Goal: Task Accomplishment & Management: Manage account settings

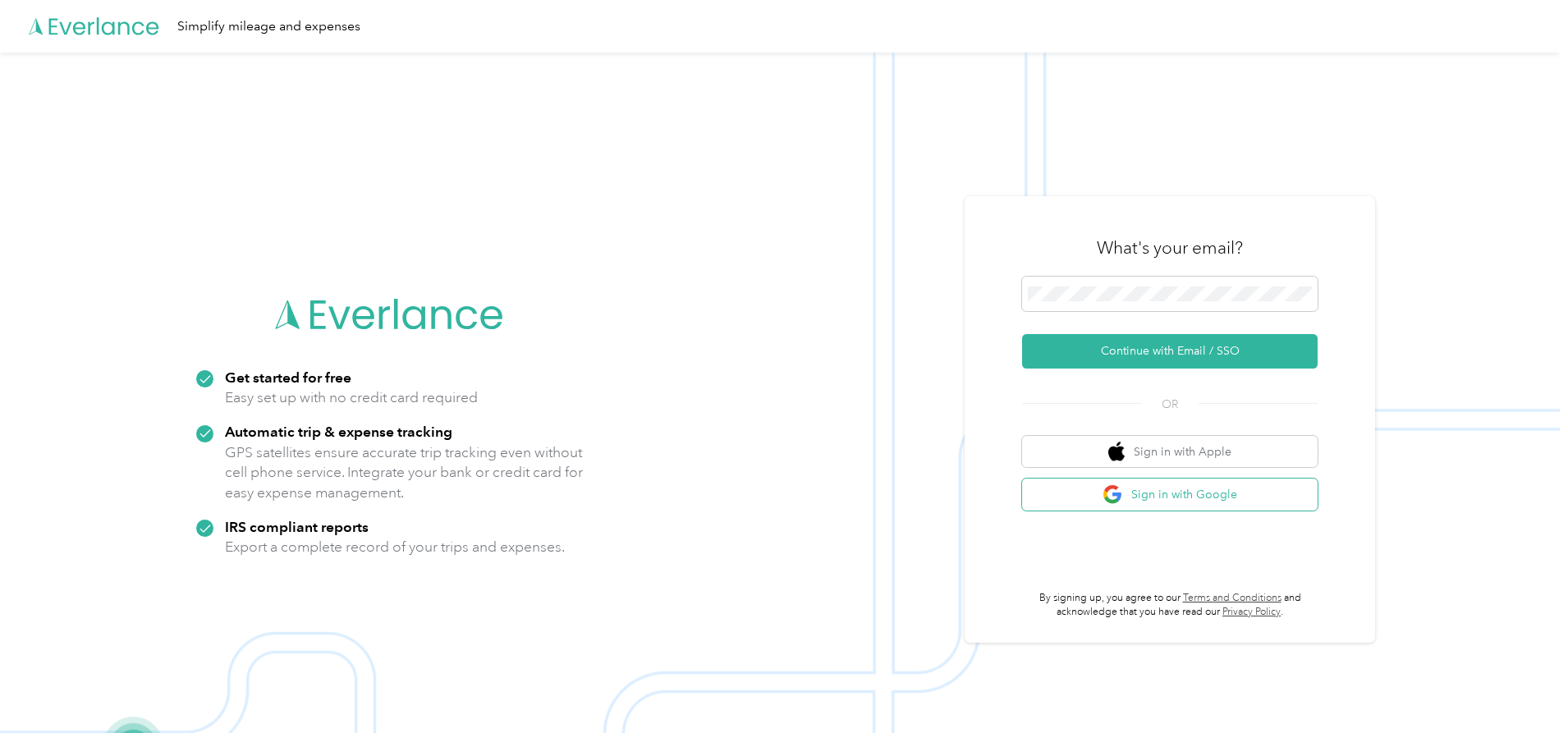
click at [1141, 490] on button "Sign in with Google" at bounding box center [1170, 494] width 295 height 32
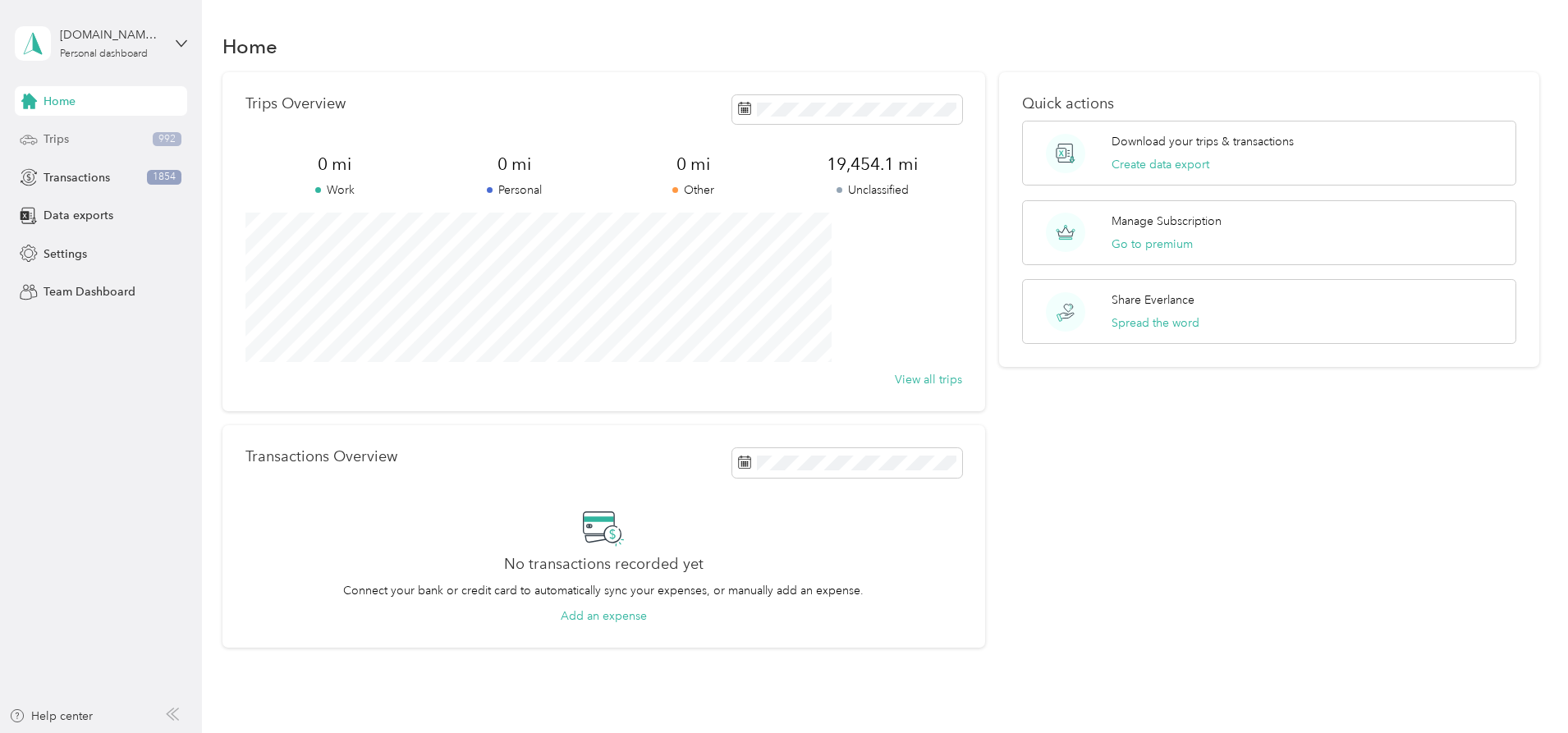
click at [92, 148] on div "Trips 992" at bounding box center [100, 140] width 172 height 30
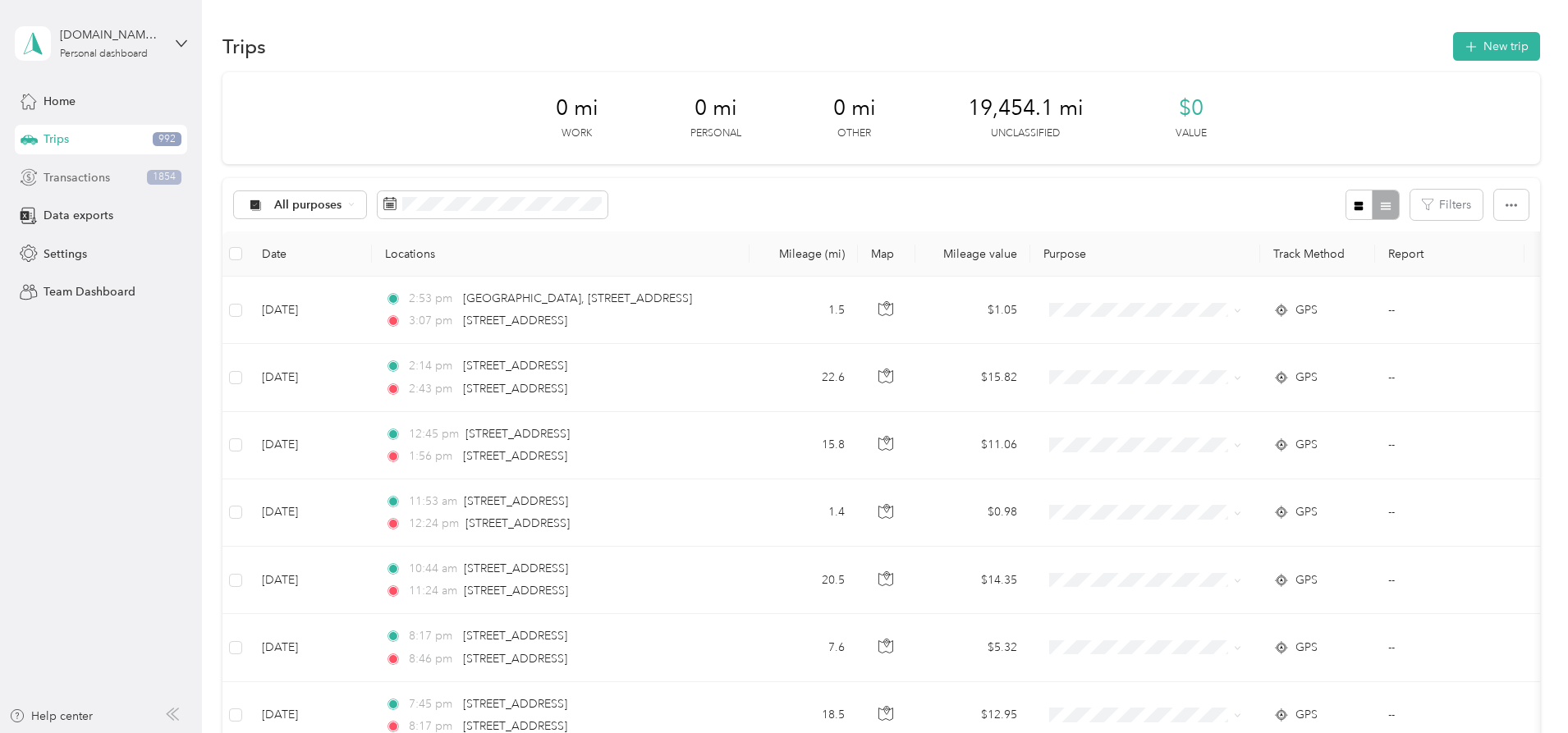
click at [92, 178] on span "Transactions" at bounding box center [77, 178] width 66 height 17
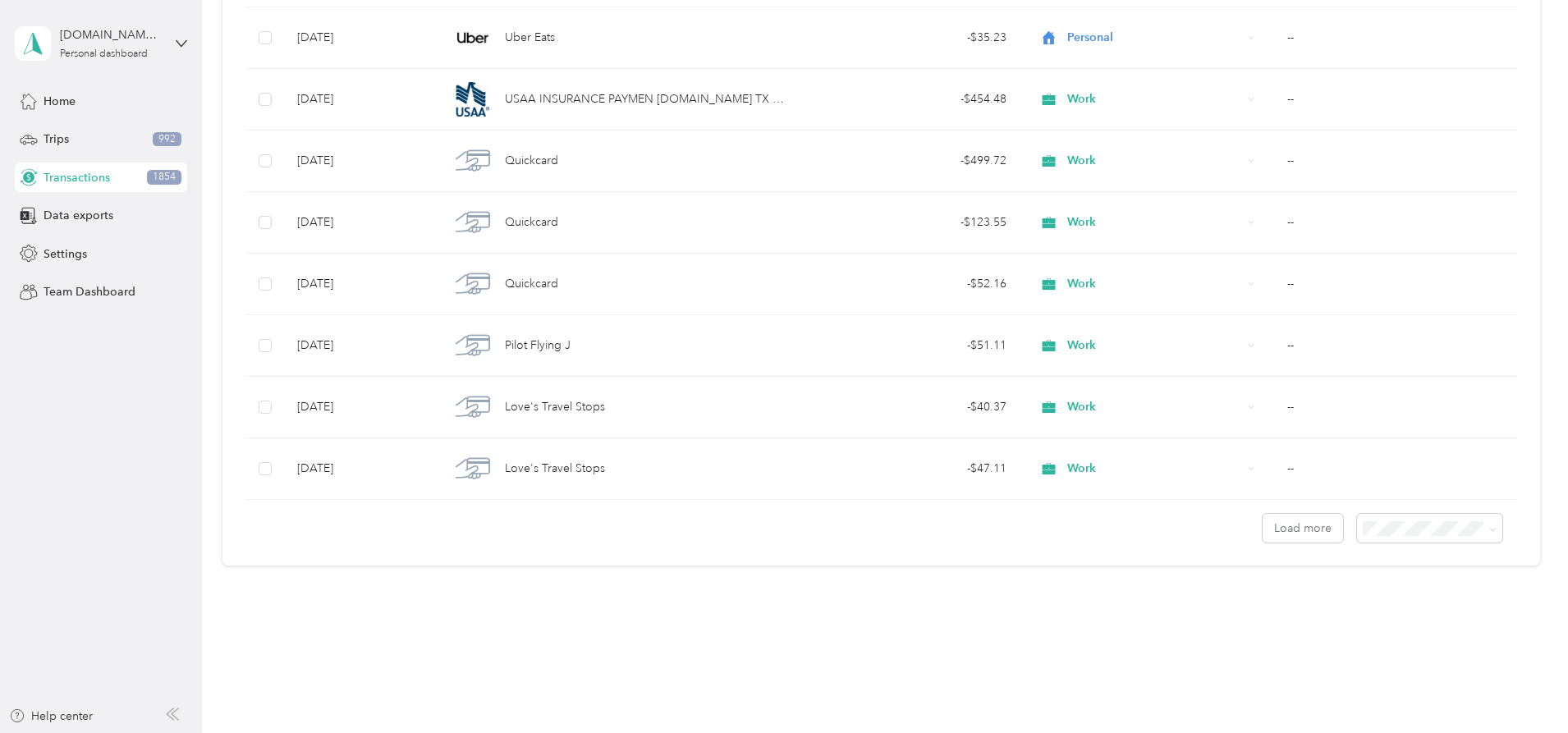
scroll to position [5950, 0]
click at [1262, 519] on button "Load more" at bounding box center [1302, 525] width 80 height 29
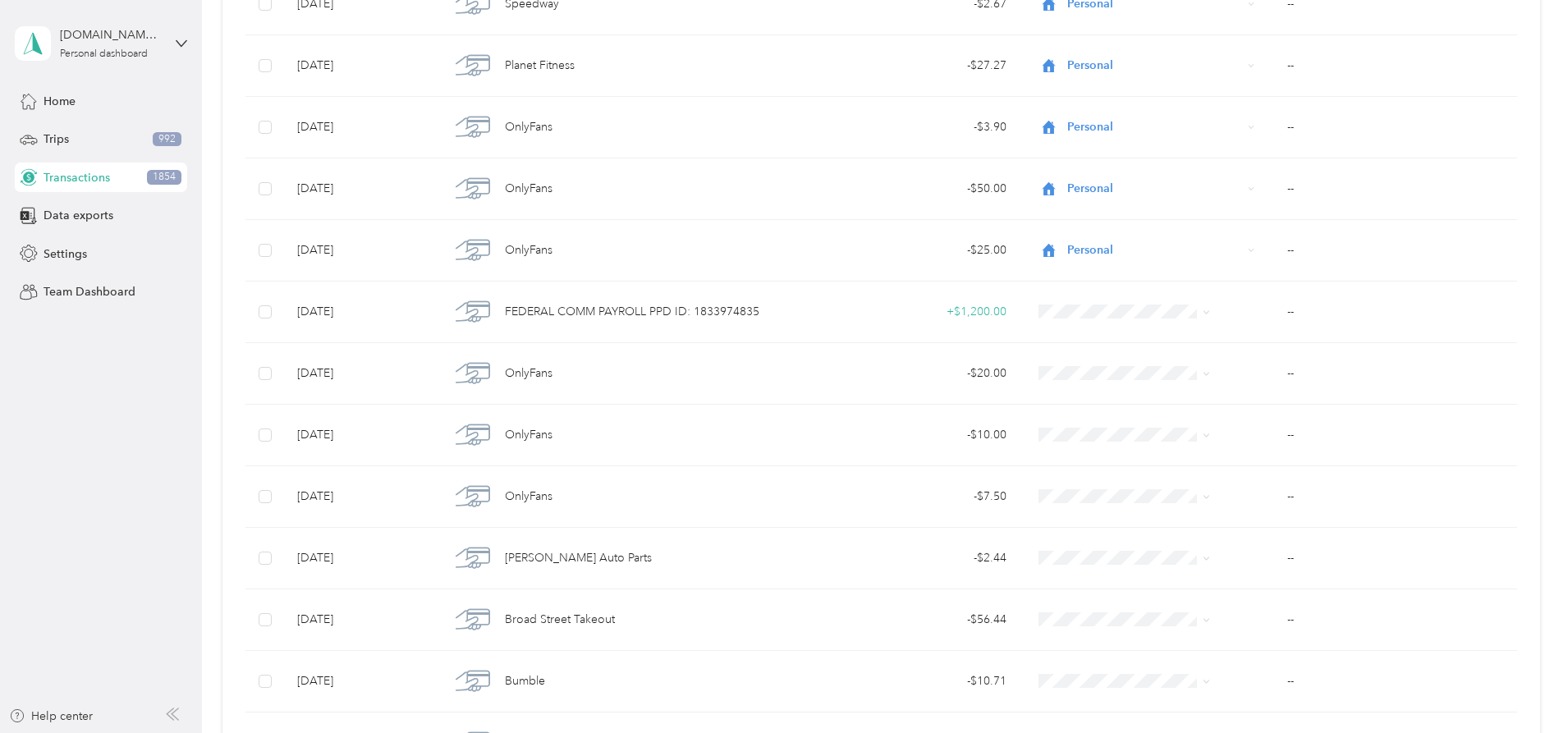
scroll to position [8495, 0]
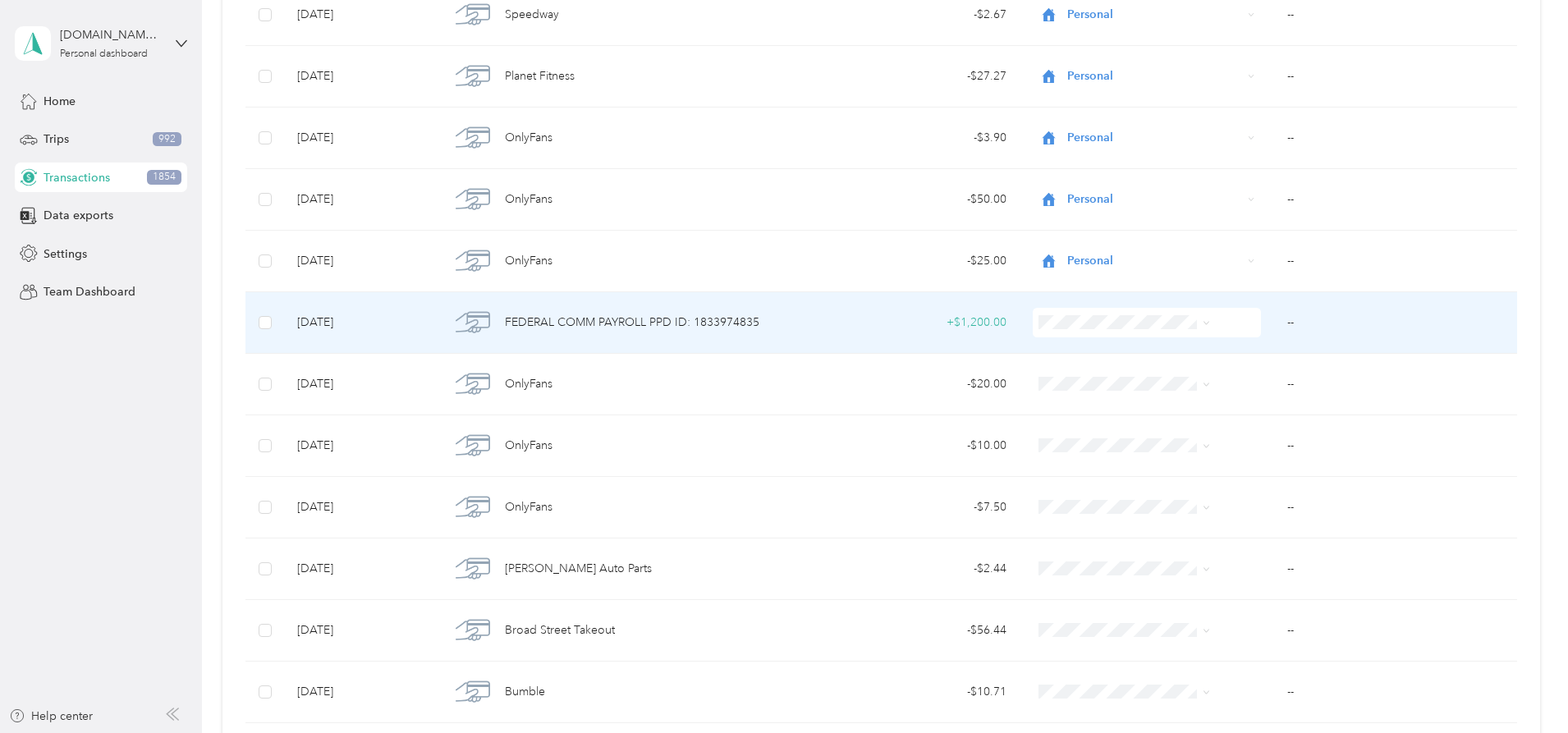
click at [1094, 347] on span "Work" at bounding box center [1112, 349] width 131 height 17
click at [1274, 325] on td "--" at bounding box center [1395, 323] width 243 height 61
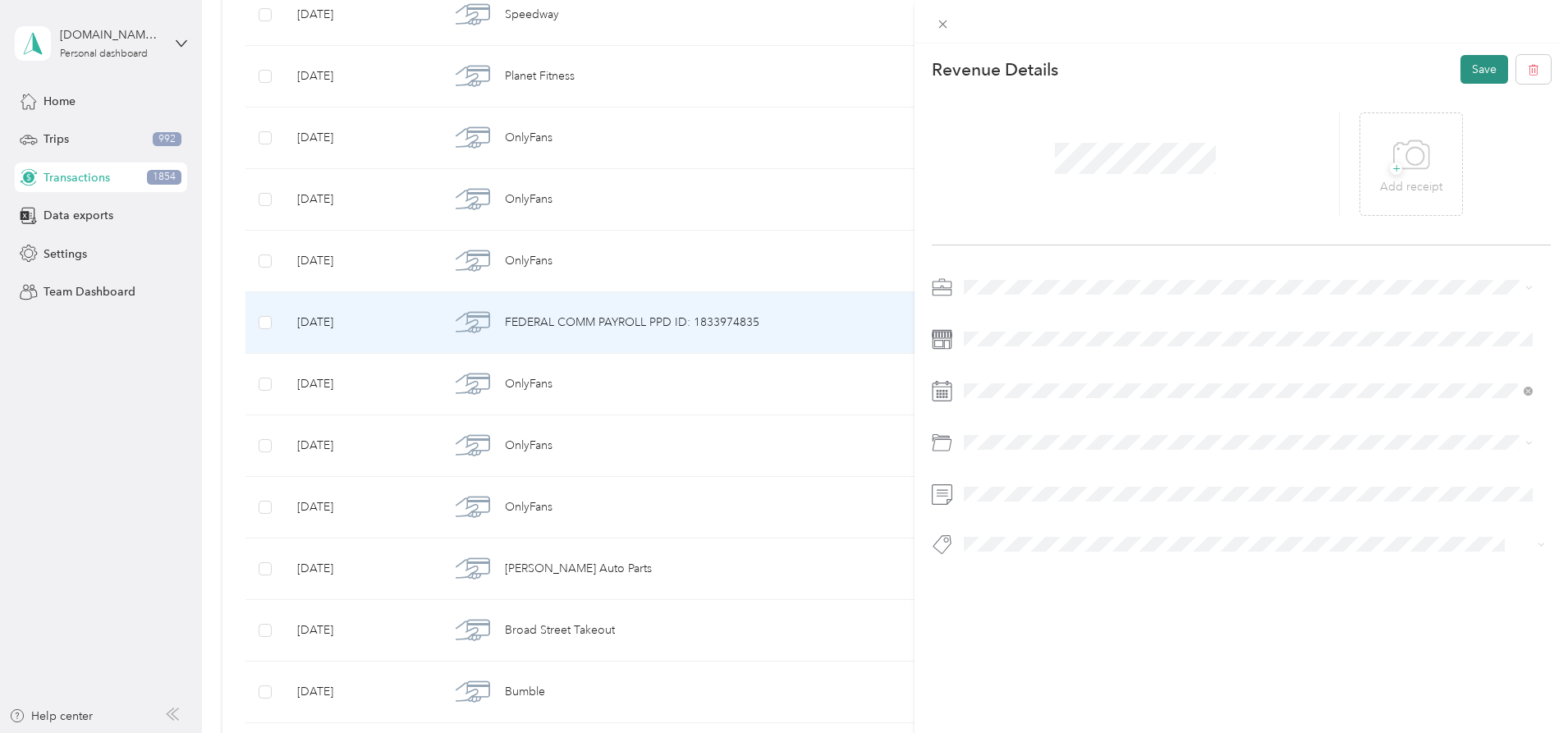
click at [1468, 61] on button "Save" at bounding box center [1484, 69] width 48 height 29
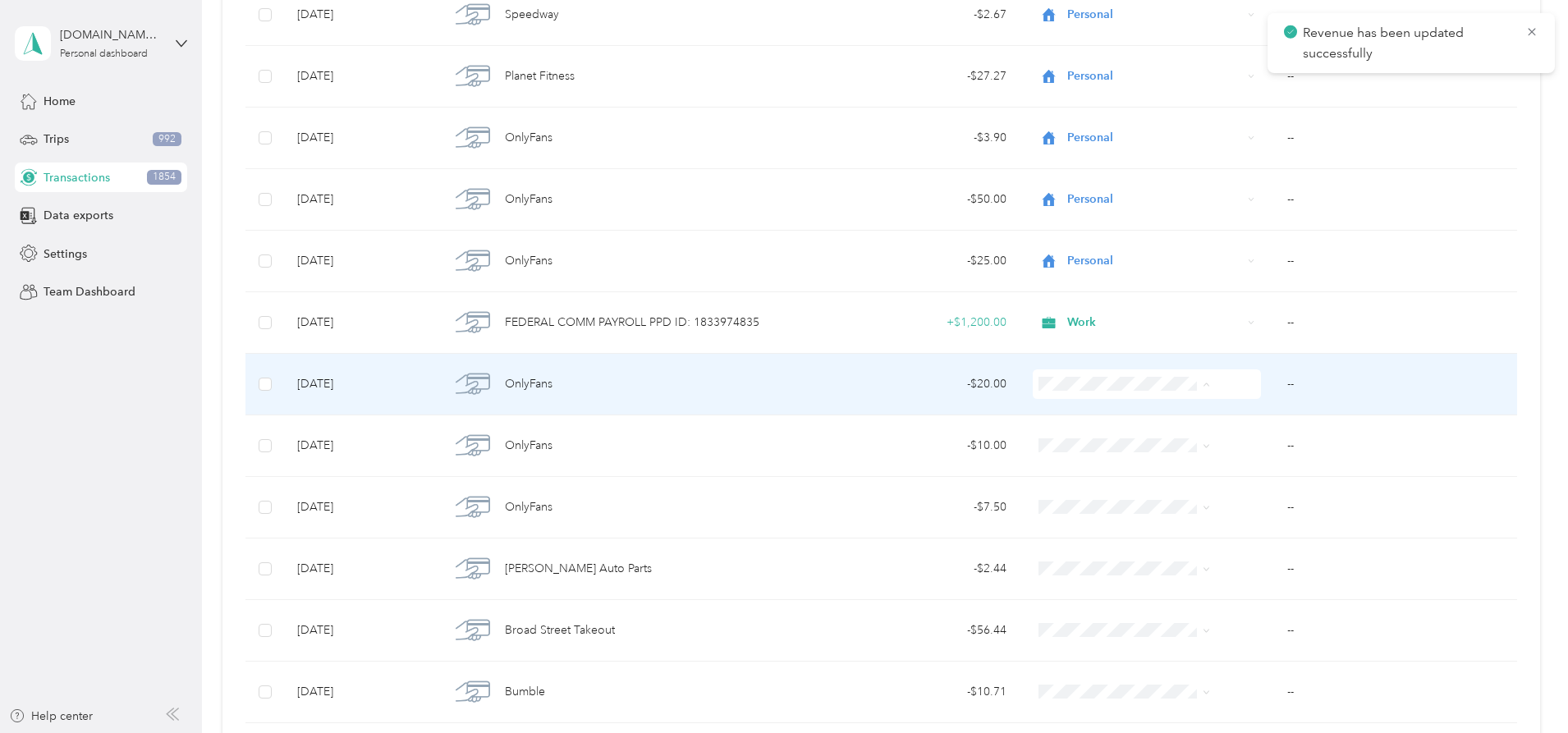
click at [1102, 439] on span "Personal" at bounding box center [1112, 444] width 131 height 17
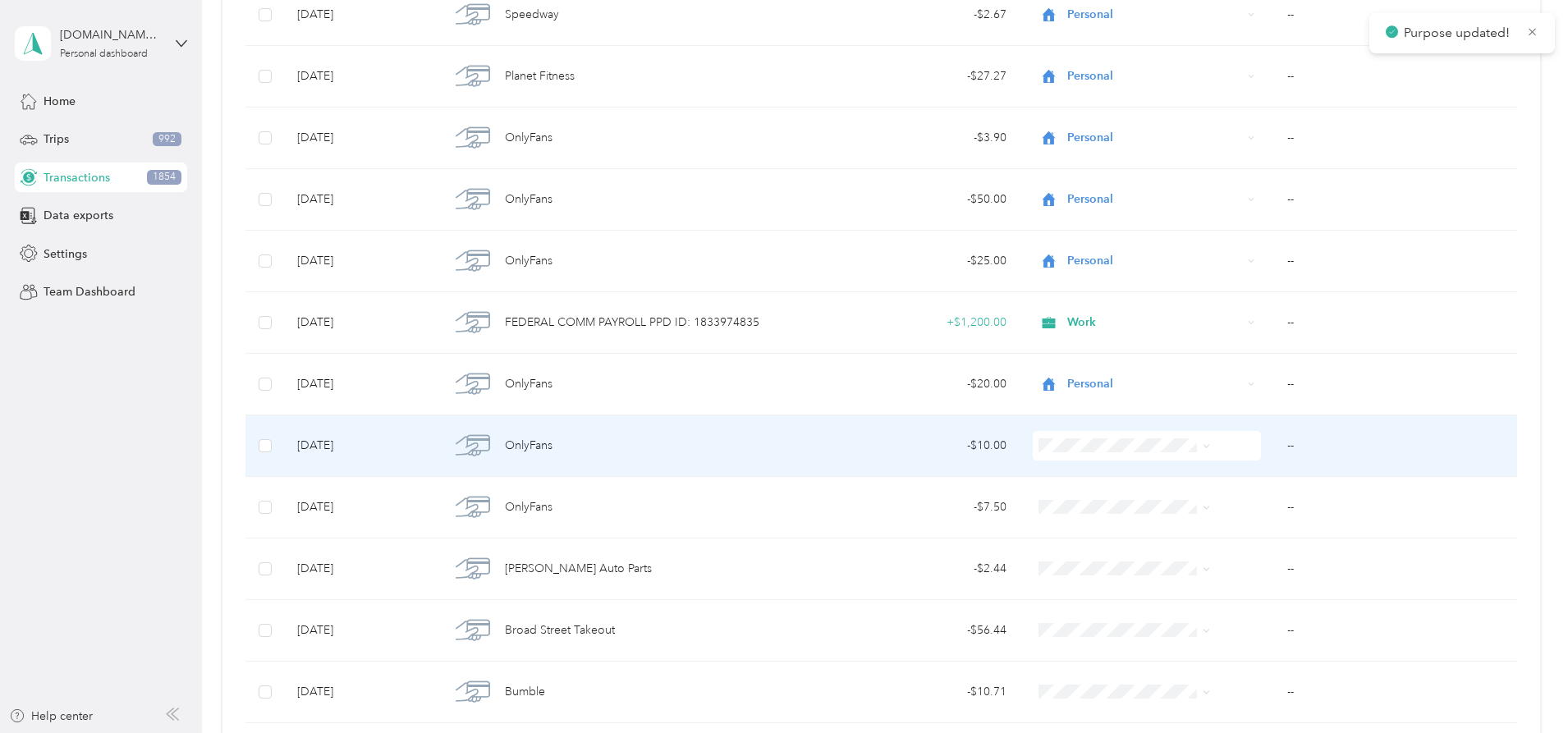
click at [1067, 499] on span "Personal" at bounding box center [1112, 506] width 131 height 17
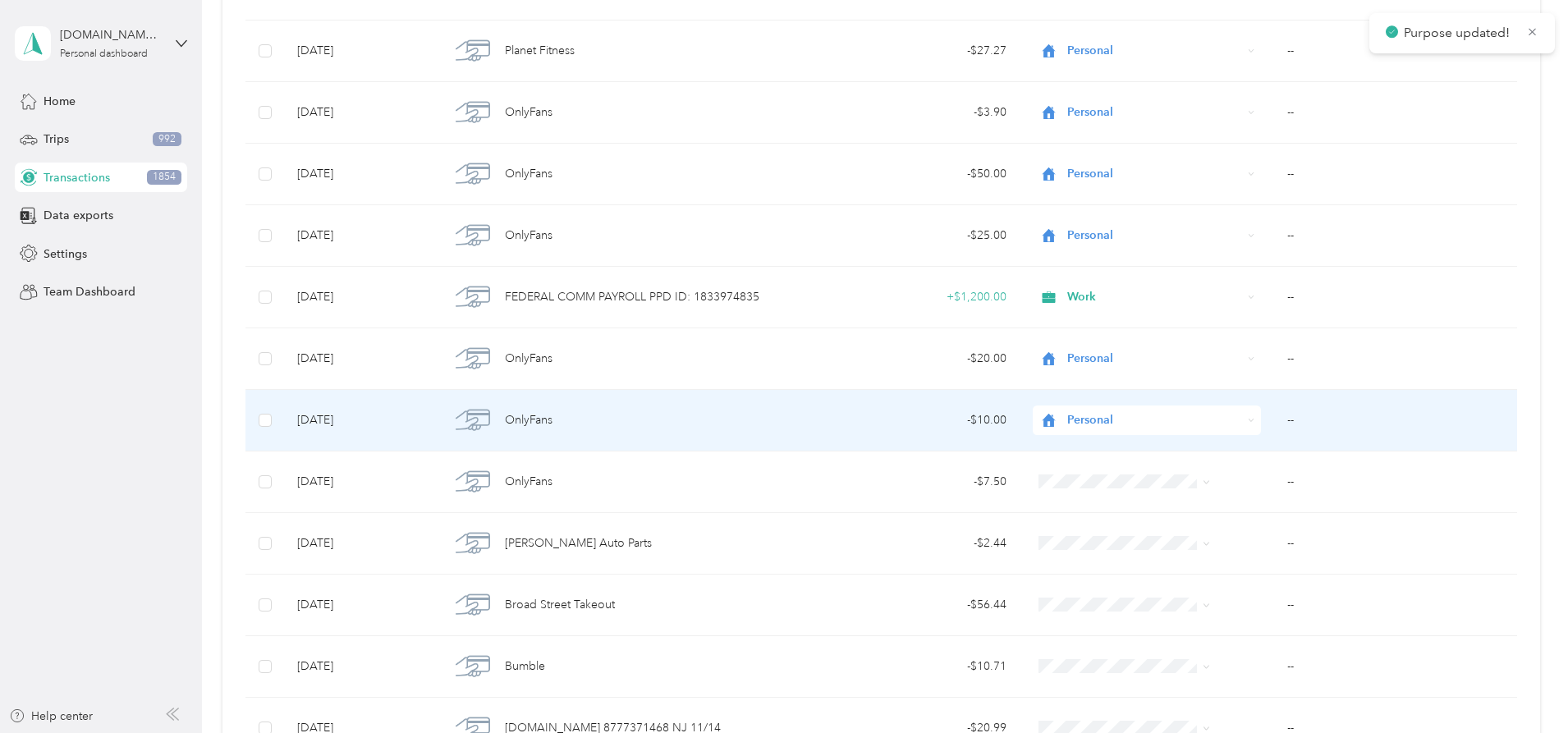
scroll to position [8578, 0]
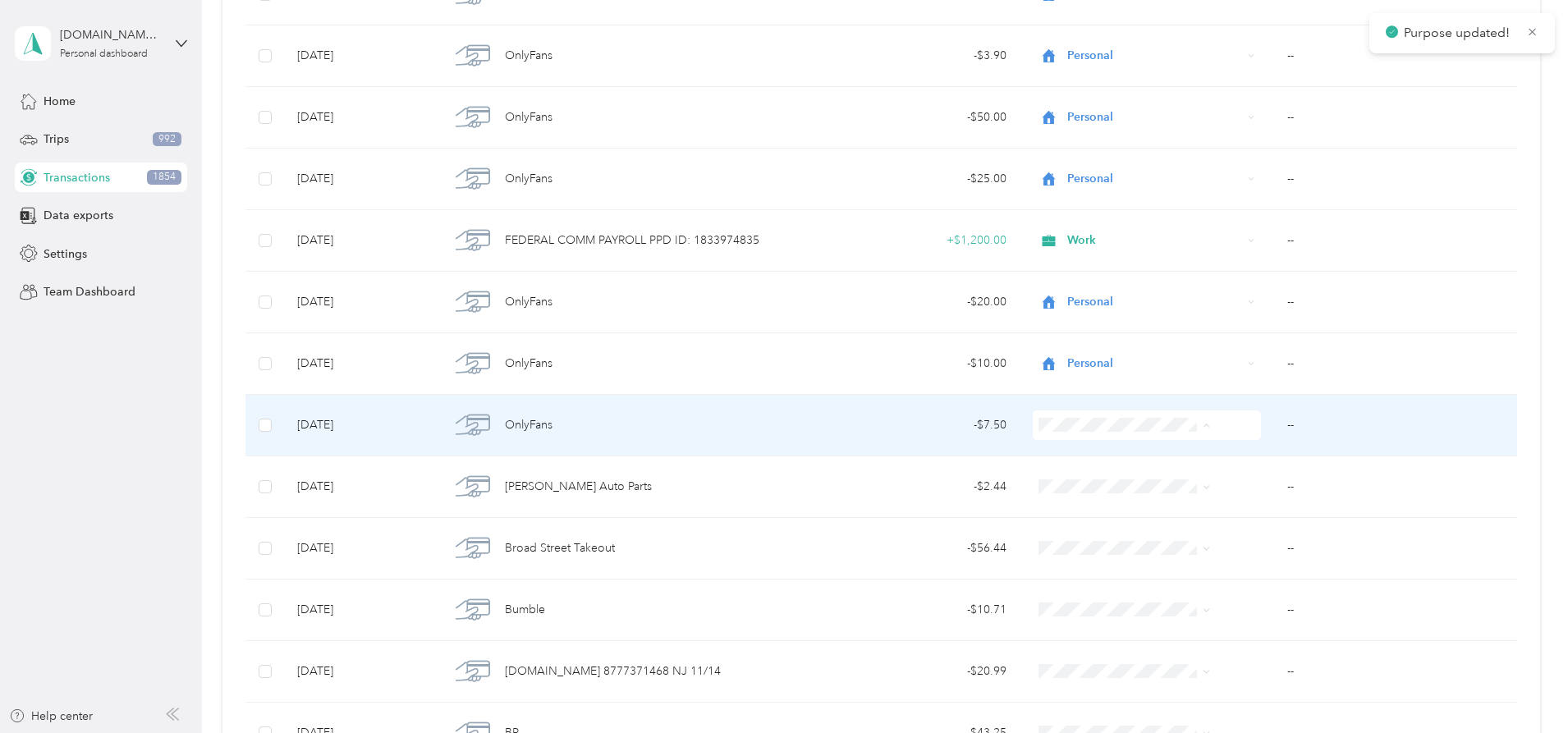
click at [1061, 482] on span "Personal" at bounding box center [1112, 485] width 131 height 17
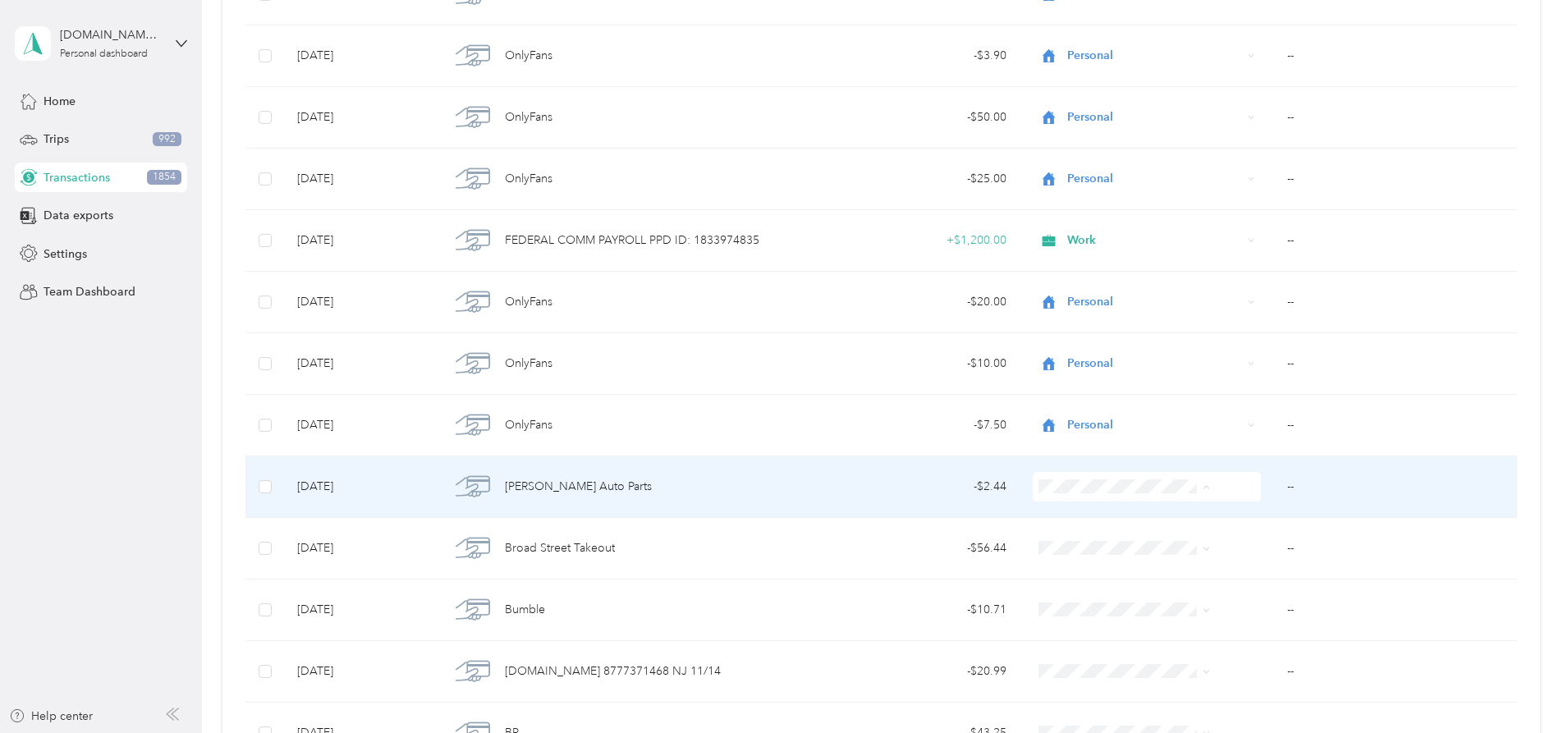
click at [1091, 546] on span "Personal" at bounding box center [1112, 547] width 131 height 17
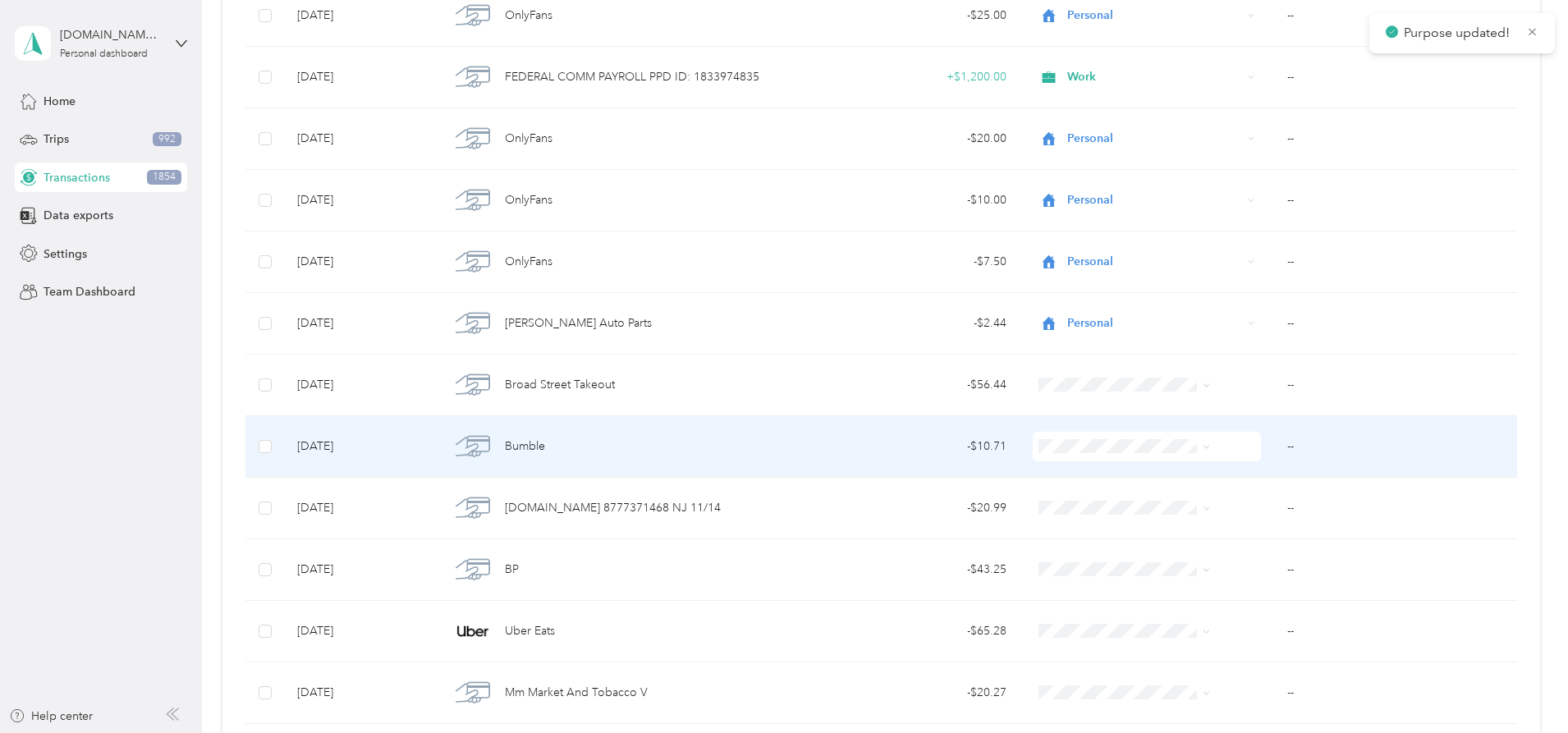
scroll to position [8742, 0]
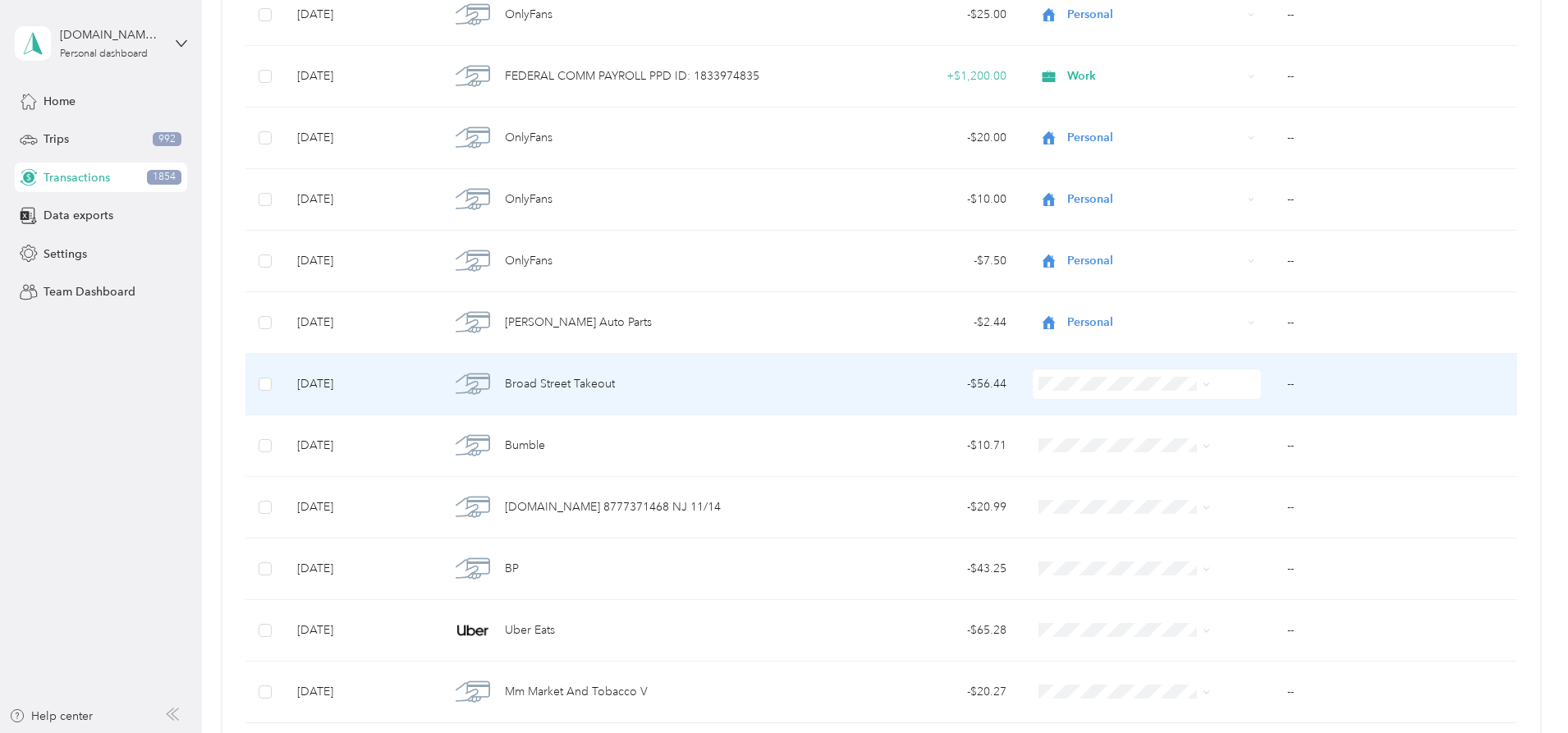
click at [1064, 444] on span "Personal" at bounding box center [1112, 441] width 131 height 17
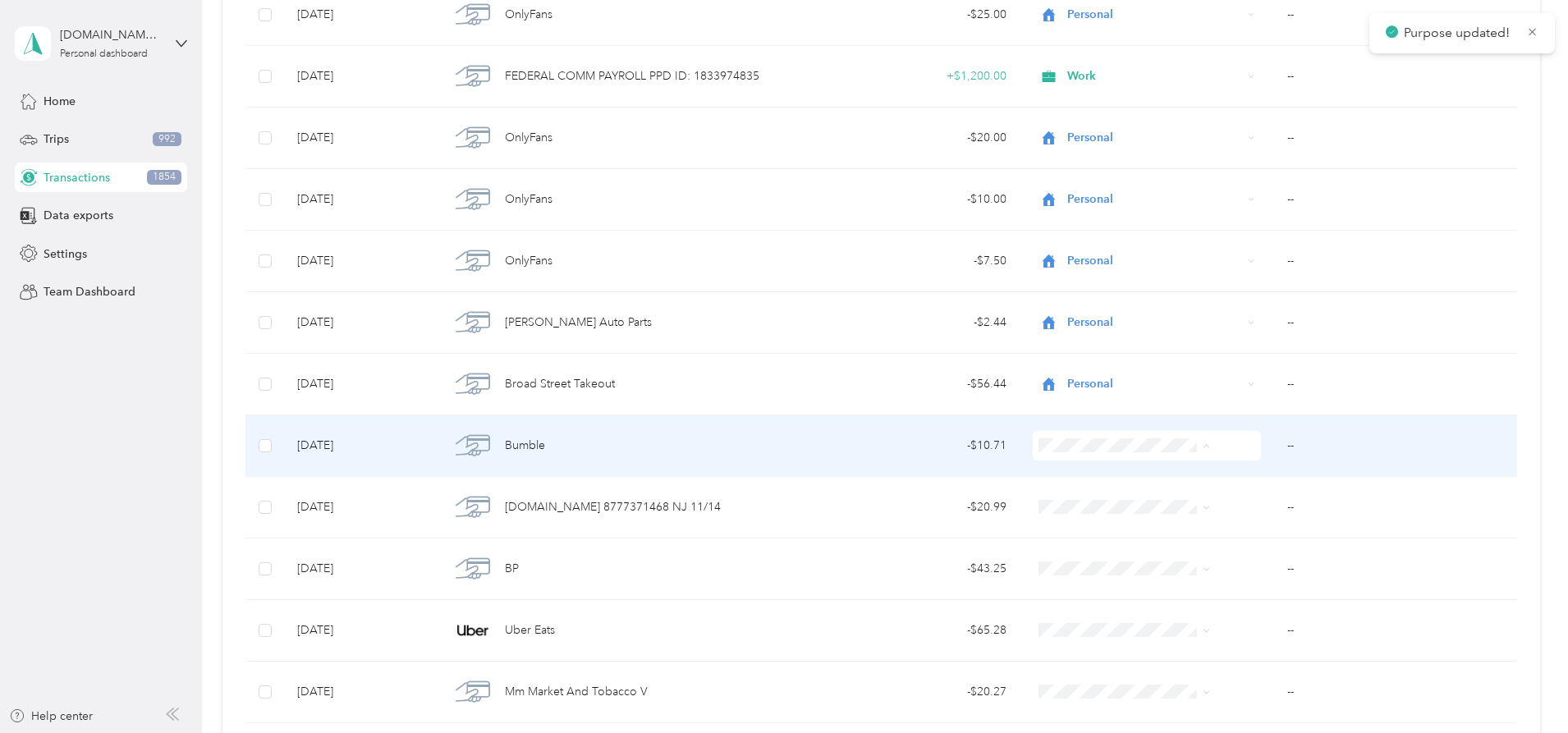
click at [1064, 502] on span "Personal" at bounding box center [1112, 506] width 131 height 17
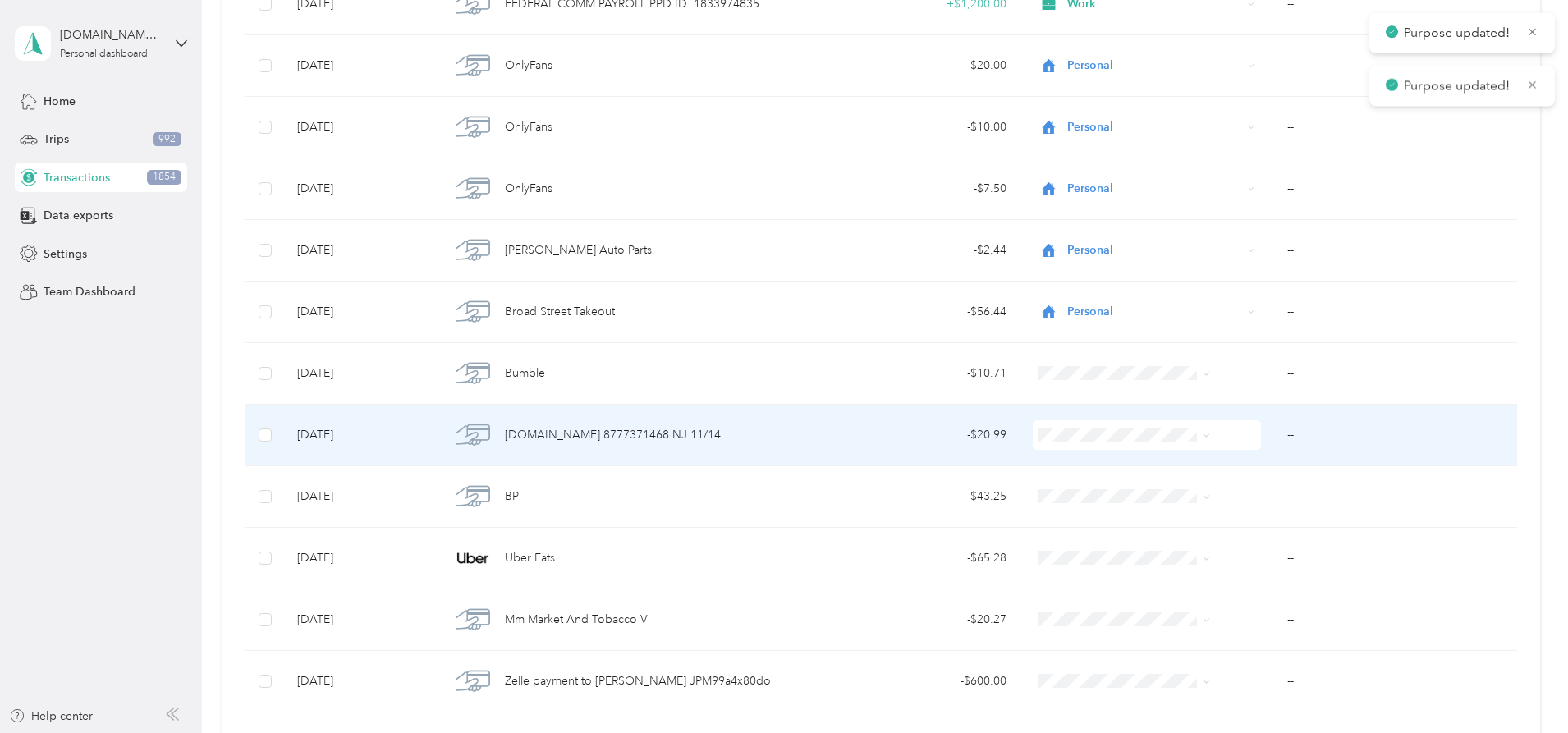
scroll to position [8824, 0]
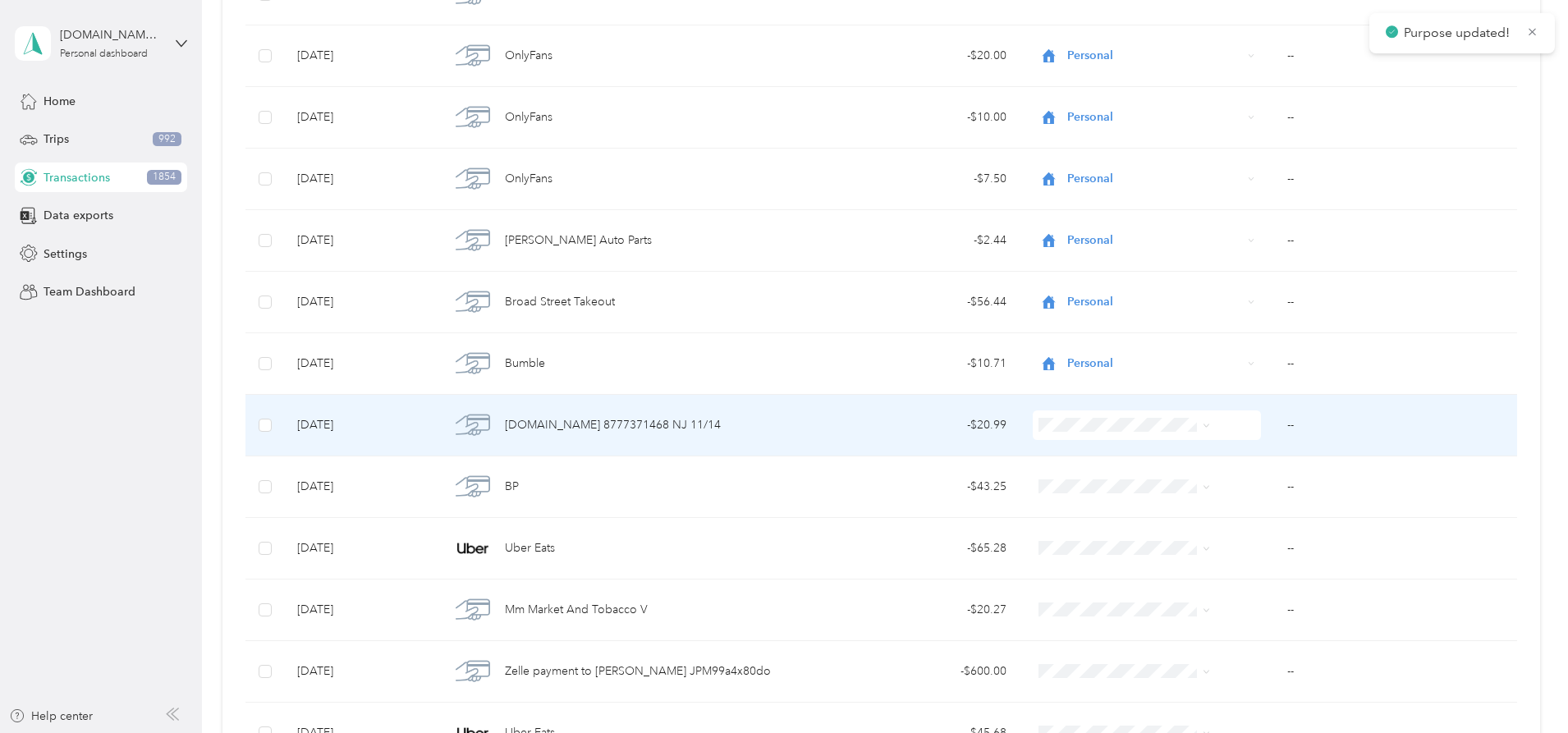
click at [1084, 432] on span at bounding box center [1146, 425] width 228 height 30
click at [1084, 483] on span "Personal" at bounding box center [1112, 481] width 131 height 17
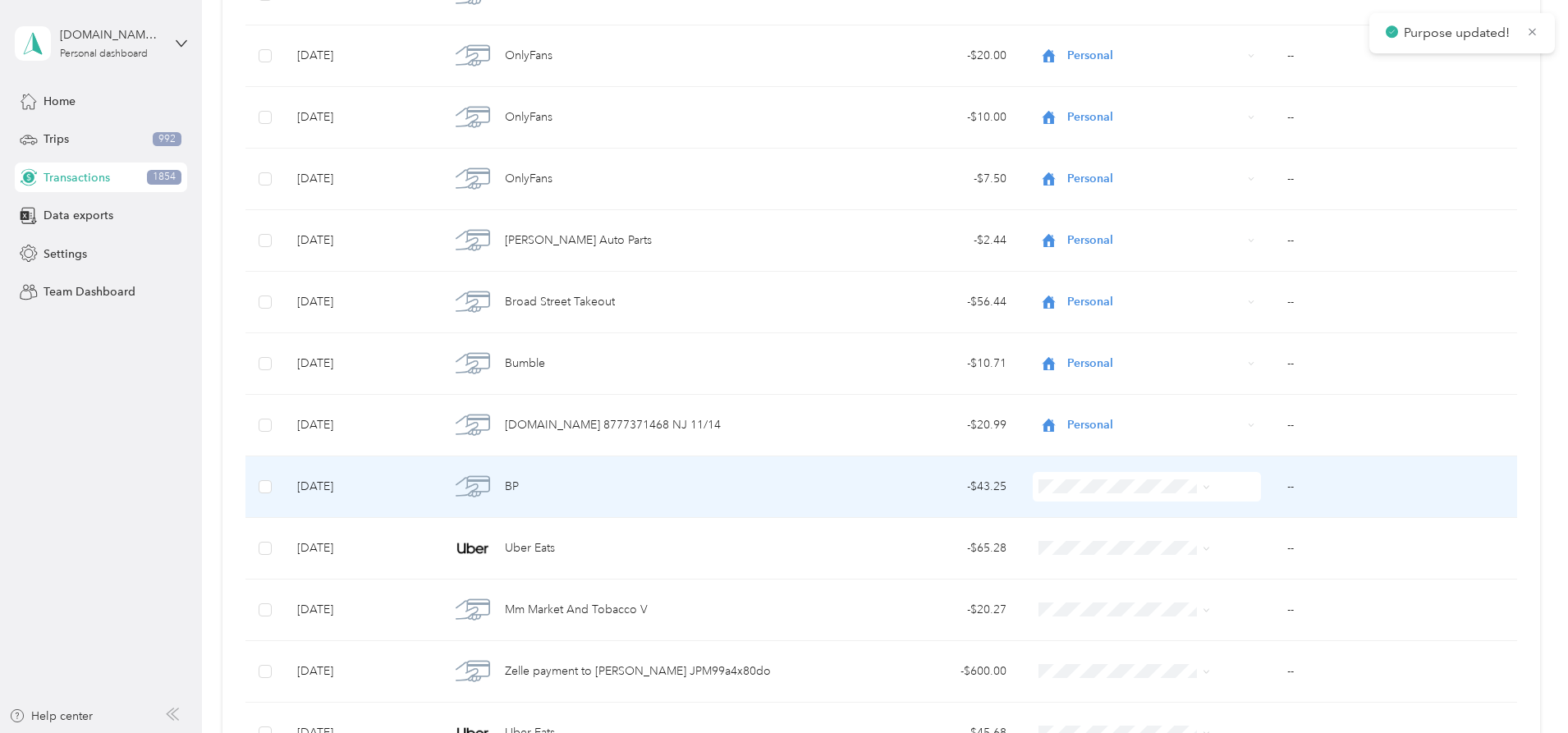
click at [1084, 515] on span "Work" at bounding box center [1112, 515] width 131 height 17
click at [1274, 484] on td "--" at bounding box center [1395, 488] width 243 height 61
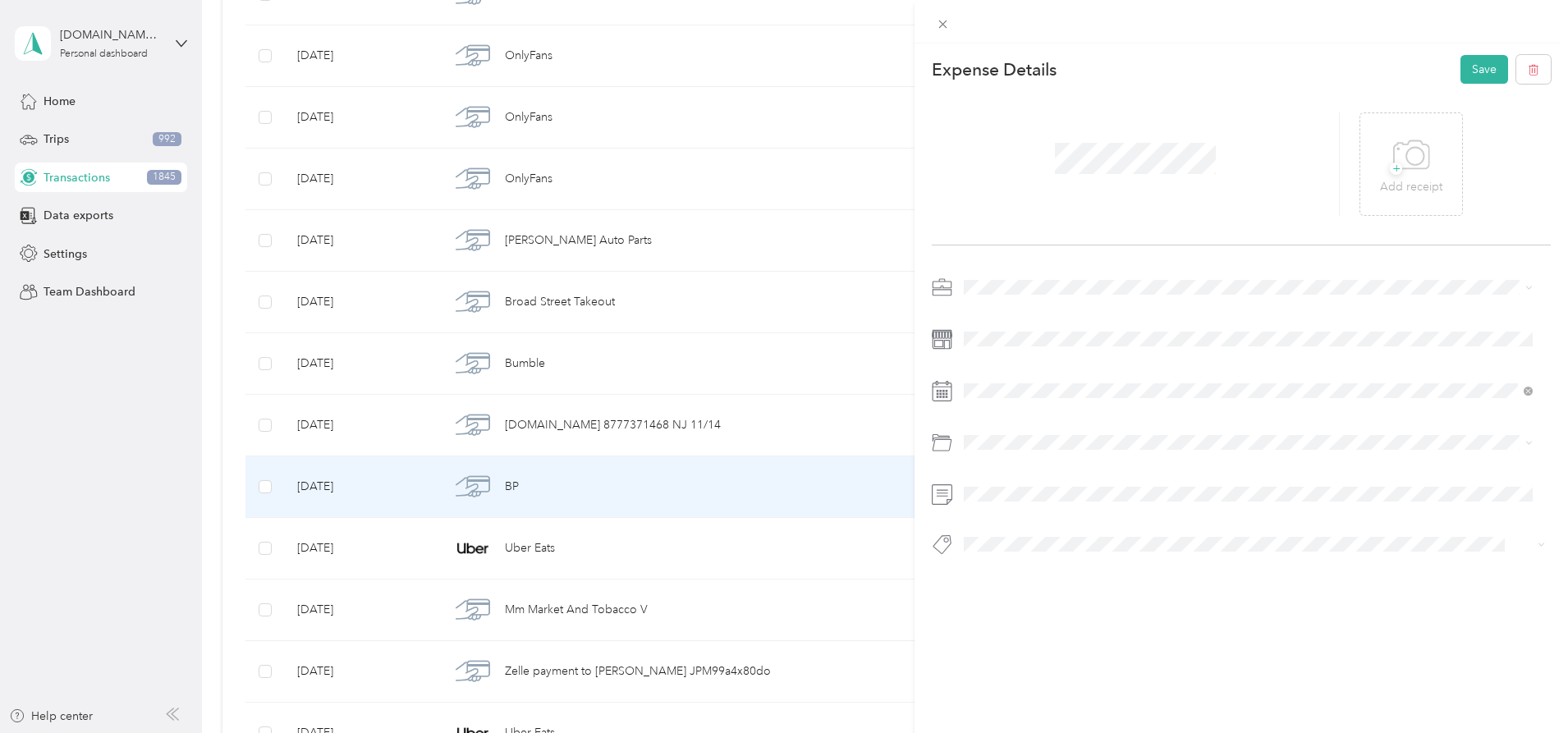
click at [1477, 75] on button "Save" at bounding box center [1484, 69] width 48 height 29
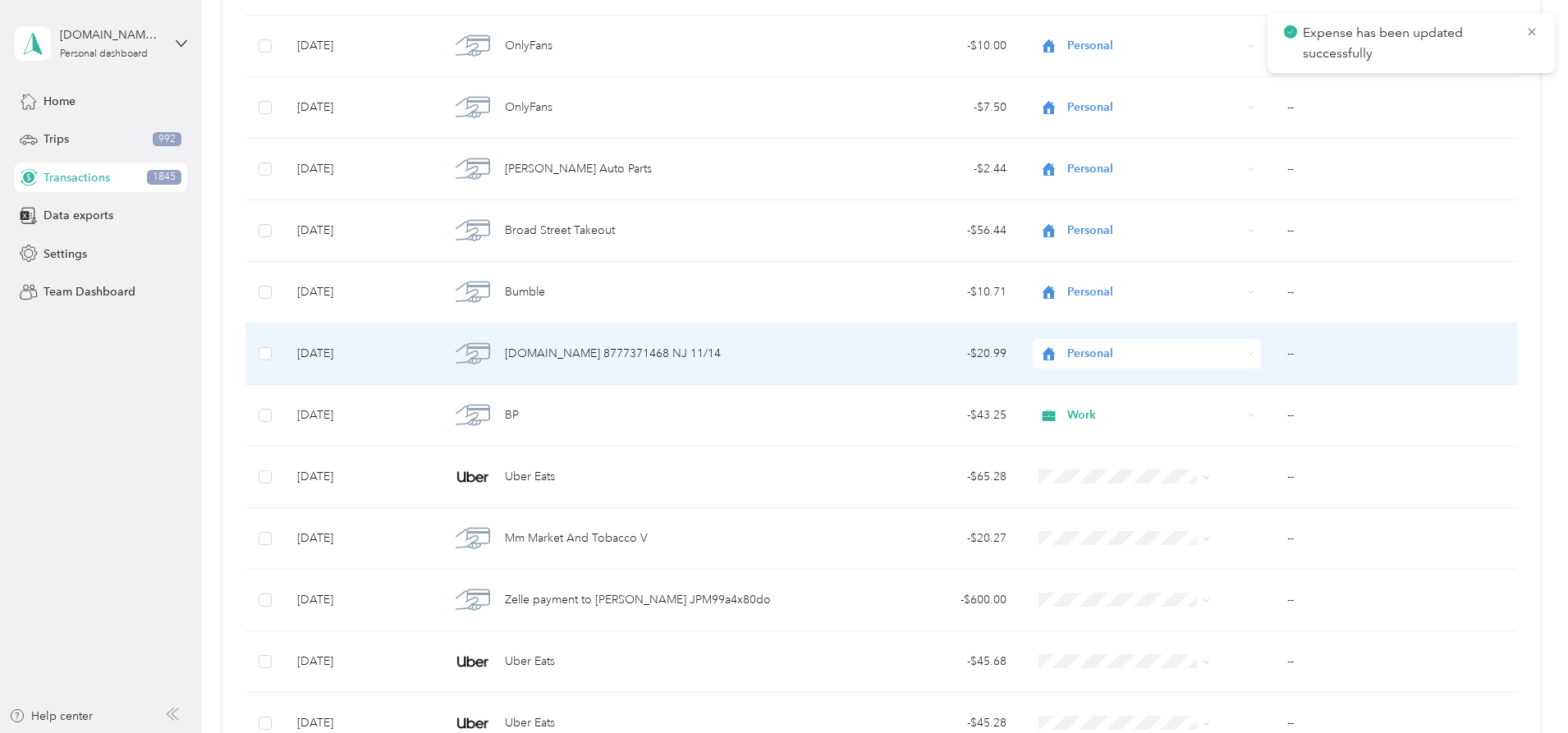
scroll to position [8905, 0]
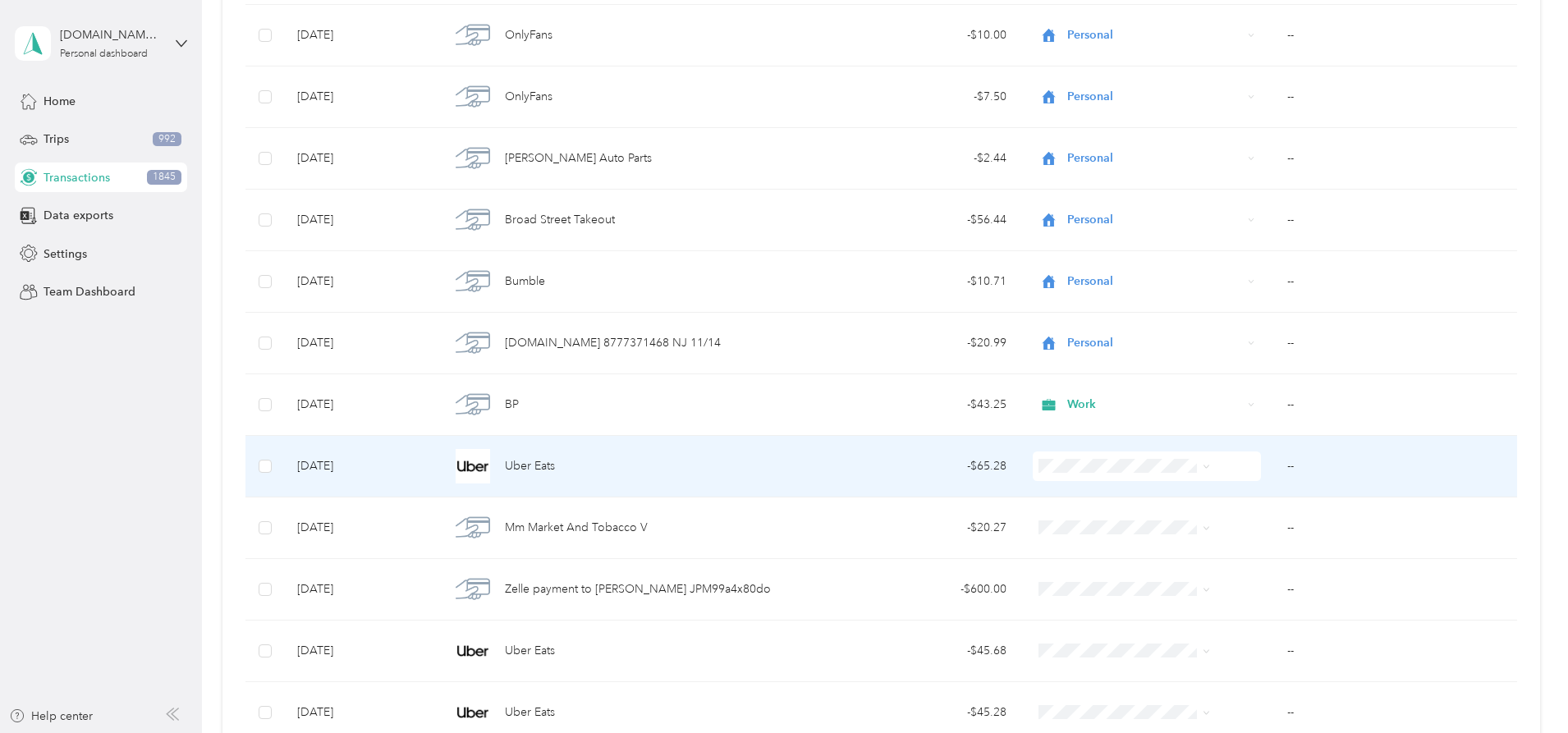
click at [1056, 525] on span "Personal" at bounding box center [1112, 524] width 131 height 17
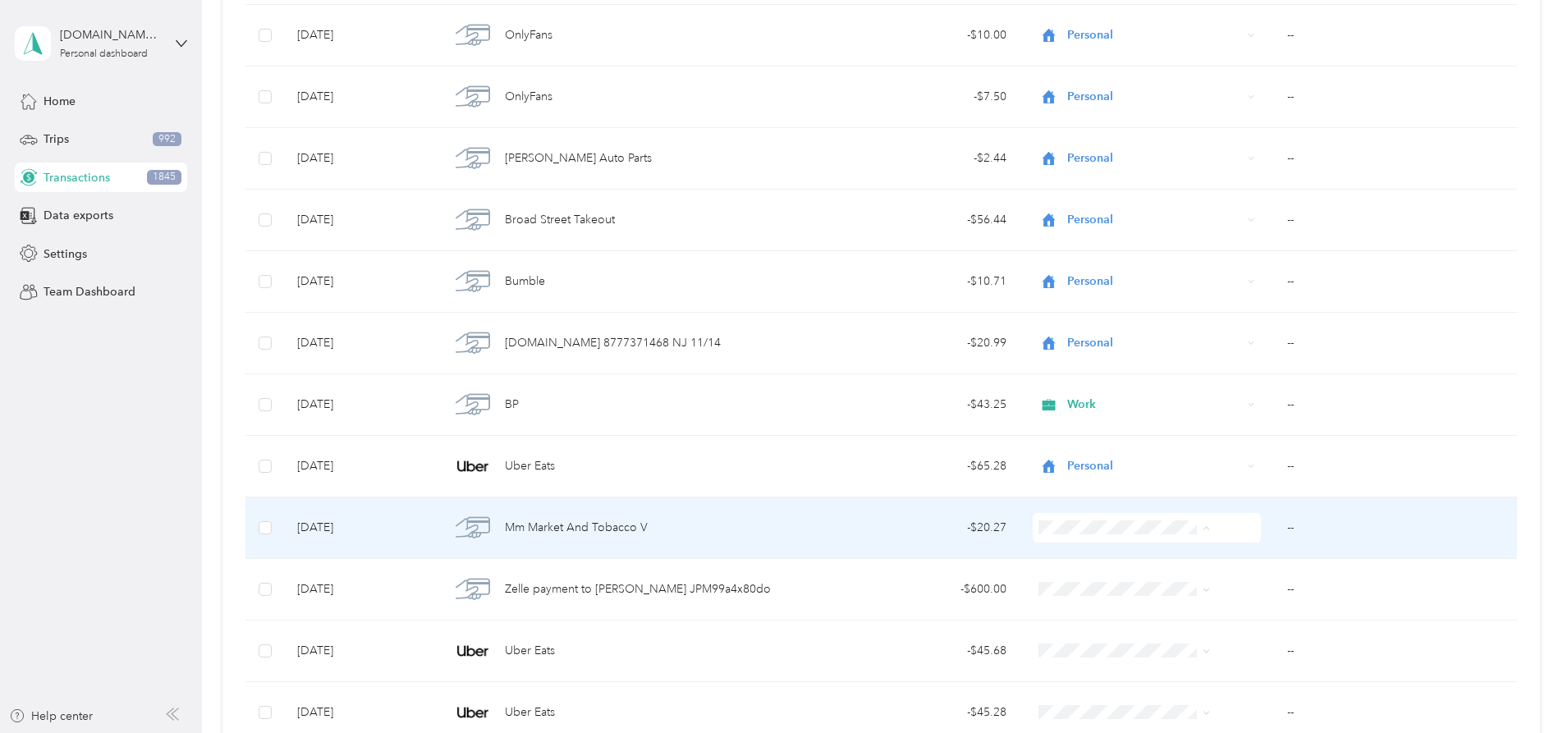
click at [1081, 334] on ol "Work Personal [DEMOGRAPHIC_DATA] Other Charity Medical Moving Commute" at bounding box center [1098, 396] width 184 height 230
click at [1084, 321] on span "Personal" at bounding box center [1112, 322] width 131 height 17
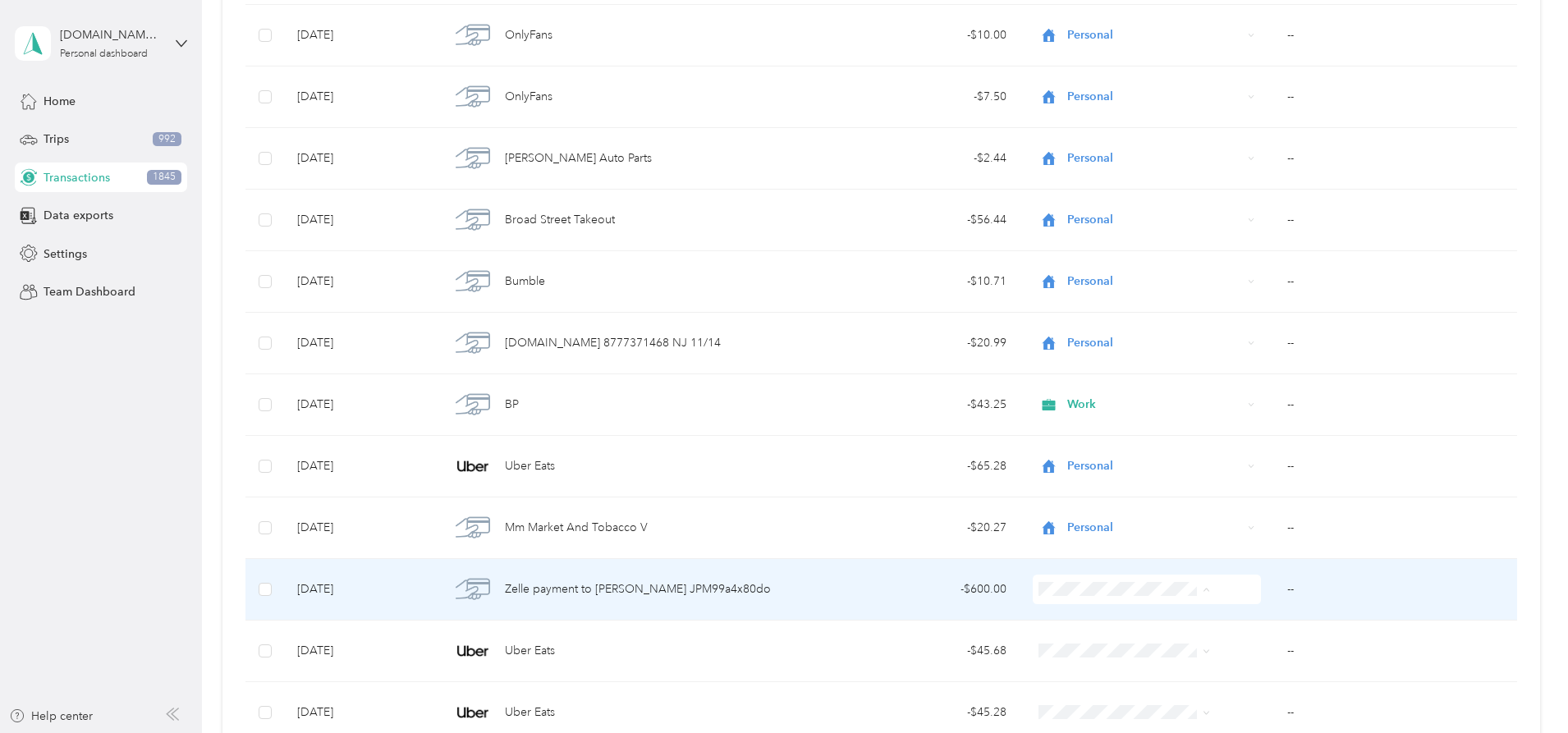
click at [1076, 389] on li "Personal" at bounding box center [1098, 386] width 184 height 29
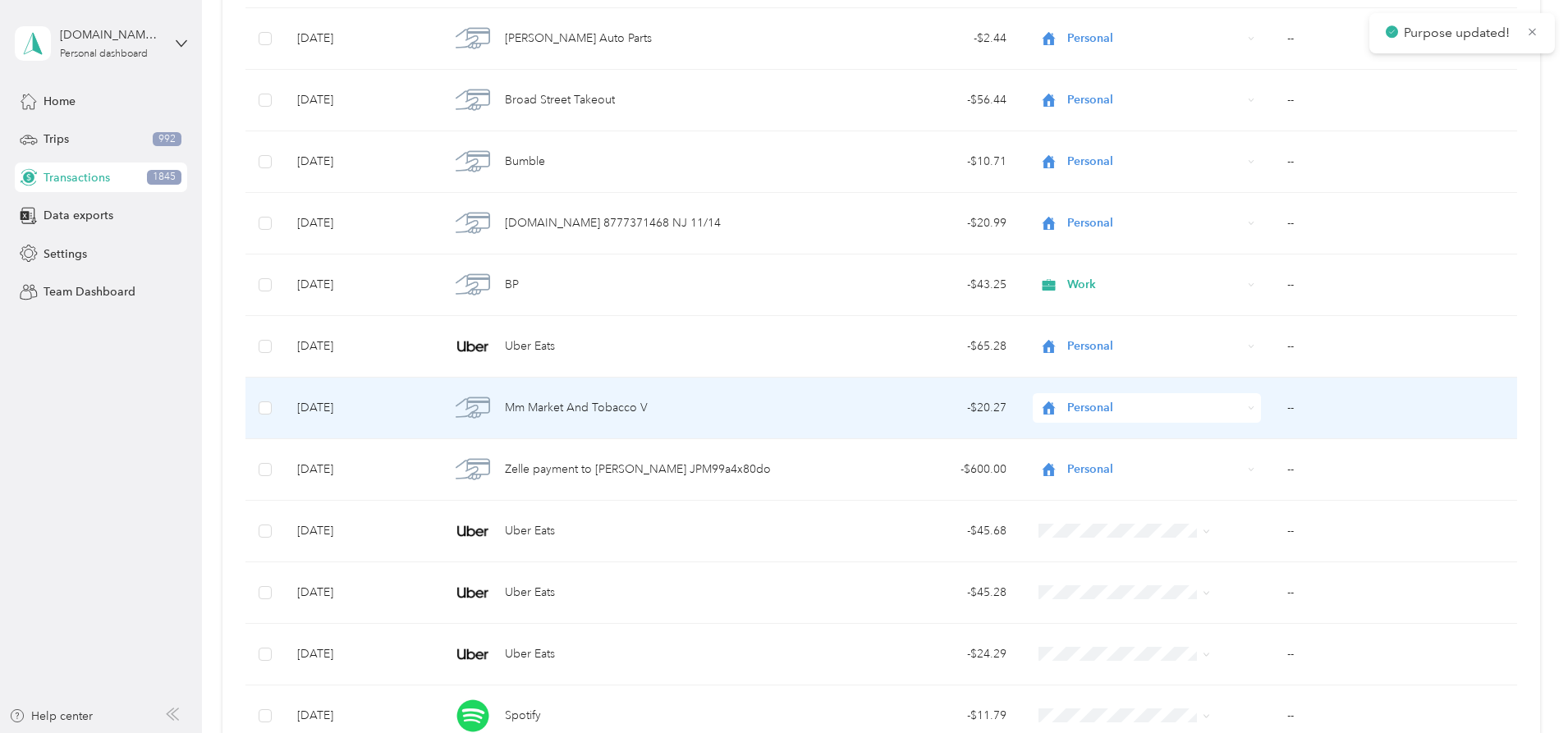
scroll to position [9152, 0]
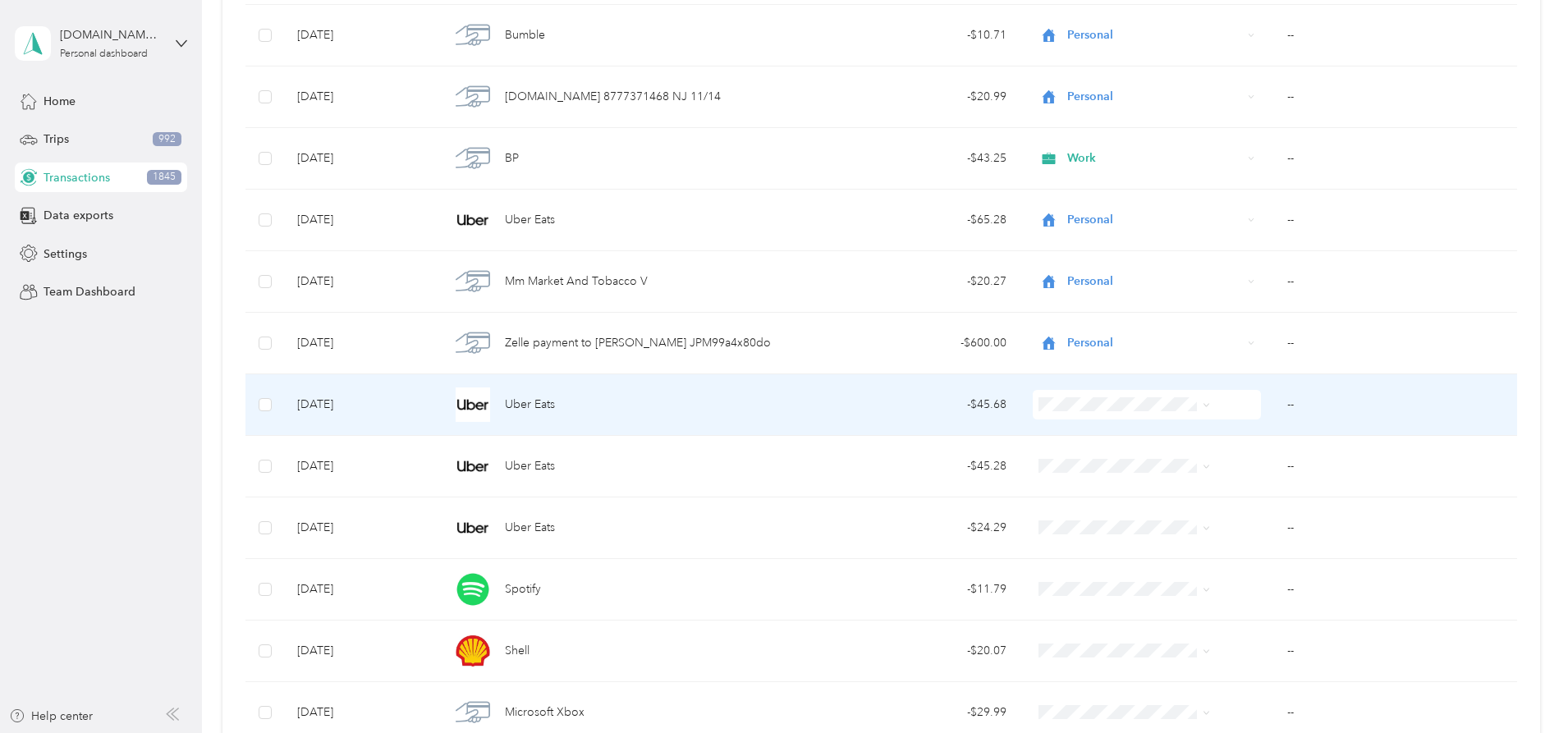
click at [1076, 465] on span "Personal" at bounding box center [1112, 457] width 131 height 17
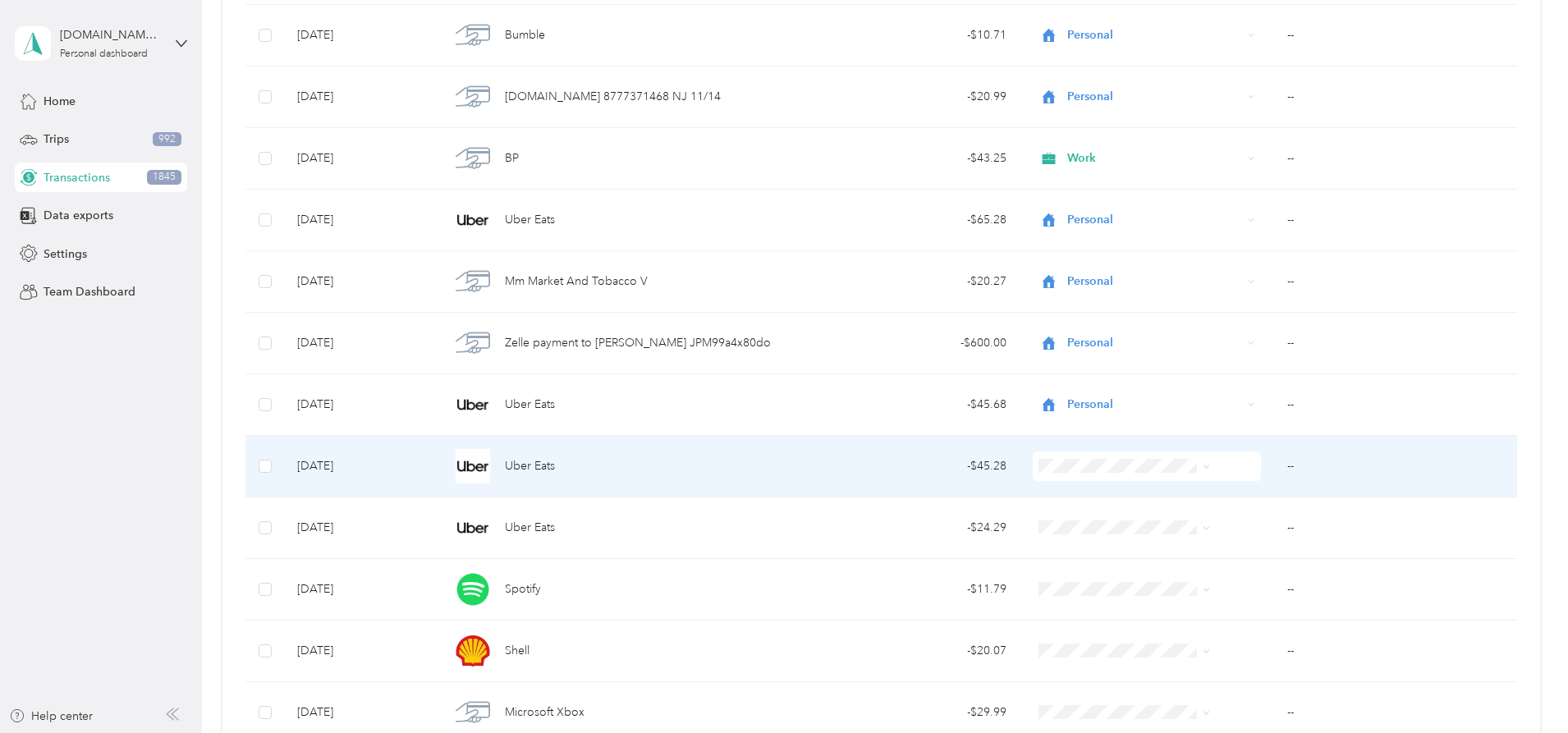
click at [1076, 527] on li "Personal" at bounding box center [1098, 523] width 184 height 29
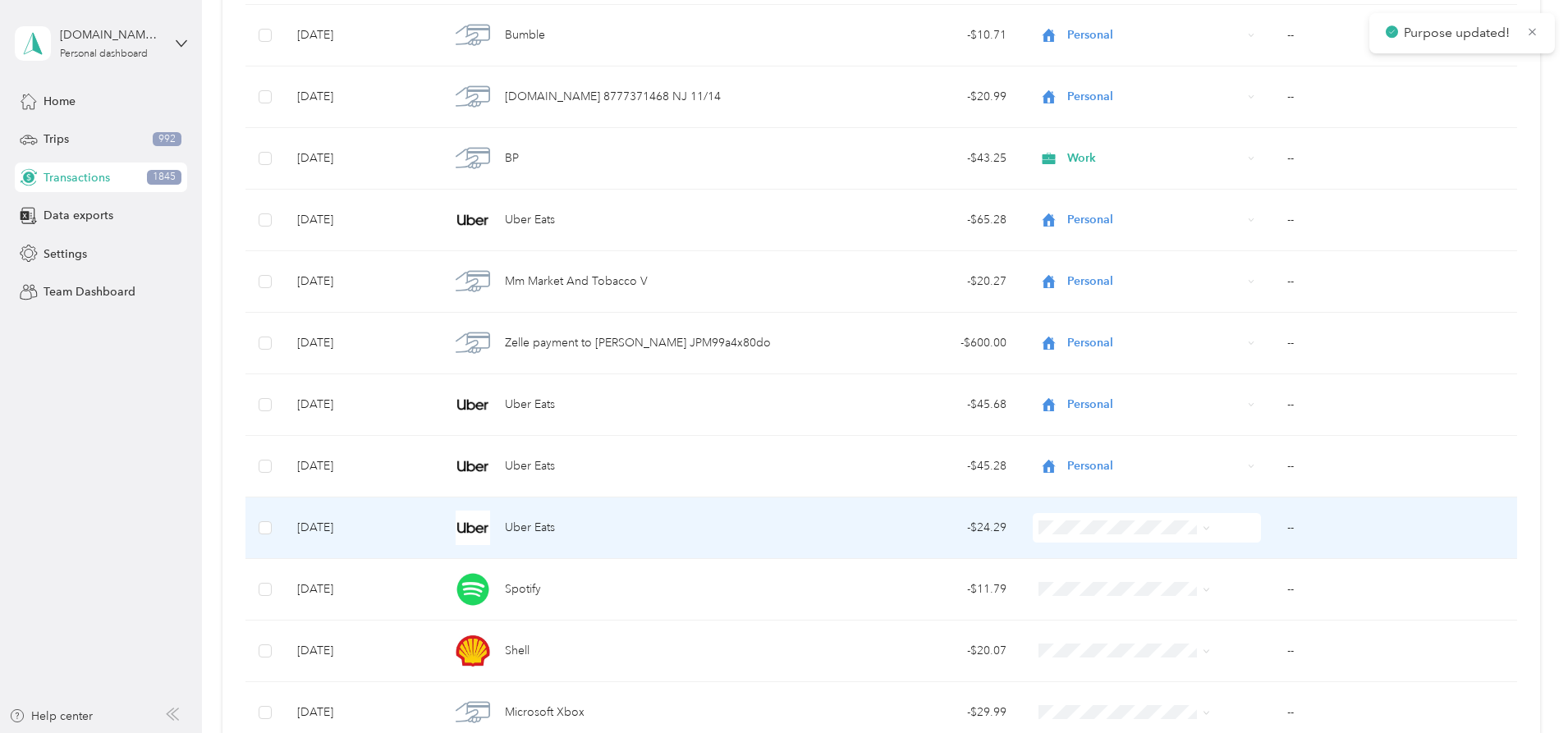
click at [1076, 326] on span "Personal" at bounding box center [1112, 322] width 131 height 17
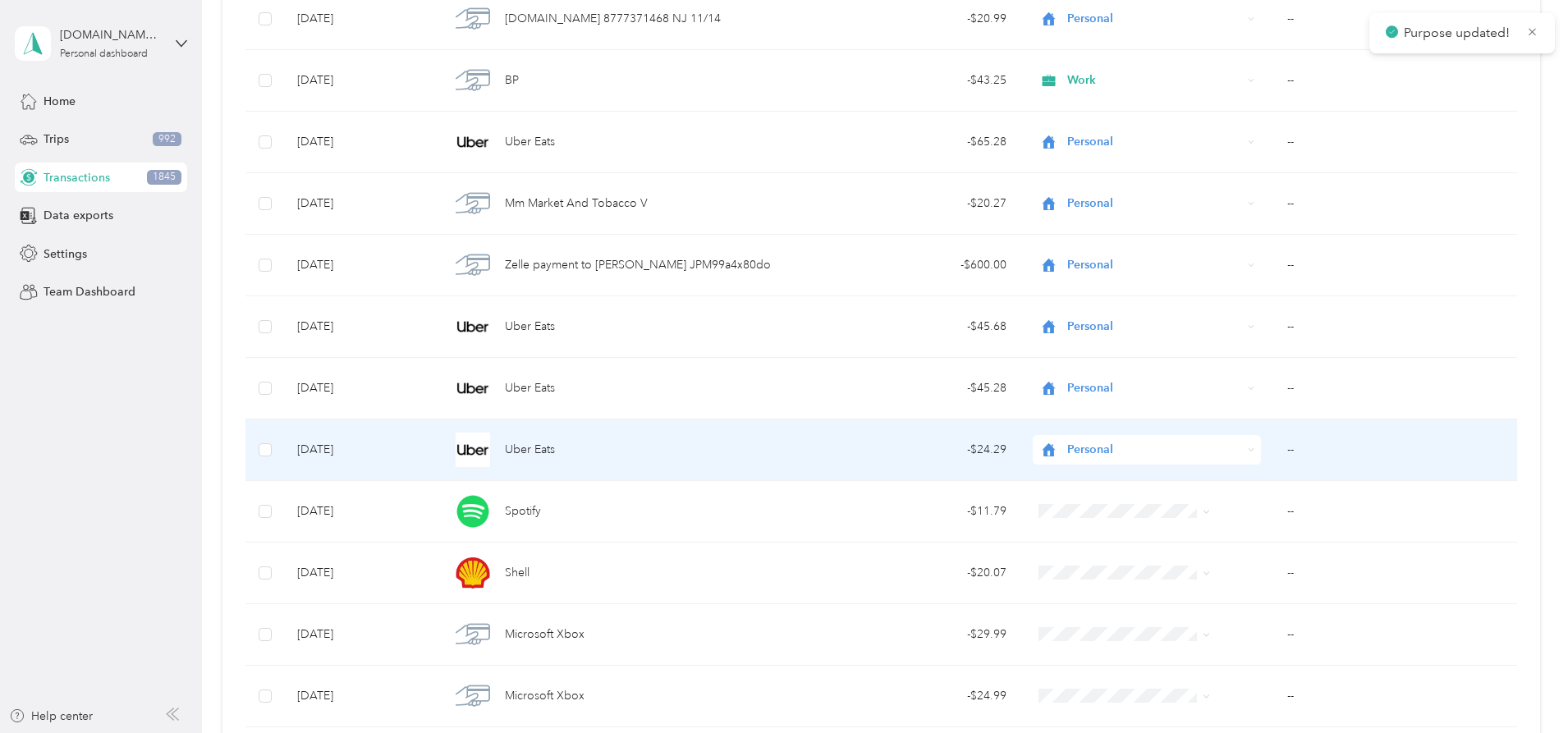
scroll to position [9316, 0]
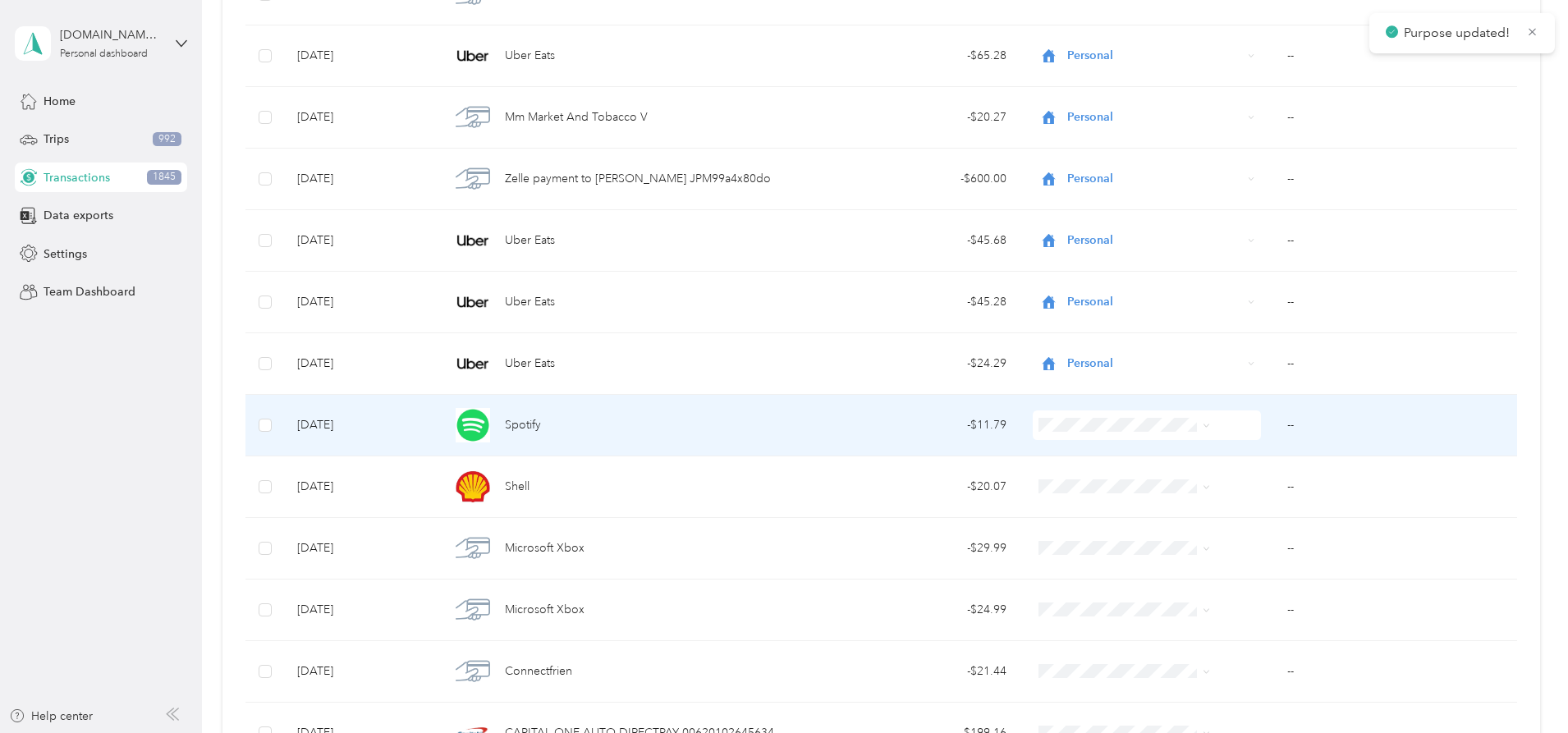
click at [1076, 415] on span at bounding box center [1146, 425] width 228 height 30
click at [1076, 479] on span "Personal" at bounding box center [1112, 485] width 131 height 17
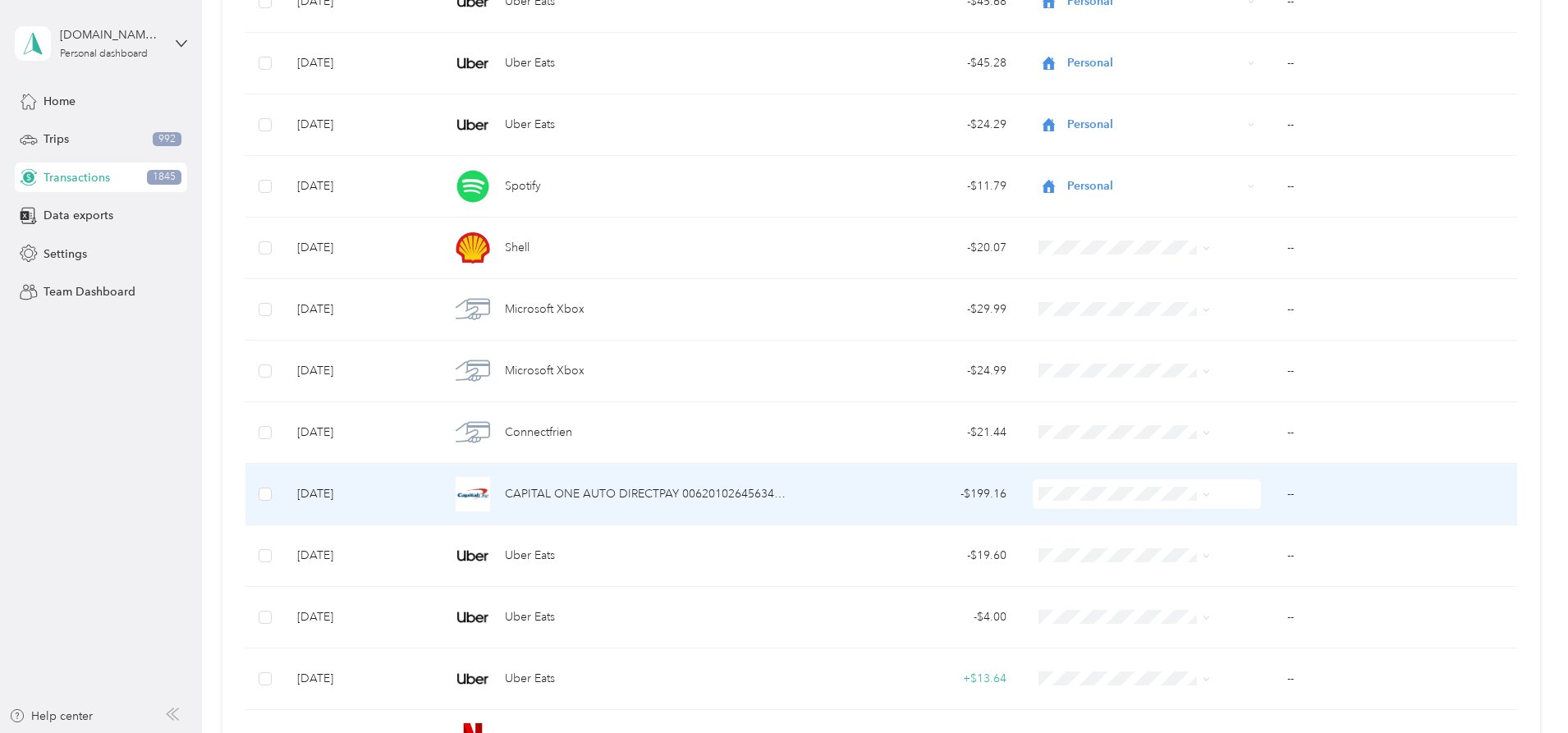
scroll to position [9562, 0]
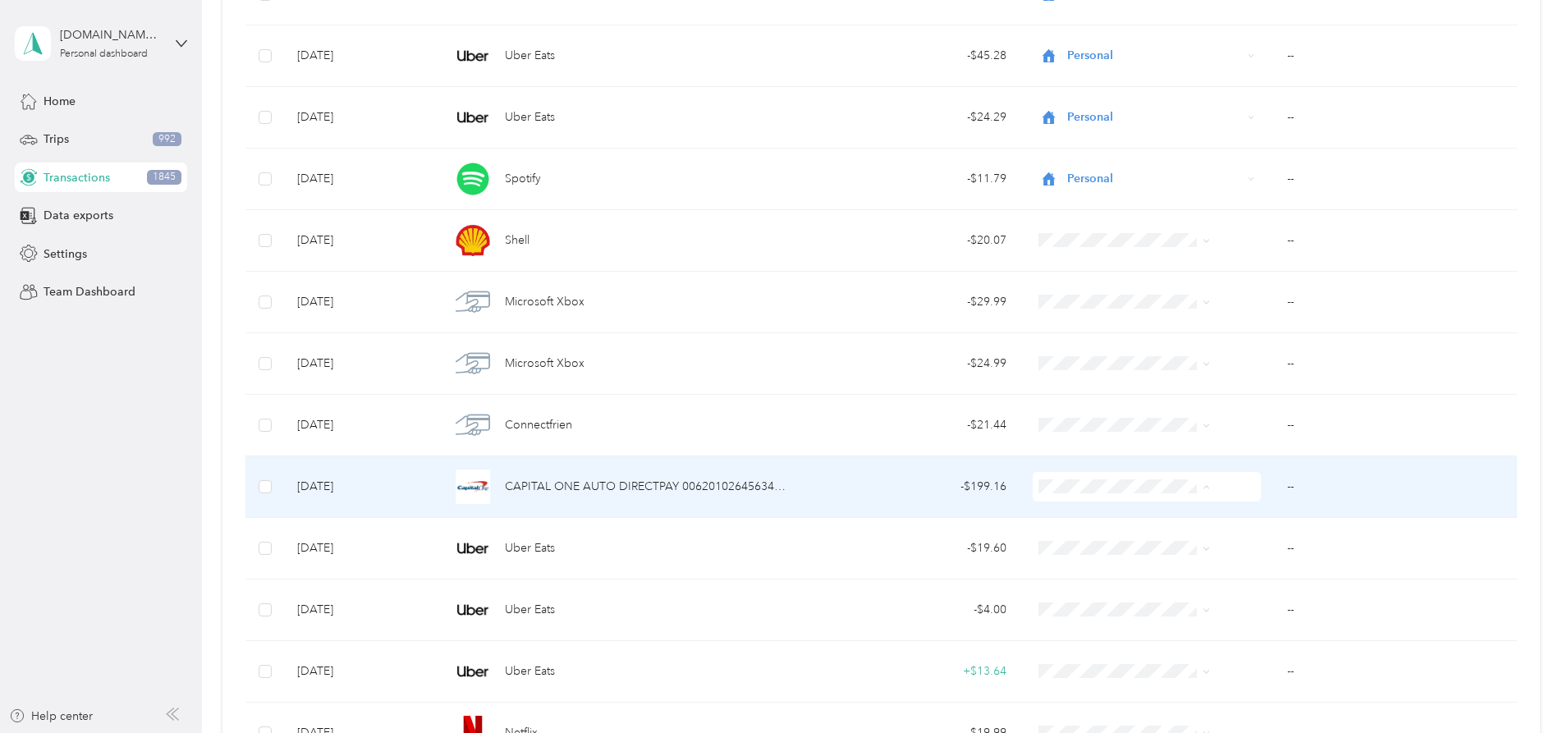
click at [1076, 575] on span "Contractor" at bounding box center [1112, 575] width 131 height 17
click at [1274, 485] on td "--" at bounding box center [1395, 488] width 243 height 61
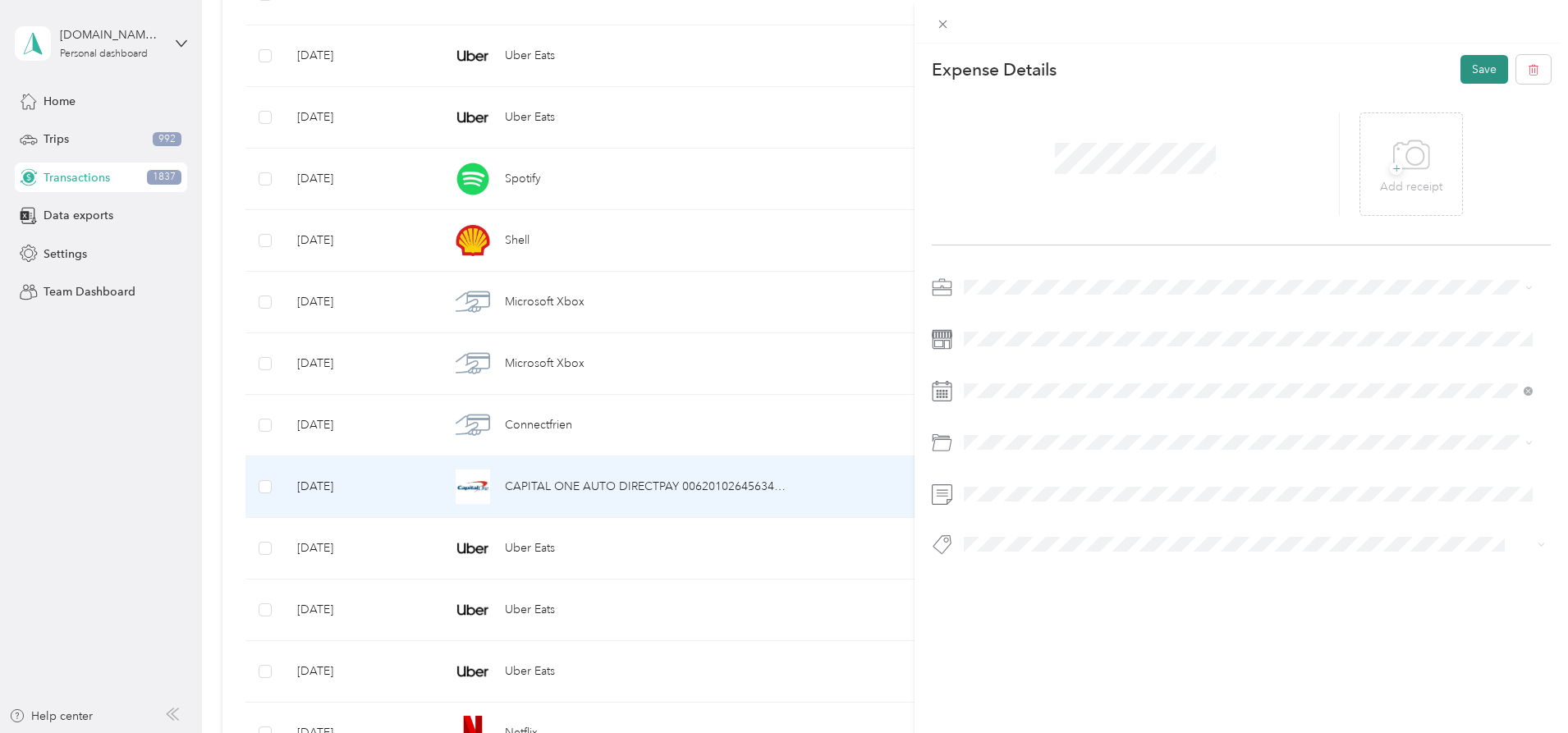
click at [1483, 80] on button "Save" at bounding box center [1484, 69] width 48 height 29
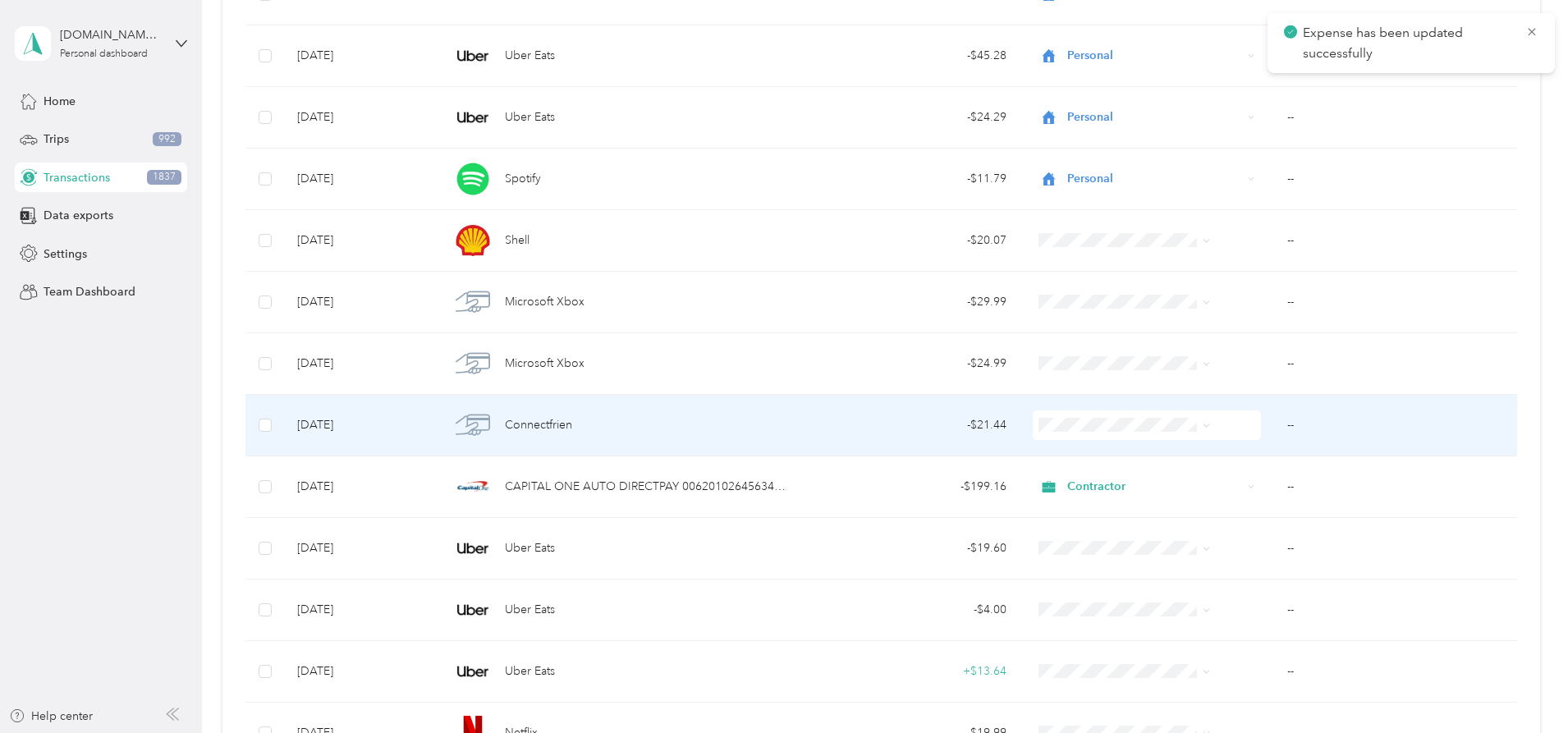
click at [1083, 416] on span at bounding box center [1146, 425] width 228 height 30
click at [1082, 483] on span "Personal" at bounding box center [1112, 479] width 131 height 17
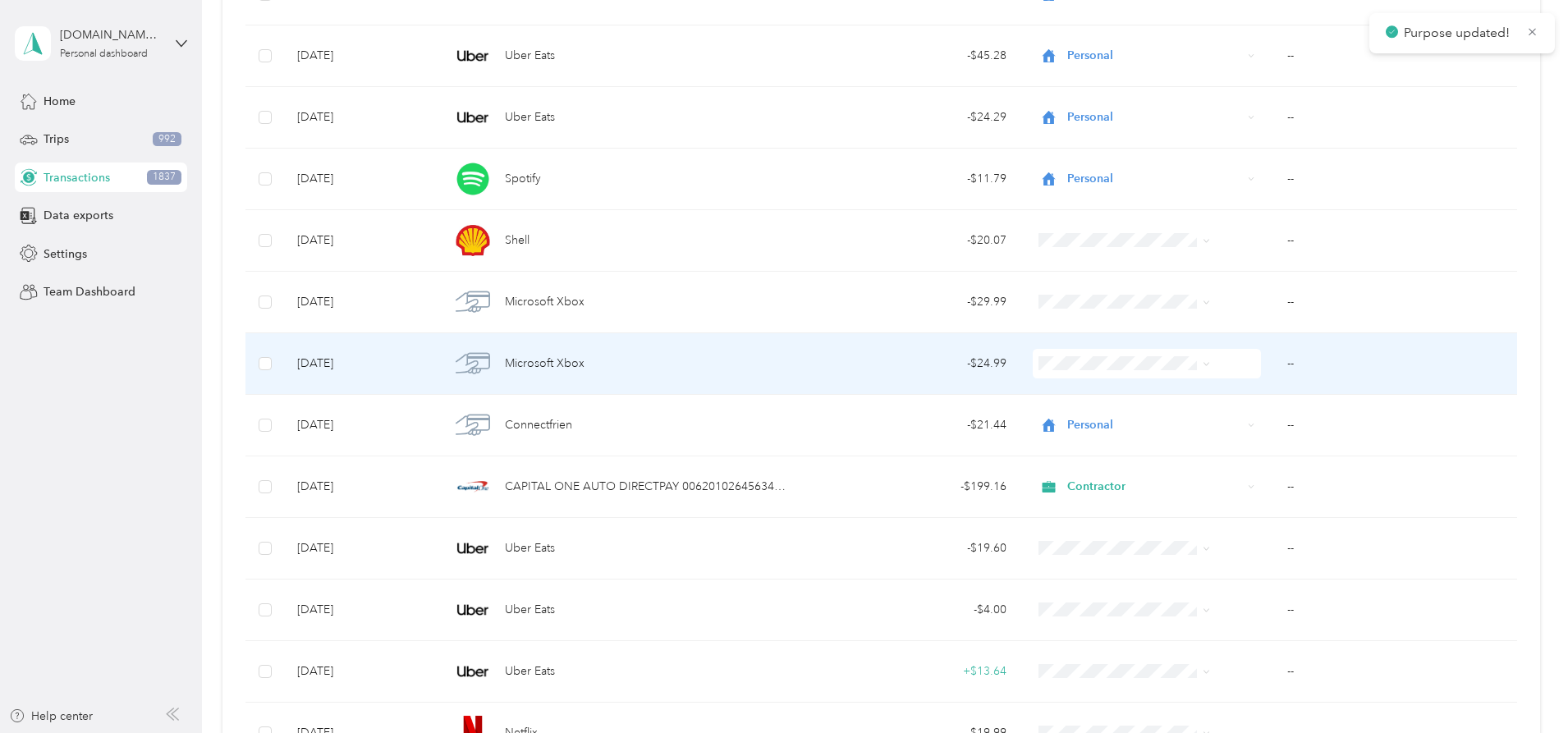
click at [1082, 418] on span "Personal" at bounding box center [1112, 416] width 131 height 17
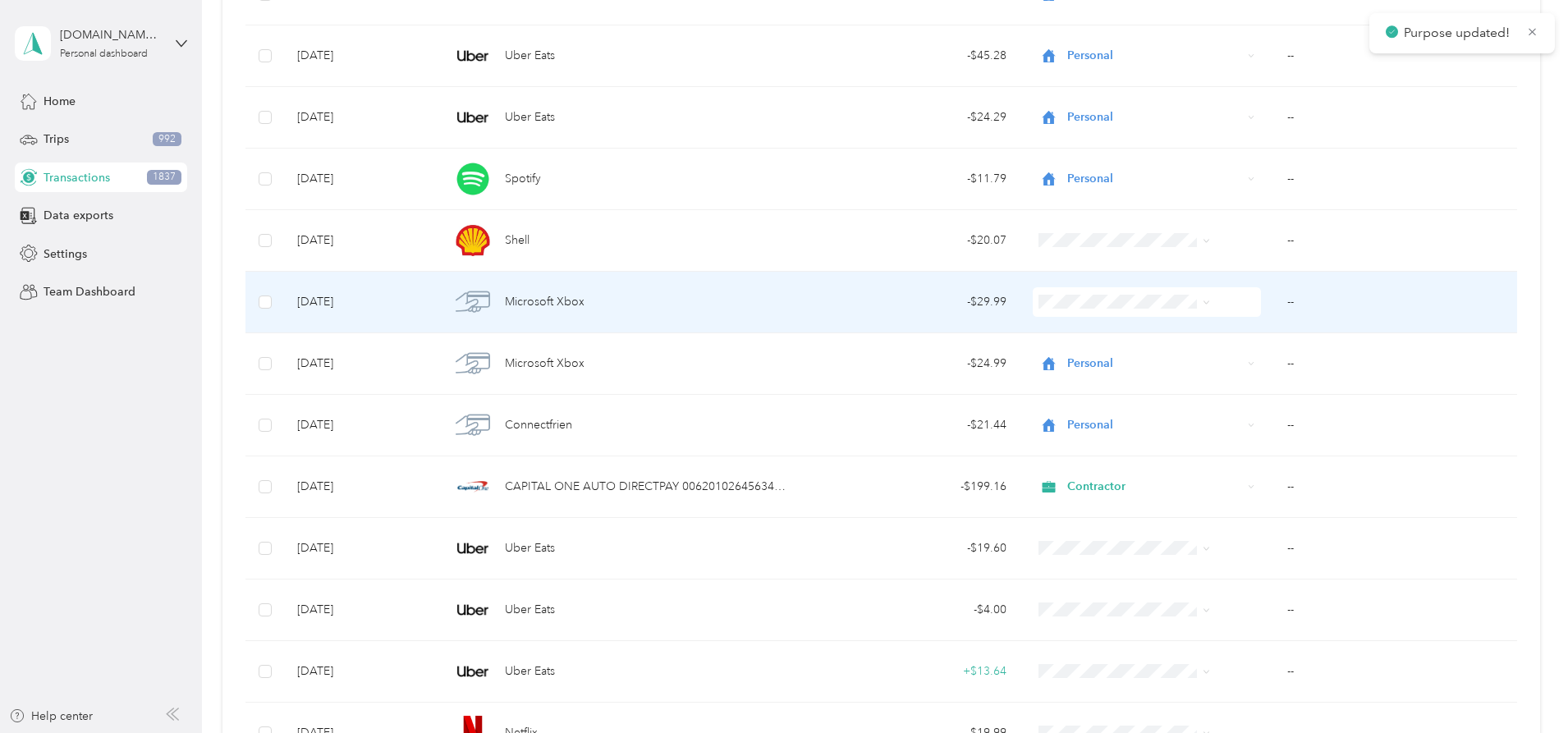
click at [1082, 361] on span "Personal" at bounding box center [1112, 356] width 131 height 17
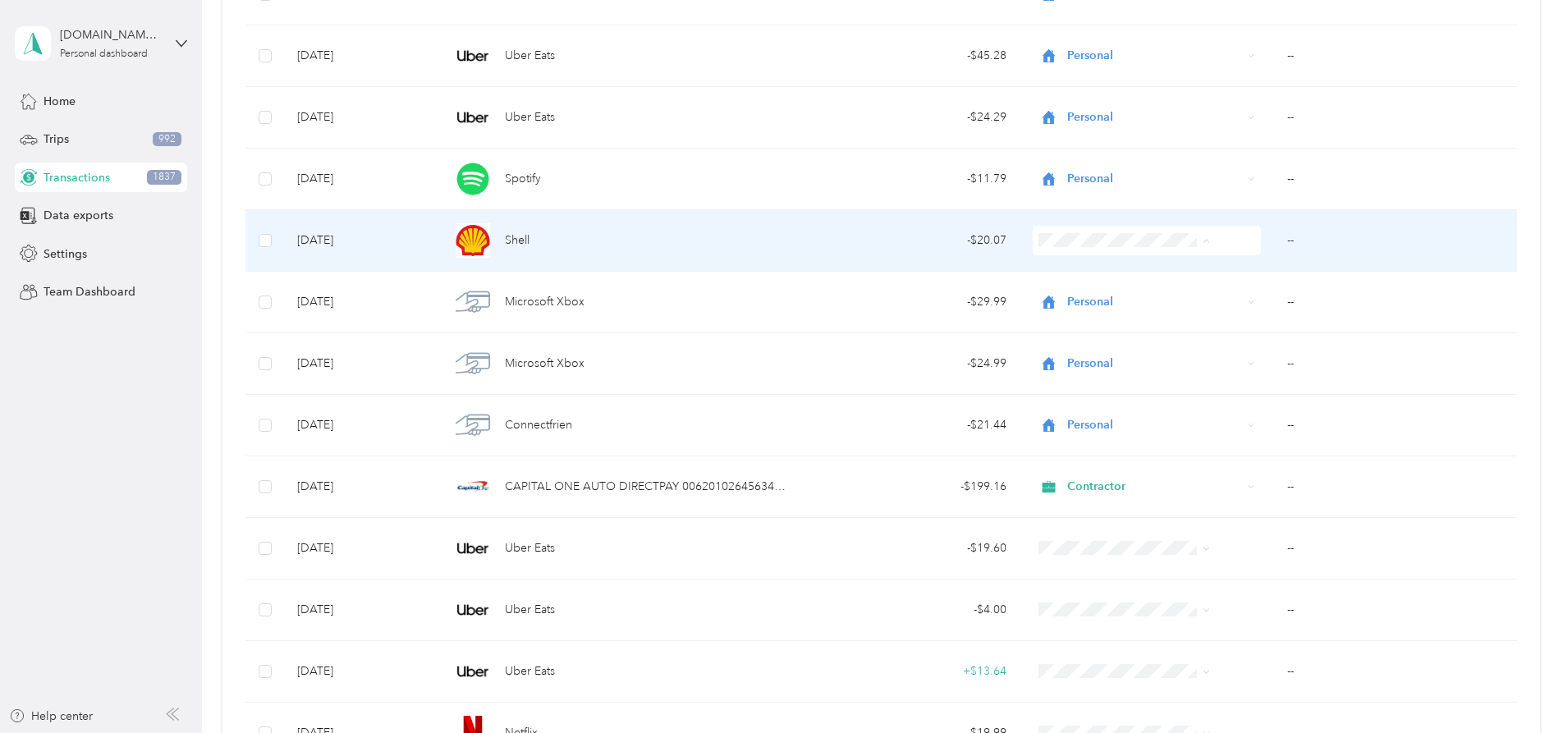
click at [1095, 307] on ol "Work Personal [DEMOGRAPHIC_DATA] Other Charity Medical Moving Commute" at bounding box center [1098, 371] width 184 height 230
click at [1095, 299] on span "Personal" at bounding box center [1112, 301] width 131 height 17
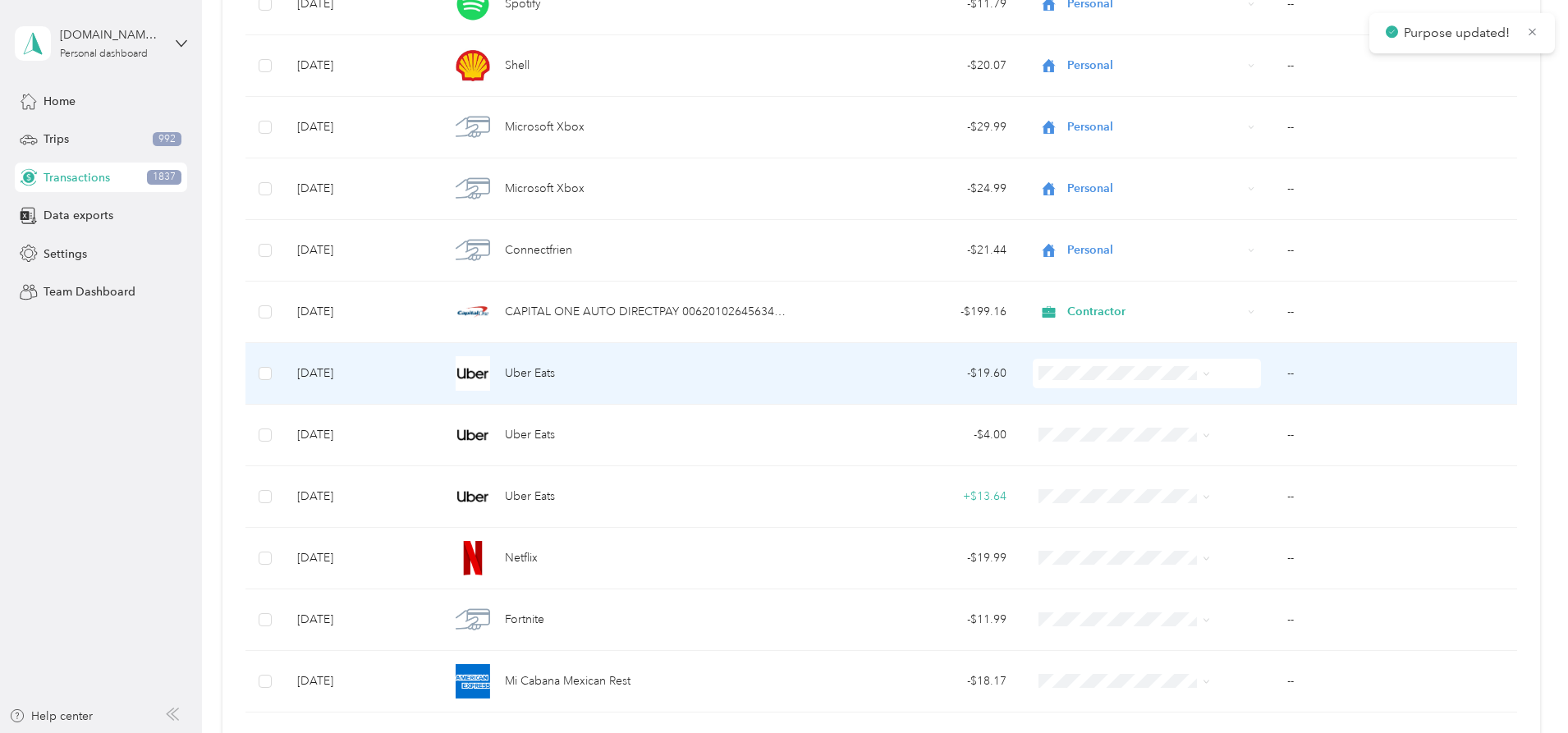
scroll to position [9809, 0]
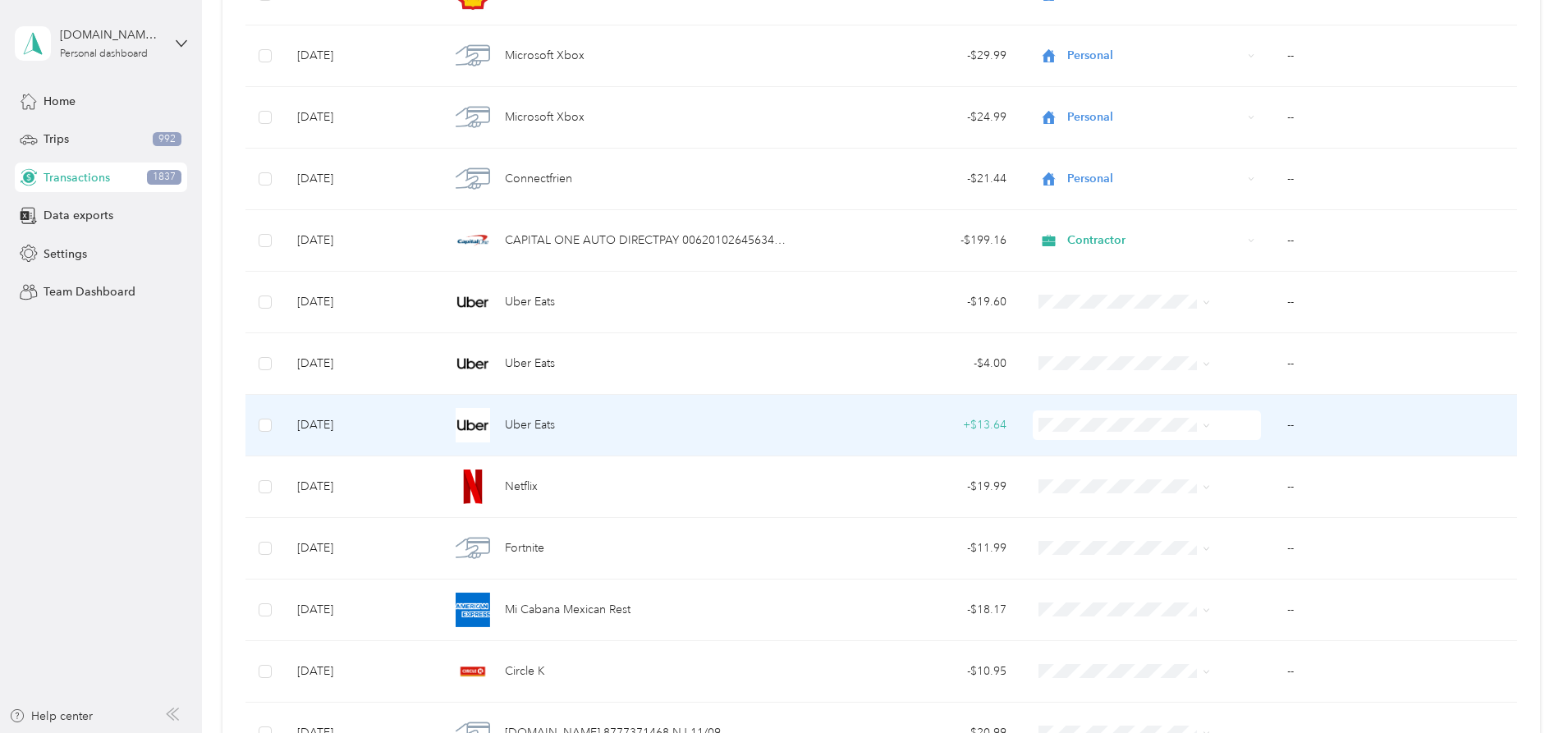
click at [1095, 483] on span "Personal" at bounding box center [1112, 480] width 131 height 17
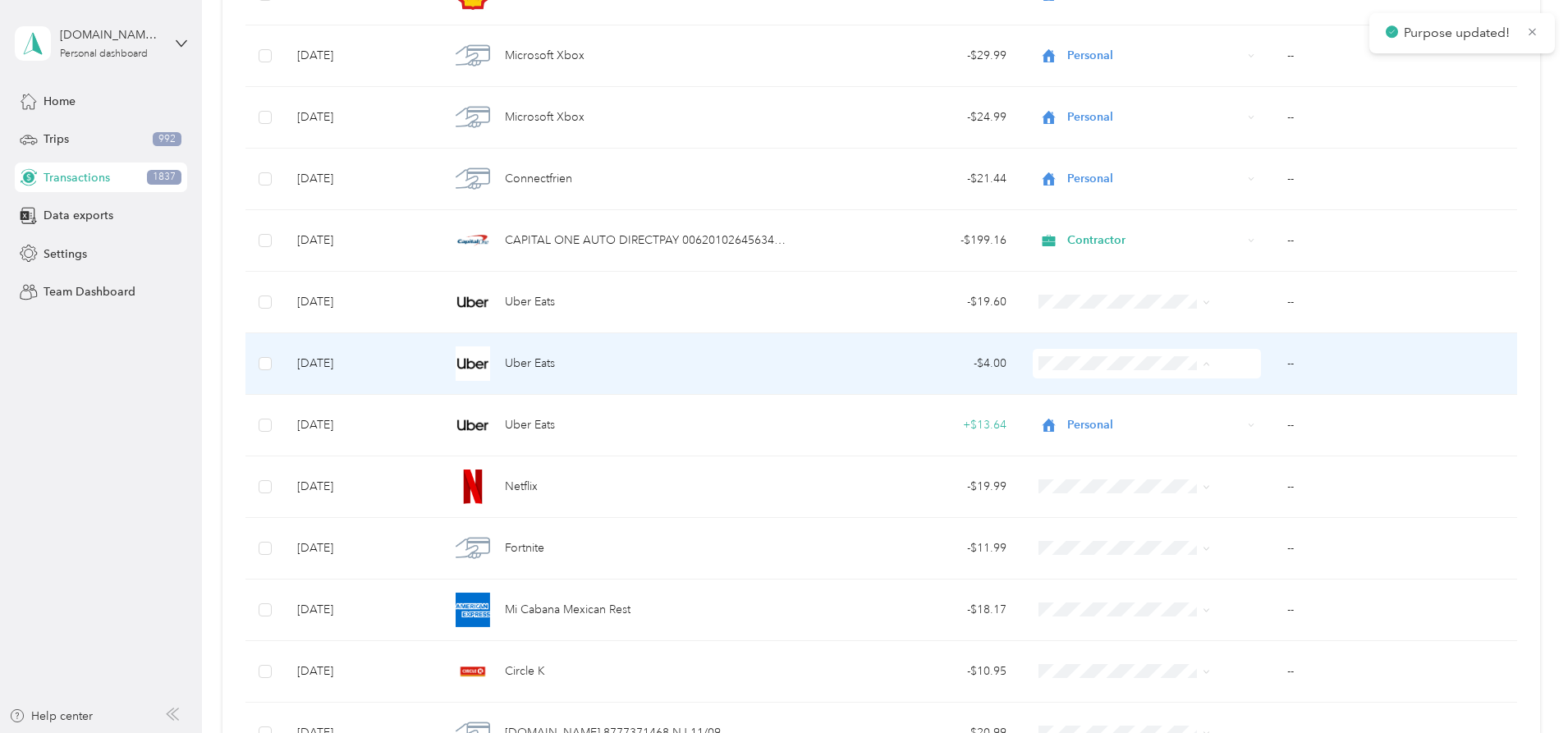
click at [1095, 422] on span "Personal" at bounding box center [1112, 424] width 131 height 17
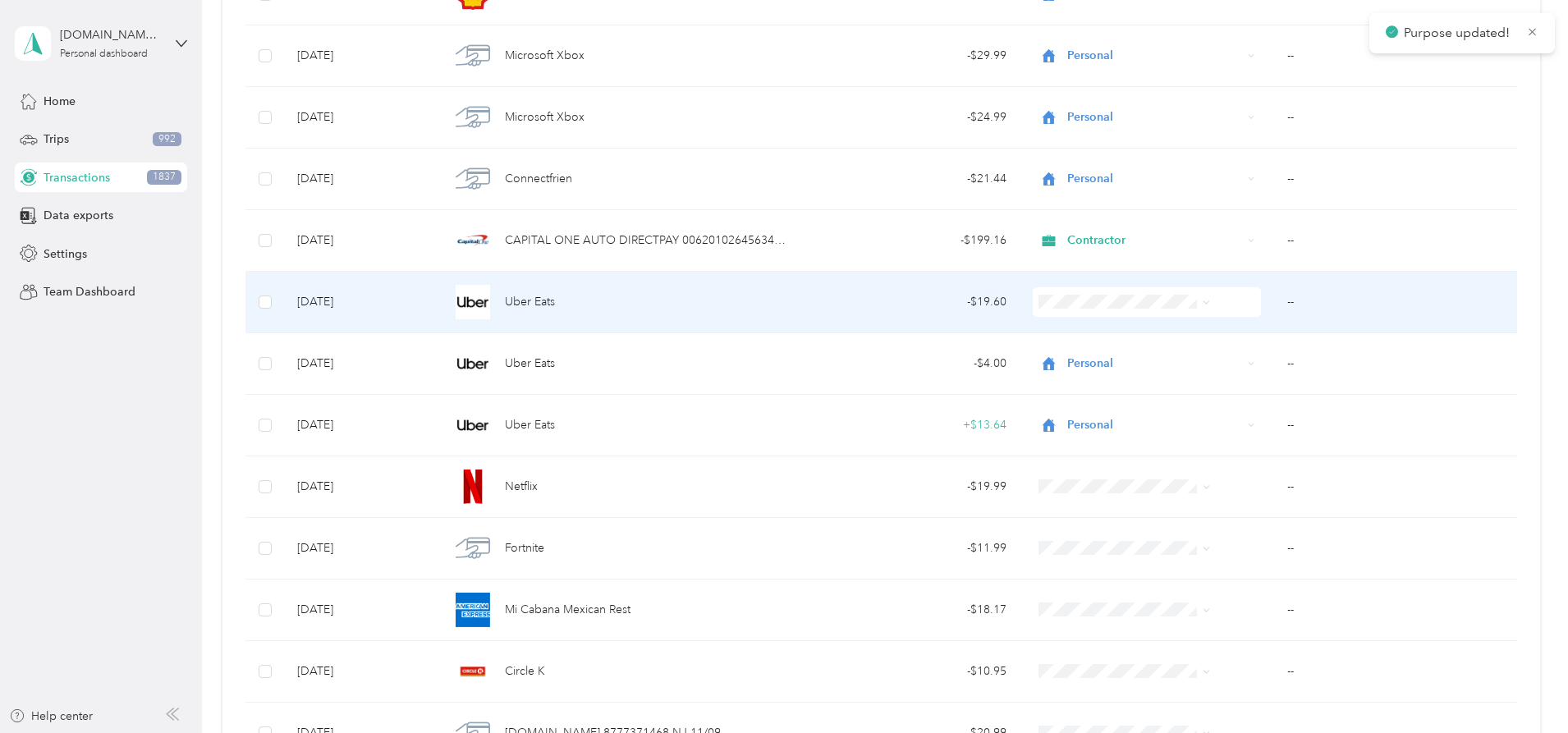
click at [1095, 307] on span at bounding box center [1146, 302] width 228 height 30
click at [1095, 358] on span "Personal" at bounding box center [1112, 358] width 131 height 17
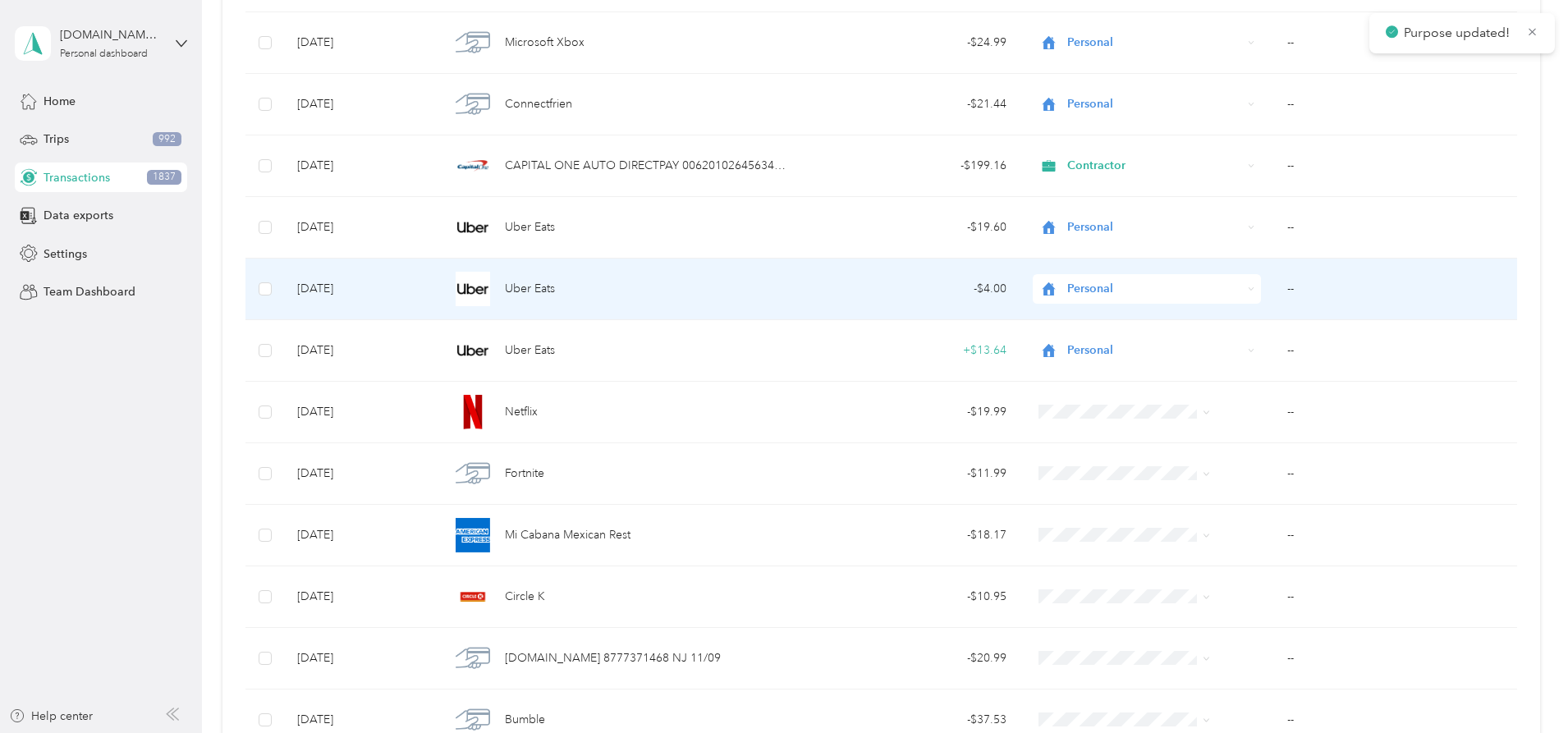
scroll to position [9973, 0]
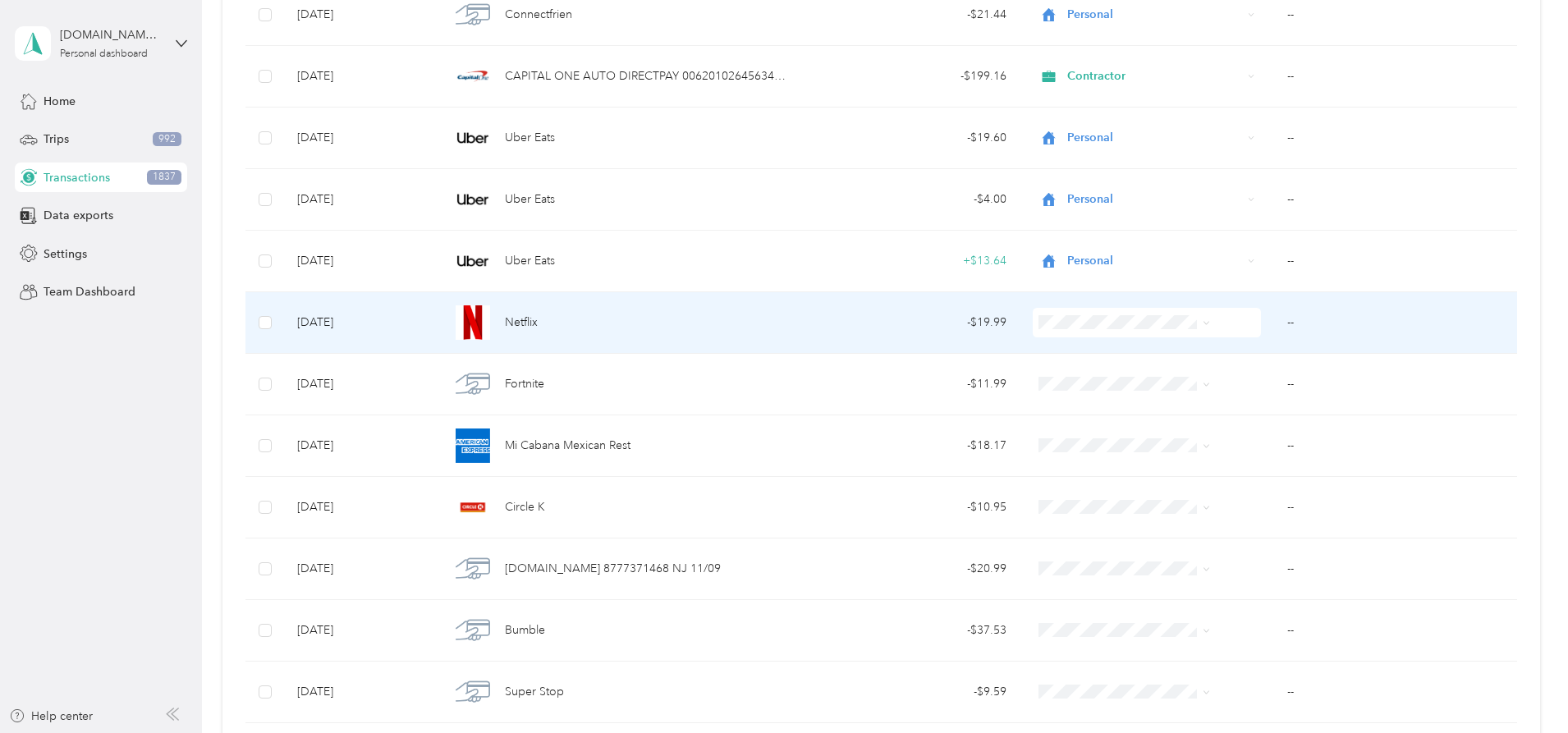
click at [1095, 328] on span at bounding box center [1146, 322] width 228 height 30
click at [1095, 376] on span "Personal" at bounding box center [1112, 383] width 131 height 17
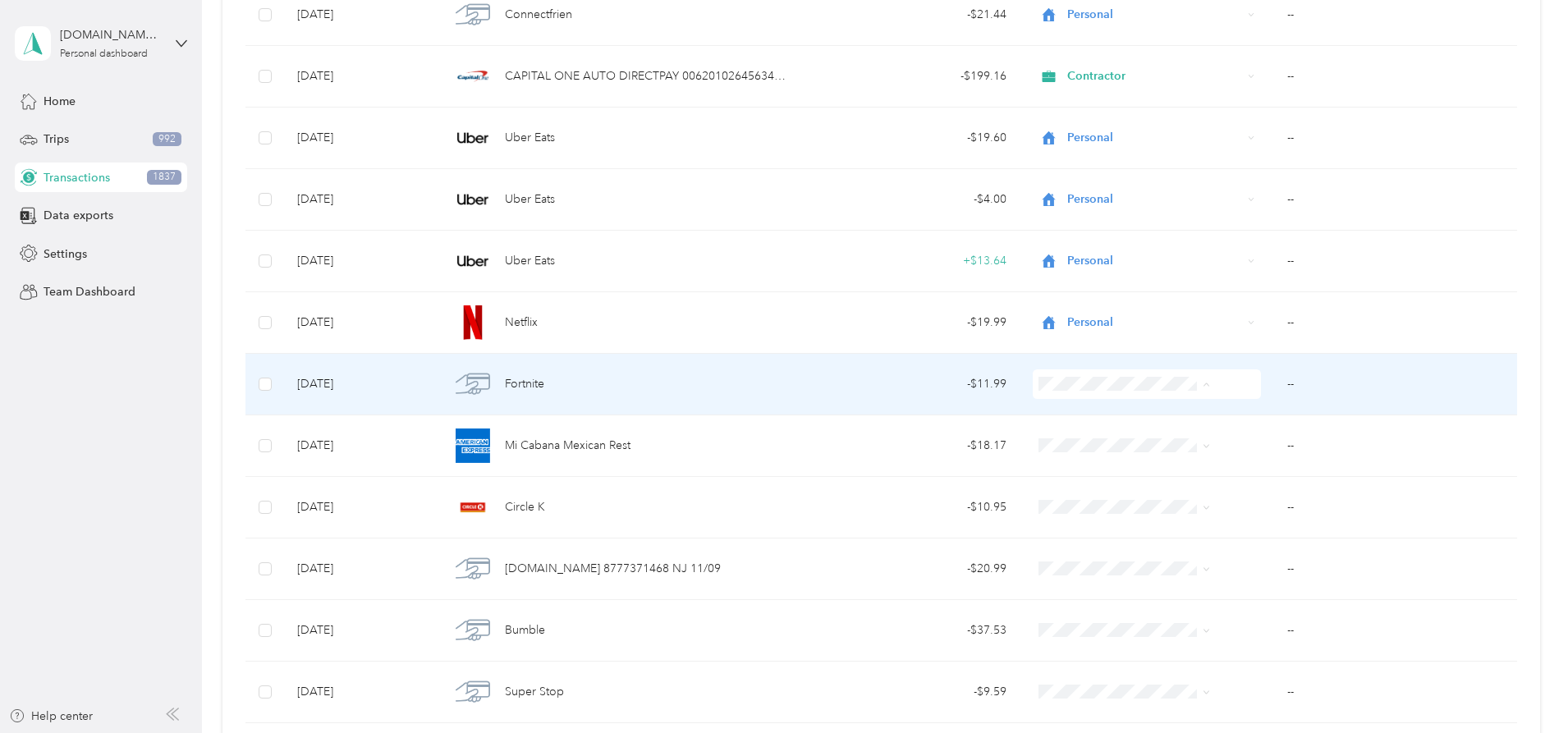
click at [1064, 438] on span "Personal" at bounding box center [1112, 444] width 131 height 17
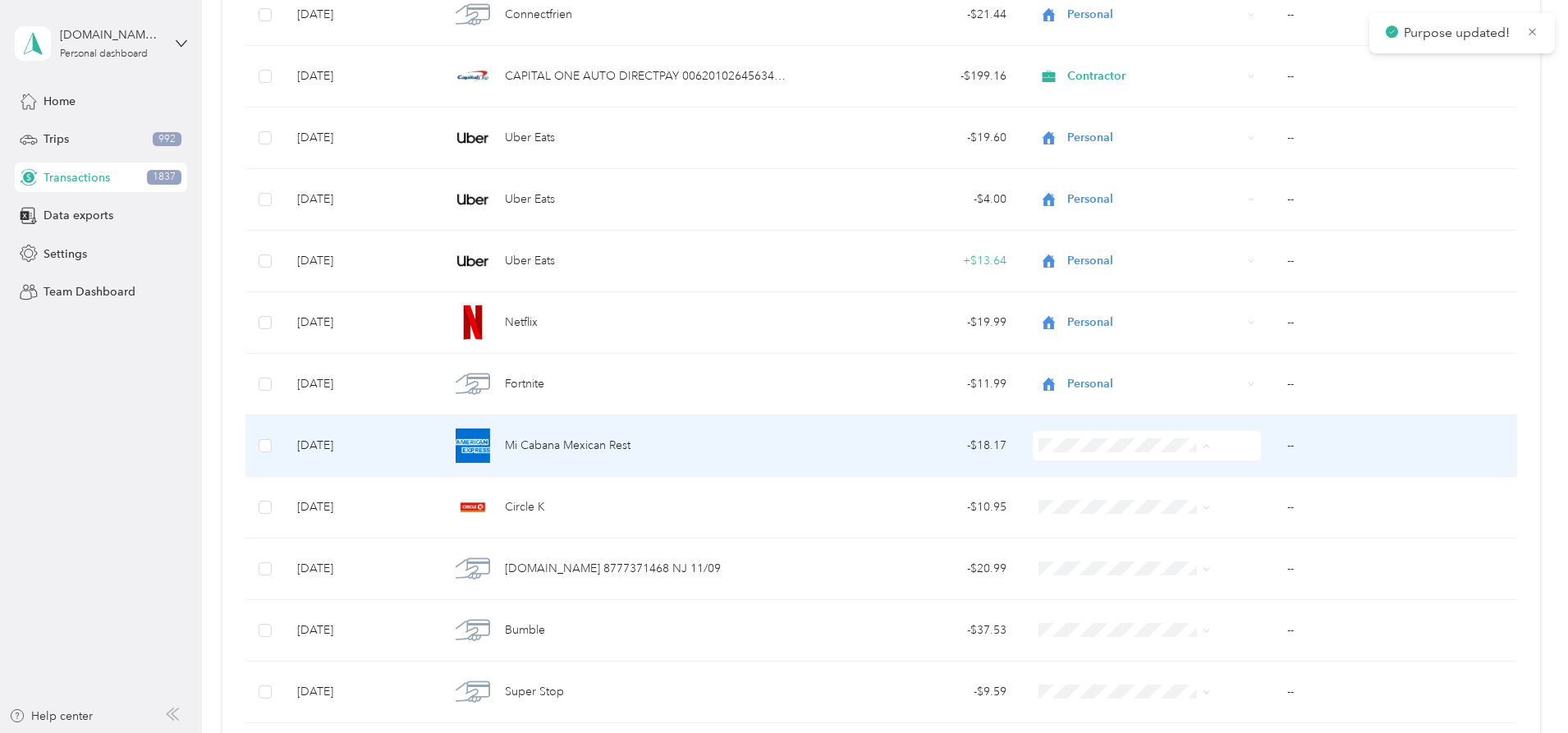
click at [1064, 498] on span "Personal" at bounding box center [1112, 506] width 131 height 17
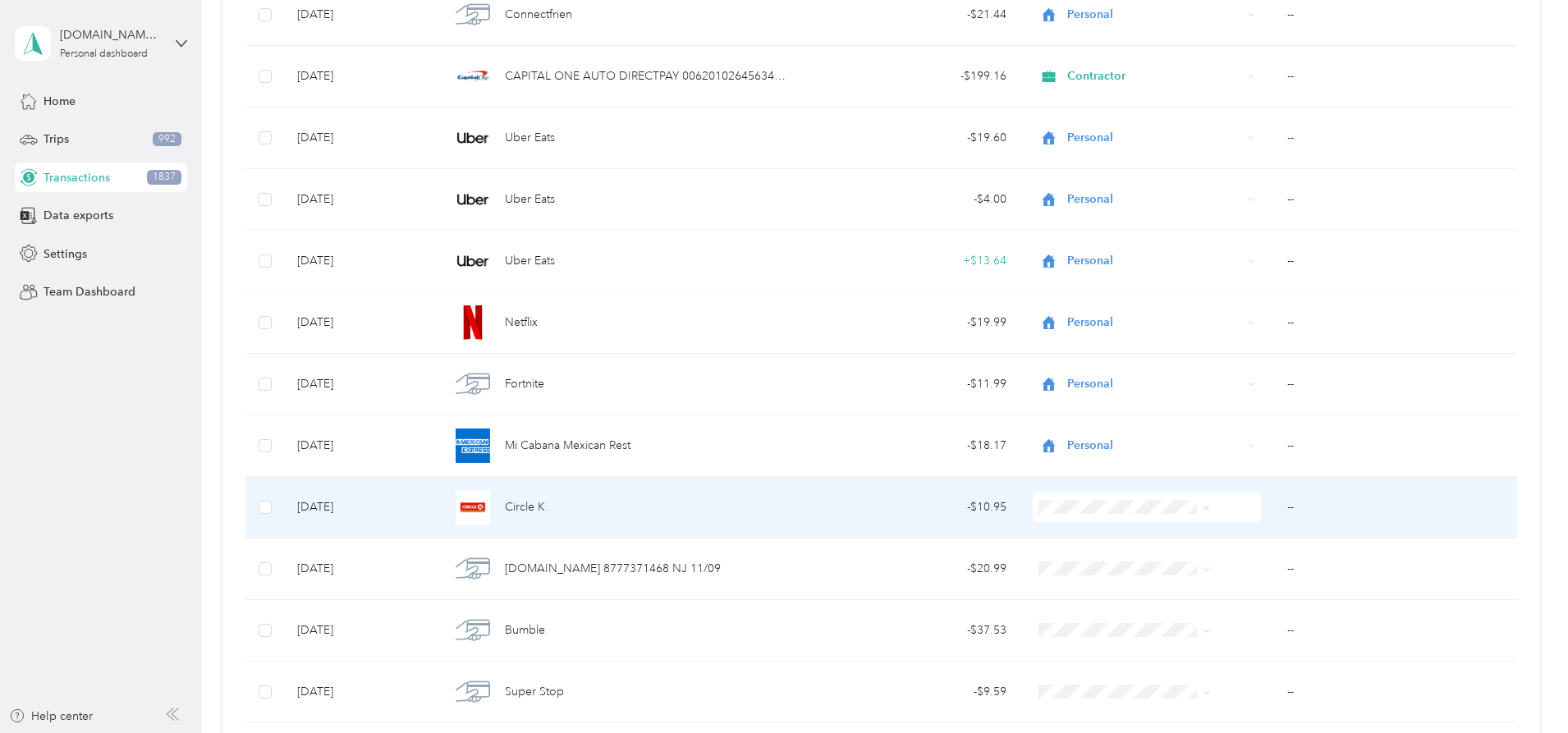
click at [1098, 307] on li "Personal" at bounding box center [1098, 298] width 184 height 29
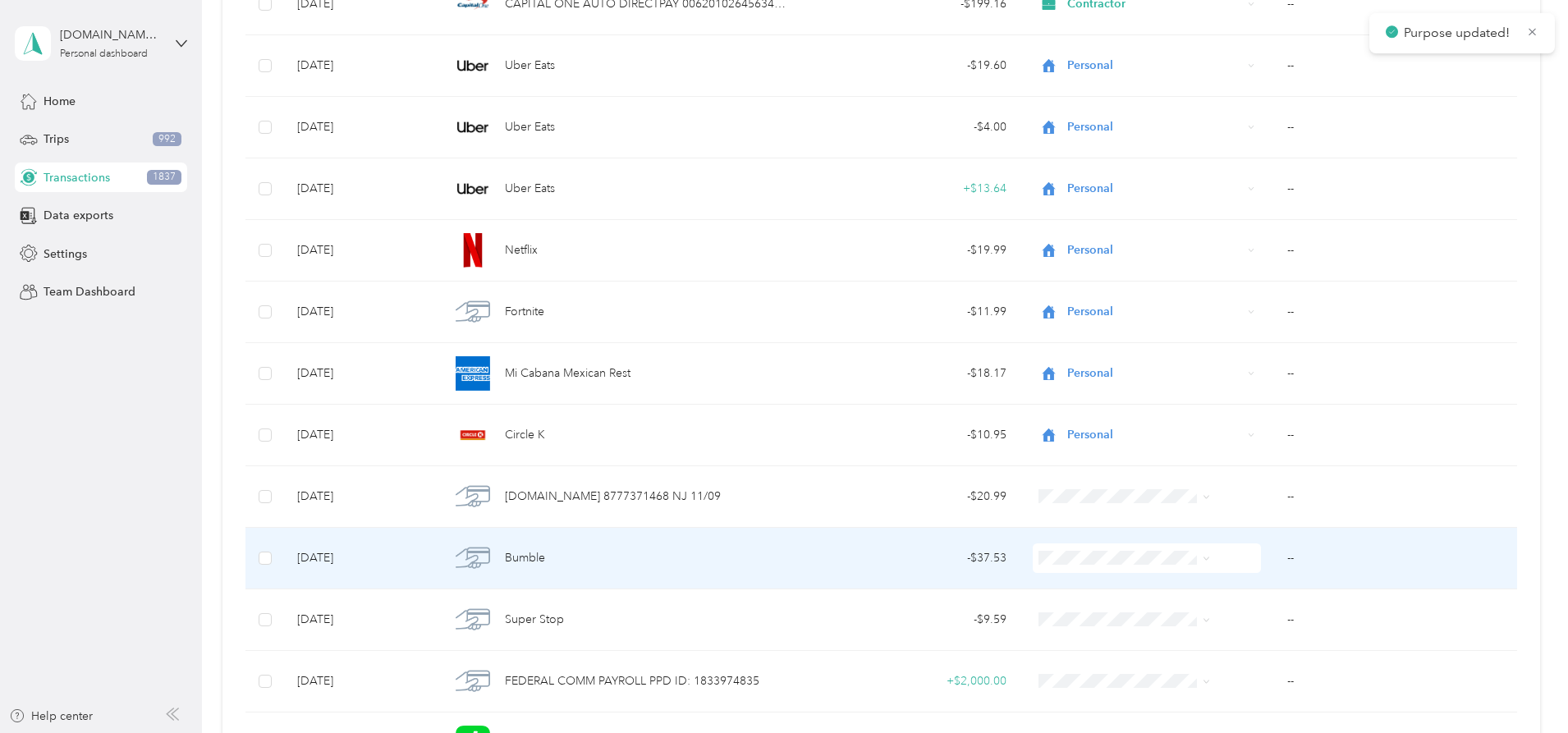
scroll to position [10055, 0]
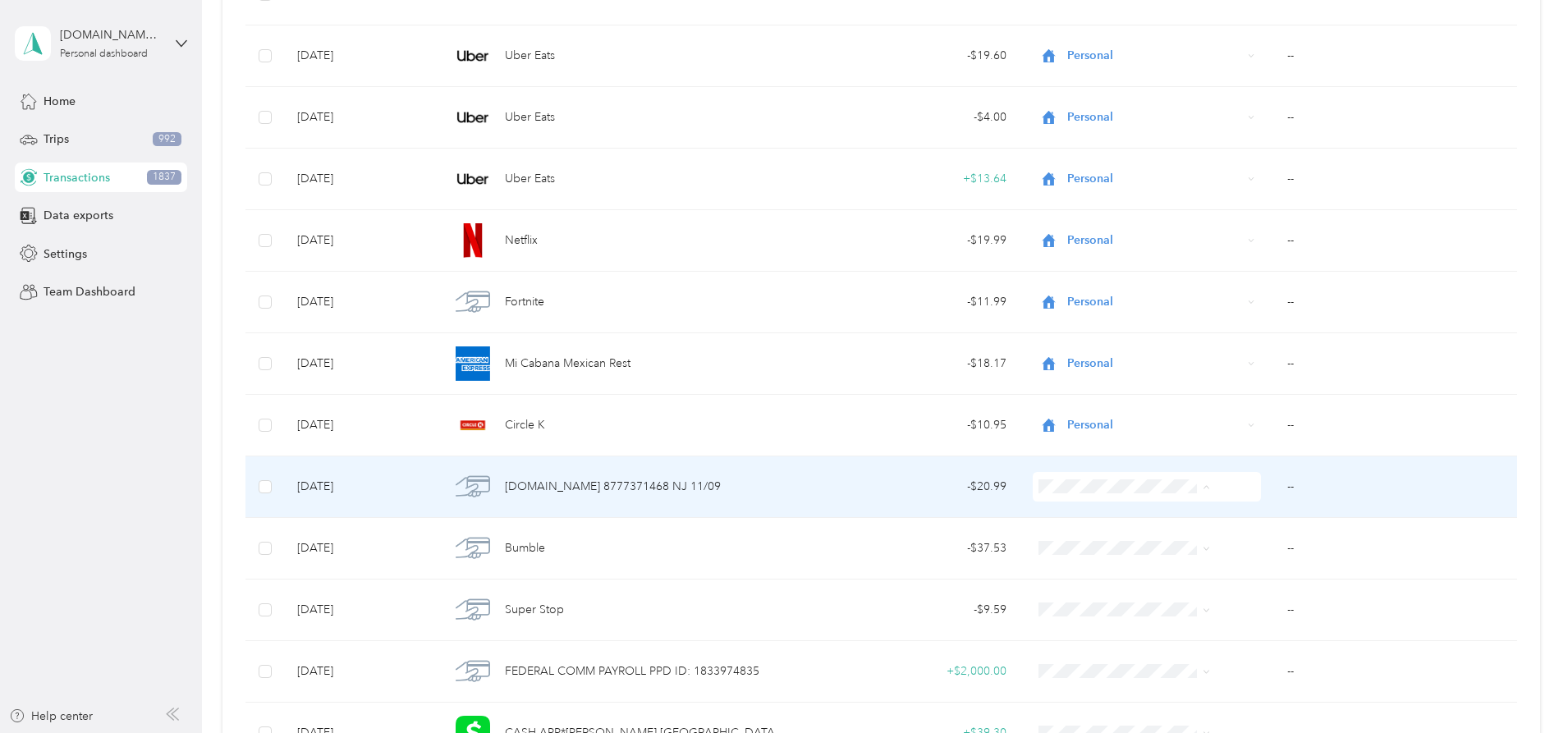
click at [1098, 554] on ol "Work Personal [DEMOGRAPHIC_DATA] Other Charity Medical Moving Commute" at bounding box center [1098, 618] width 184 height 230
click at [1098, 493] on span at bounding box center [1146, 487] width 228 height 30
click at [1098, 555] on ol "Work Personal [DEMOGRAPHIC_DATA] Other Charity Medical Moving Commute" at bounding box center [1098, 609] width 184 height 230
click at [1098, 496] on span at bounding box center [1146, 487] width 228 height 30
click at [1098, 494] on span at bounding box center [1146, 487] width 228 height 30
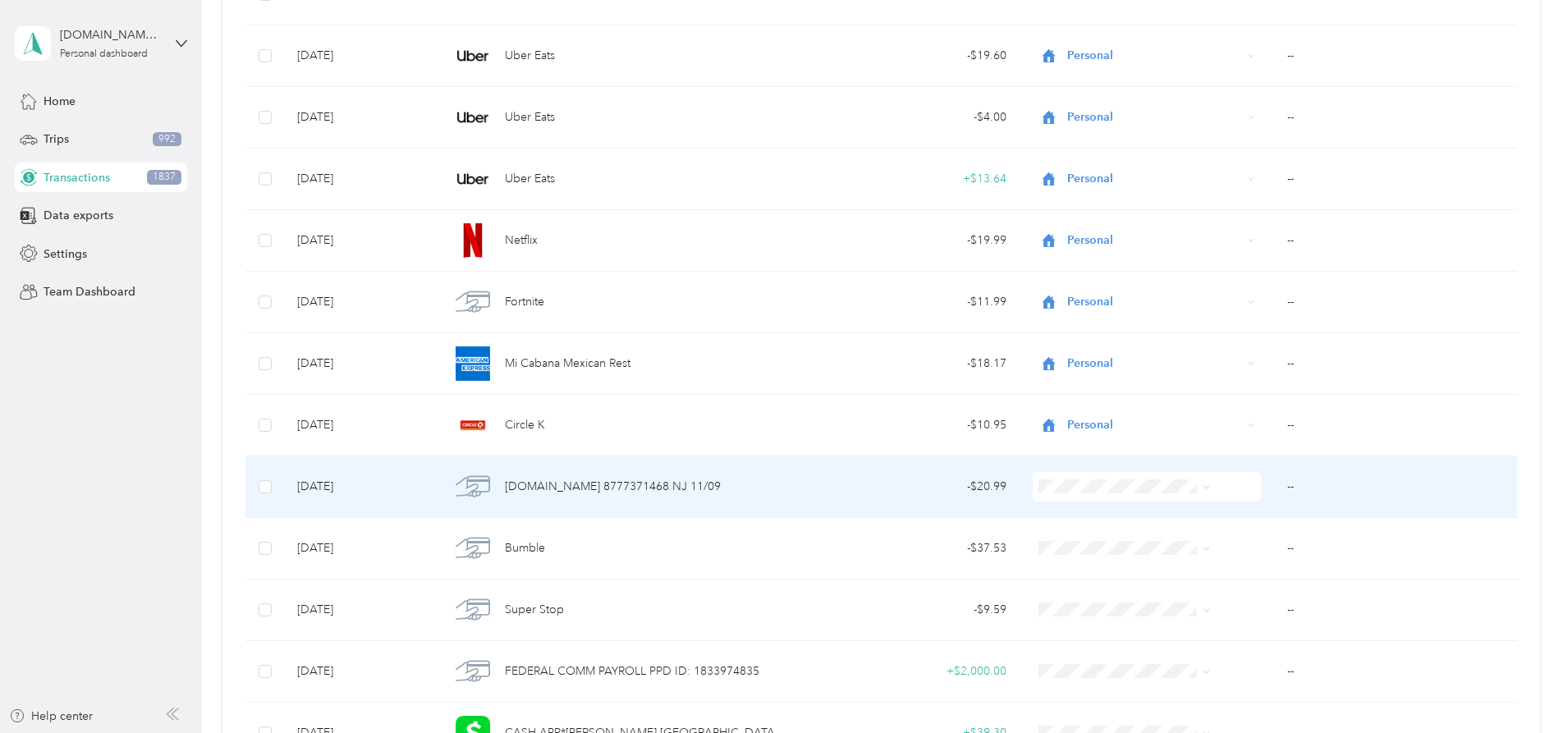
click at [1089, 533] on li "Personal" at bounding box center [1098, 546] width 184 height 29
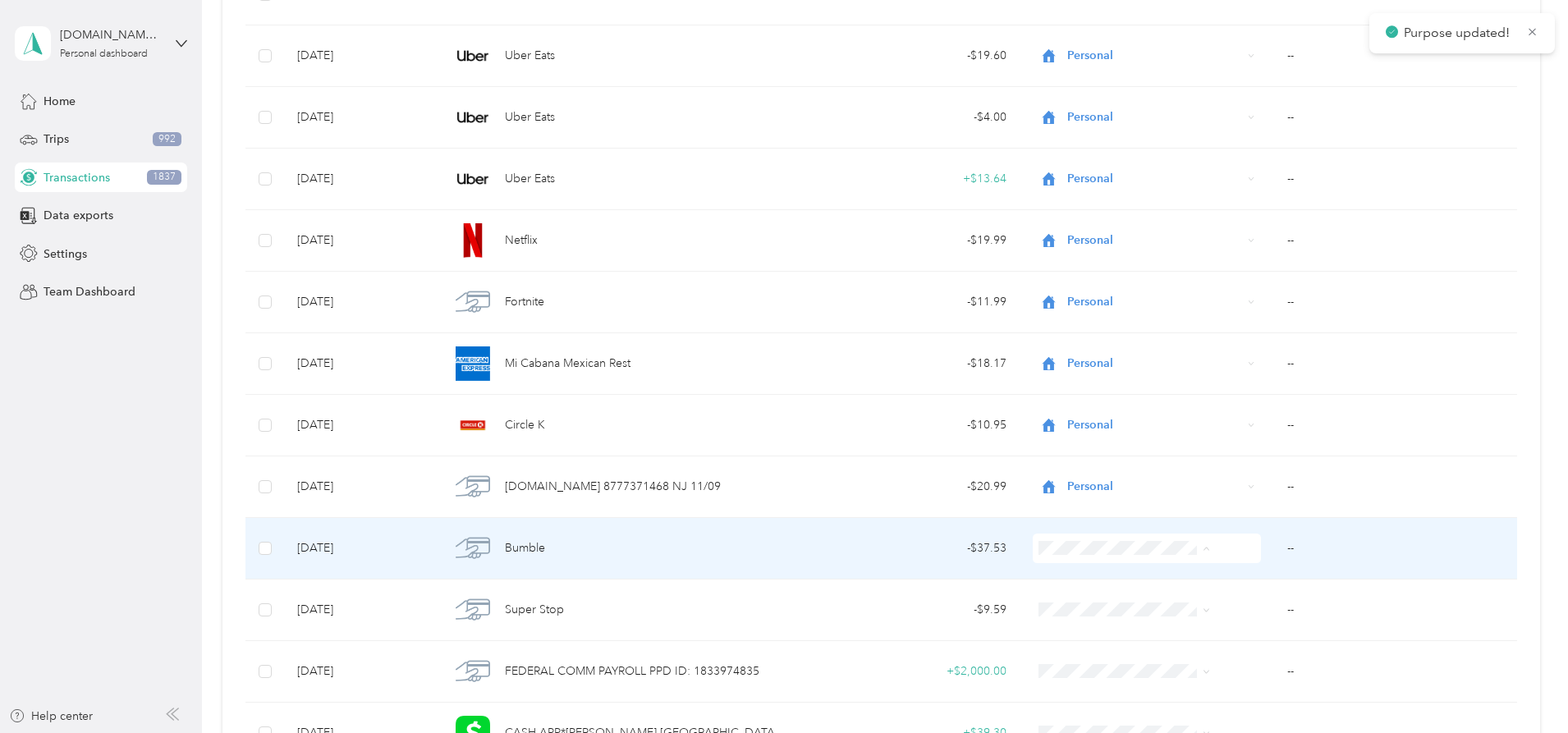
click at [1071, 349] on li "Personal" at bounding box center [1098, 345] width 184 height 29
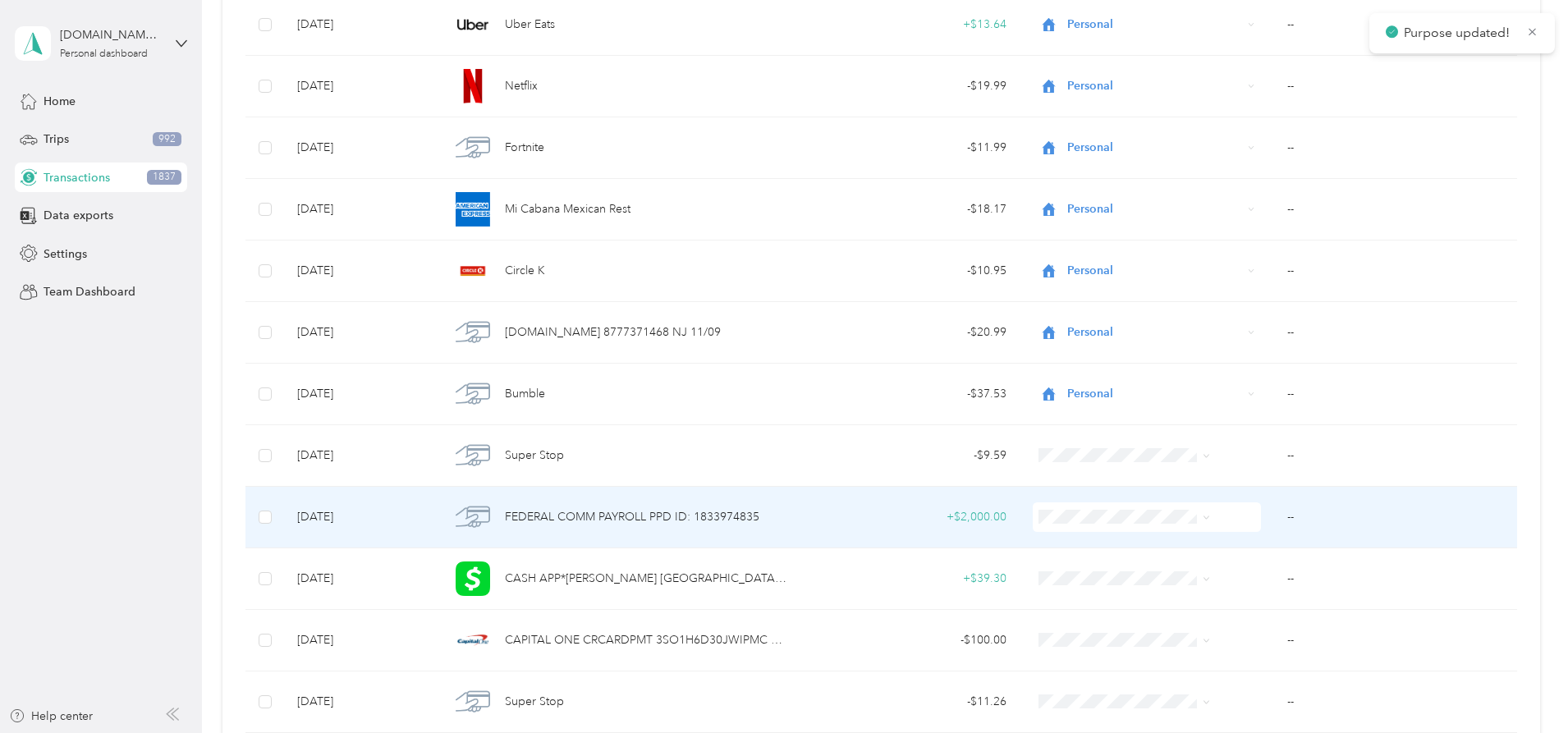
scroll to position [10219, 0]
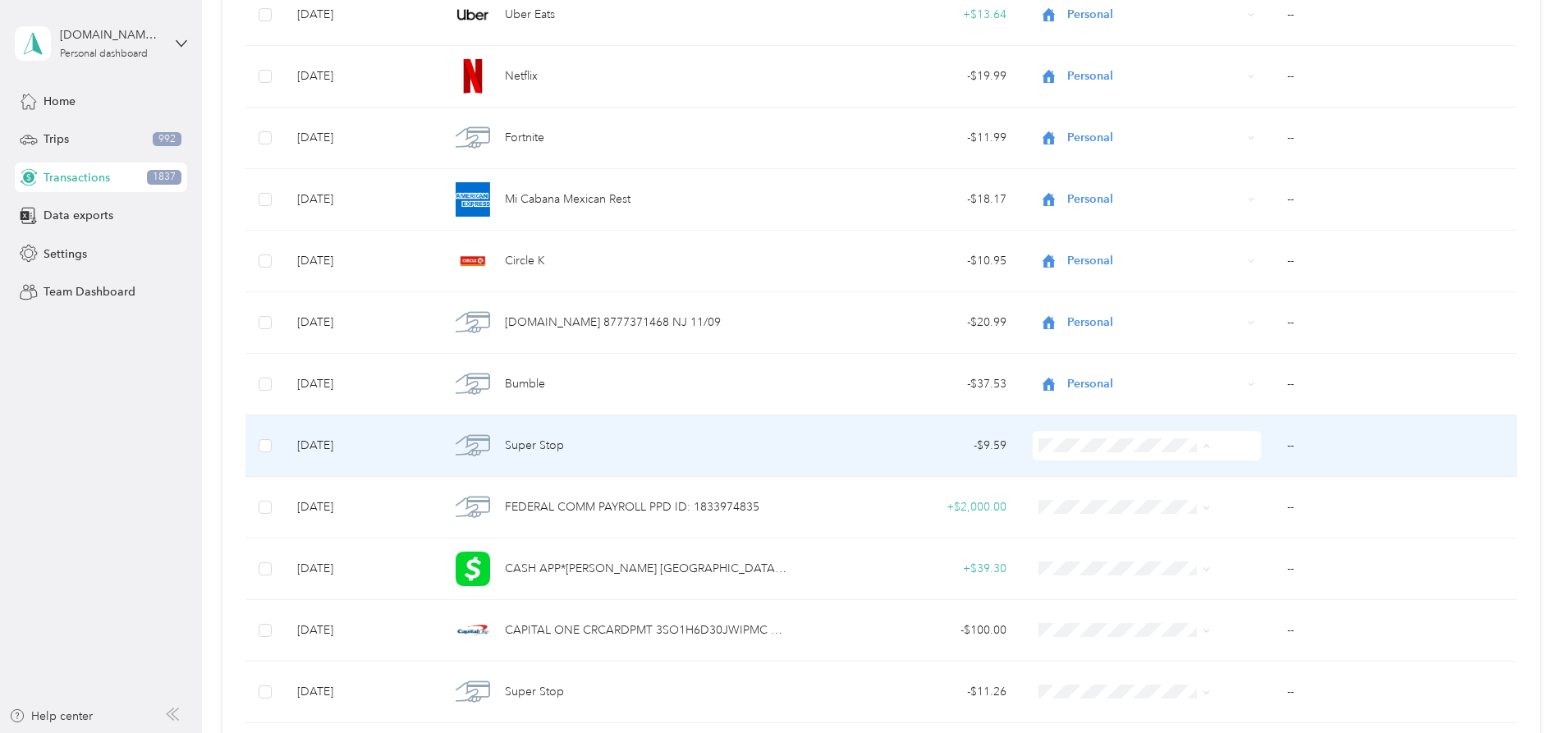
click at [1048, 506] on span "Personal" at bounding box center [1112, 506] width 131 height 17
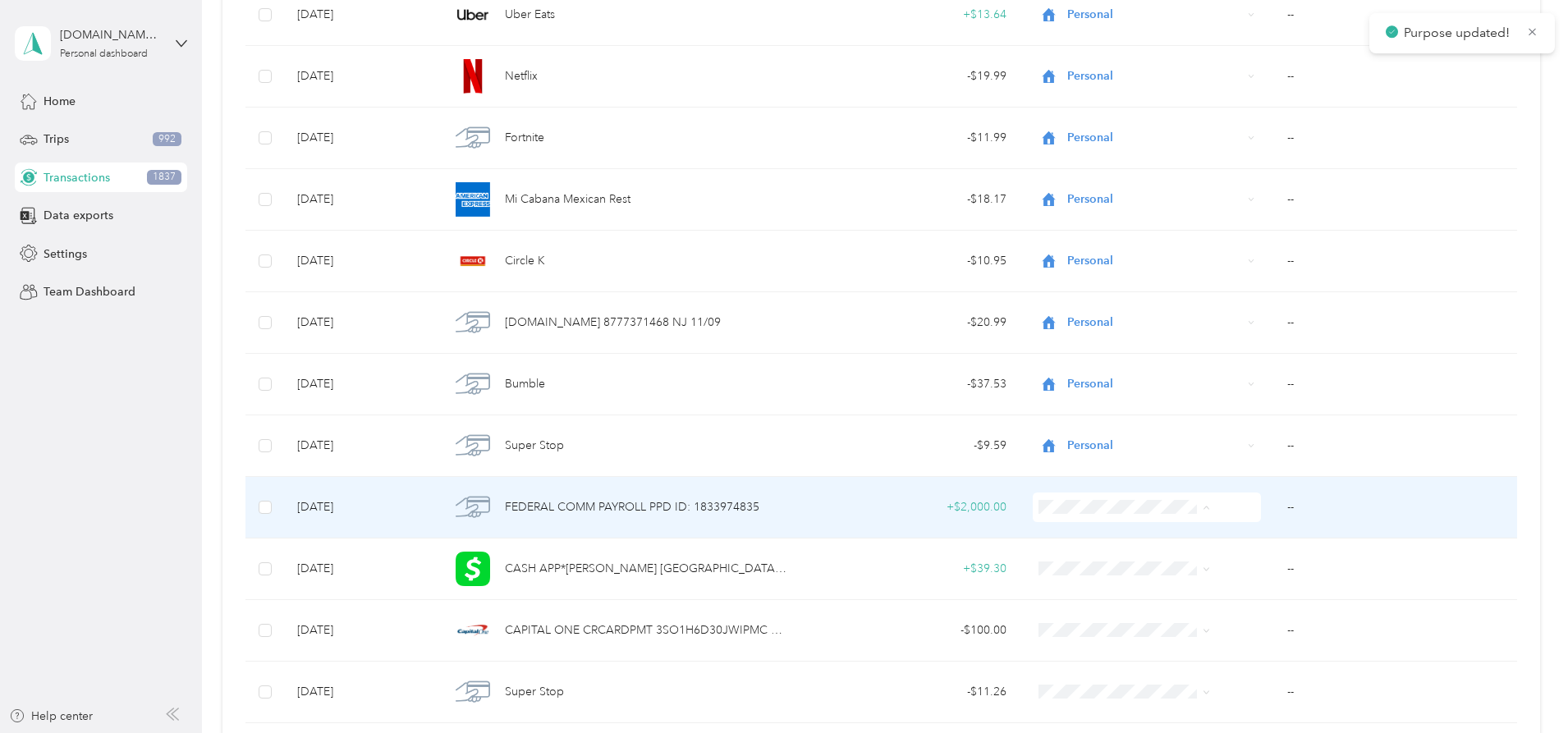
click at [1061, 280] on li "Work" at bounding box center [1098, 275] width 184 height 29
click at [1274, 504] on td "--" at bounding box center [1395, 508] width 243 height 61
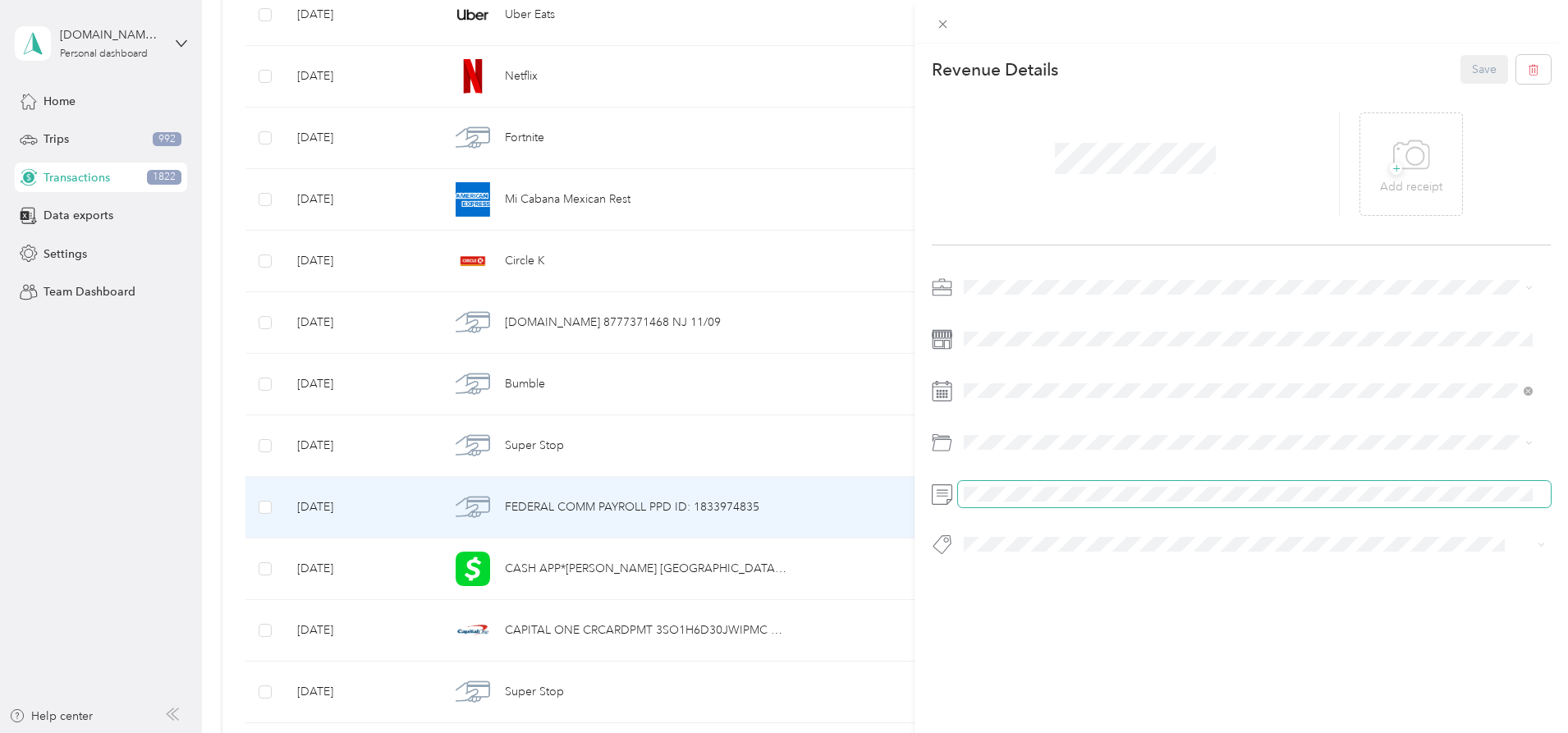
click at [1137, 510] on div at bounding box center [1241, 420] width 619 height 293
click at [1487, 55] on button "Save" at bounding box center [1484, 69] width 48 height 29
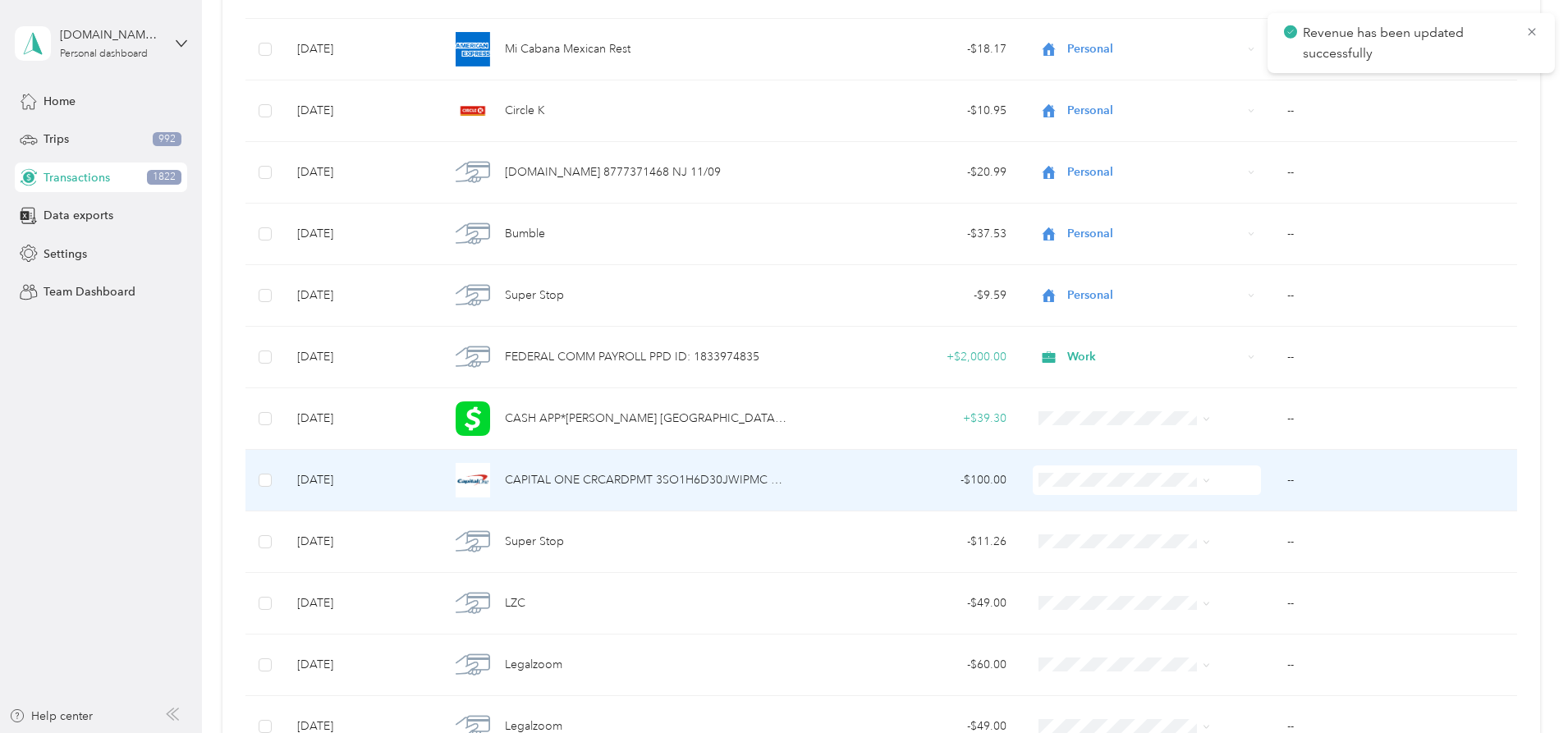
scroll to position [10383, 0]
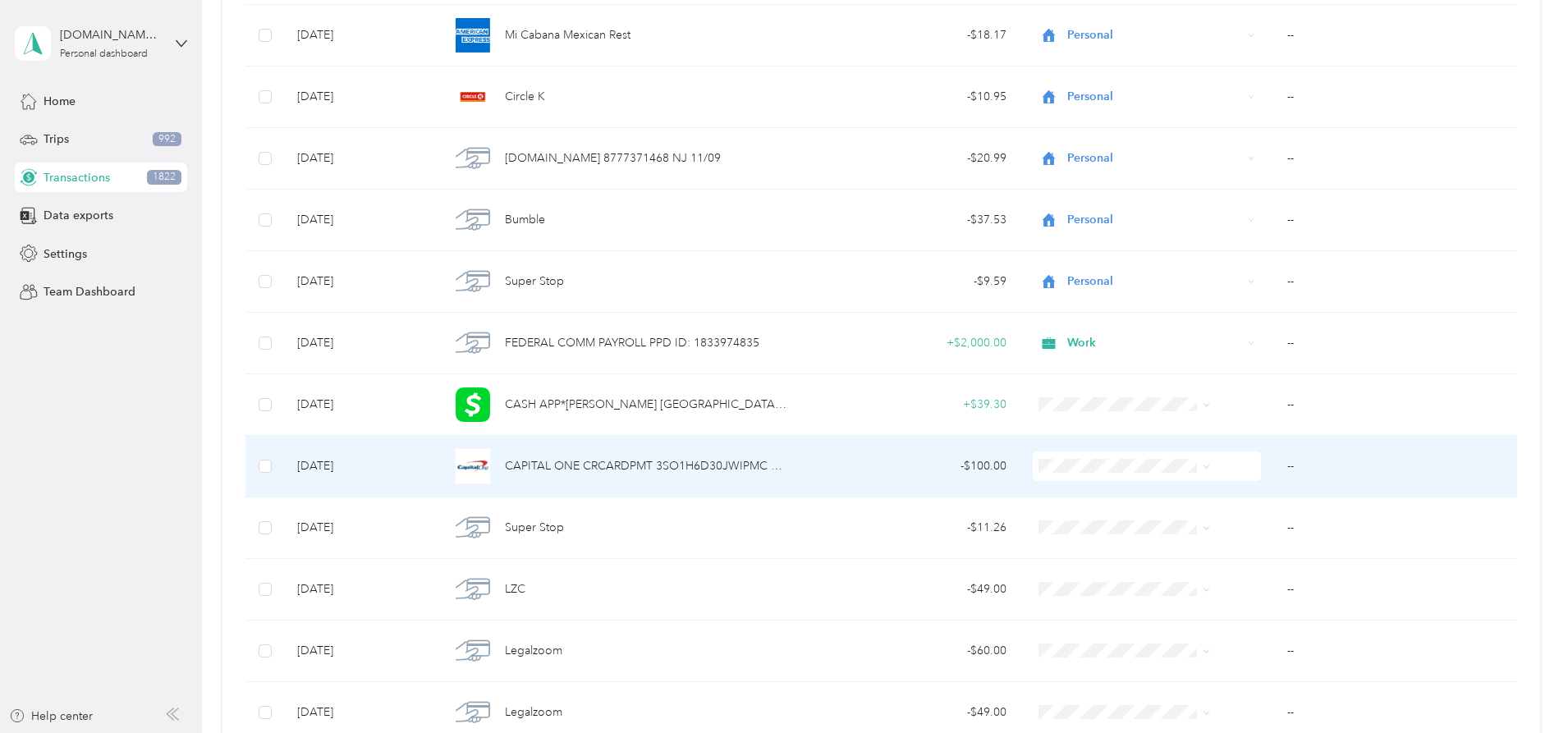
click at [800, 444] on td "CAPITAL ONE CRCARDPMT 3SO1H6D30JWIPMC WEB ID: 9541719318" at bounding box center [618, 467] width 363 height 61
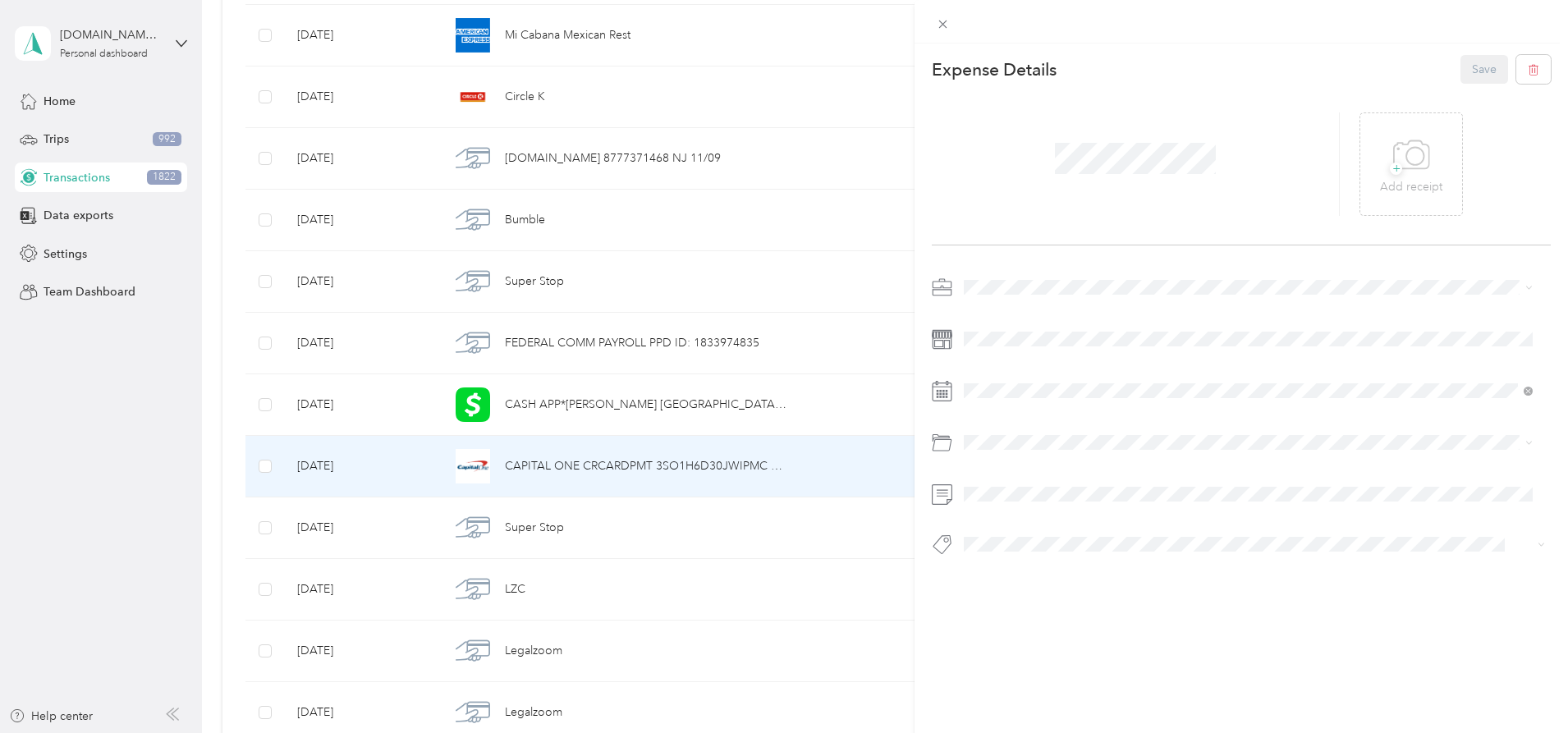
click at [776, 460] on div "This expense cannot be edited because it is either under review, approved, or p…" at bounding box center [784, 366] width 1568 height 733
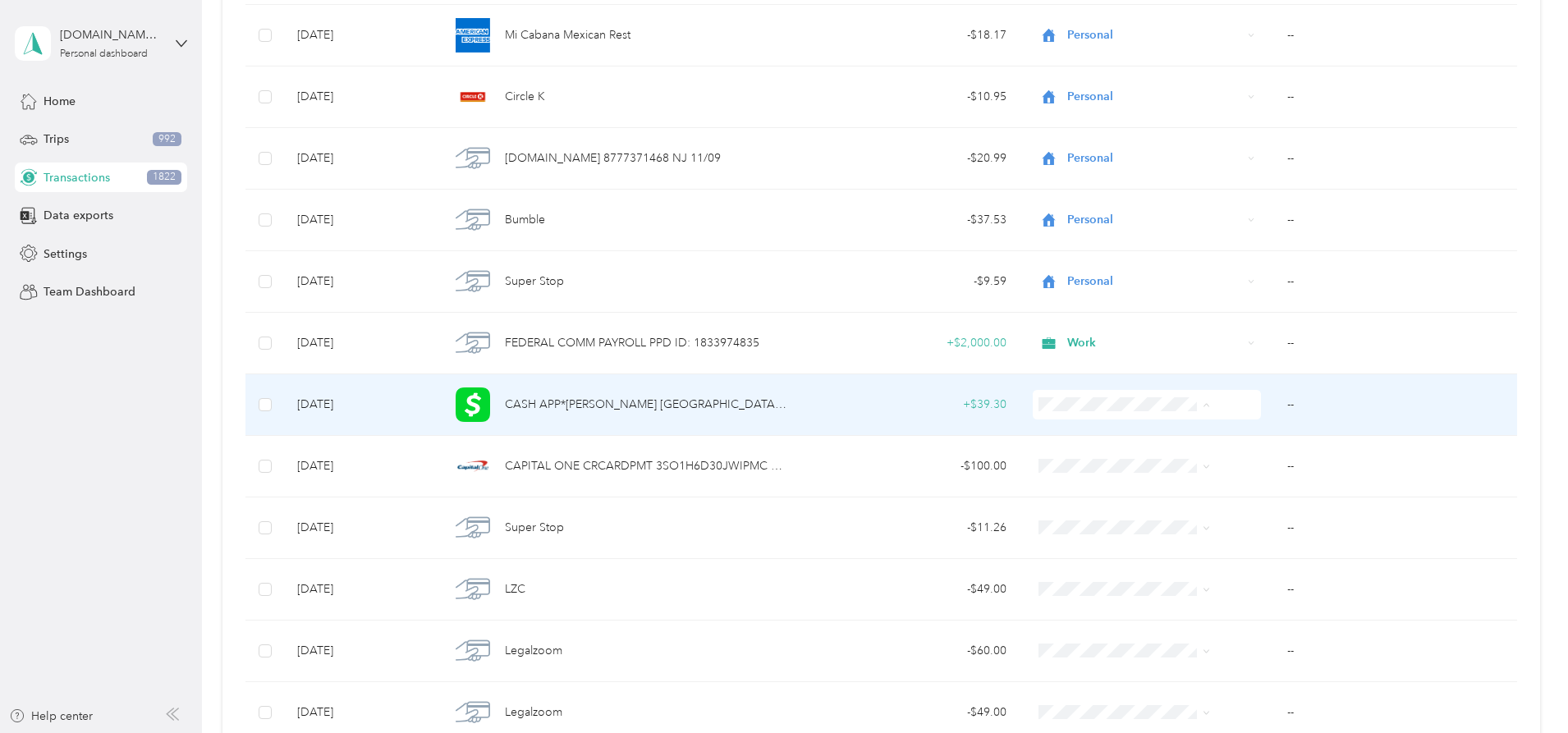
click at [1097, 461] on span "Personal" at bounding box center [1112, 465] width 131 height 17
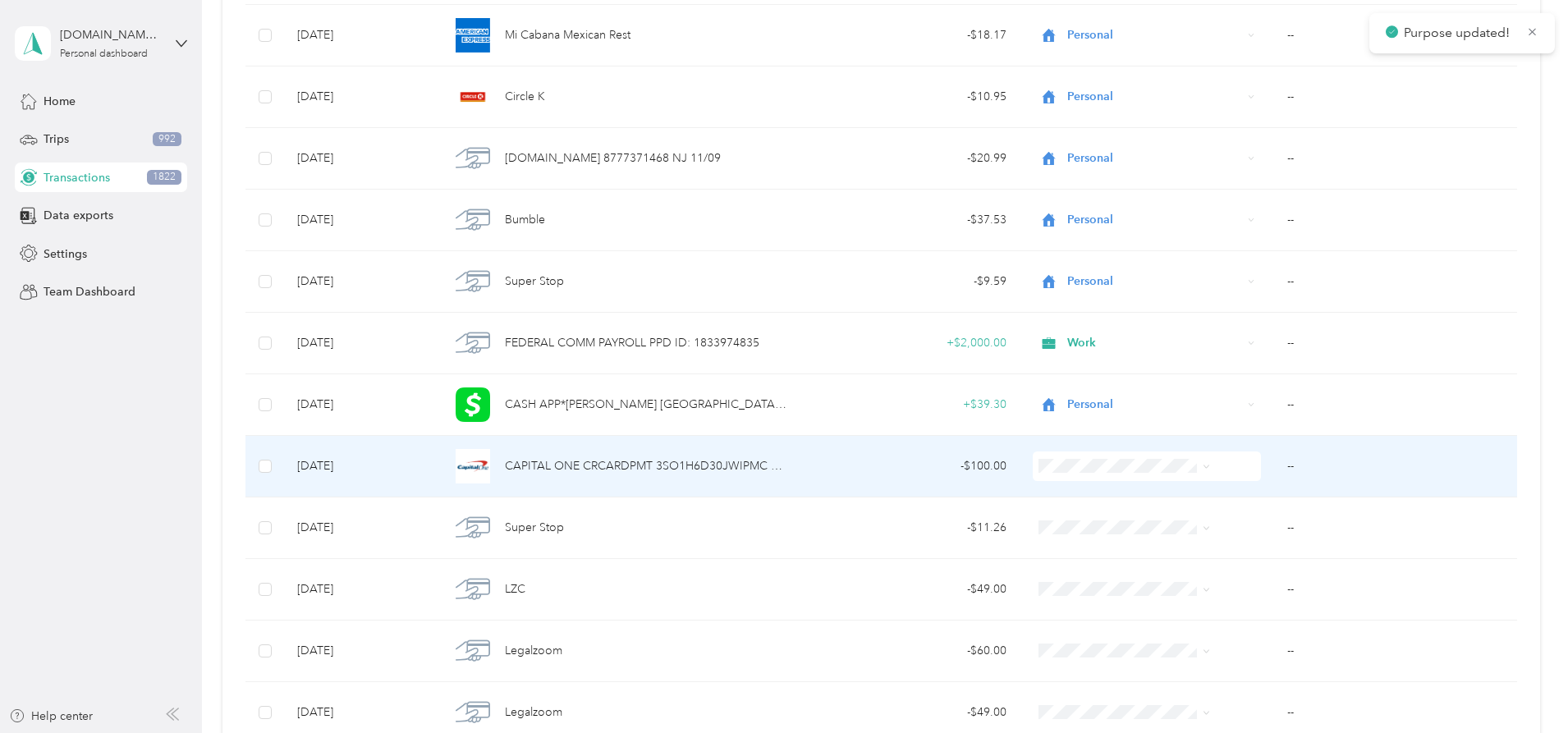
click at [1097, 530] on li "Personal" at bounding box center [1098, 517] width 184 height 29
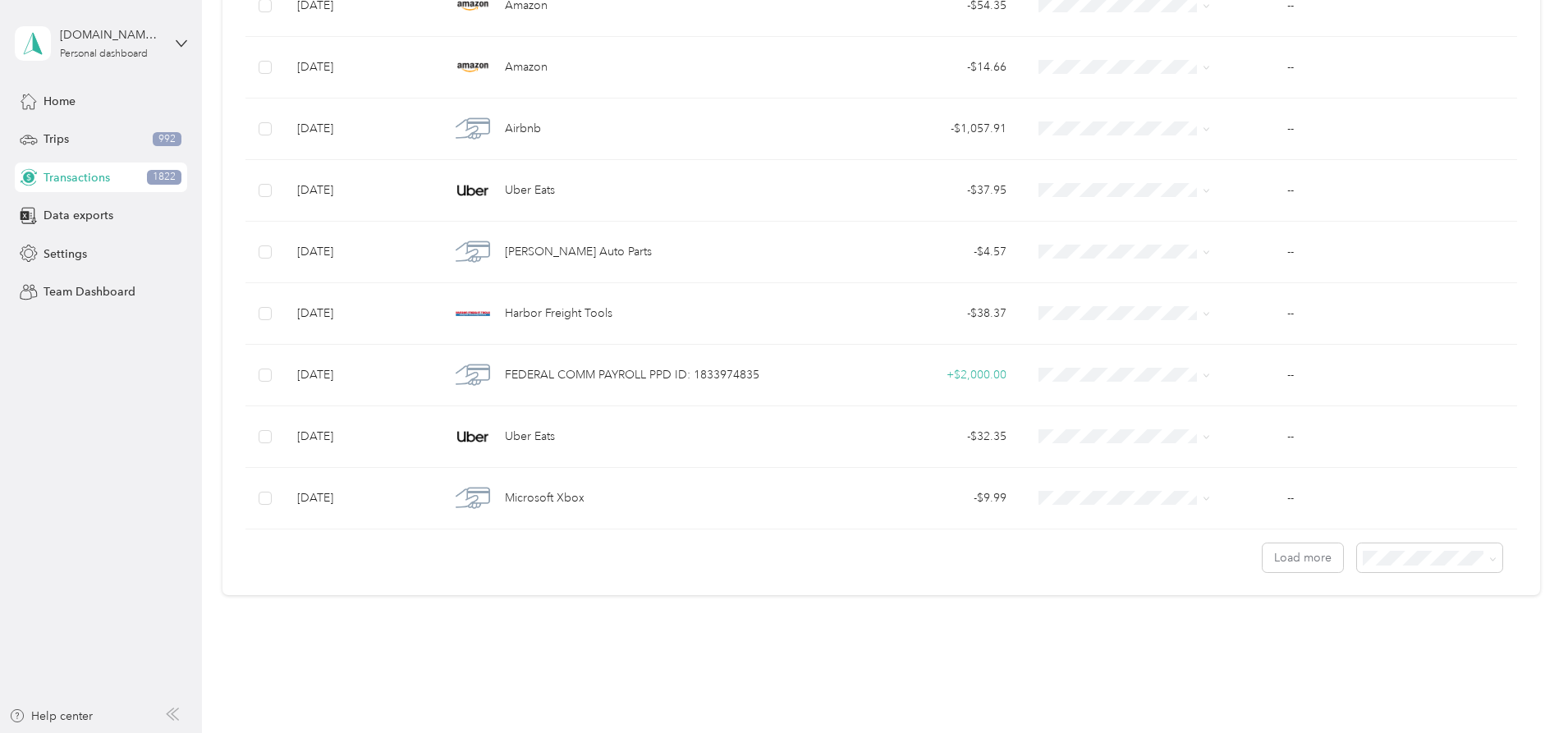
scroll to position [12108, 0]
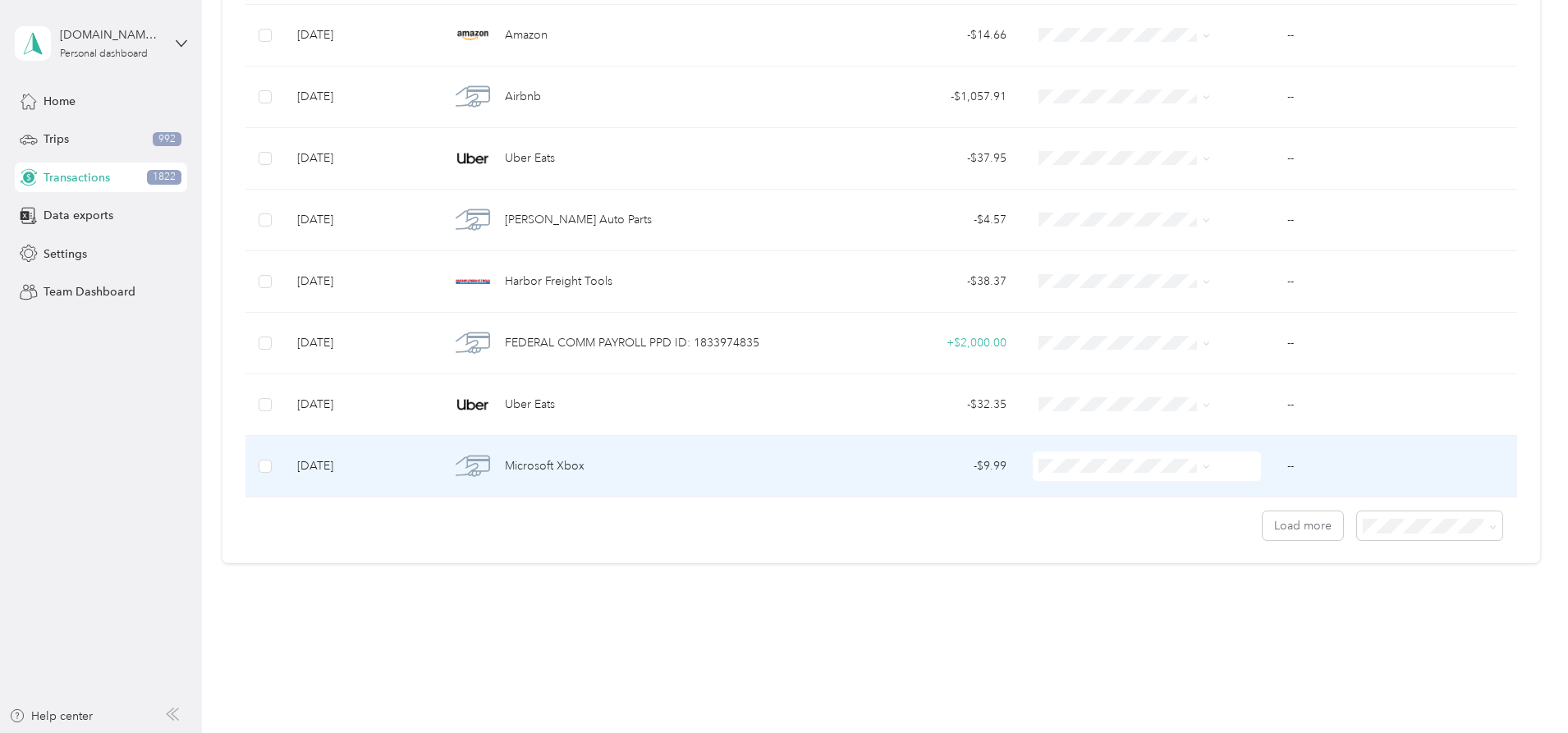
click at [1097, 522] on span "Personal" at bounding box center [1112, 522] width 131 height 17
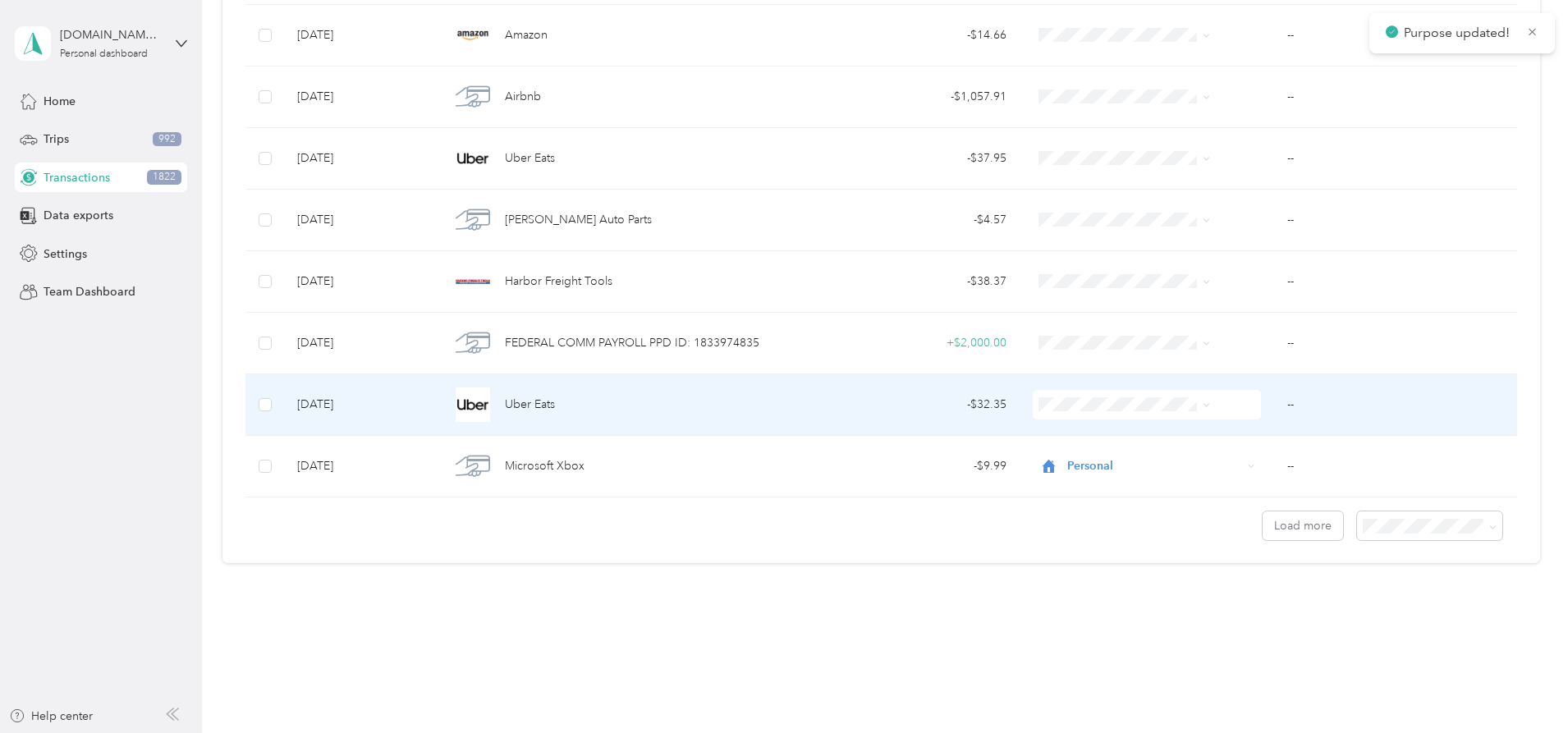
click at [1097, 417] on span at bounding box center [1146, 405] width 228 height 30
click at [1088, 475] on ol "Work Personal [DEMOGRAPHIC_DATA] Other Charity Medical Moving Commute" at bounding box center [1098, 536] width 184 height 230
click at [1088, 453] on li "Personal" at bounding box center [1098, 464] width 184 height 29
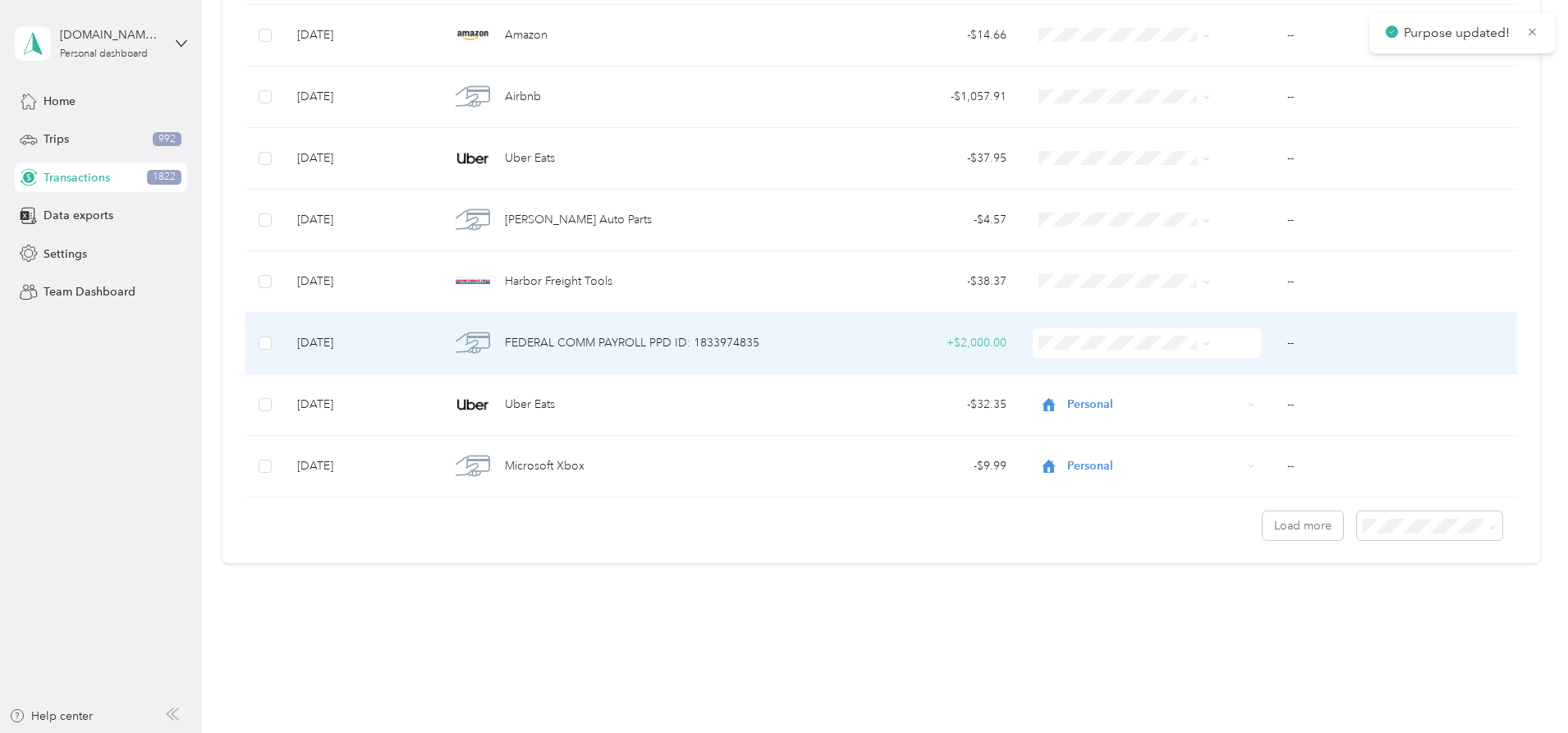
click at [1088, 334] on span at bounding box center [1146, 343] width 228 height 30
click at [1088, 377] on li "Work" at bounding box center [1098, 374] width 184 height 29
click at [1274, 343] on td "--" at bounding box center [1395, 343] width 243 height 61
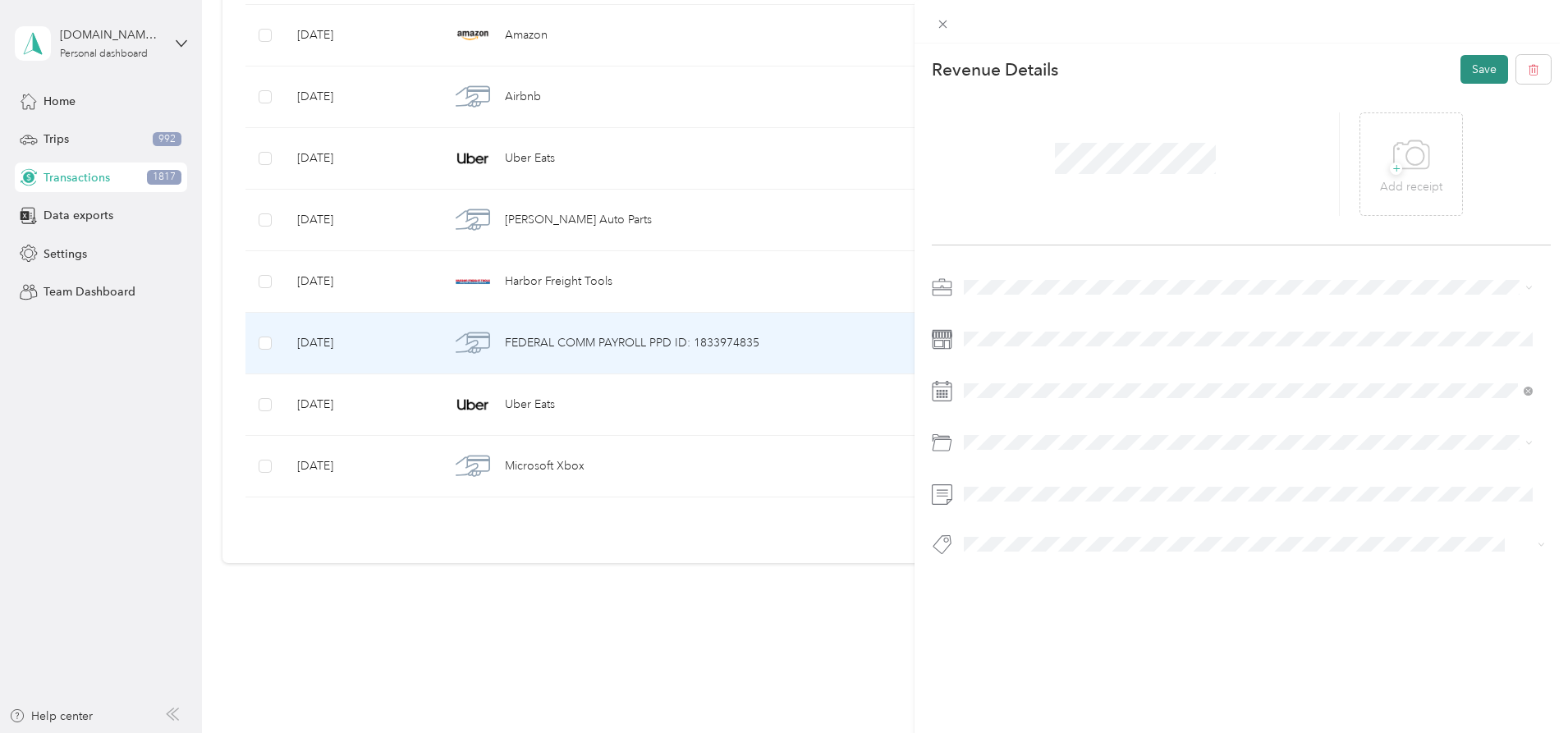
click at [1477, 73] on button "Save" at bounding box center [1484, 69] width 48 height 29
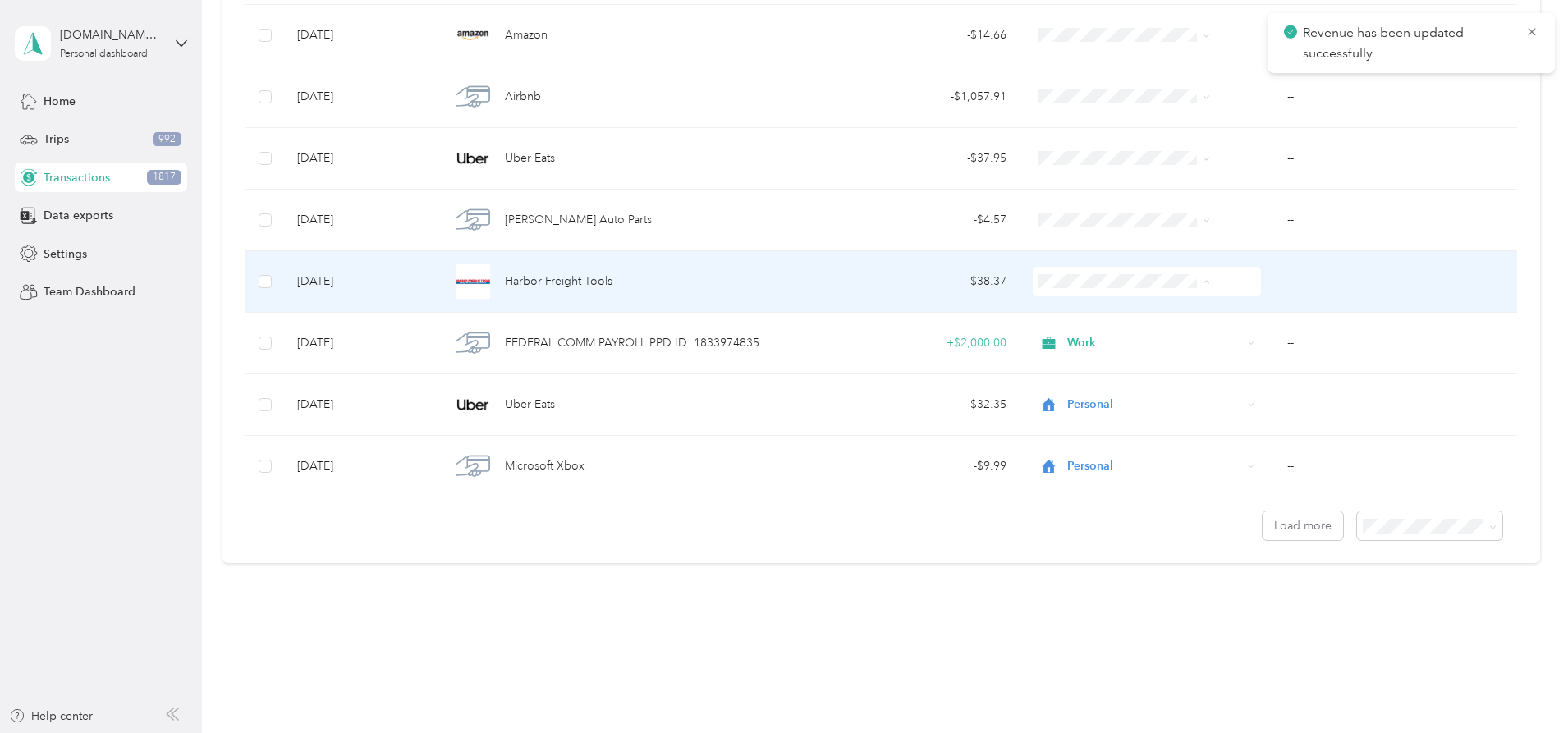
click at [1084, 363] on li "Contractor" at bounding box center [1098, 370] width 184 height 29
click at [1274, 284] on td "--" at bounding box center [1395, 282] width 243 height 61
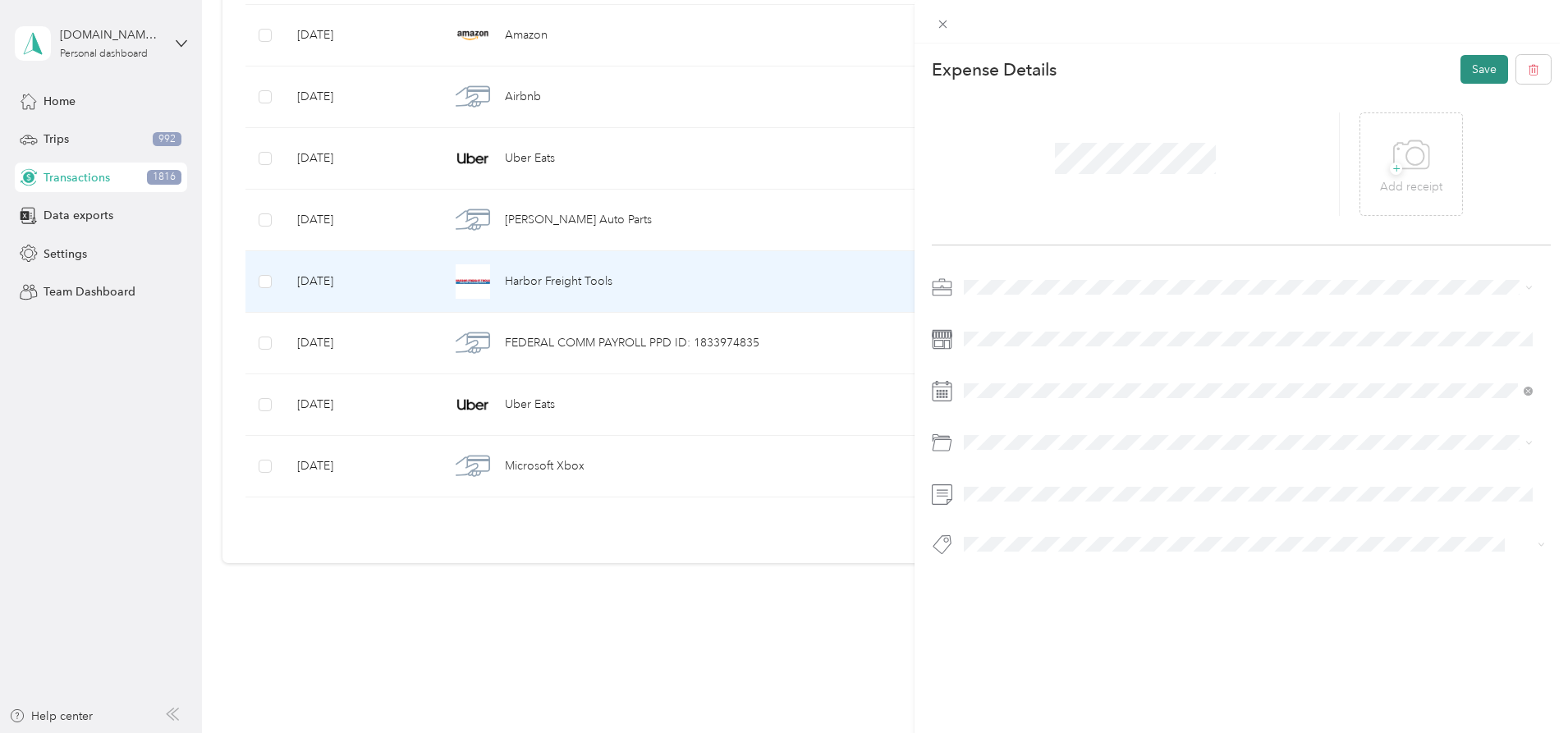
click at [1463, 74] on button "Save" at bounding box center [1484, 69] width 48 height 29
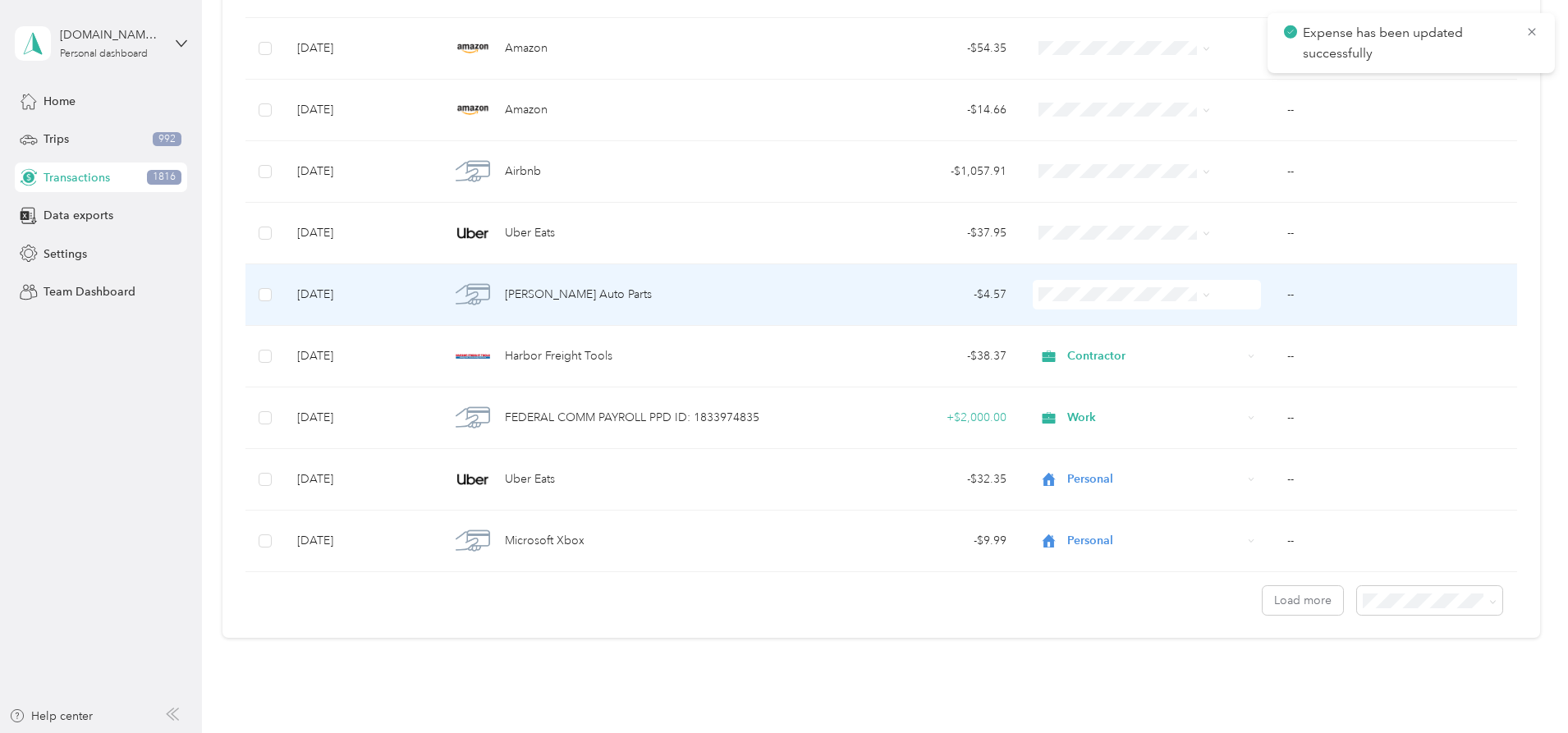
scroll to position [12026, 0]
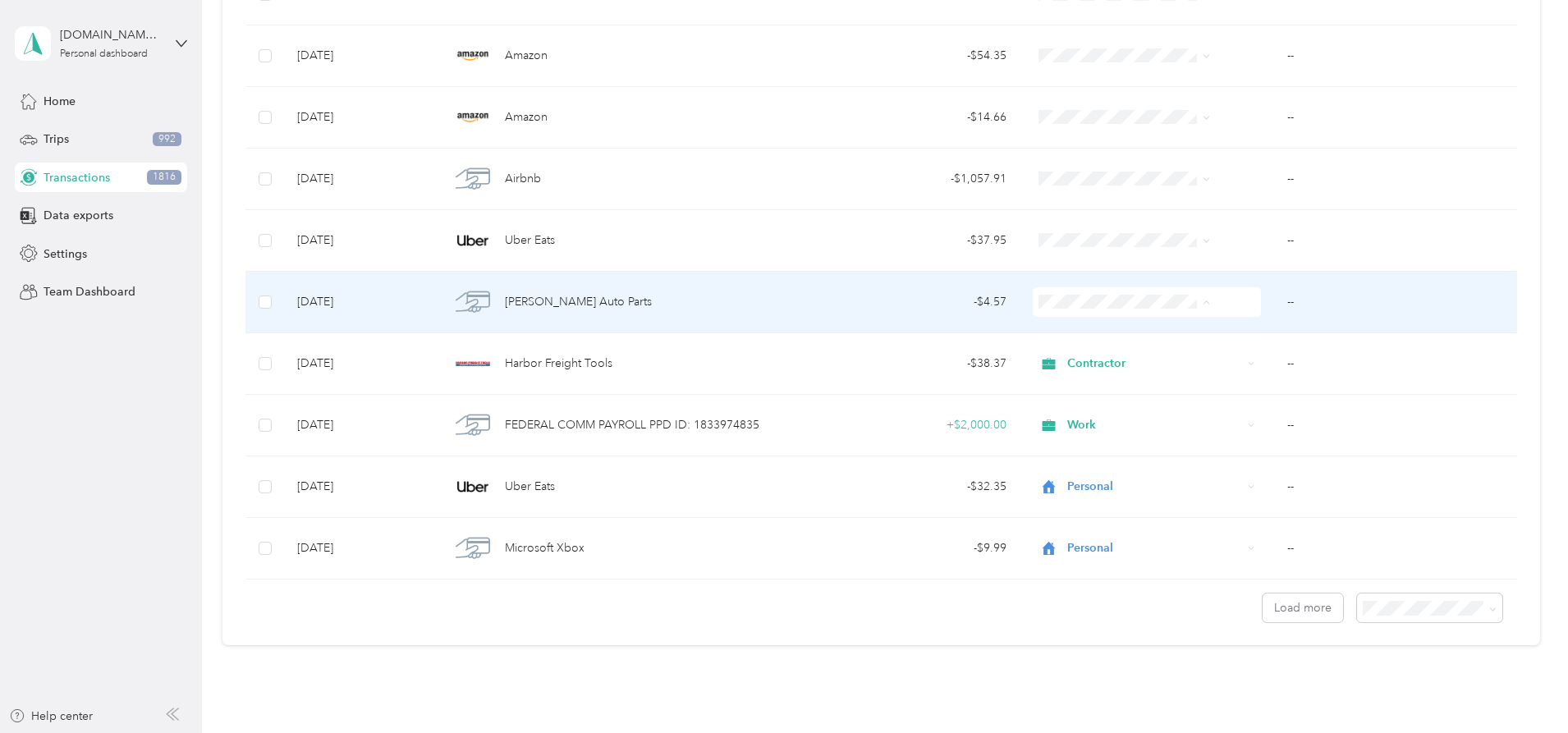
click at [1164, 355] on span "Personal" at bounding box center [1112, 362] width 131 height 17
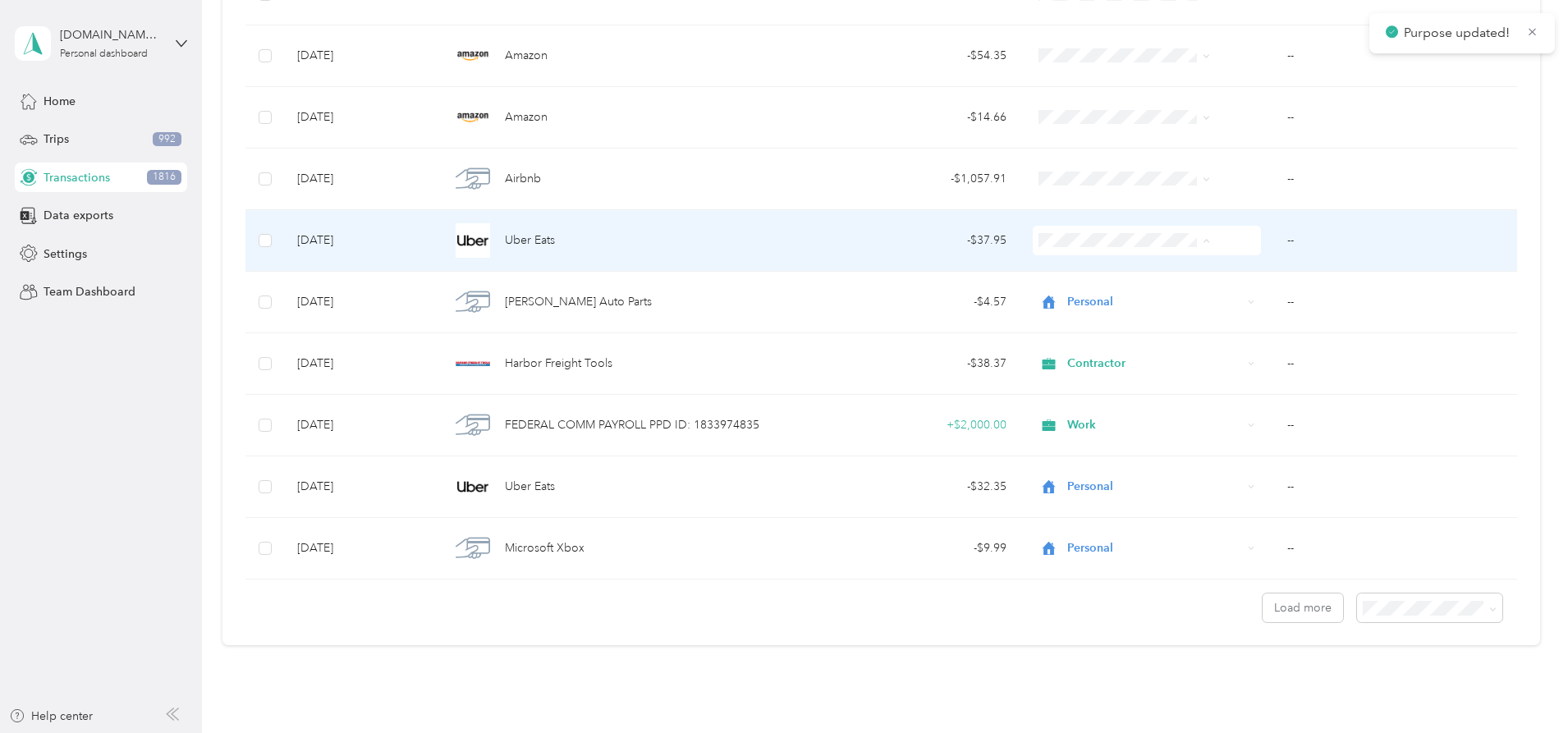
click at [1119, 291] on li "Personal" at bounding box center [1098, 300] width 184 height 29
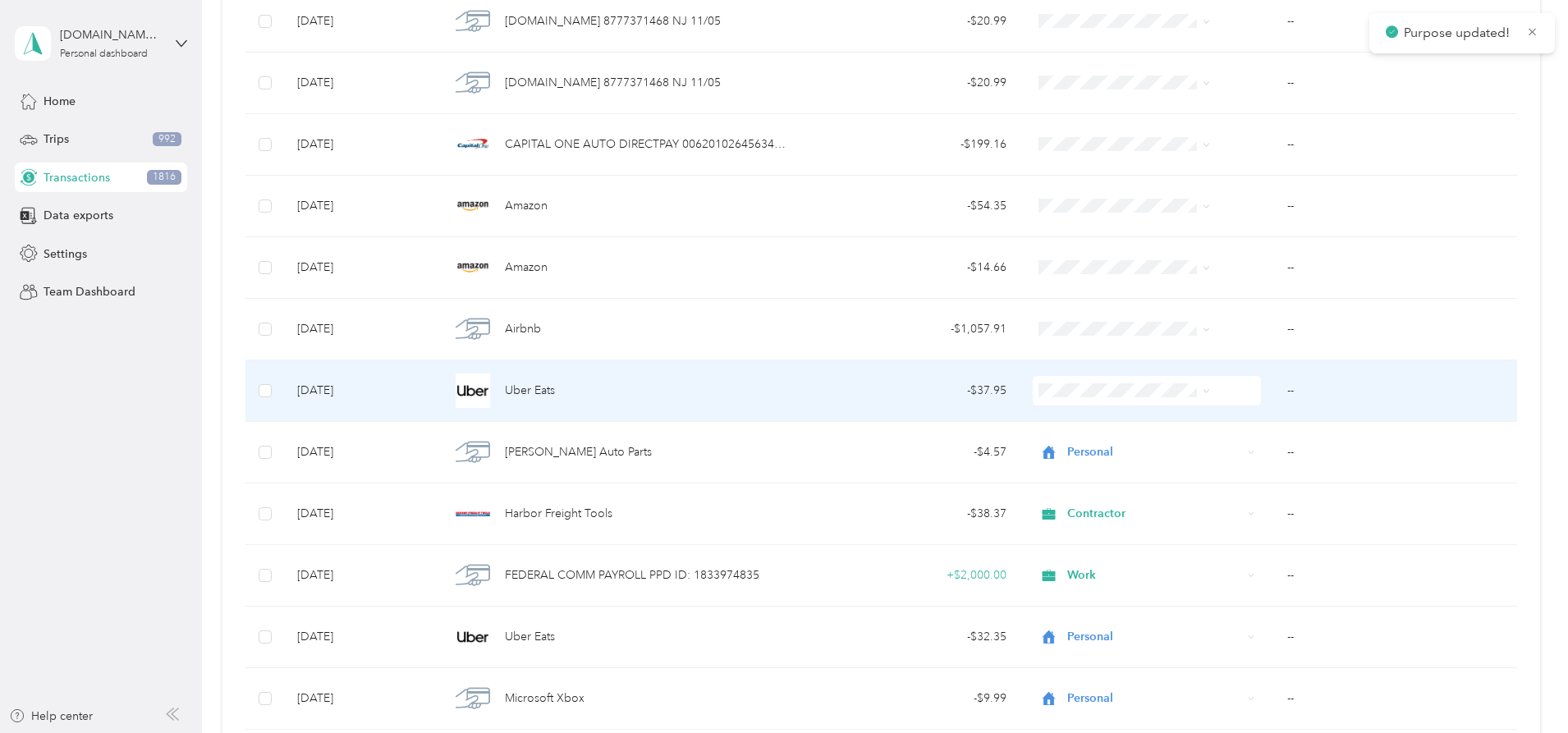
scroll to position [11862, 0]
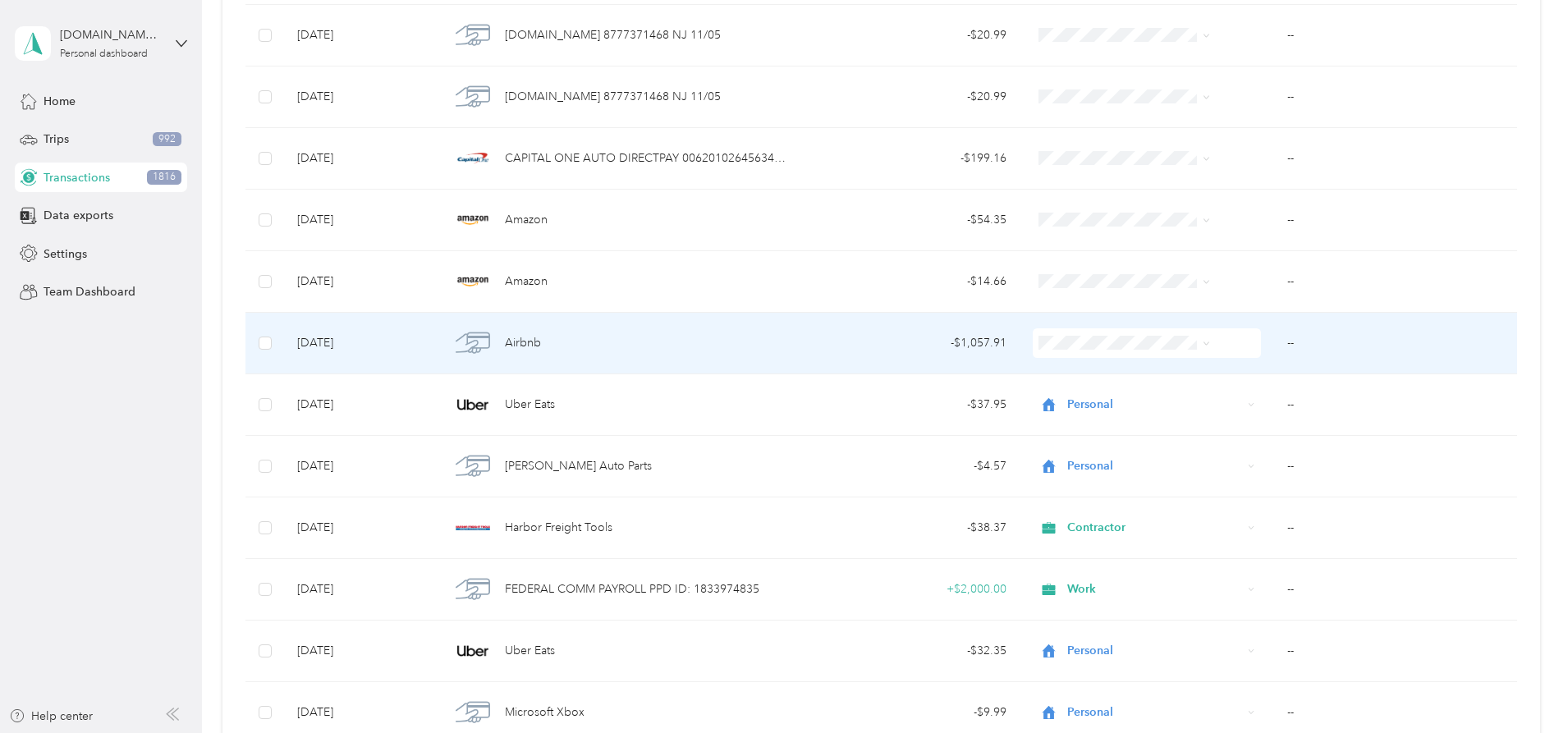
click at [1103, 371] on span "Work" at bounding box center [1112, 369] width 131 height 17
click at [1274, 343] on td "--" at bounding box center [1395, 343] width 243 height 61
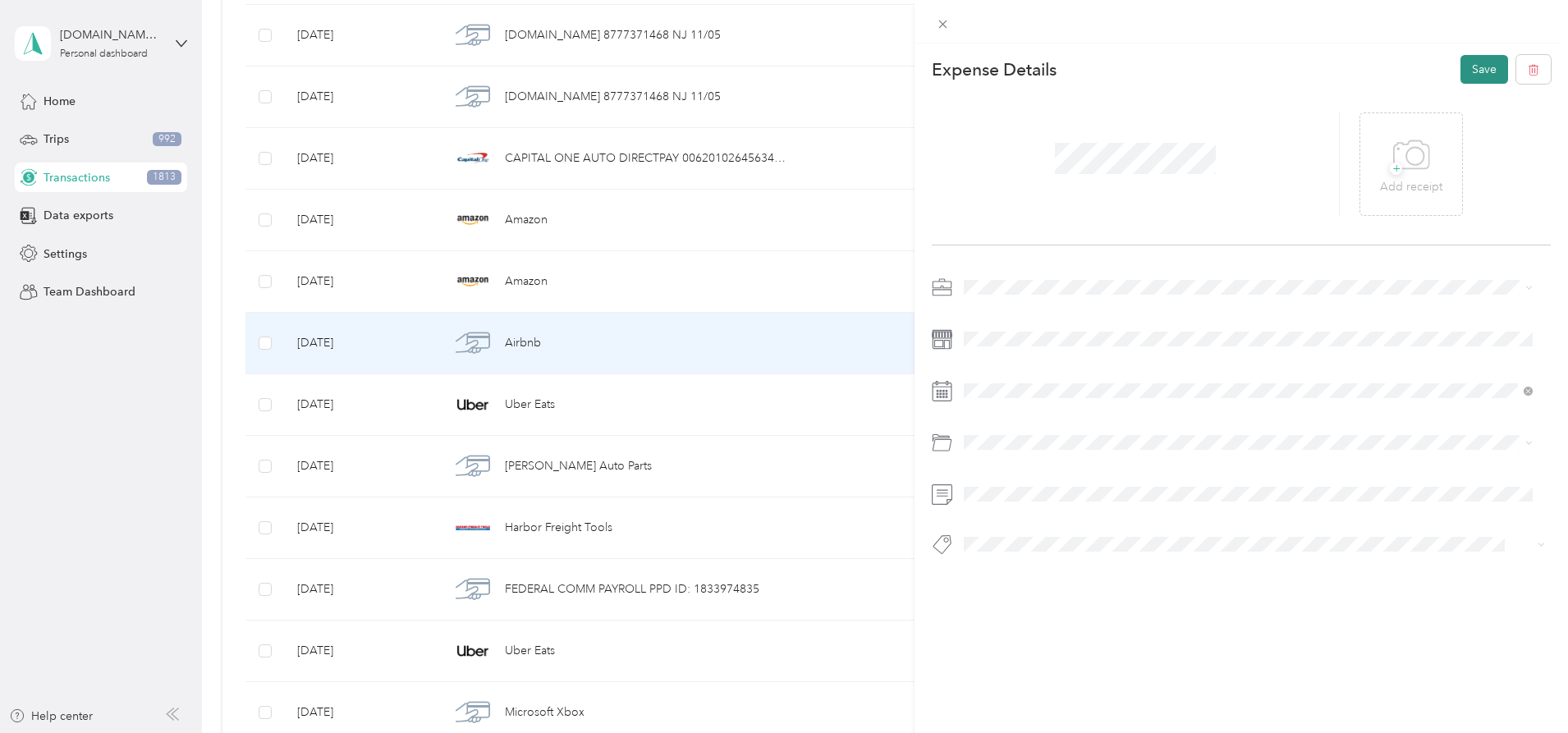
click at [1469, 60] on button "Save" at bounding box center [1484, 69] width 48 height 29
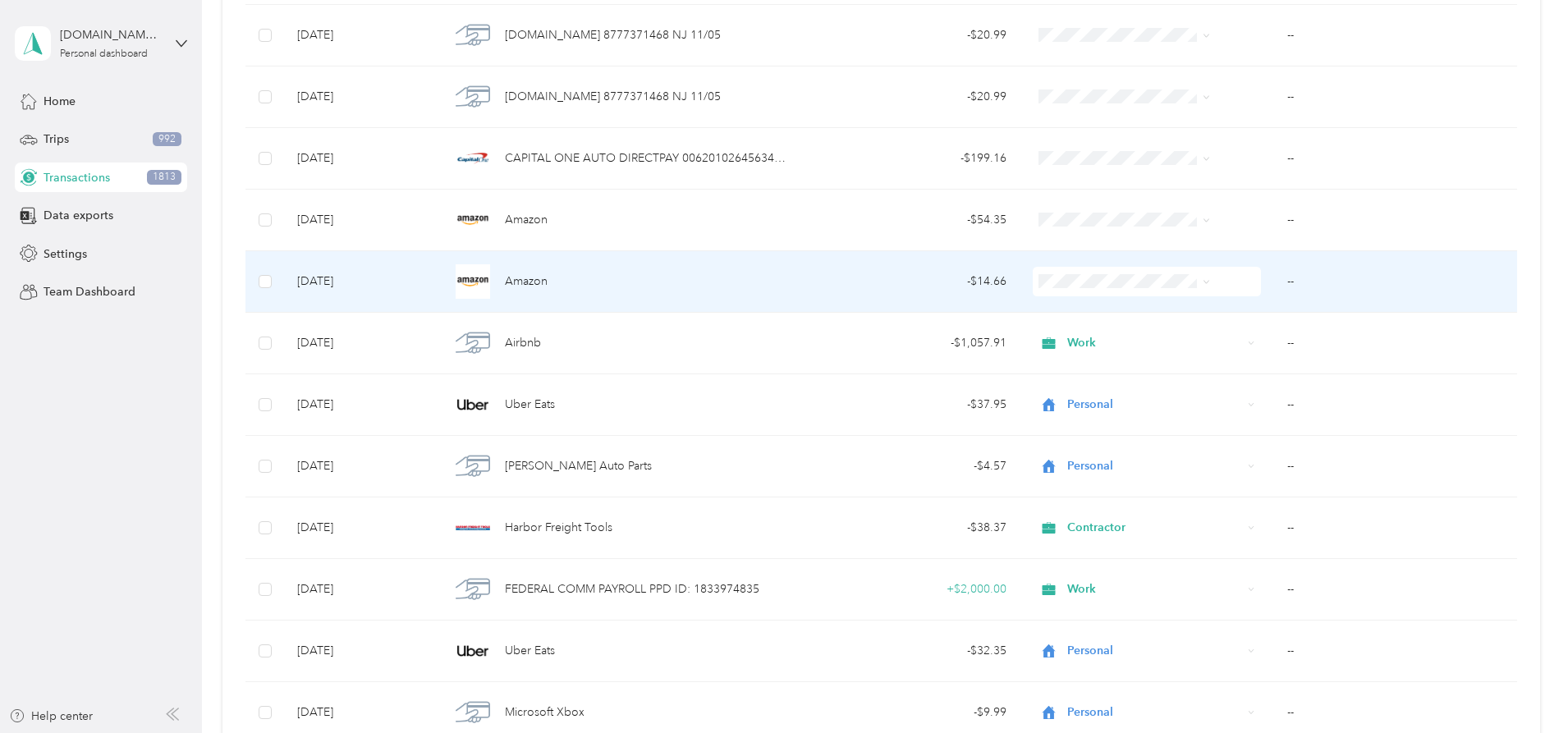
click at [1120, 338] on span "Personal" at bounding box center [1112, 335] width 131 height 17
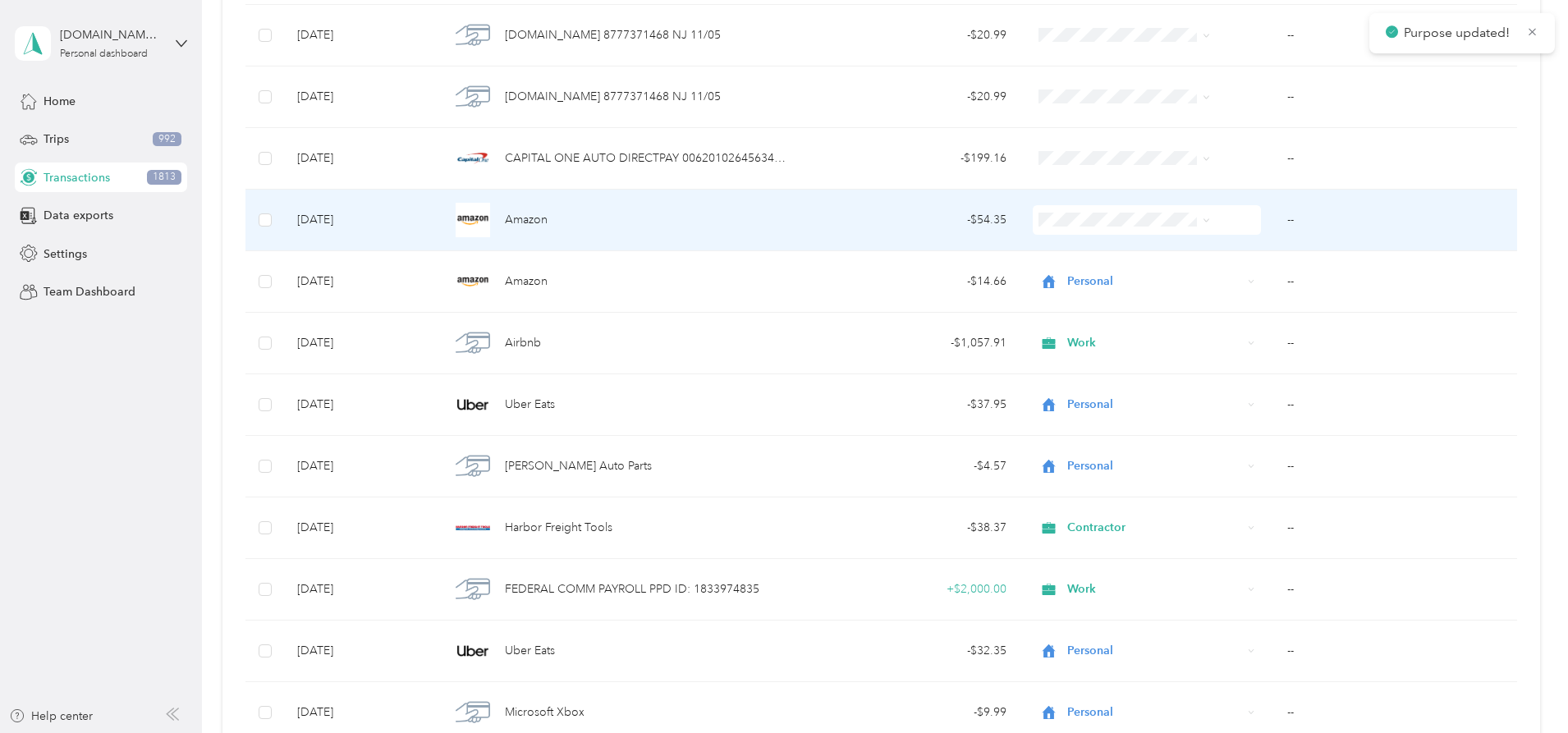
click at [1120, 273] on span "Personal" at bounding box center [1112, 274] width 131 height 17
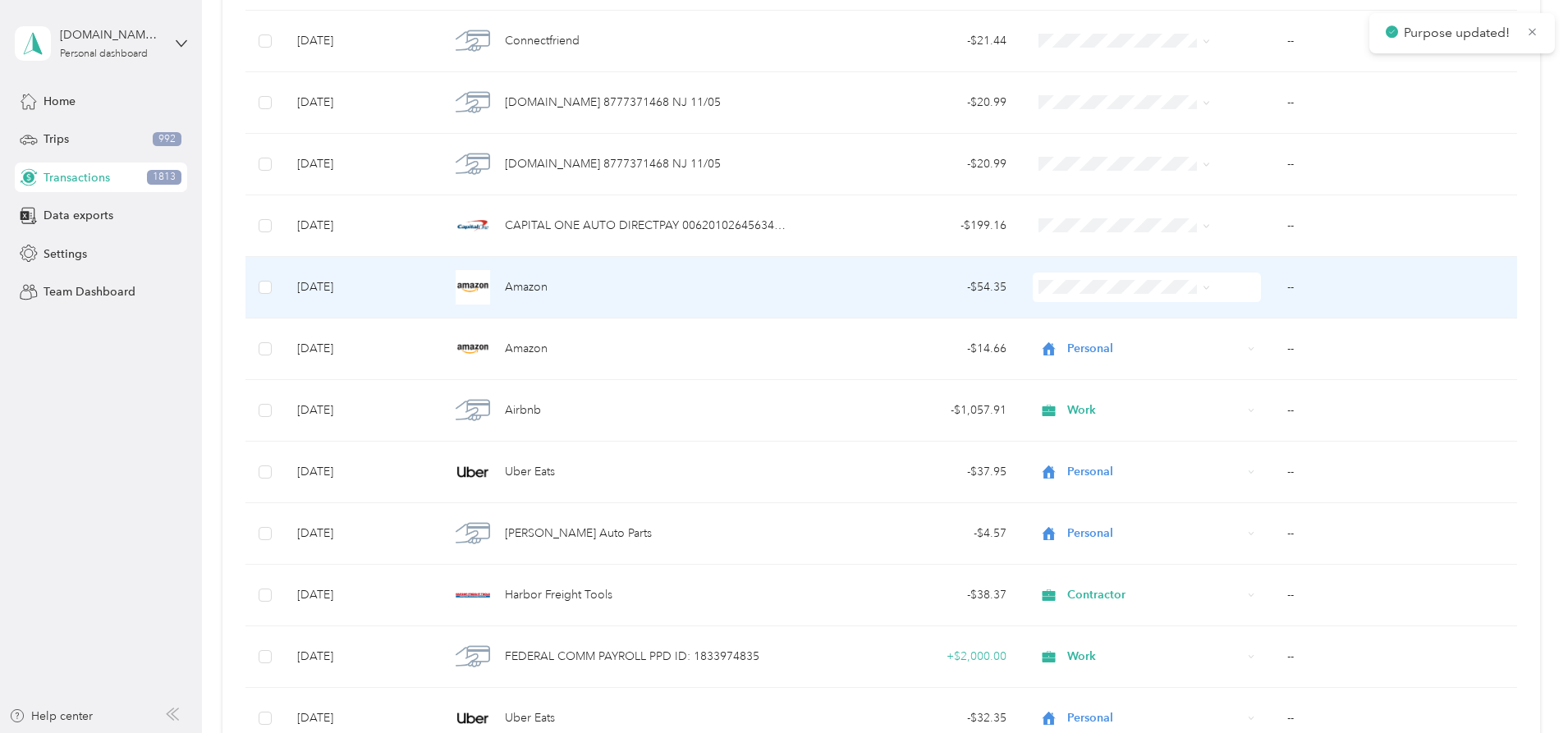
scroll to position [11780, 0]
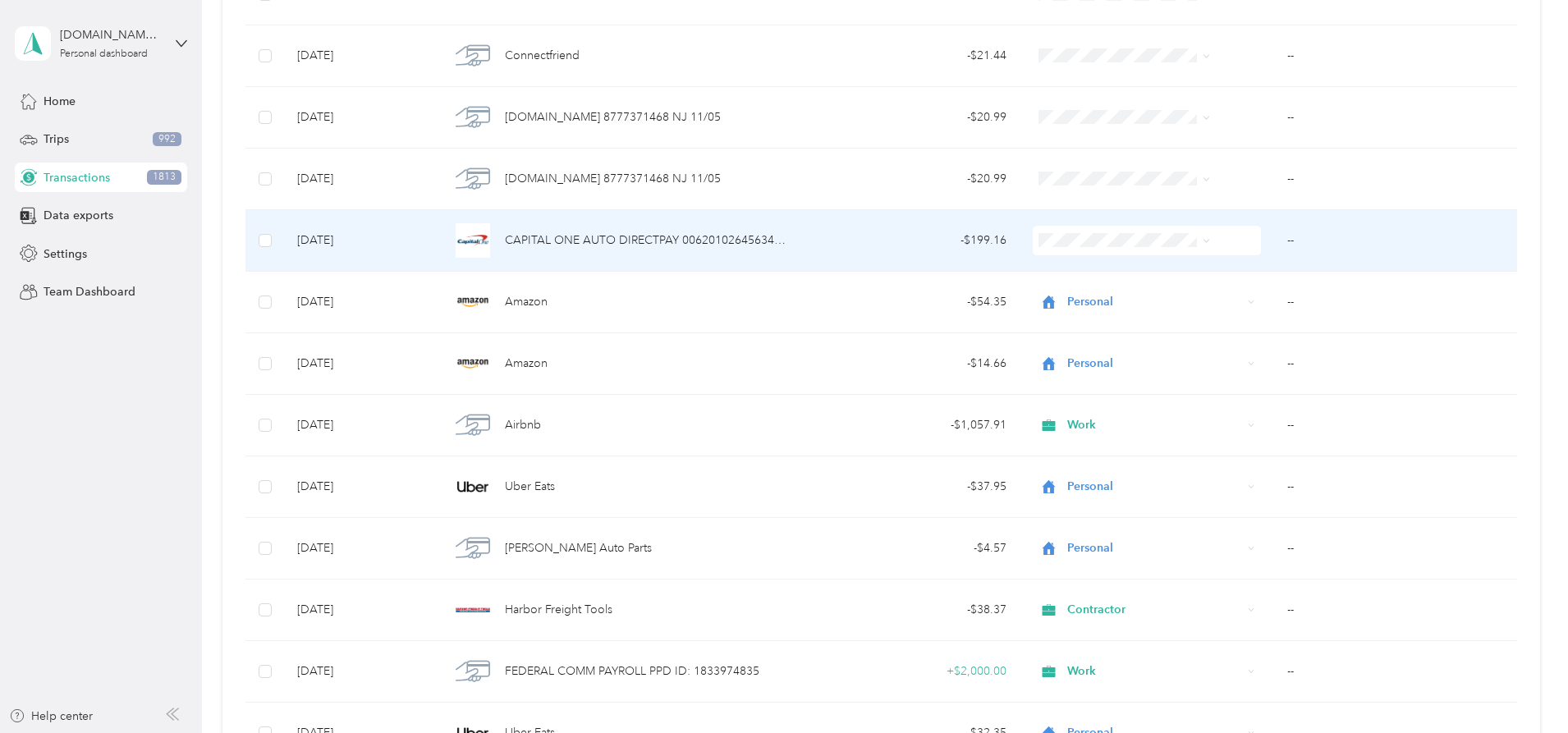
click at [1120, 326] on span "Contractor" at bounding box center [1112, 328] width 131 height 17
click at [1274, 232] on td "--" at bounding box center [1395, 241] width 243 height 61
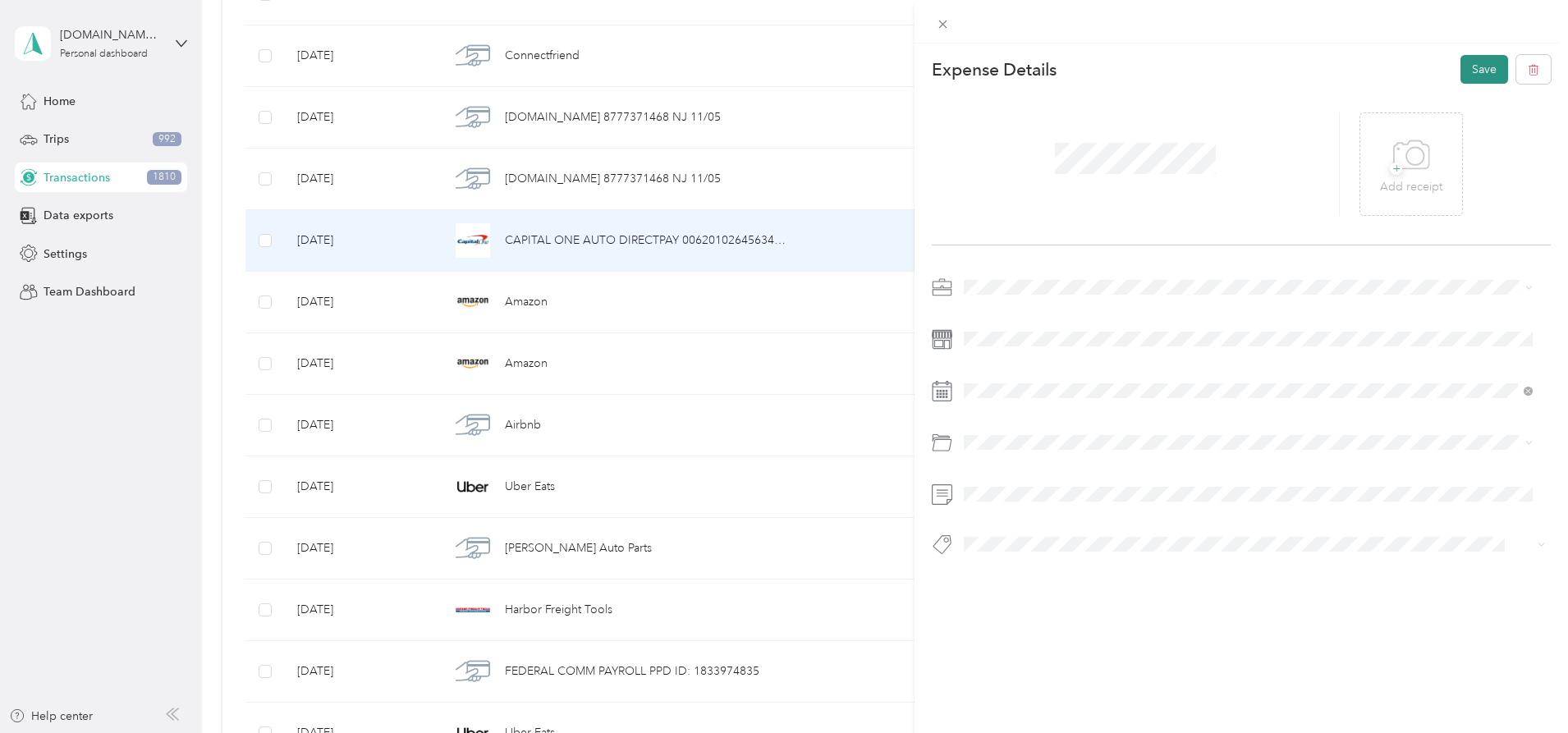
click at [1465, 77] on button "Save" at bounding box center [1484, 69] width 48 height 29
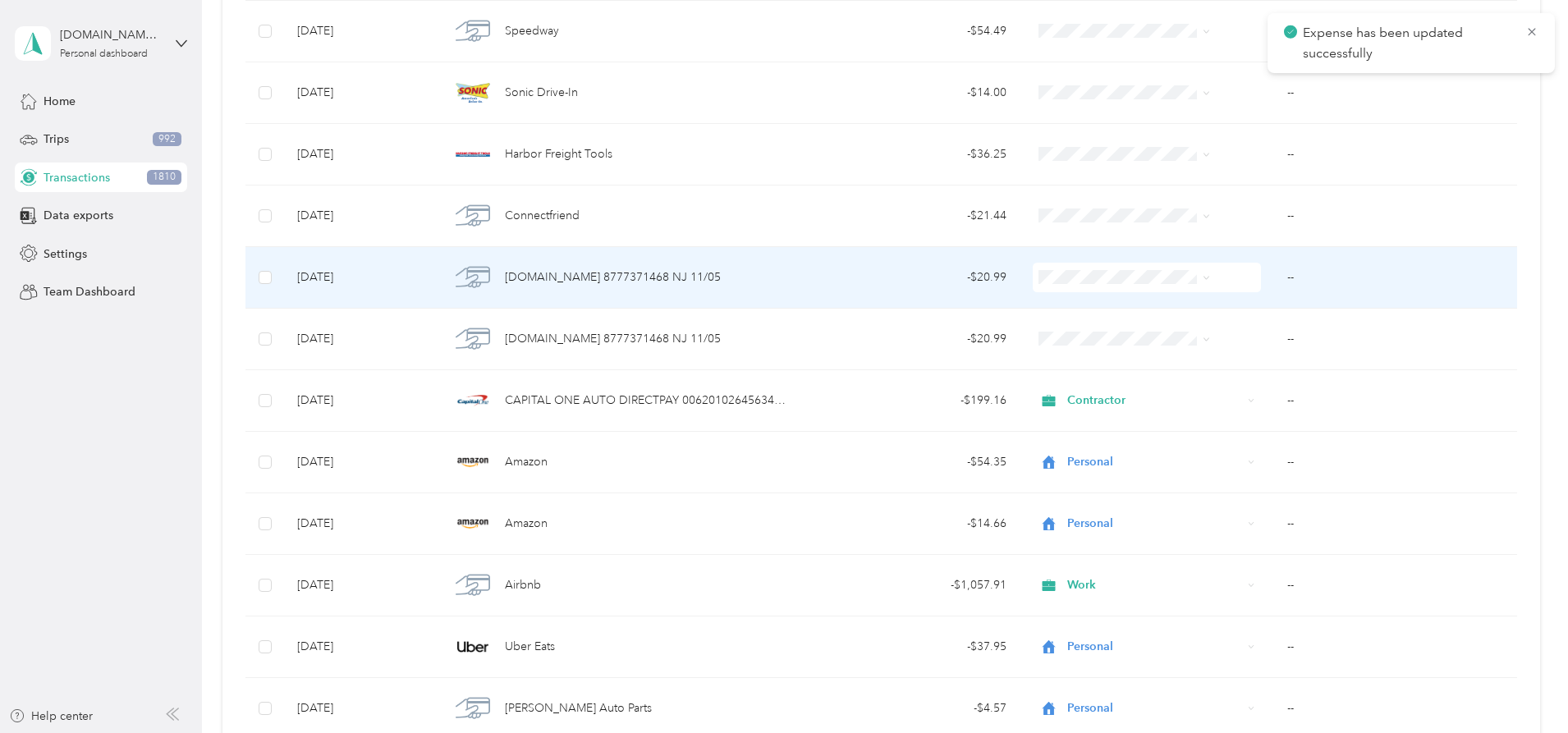
scroll to position [11615, 0]
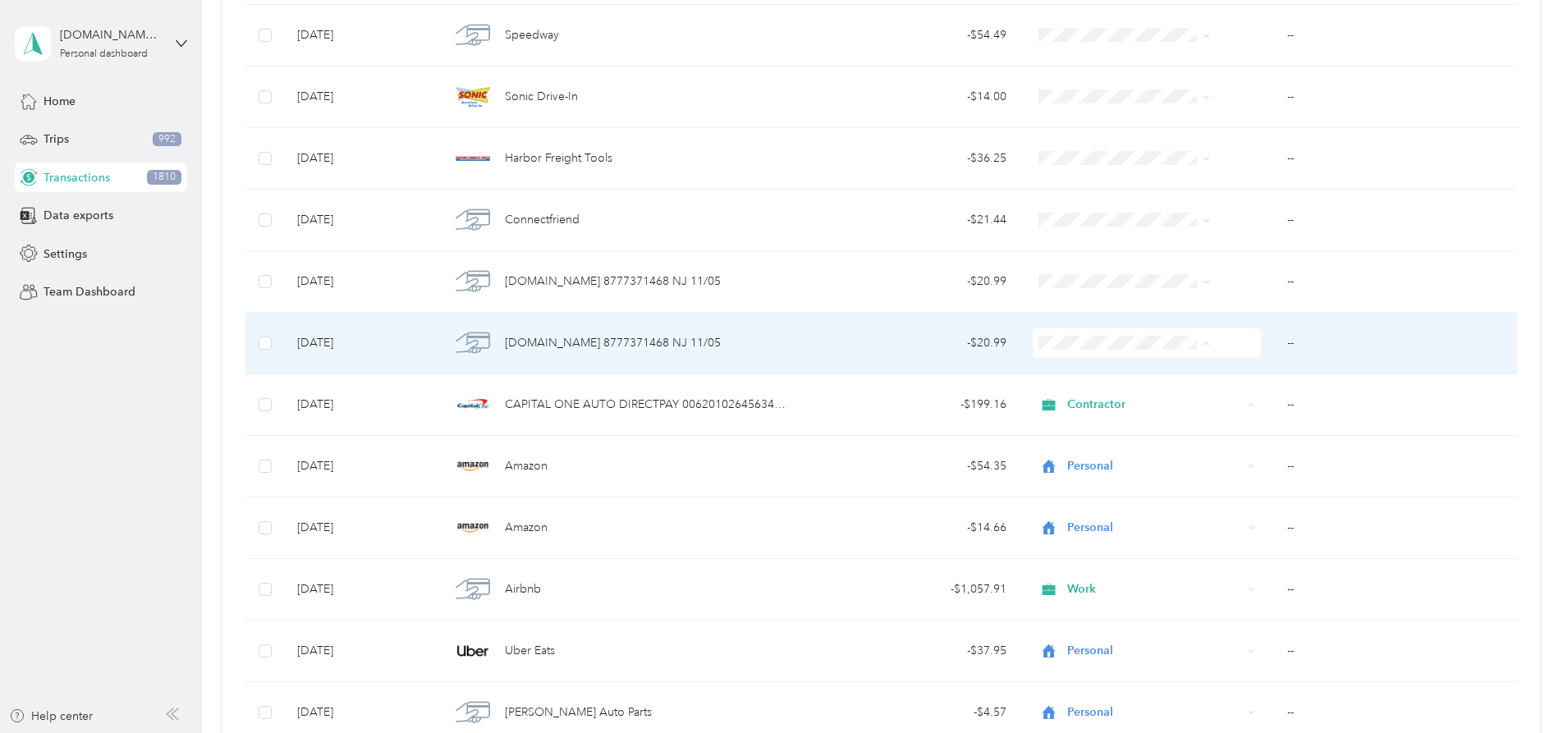
click at [1074, 403] on li "Personal" at bounding box center [1098, 403] width 184 height 29
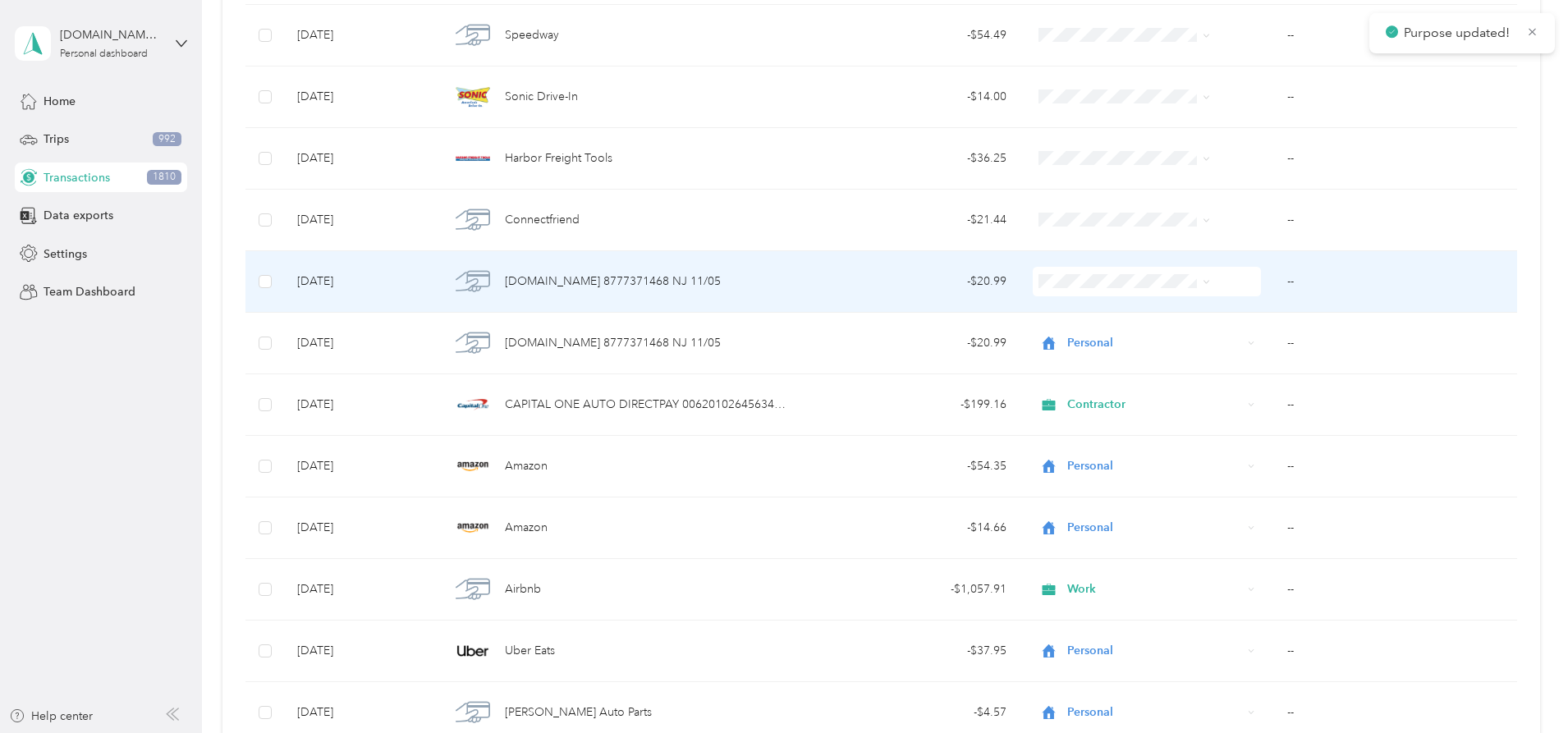
click at [1074, 340] on span "Personal" at bounding box center [1112, 342] width 131 height 17
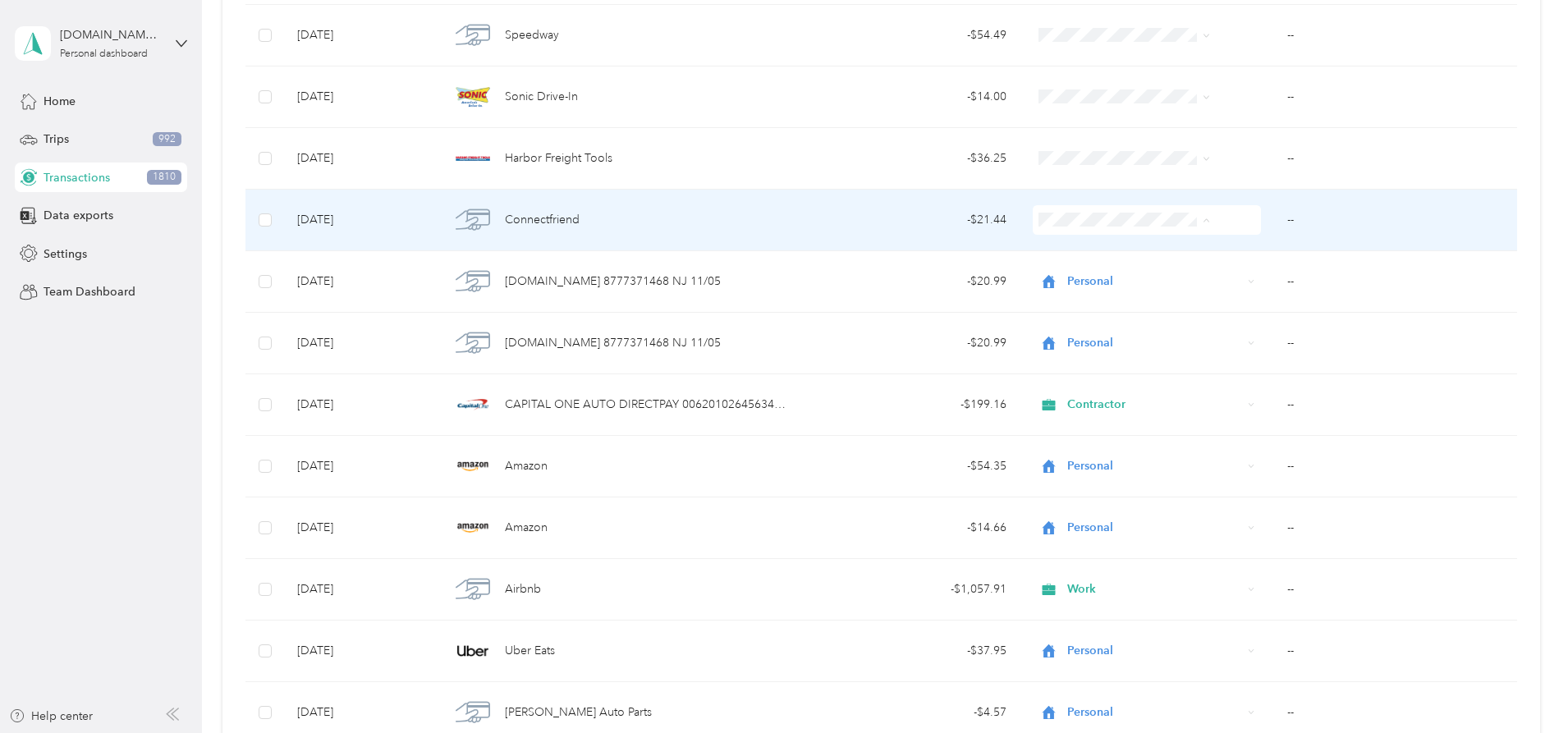
click at [1074, 281] on li "Personal" at bounding box center [1098, 280] width 184 height 29
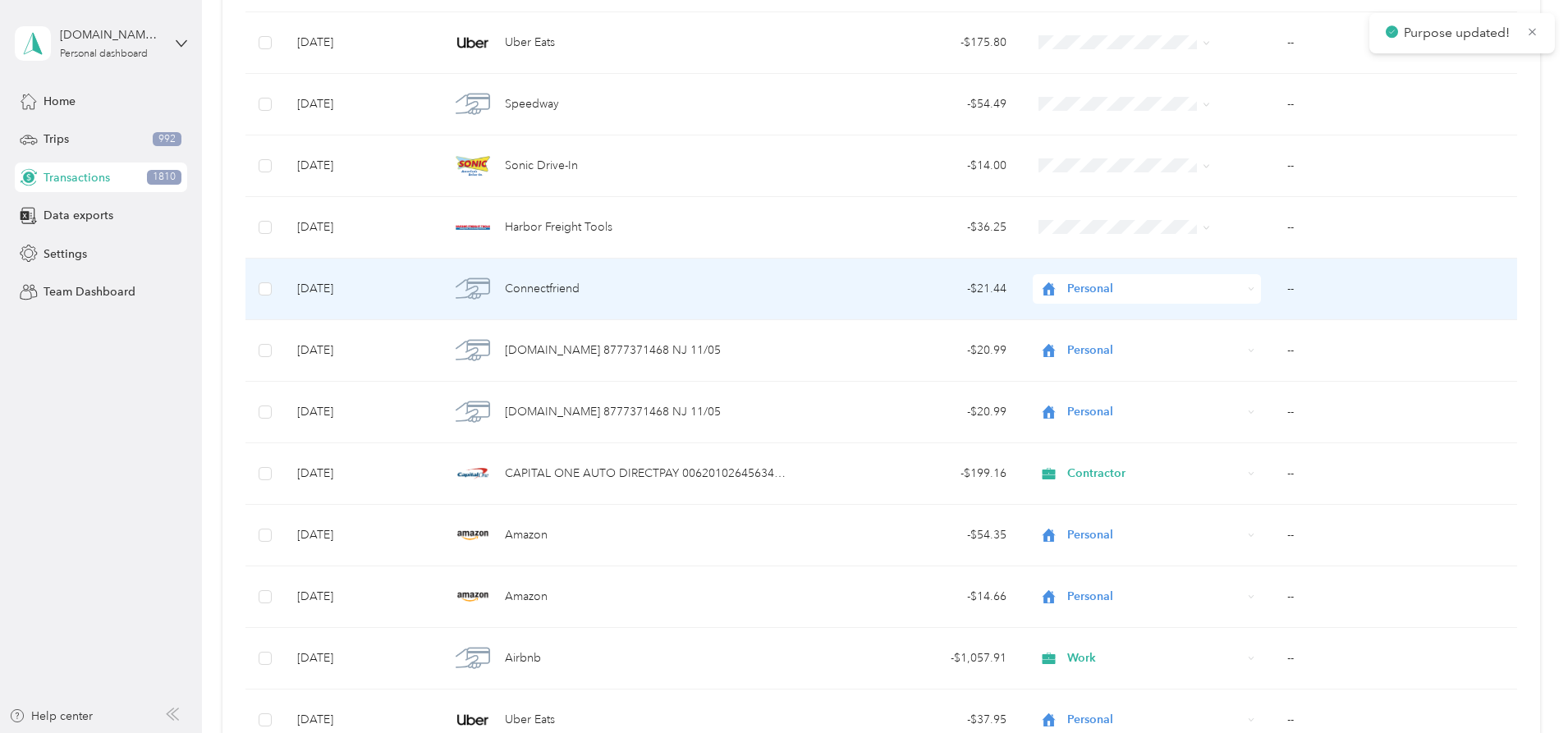
scroll to position [11533, 0]
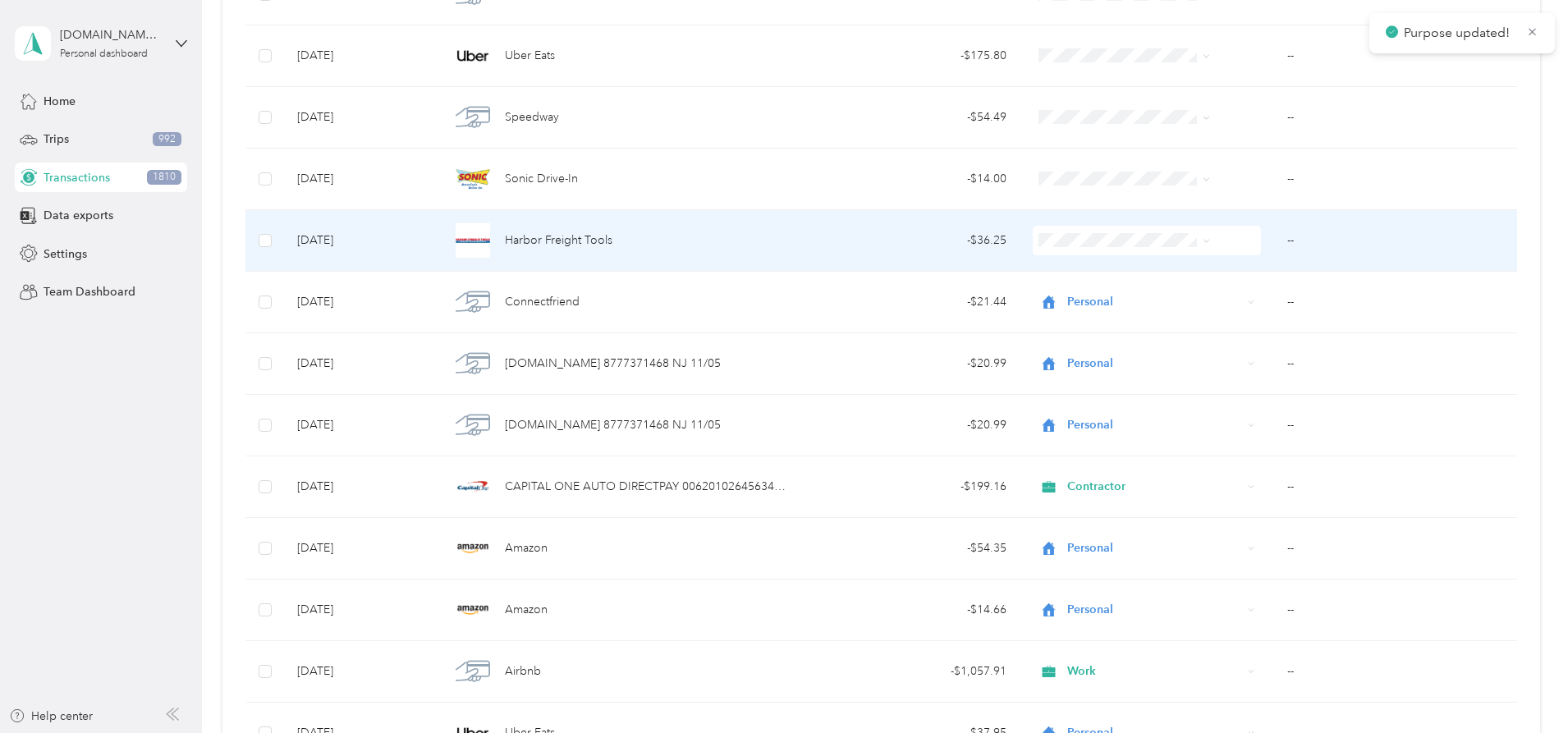
click at [1074, 227] on span at bounding box center [1146, 240] width 228 height 30
click at [1074, 320] on span "Contractor" at bounding box center [1112, 324] width 131 height 17
click at [1274, 243] on td "--" at bounding box center [1395, 241] width 243 height 61
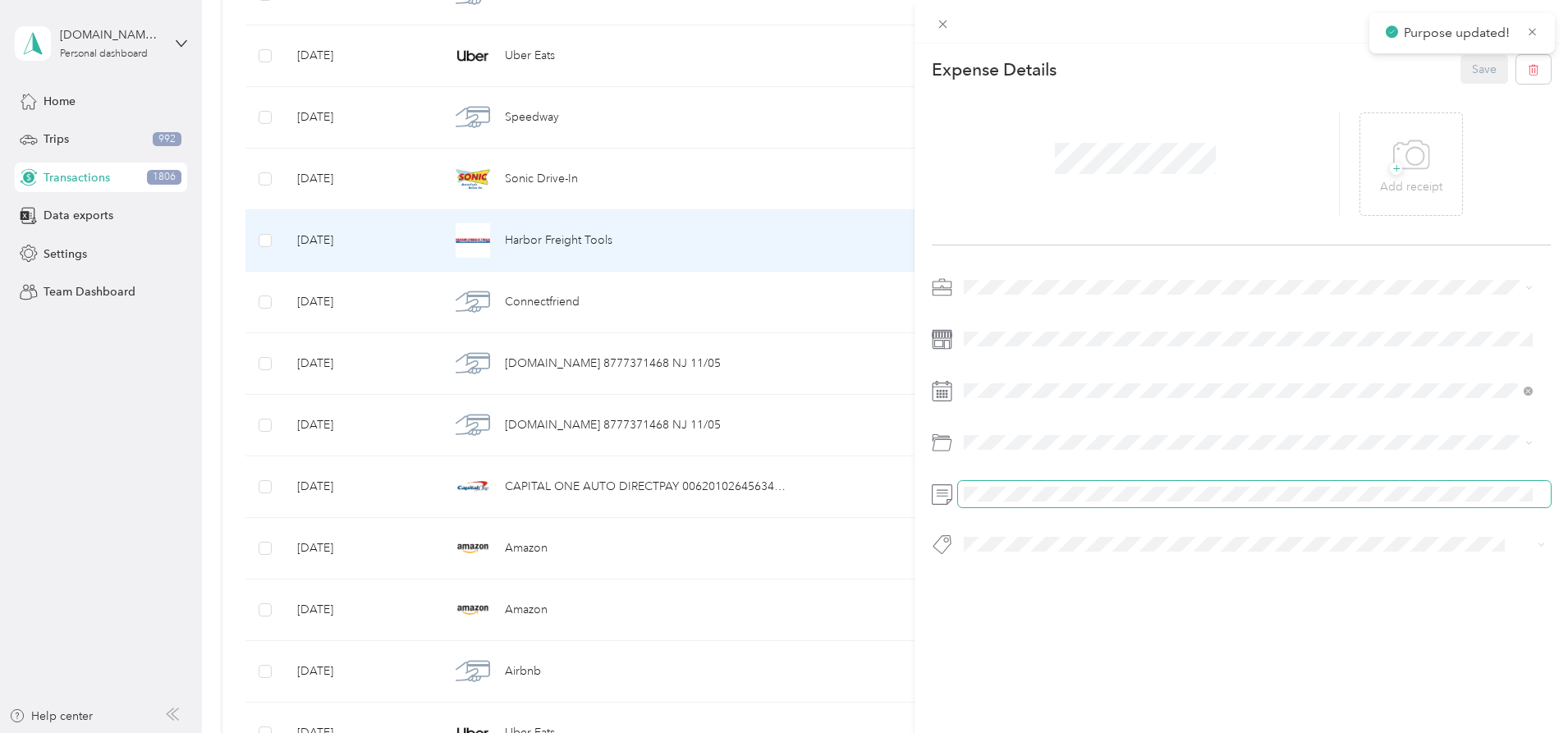
click at [1090, 482] on span at bounding box center [1254, 494] width 593 height 26
click at [1480, 75] on button "Save" at bounding box center [1484, 69] width 48 height 29
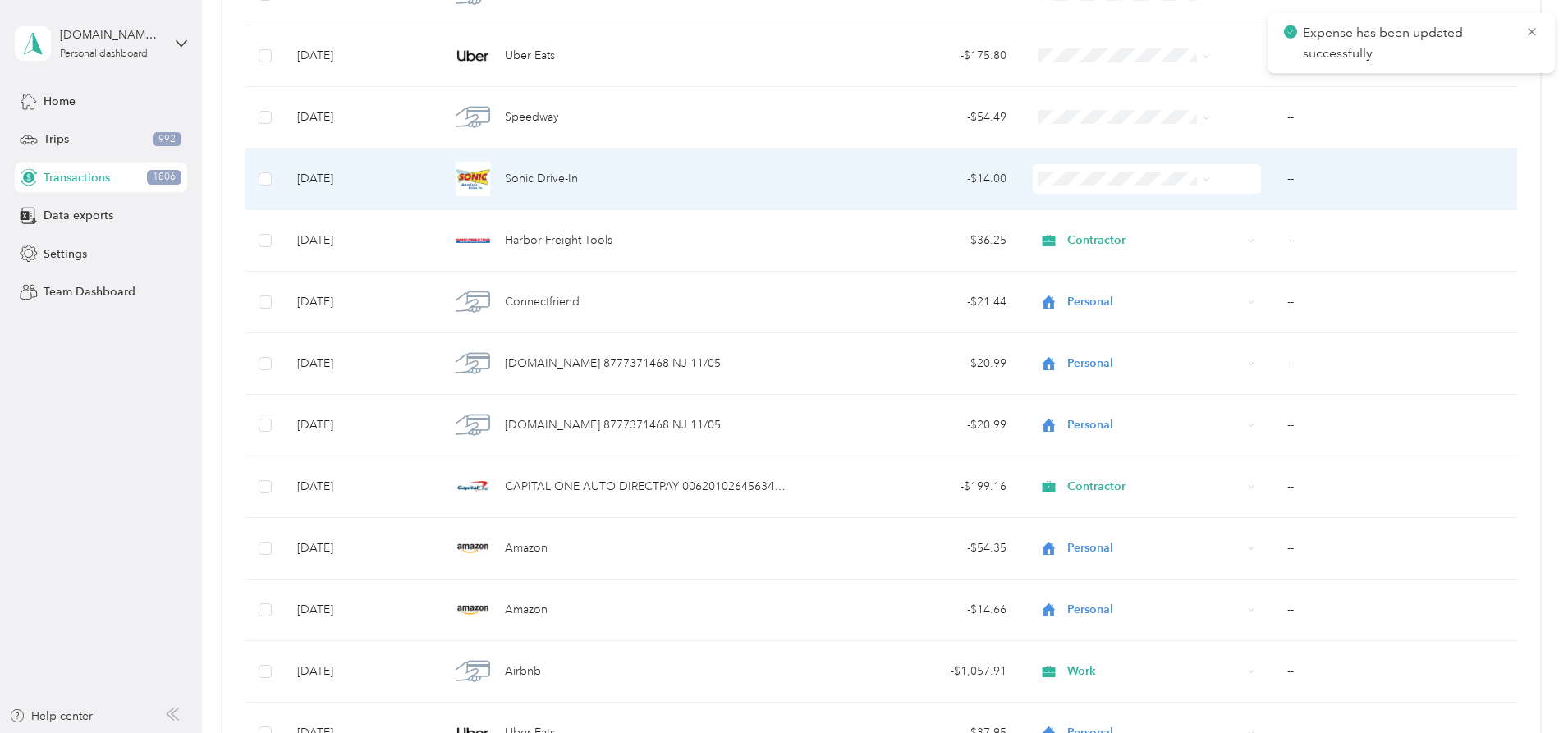
click at [1139, 192] on span at bounding box center [1146, 179] width 228 height 30
click at [1094, 234] on span "Personal" at bounding box center [1112, 239] width 131 height 17
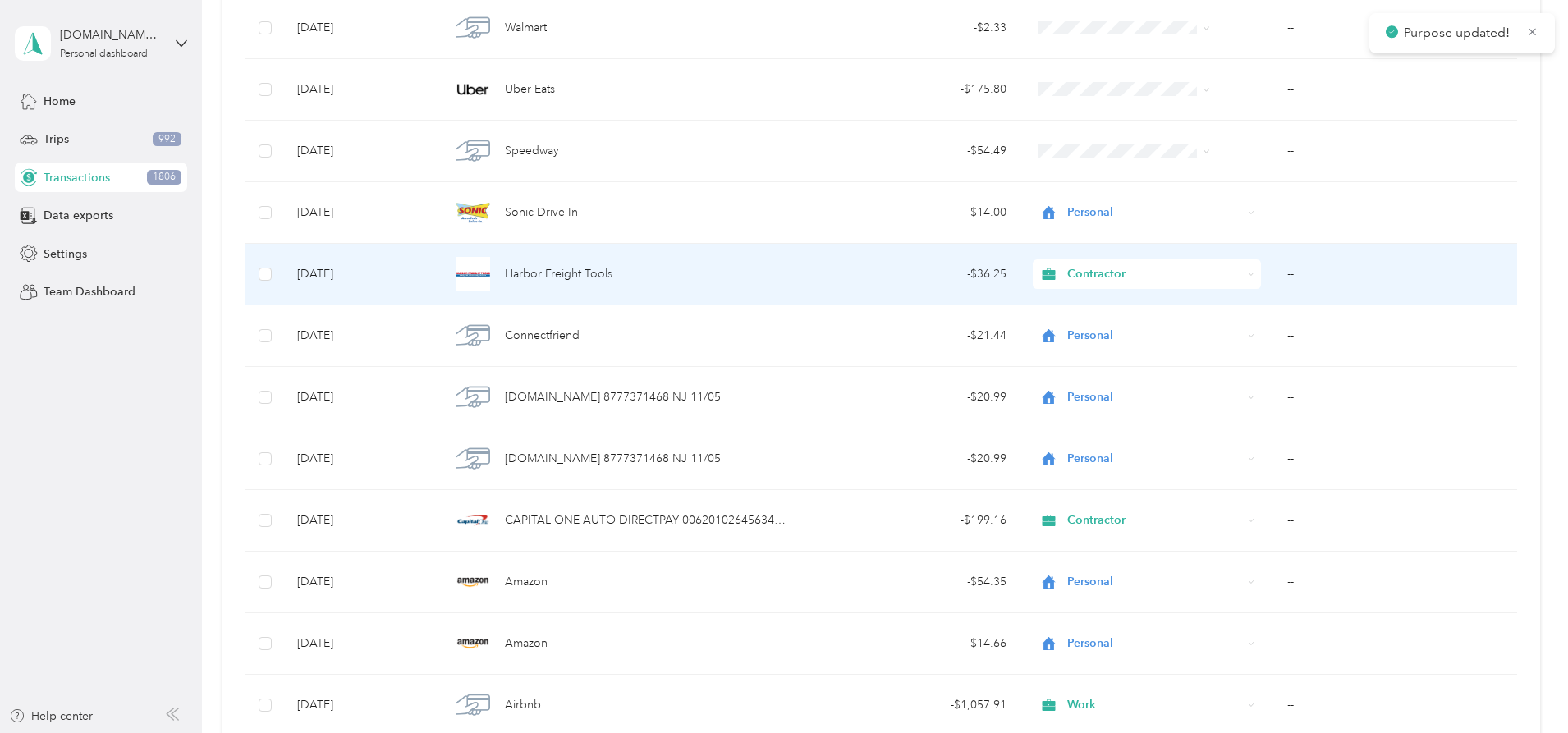
scroll to position [11451, 0]
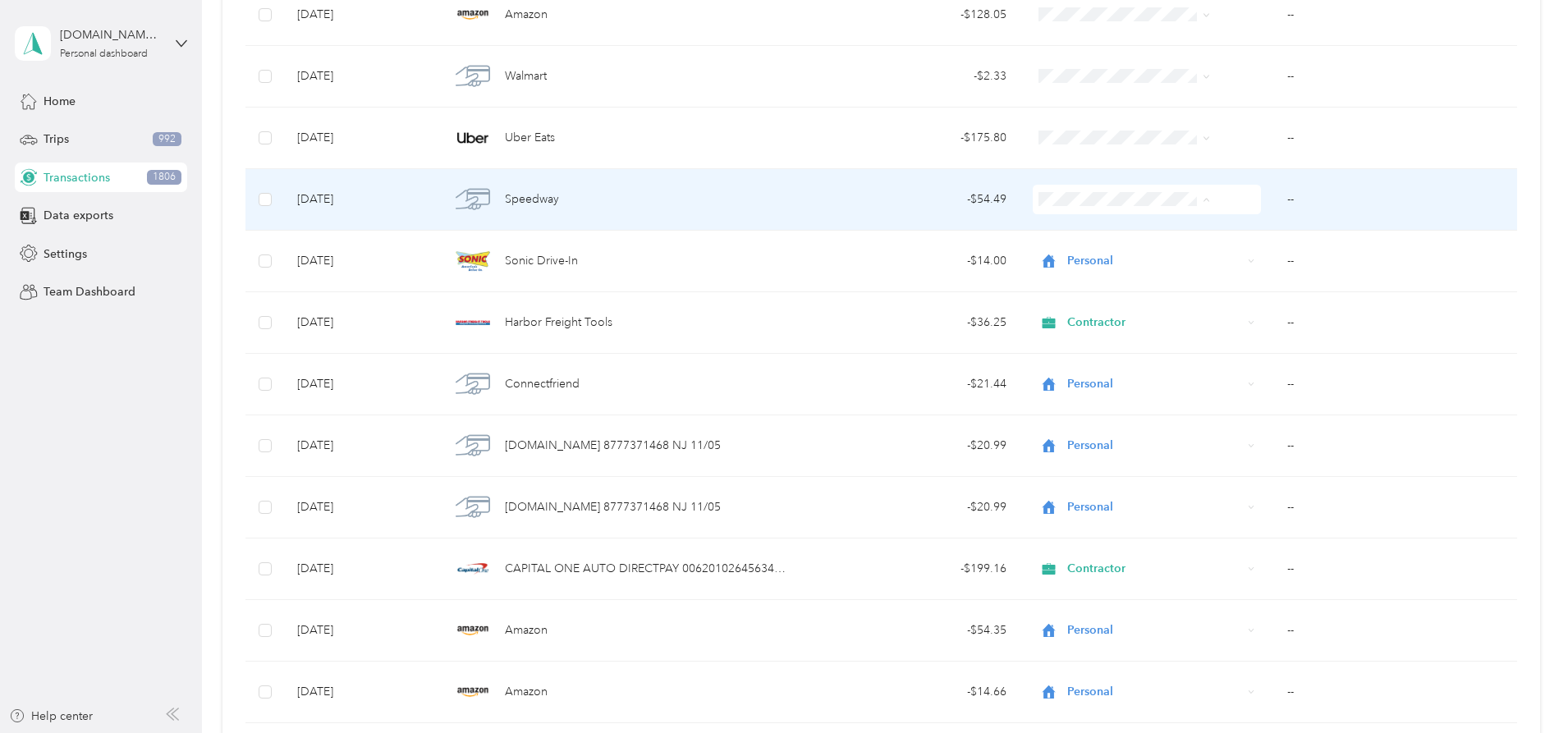
click at [1093, 286] on span "Contractor" at bounding box center [1112, 288] width 131 height 17
click at [1274, 202] on td "--" at bounding box center [1395, 200] width 243 height 61
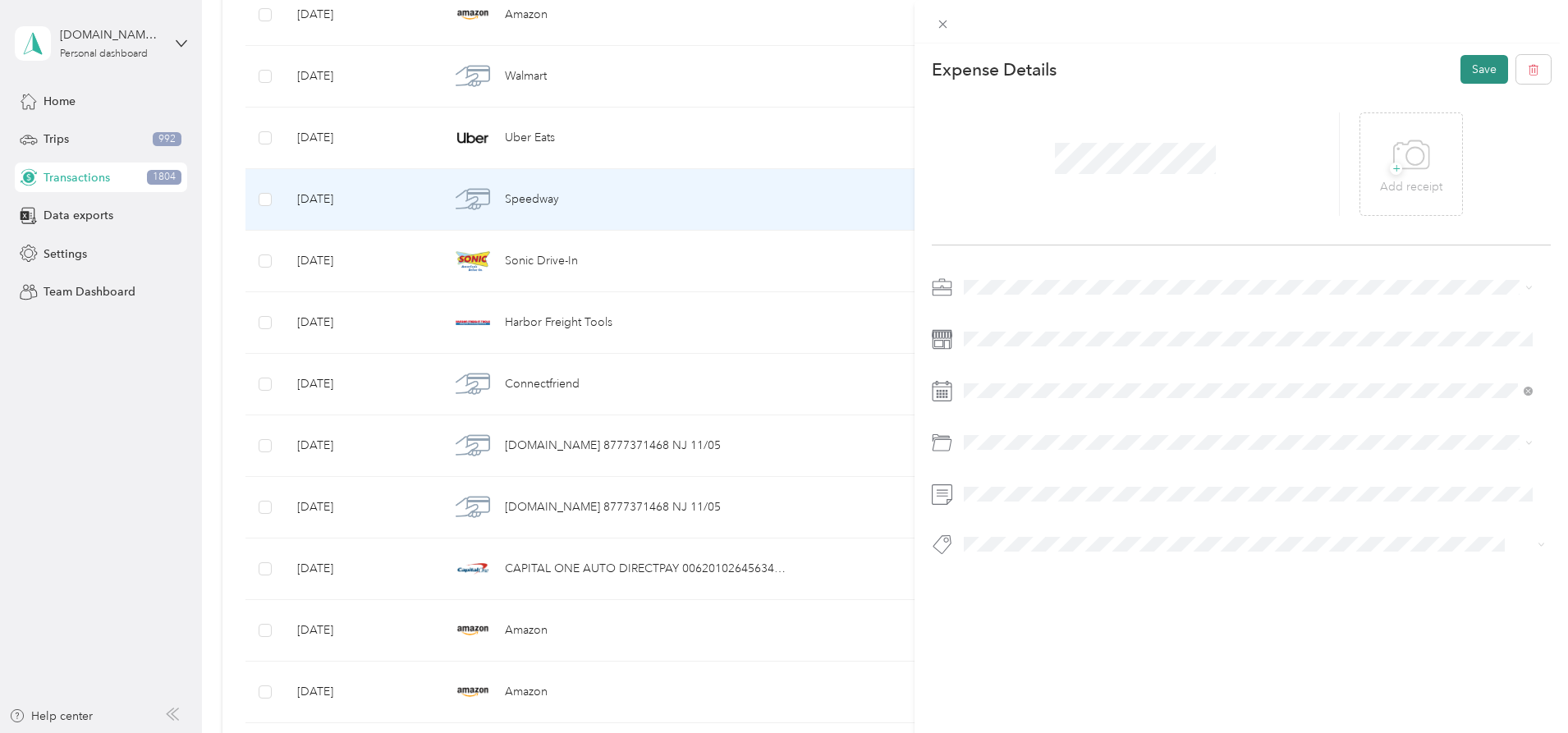
click at [1461, 80] on button "Save" at bounding box center [1484, 69] width 48 height 29
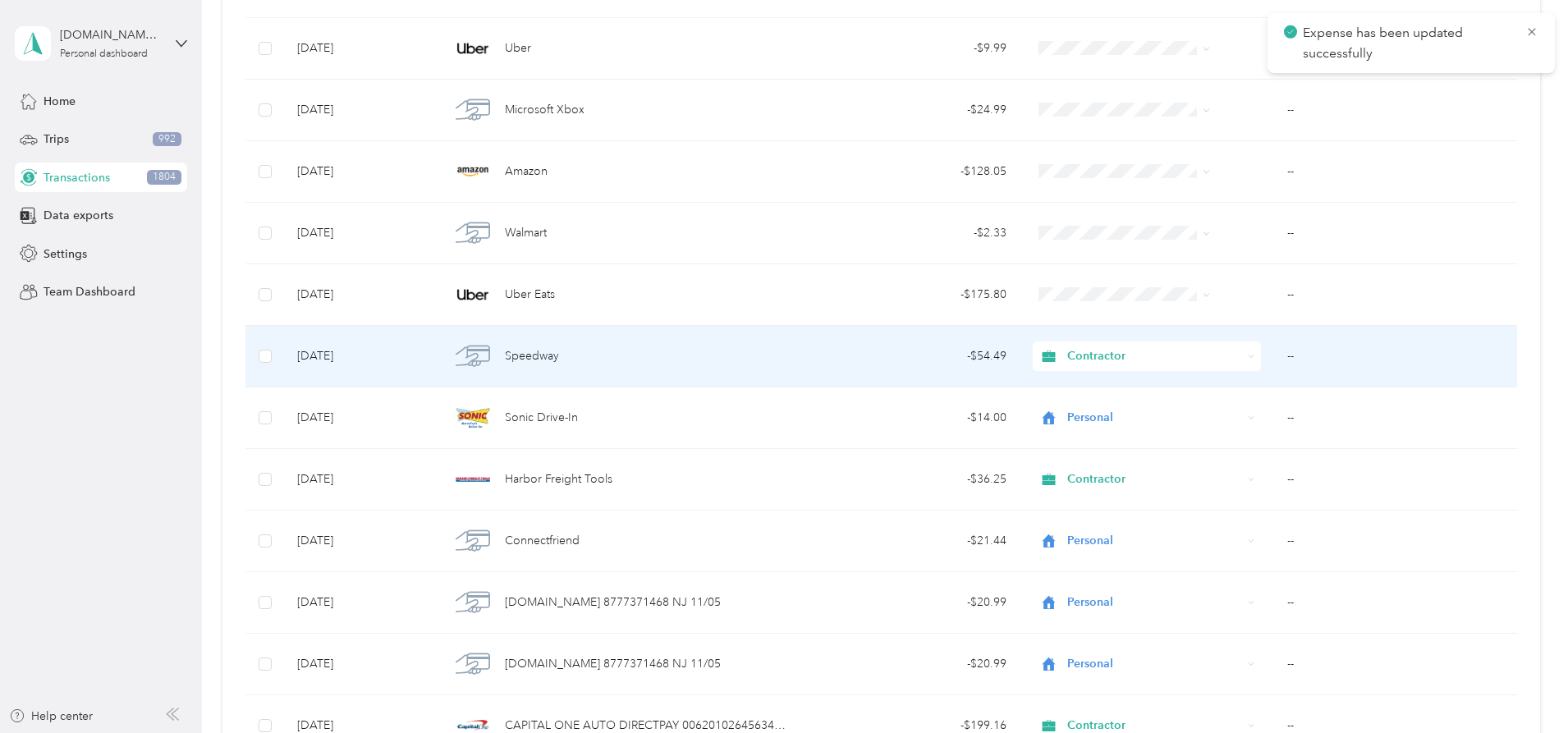
scroll to position [11287, 0]
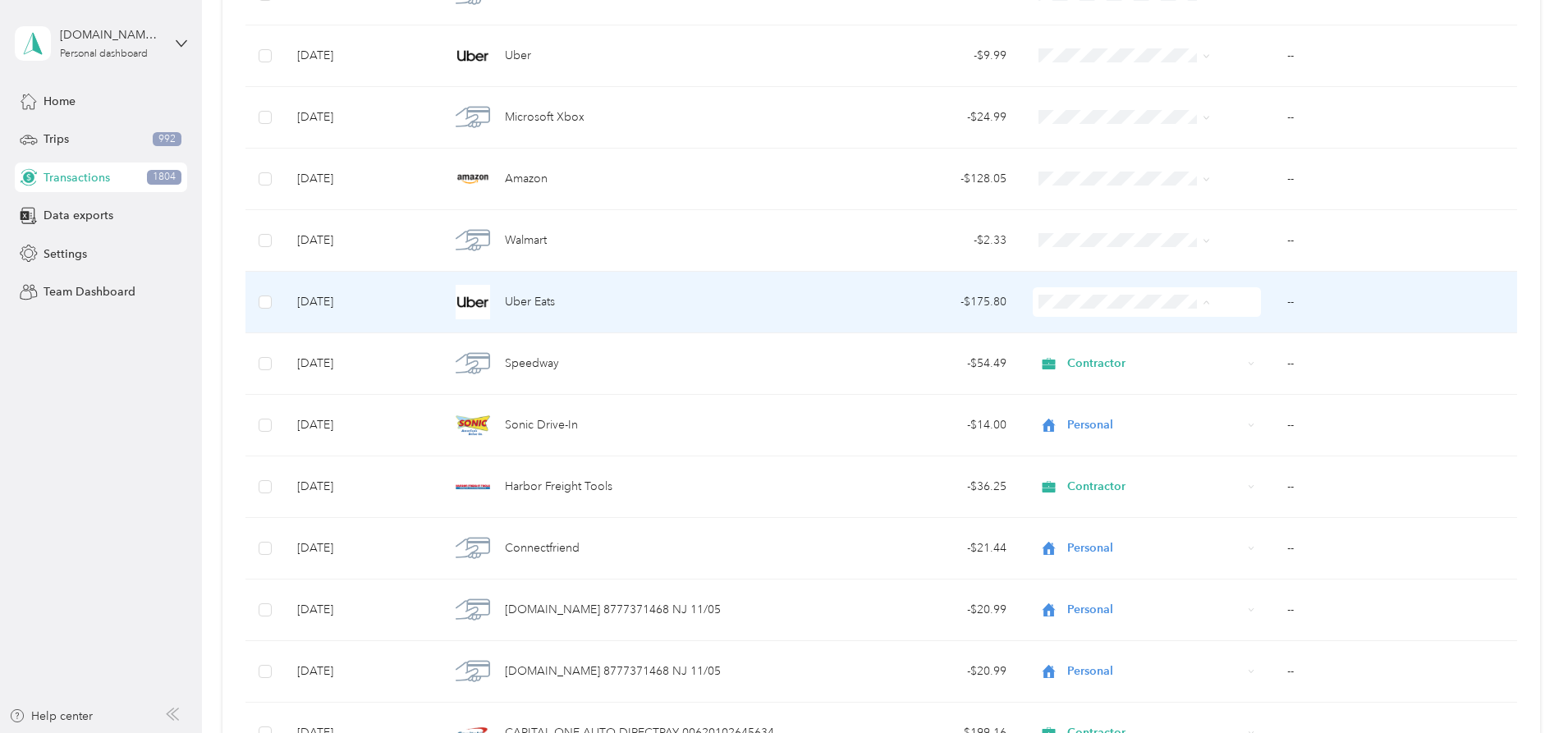
click at [1067, 356] on span "Personal" at bounding box center [1112, 362] width 131 height 17
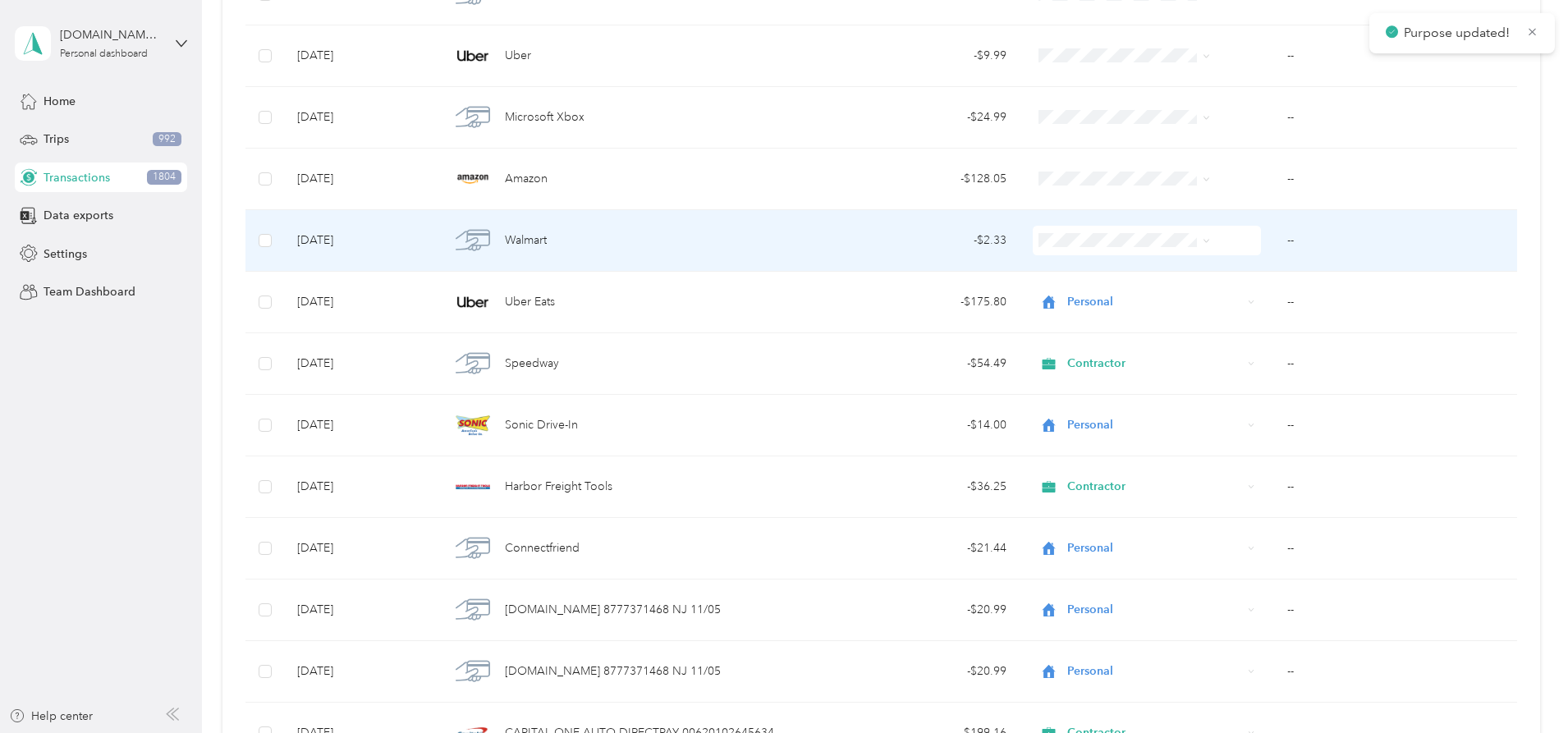
click at [1050, 304] on li "Personal" at bounding box center [1098, 299] width 184 height 29
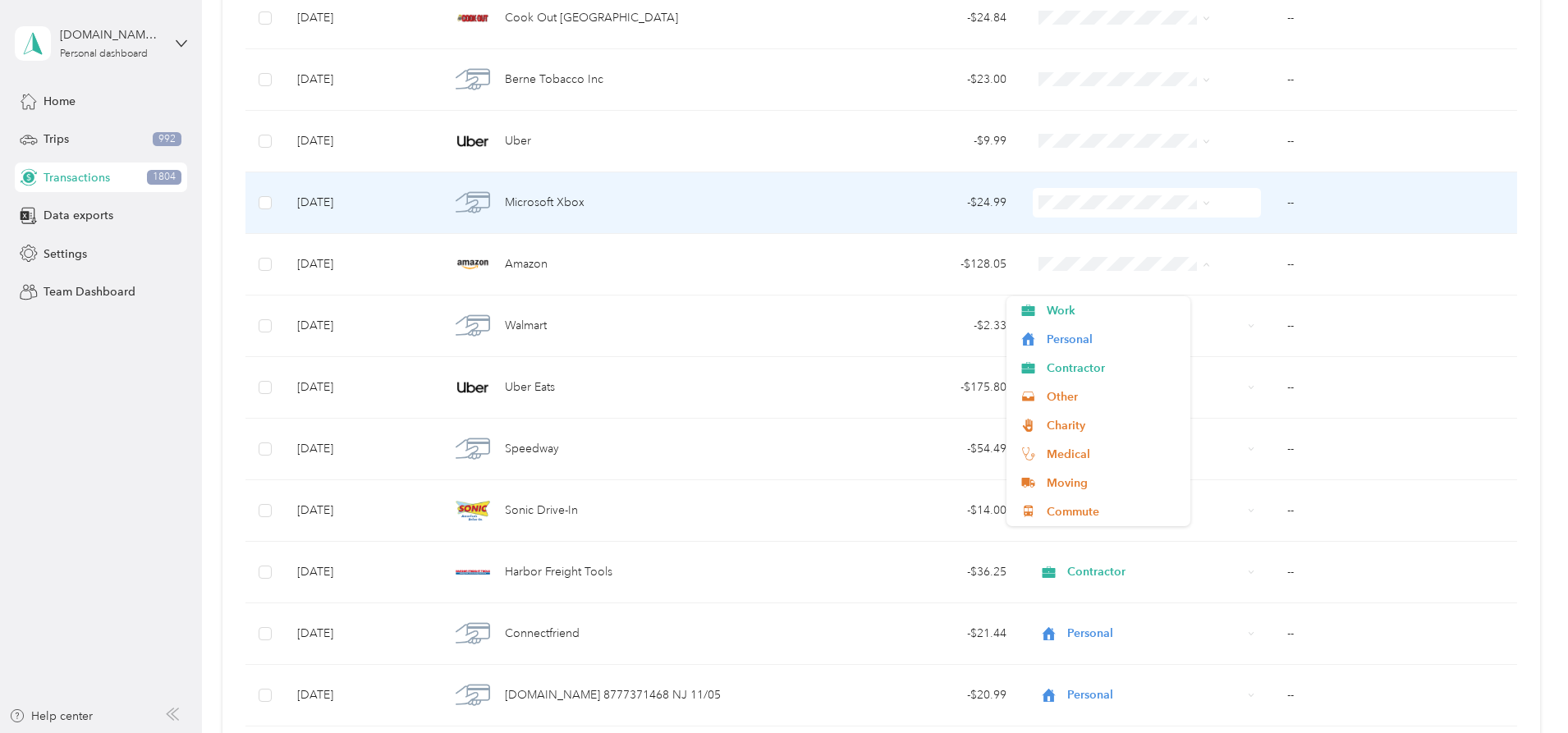
scroll to position [11123, 0]
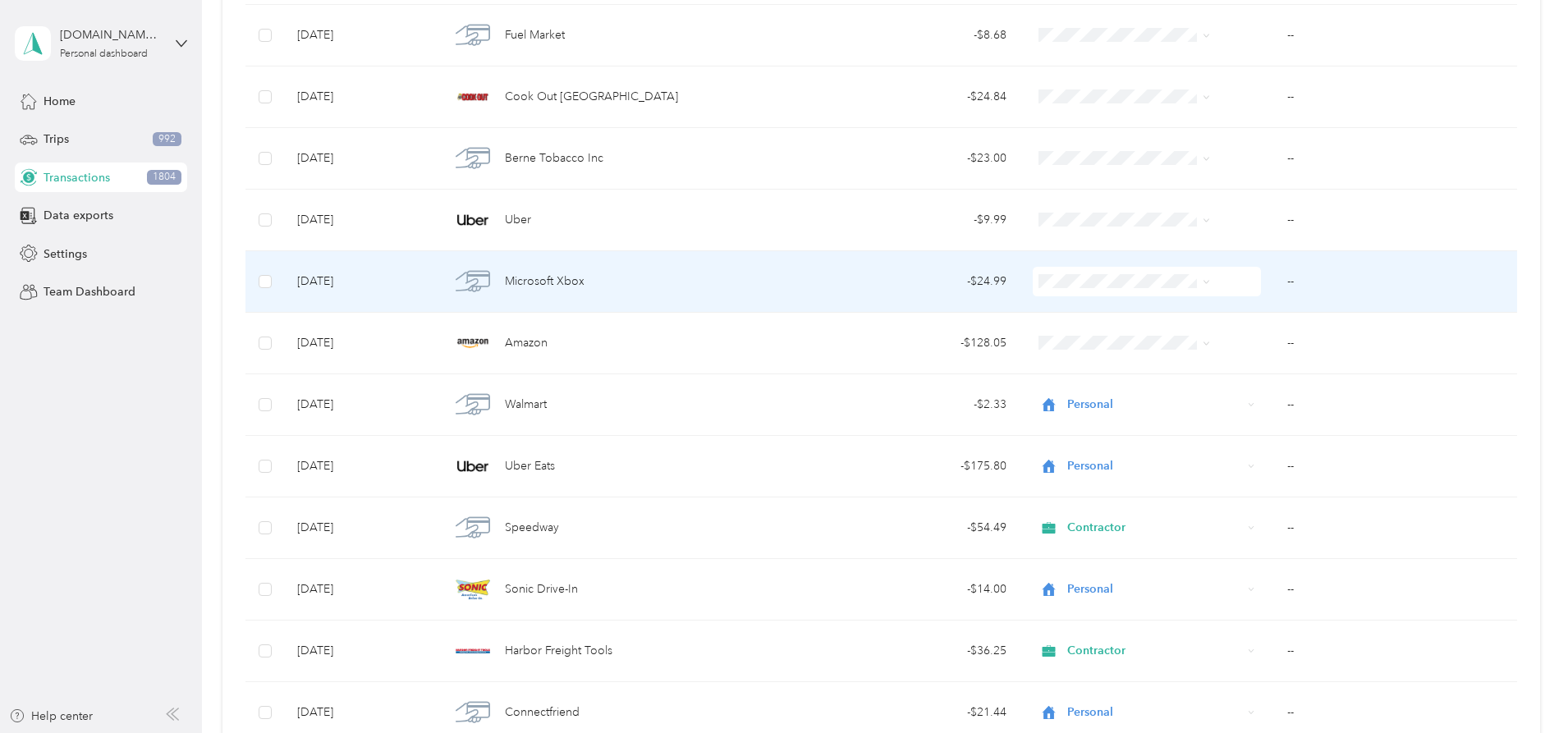
click at [1074, 342] on span "Personal" at bounding box center [1112, 340] width 131 height 17
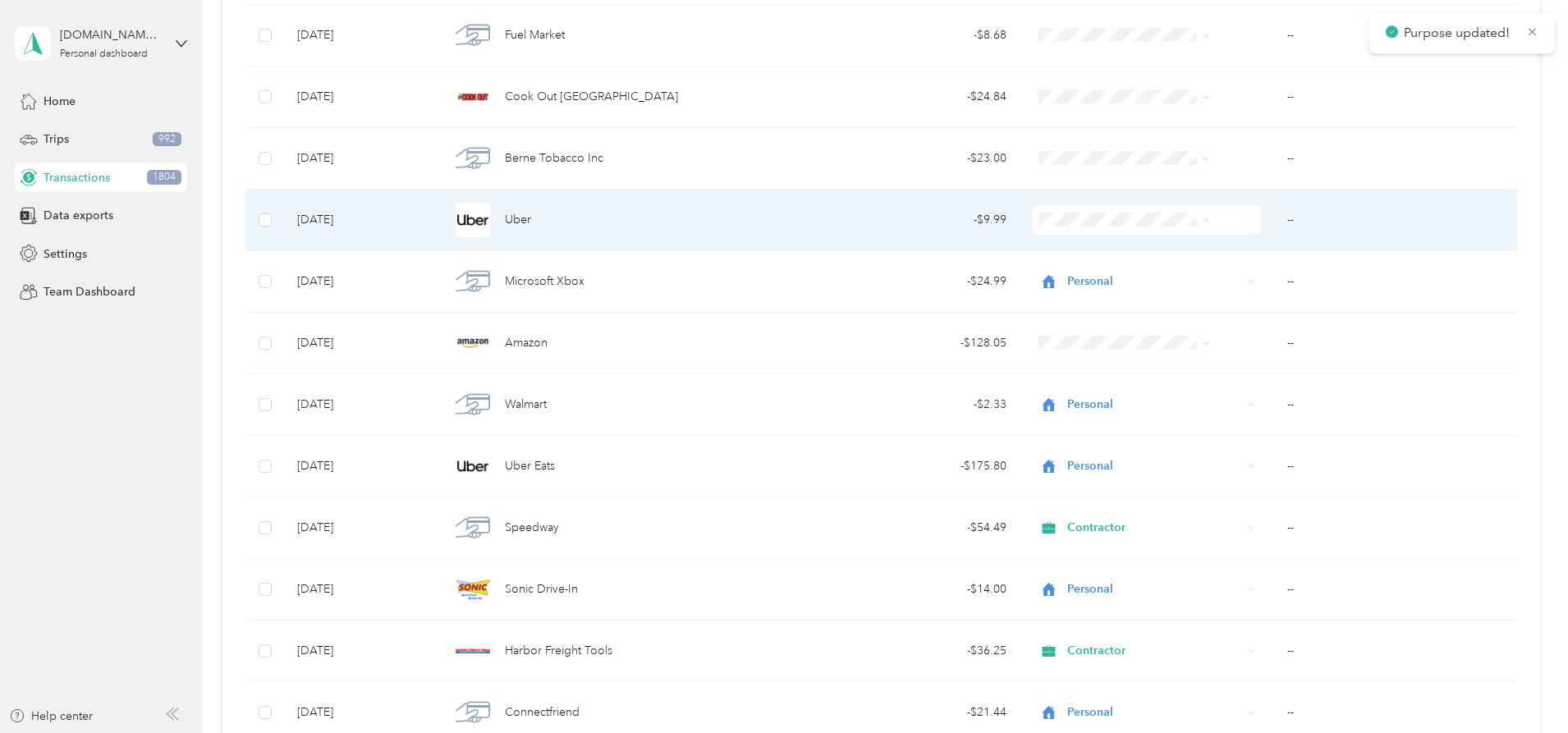
click at [1074, 275] on span "Personal" at bounding box center [1112, 280] width 131 height 17
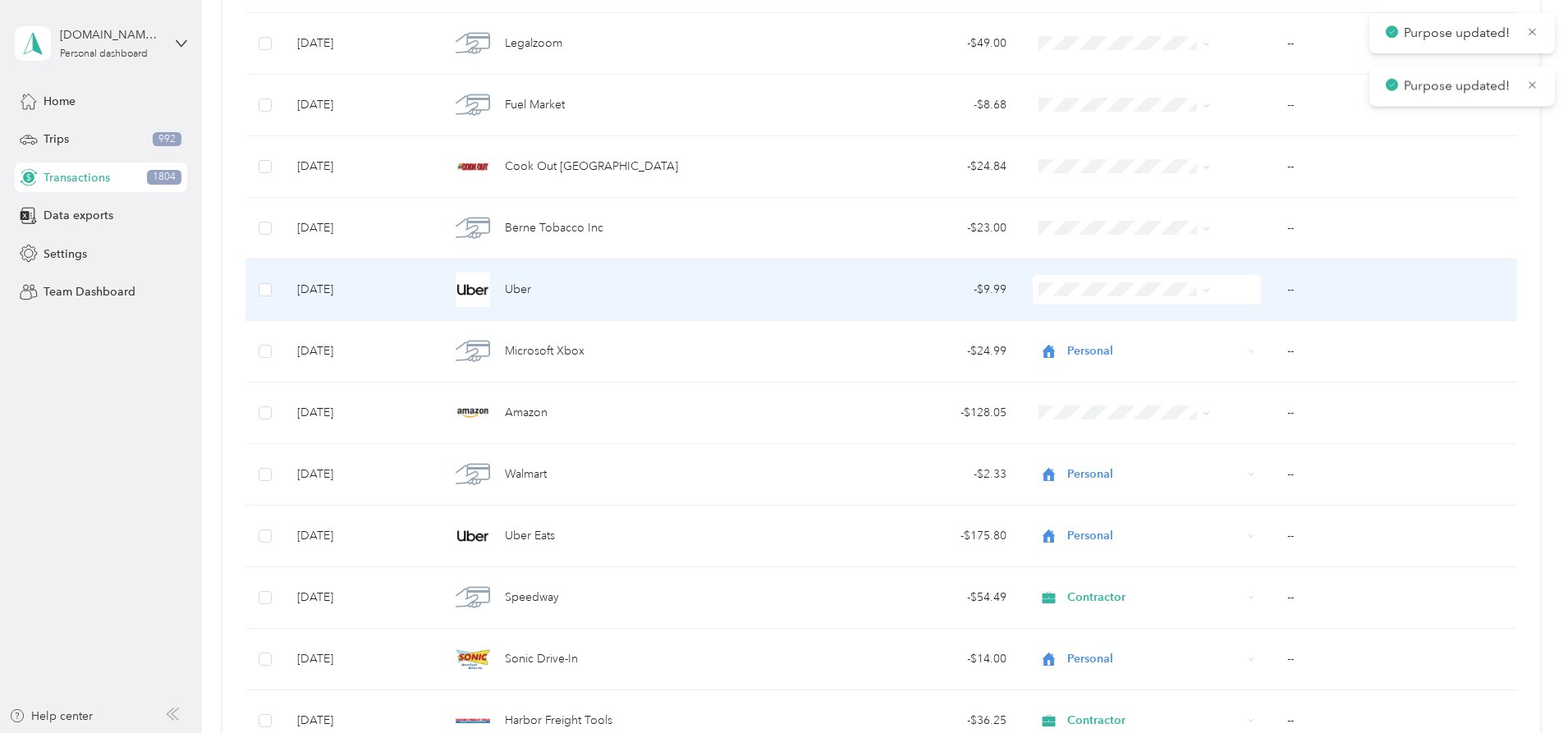
scroll to position [11040, 0]
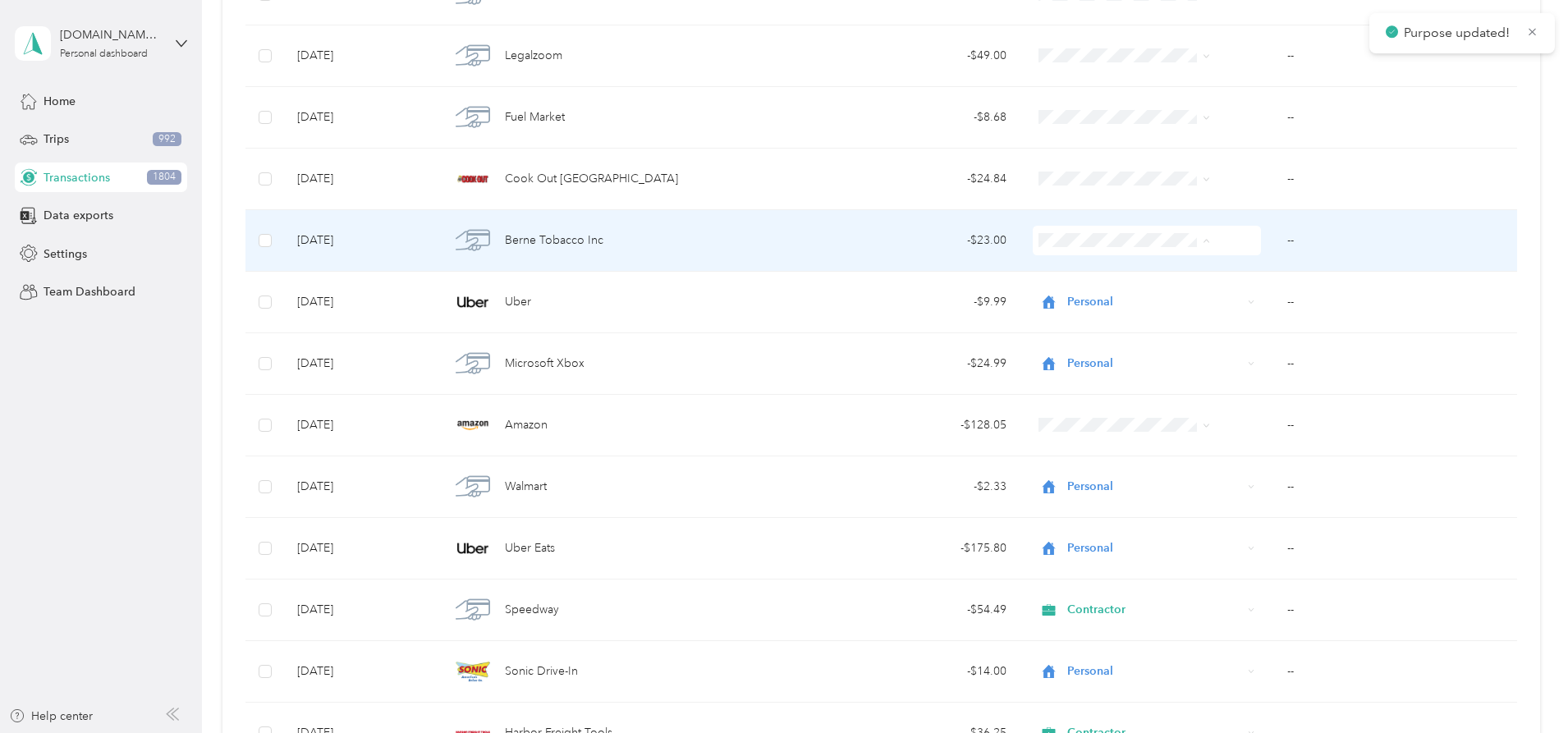
click at [1068, 294] on span "Personal" at bounding box center [1112, 301] width 131 height 17
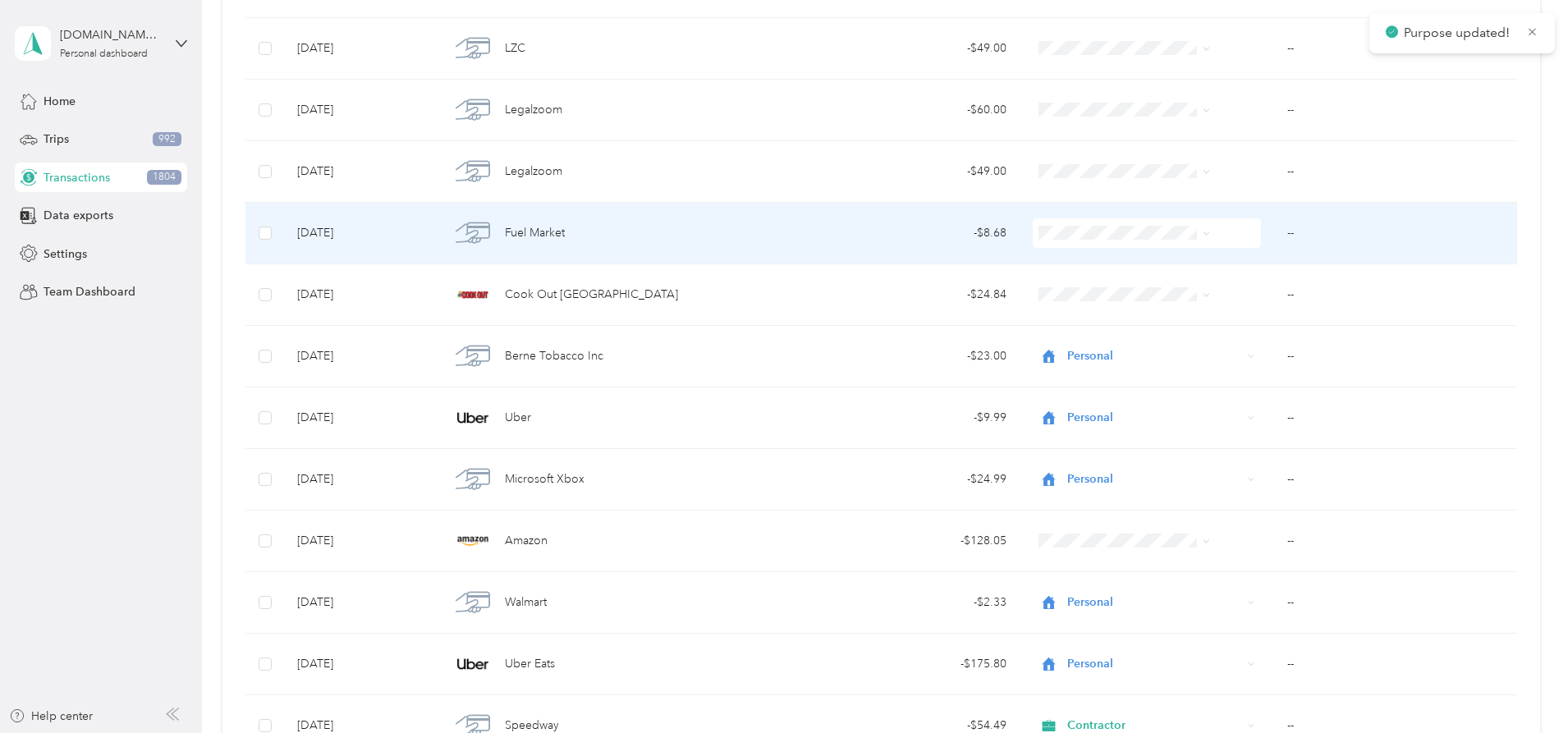
scroll to position [10876, 0]
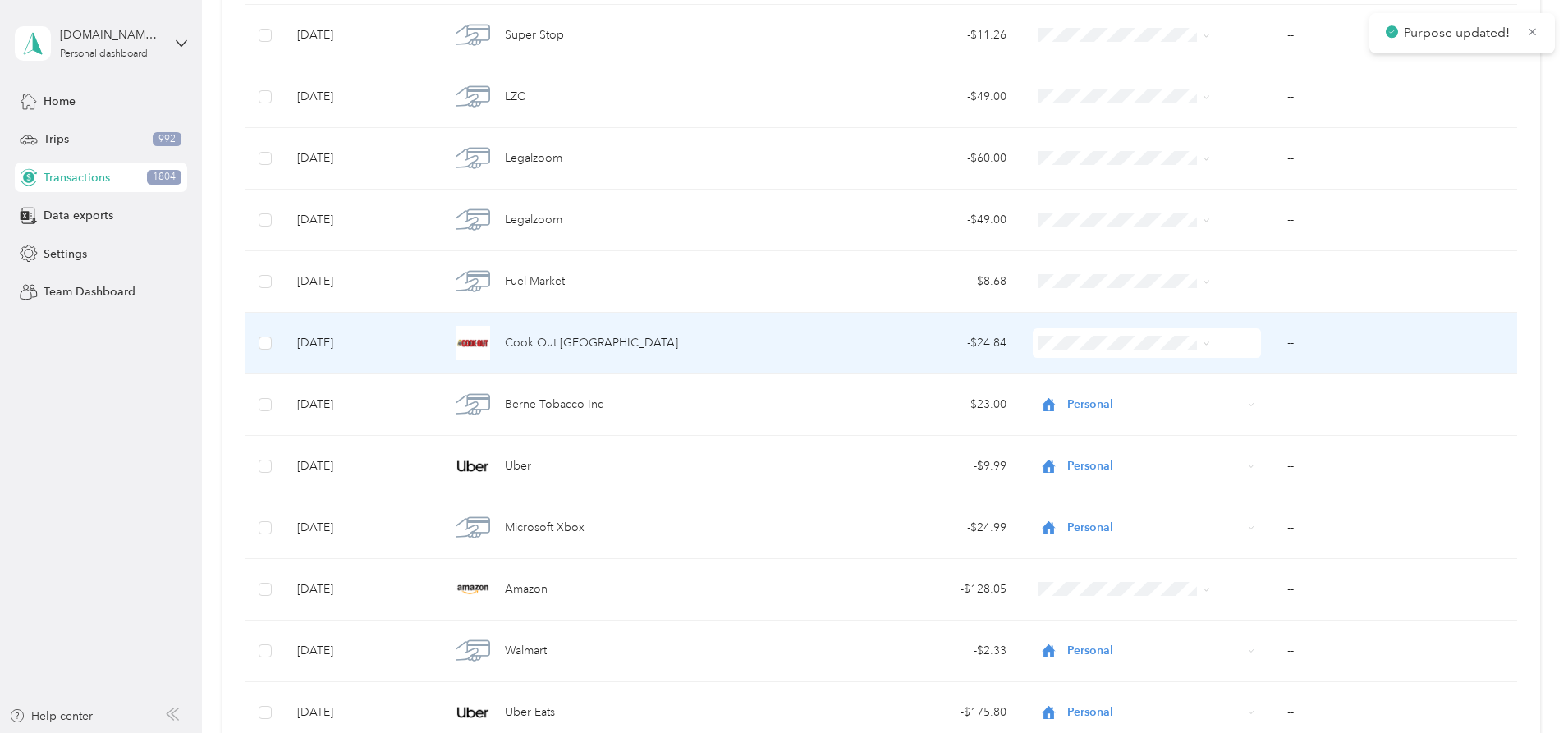
click at [1068, 333] on span at bounding box center [1146, 343] width 228 height 30
click at [1053, 394] on span "Personal" at bounding box center [1112, 403] width 131 height 17
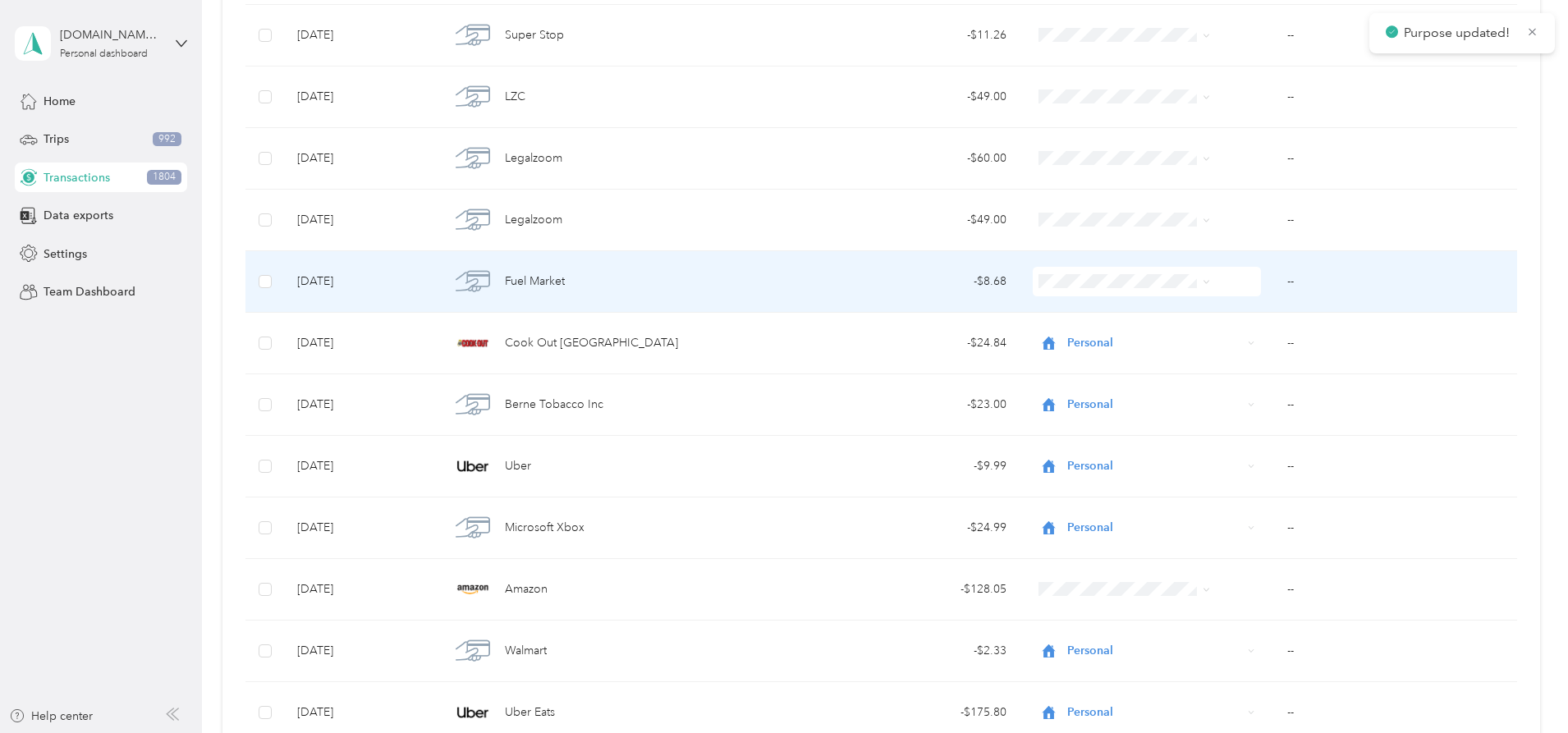
click at [1053, 291] on span at bounding box center [1146, 281] width 228 height 30
click at [1053, 339] on span "Personal" at bounding box center [1112, 334] width 131 height 17
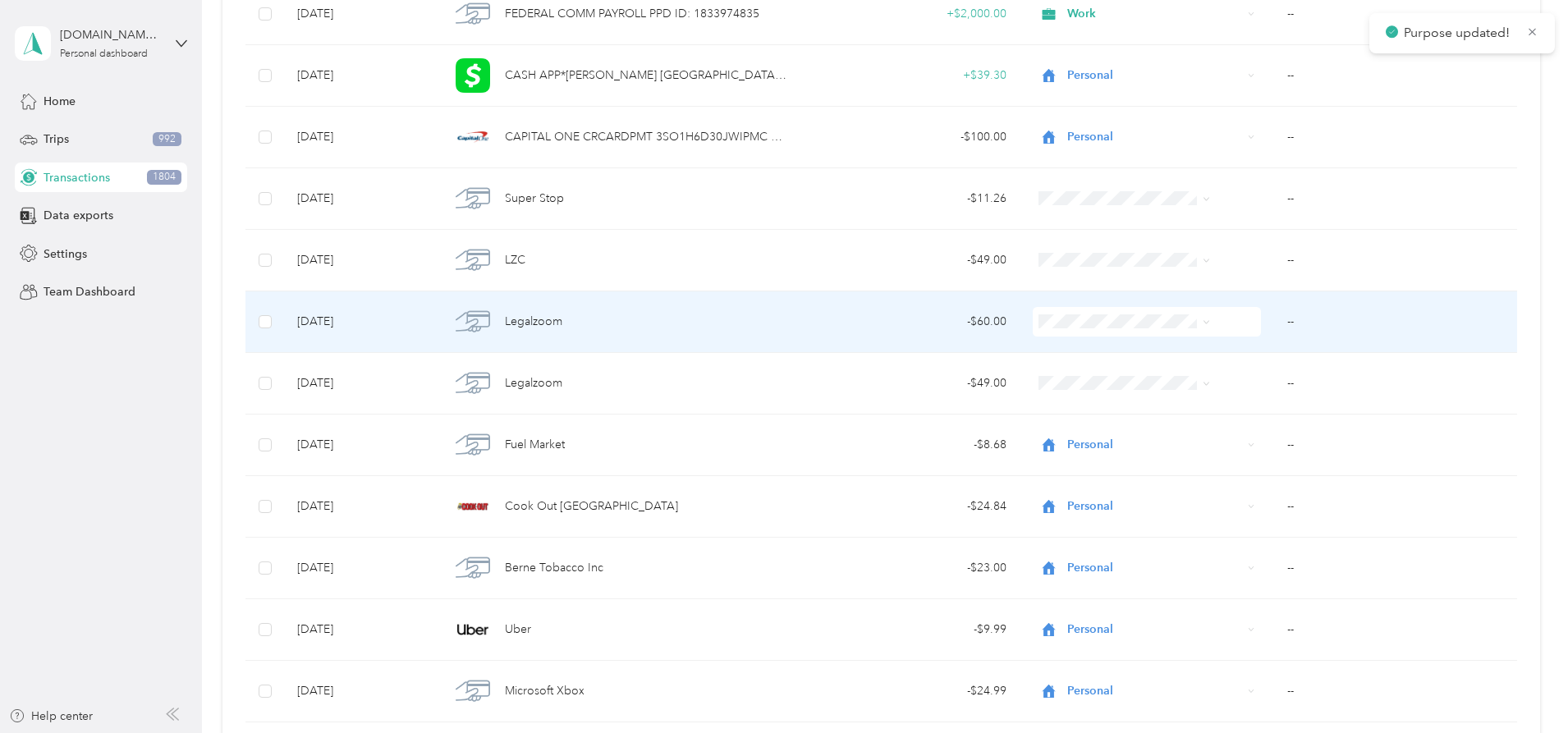
scroll to position [10712, 0]
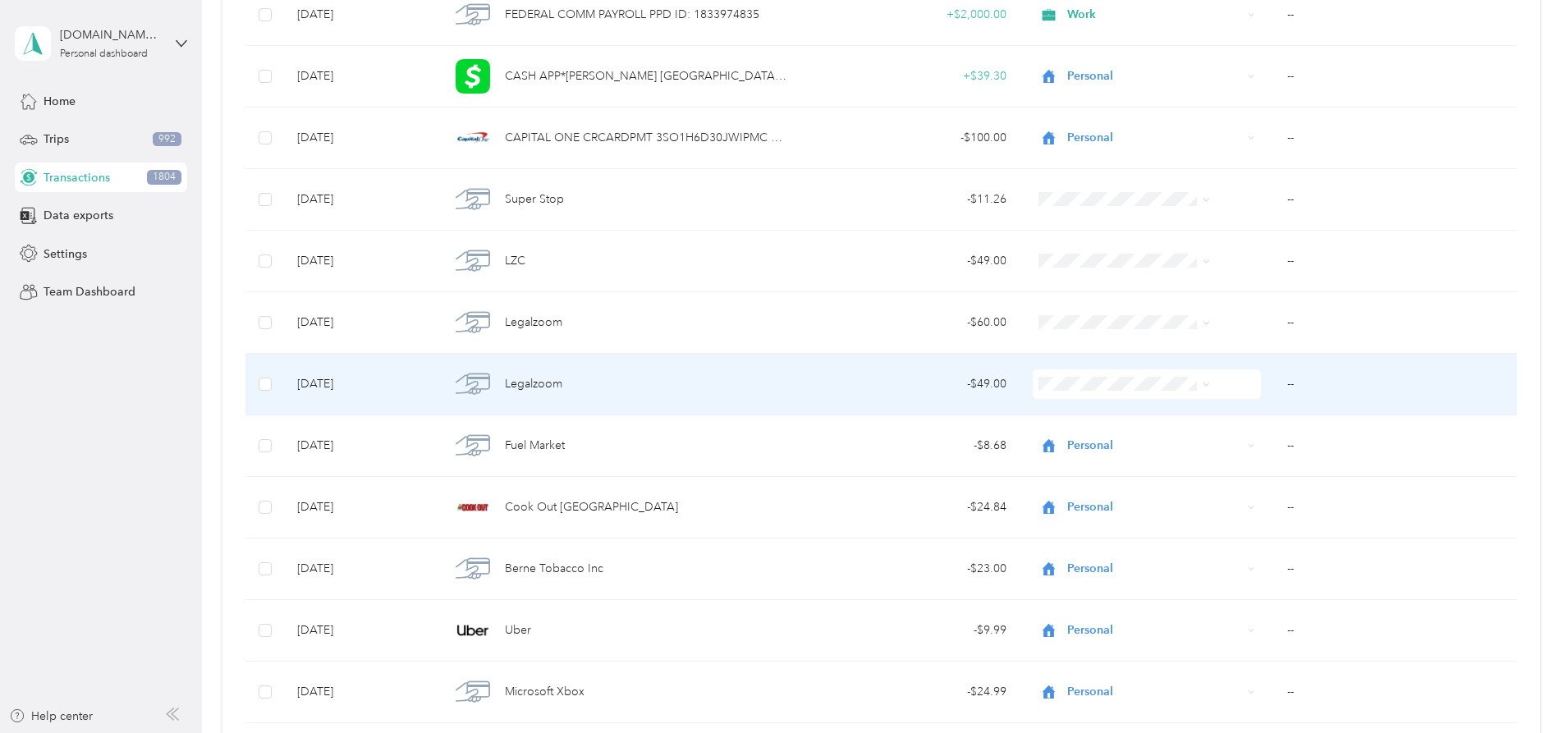
click at [1081, 472] on span "Contractor" at bounding box center [1112, 467] width 131 height 17
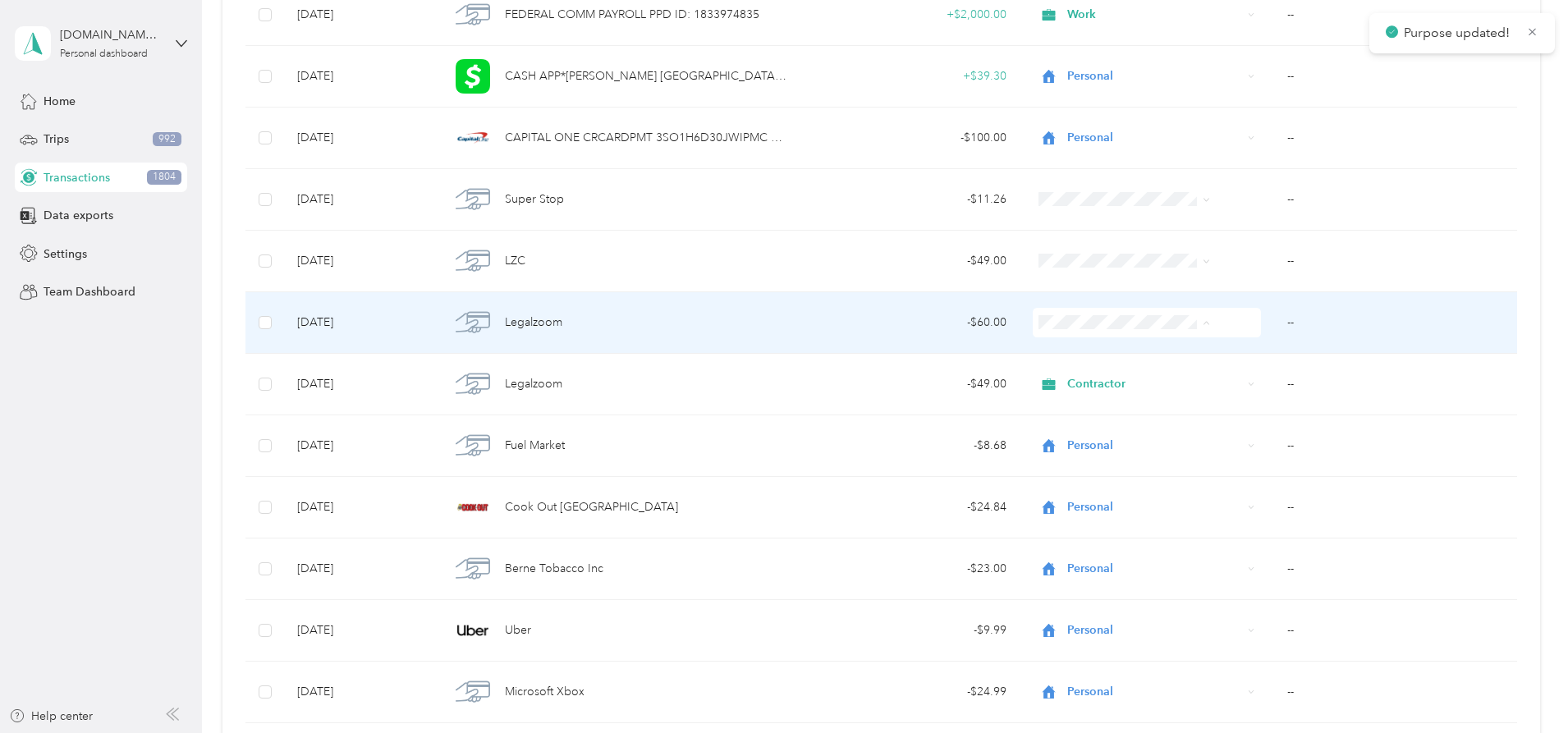
click at [1097, 409] on span "Contractor" at bounding box center [1112, 411] width 131 height 17
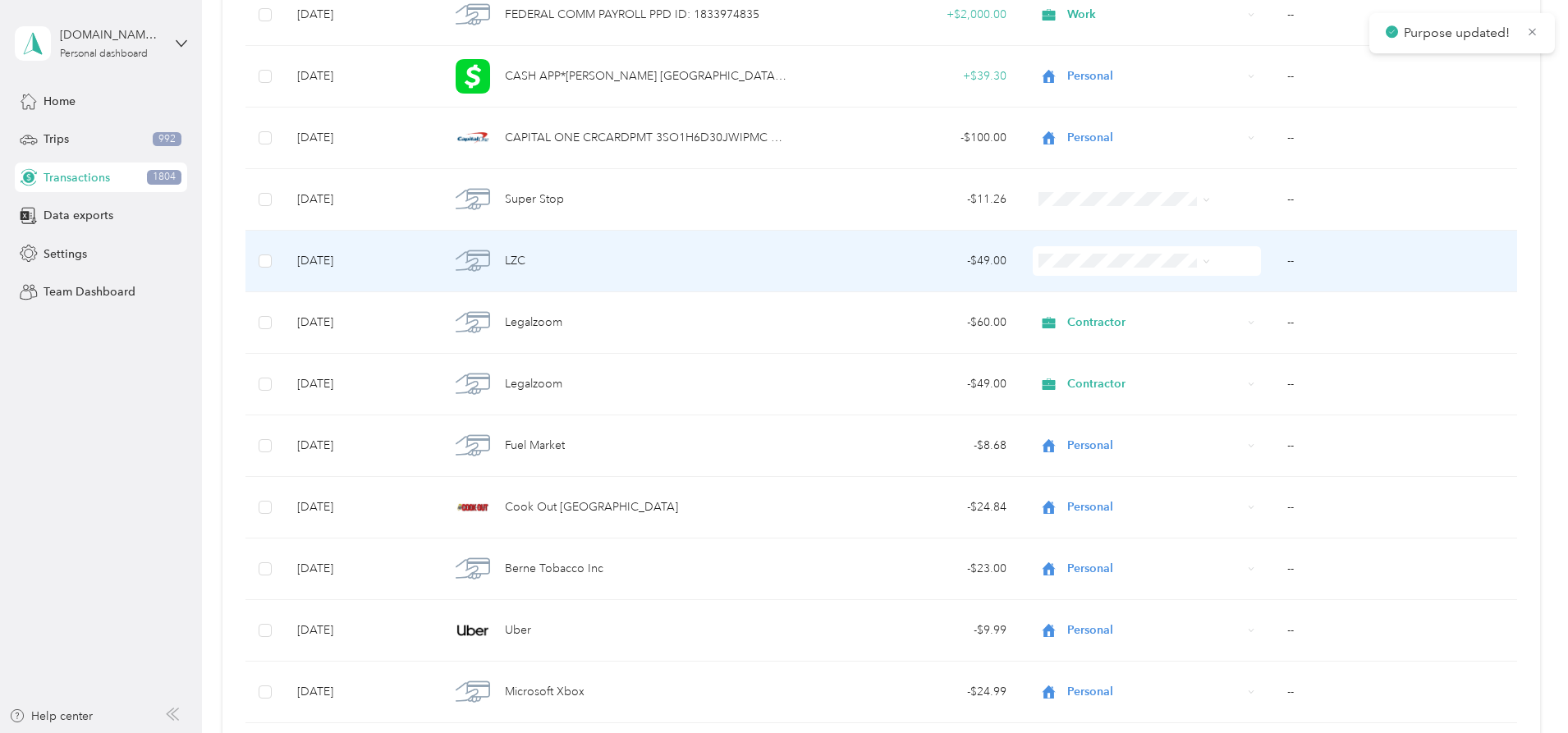
click at [1097, 349] on span "Contractor" at bounding box center [1112, 349] width 131 height 17
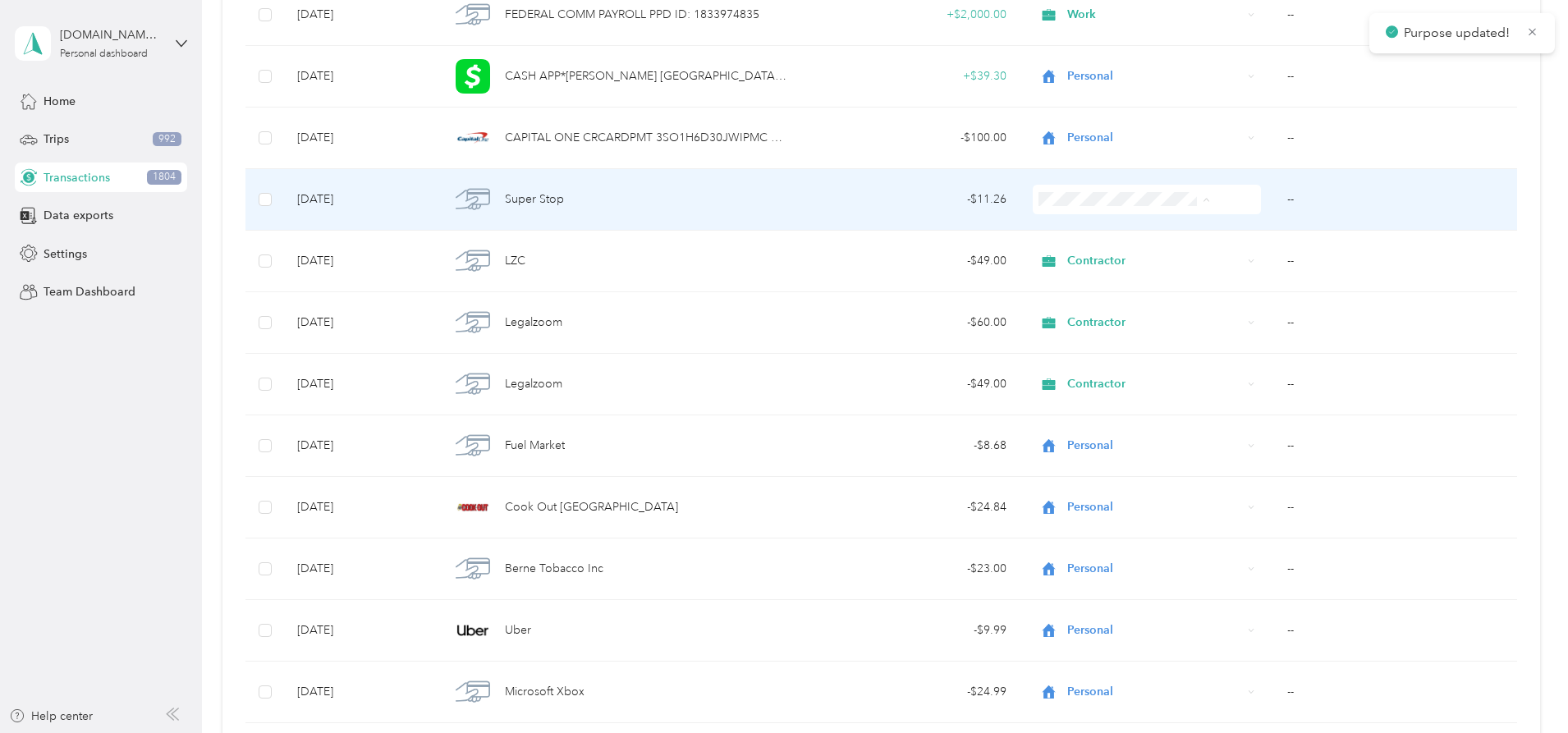
click at [1097, 259] on span "Personal" at bounding box center [1112, 259] width 131 height 17
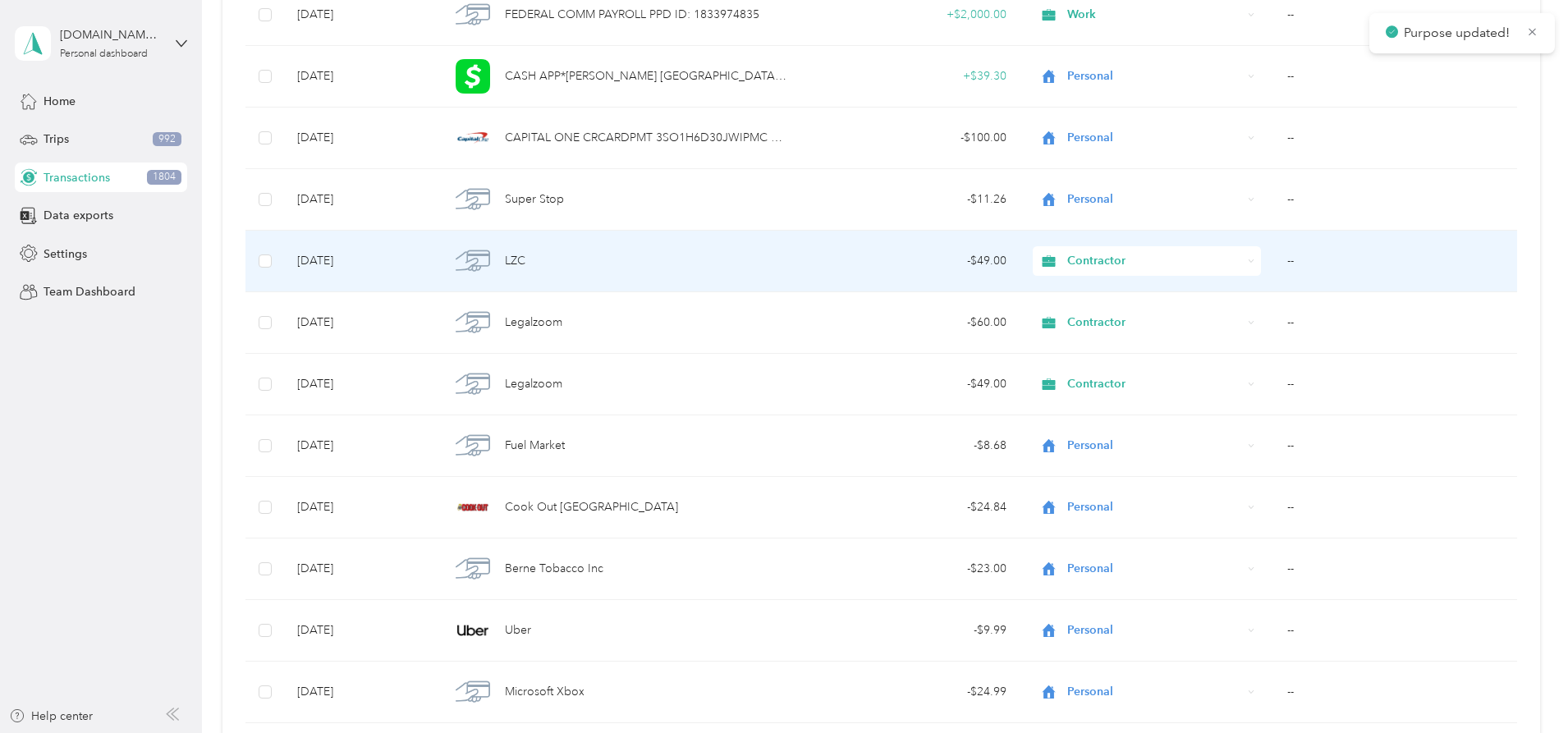
click at [1274, 259] on td "--" at bounding box center [1395, 261] width 243 height 61
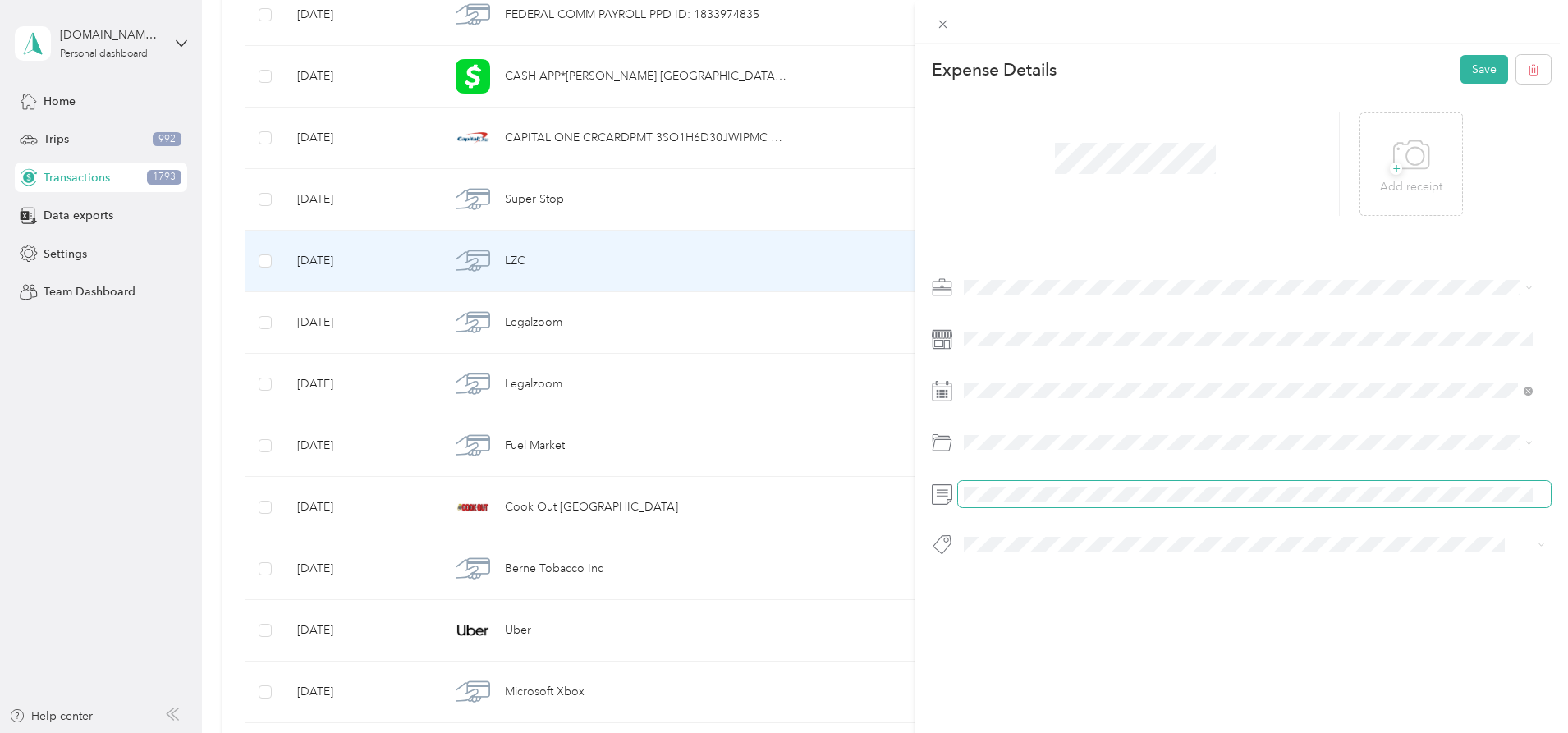
click at [948, 494] on div at bounding box center [1241, 494] width 619 height 26
click at [1461, 75] on button "Save" at bounding box center [1484, 69] width 48 height 29
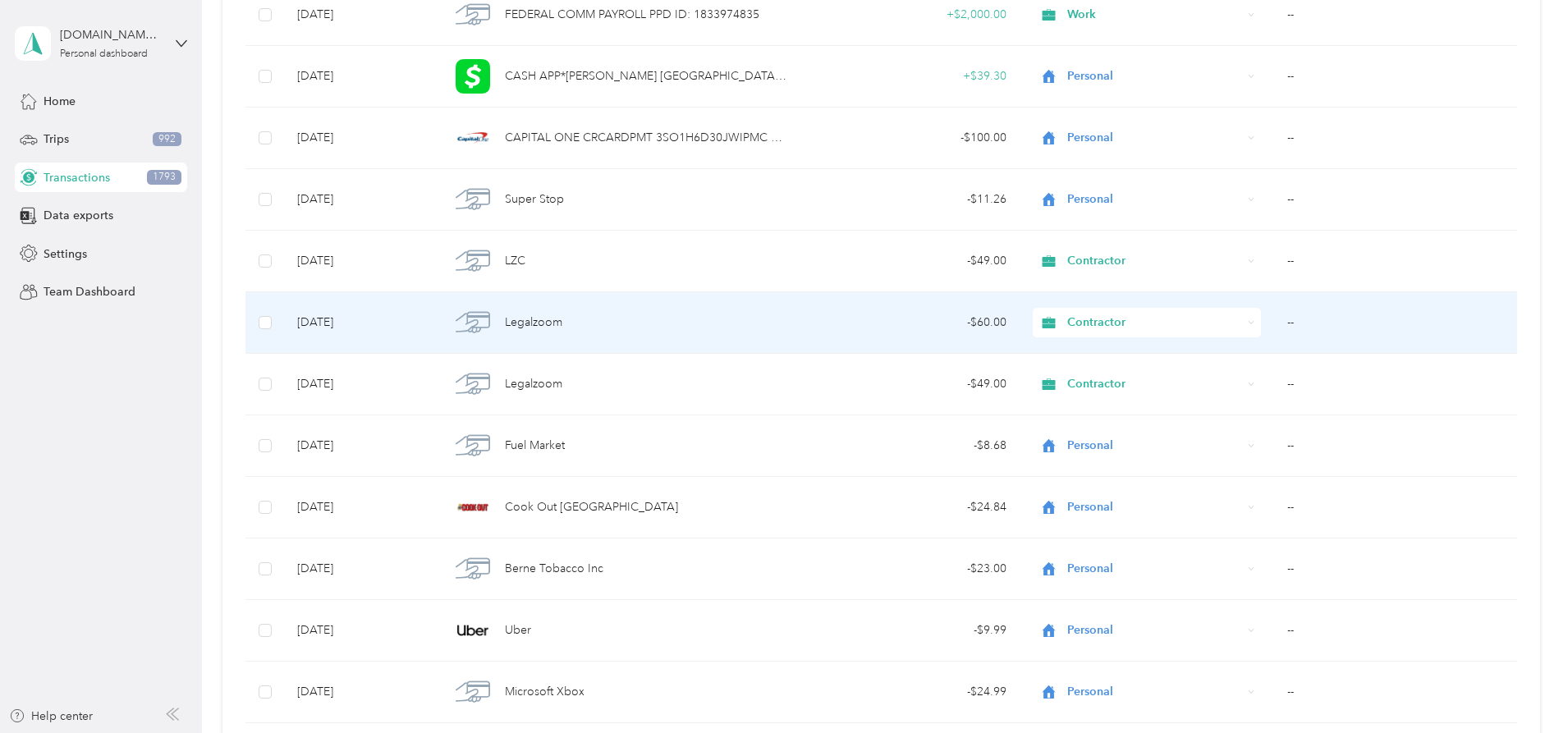
click at [1274, 321] on td "--" at bounding box center [1395, 323] width 243 height 61
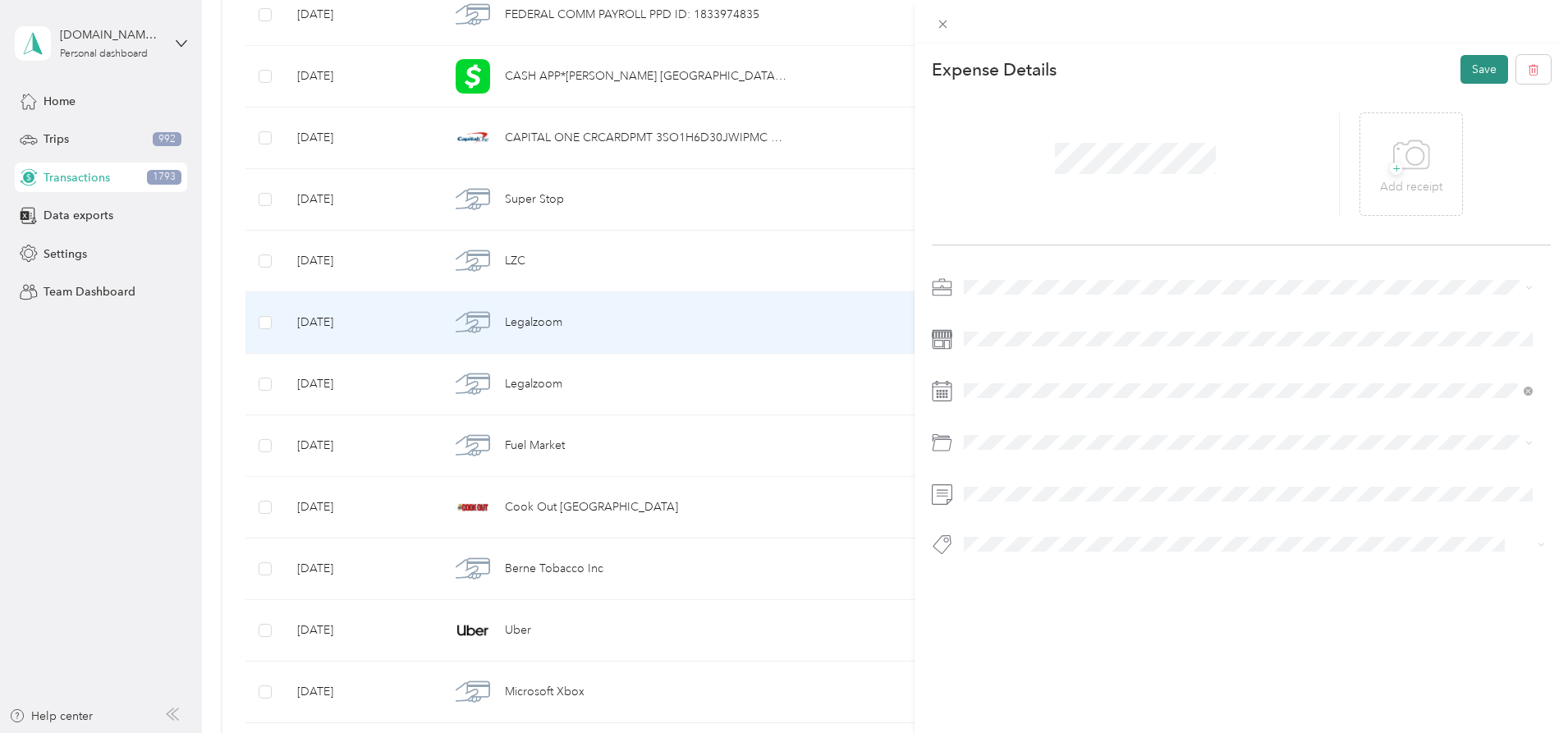
click at [1475, 75] on button "Save" at bounding box center [1484, 69] width 48 height 29
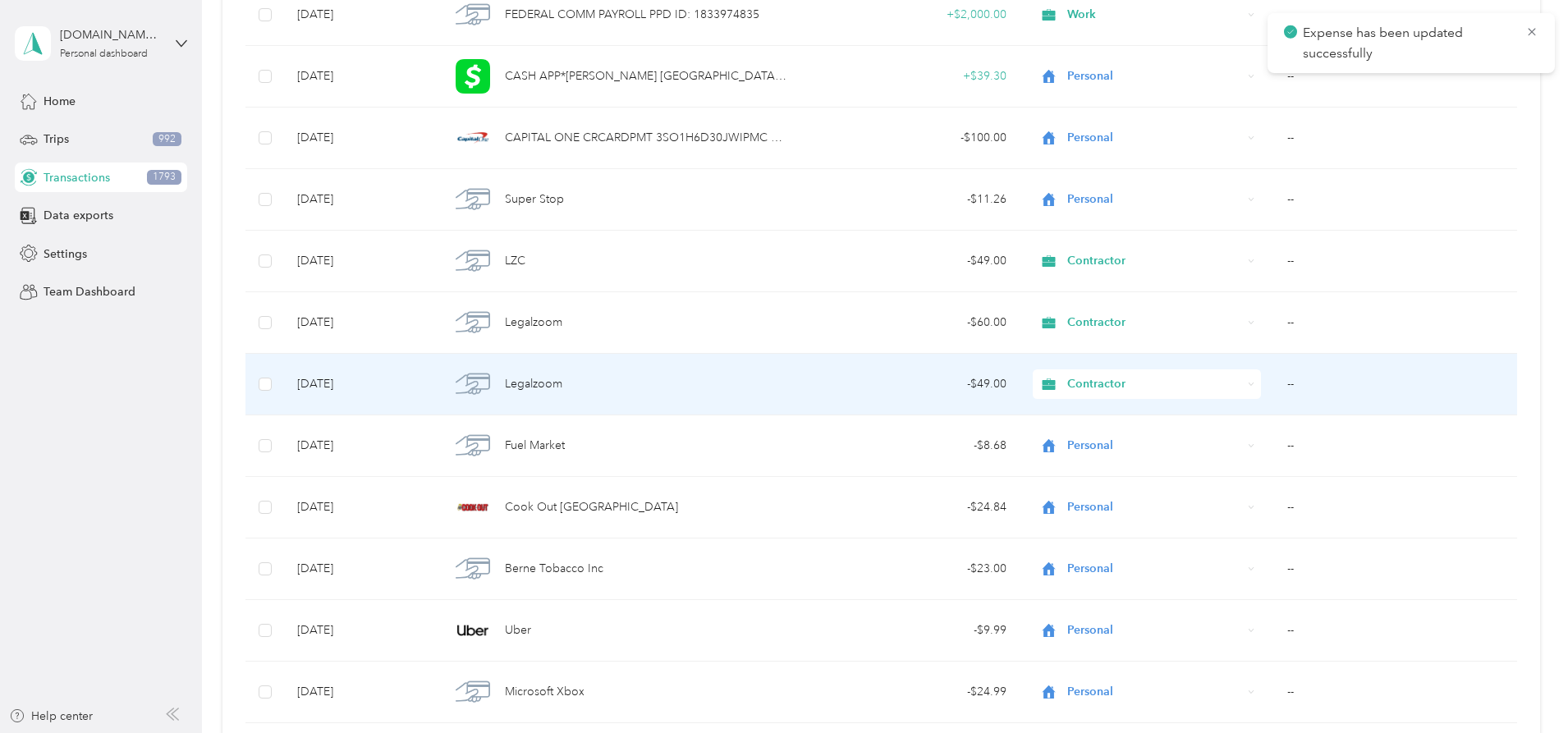
click at [1274, 381] on td "--" at bounding box center [1395, 384] width 243 height 61
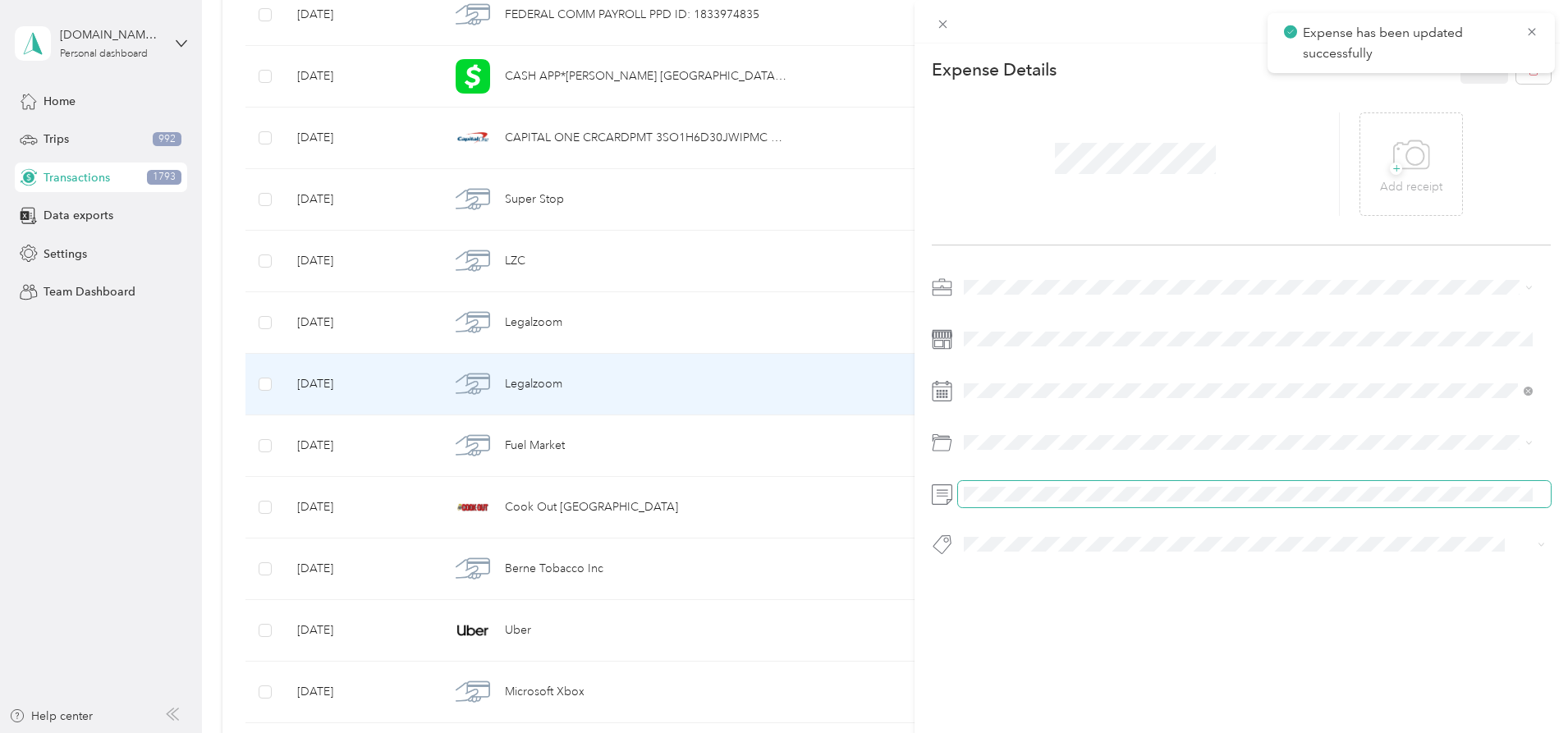
click at [1059, 486] on span at bounding box center [1254, 494] width 593 height 26
click at [1482, 69] on button "Save" at bounding box center [1484, 69] width 48 height 29
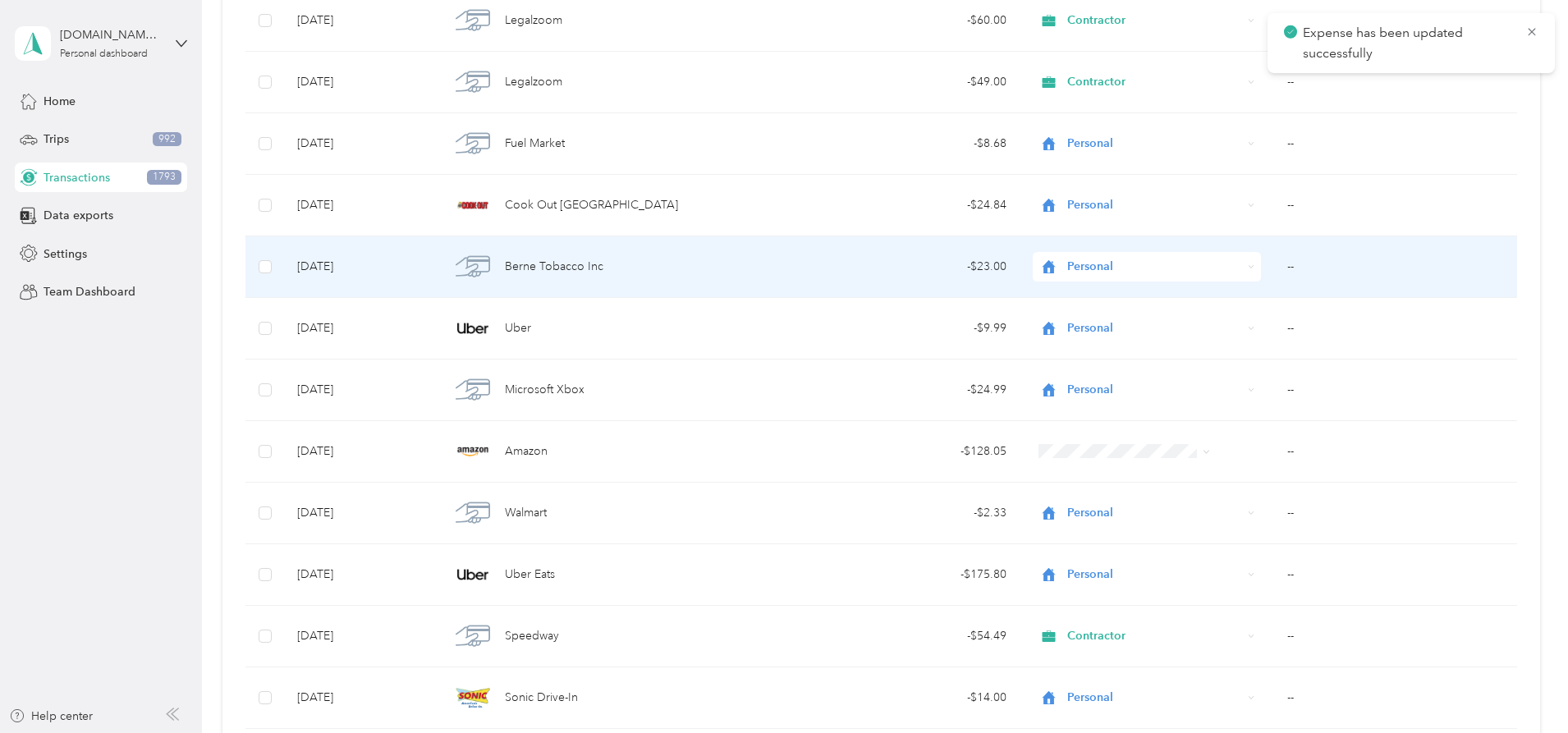
scroll to position [11040, 0]
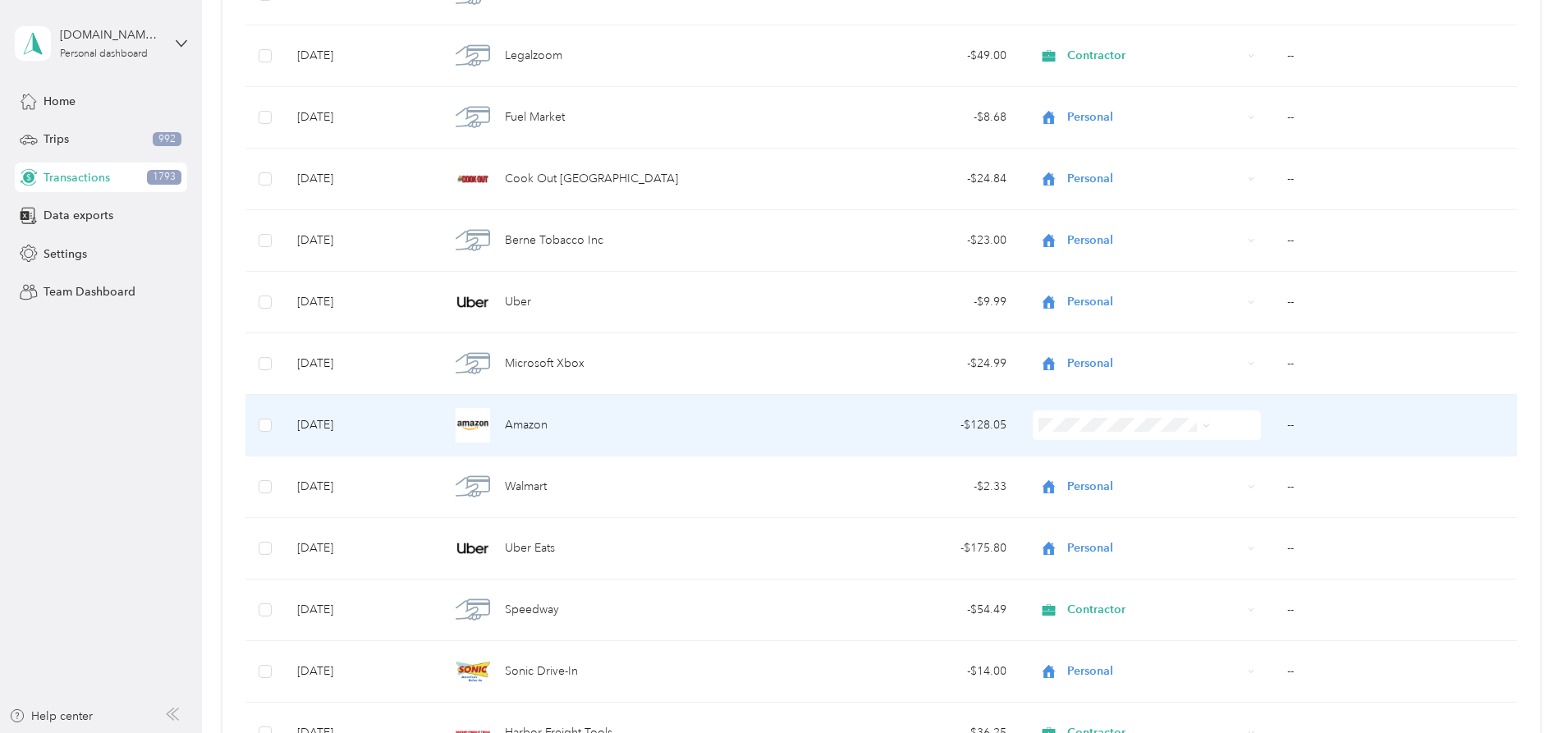
click at [1102, 416] on span at bounding box center [1146, 425] width 228 height 30
click at [1081, 437] on span at bounding box center [1146, 425] width 228 height 30
click at [1076, 489] on li "Personal" at bounding box center [1098, 480] width 184 height 29
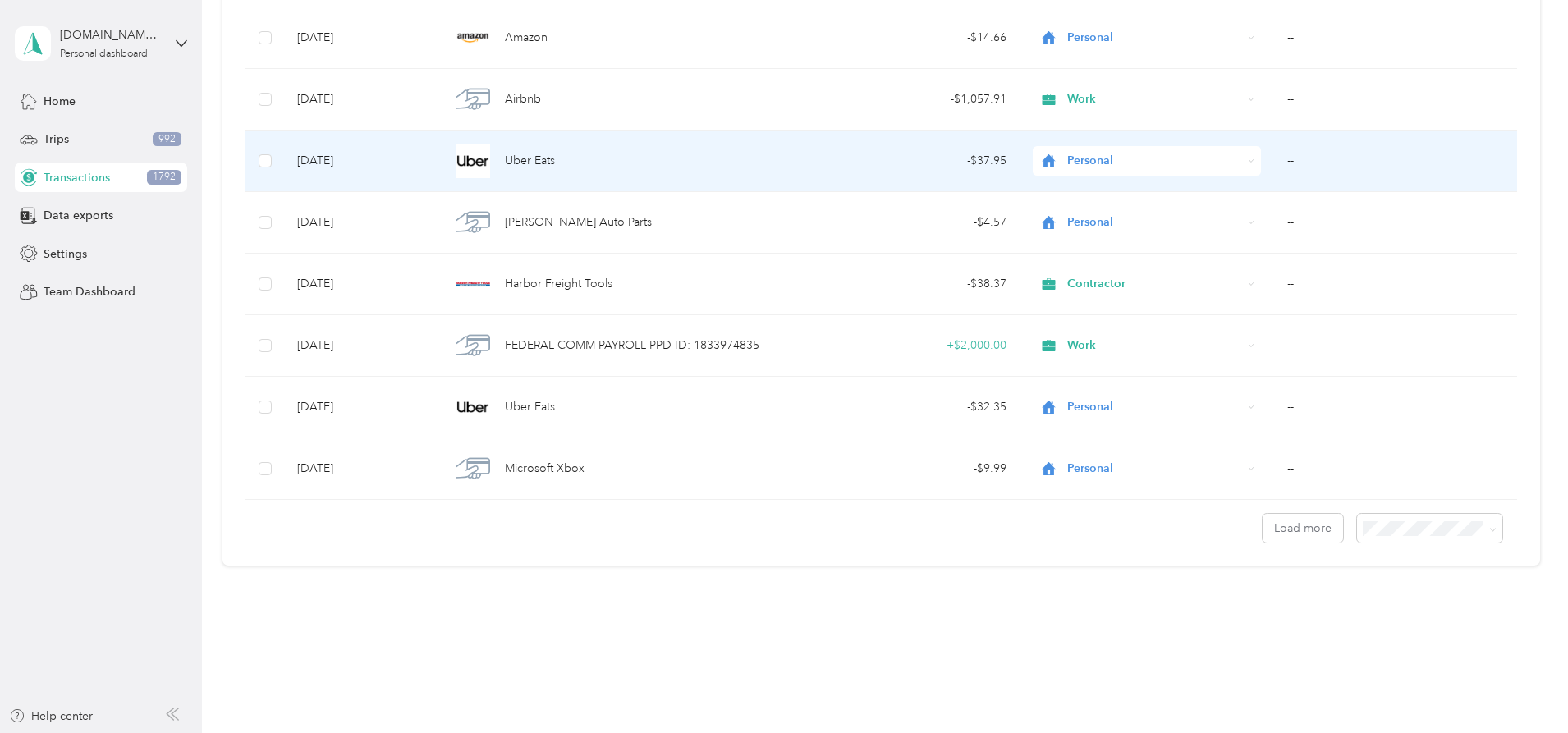
scroll to position [12108, 0]
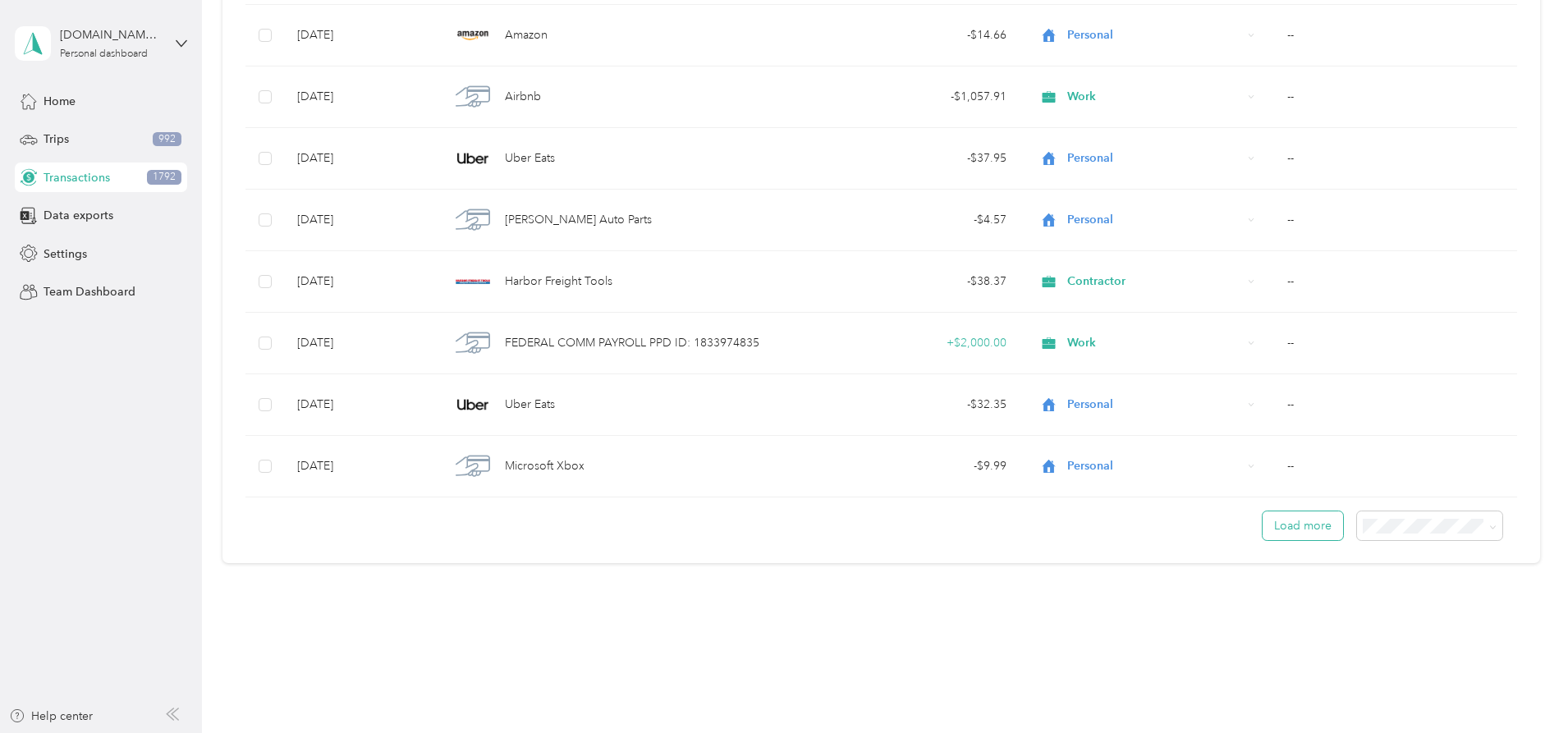
click at [1262, 525] on button "Load more" at bounding box center [1302, 525] width 80 height 29
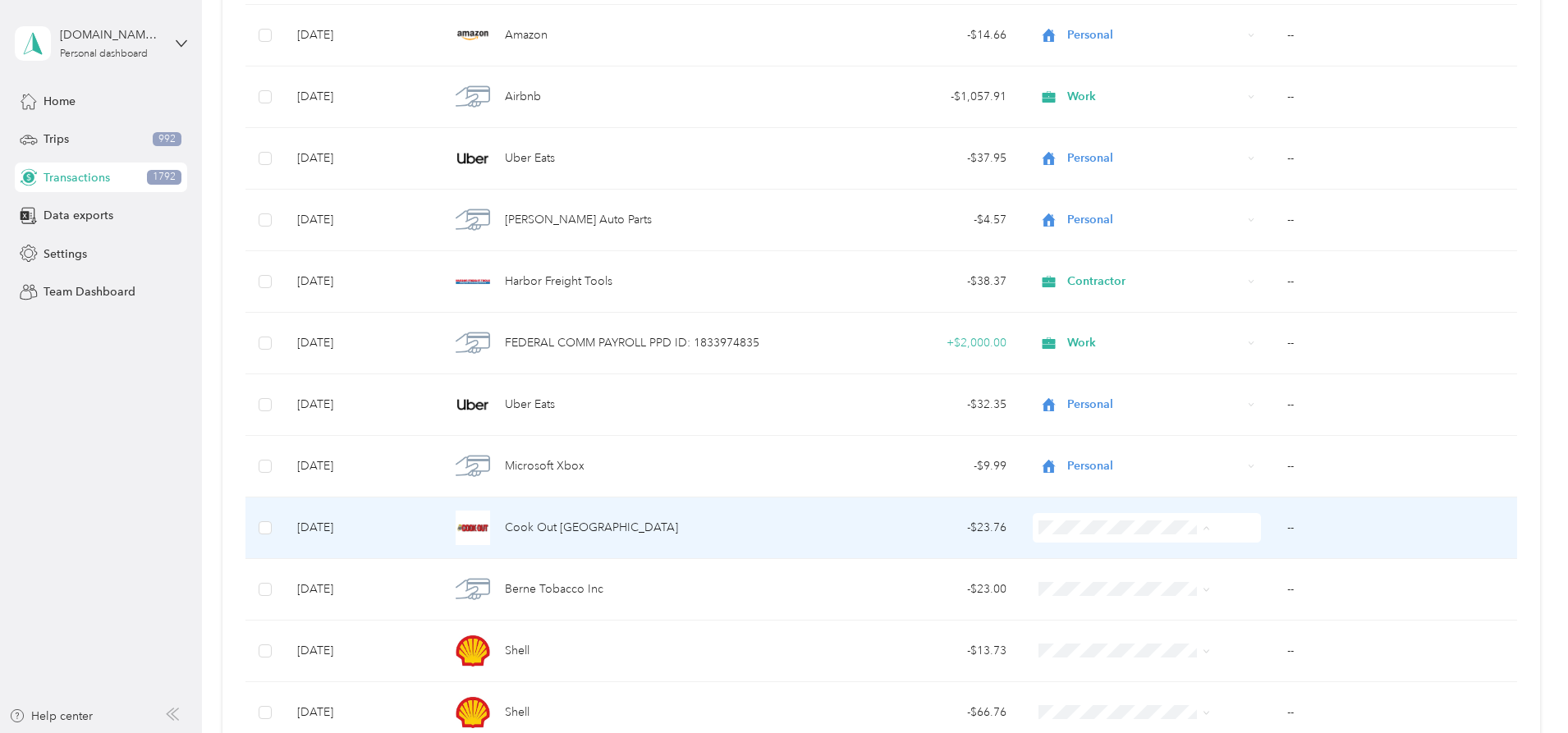
click at [1056, 324] on span "Personal" at bounding box center [1112, 325] width 131 height 17
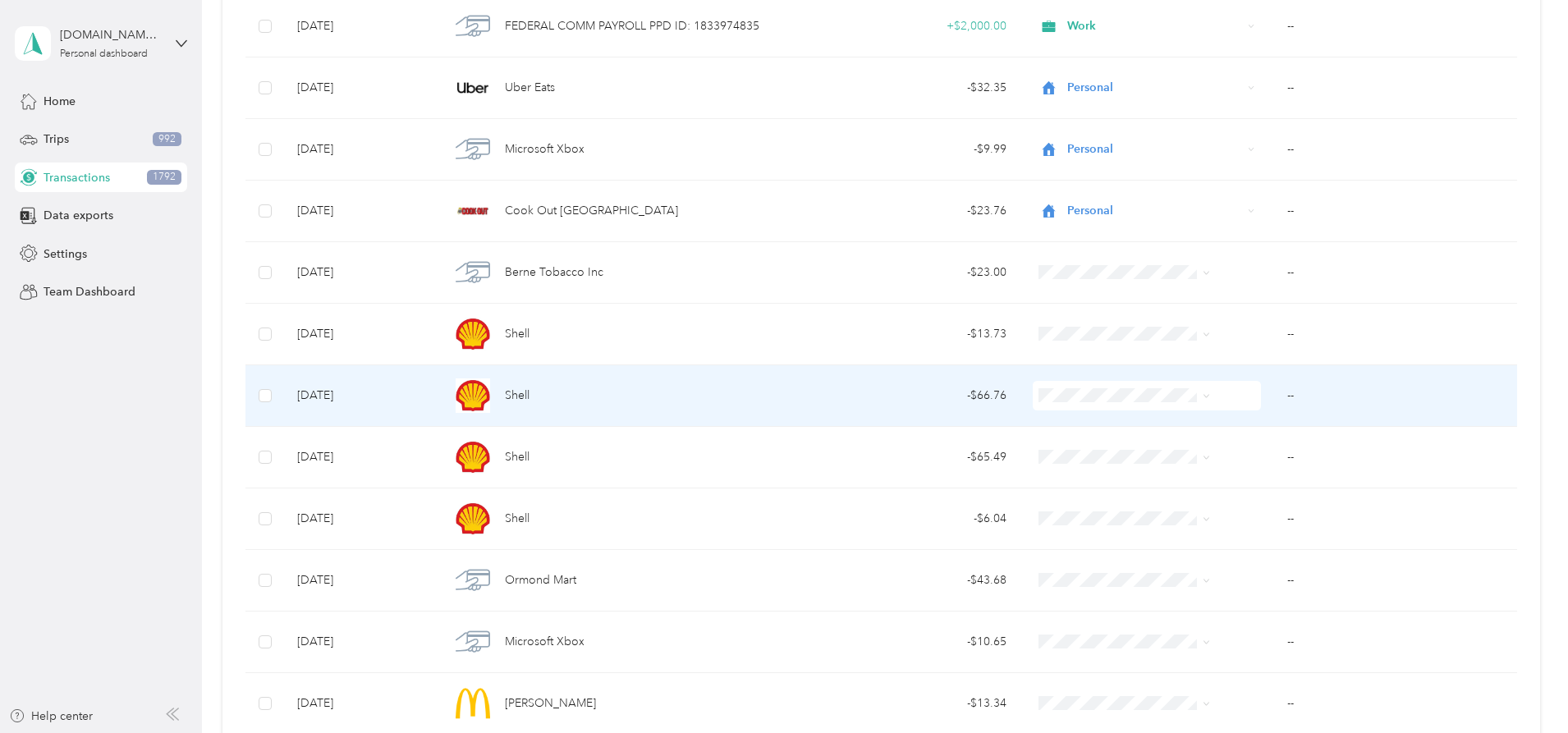
scroll to position [12436, 0]
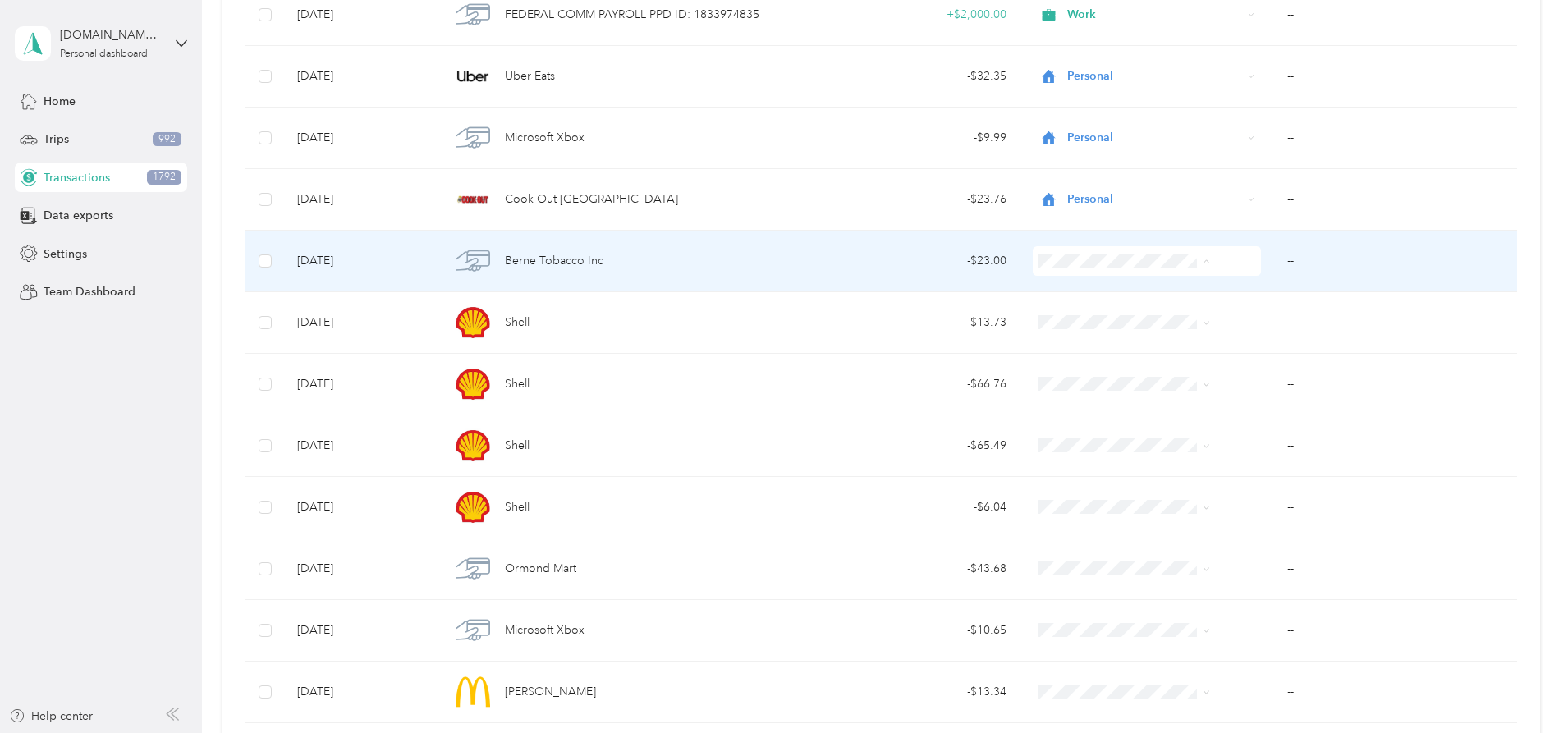
click at [1108, 309] on li "Personal" at bounding box center [1098, 321] width 184 height 29
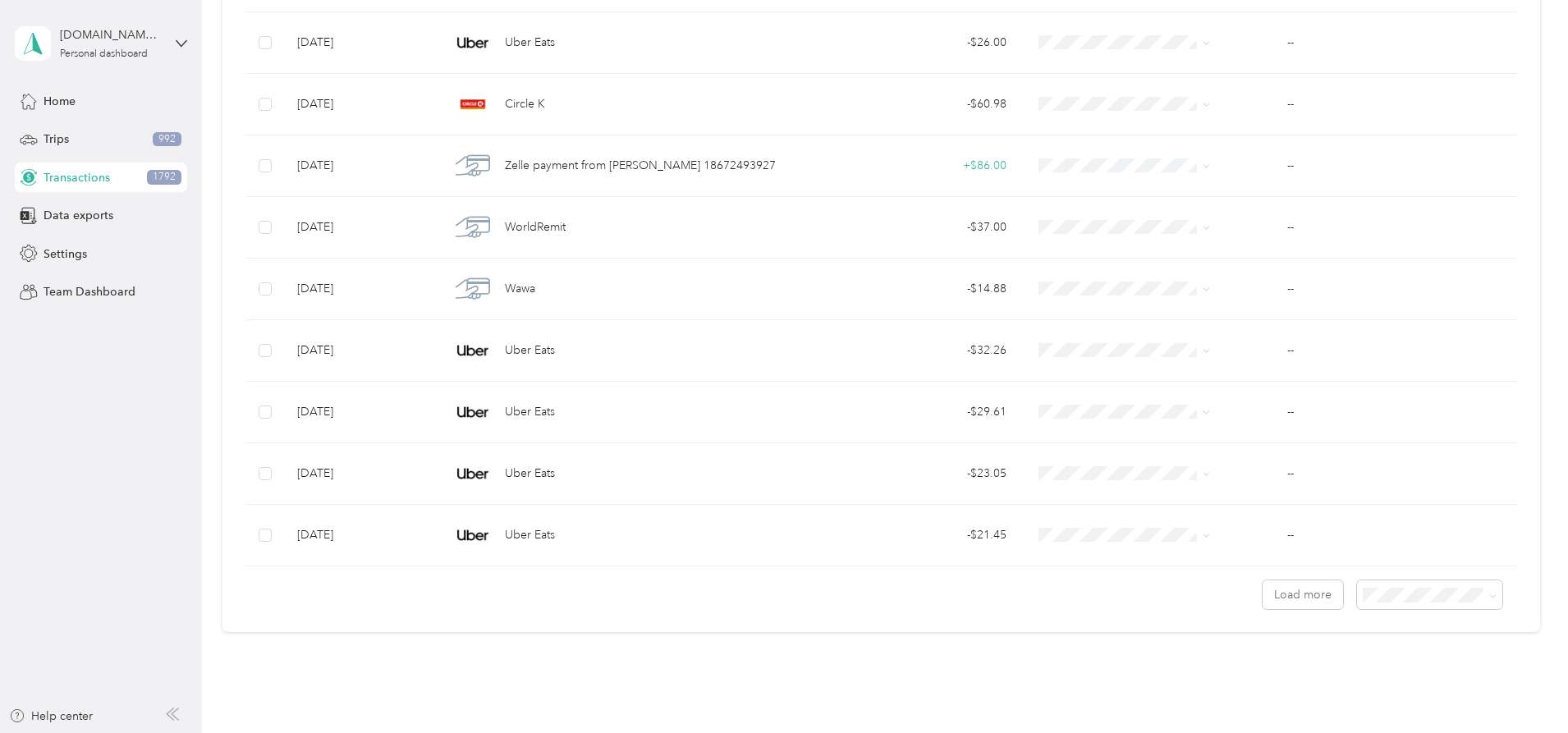
scroll to position [18183, 0]
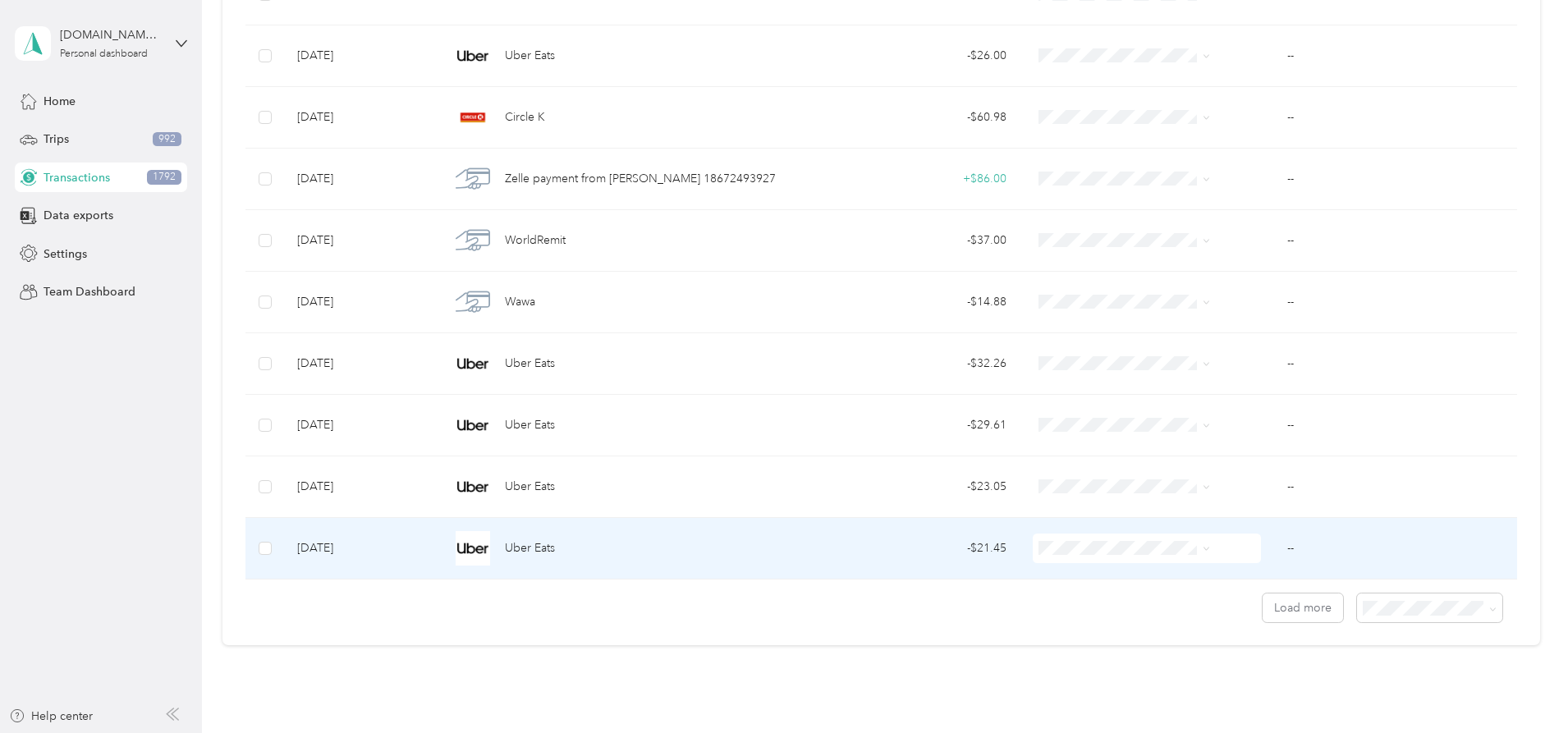
click at [1106, 346] on span "Personal" at bounding box center [1112, 345] width 131 height 17
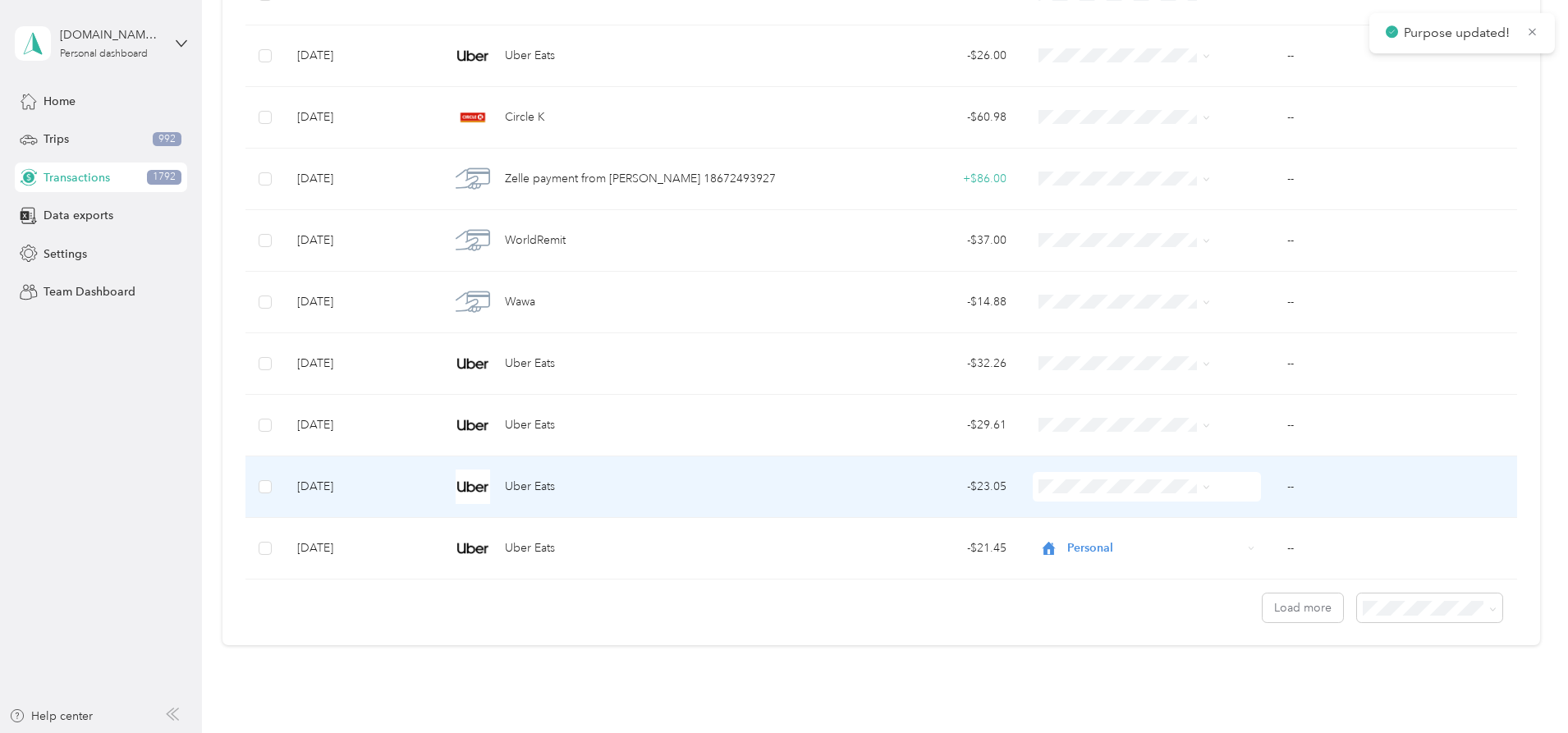
click at [1069, 546] on span "Personal" at bounding box center [1112, 546] width 131 height 17
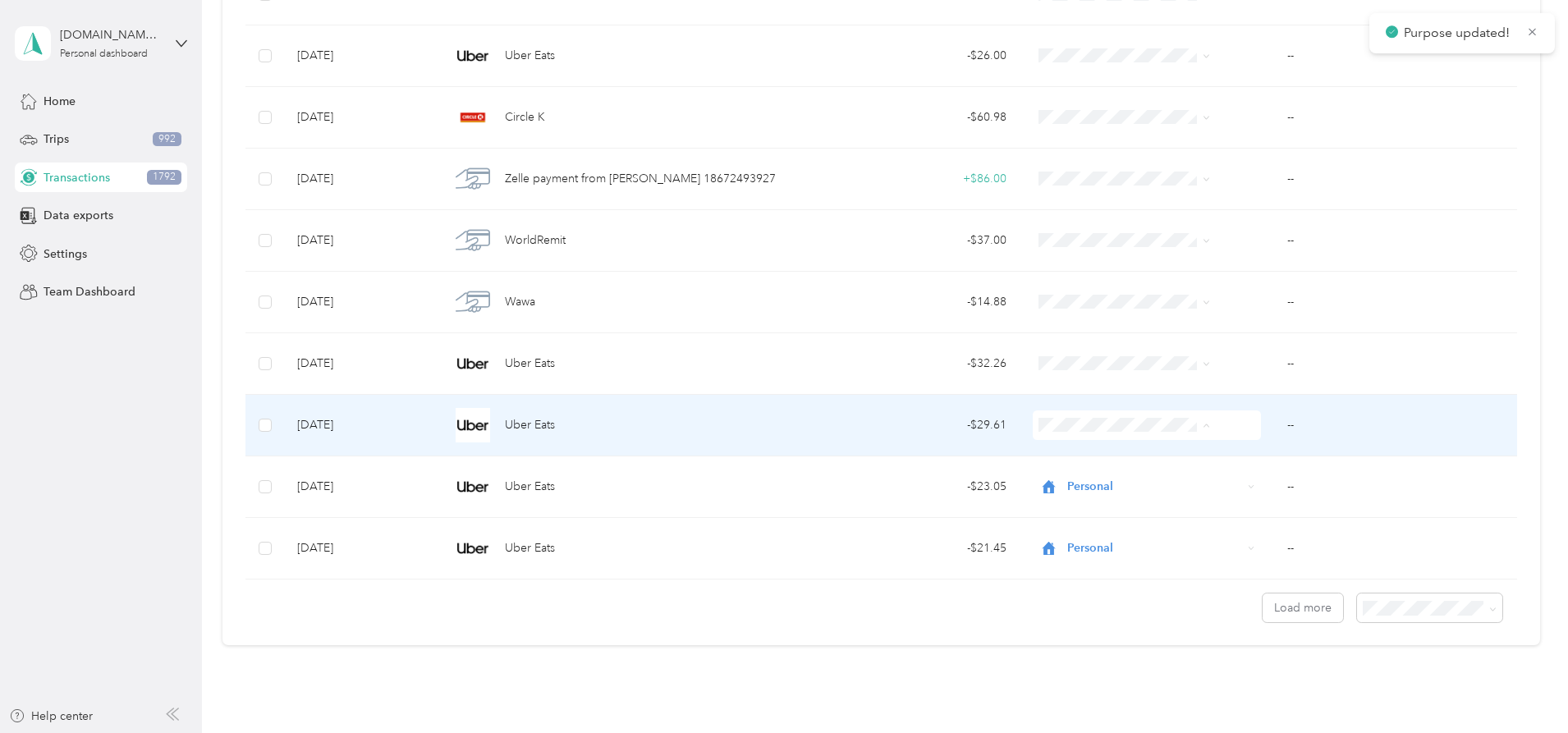
click at [1069, 482] on span "Personal" at bounding box center [1112, 485] width 131 height 17
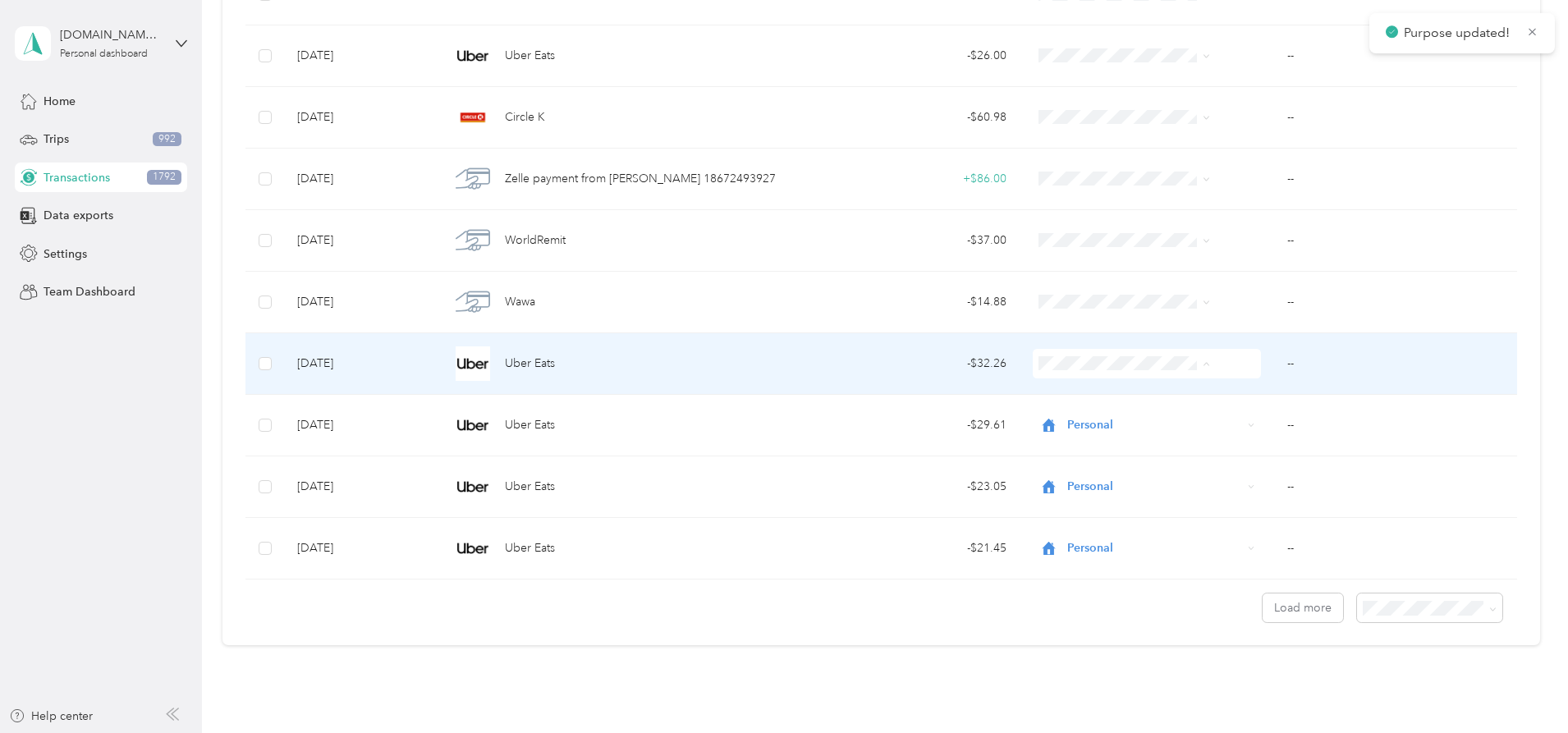
click at [1061, 420] on span "Personal" at bounding box center [1112, 424] width 131 height 17
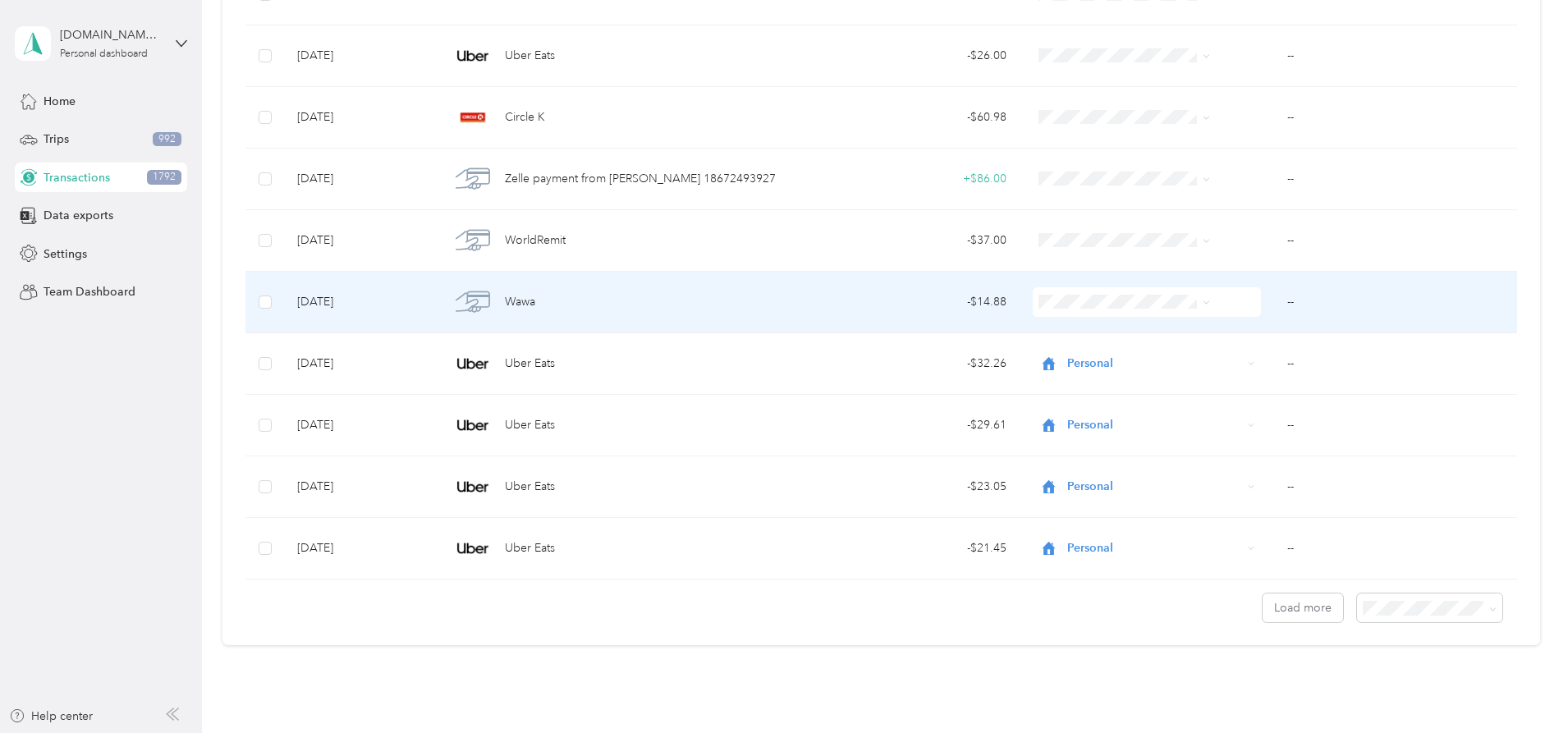
click at [1058, 363] on li "Personal" at bounding box center [1098, 361] width 184 height 29
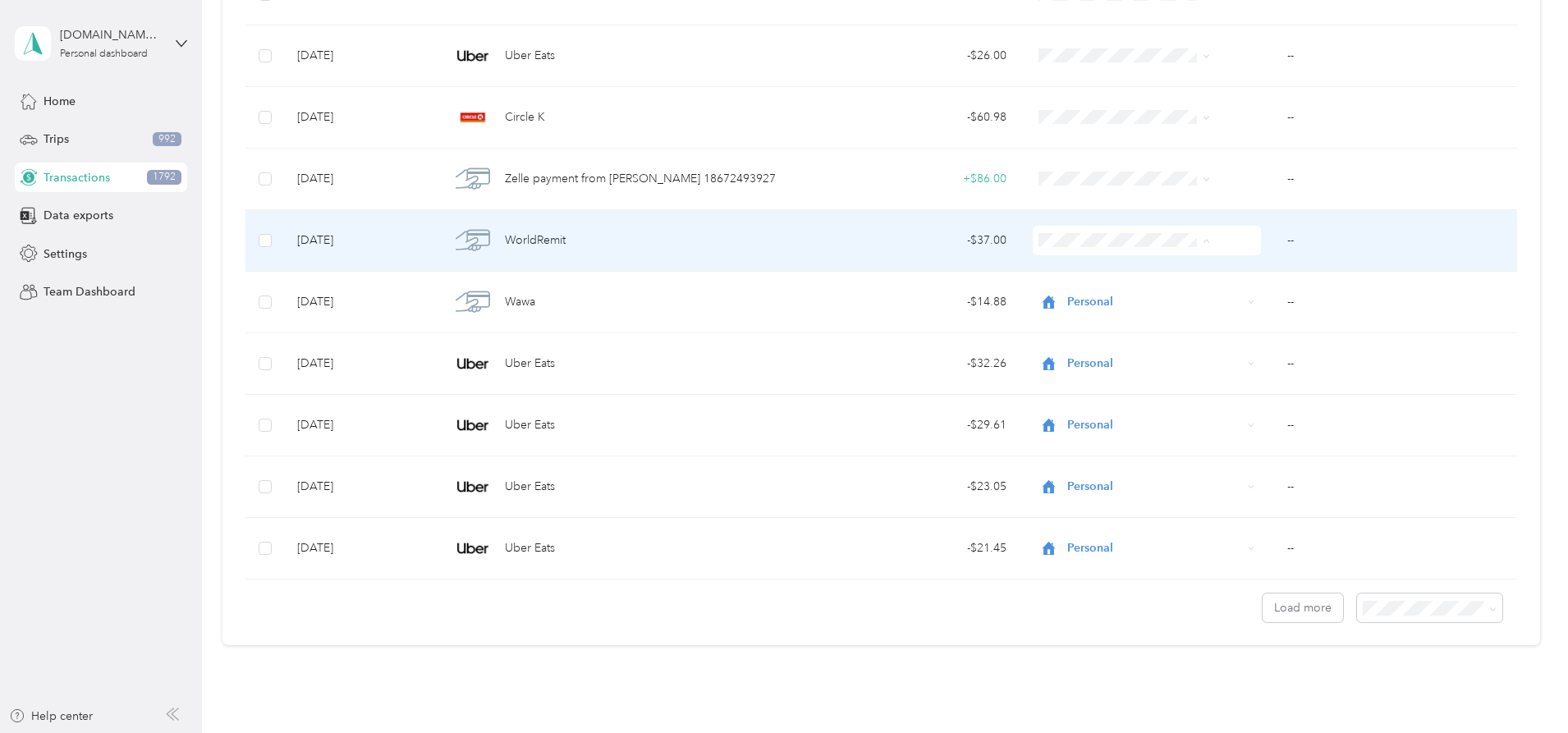
click at [1058, 301] on li "Personal" at bounding box center [1098, 300] width 184 height 29
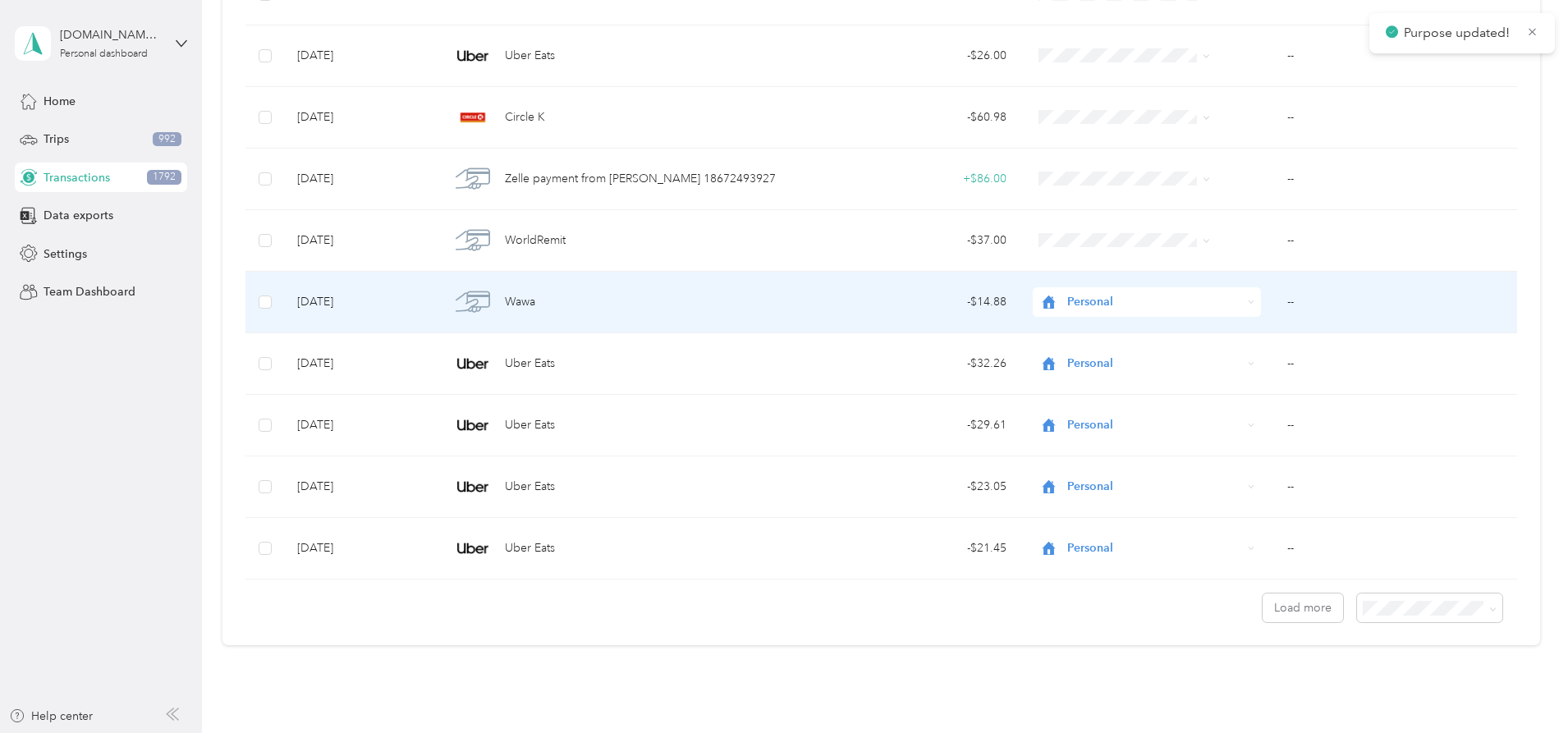
scroll to position [18101, 0]
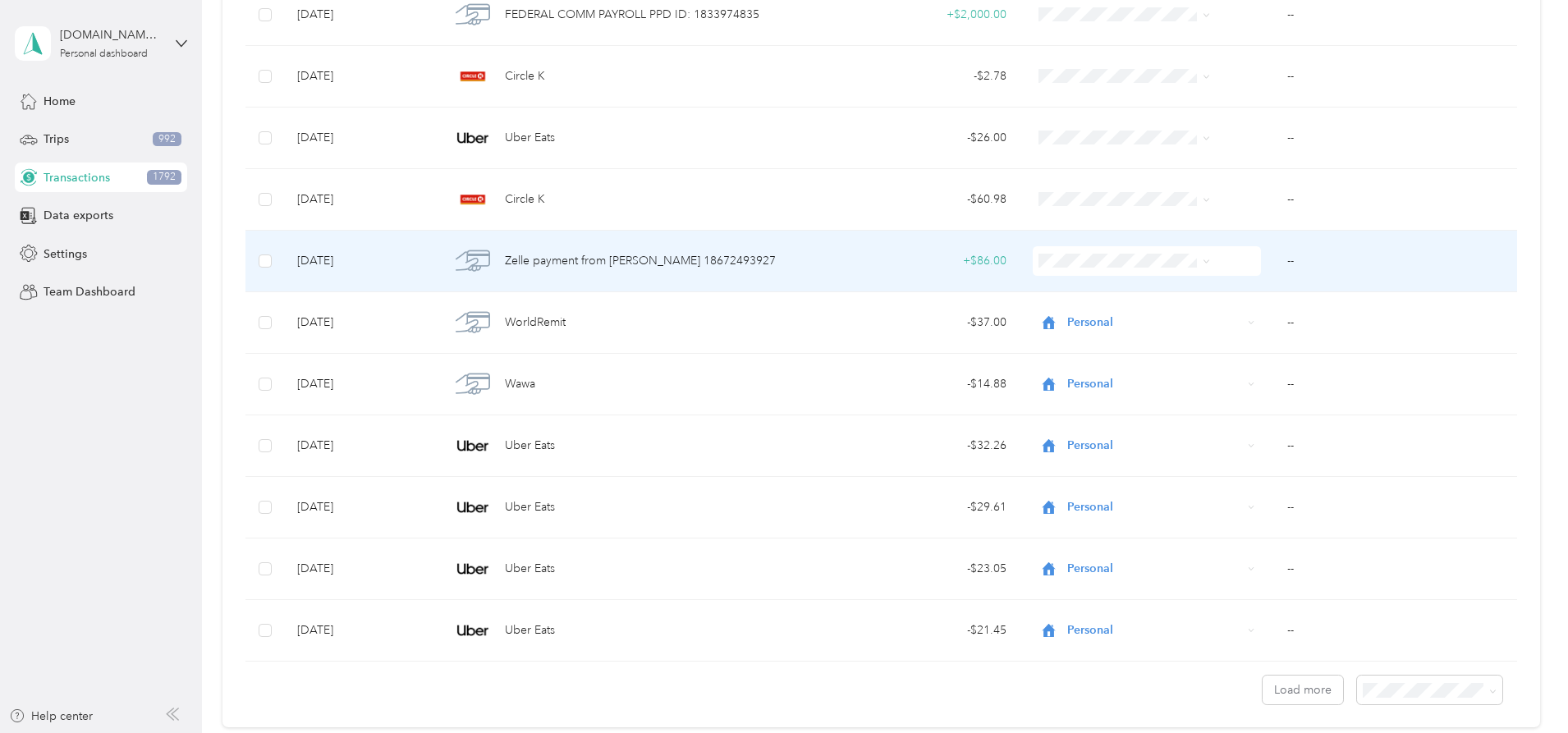
click at [1274, 261] on td "--" at bounding box center [1395, 261] width 243 height 61
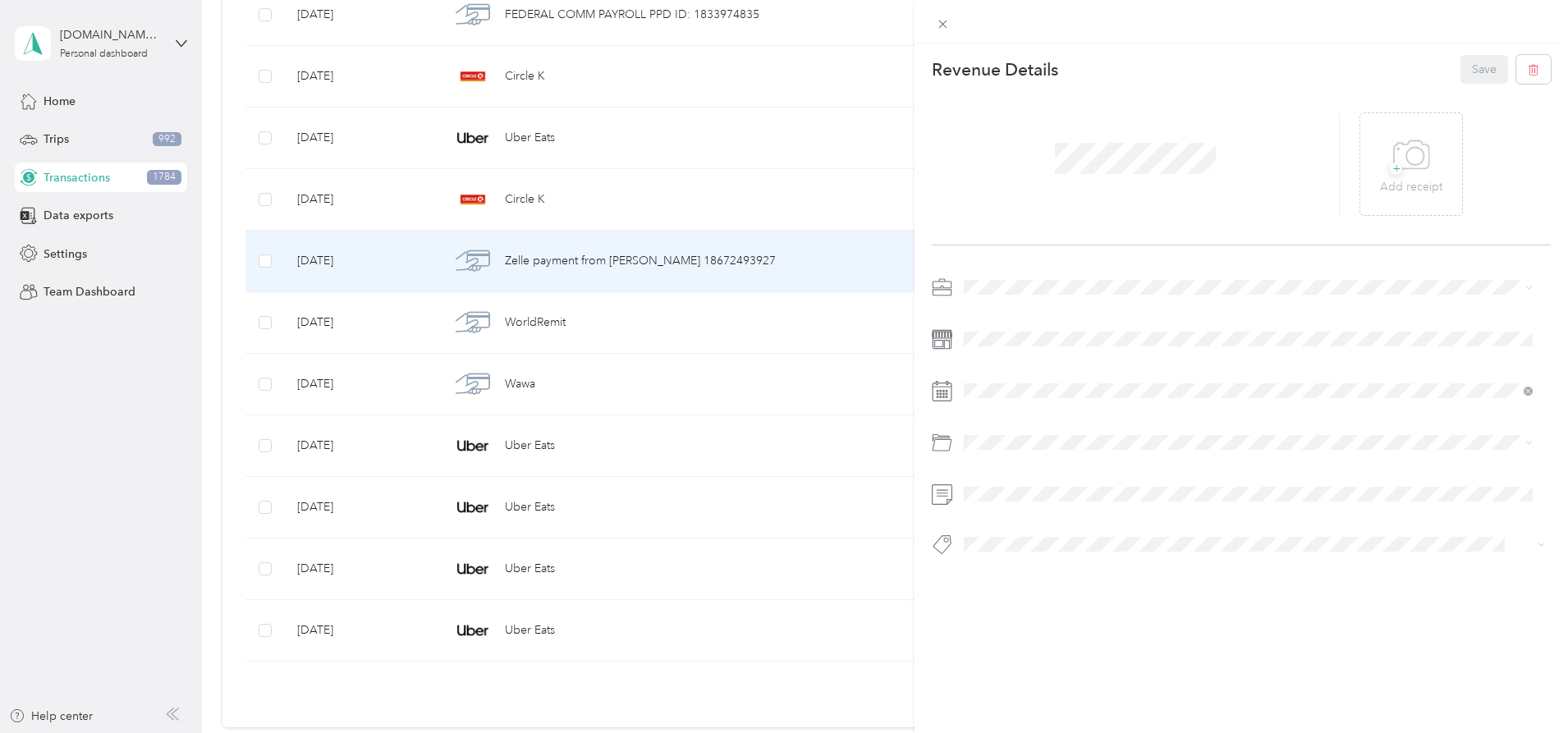
click at [923, 261] on div "Revenue Details Save + Add receipt" at bounding box center [1241, 334] width 653 height 581
click at [883, 261] on div "This revenue cannot be edited because it is either under review, approved, or p…" at bounding box center [784, 366] width 1568 height 733
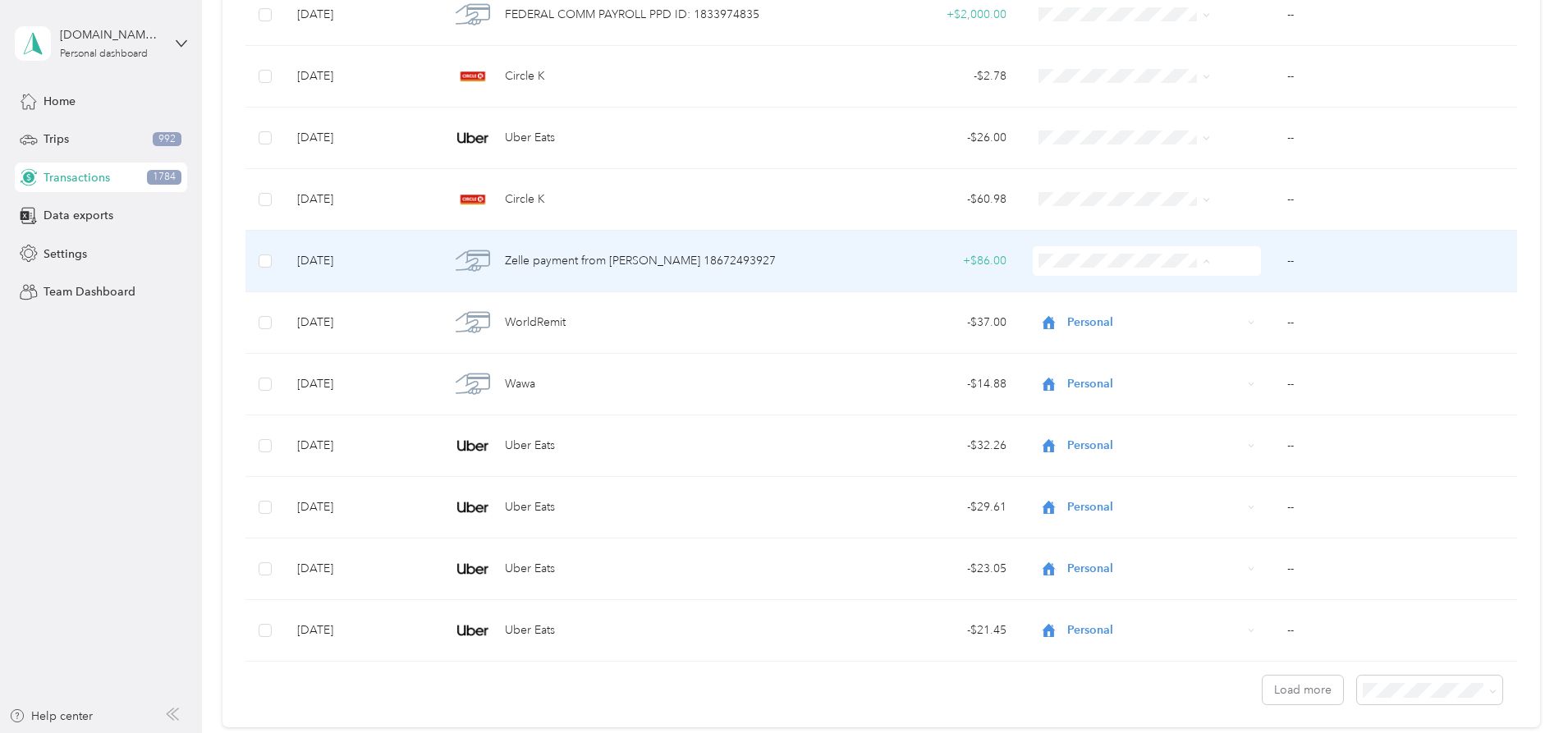
click at [1084, 312] on span "Personal" at bounding box center [1112, 321] width 131 height 17
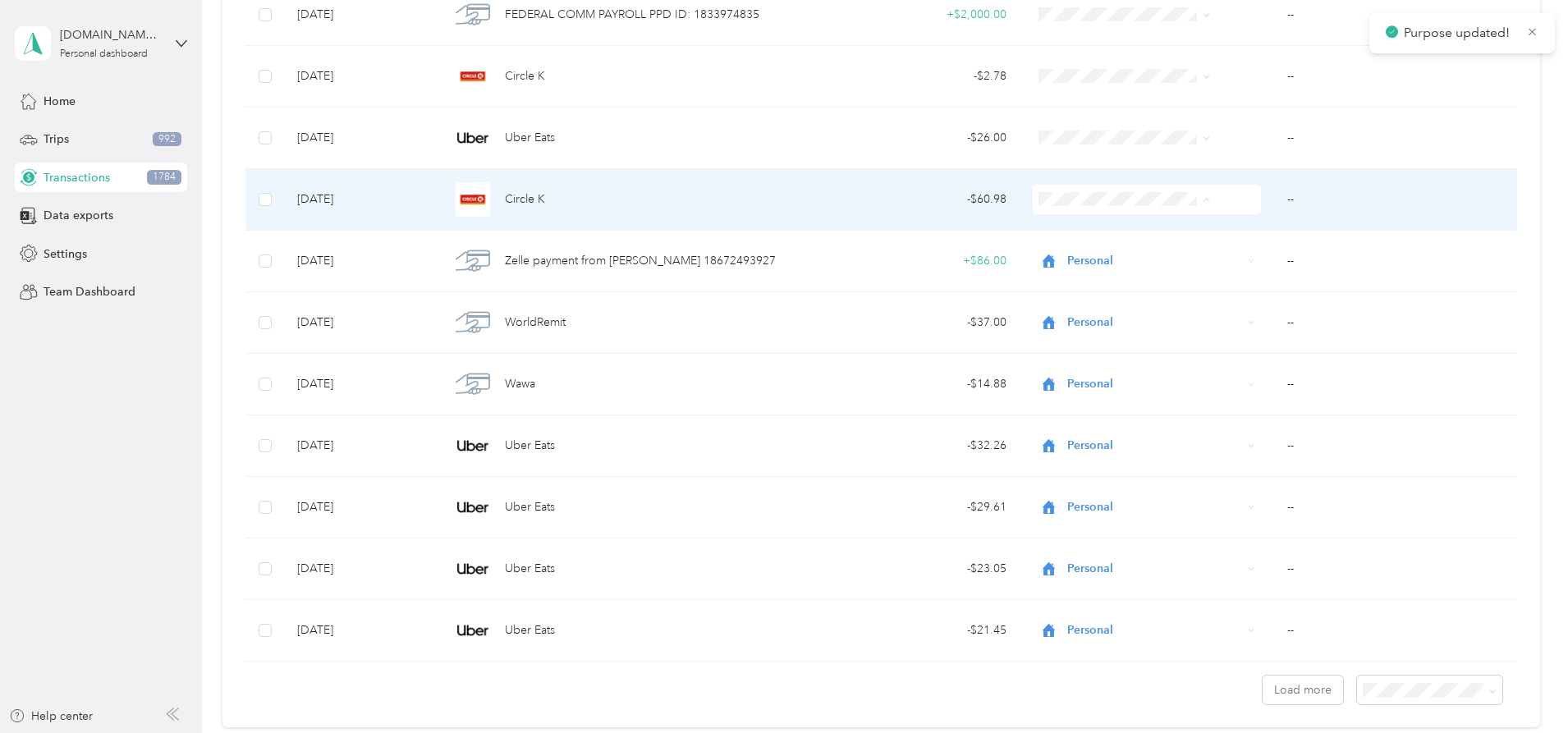
click at [1095, 229] on span "Work" at bounding box center [1112, 231] width 131 height 17
click at [1274, 196] on td "--" at bounding box center [1395, 200] width 243 height 61
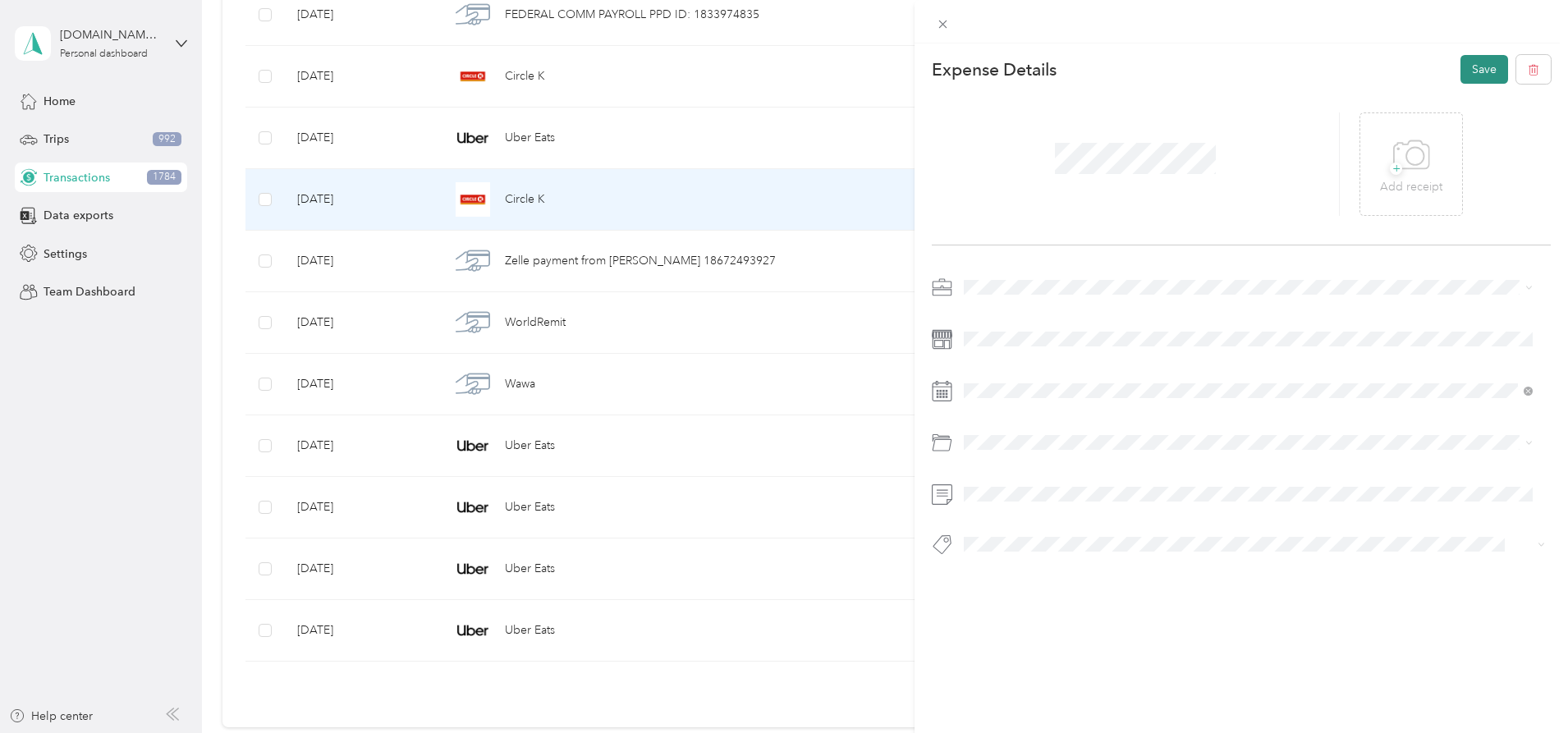
click at [1476, 78] on button "Save" at bounding box center [1484, 69] width 48 height 29
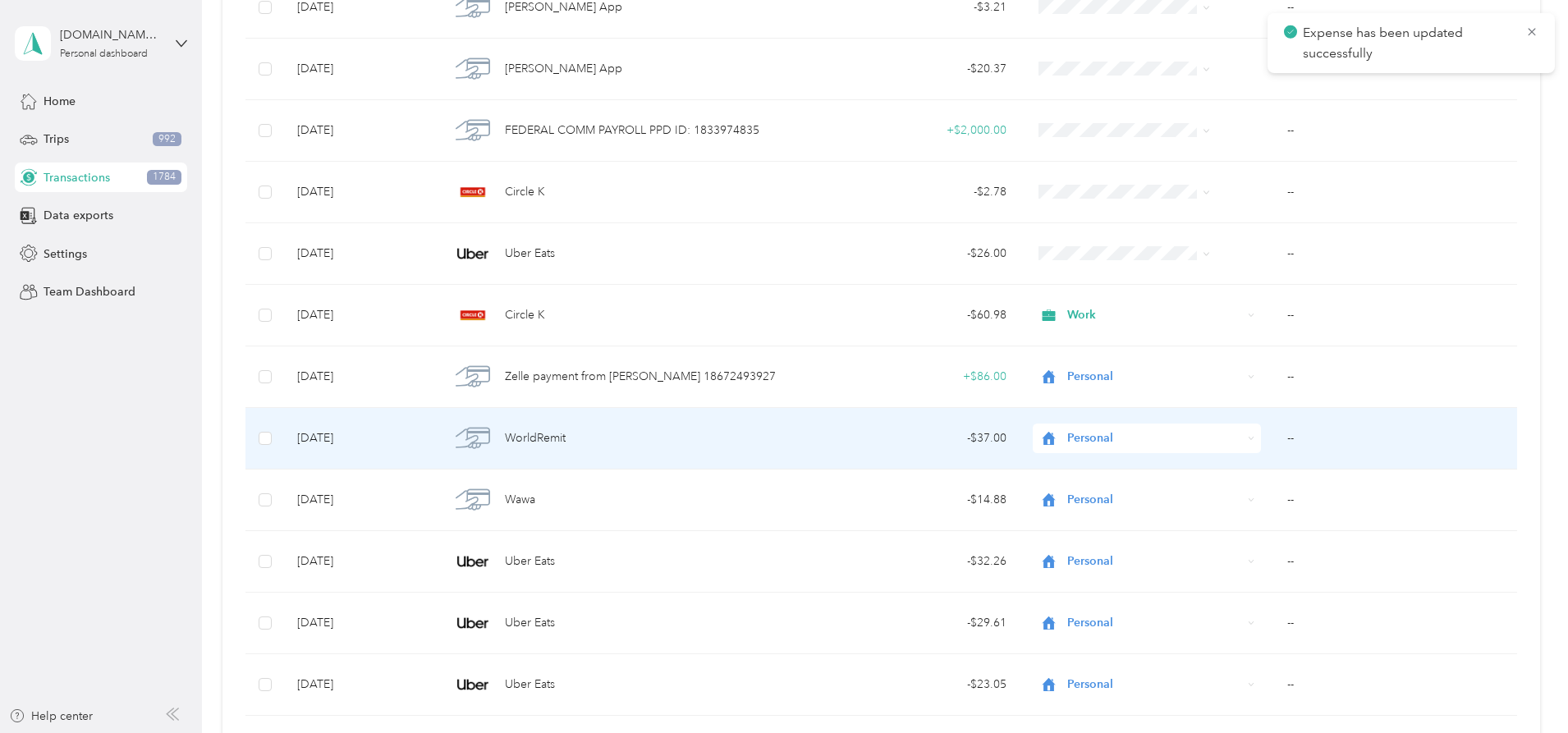
scroll to position [17937, 0]
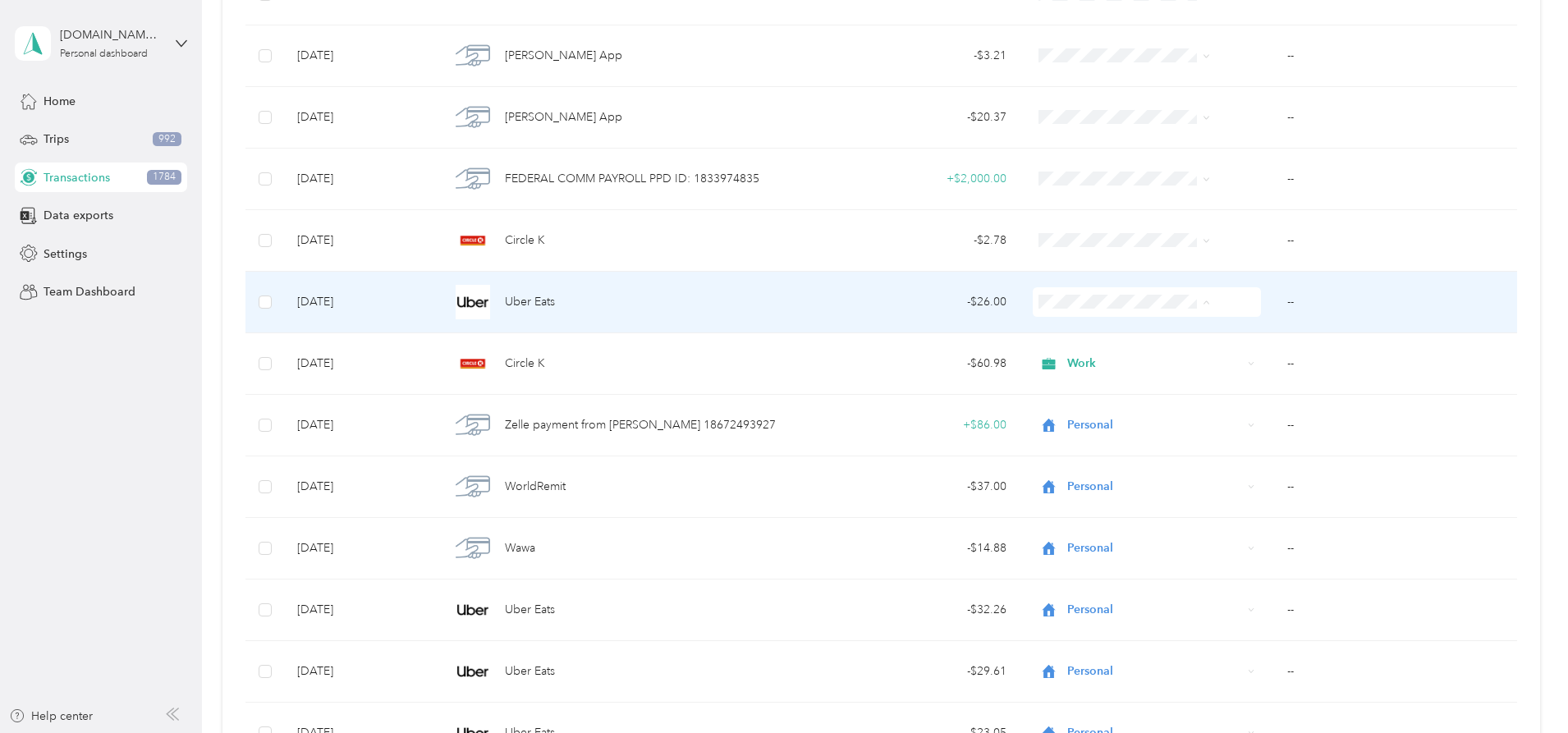
click at [1085, 363] on li "Personal" at bounding box center [1098, 362] width 184 height 29
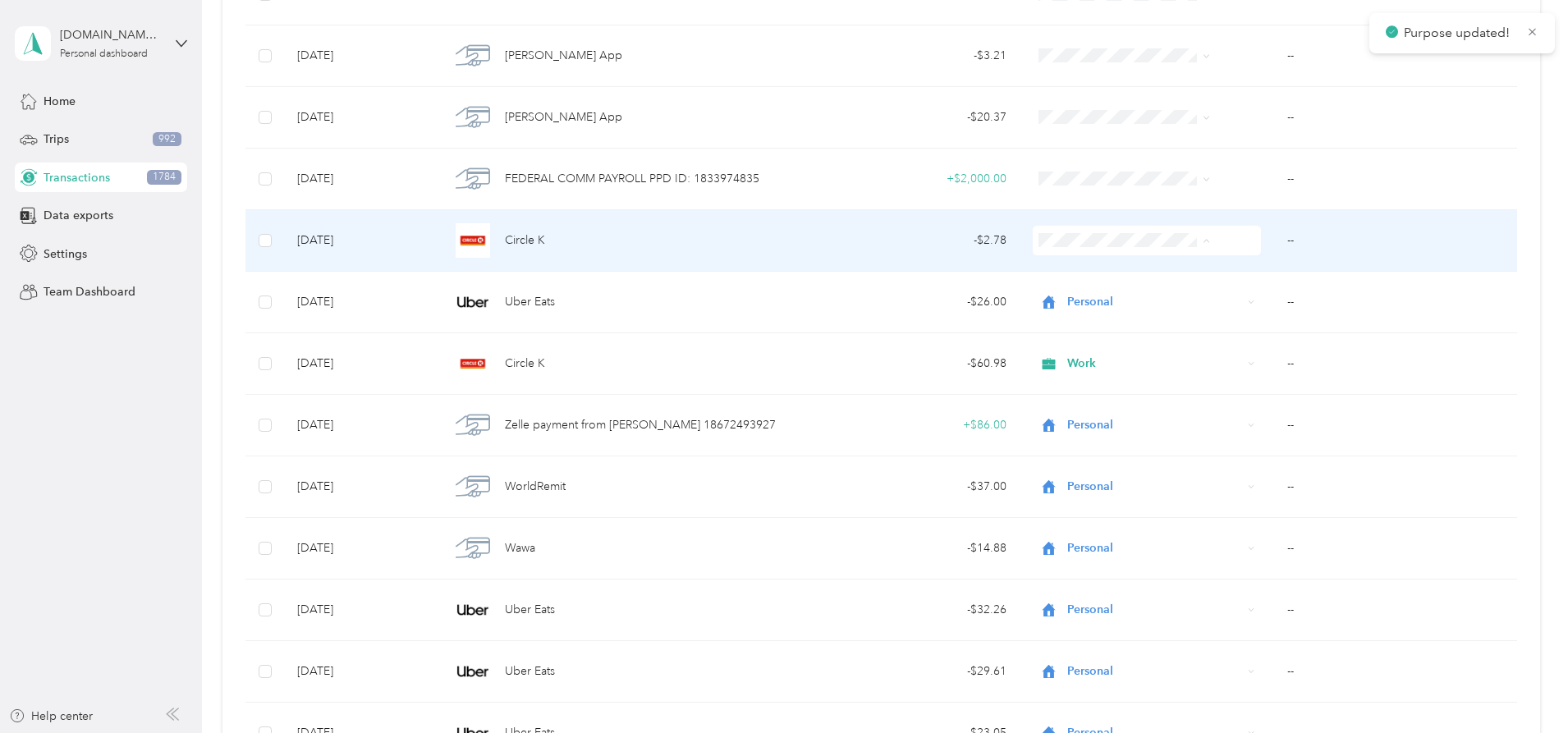
click at [1085, 304] on li "Personal" at bounding box center [1098, 300] width 184 height 29
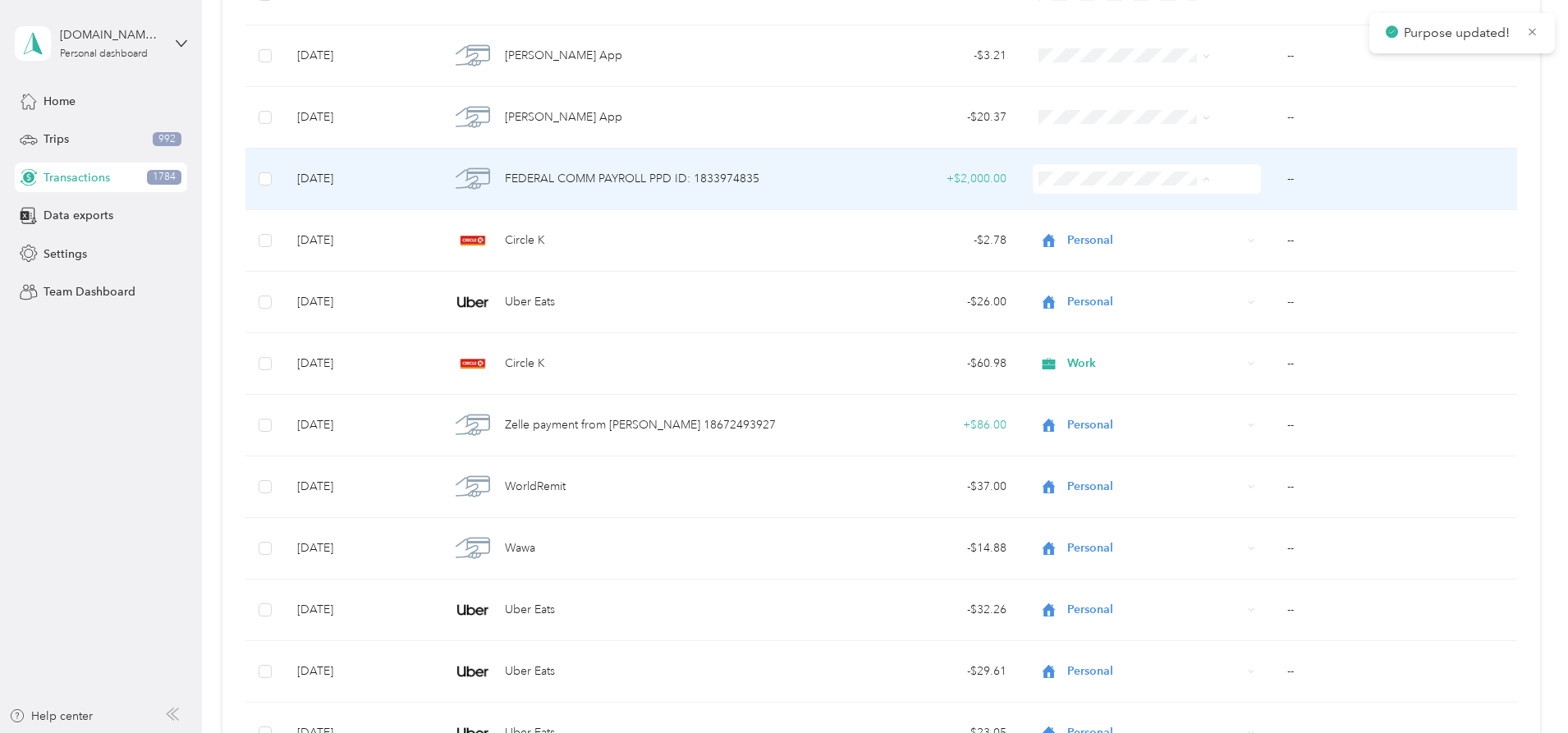
click at [1105, 216] on li "Work" at bounding box center [1098, 210] width 184 height 29
click at [1274, 184] on td "--" at bounding box center [1395, 179] width 243 height 61
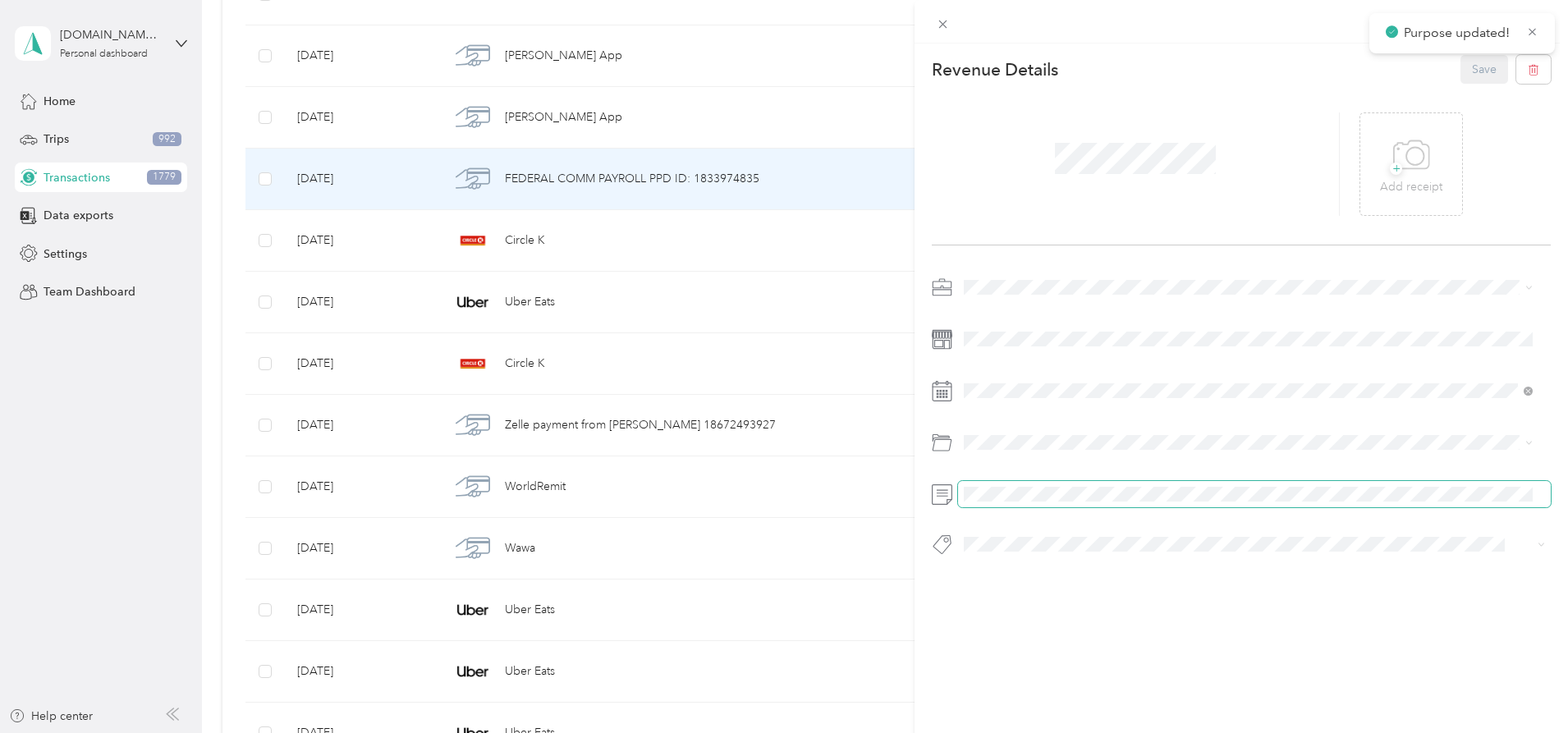
click at [1069, 484] on span at bounding box center [1254, 494] width 593 height 26
click at [1461, 65] on button "Save" at bounding box center [1484, 69] width 48 height 29
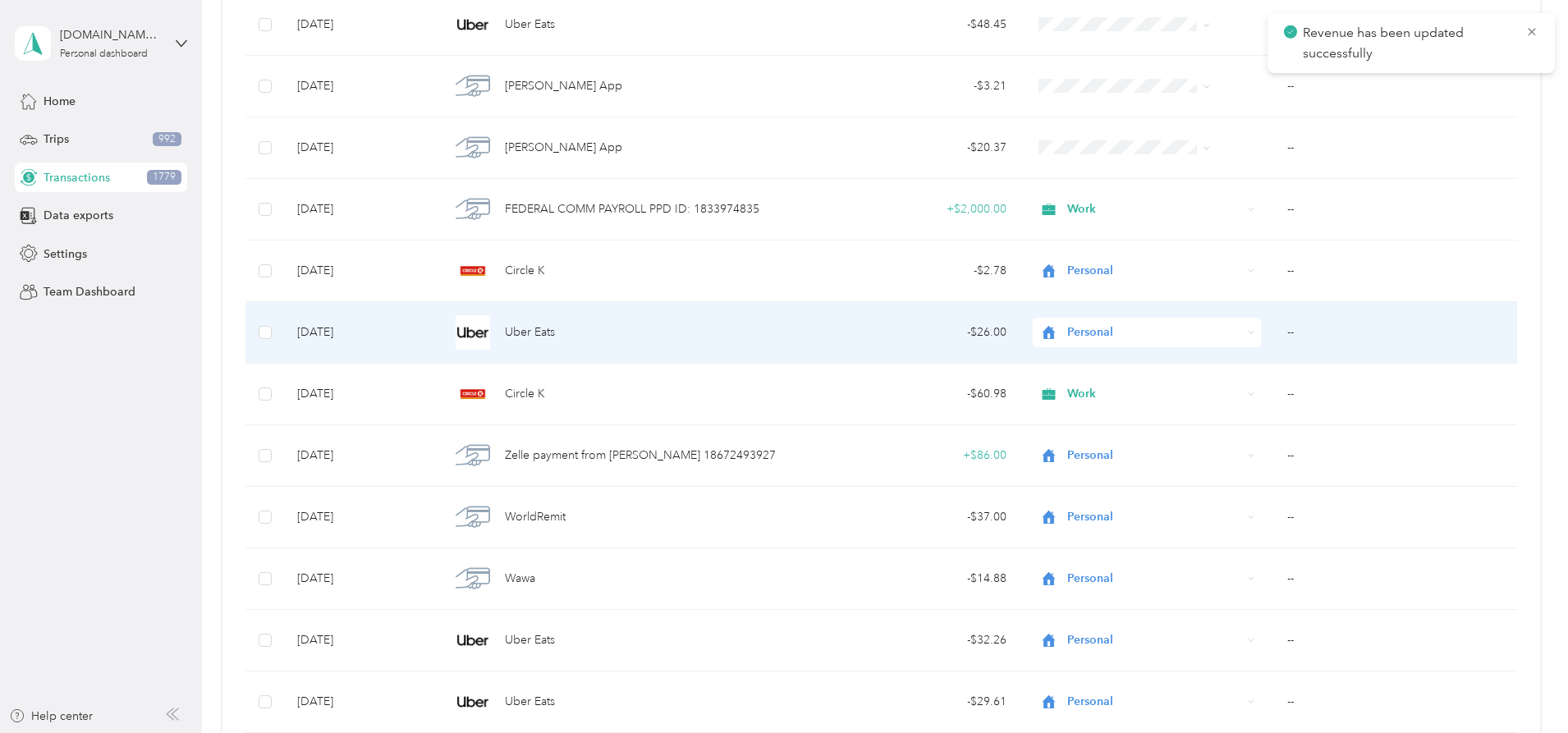
scroll to position [17773, 0]
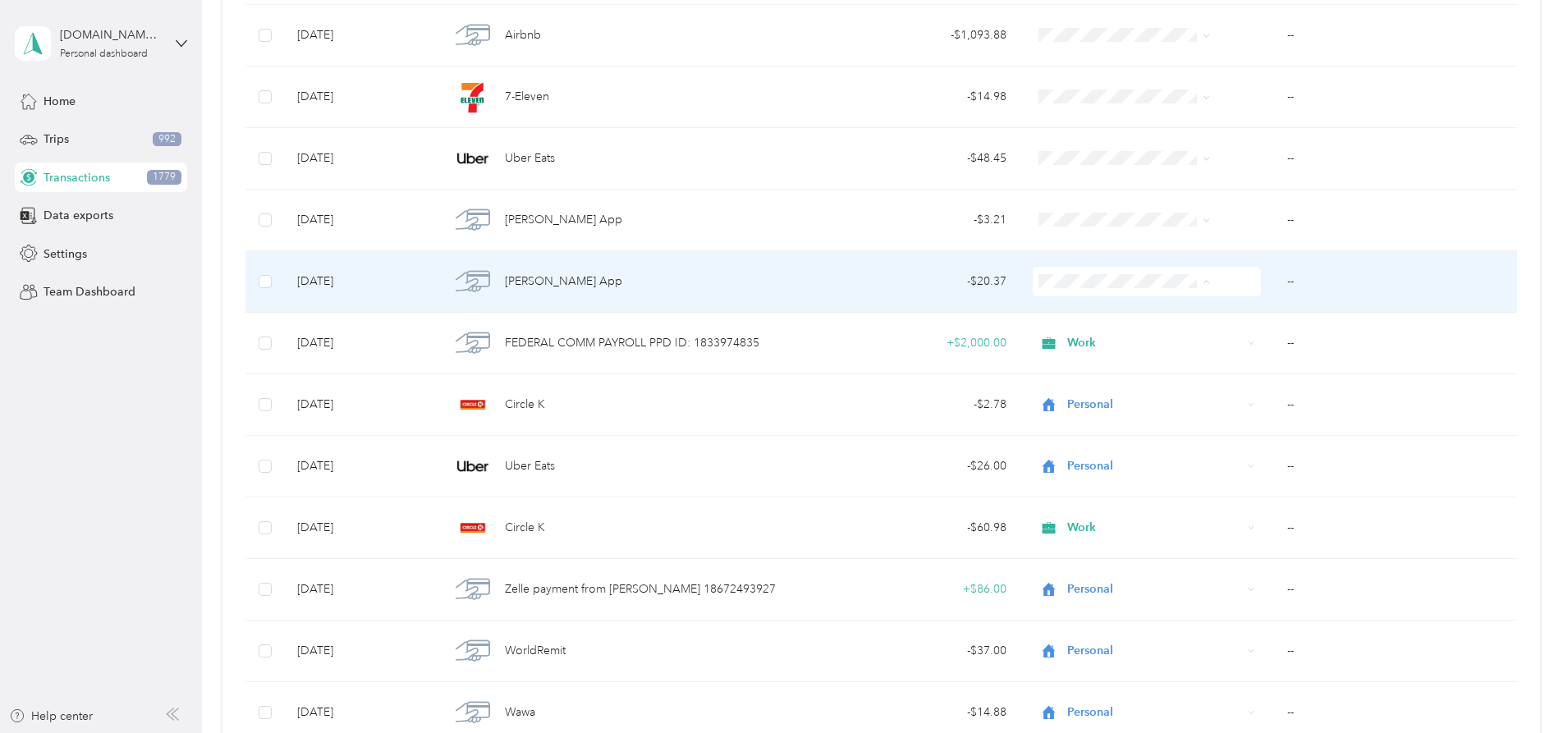
click at [1081, 344] on li "Personal" at bounding box center [1098, 341] width 184 height 29
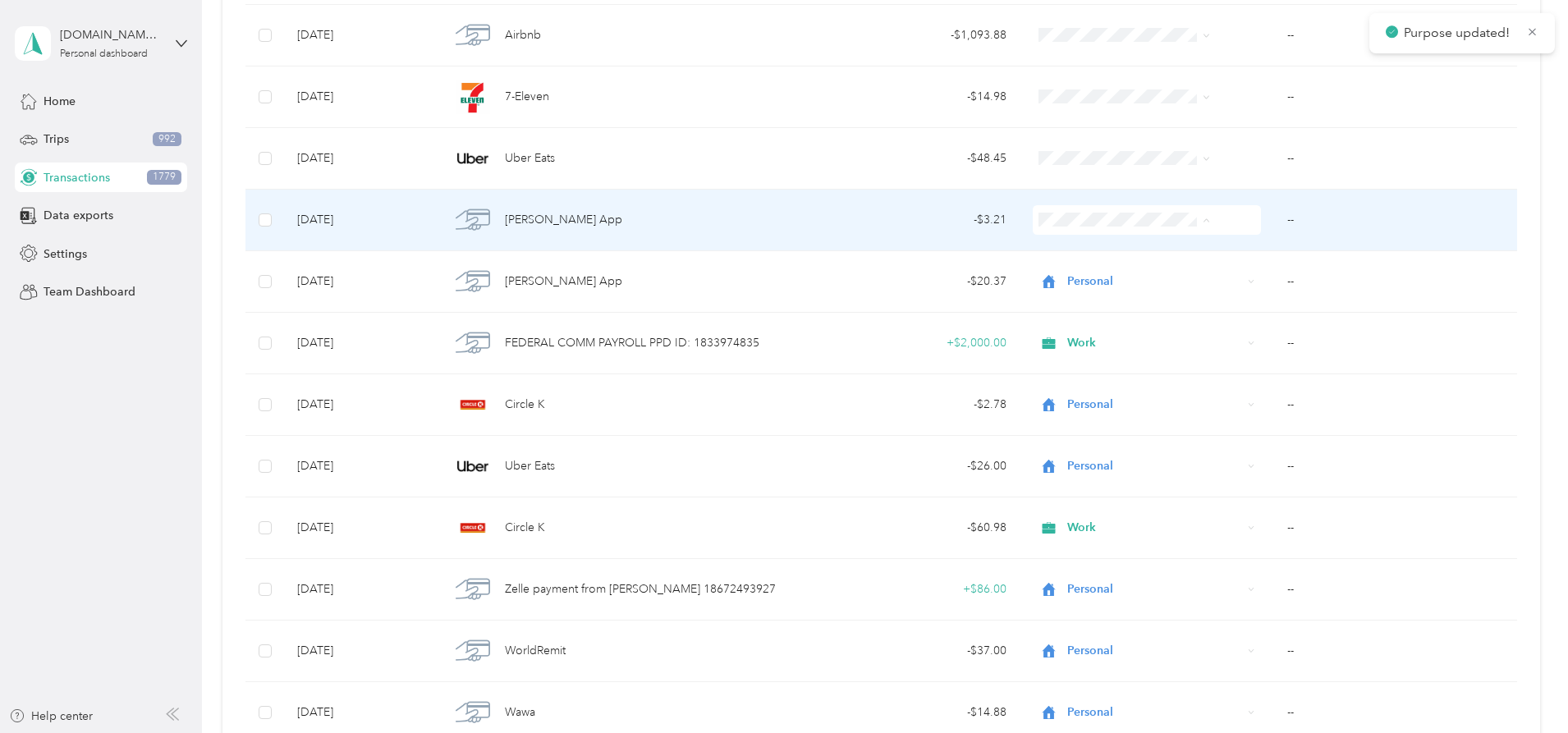
click at [1081, 271] on span "Personal" at bounding box center [1112, 280] width 131 height 17
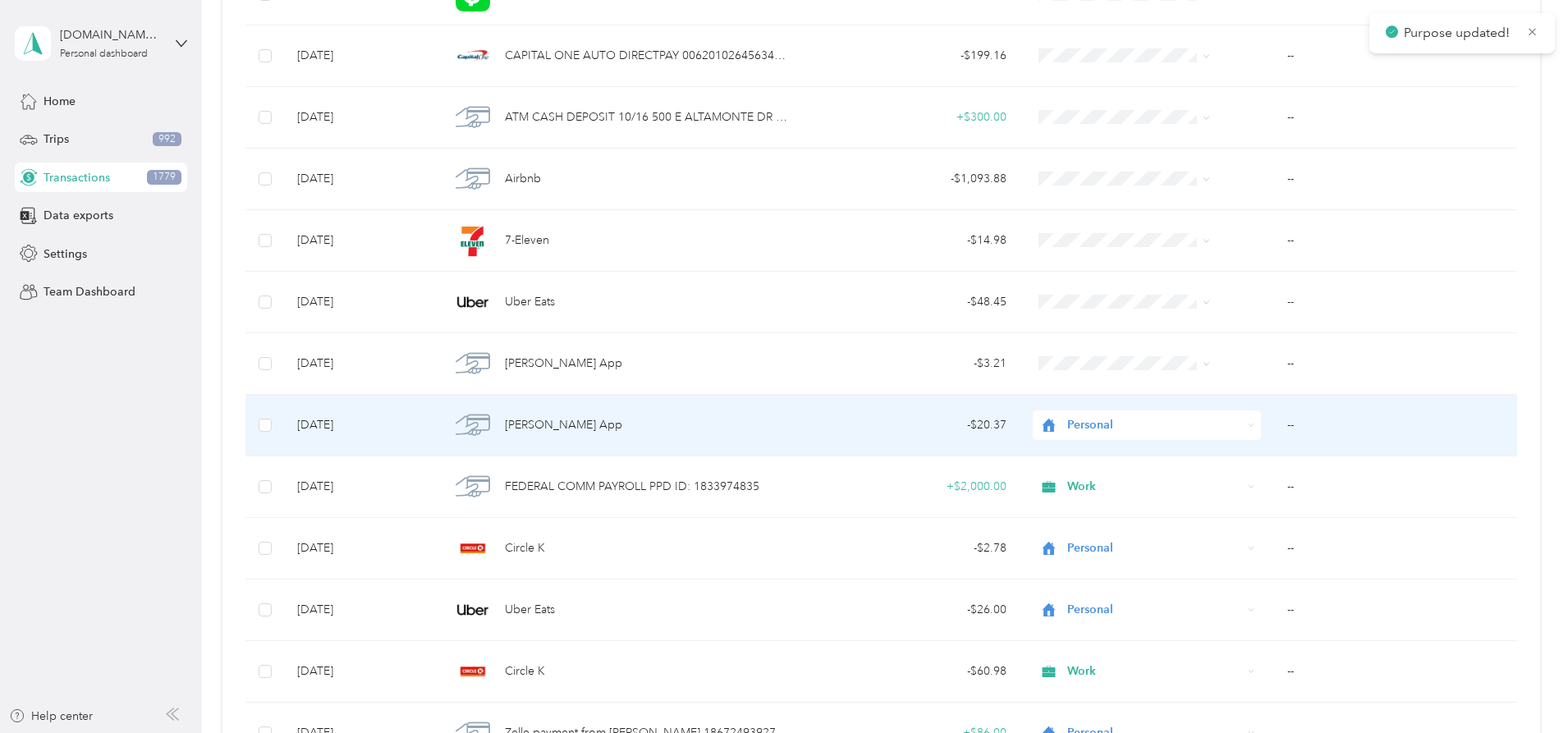
scroll to position [17609, 0]
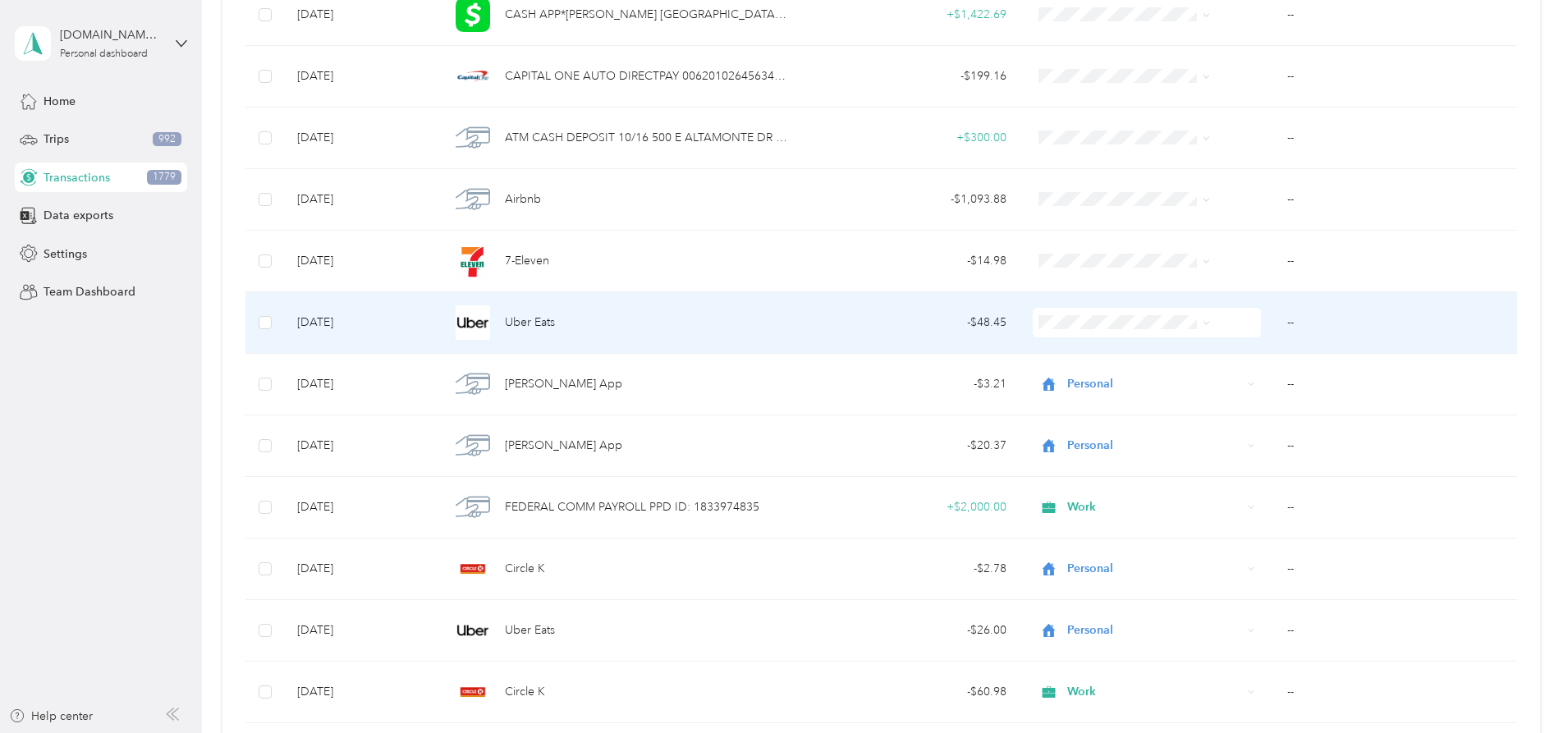
click at [1081, 385] on li "Personal" at bounding box center [1098, 380] width 184 height 29
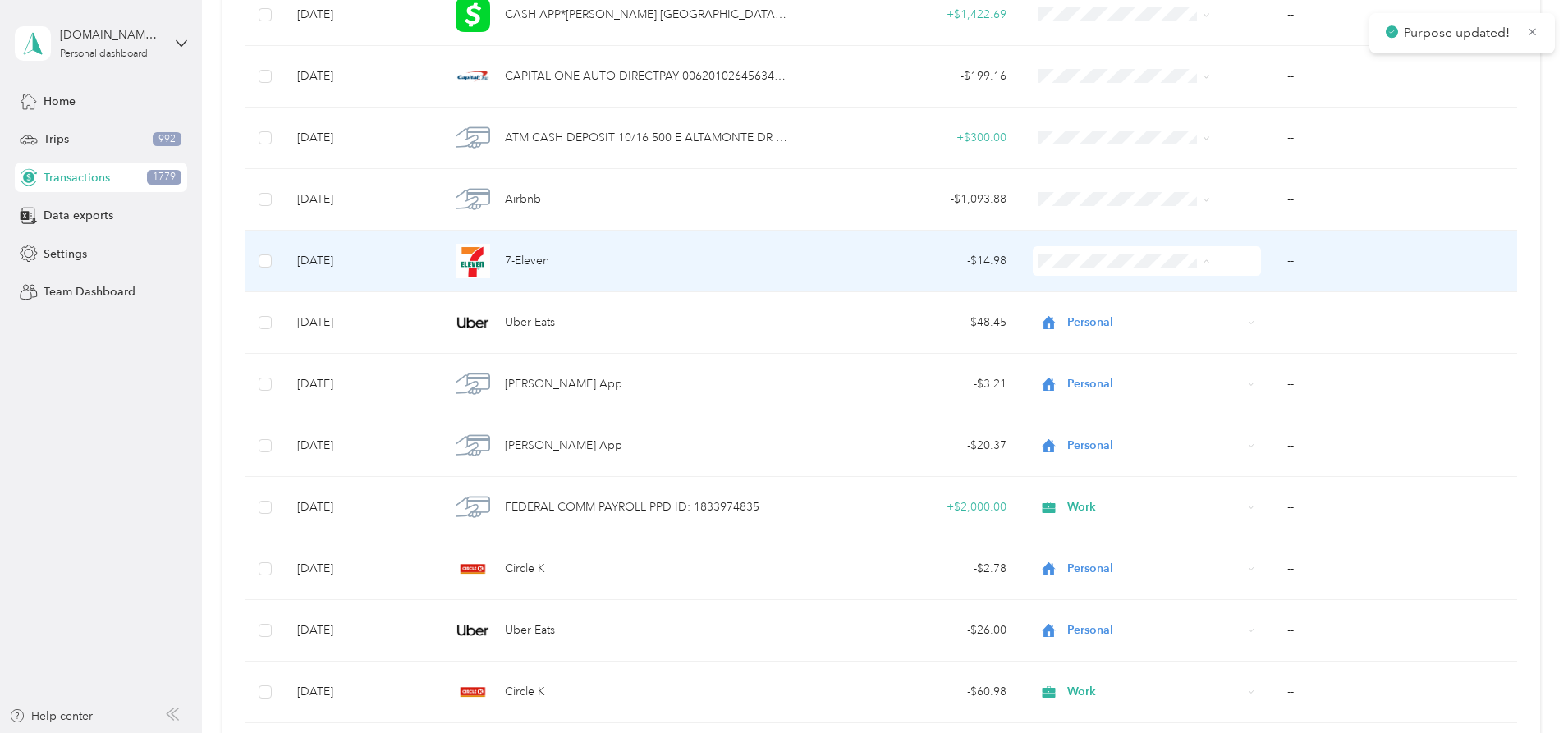
click at [1081, 311] on li "Personal" at bounding box center [1098, 321] width 184 height 29
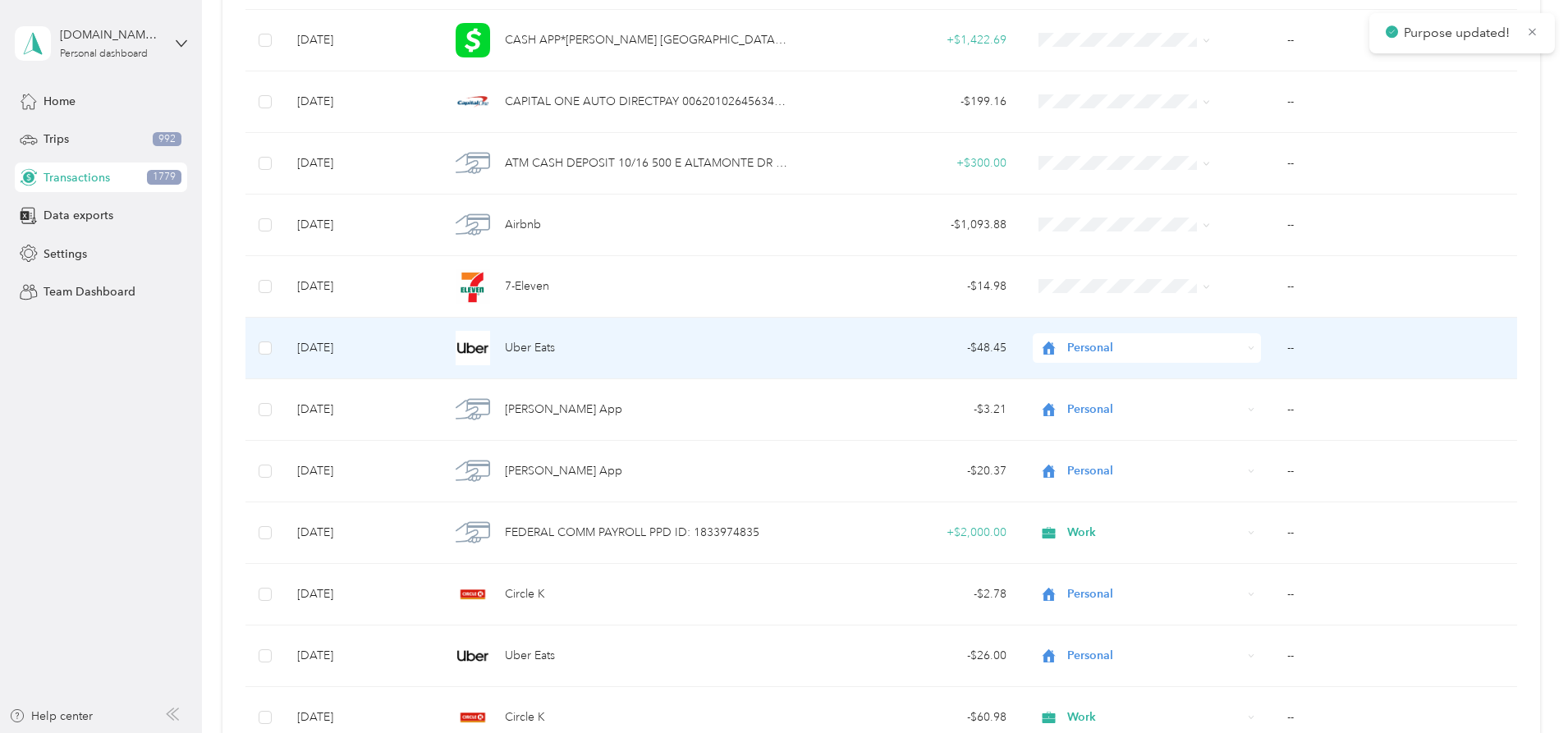
scroll to position [17526, 0]
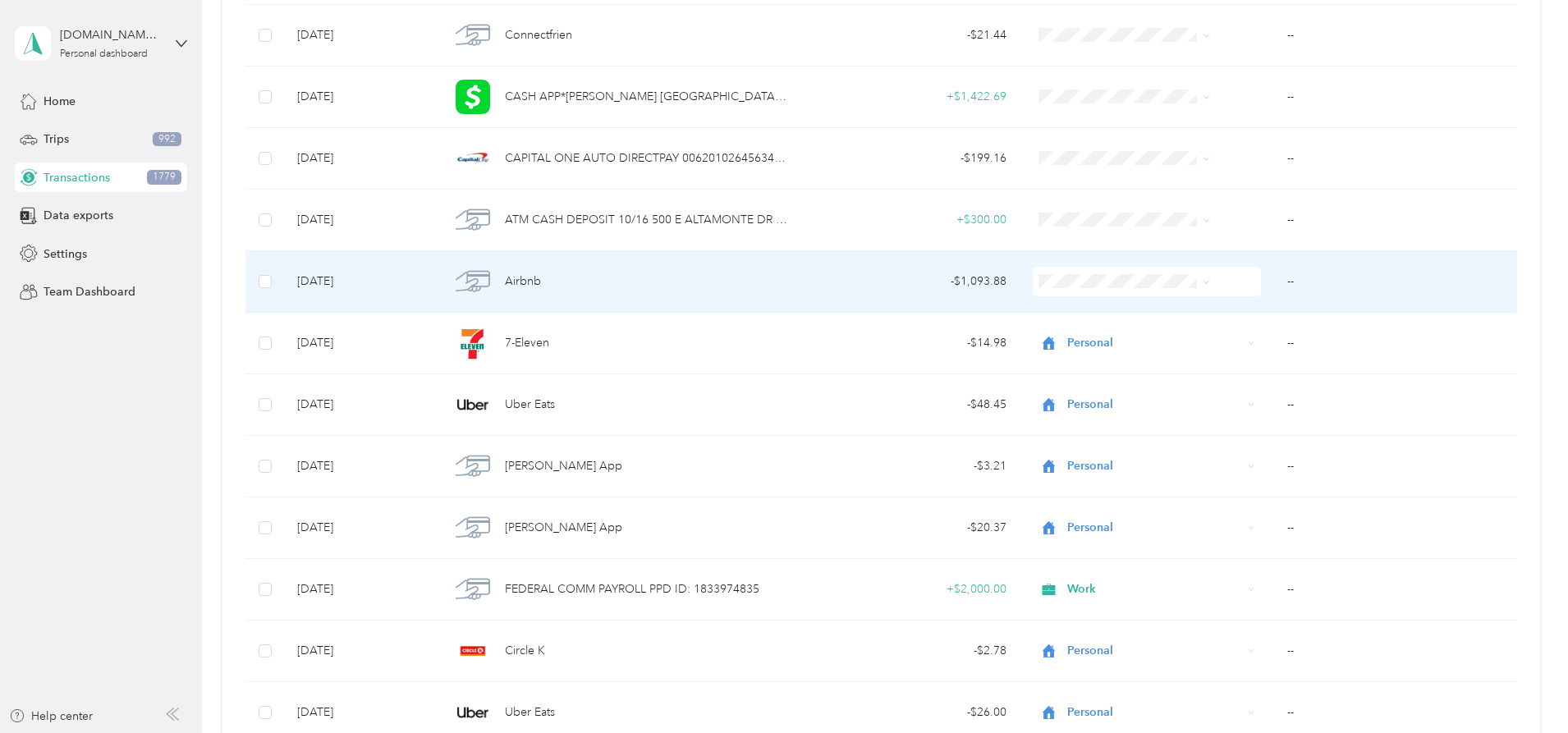
click at [1074, 369] on span "Contractor" at bounding box center [1112, 366] width 131 height 17
click at [1274, 280] on td "--" at bounding box center [1395, 282] width 243 height 61
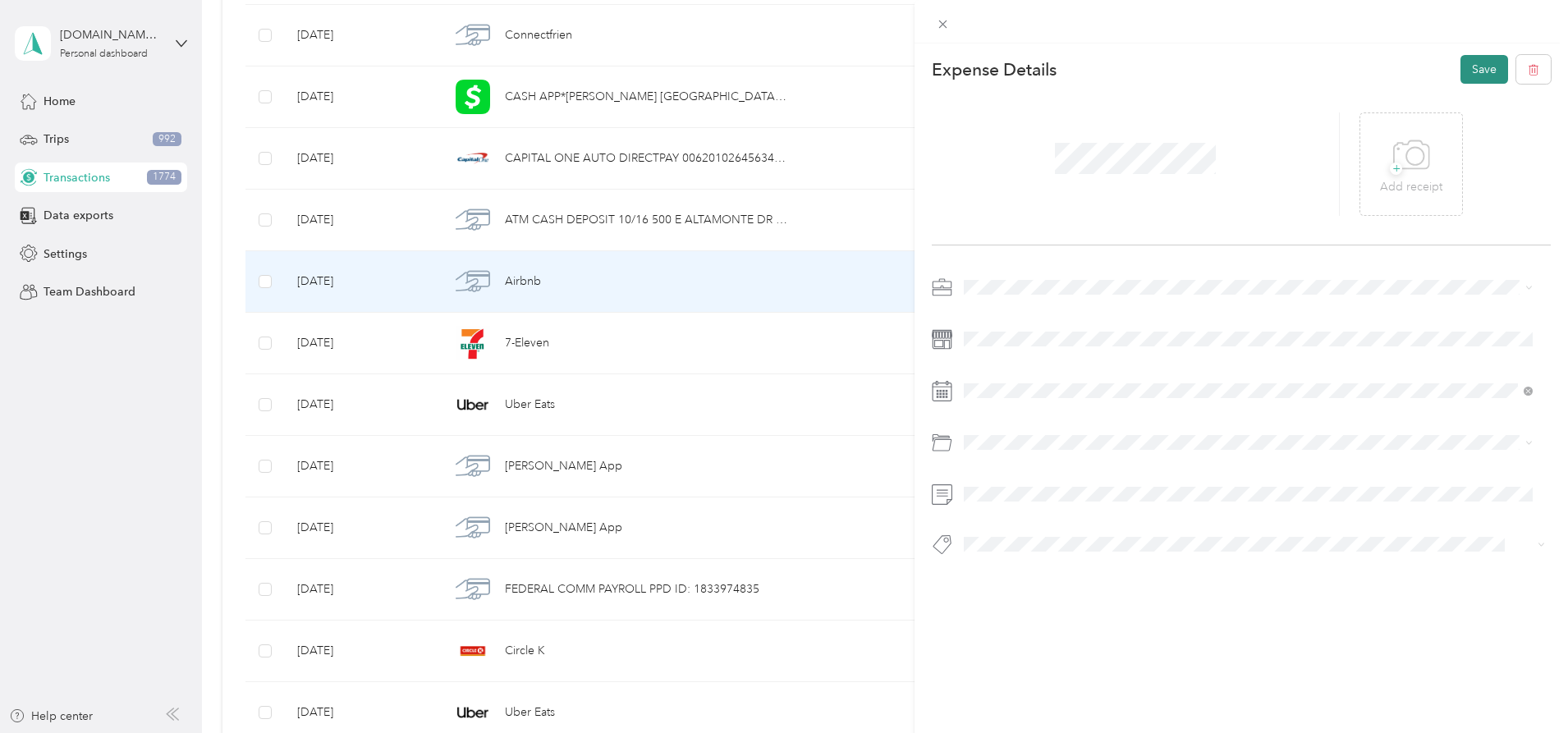
click at [1461, 61] on button "Save" at bounding box center [1484, 69] width 48 height 29
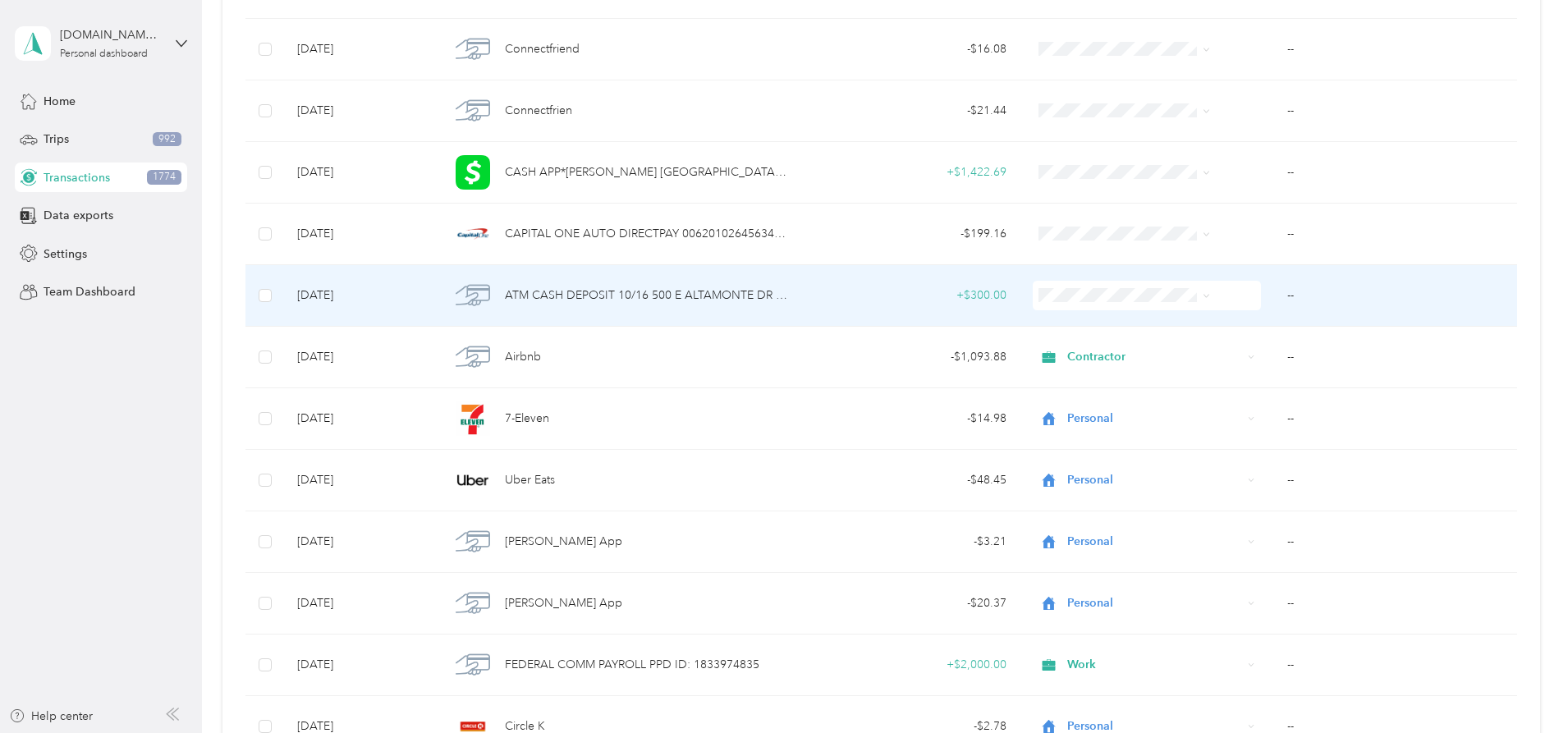
scroll to position [17444, 0]
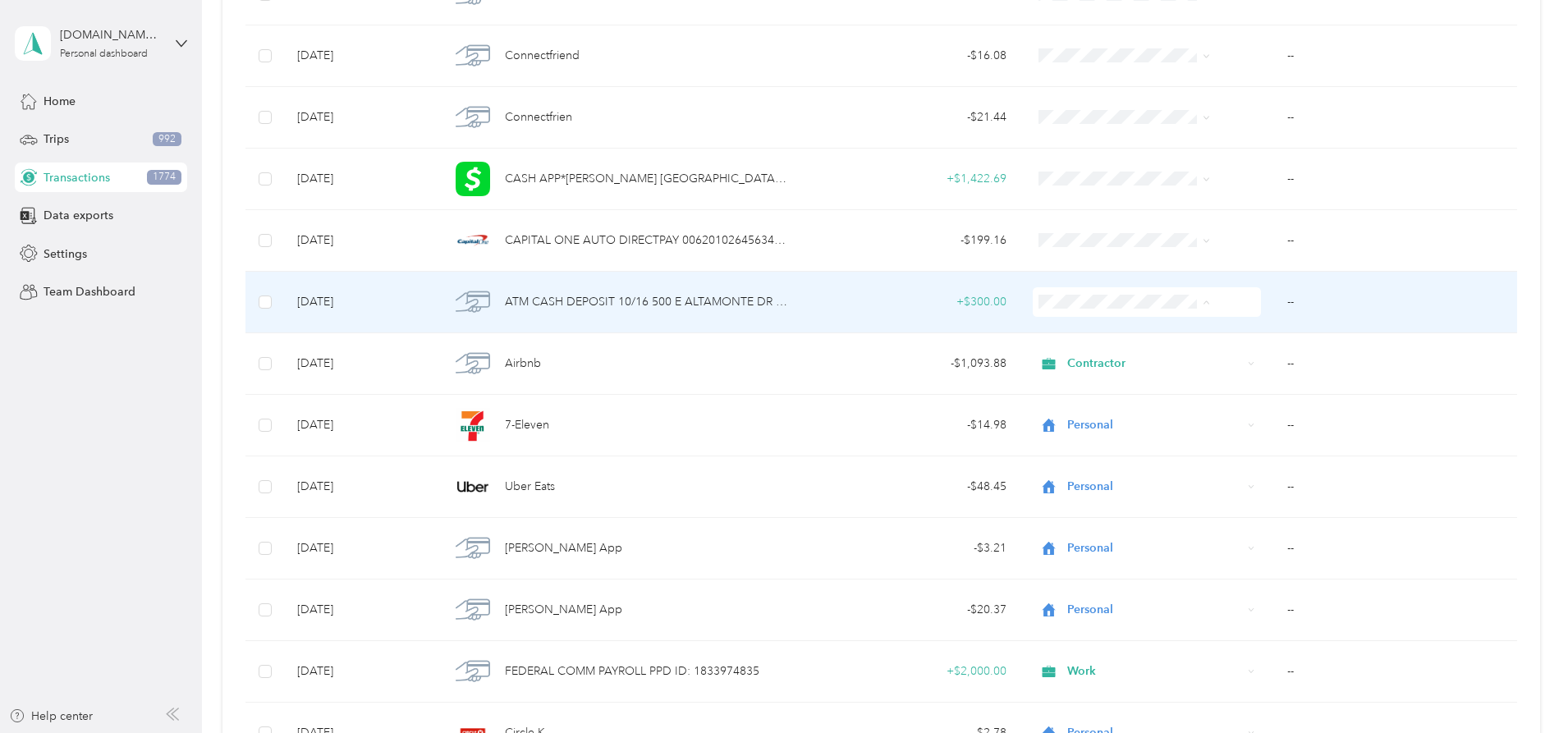
click at [1121, 359] on span "Personal" at bounding box center [1112, 362] width 131 height 17
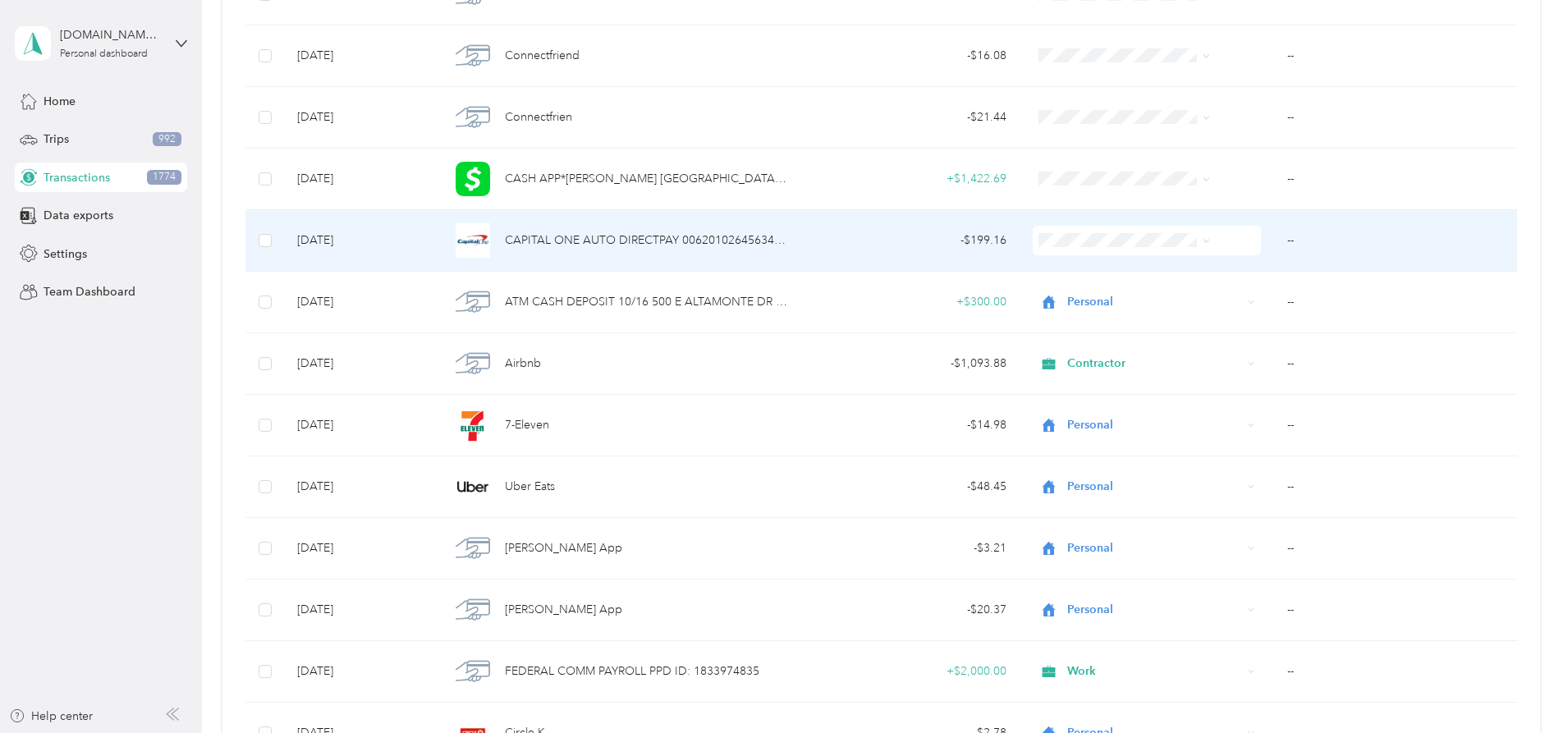
click at [1116, 321] on span "Contractor" at bounding box center [1112, 329] width 131 height 17
click at [1274, 242] on td "--" at bounding box center [1395, 241] width 243 height 61
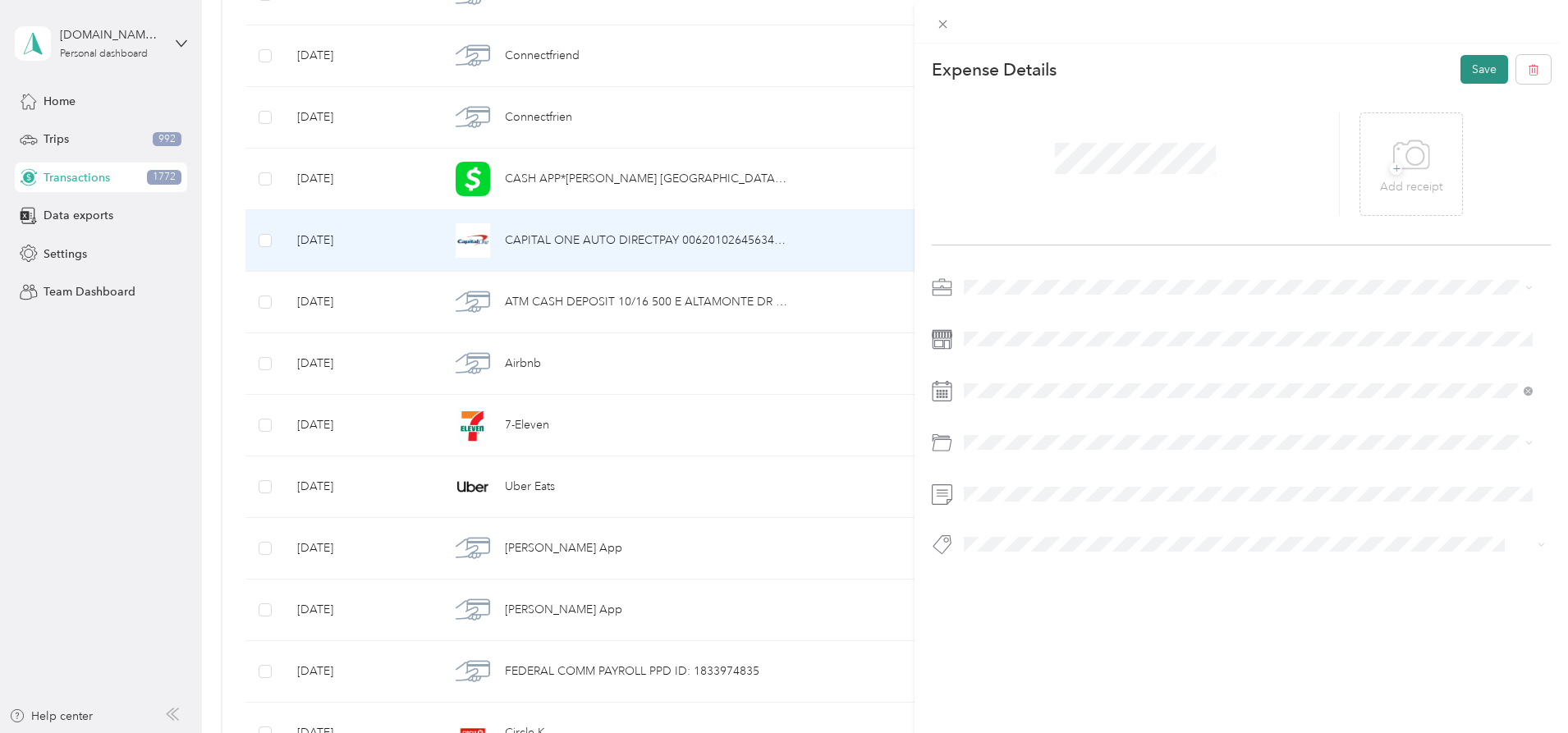
click at [1469, 68] on button "Save" at bounding box center [1484, 69] width 48 height 29
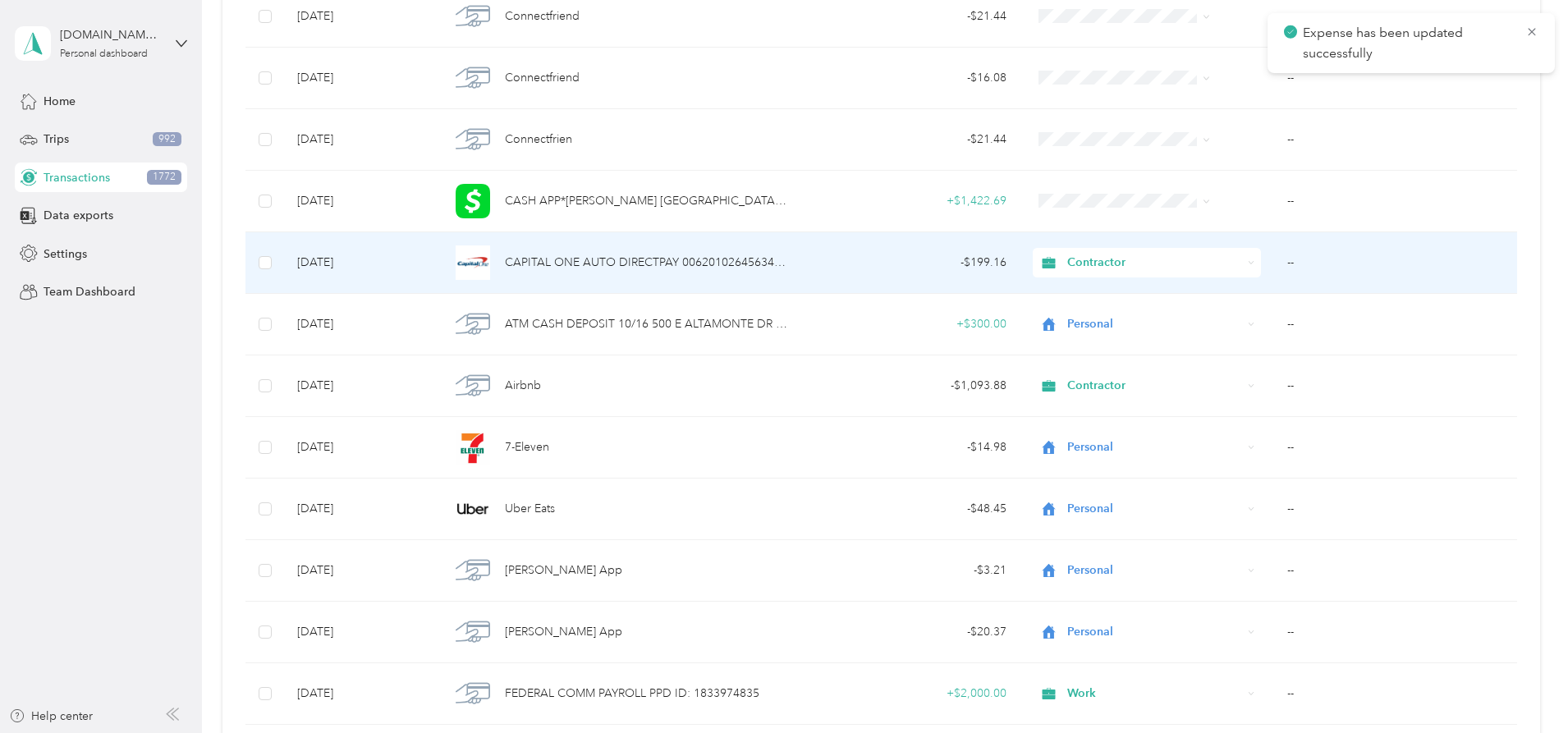
scroll to position [17362, 0]
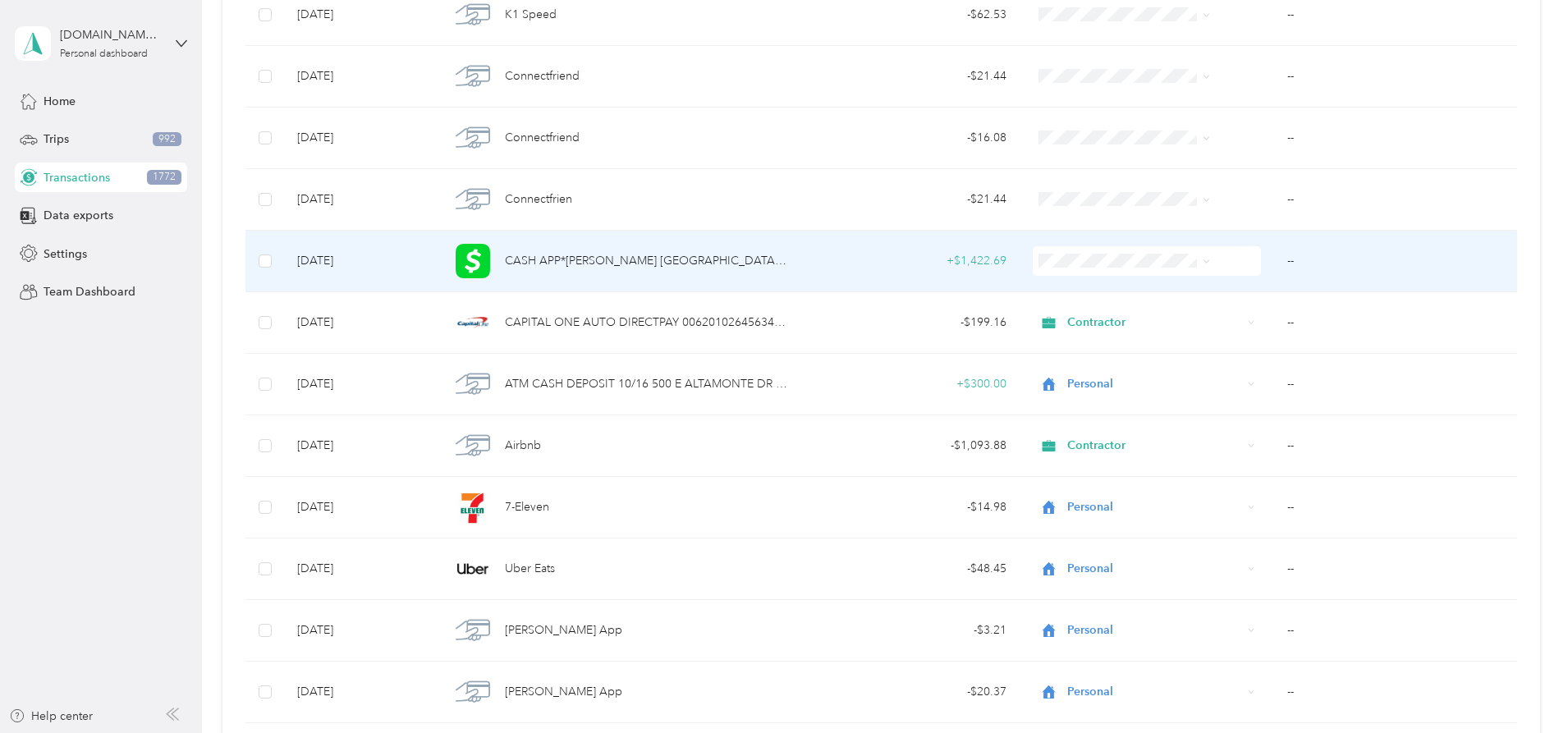
click at [698, 258] on span "CASH APP*[PERSON_NAME] [GEOGRAPHIC_DATA] CA359465 10/16" at bounding box center [646, 261] width 283 height 18
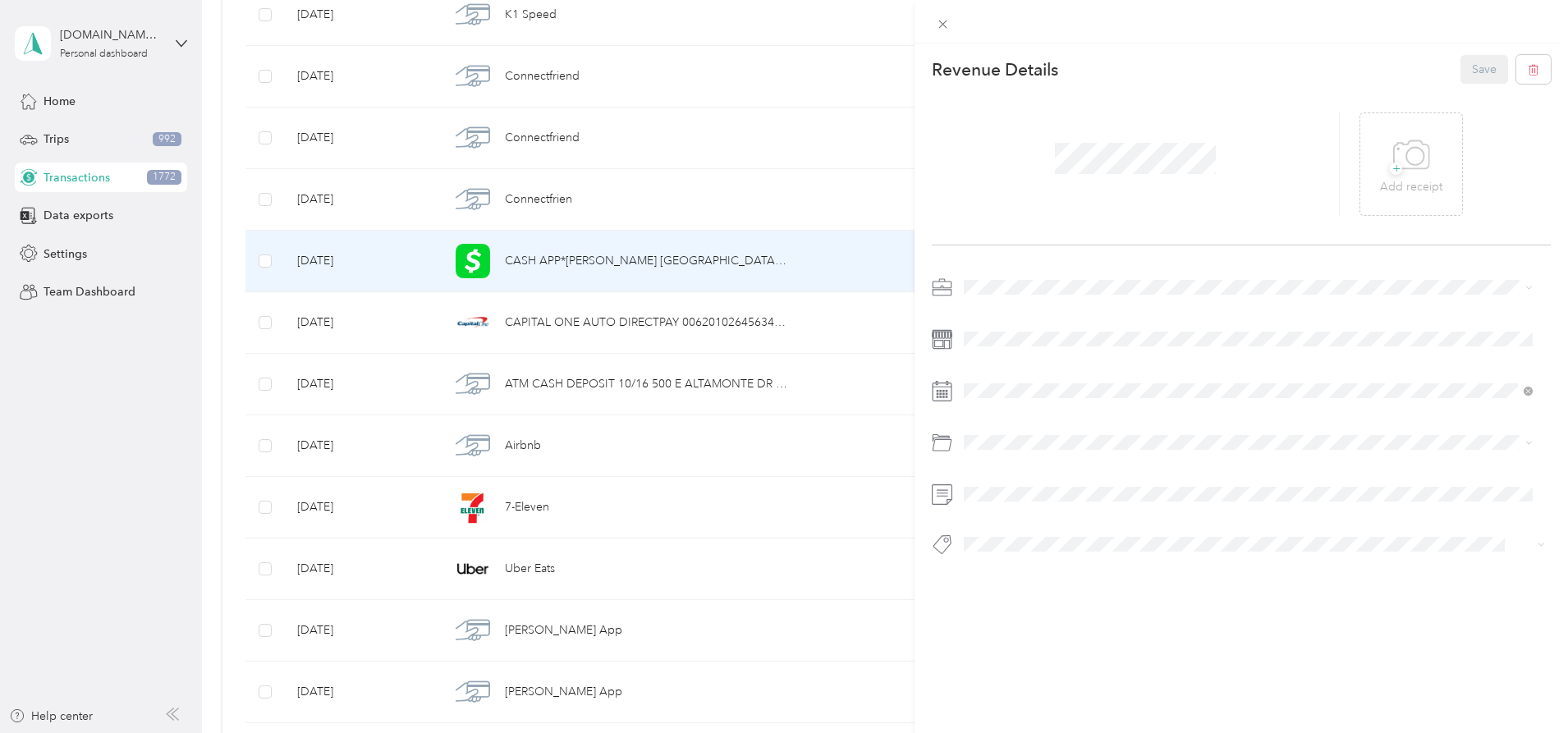
click at [695, 264] on div "This revenue cannot be edited because it is either under review, approved, or p…" at bounding box center [784, 366] width 1568 height 733
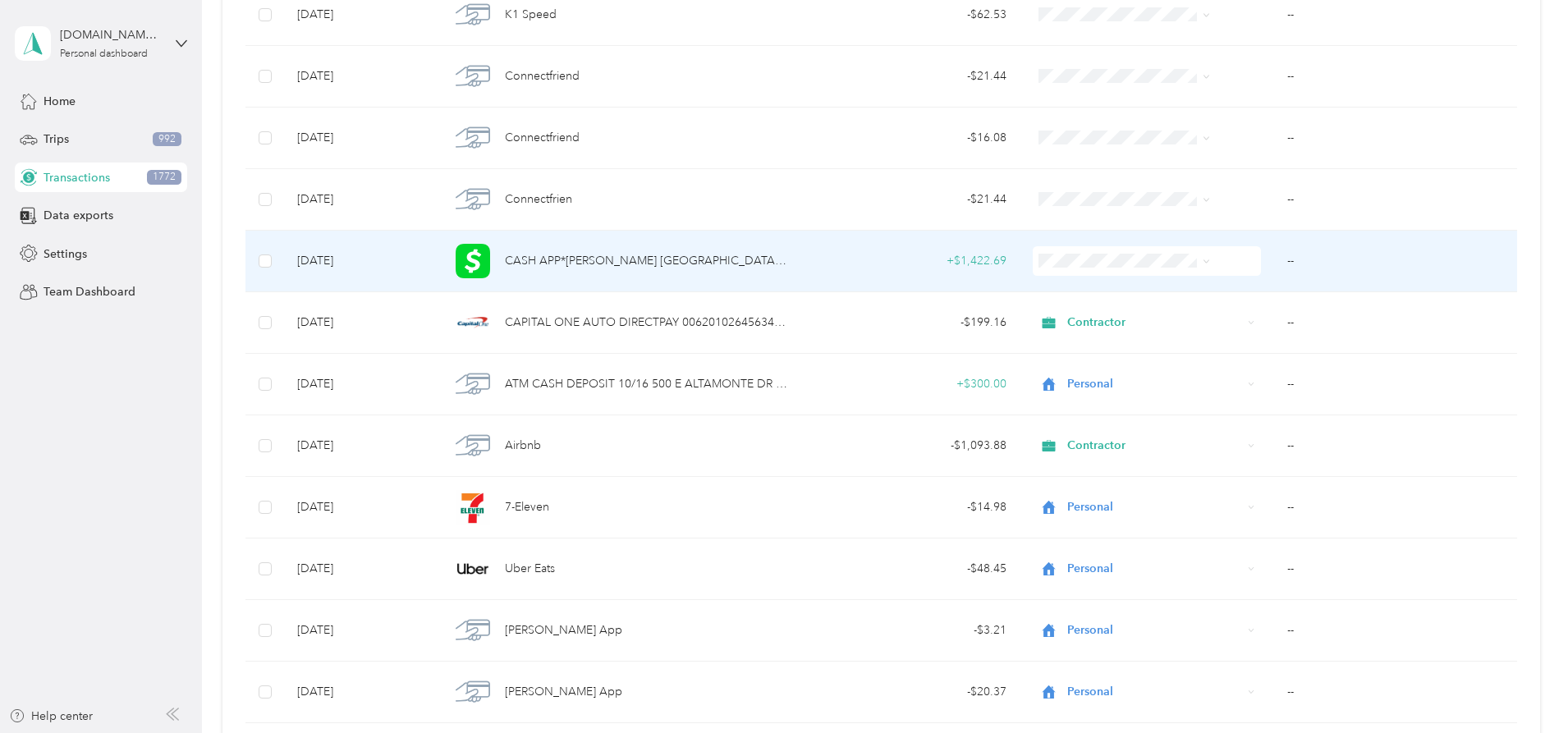
click at [695, 264] on span "CASH APP*[PERSON_NAME] [GEOGRAPHIC_DATA] CA359465 10/16" at bounding box center [646, 261] width 283 height 18
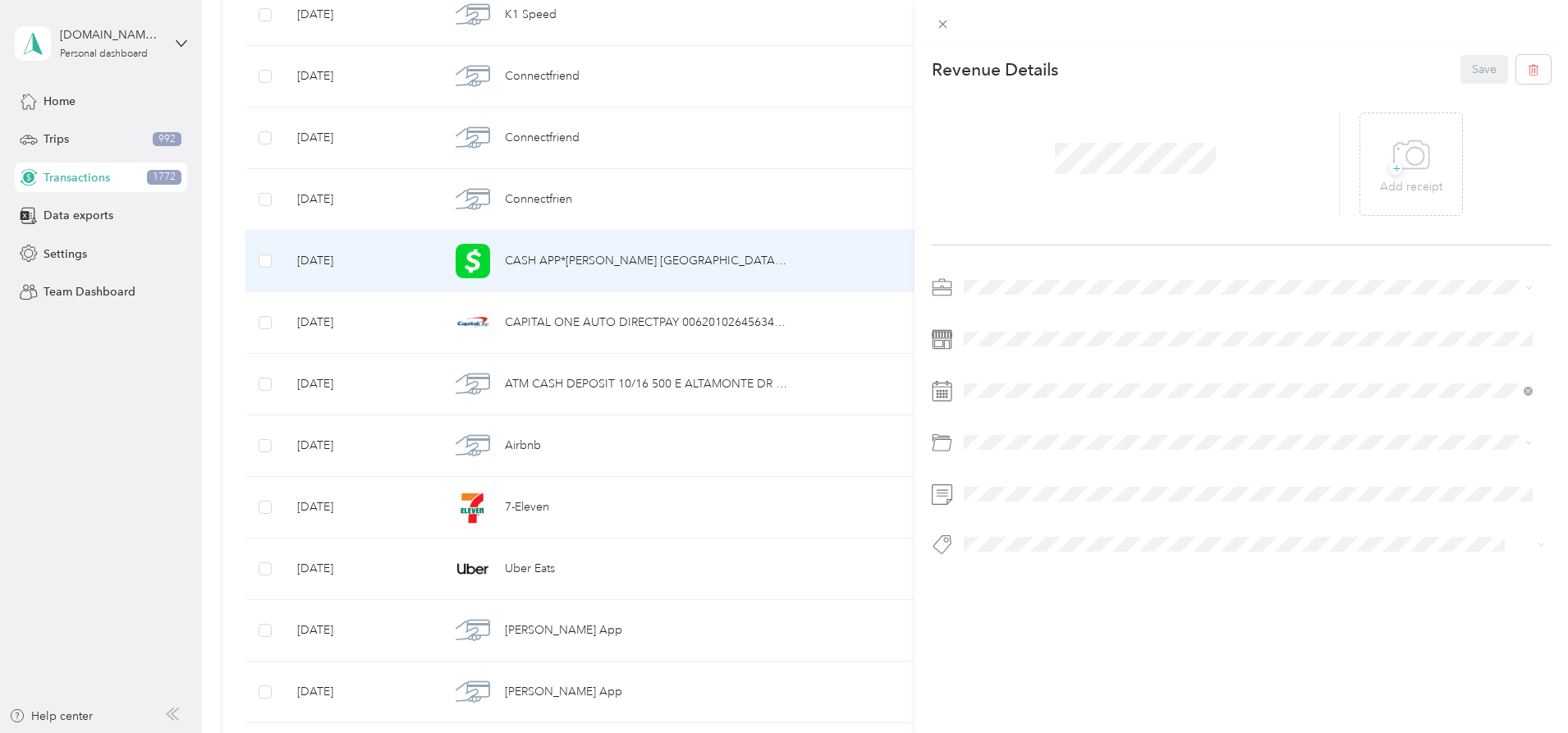
click at [695, 264] on div "This revenue cannot be edited because it is either under review, approved, or p…" at bounding box center [784, 366] width 1568 height 733
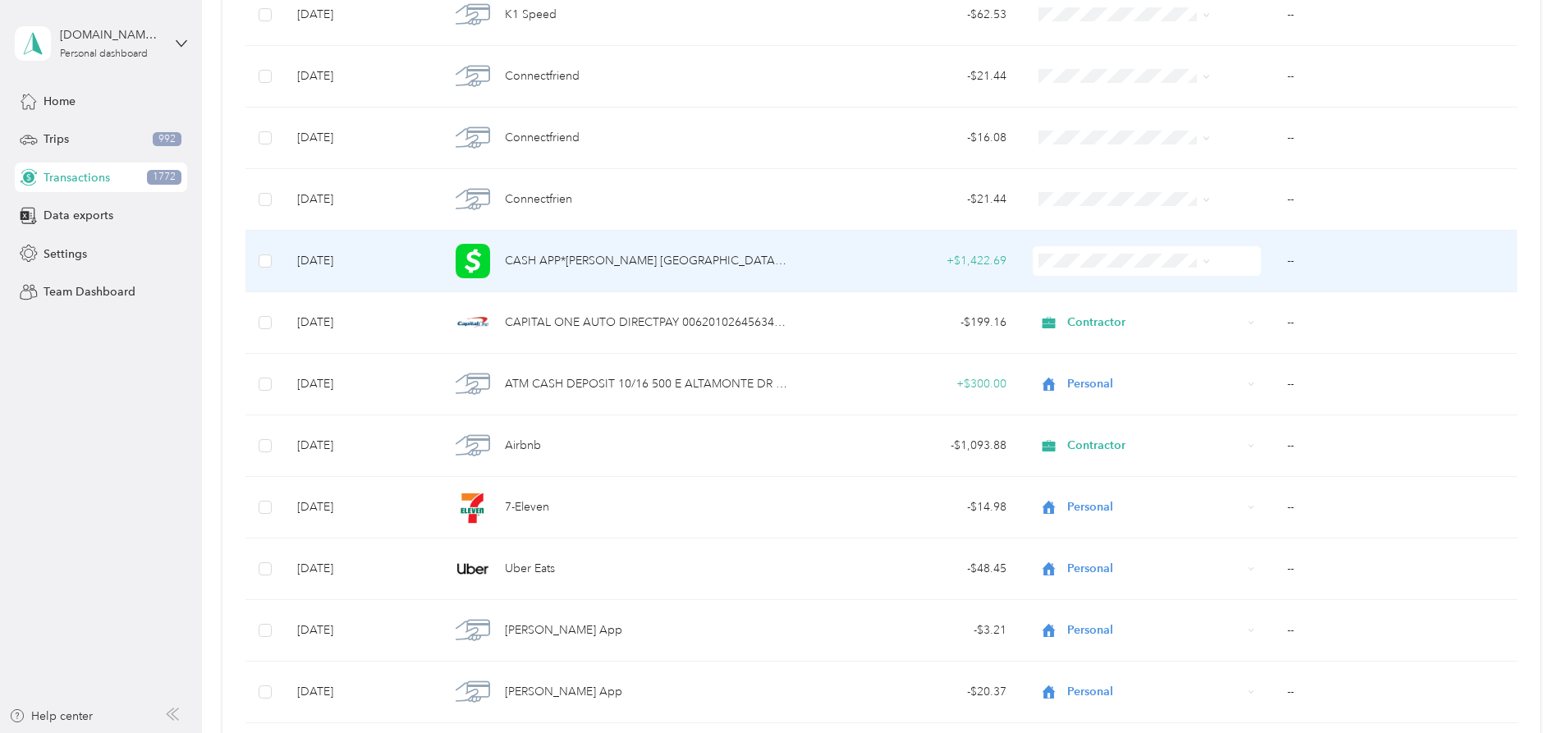
click at [1070, 317] on span "Personal" at bounding box center [1112, 321] width 131 height 17
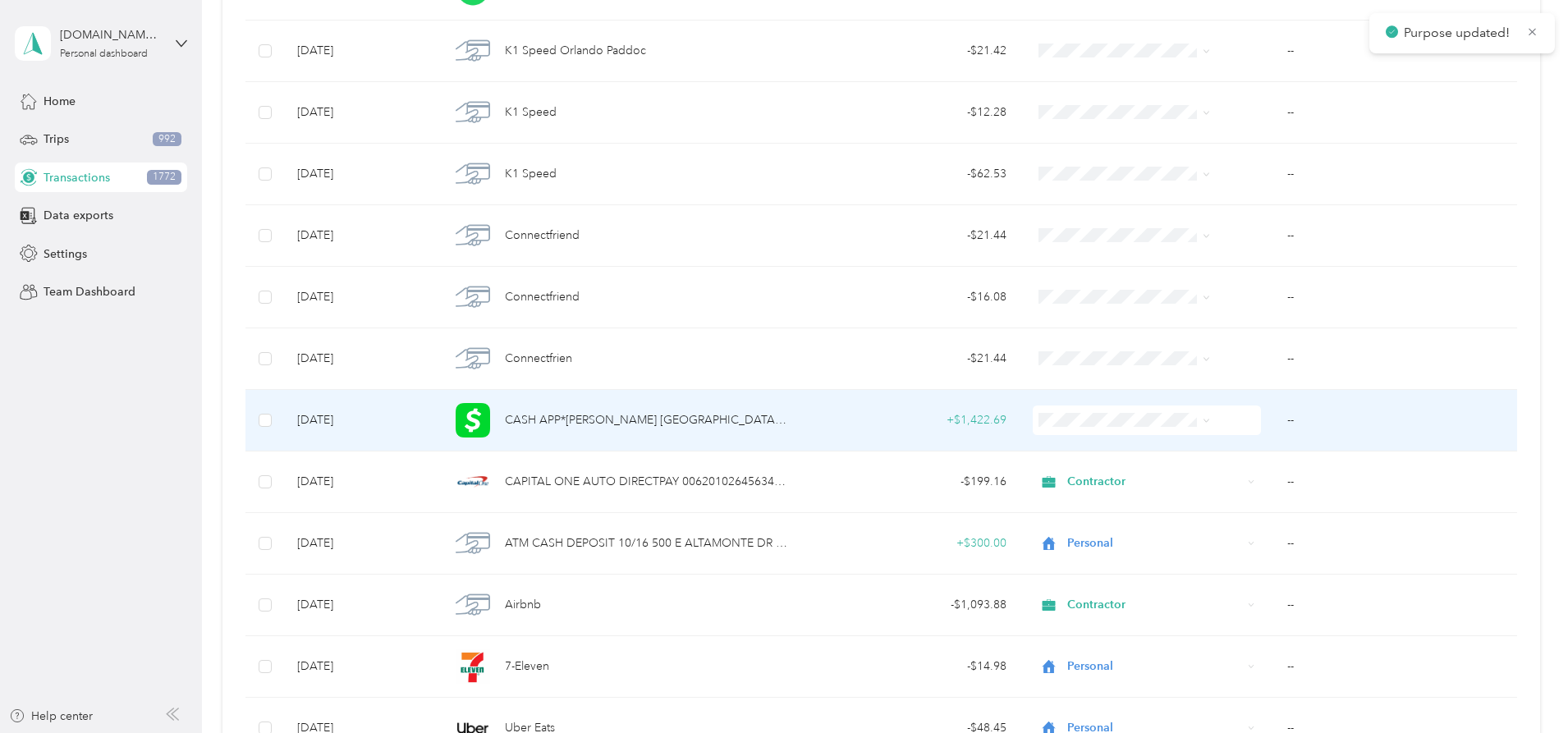
scroll to position [17198, 0]
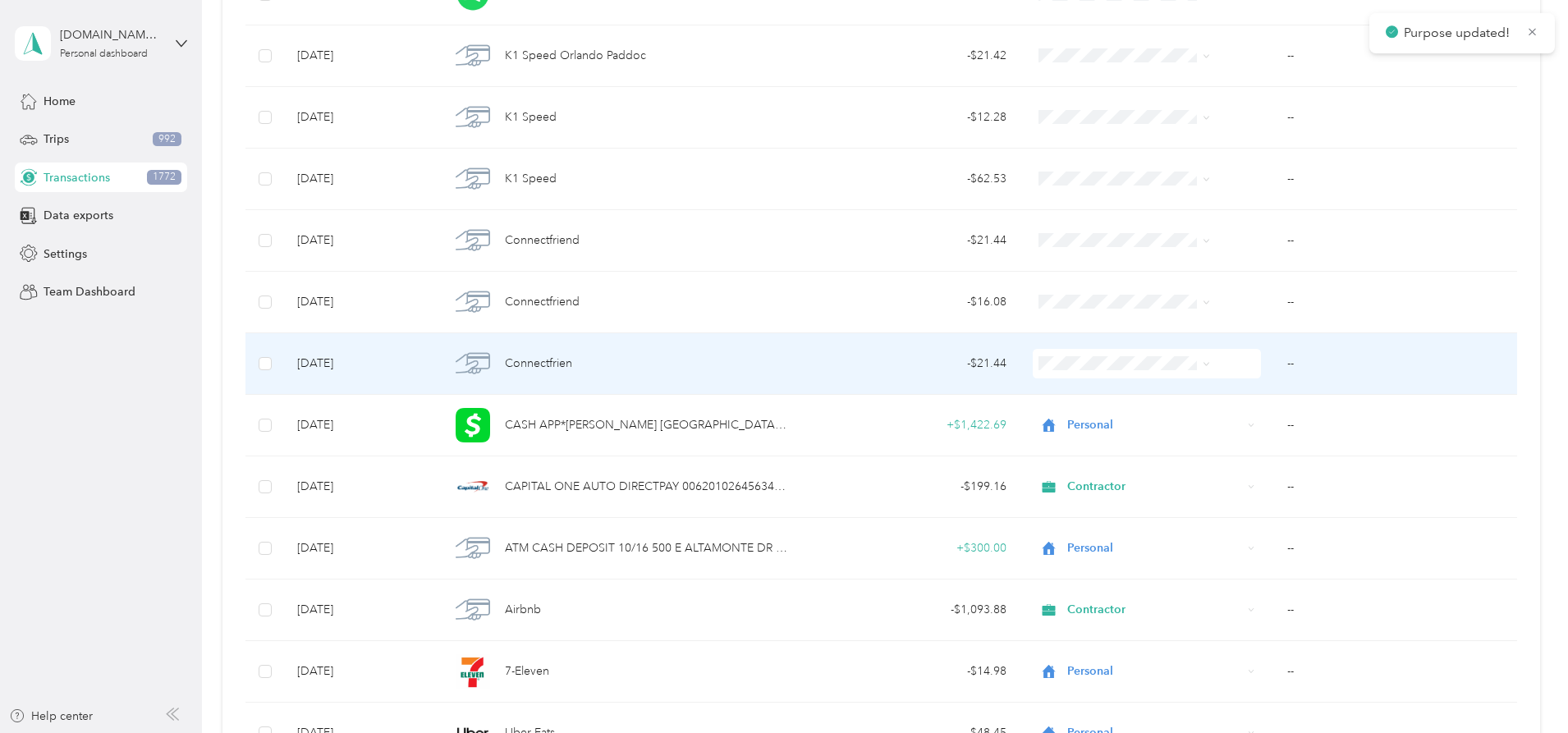
click at [1083, 353] on span at bounding box center [1146, 363] width 228 height 30
click at [1058, 428] on li "Personal" at bounding box center [1098, 423] width 184 height 29
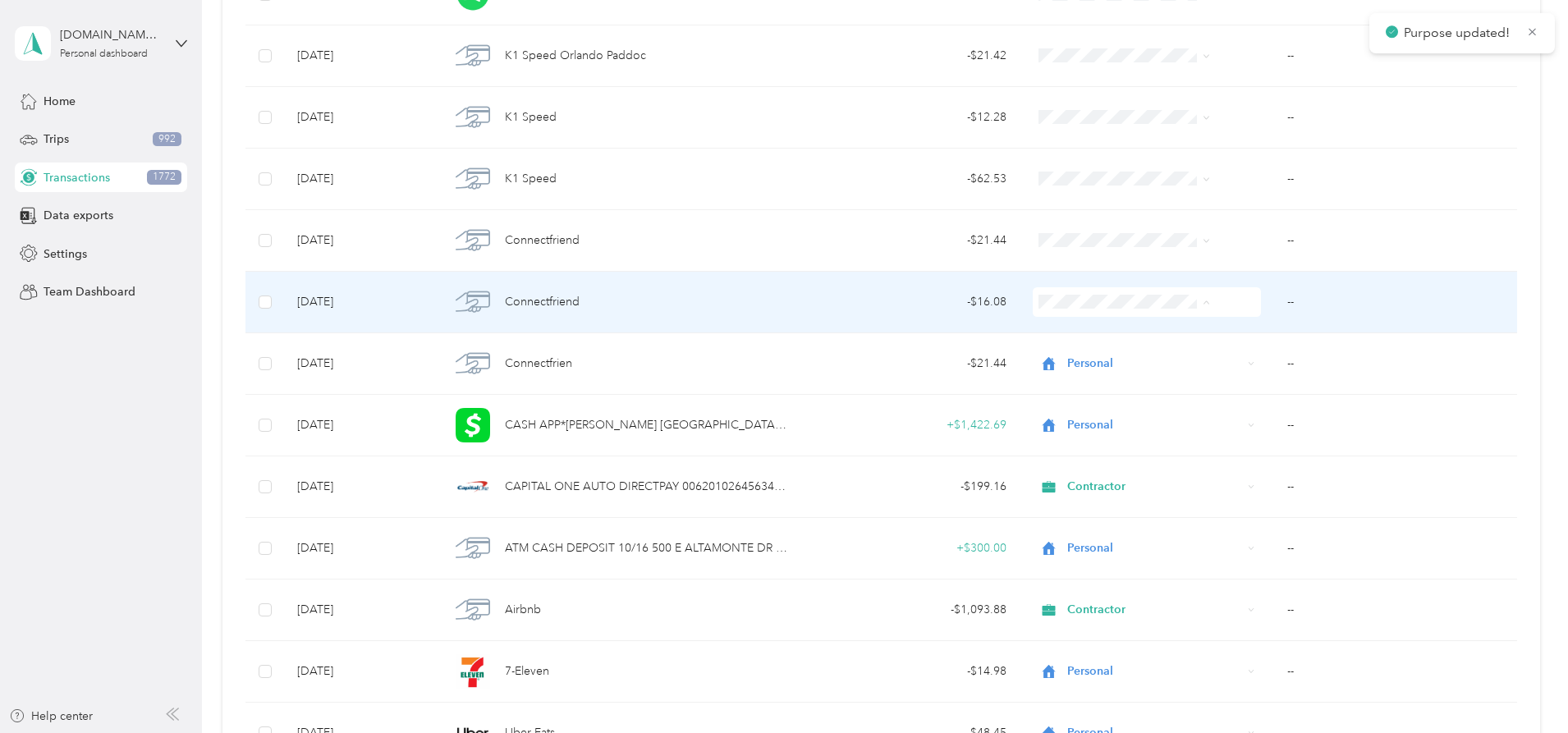
click at [1058, 360] on span "Personal" at bounding box center [1112, 362] width 131 height 17
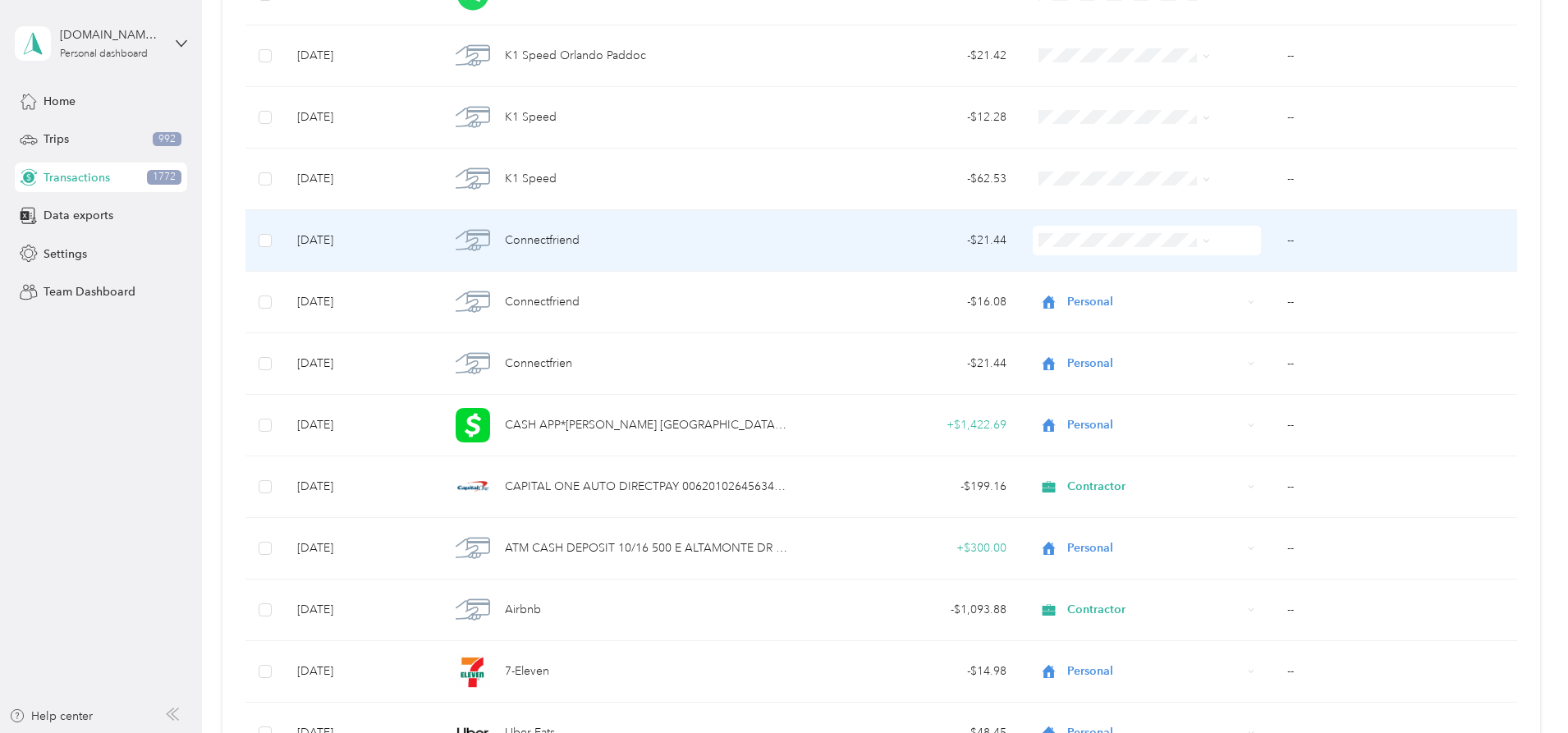
click at [1052, 295] on span "Personal" at bounding box center [1112, 299] width 131 height 17
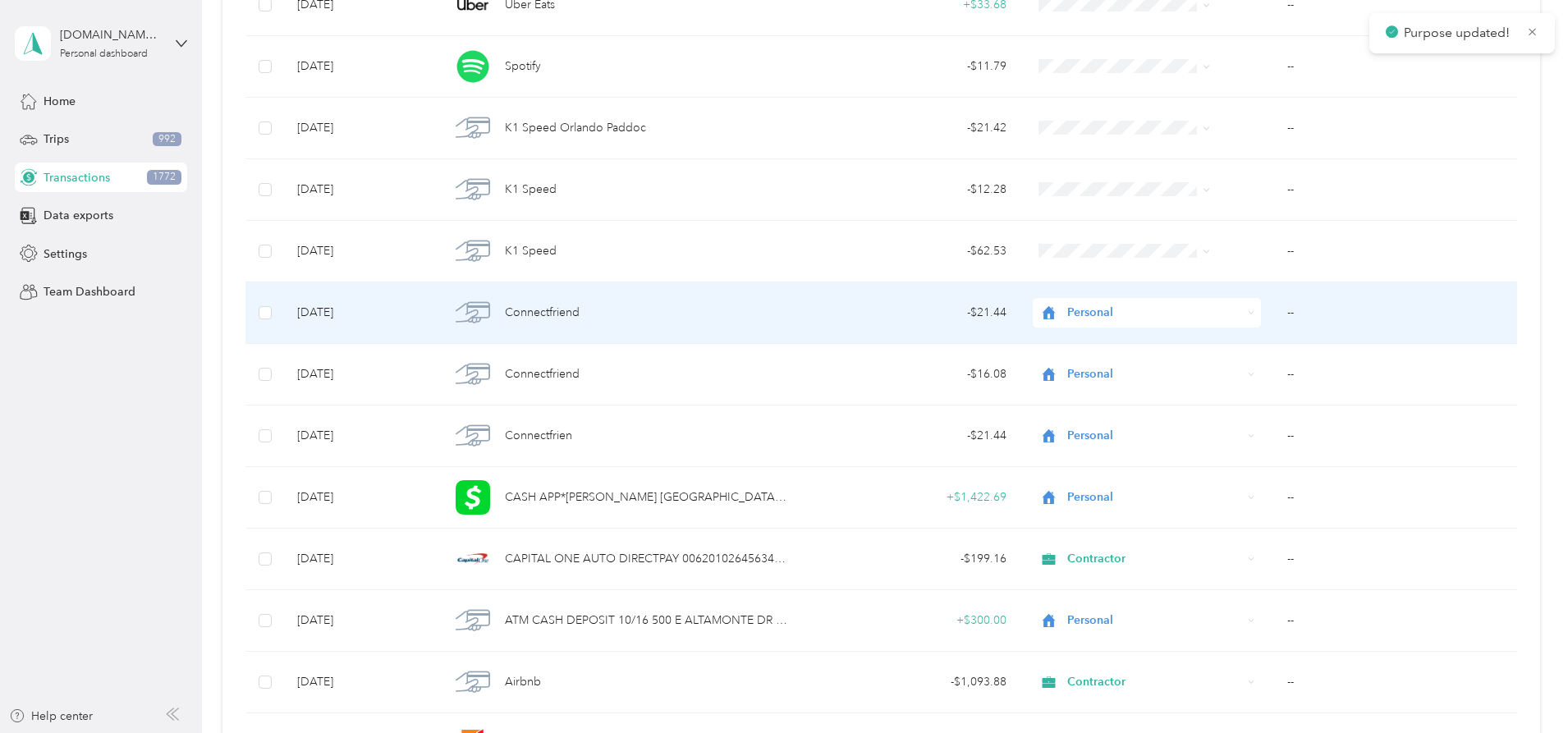
scroll to position [17116, 0]
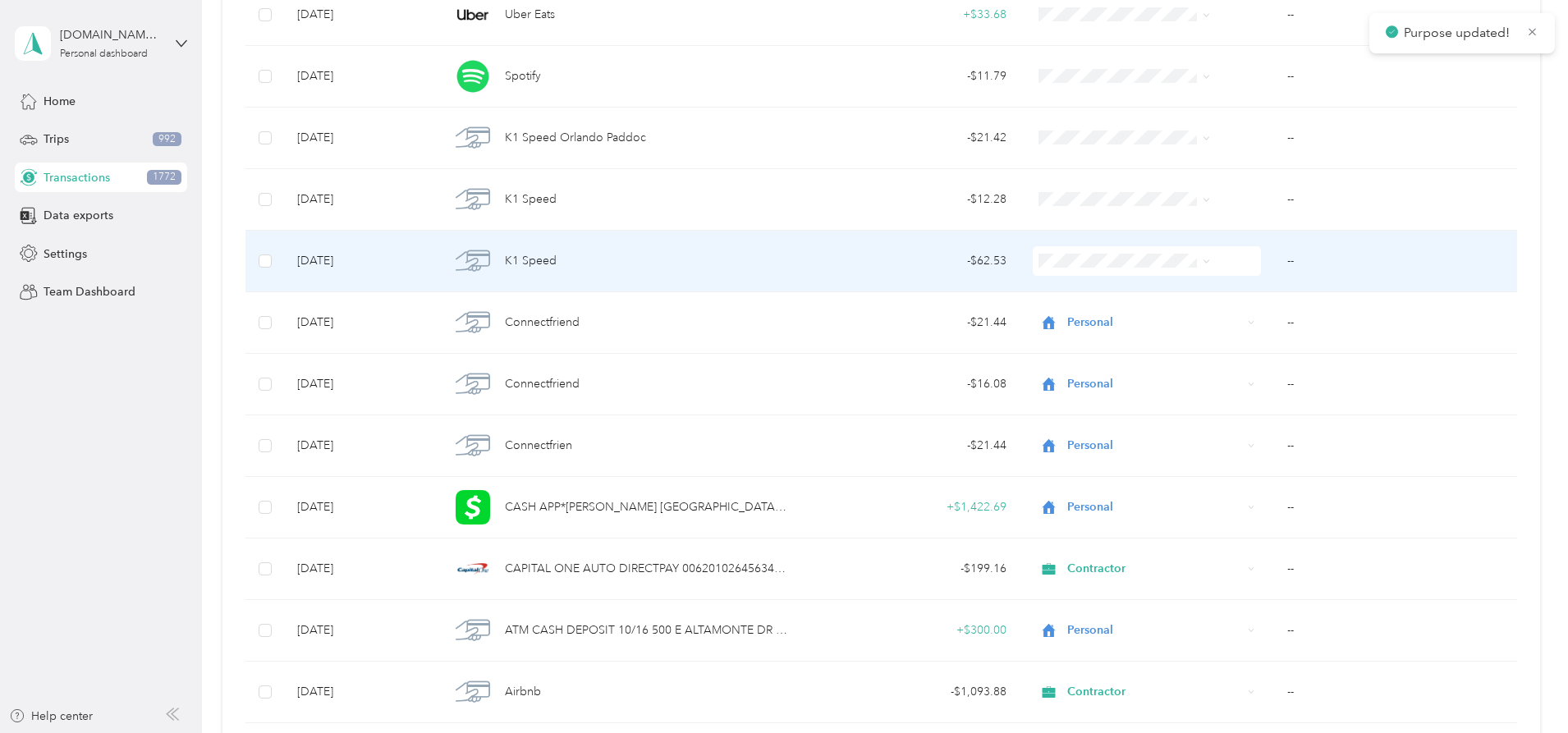
click at [1052, 250] on span at bounding box center [1146, 261] width 228 height 30
click at [1052, 251] on span at bounding box center [1146, 261] width 228 height 30
click at [1155, 252] on span at bounding box center [1146, 261] width 228 height 30
click at [1157, 250] on span at bounding box center [1146, 261] width 228 height 30
click at [1053, 318] on span "Personal" at bounding box center [1112, 321] width 131 height 17
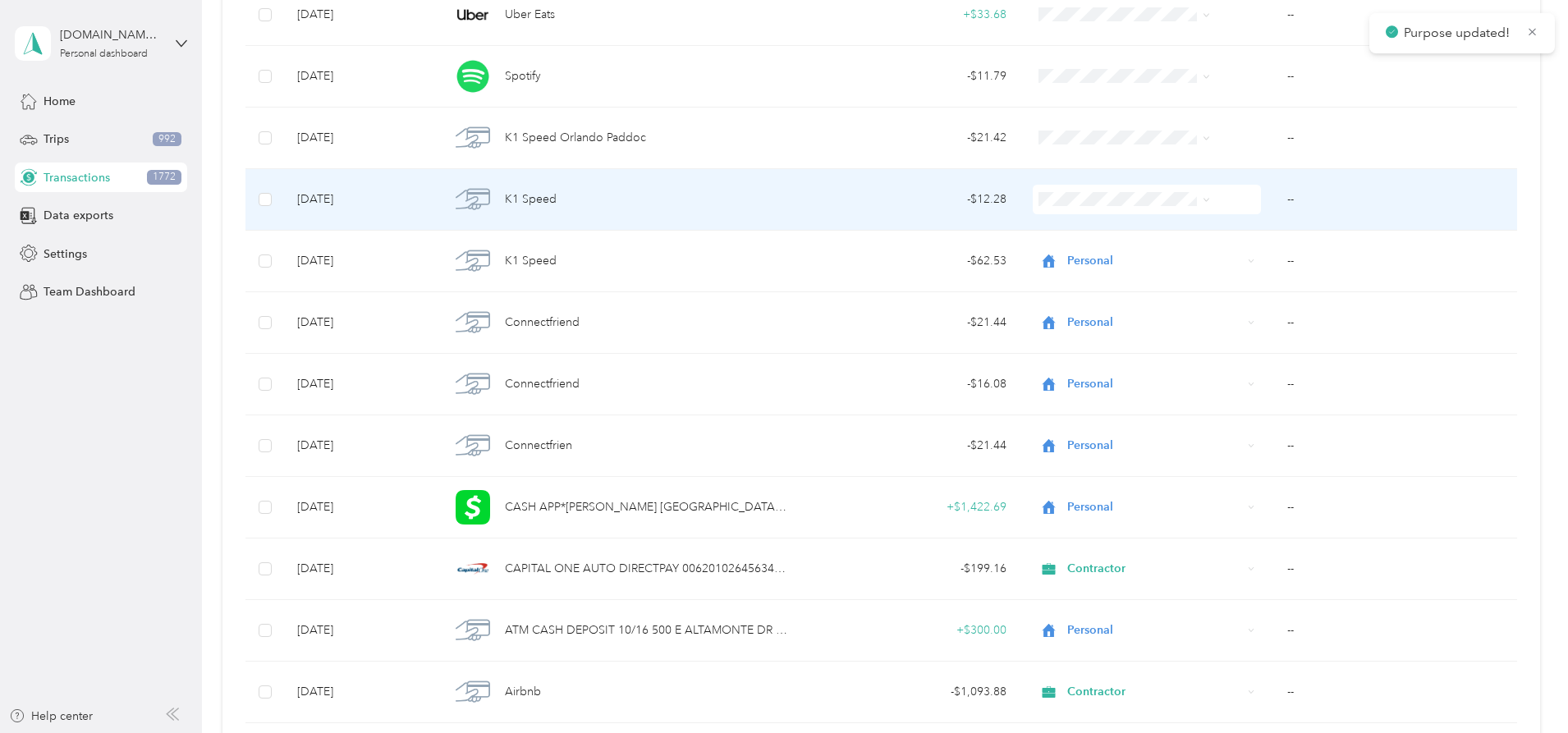
click at [1053, 266] on ol "Work Personal [DEMOGRAPHIC_DATA] Other Charity Medical Moving Commute" at bounding box center [1098, 325] width 184 height 230
click at [1053, 207] on span at bounding box center [1146, 199] width 228 height 30
click at [1060, 251] on li "Personal" at bounding box center [1098, 251] width 184 height 29
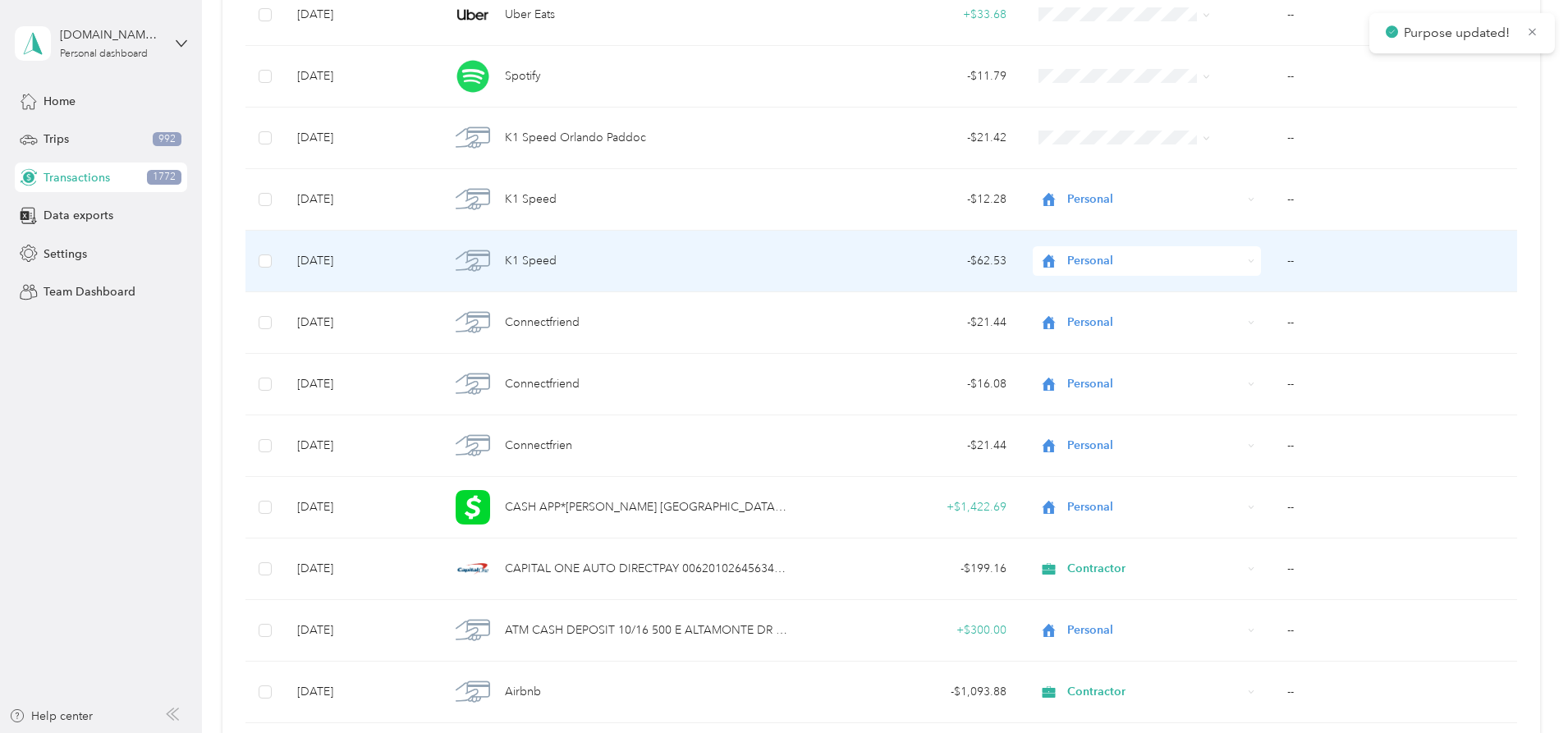
scroll to position [17034, 0]
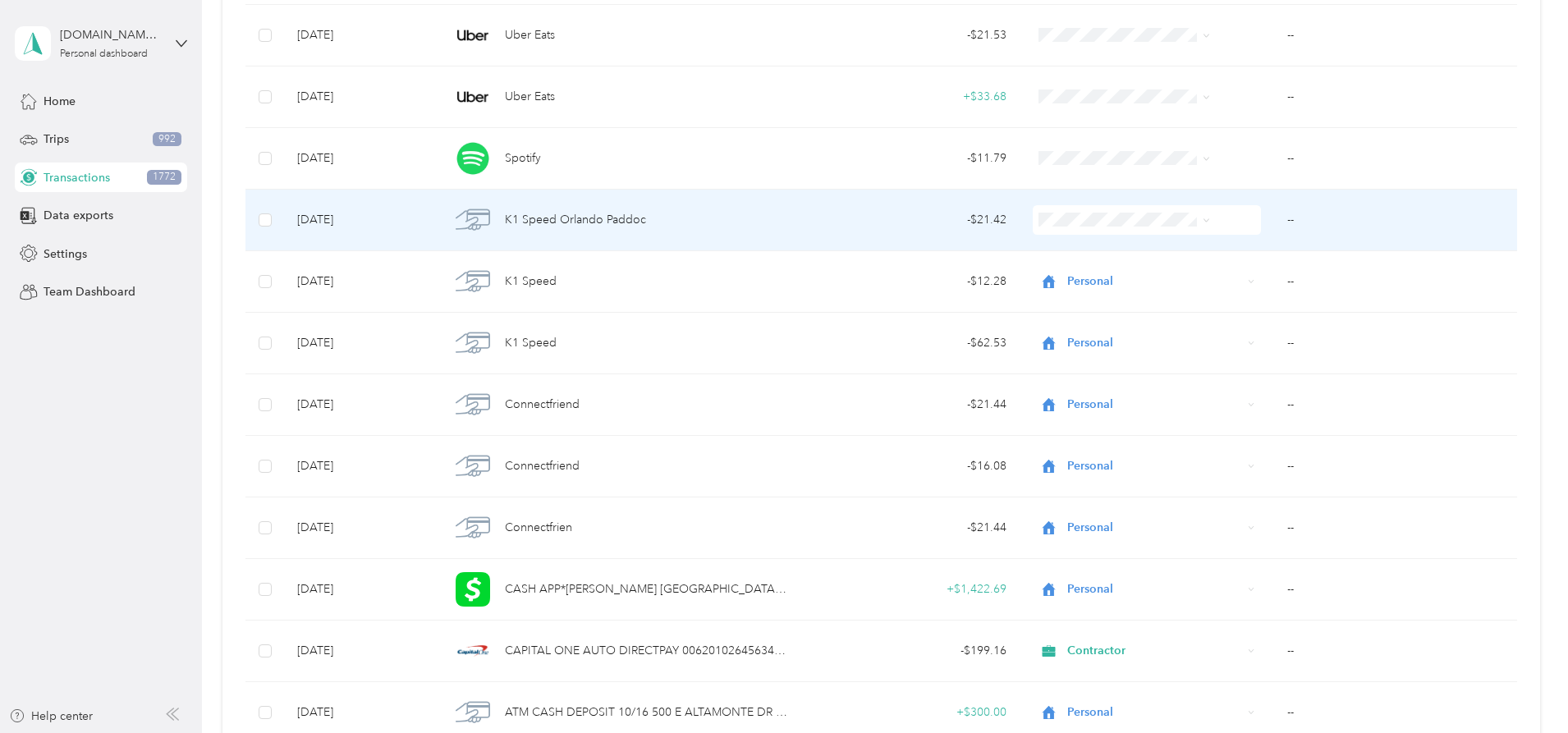
click at [1060, 280] on span "Personal" at bounding box center [1112, 274] width 131 height 17
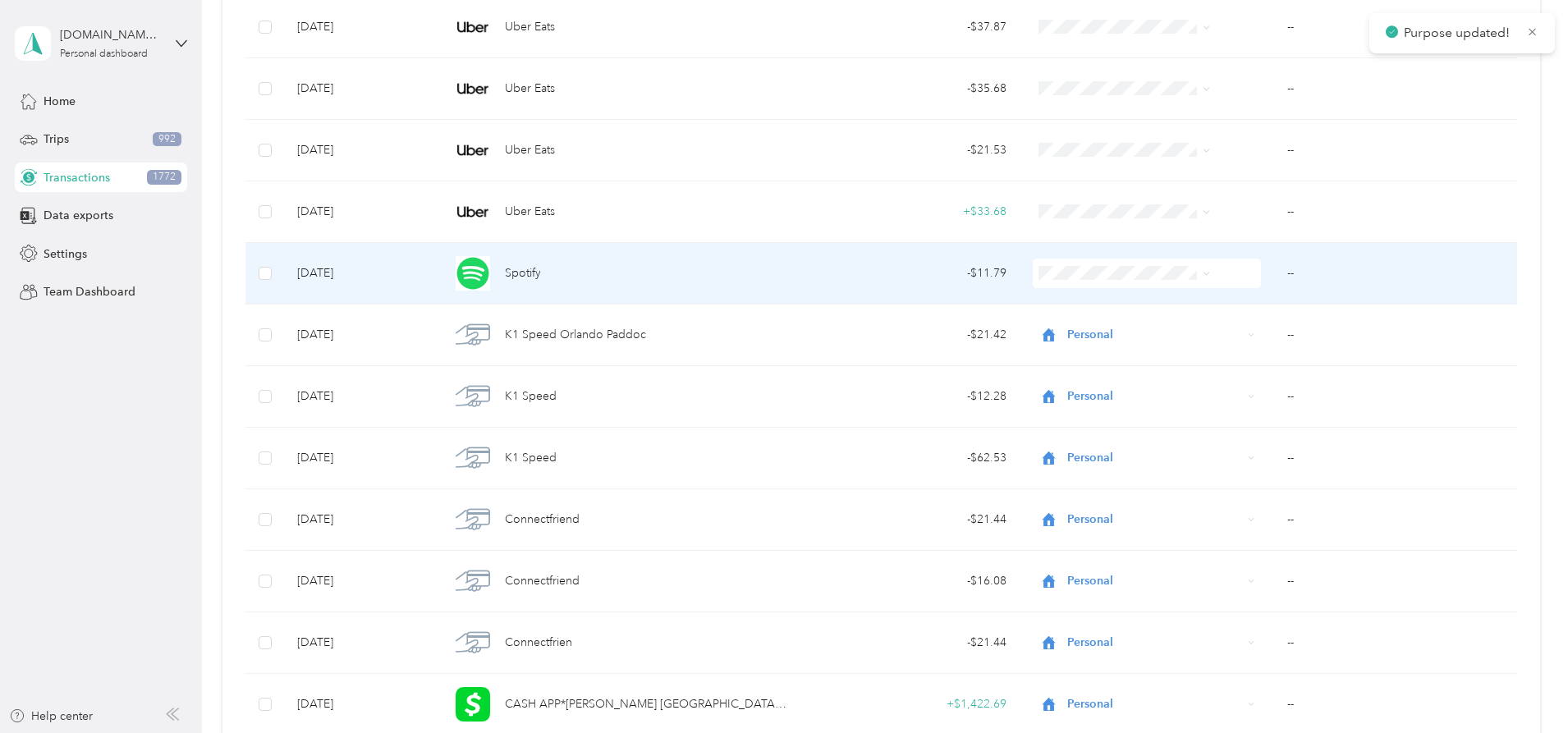
scroll to position [16869, 0]
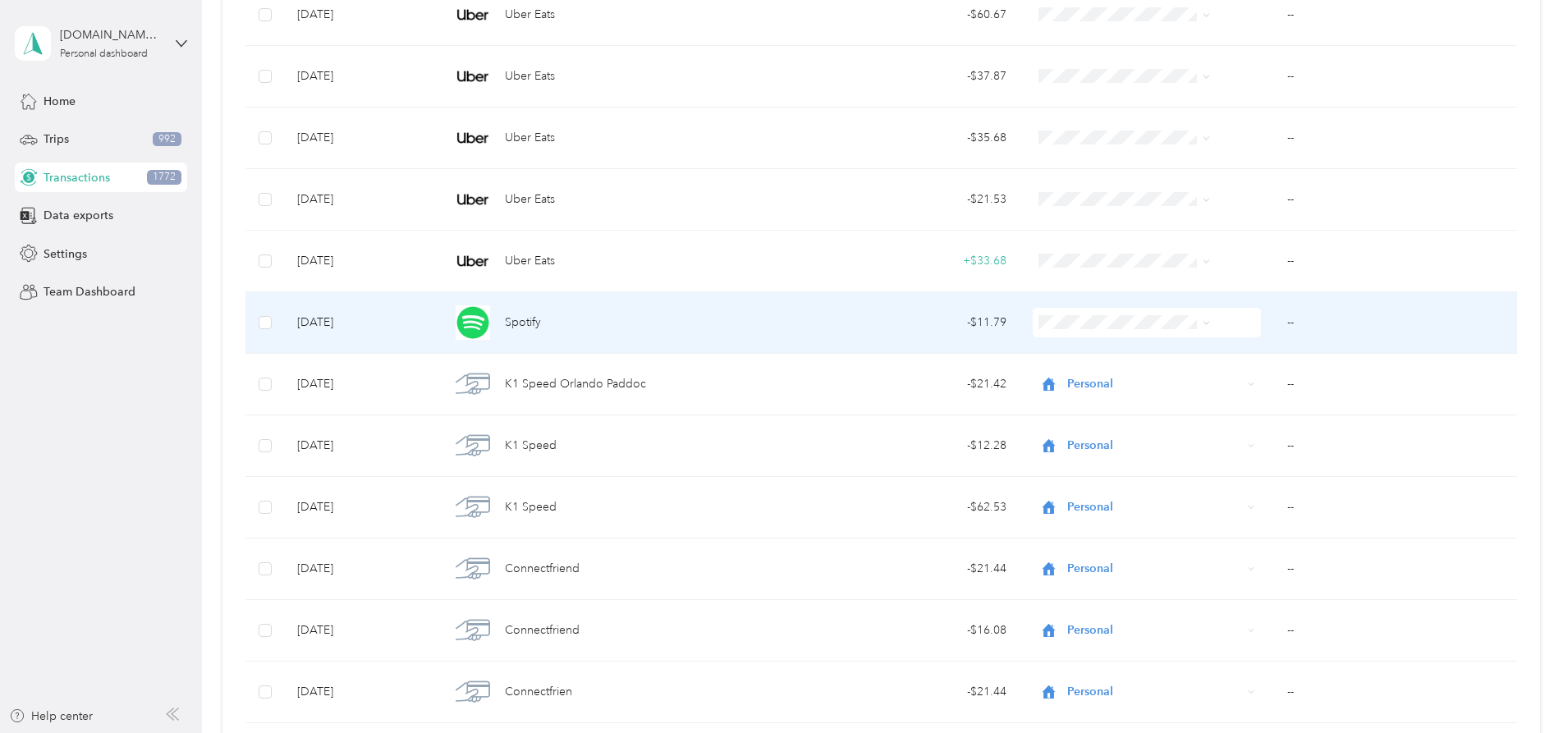
click at [1060, 328] on span at bounding box center [1146, 322] width 228 height 30
click at [1060, 382] on span "Personal" at bounding box center [1112, 383] width 131 height 17
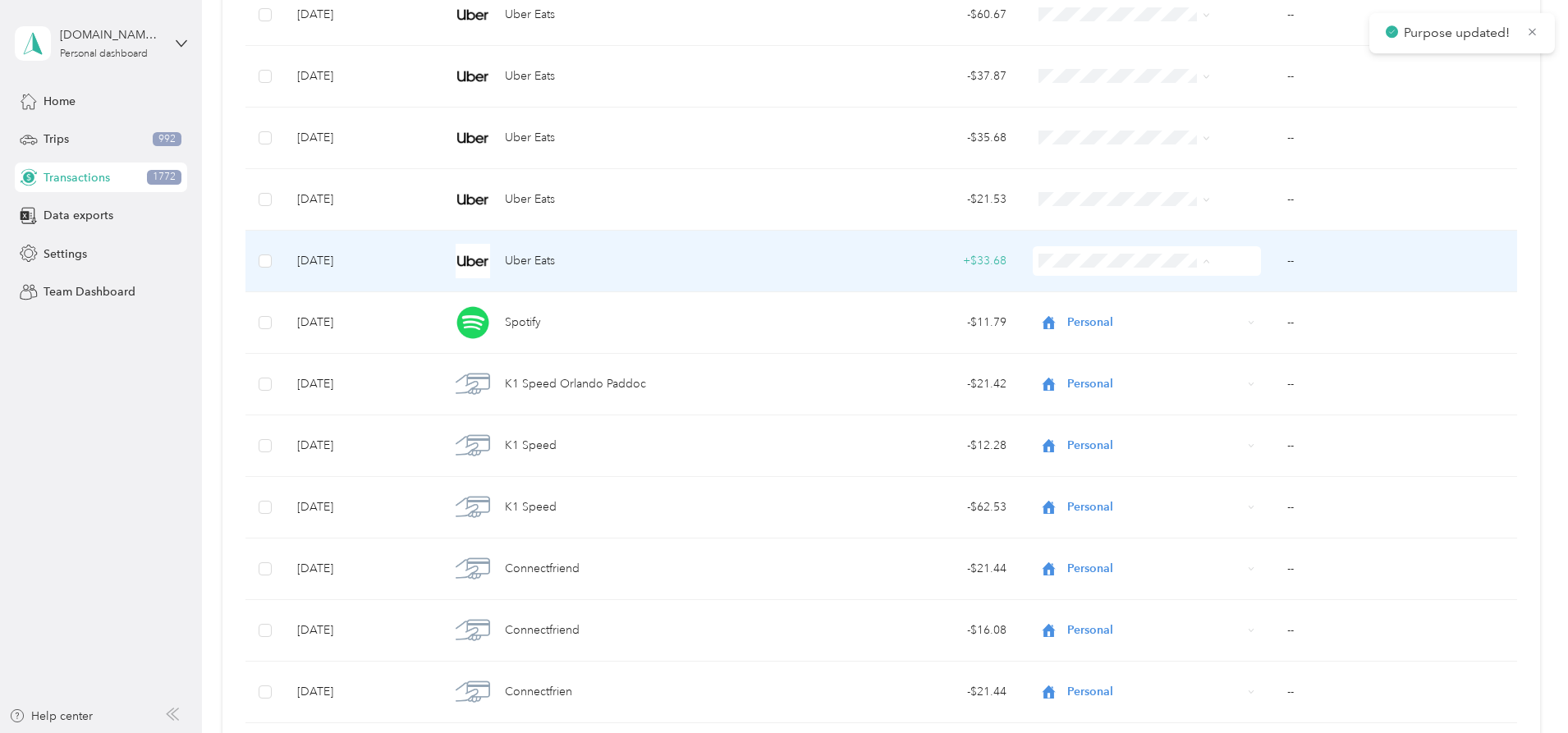
click at [1060, 318] on span "Personal" at bounding box center [1112, 321] width 131 height 17
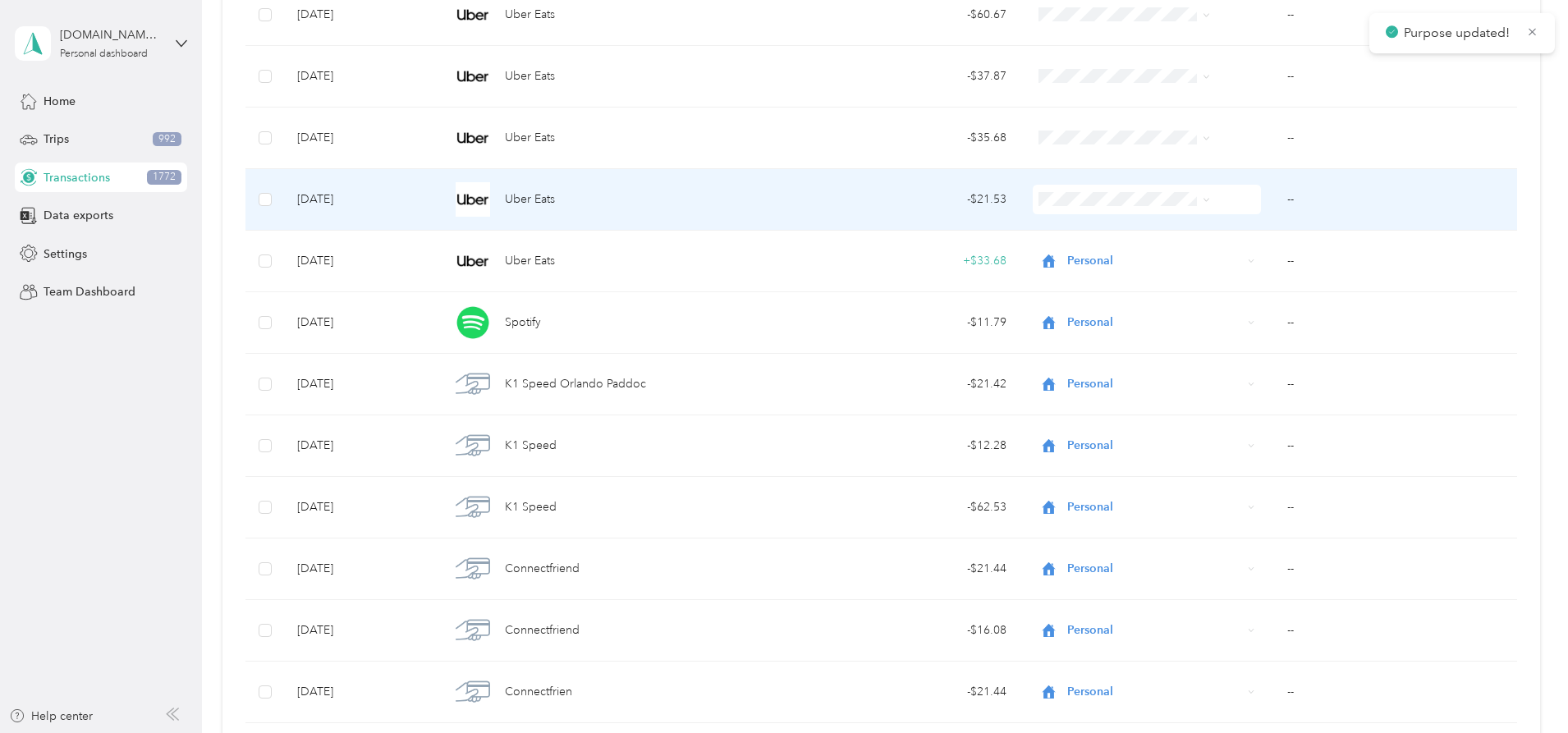
click at [1060, 207] on span at bounding box center [1146, 199] width 228 height 30
click at [1060, 250] on li "Personal" at bounding box center [1098, 259] width 184 height 29
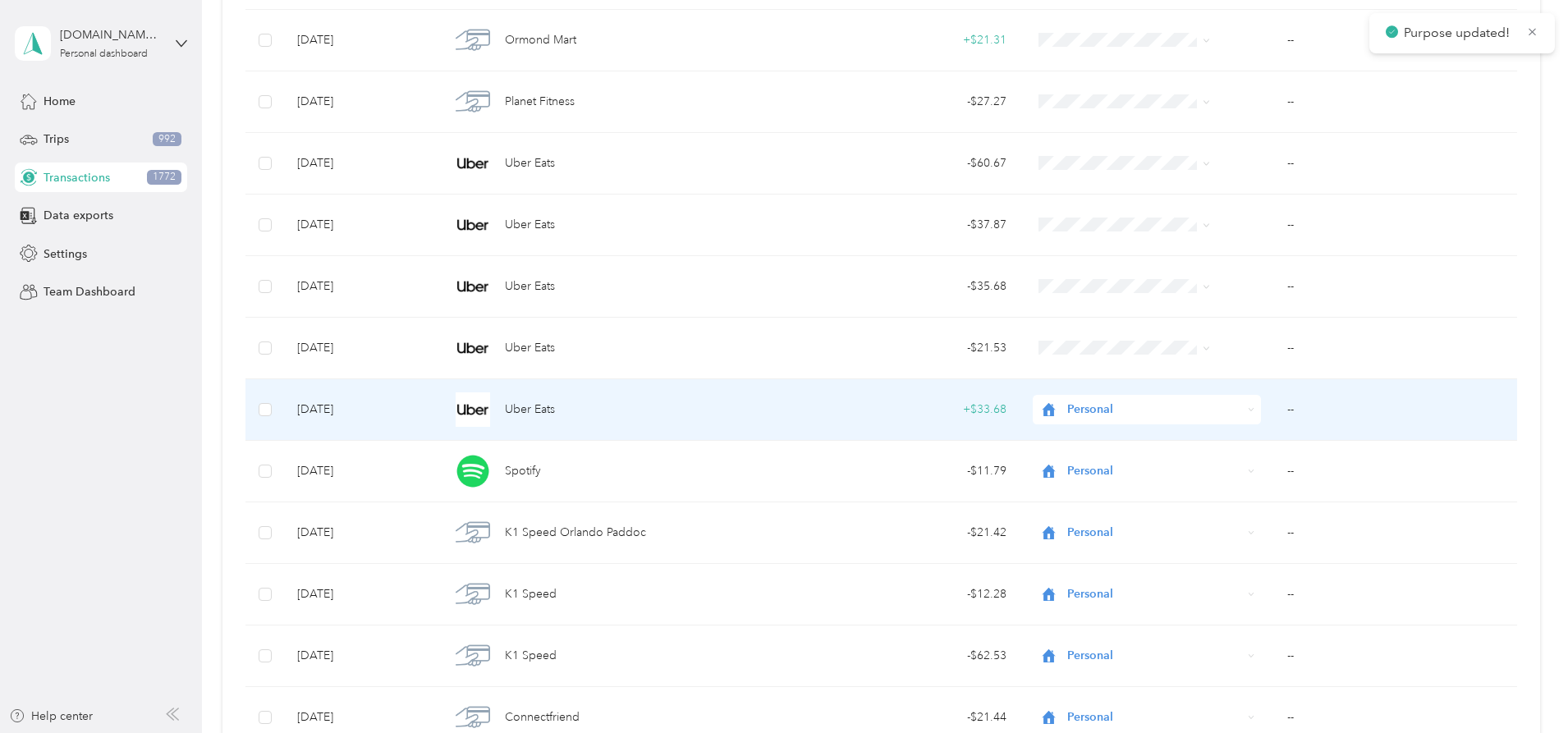
scroll to position [16705, 0]
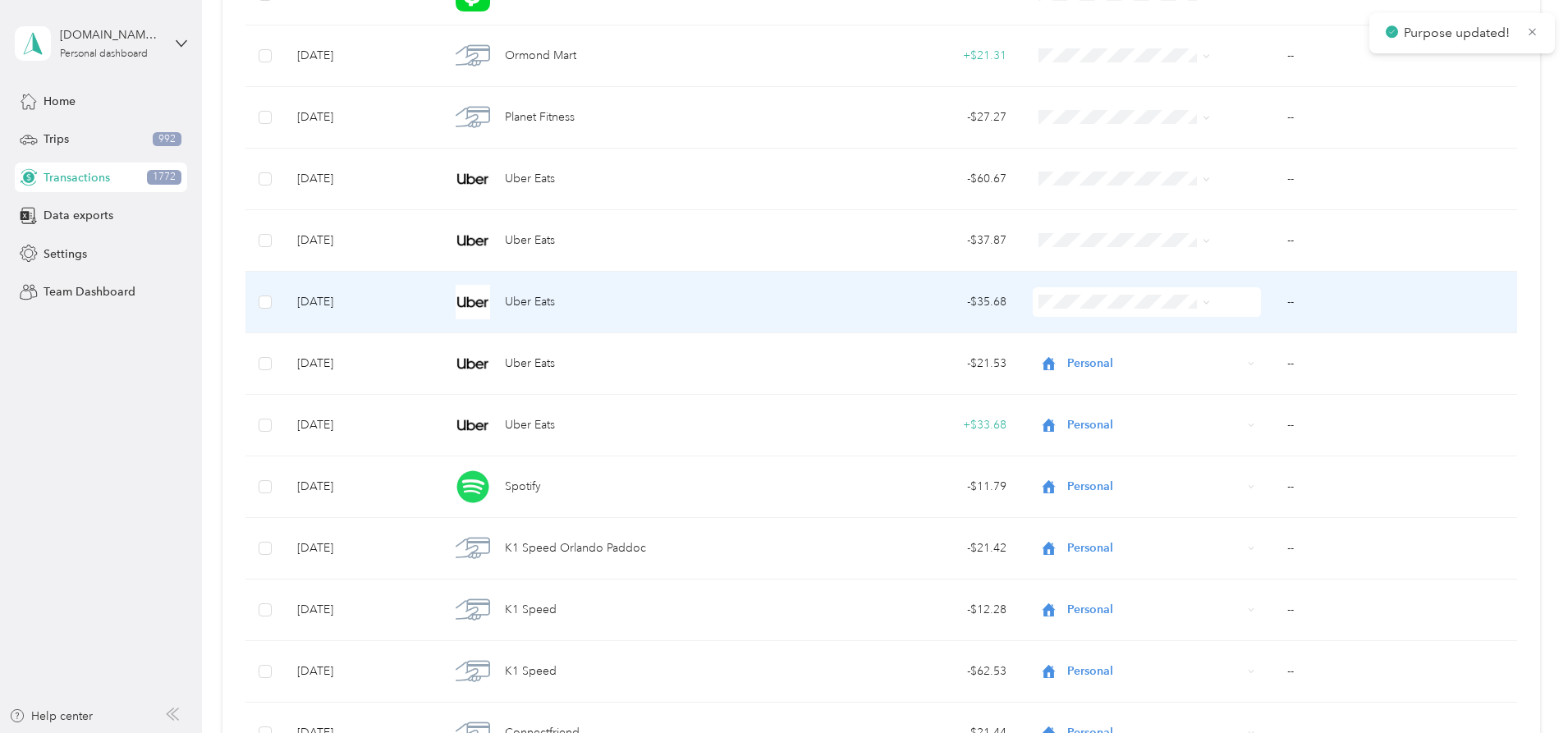
click at [1060, 308] on span at bounding box center [1146, 302] width 228 height 30
click at [1060, 354] on span "Personal" at bounding box center [1112, 362] width 131 height 17
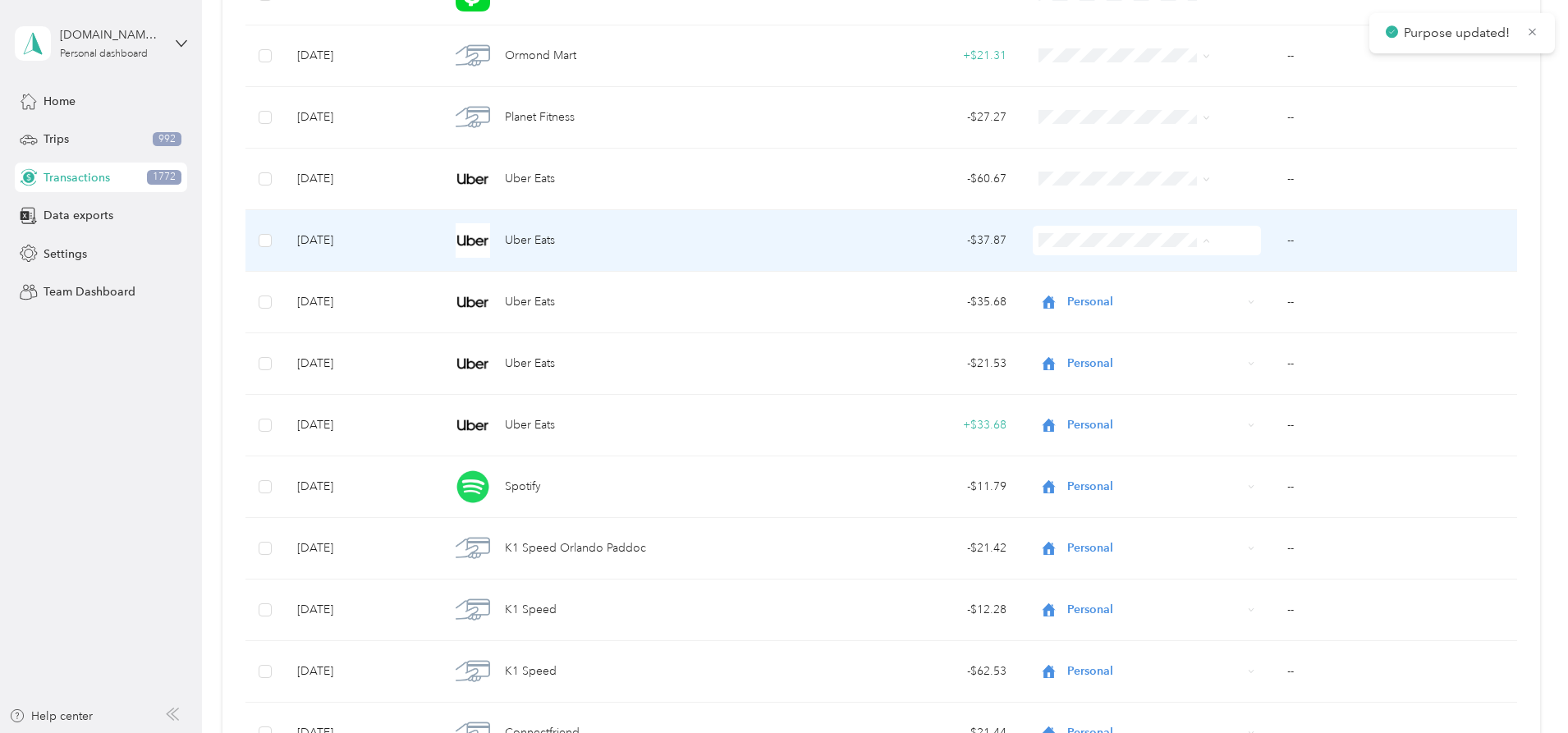
click at [1060, 292] on span "Personal" at bounding box center [1112, 301] width 131 height 17
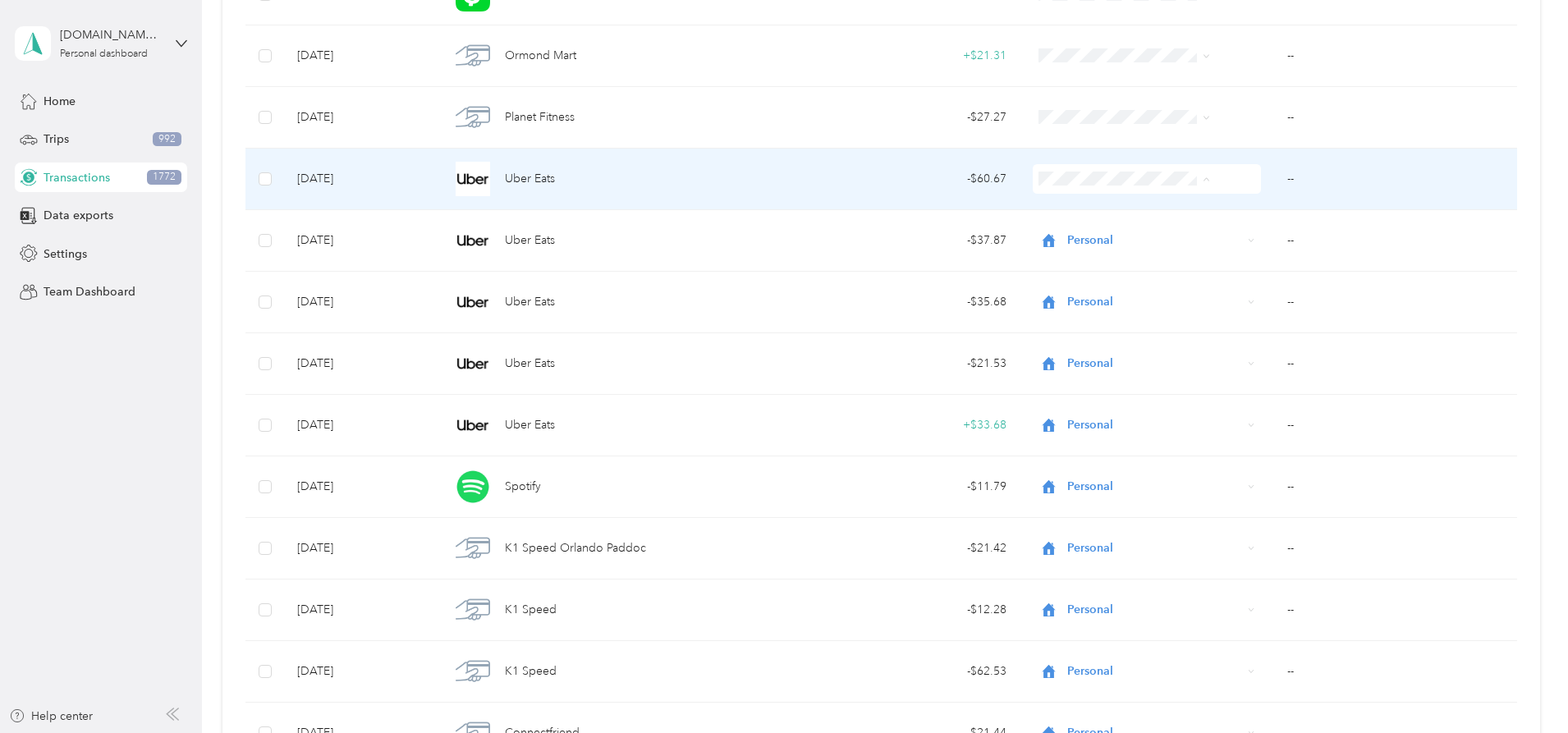
click at [1060, 244] on ol "Work Personal [DEMOGRAPHIC_DATA] Other Charity Medical Moving Commute" at bounding box center [1098, 310] width 184 height 230
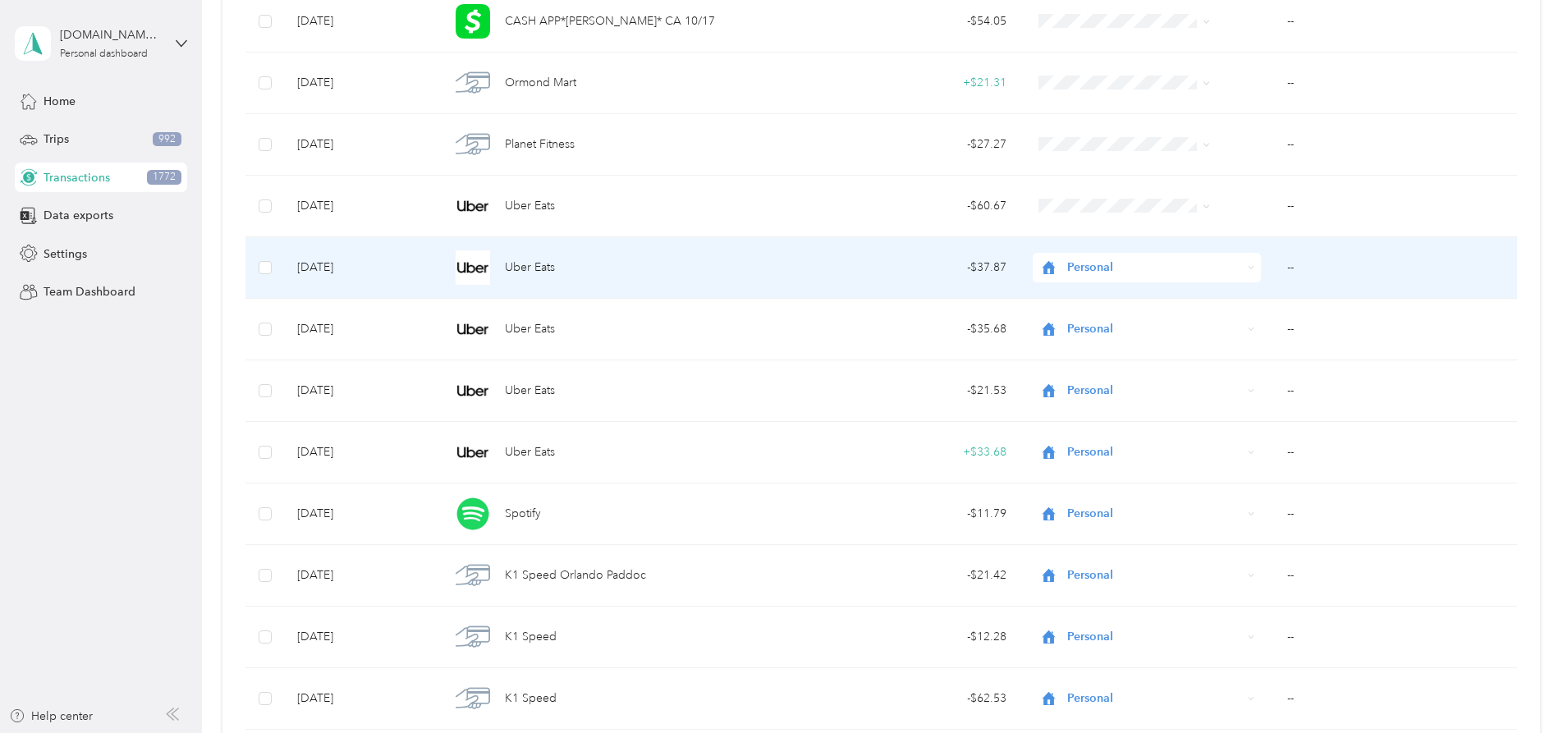
scroll to position [16623, 0]
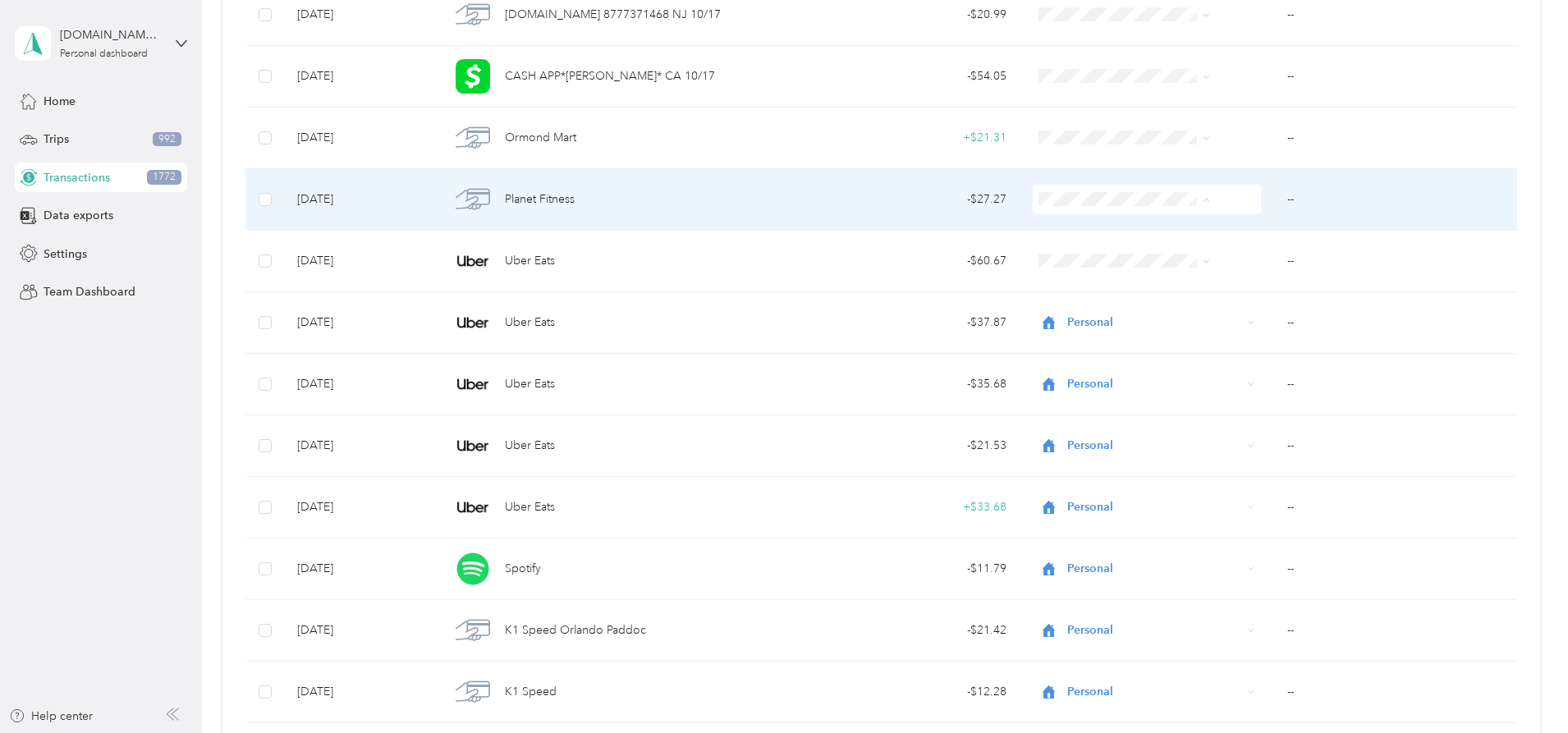
click at [1060, 252] on span "Personal" at bounding box center [1112, 259] width 131 height 17
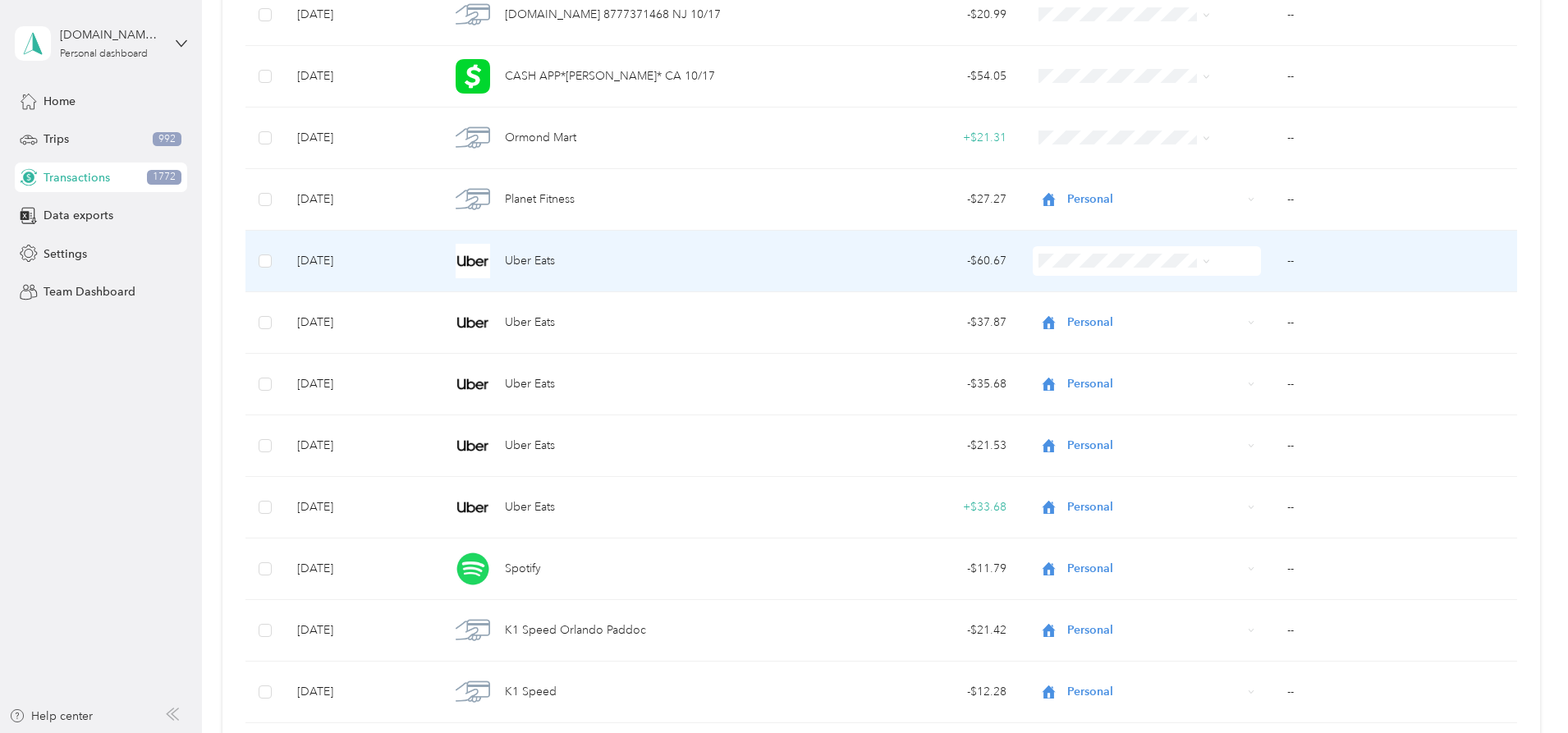
click at [1060, 309] on li "Personal" at bounding box center [1098, 316] width 184 height 29
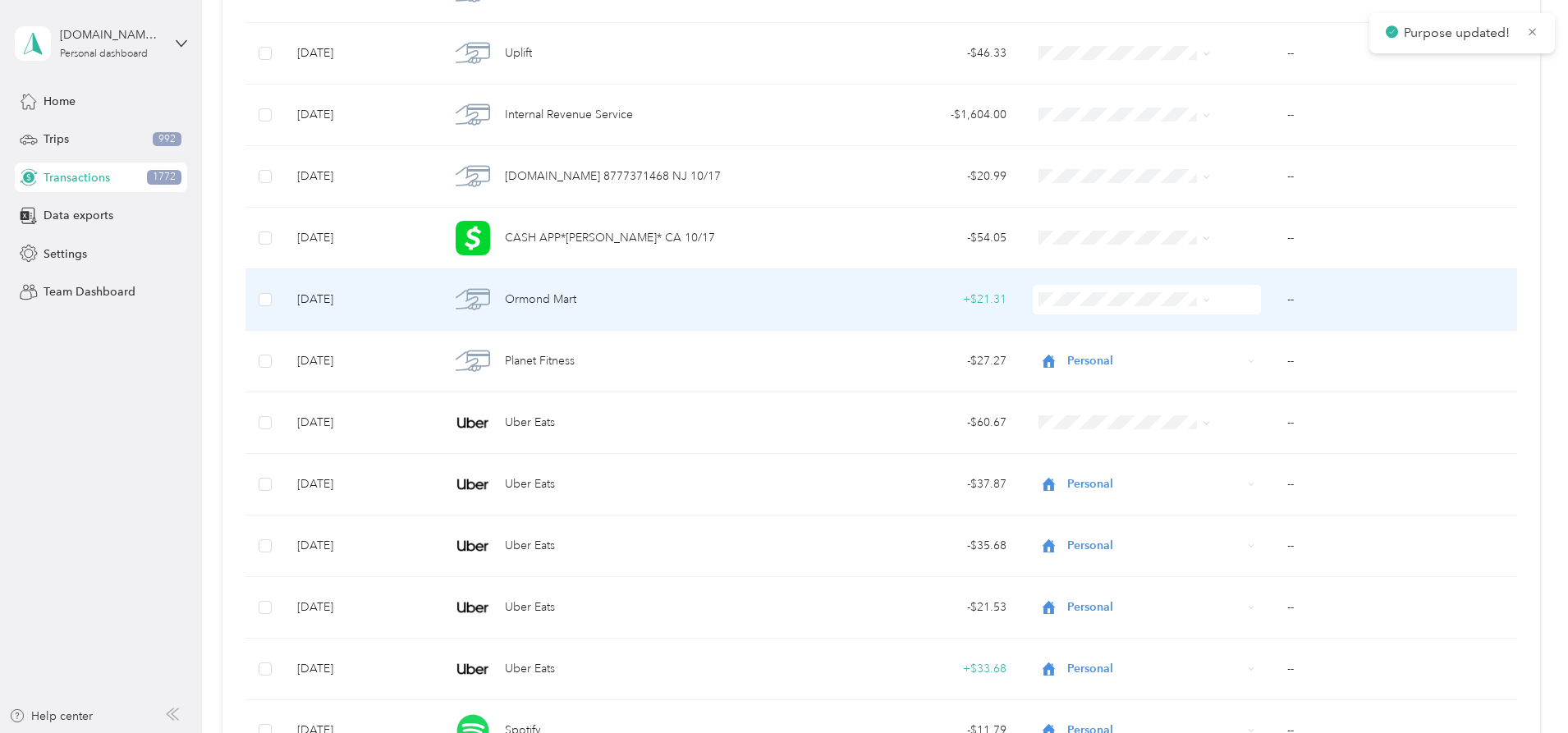
scroll to position [16459, 0]
click at [1060, 360] on span "Personal" at bounding box center [1112, 362] width 131 height 17
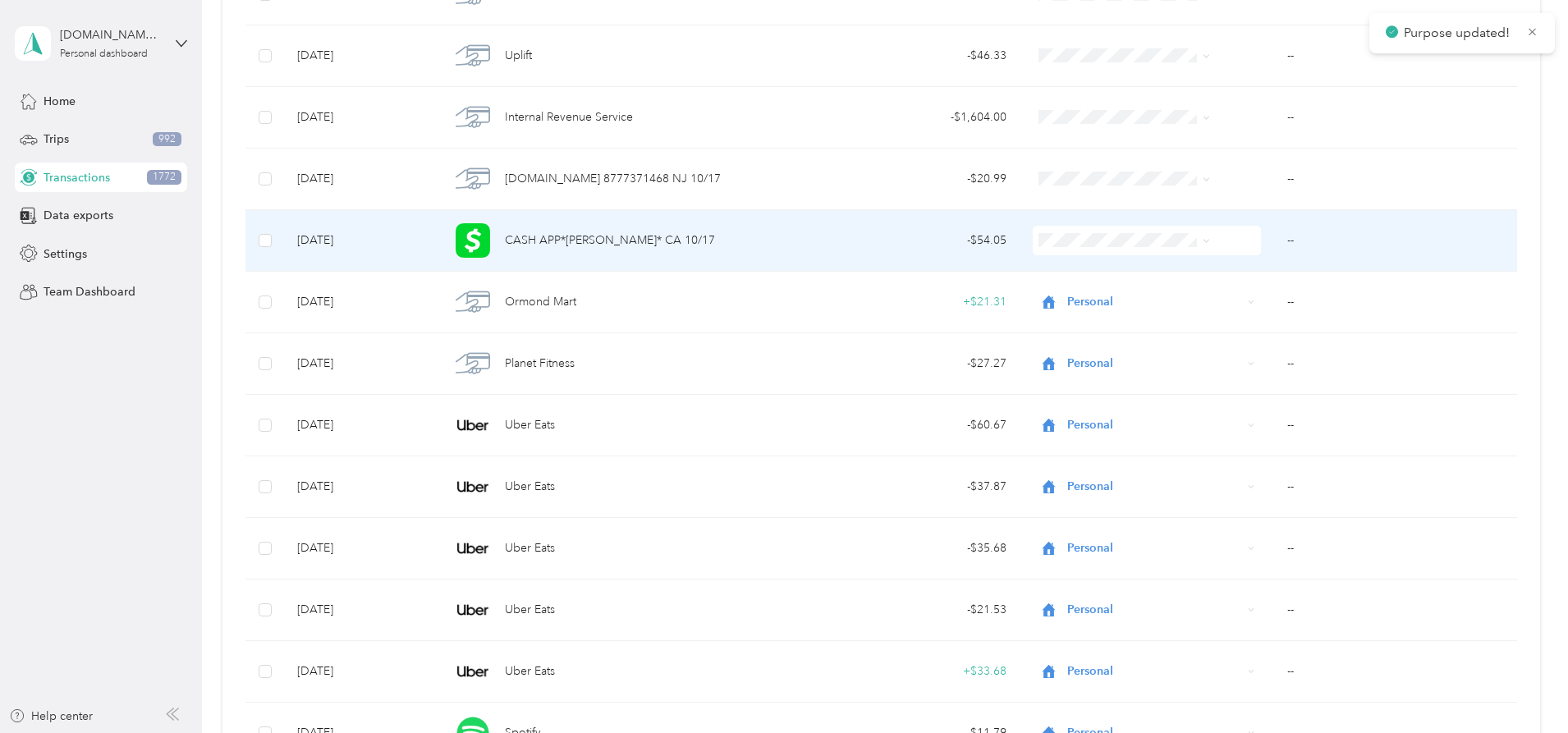
click at [1060, 295] on span "Personal" at bounding box center [1112, 301] width 131 height 17
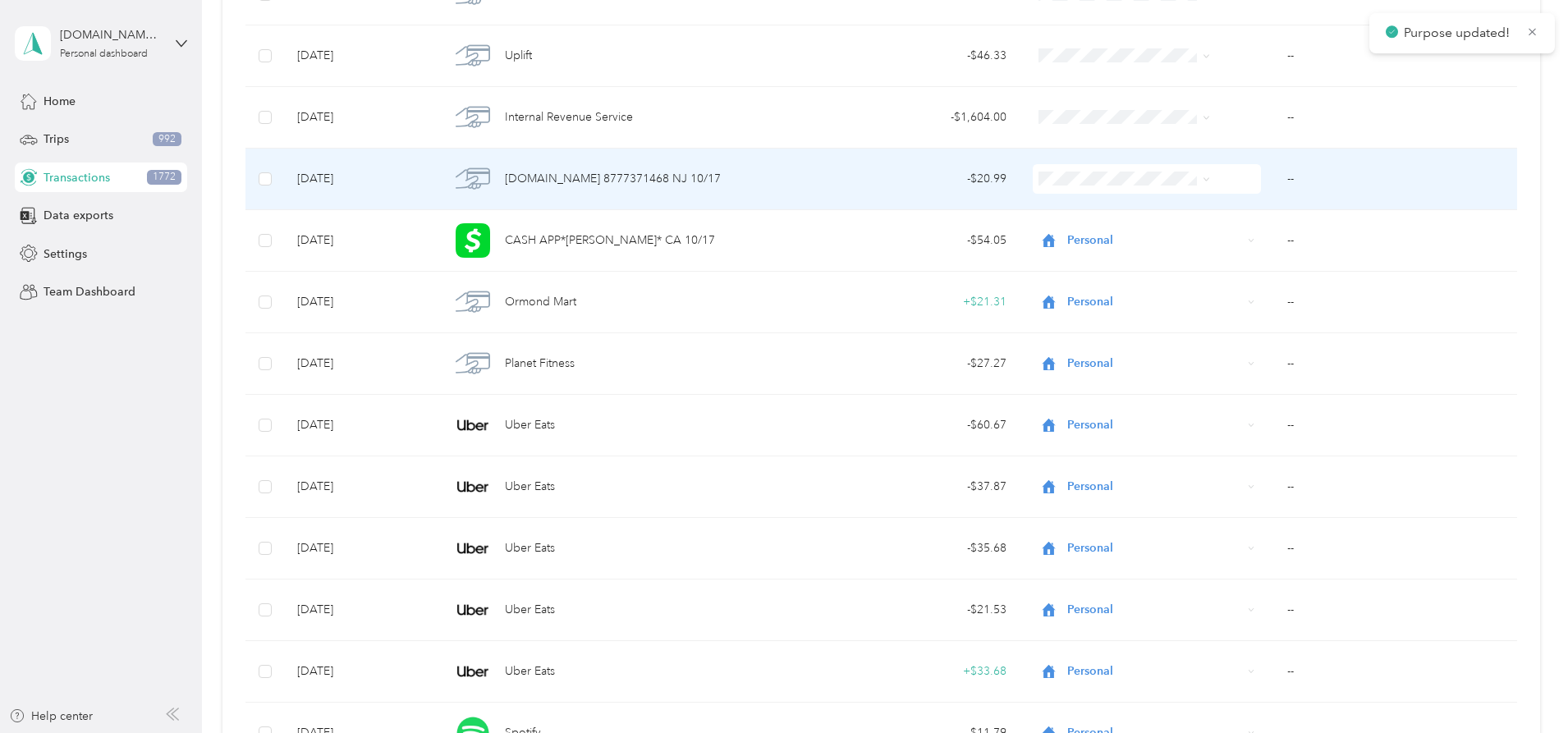
click at [1060, 188] on span at bounding box center [1146, 179] width 228 height 30
click at [1060, 189] on span at bounding box center [1146, 179] width 228 height 30
click at [1060, 228] on li "Personal" at bounding box center [1098, 238] width 184 height 29
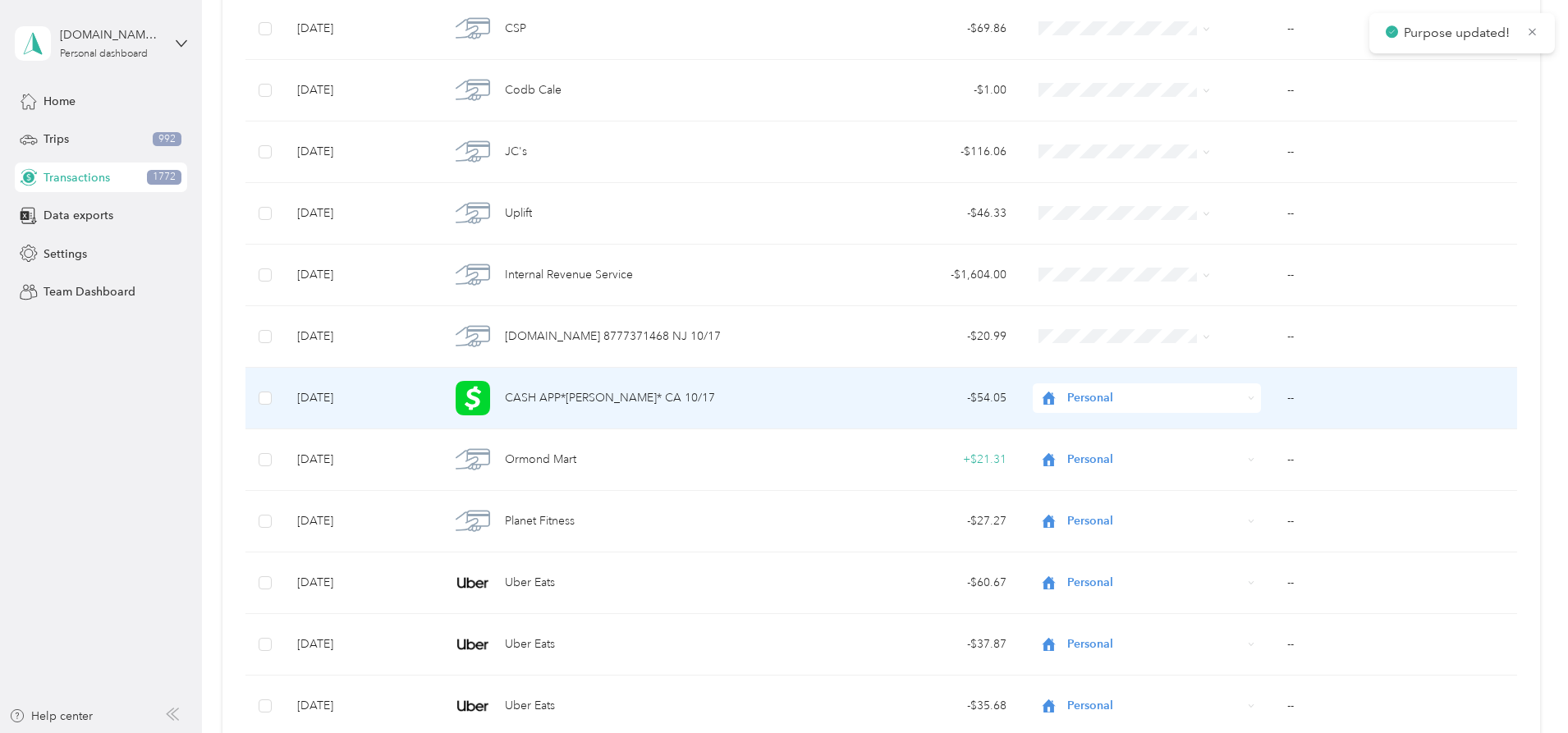
scroll to position [16295, 0]
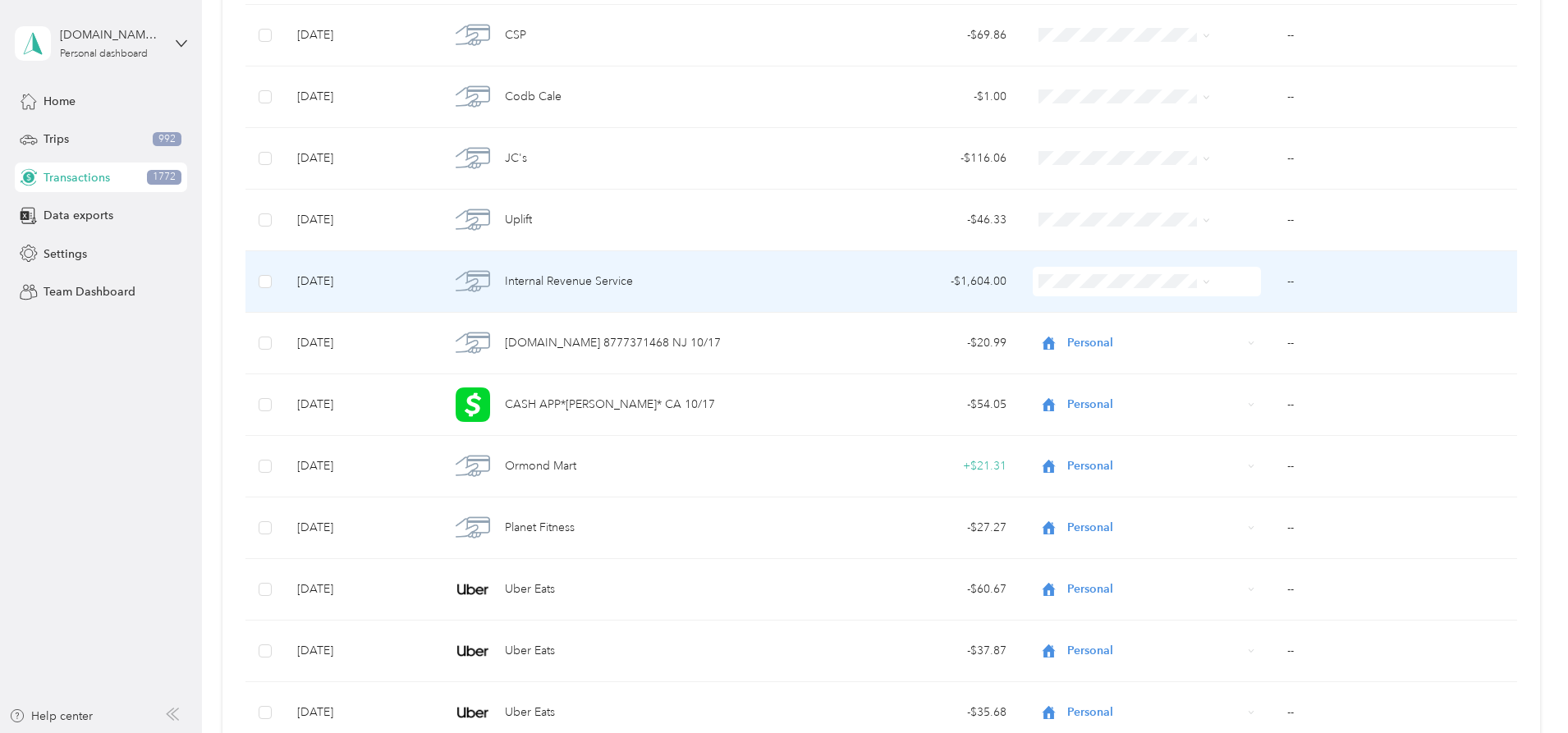
click at [1120, 341] on span "Personal" at bounding box center [1112, 341] width 131 height 17
click at [1274, 282] on td "--" at bounding box center [1395, 282] width 243 height 61
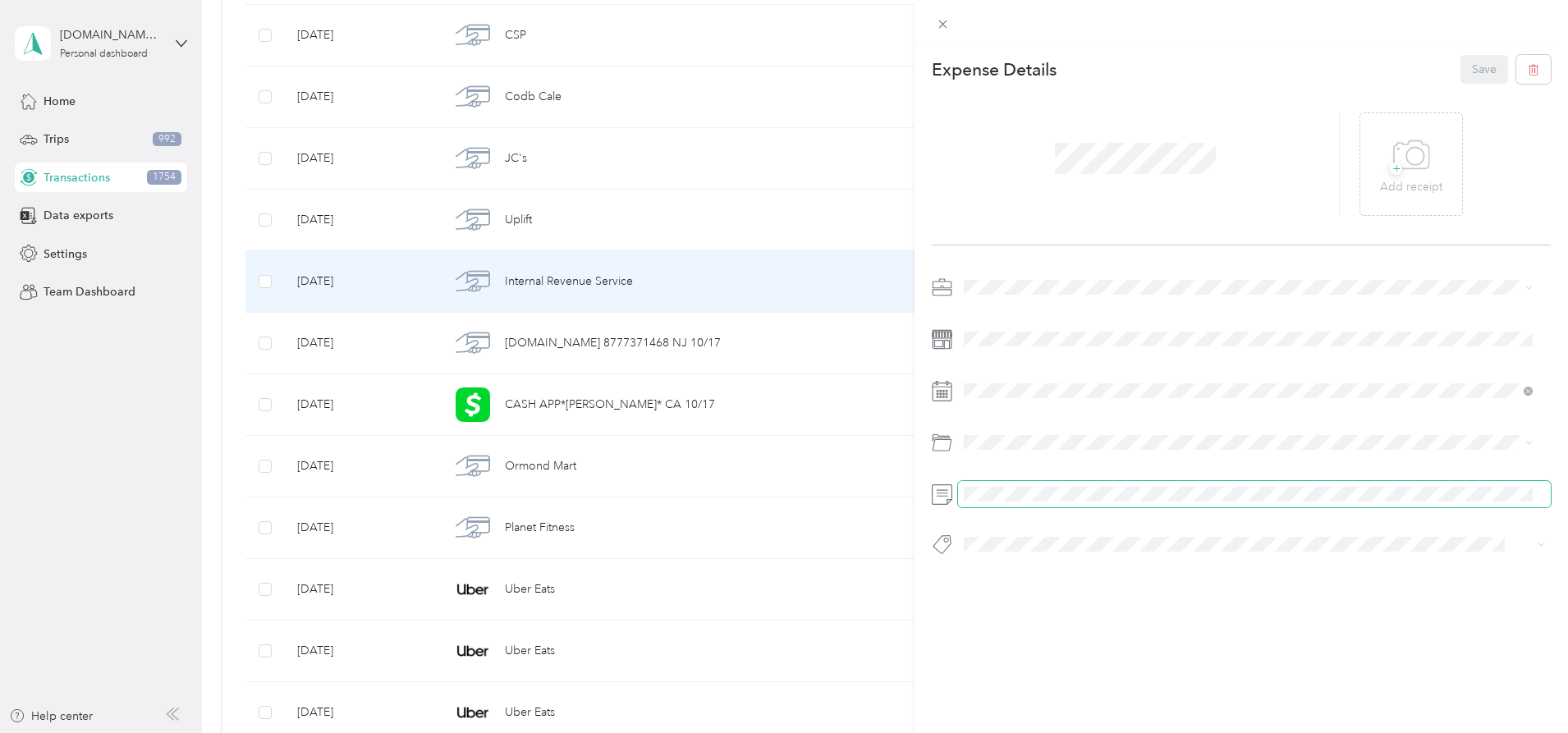
click at [1029, 489] on span at bounding box center [1254, 494] width 593 height 26
click at [998, 501] on span at bounding box center [1254, 494] width 593 height 26
click at [1475, 71] on button "Save" at bounding box center [1484, 69] width 48 height 29
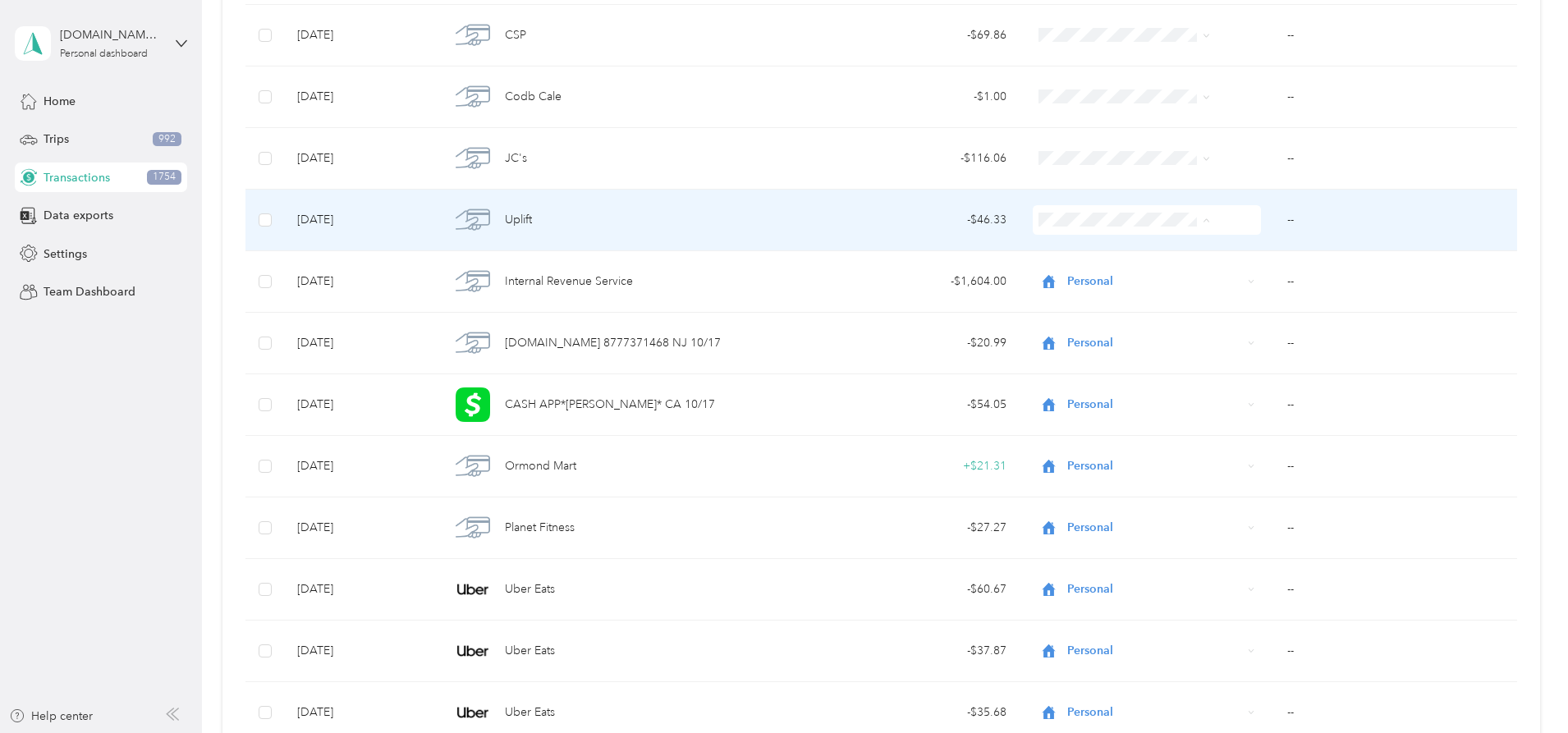
click at [1052, 280] on span "Personal" at bounding box center [1112, 280] width 131 height 17
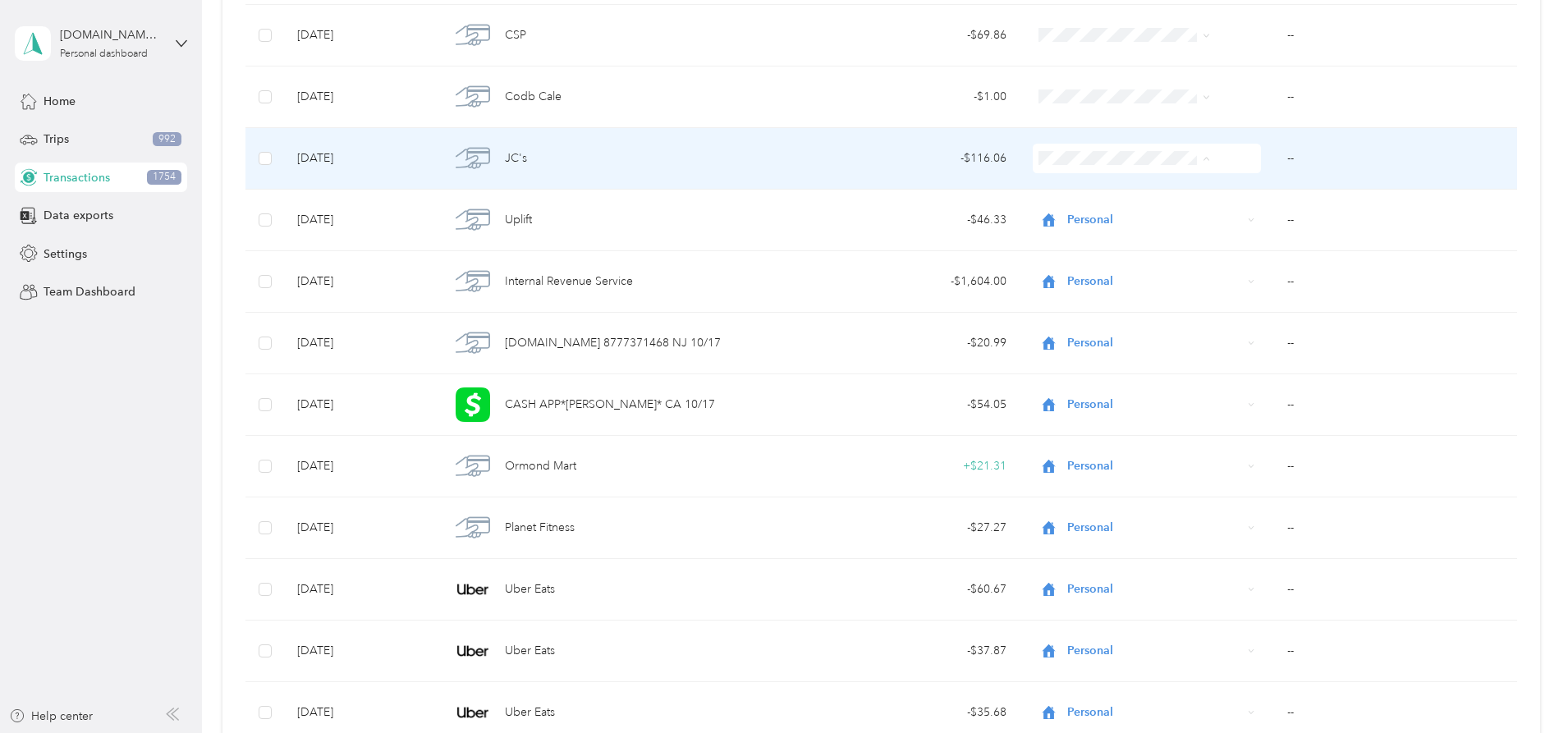
click at [1052, 219] on li "Personal" at bounding box center [1098, 218] width 184 height 29
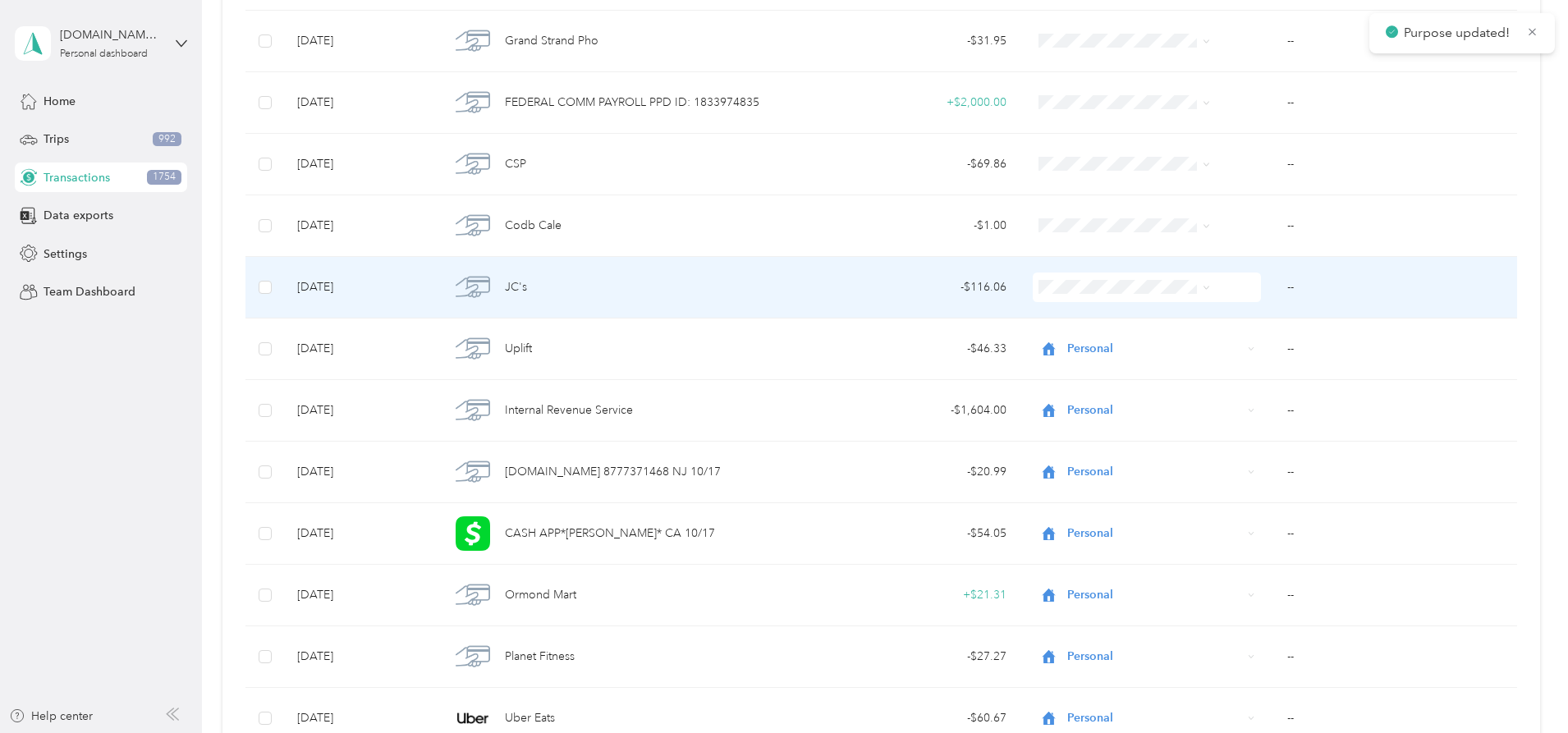
scroll to position [16130, 0]
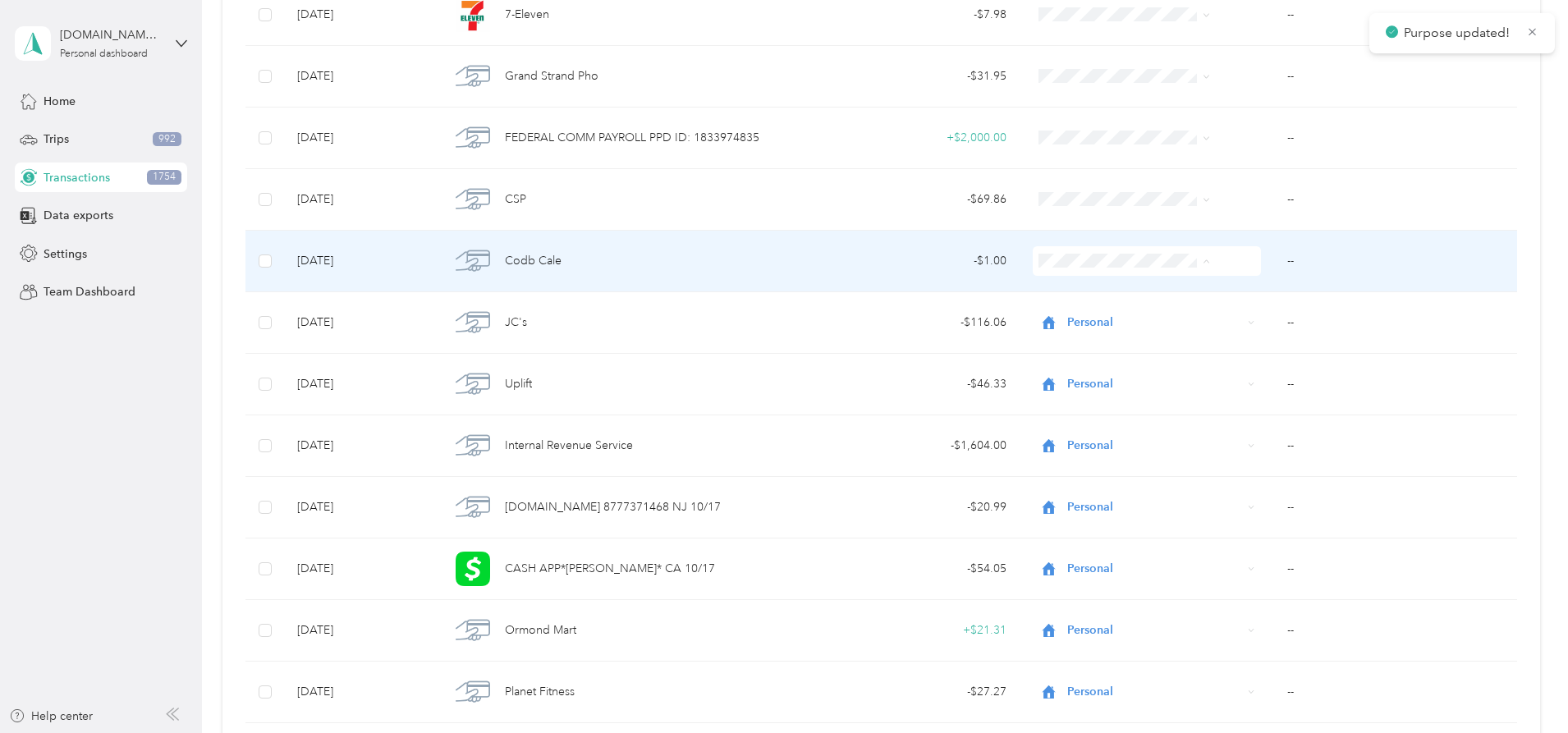
click at [1035, 318] on icon at bounding box center [1027, 320] width 20 height 13
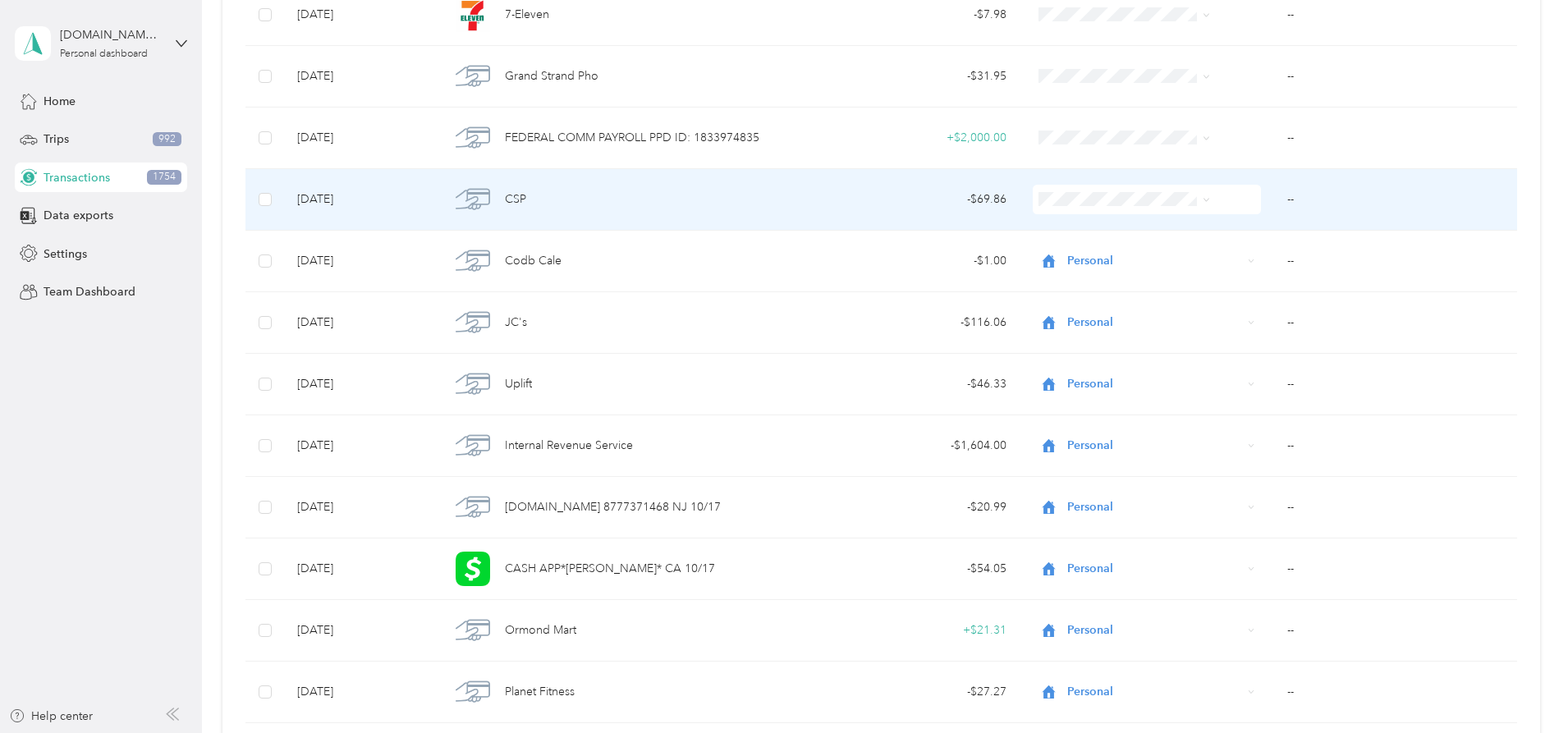
click at [1057, 256] on span "Personal" at bounding box center [1112, 252] width 131 height 17
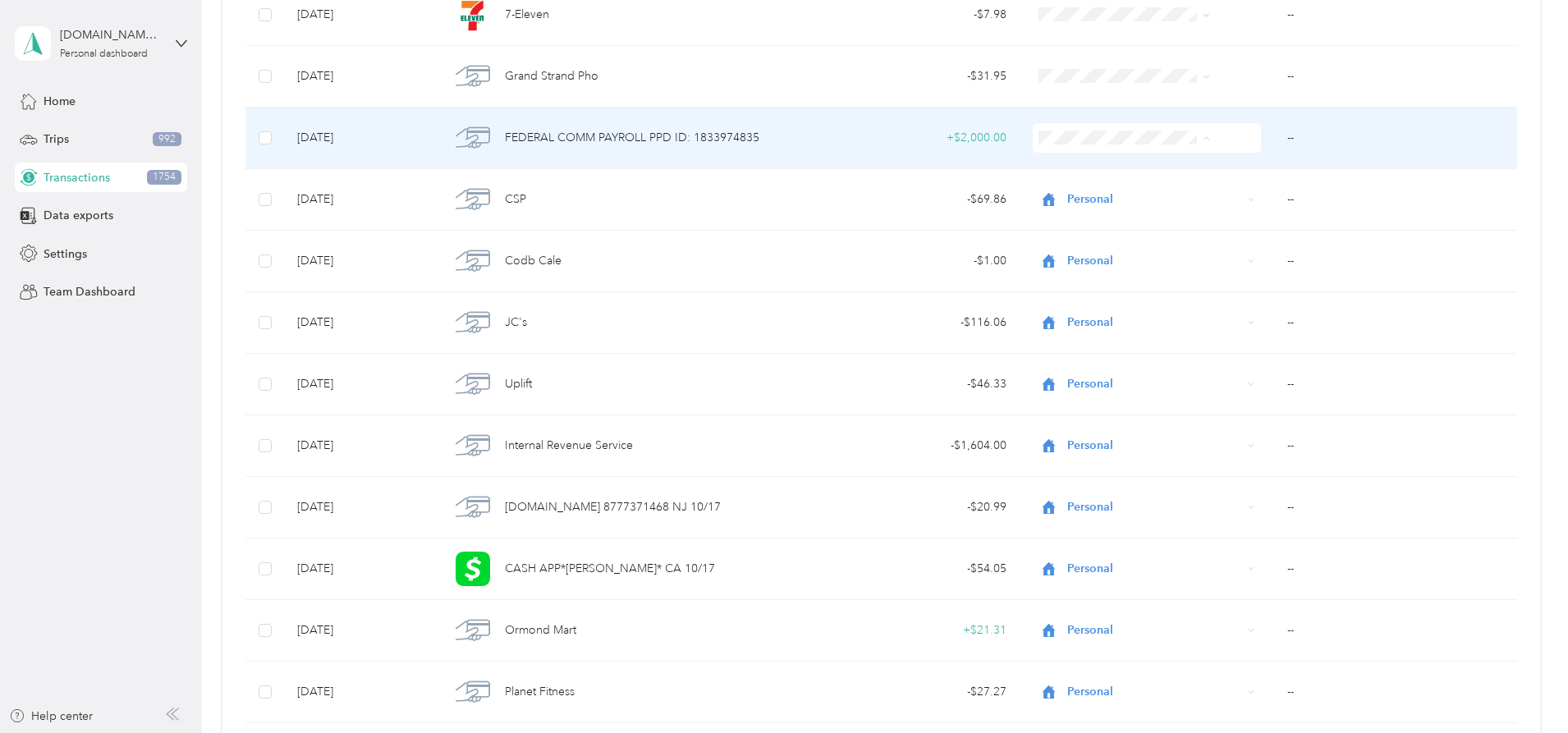
click at [1073, 174] on ol "Work Personal [DEMOGRAPHIC_DATA] Other Charity Medical Moving Commute" at bounding box center [1098, 269] width 184 height 230
click at [1203, 135] on icon at bounding box center [1206, 138] width 7 height 7
click at [1086, 169] on span "Work" at bounding box center [1112, 169] width 131 height 17
click at [1274, 133] on td "--" at bounding box center [1395, 138] width 243 height 61
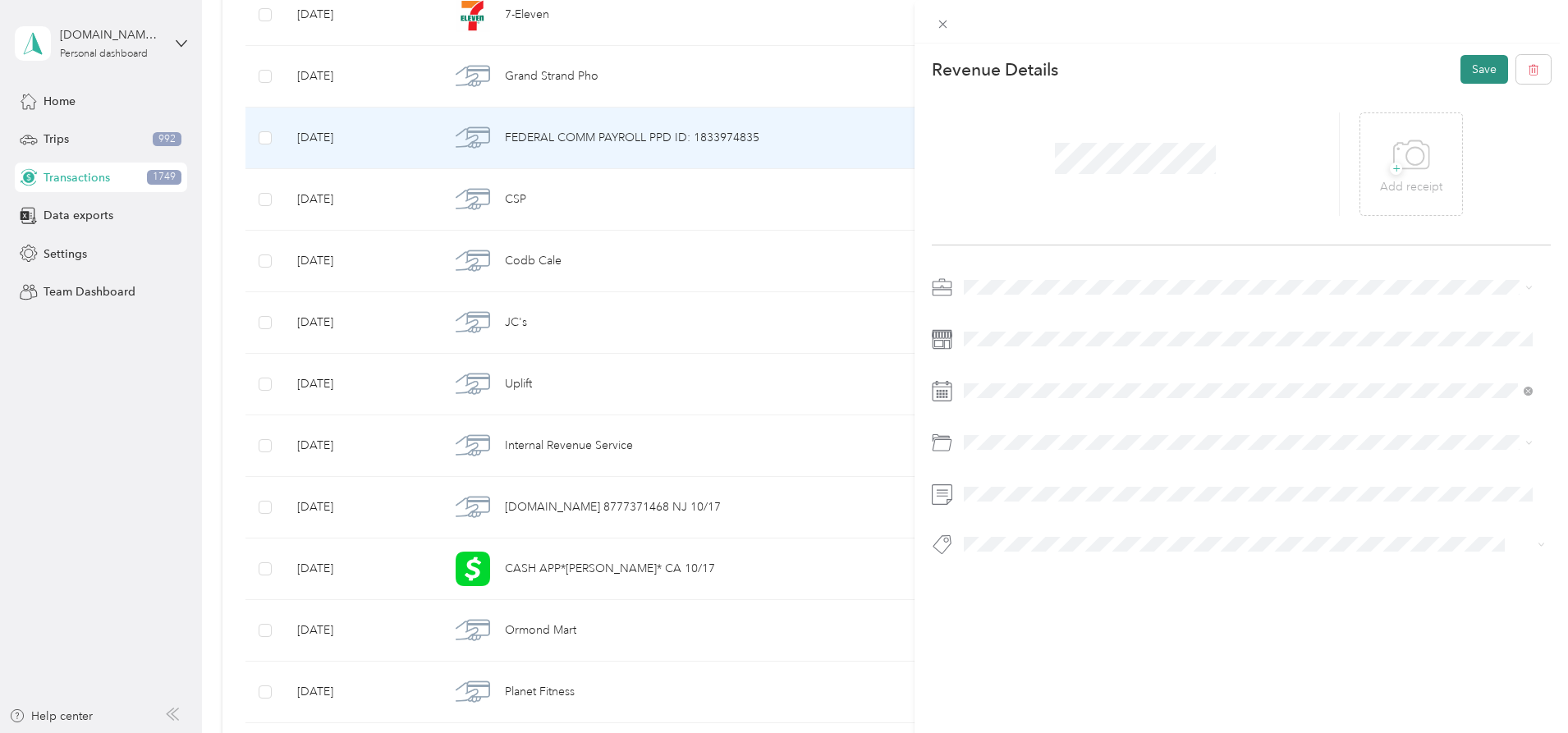
click at [1465, 74] on button "Save" at bounding box center [1484, 69] width 48 height 29
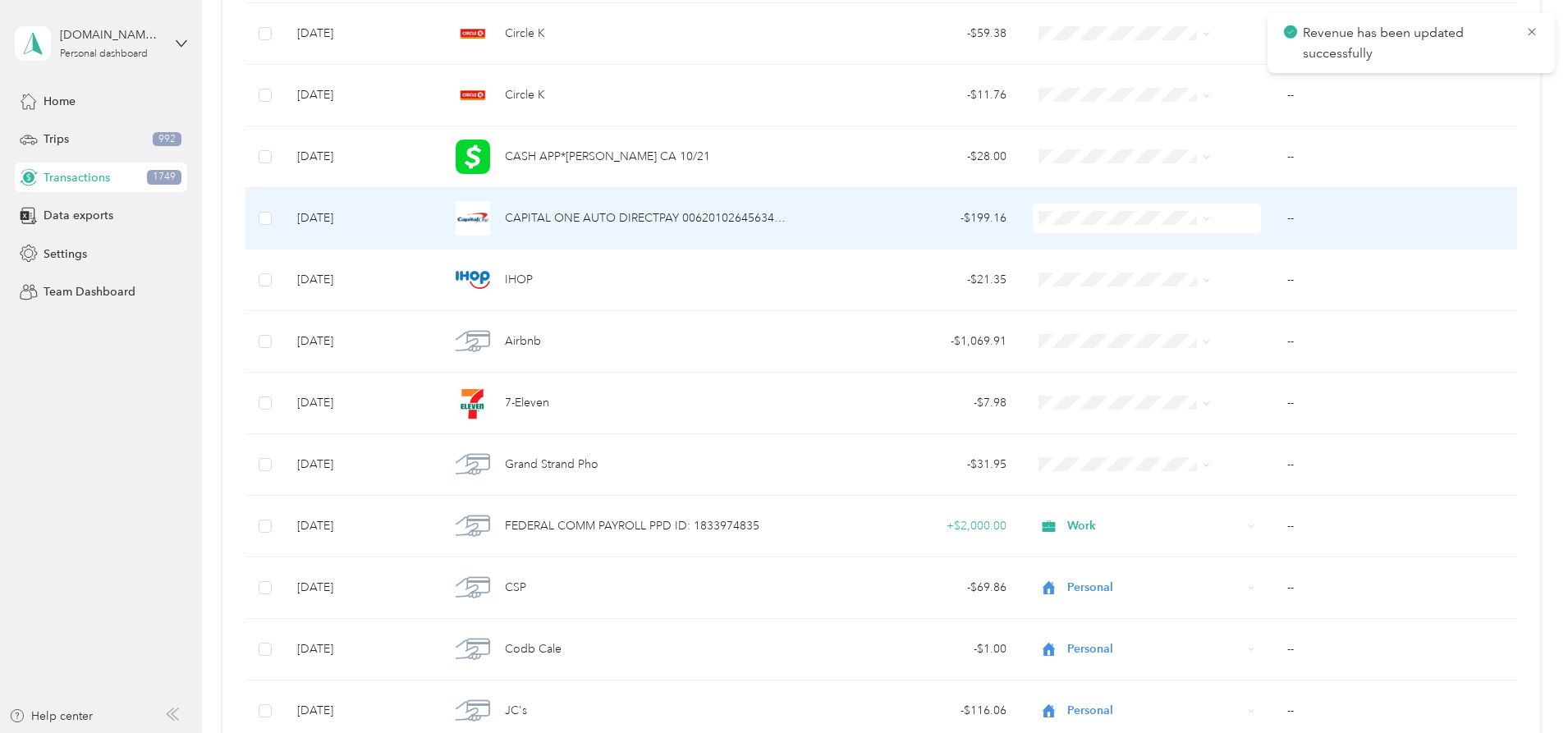
scroll to position [15802, 0]
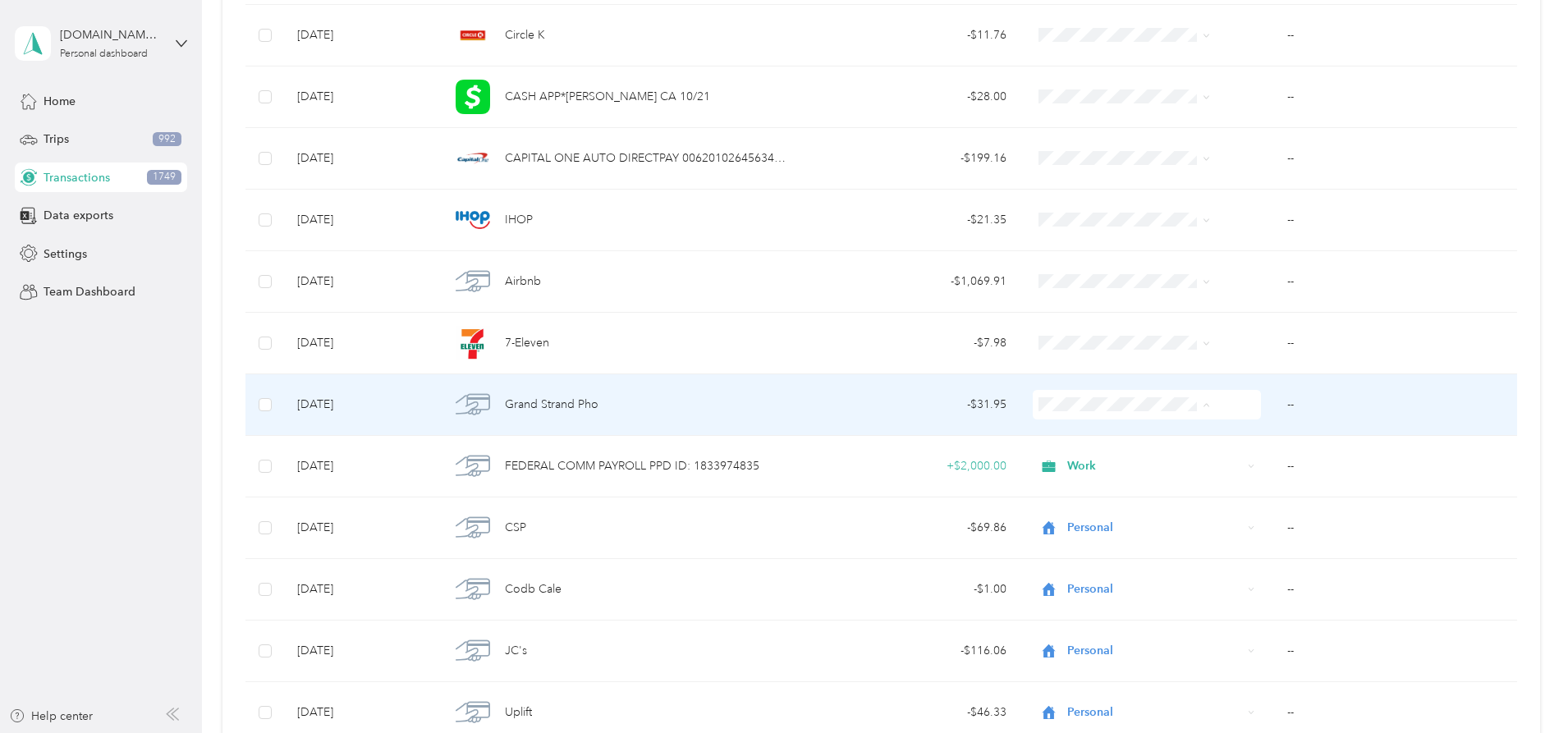
click at [1093, 463] on span "Personal" at bounding box center [1112, 465] width 131 height 17
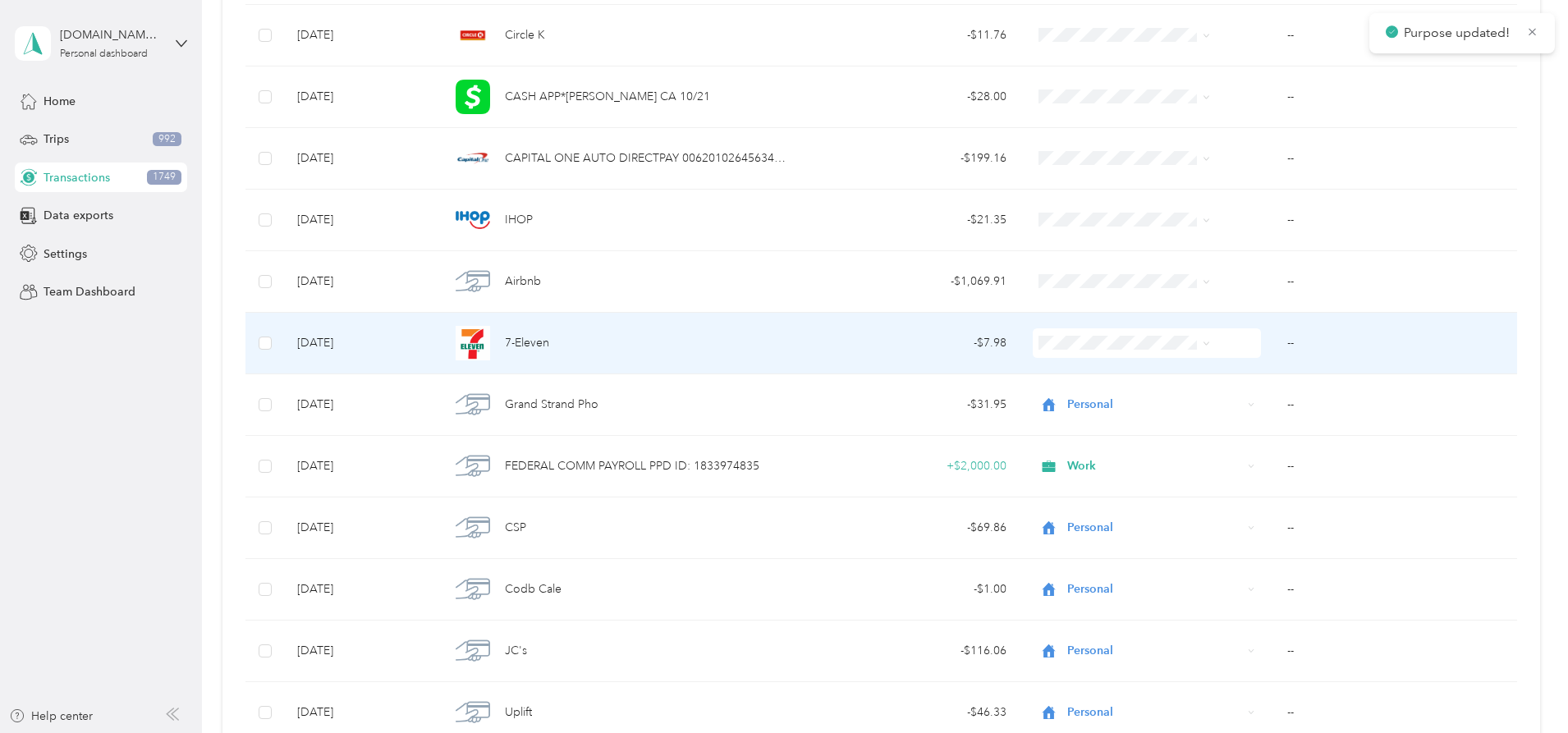
click at [1061, 402] on span "Personal" at bounding box center [1112, 398] width 131 height 17
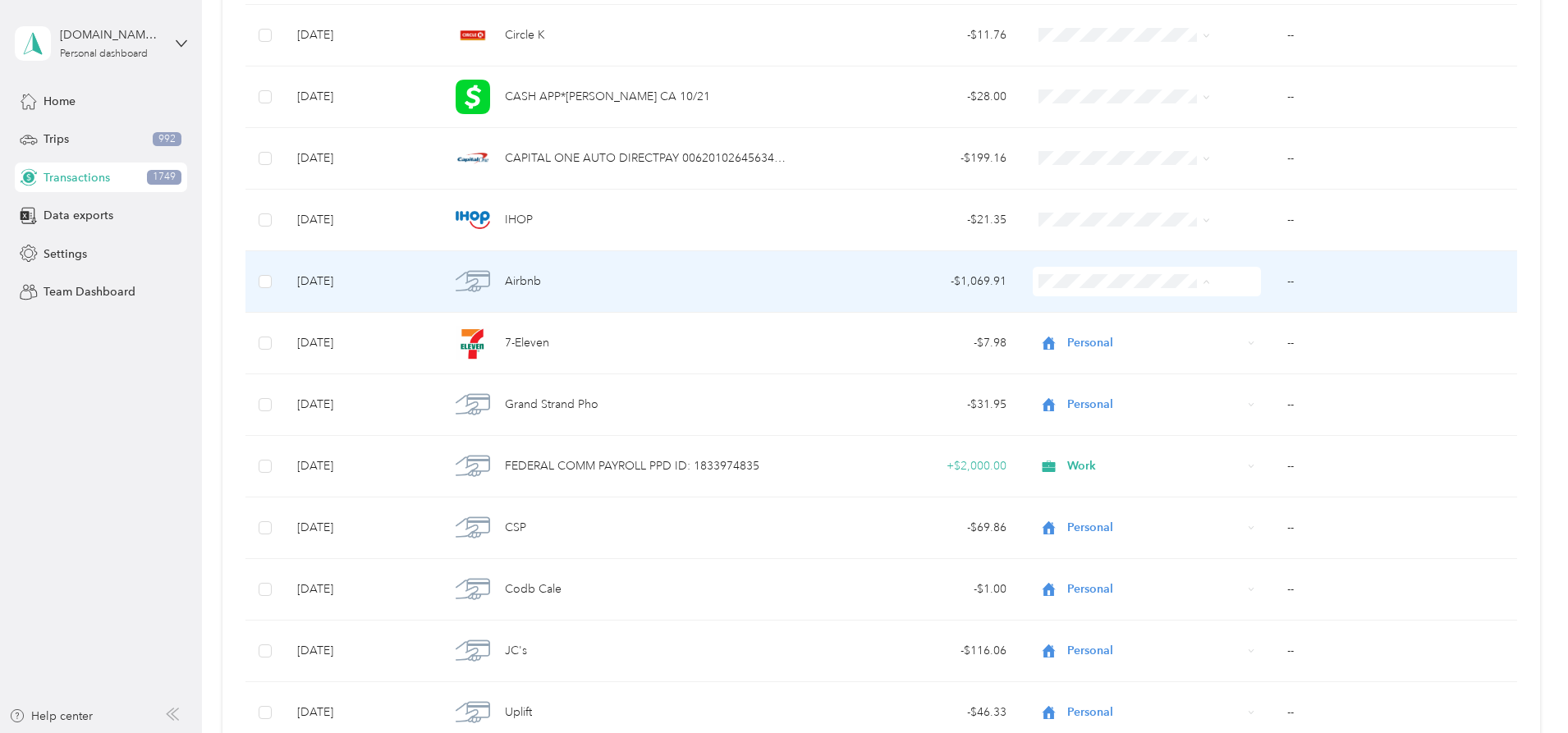
click at [1061, 363] on span "Contractor" at bounding box center [1112, 370] width 131 height 17
click at [1274, 280] on td "--" at bounding box center [1395, 282] width 243 height 61
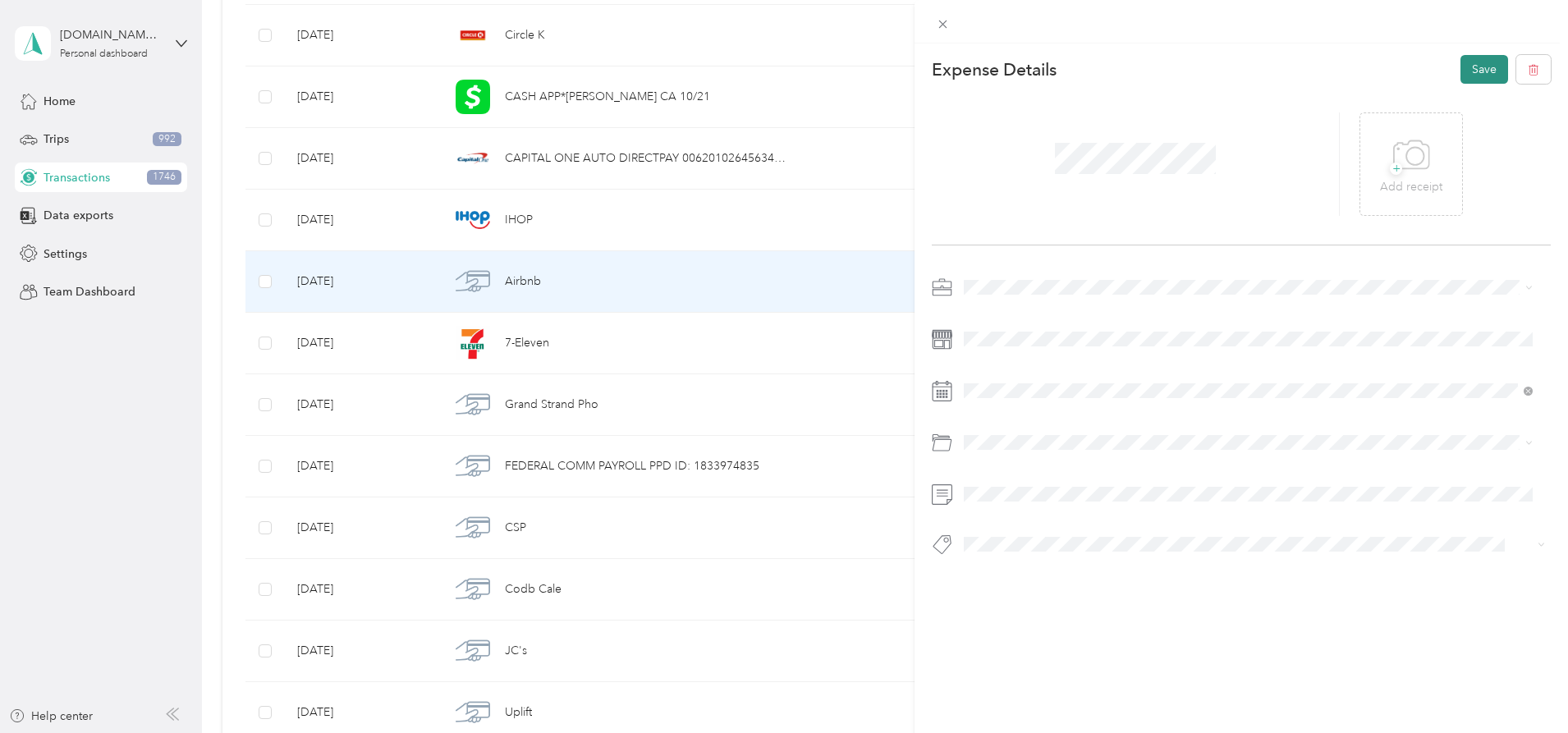
click at [1469, 67] on button "Save" at bounding box center [1484, 69] width 48 height 29
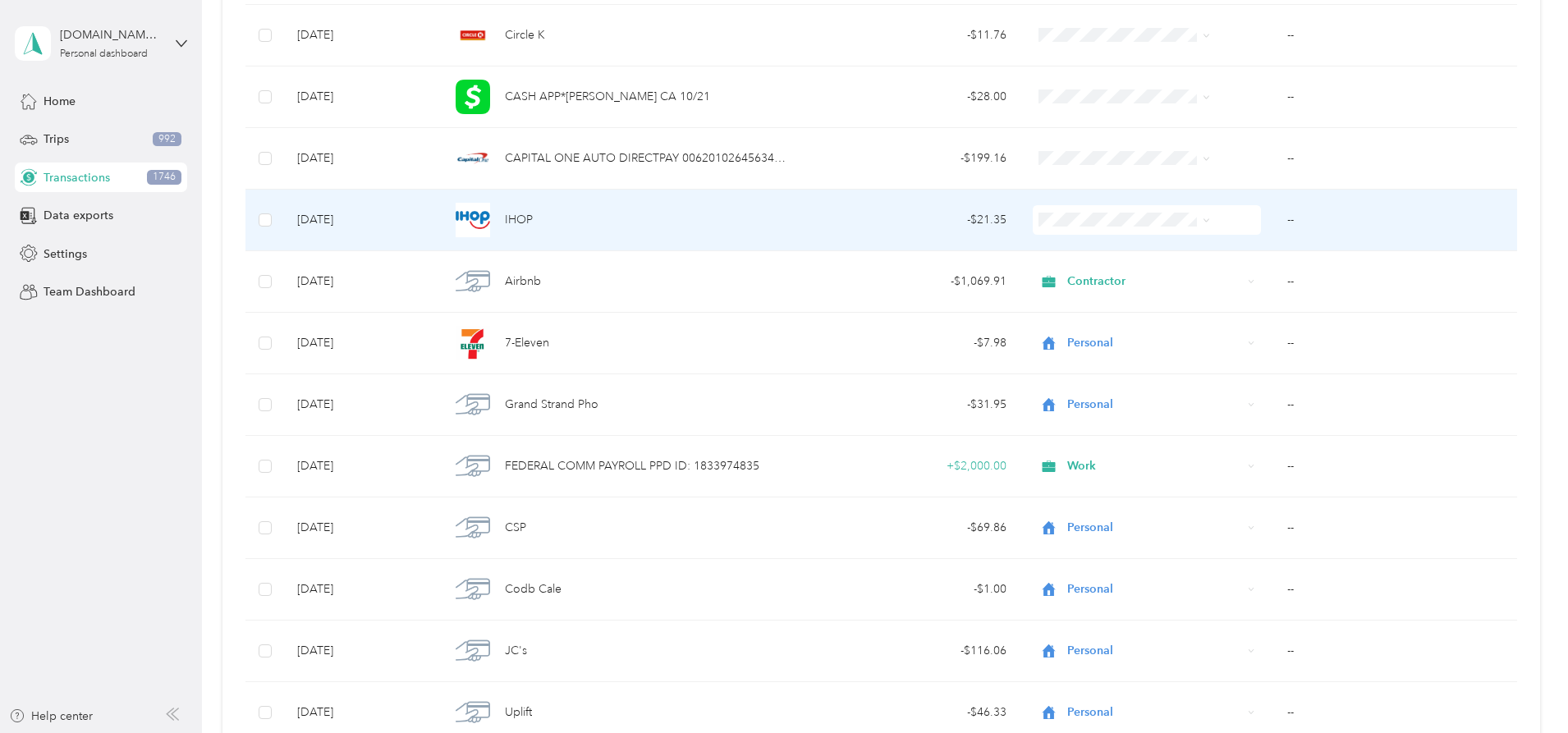
click at [1124, 209] on span at bounding box center [1146, 220] width 228 height 30
click at [1081, 280] on span "Personal" at bounding box center [1112, 272] width 131 height 17
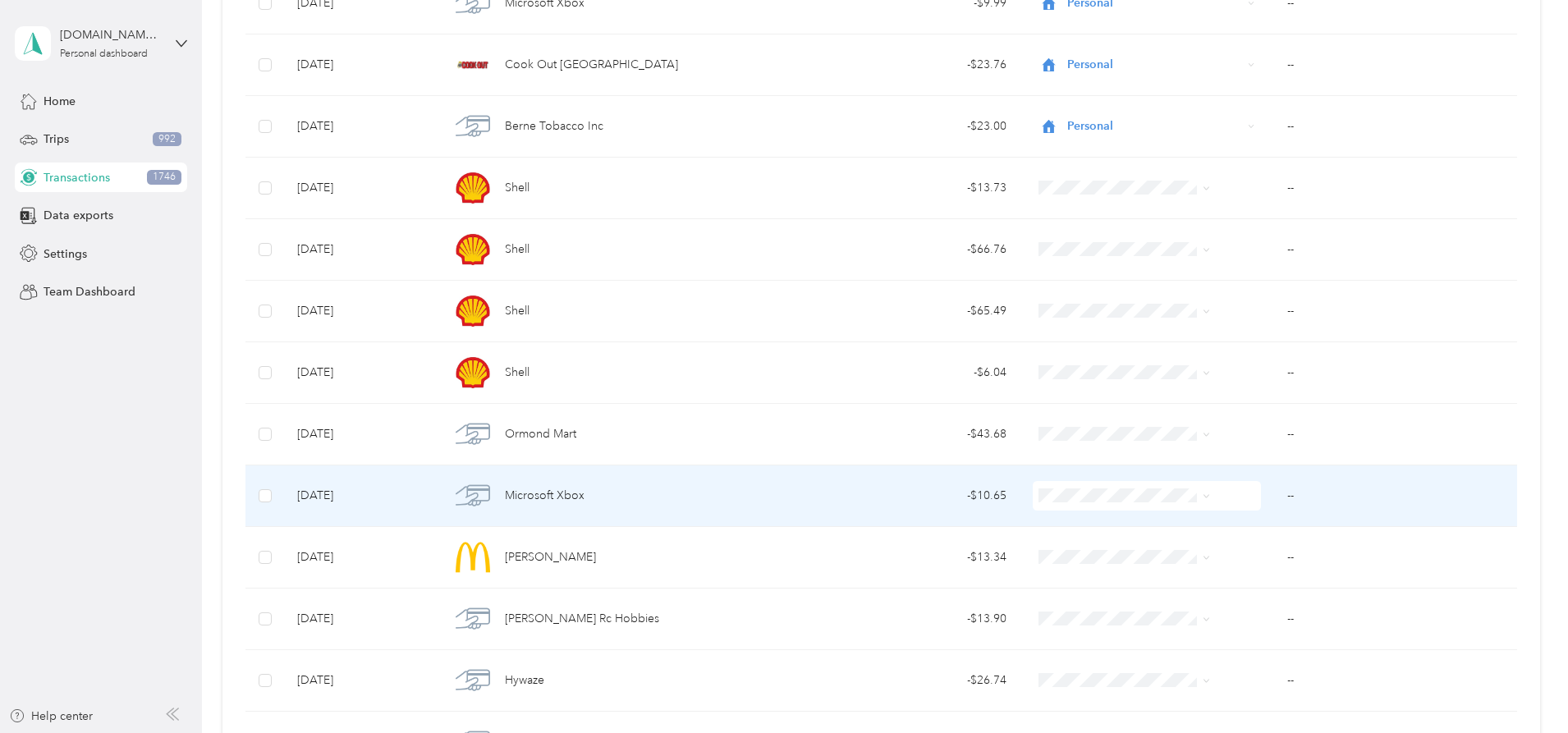
scroll to position [12518, 0]
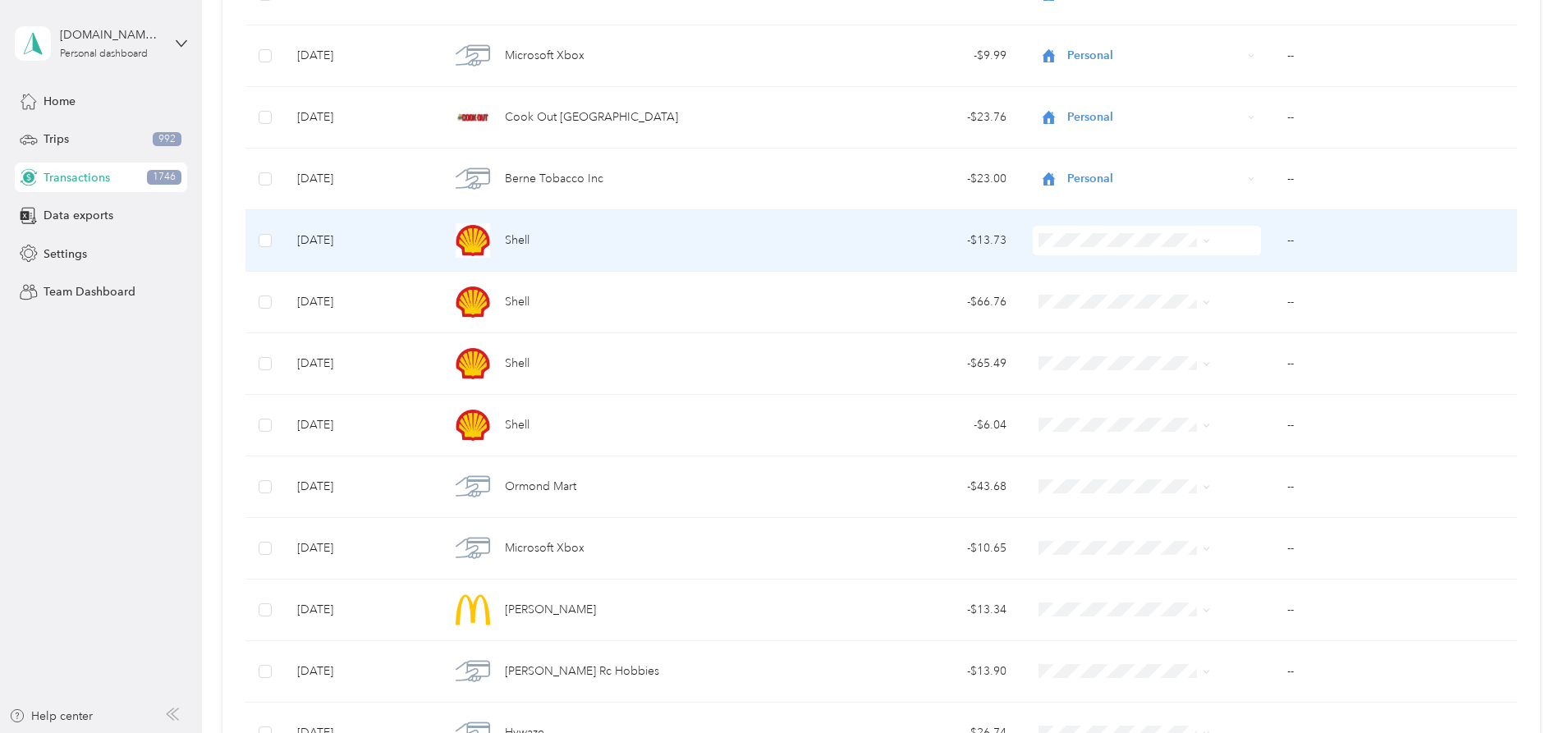
click at [1074, 320] on li "Contractor" at bounding box center [1098, 328] width 184 height 29
click at [1074, 244] on span "Contractor" at bounding box center [1155, 240] width 175 height 18
click at [1074, 304] on li "Personal" at bounding box center [1098, 300] width 184 height 29
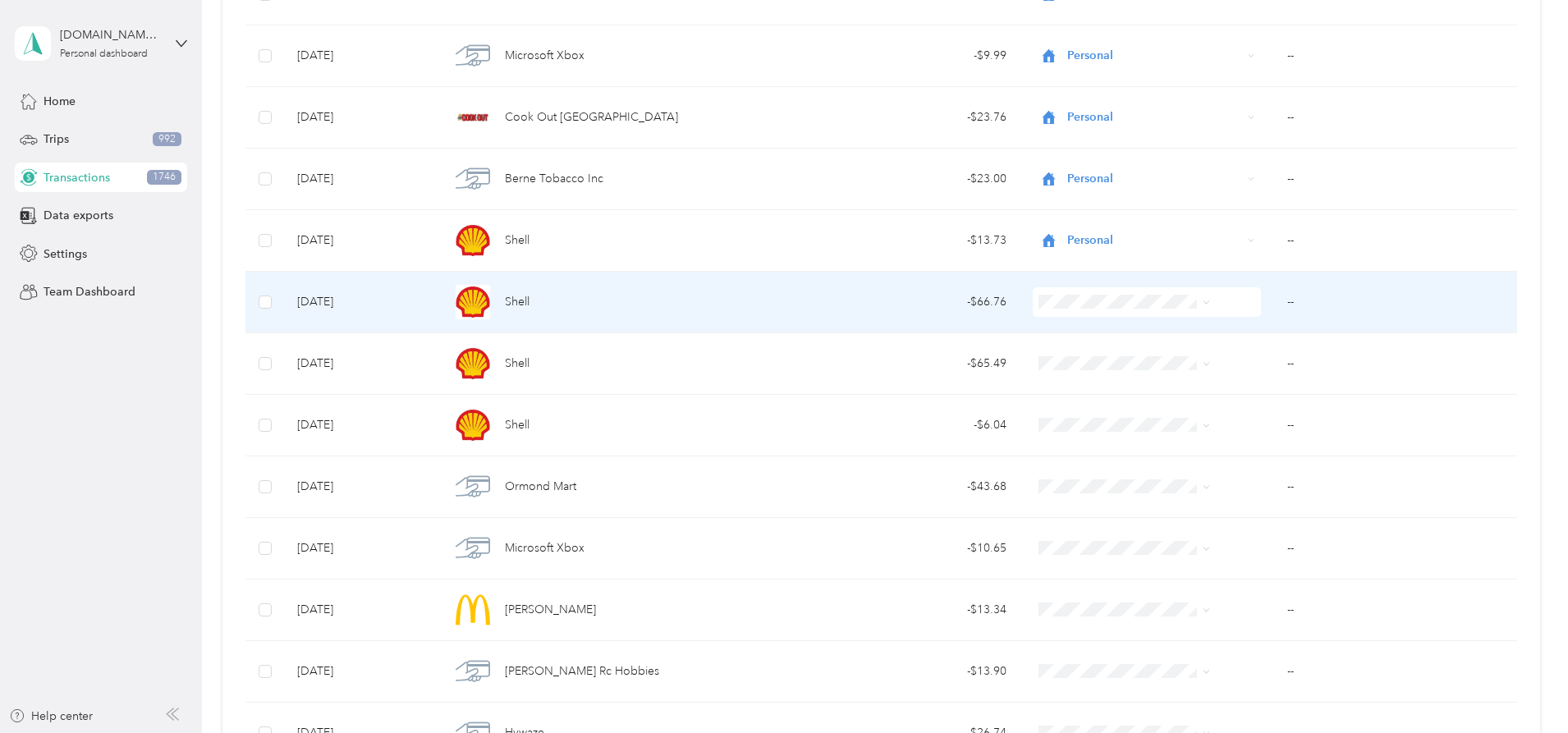
click at [1074, 388] on span "Contractor" at bounding box center [1112, 391] width 131 height 17
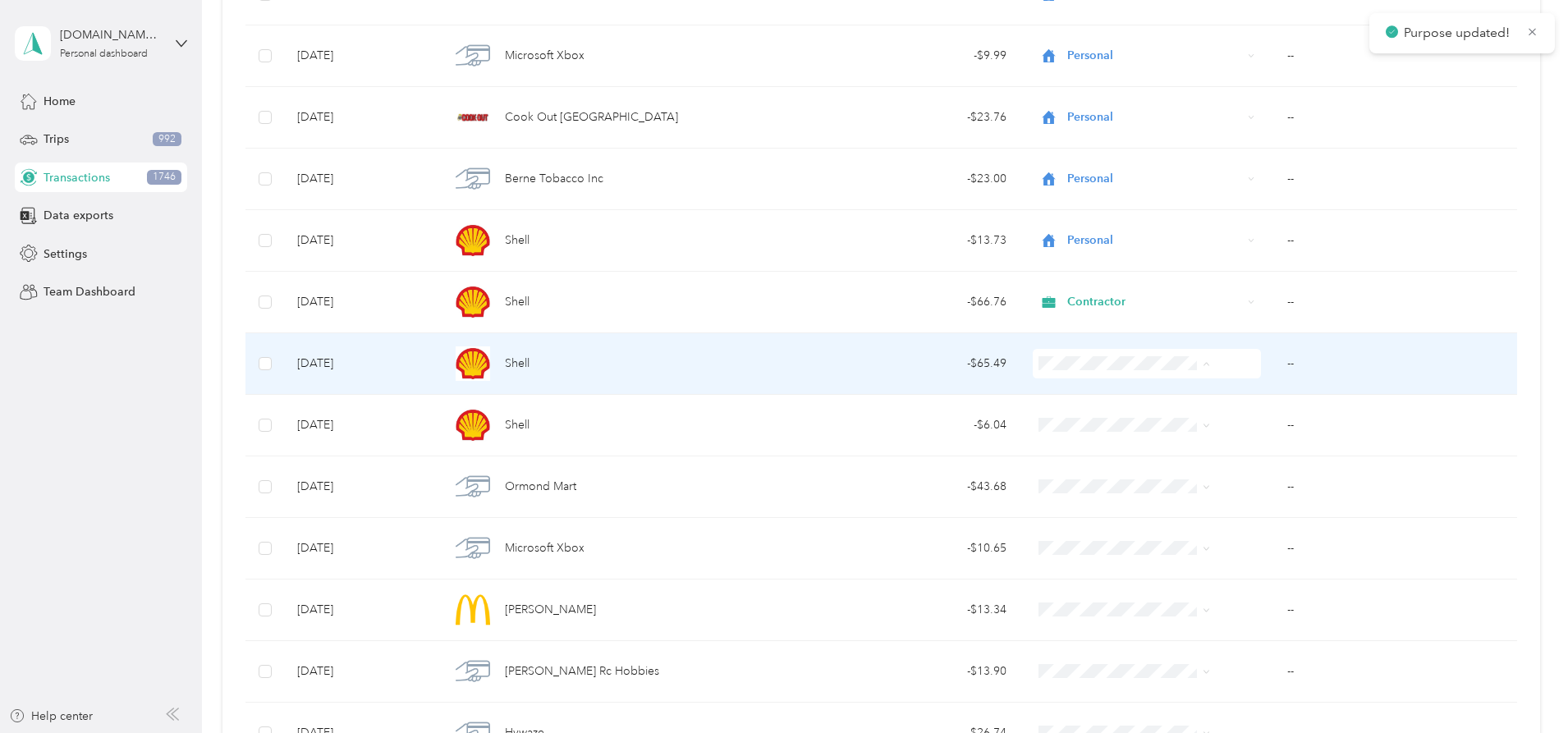
click at [1109, 451] on span "Contractor" at bounding box center [1112, 452] width 131 height 17
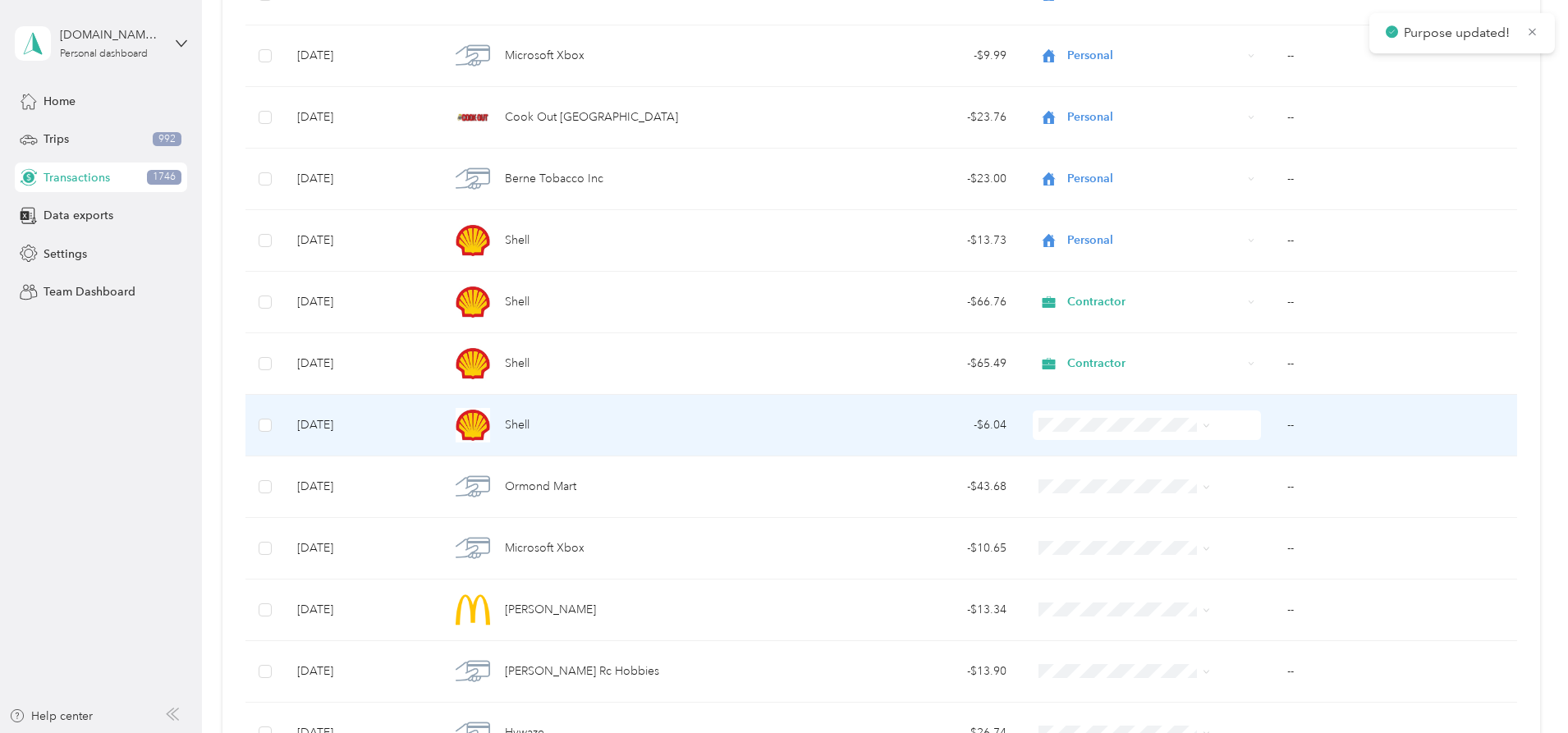
click at [1102, 479] on span "Personal" at bounding box center [1112, 477] width 131 height 17
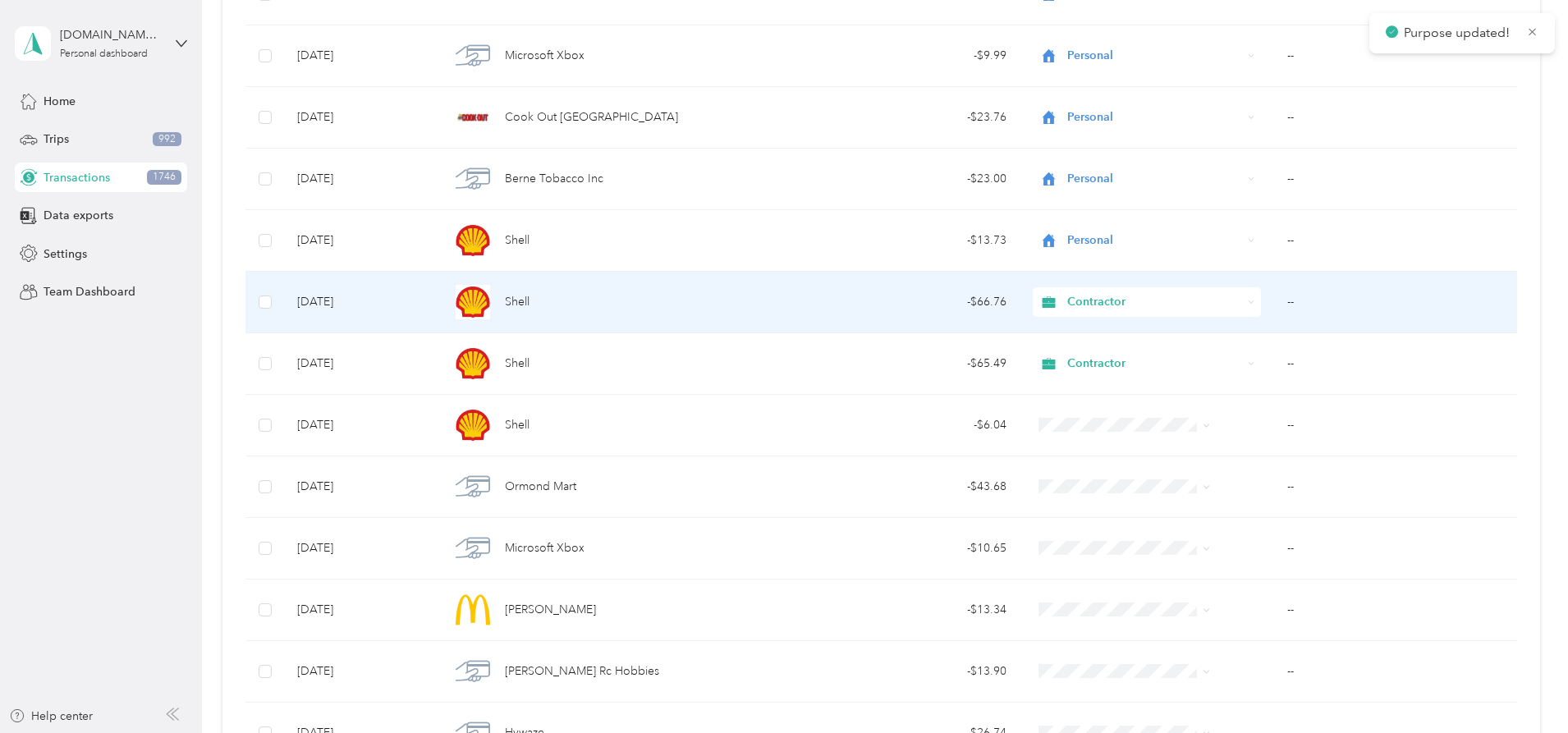
click at [1274, 301] on td "--" at bounding box center [1395, 302] width 243 height 61
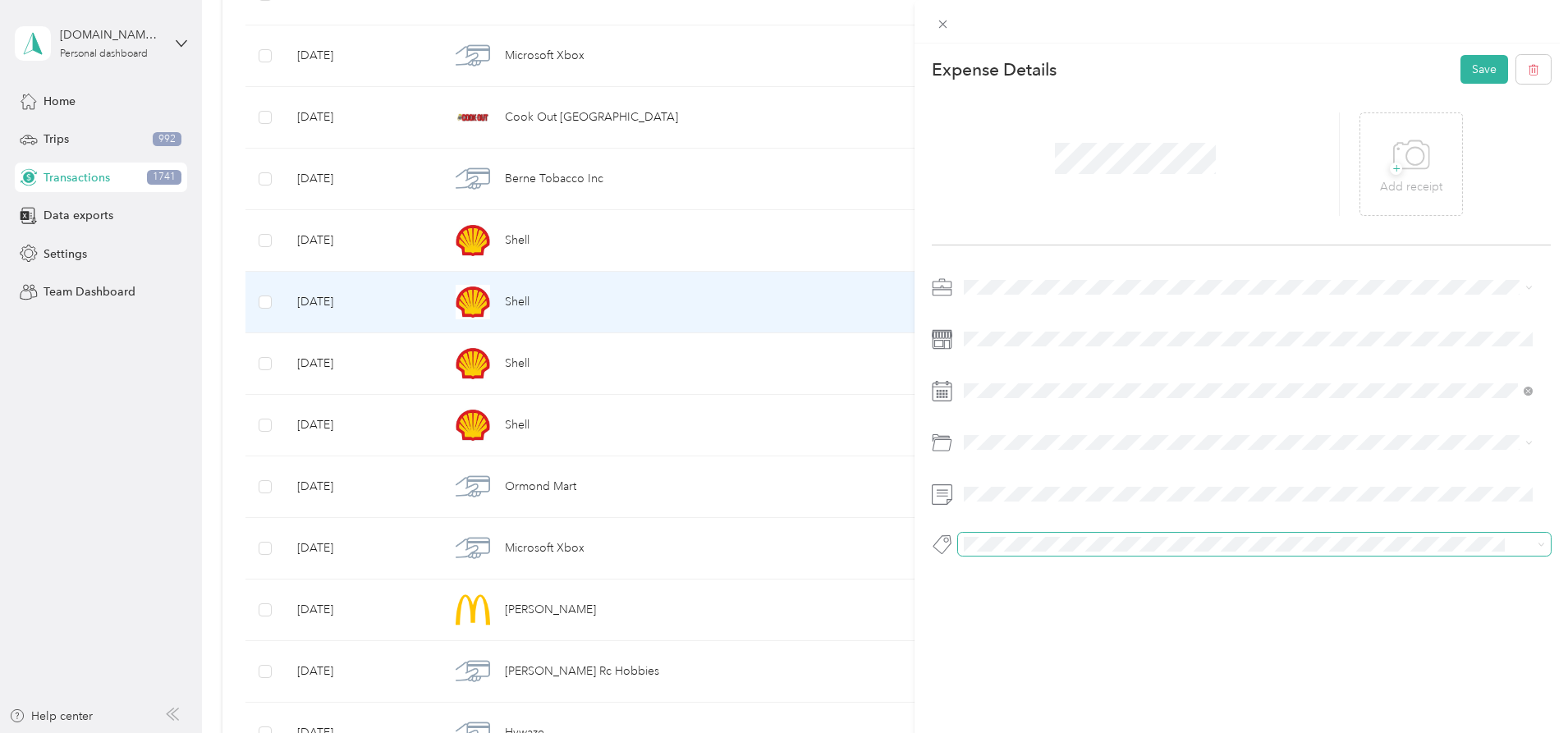
click at [1134, 531] on div at bounding box center [1241, 420] width 619 height 293
click at [1477, 54] on div "Expense Details Save + Add receipt" at bounding box center [1241, 334] width 653 height 581
drag, startPoint x: 1473, startPoint y: 64, endPoint x: 1456, endPoint y: 74, distance: 19.7
click at [1473, 65] on button "Save" at bounding box center [1484, 69] width 48 height 29
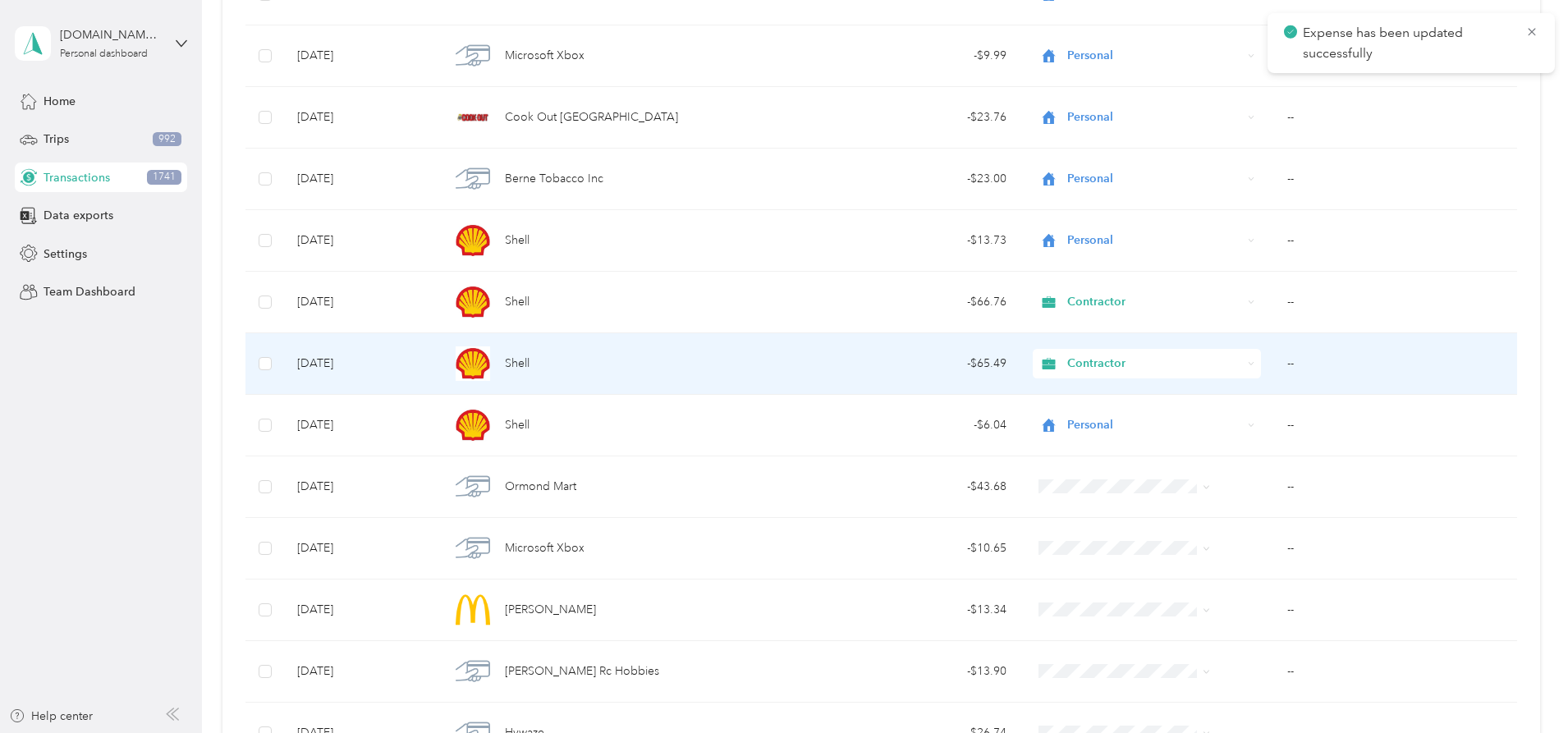
click at [1274, 361] on td "--" at bounding box center [1395, 364] width 243 height 61
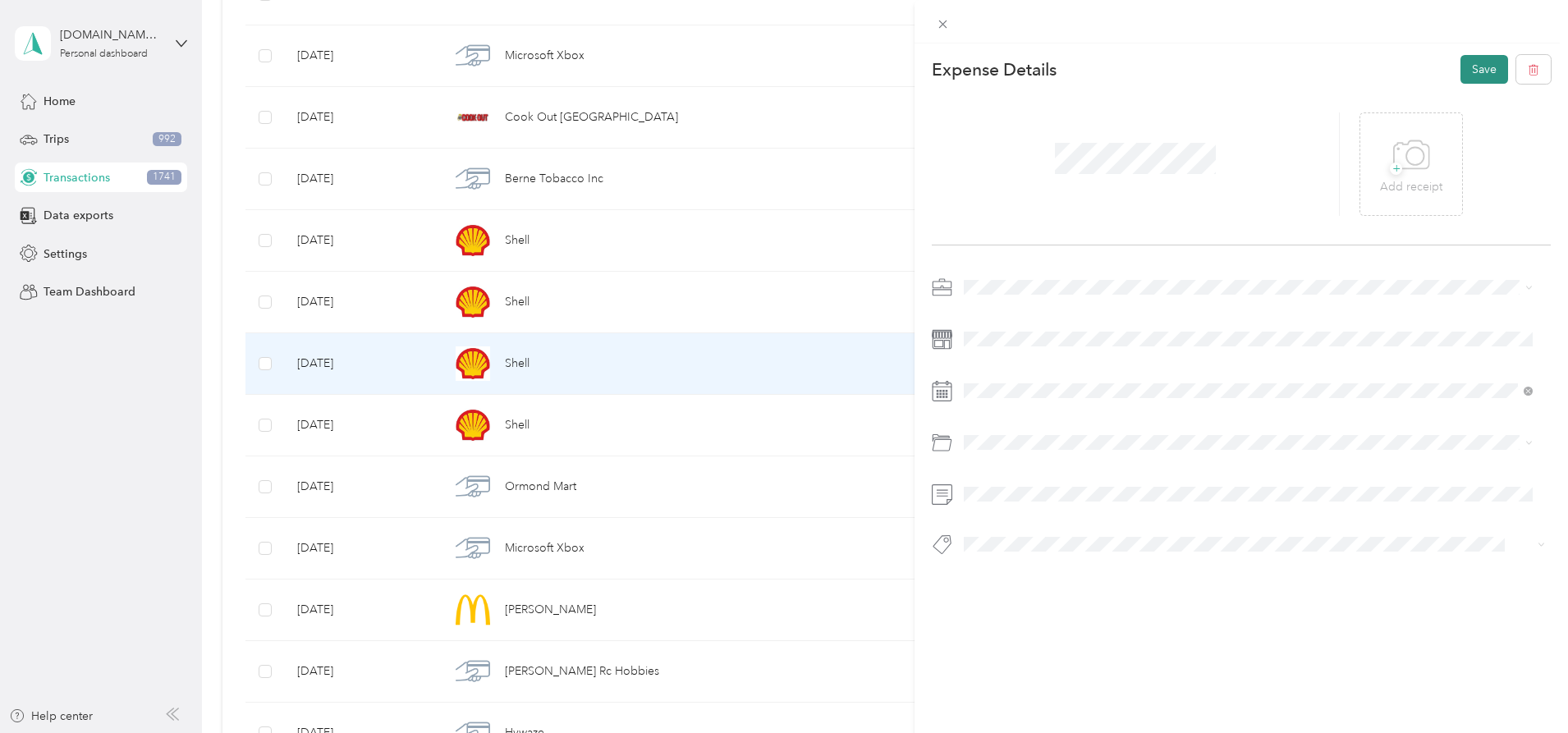
click at [1461, 78] on button "Save" at bounding box center [1484, 69] width 48 height 29
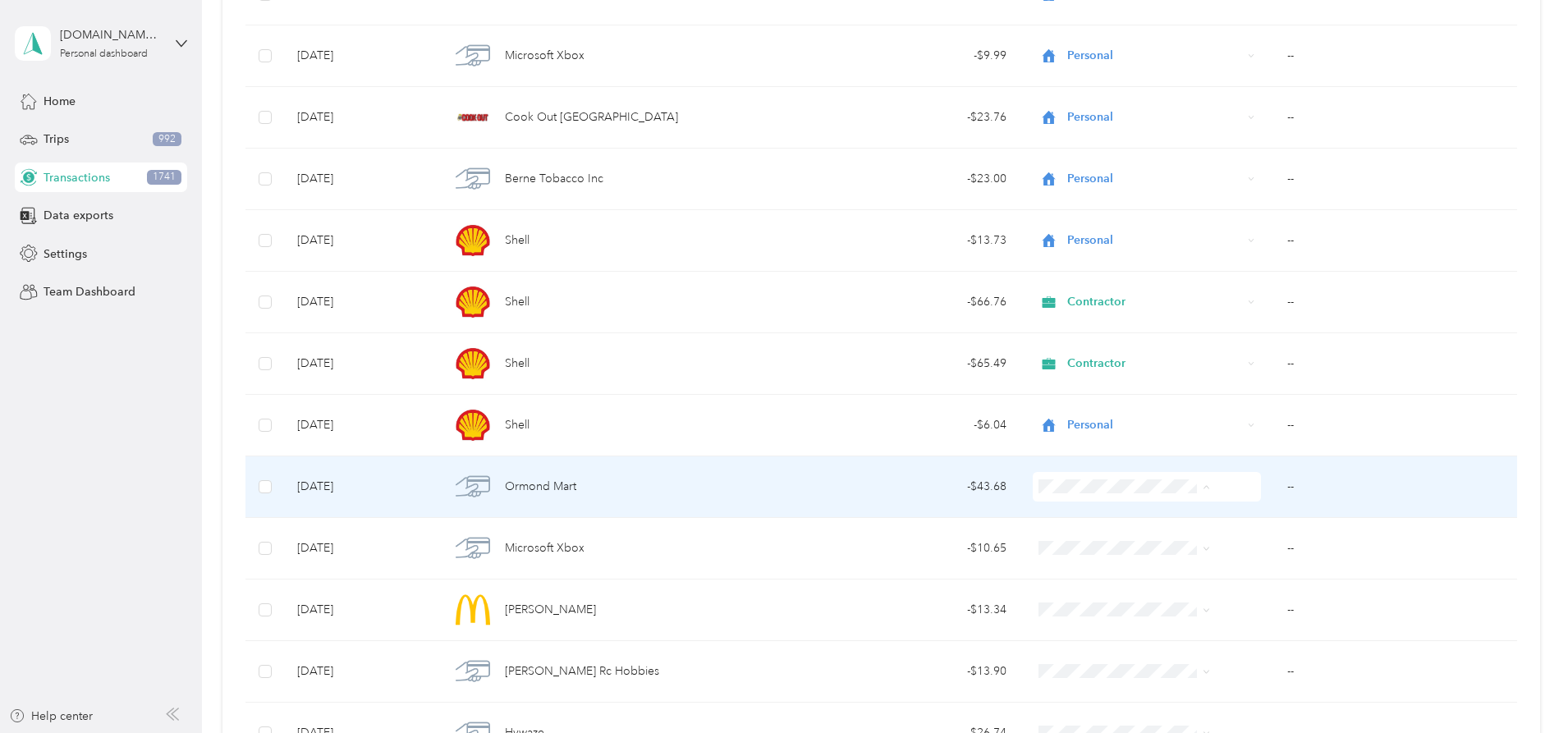
click at [1062, 575] on span "Contractor" at bounding box center [1112, 575] width 131 height 17
click at [1274, 483] on td "--" at bounding box center [1395, 488] width 243 height 61
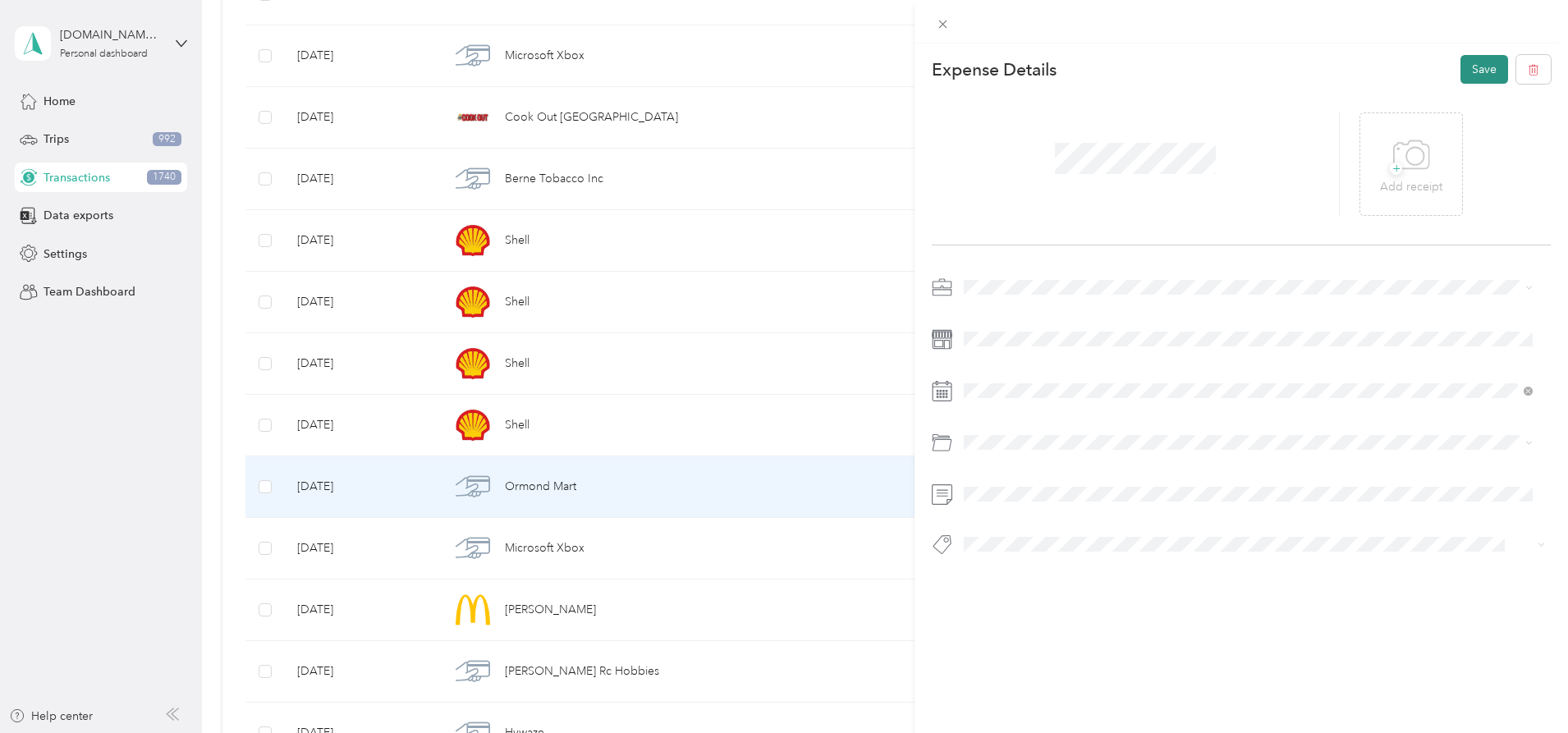
click at [1468, 71] on button "Save" at bounding box center [1484, 69] width 48 height 29
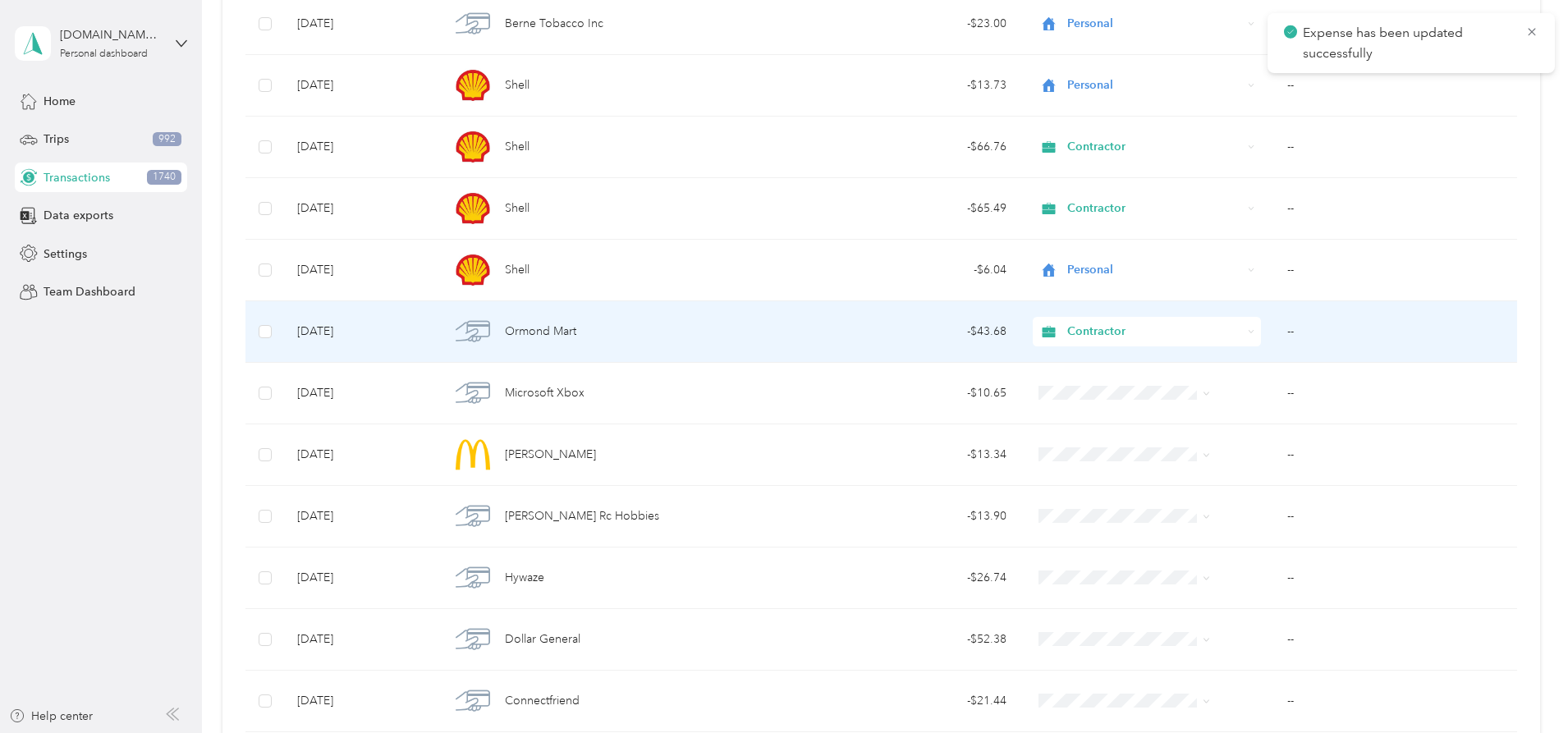
scroll to position [12682, 0]
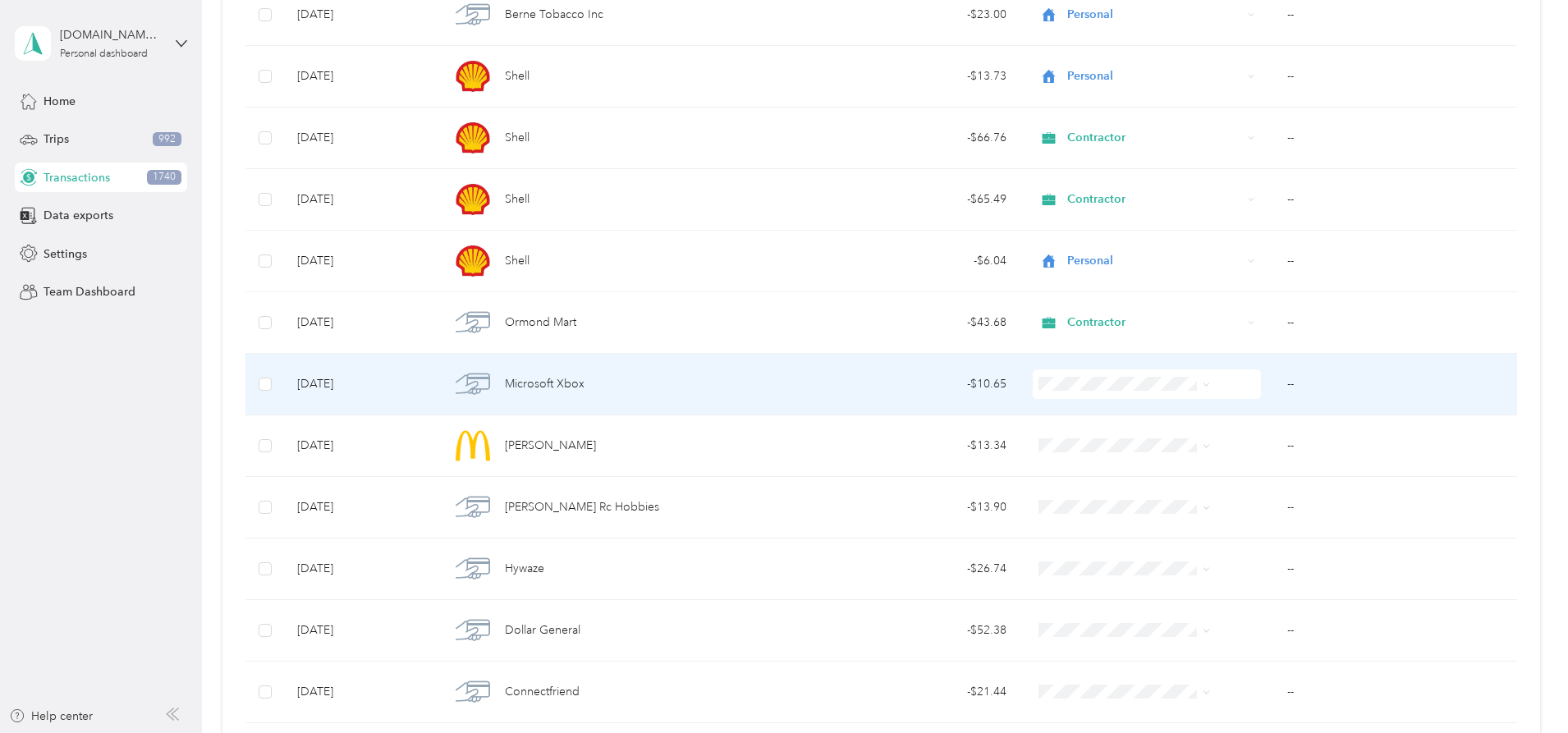
click at [1056, 451] on ol "Work Personal [DEMOGRAPHIC_DATA] Other Charity Medical Moving Commute" at bounding box center [1098, 515] width 184 height 230
click at [1056, 442] on span "Personal" at bounding box center [1112, 438] width 131 height 17
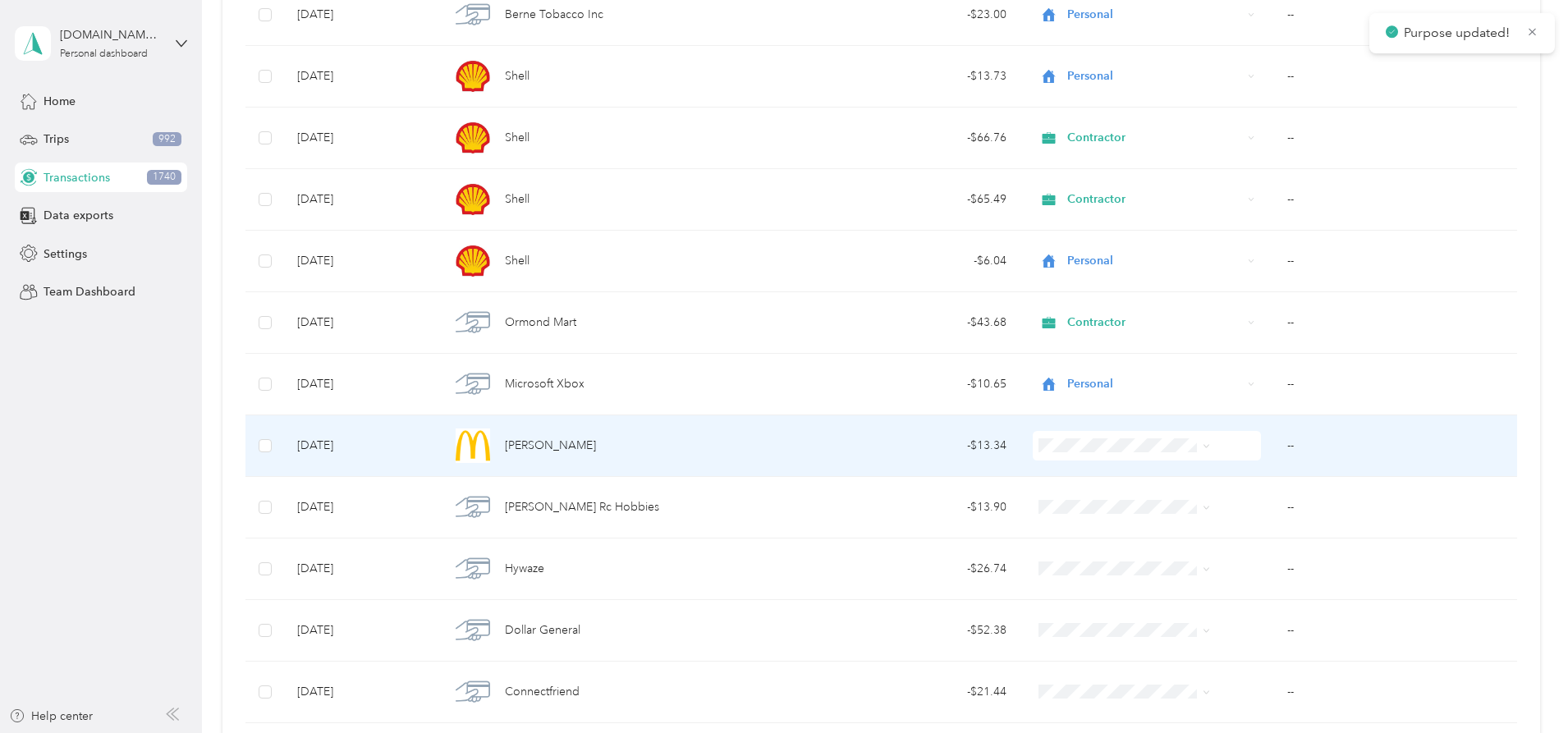
click at [1056, 501] on span "Personal" at bounding box center [1112, 500] width 131 height 17
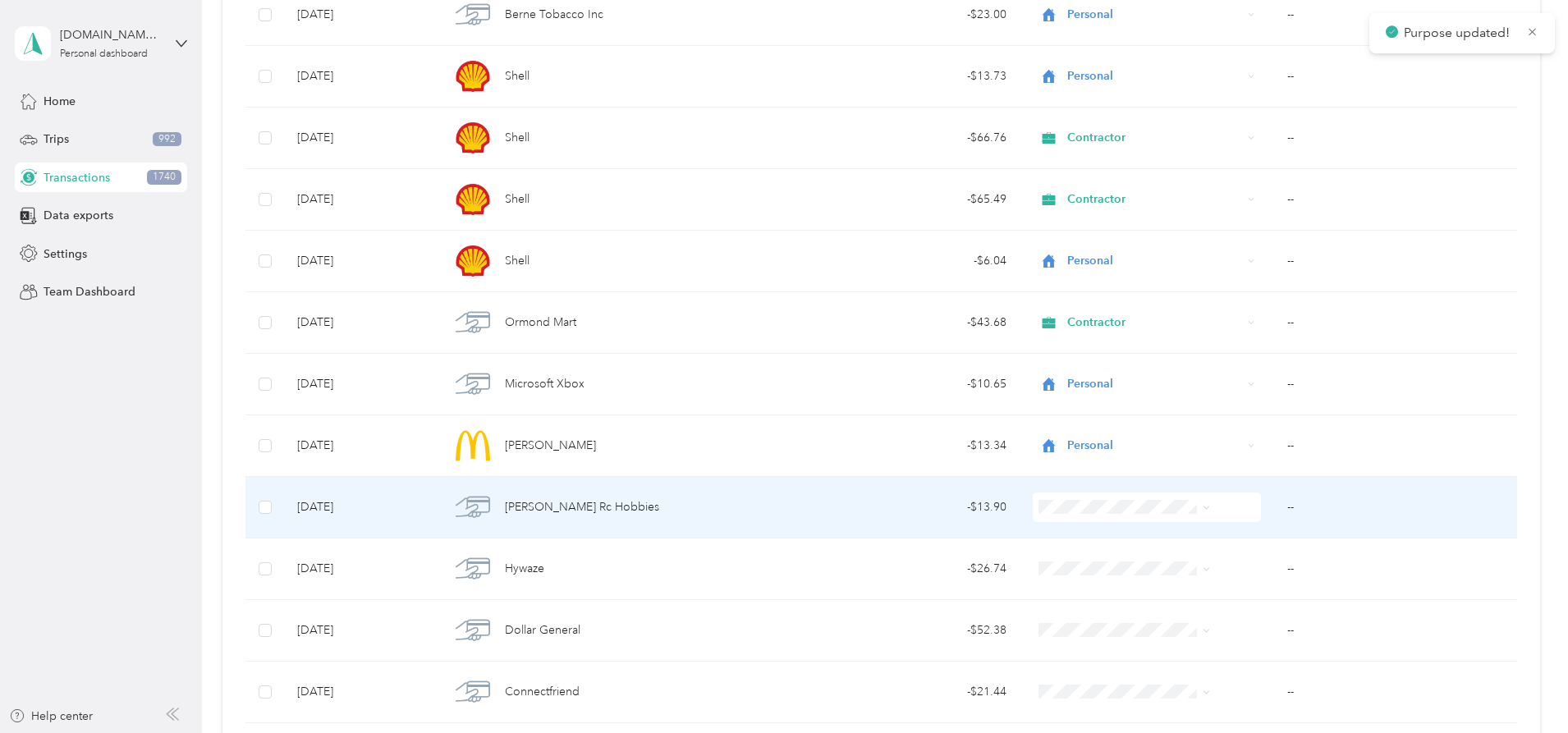
click at [1056, 308] on li "Personal" at bounding box center [1098, 302] width 184 height 29
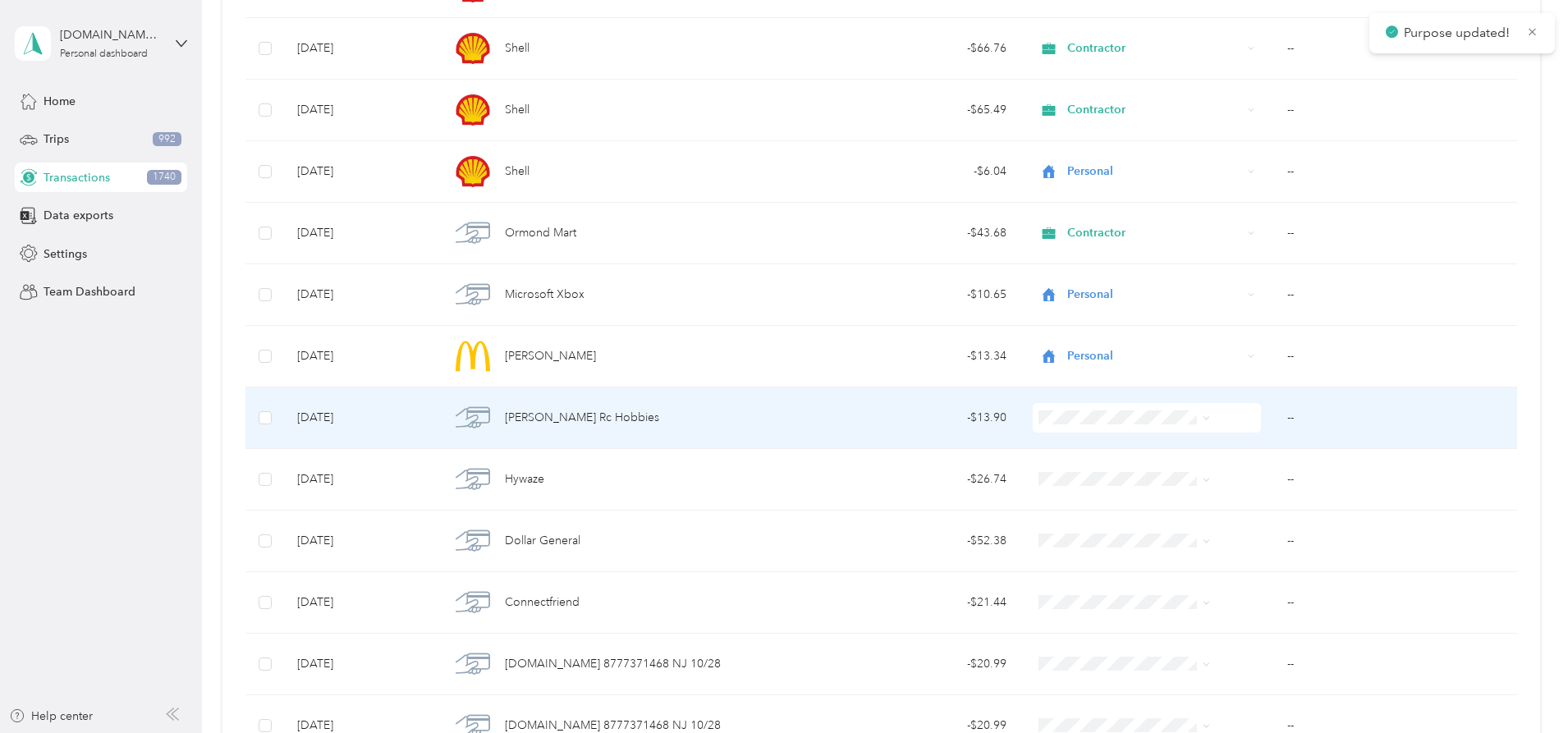
scroll to position [12846, 0]
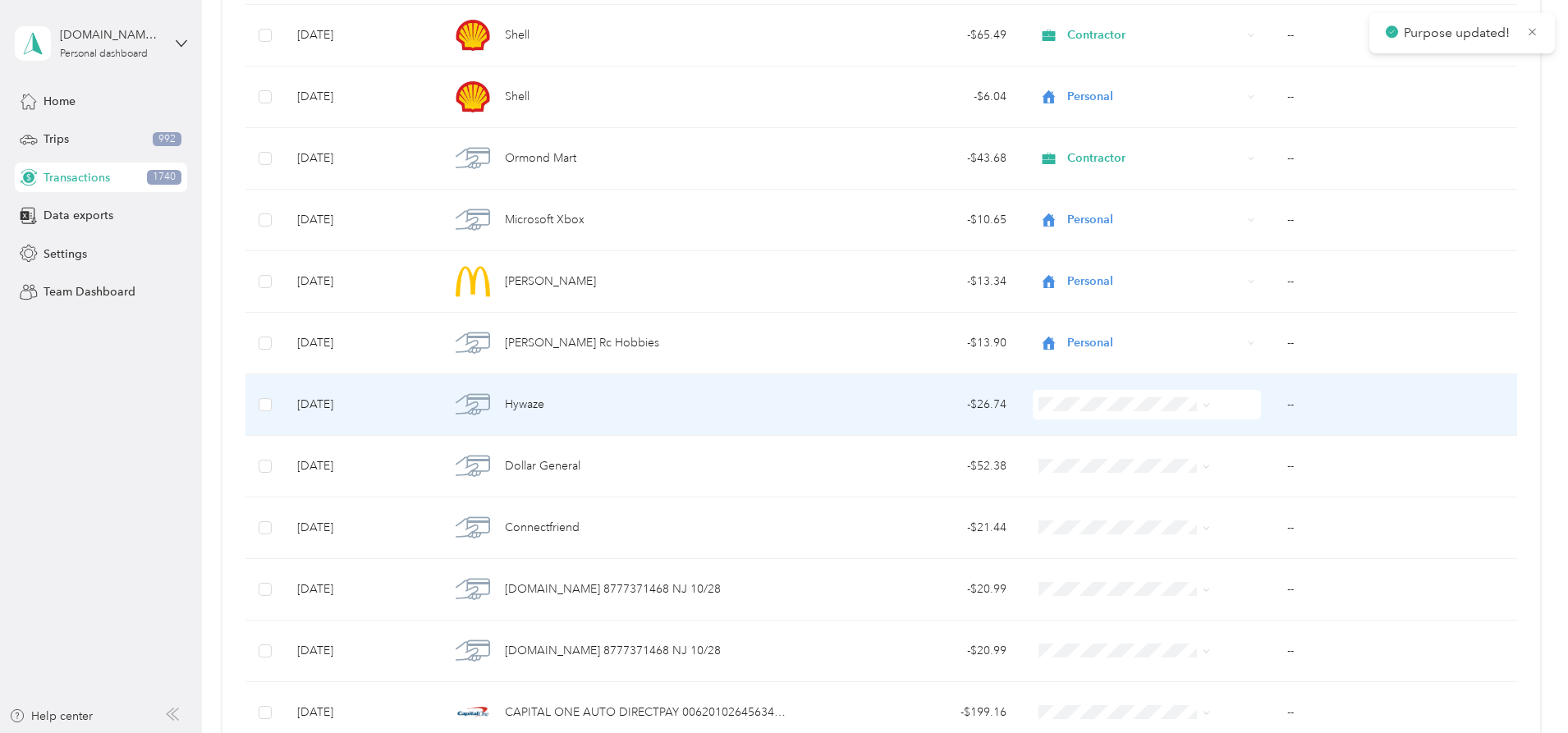
click at [1056, 395] on span at bounding box center [1146, 405] width 228 height 30
click at [1056, 462] on span "Personal" at bounding box center [1112, 457] width 131 height 17
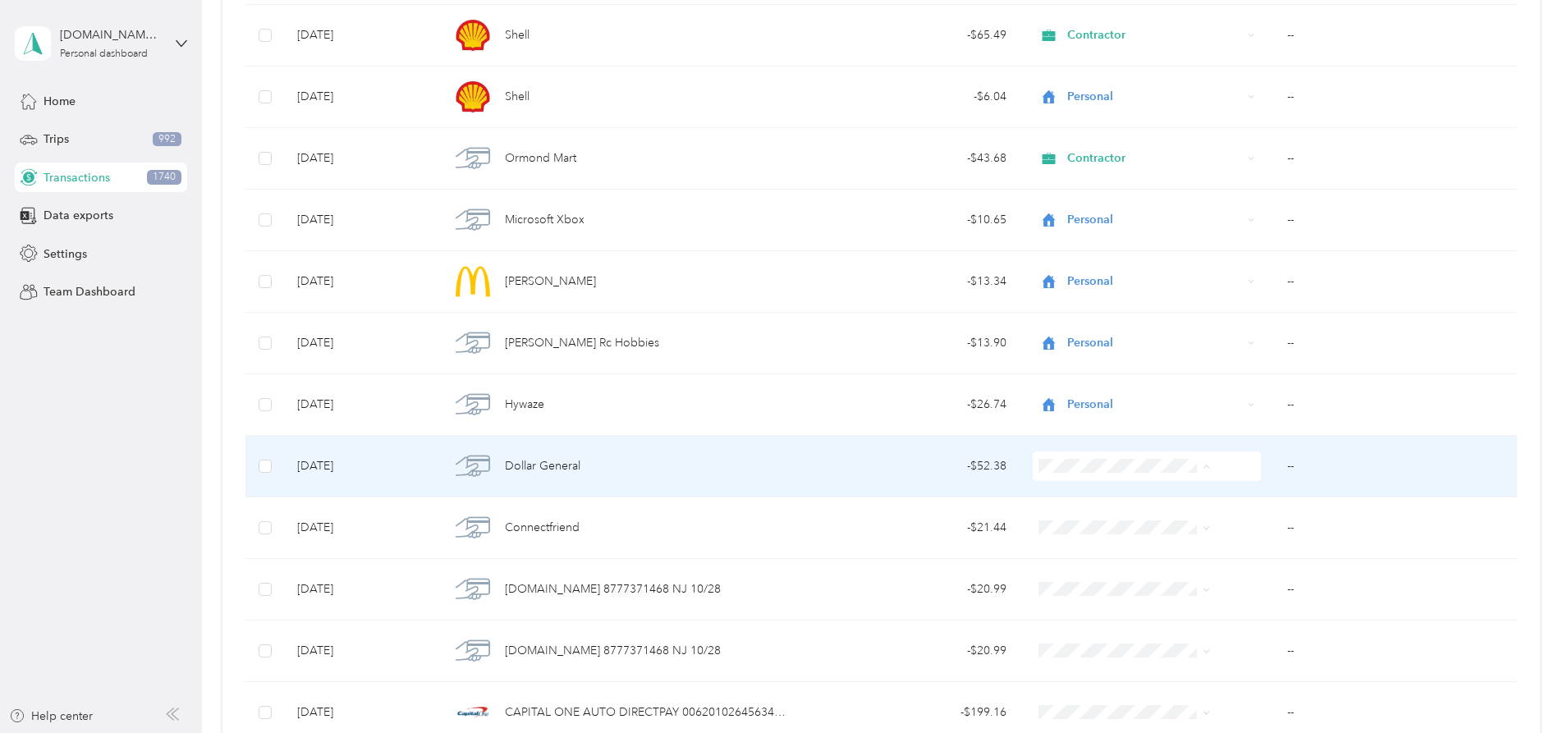
click at [1056, 525] on span "Personal" at bounding box center [1112, 526] width 131 height 17
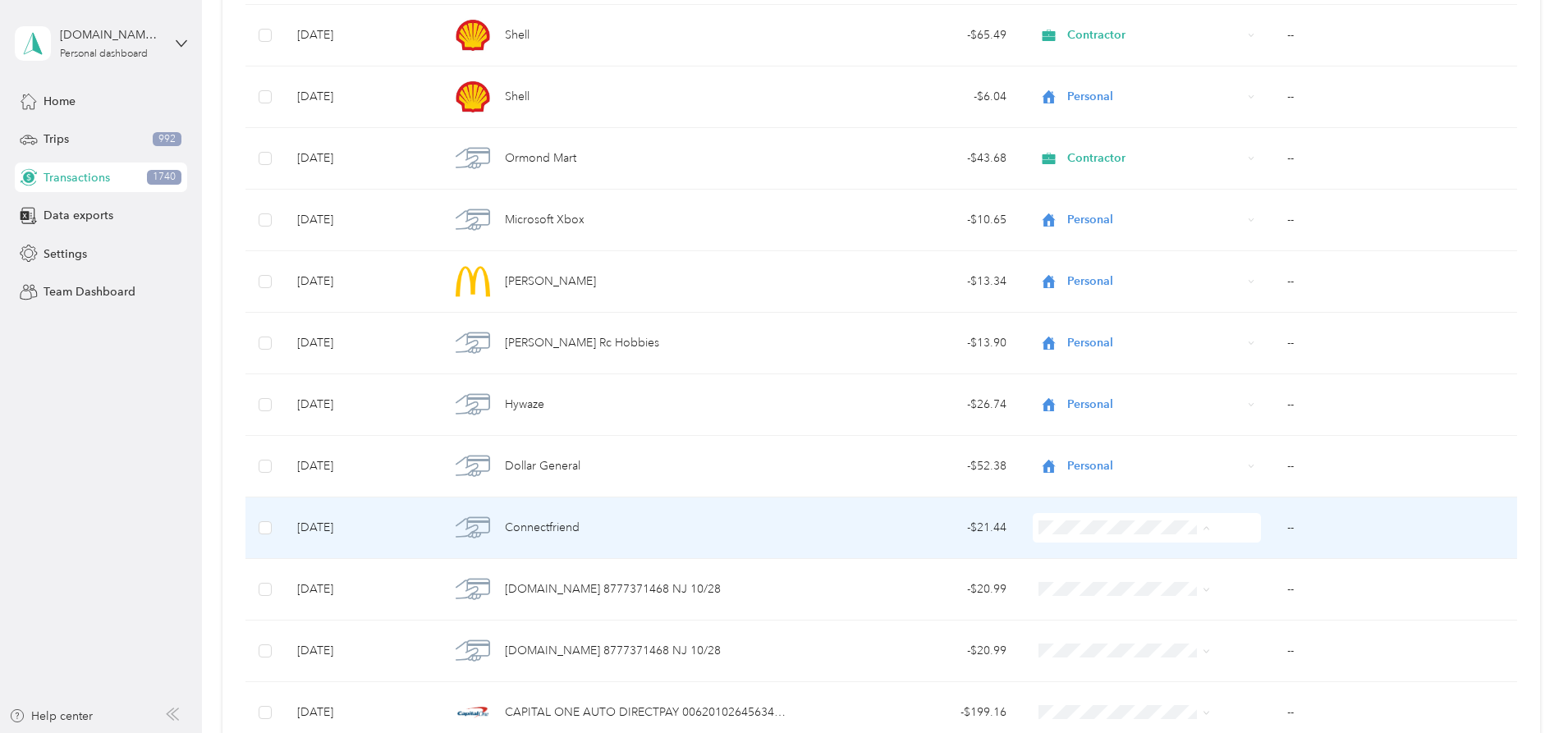
click at [1056, 332] on li "Personal" at bounding box center [1098, 324] width 184 height 29
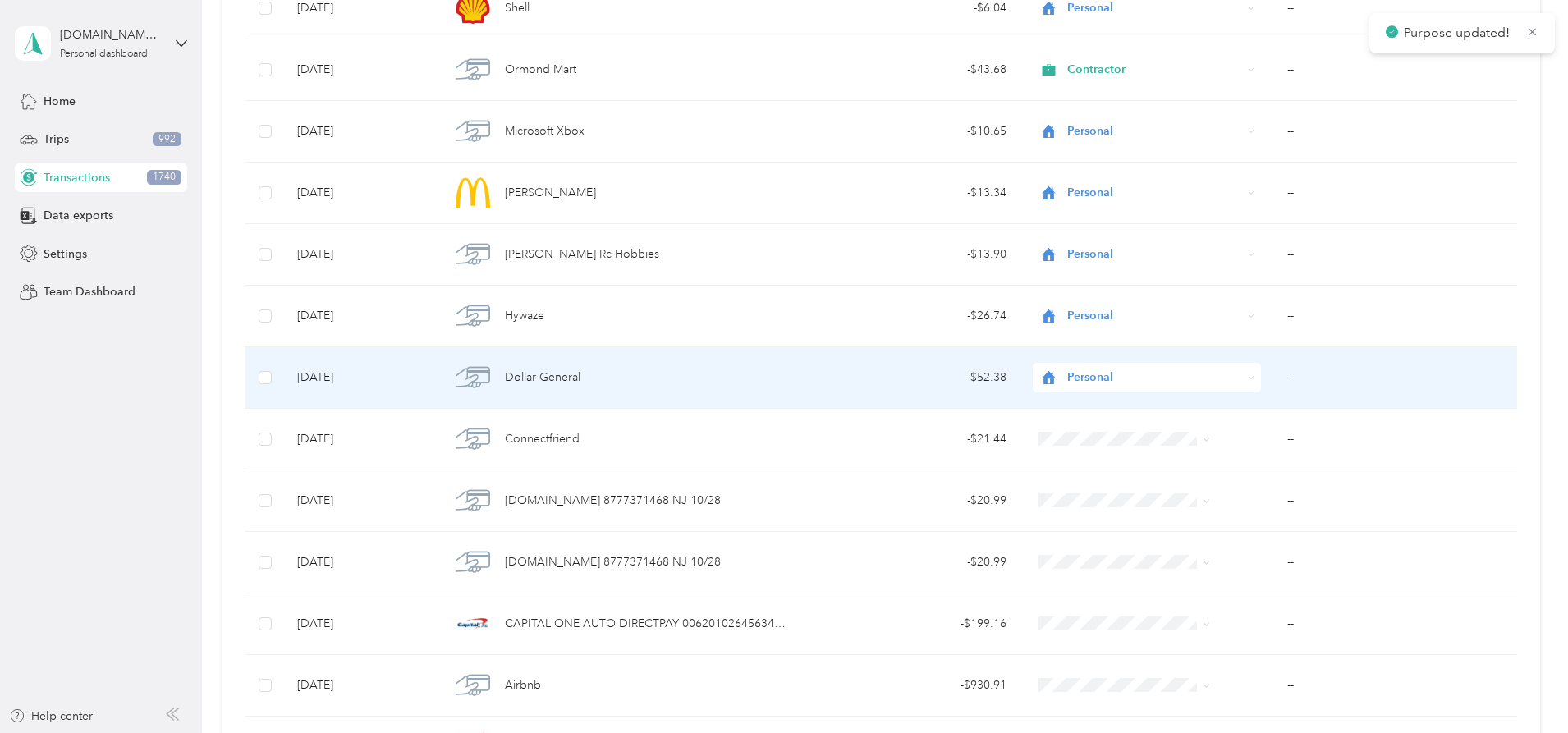
scroll to position [13011, 0]
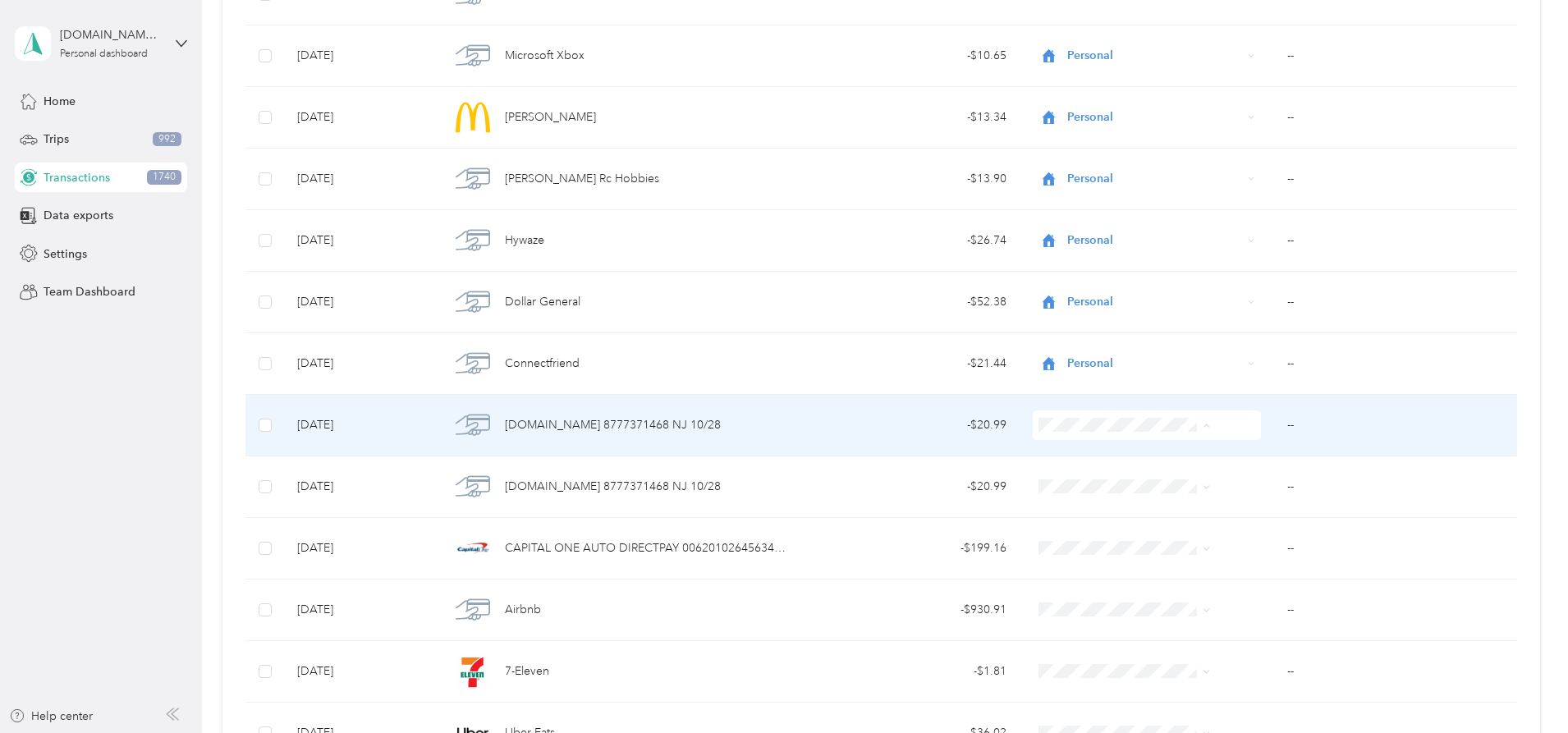
click at [1056, 474] on li "Personal" at bounding box center [1098, 484] width 184 height 29
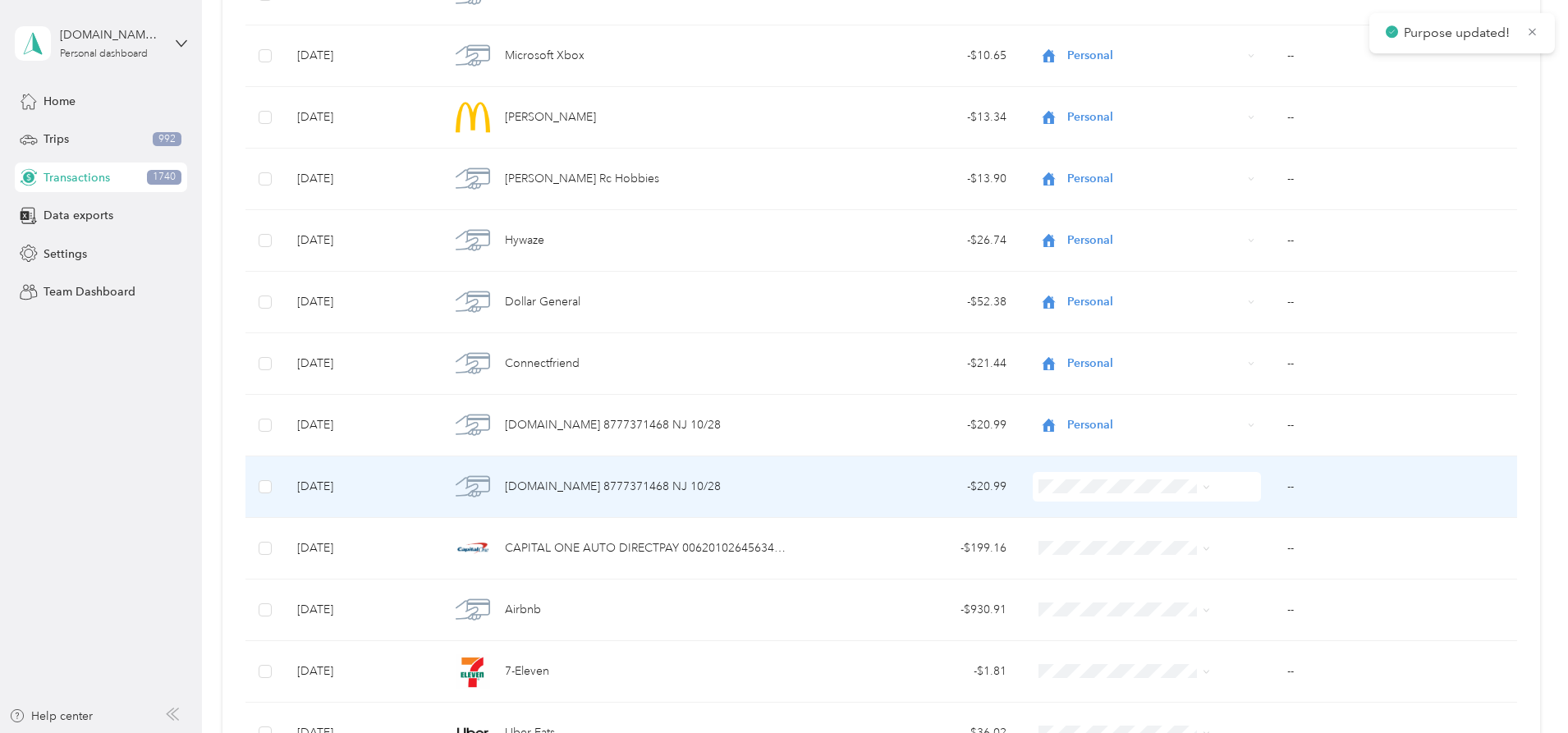
click at [1056, 536] on li "Personal" at bounding box center [1098, 546] width 184 height 29
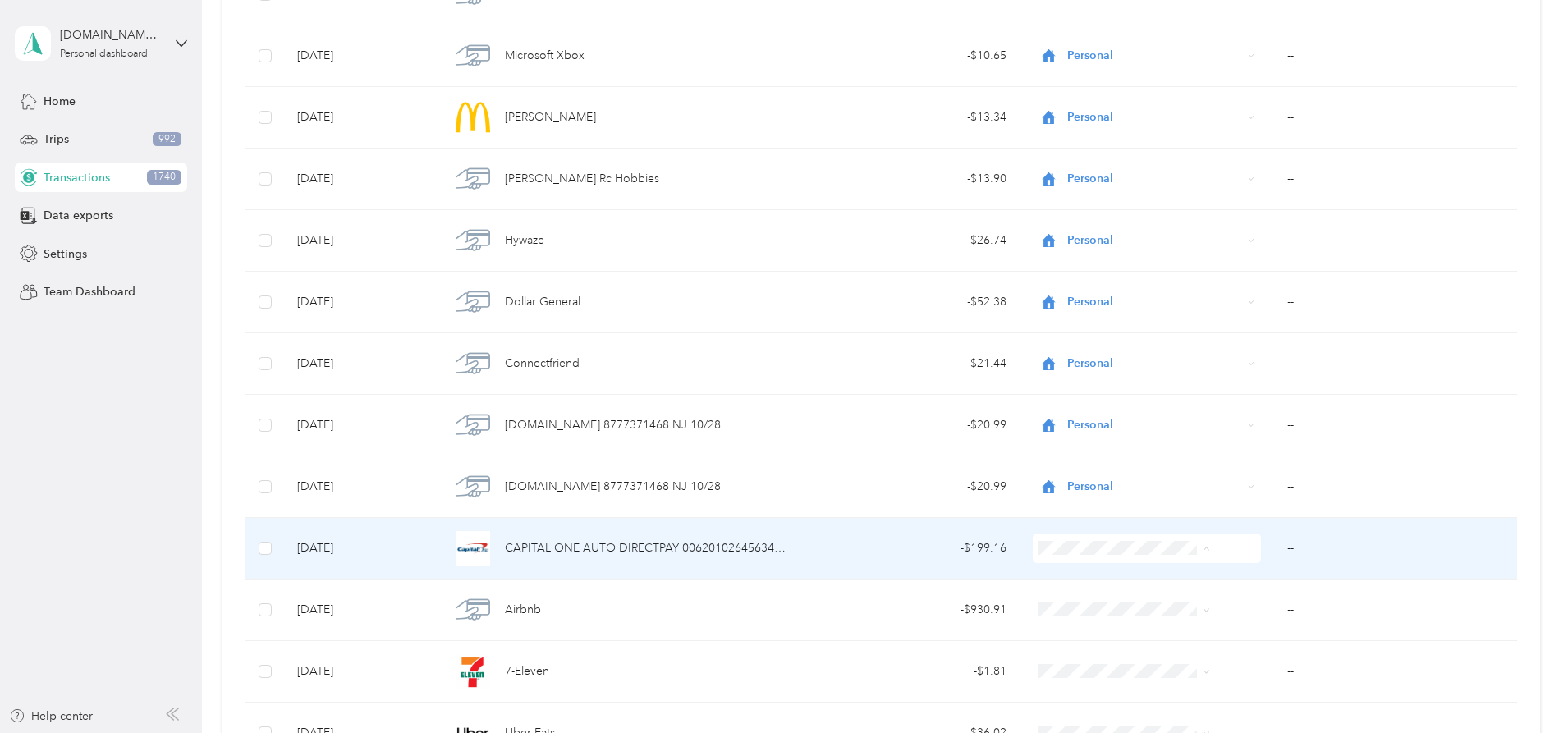
click at [1056, 313] on span "Work" at bounding box center [1112, 316] width 131 height 17
click at [1133, 553] on span "Work" at bounding box center [1155, 548] width 175 height 18
click at [1088, 367] on span "Contractor" at bounding box center [1112, 374] width 131 height 17
click at [1274, 543] on td "--" at bounding box center [1395, 549] width 243 height 61
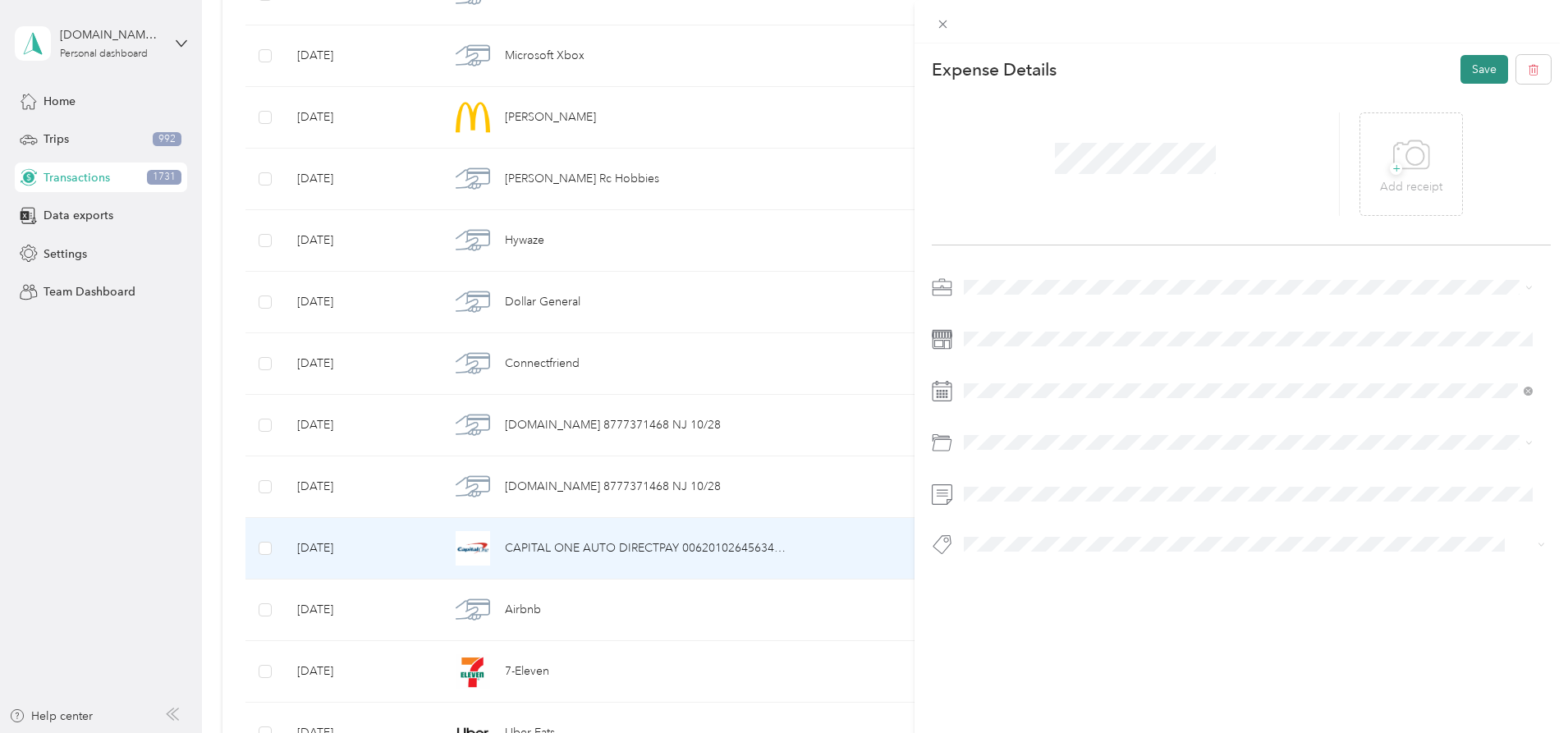
click at [1465, 68] on button "Save" at bounding box center [1484, 69] width 48 height 29
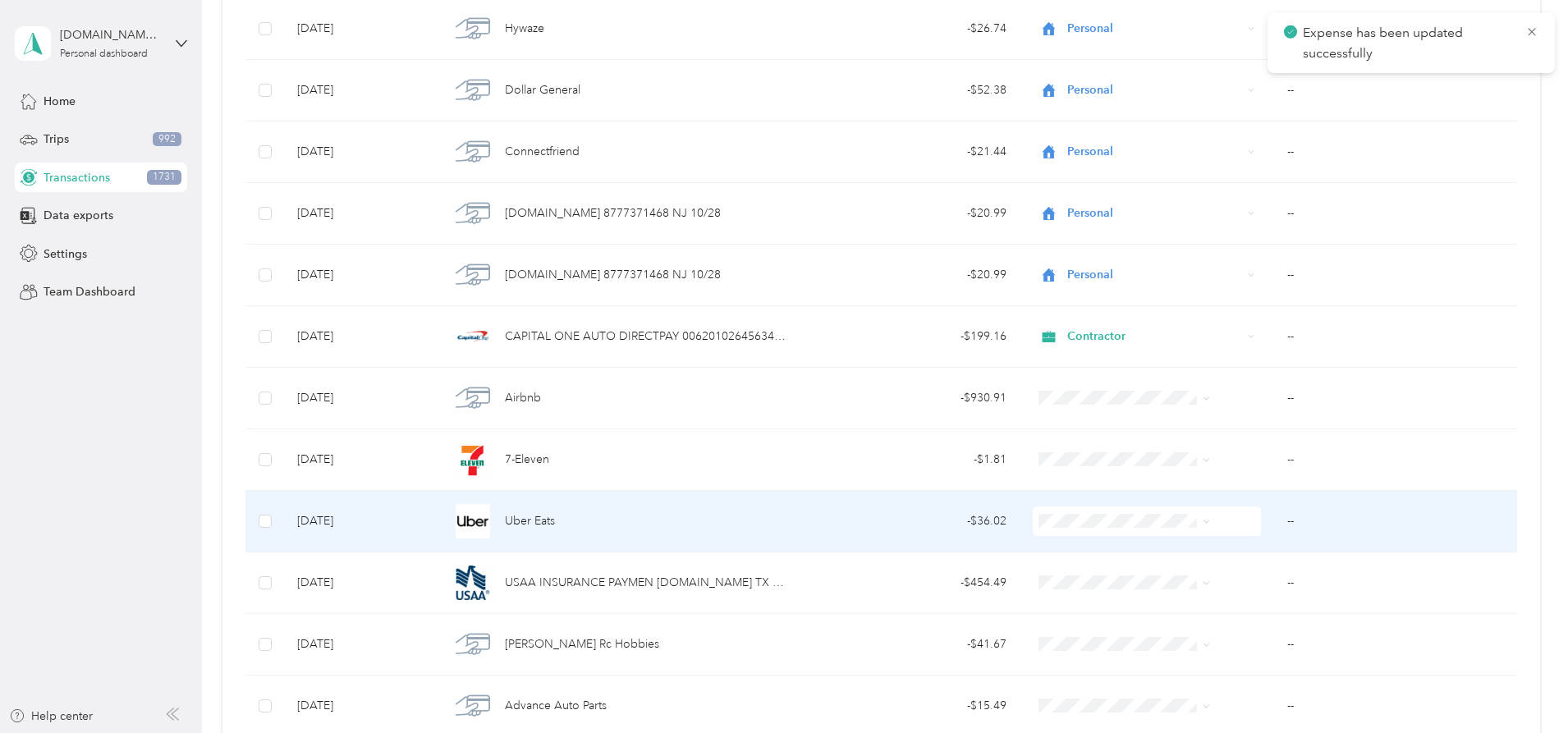
scroll to position [13257, 0]
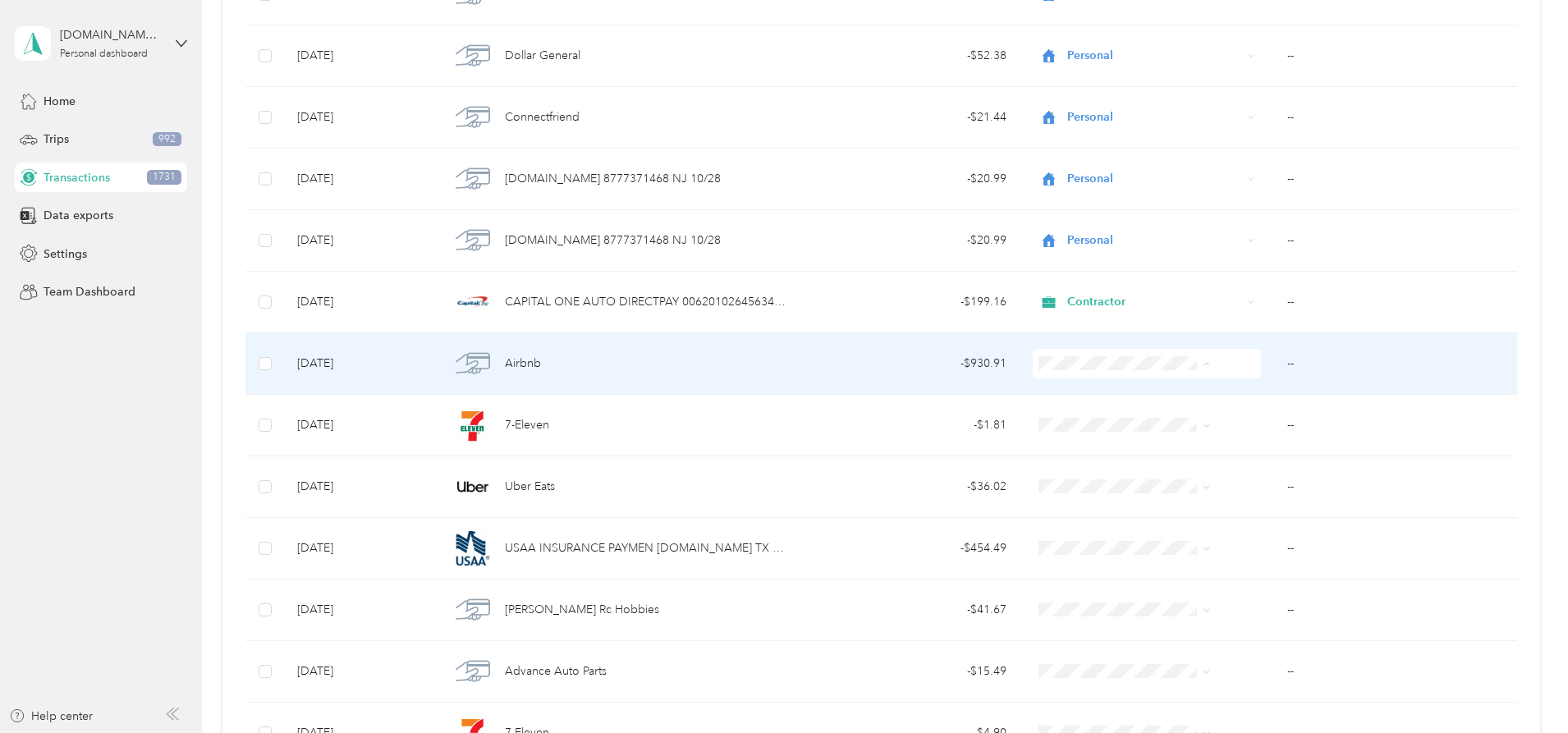
click at [1083, 451] on span "Contractor" at bounding box center [1112, 452] width 131 height 17
click at [1274, 367] on td "--" at bounding box center [1395, 364] width 243 height 61
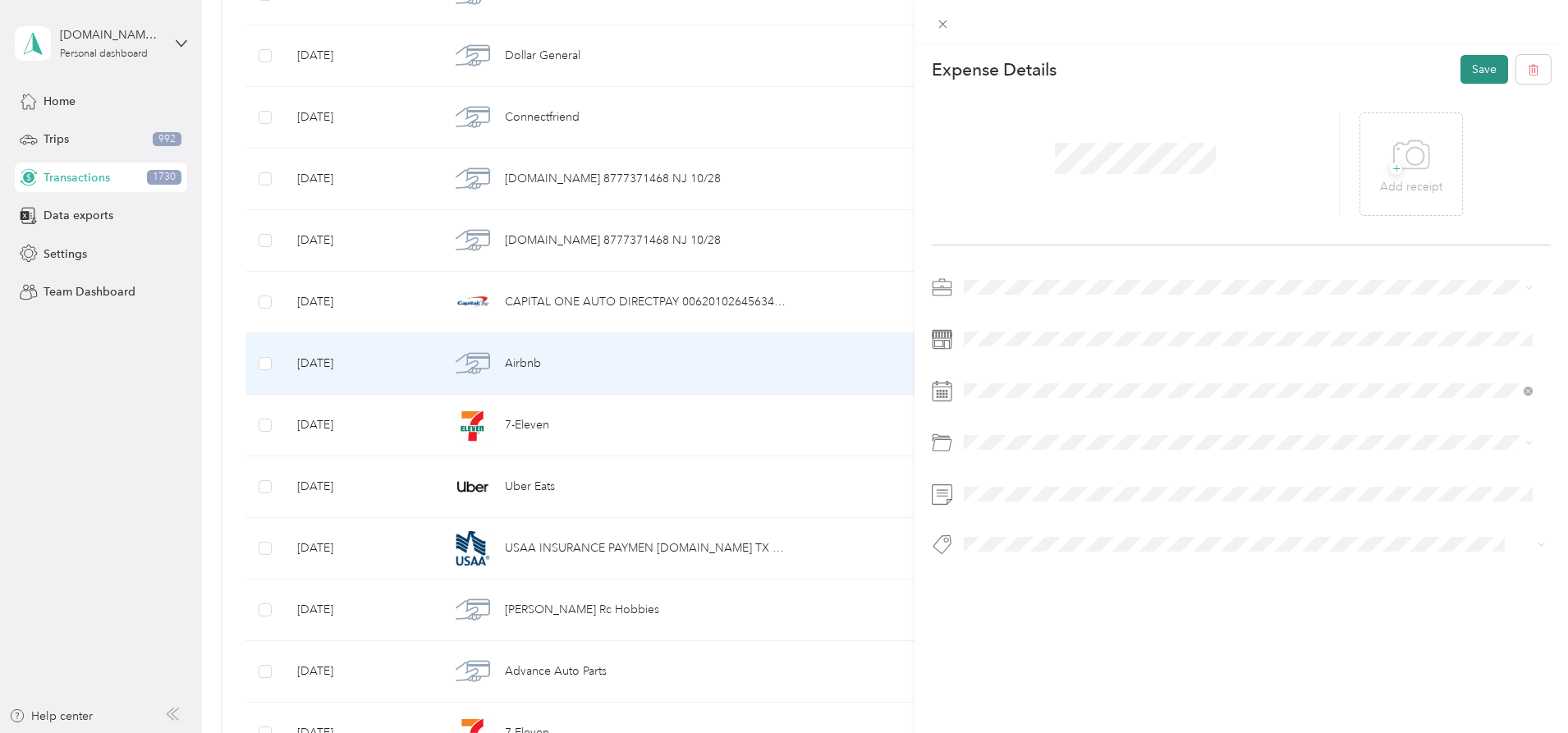
click at [1461, 80] on button "Save" at bounding box center [1484, 69] width 48 height 29
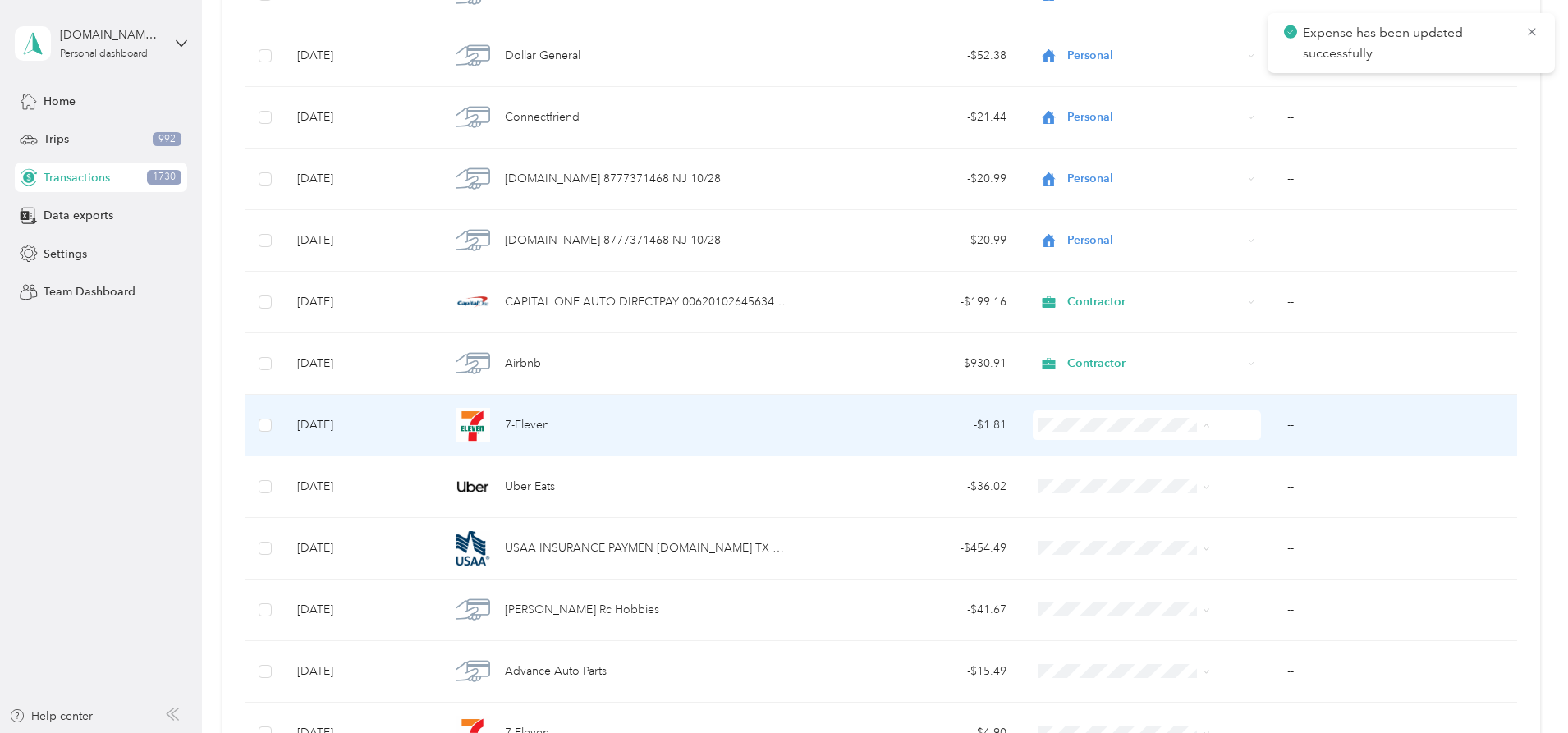
click at [1042, 494] on ol "Work Personal [DEMOGRAPHIC_DATA] Other Charity Medical Moving Commute" at bounding box center [1098, 557] width 184 height 230
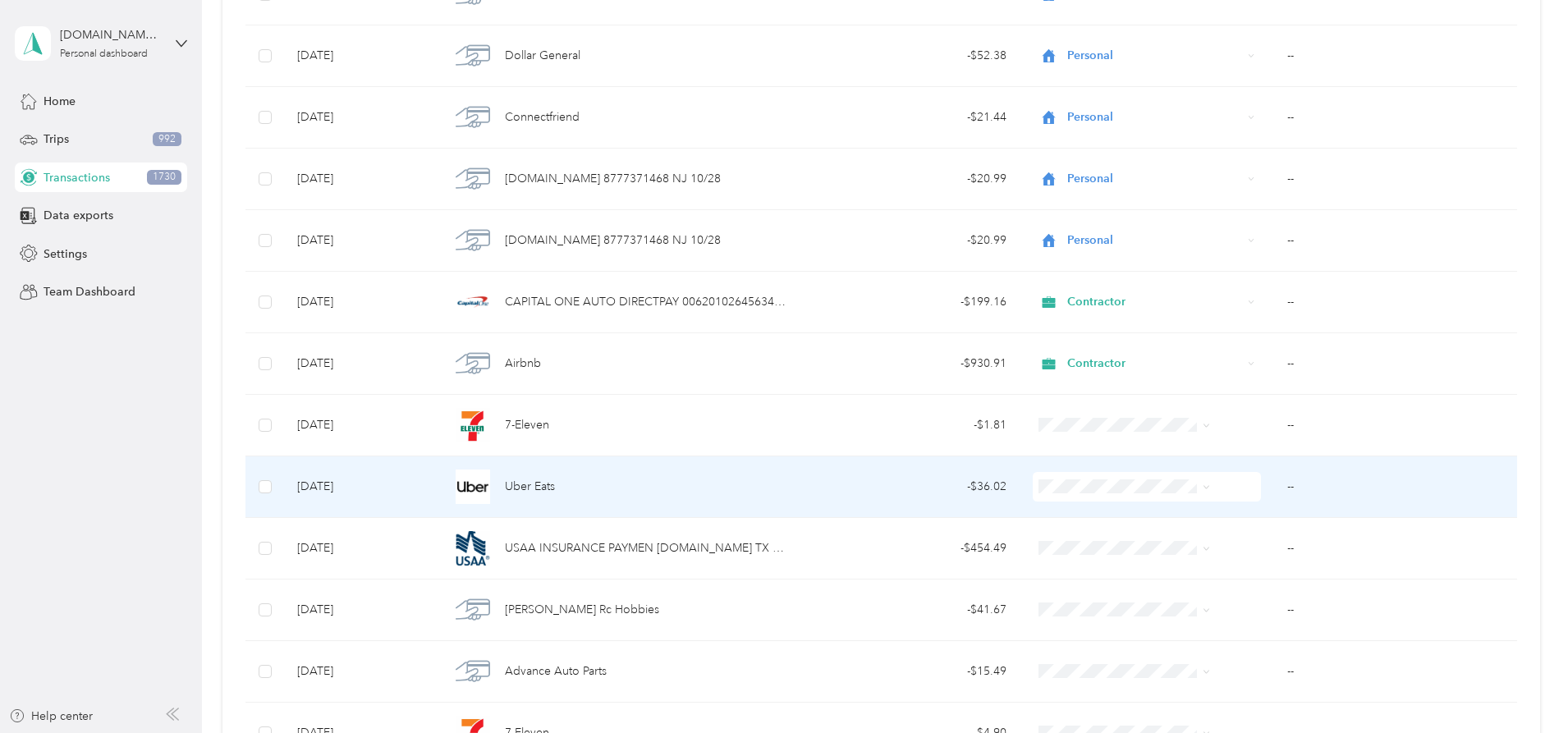
click at [1075, 550] on li "Personal" at bounding box center [1098, 546] width 184 height 29
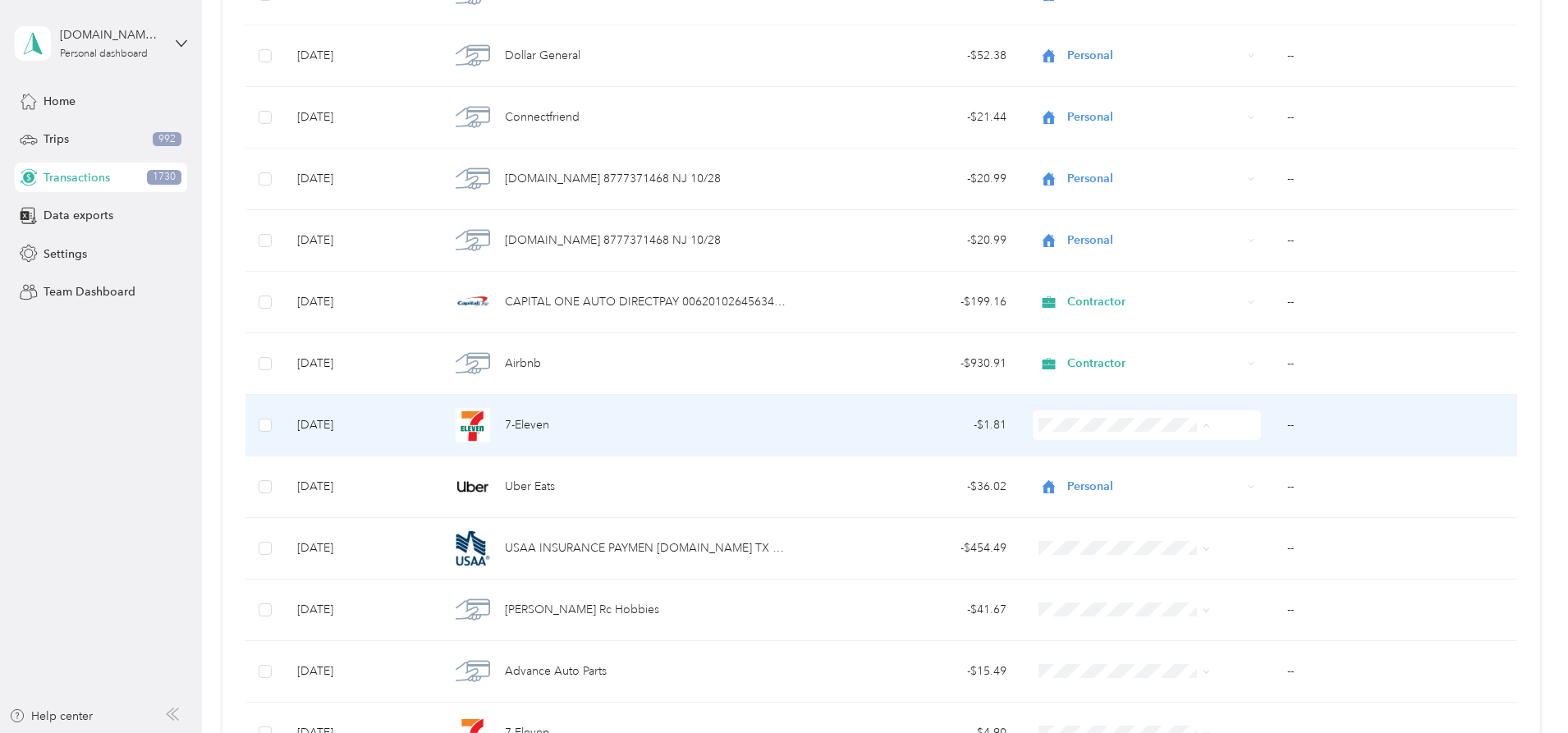
click at [1075, 484] on span "Personal" at bounding box center [1112, 485] width 131 height 17
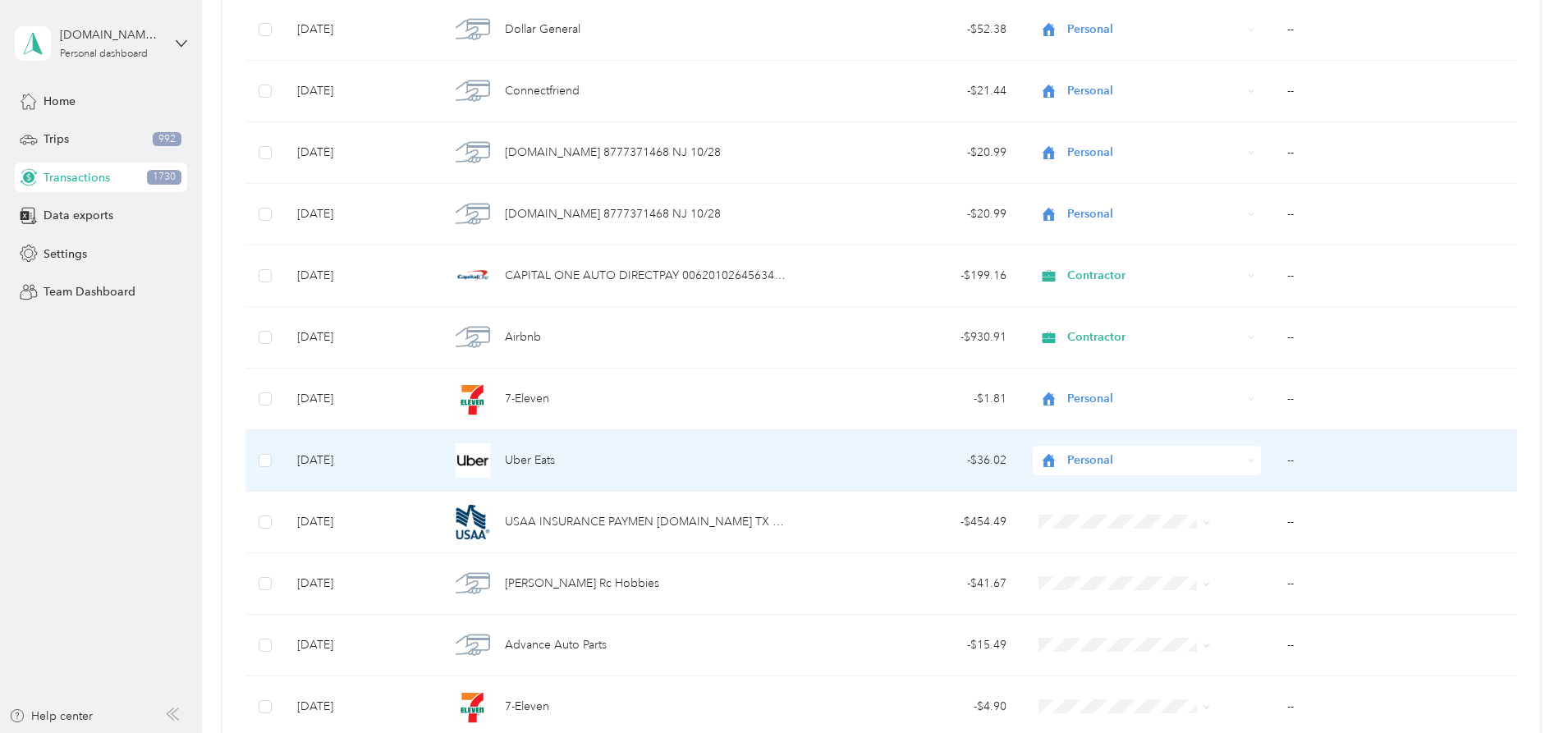
scroll to position [13339, 0]
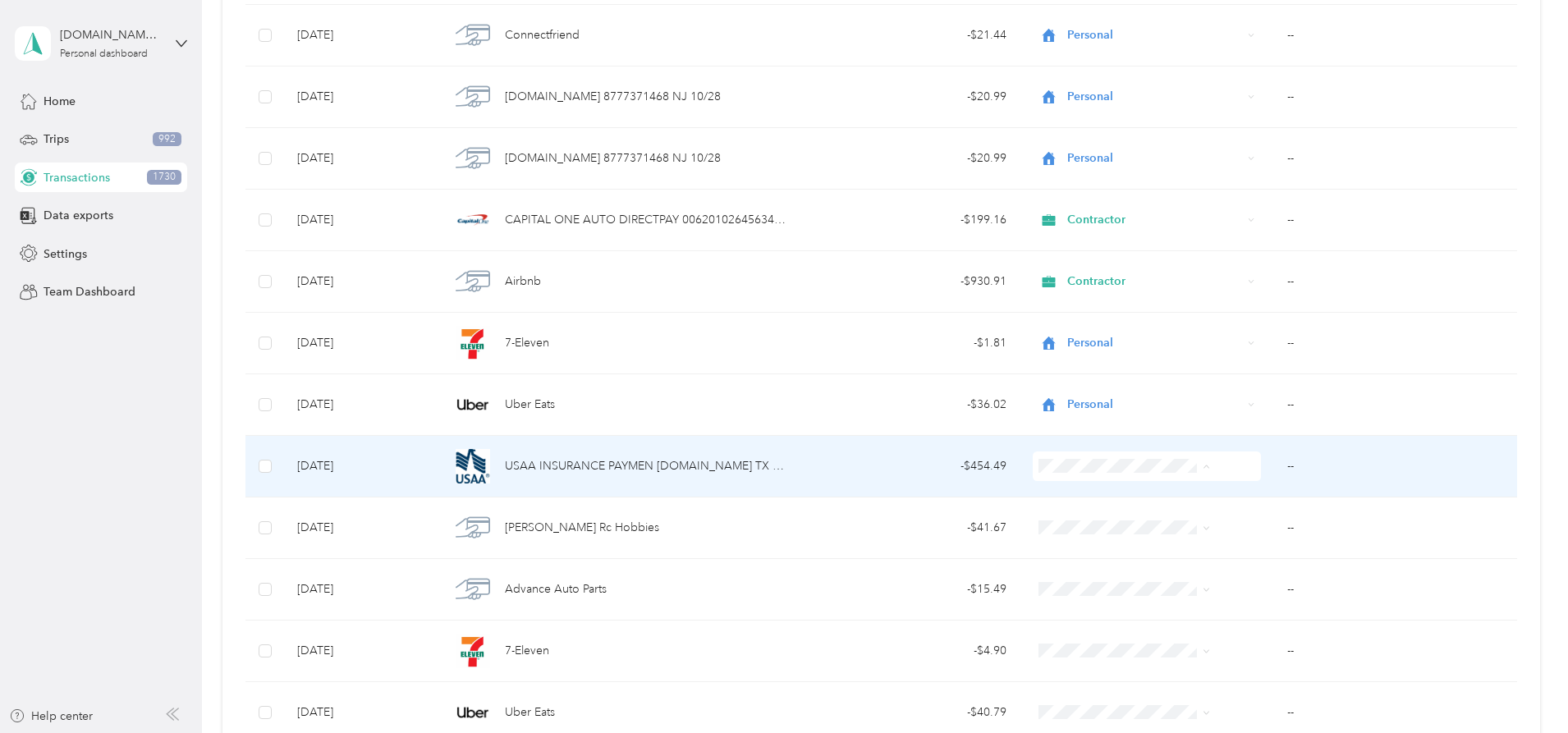
click at [1056, 563] on li "Contractor" at bounding box center [1098, 554] width 184 height 29
click at [1274, 467] on td "--" at bounding box center [1395, 467] width 243 height 61
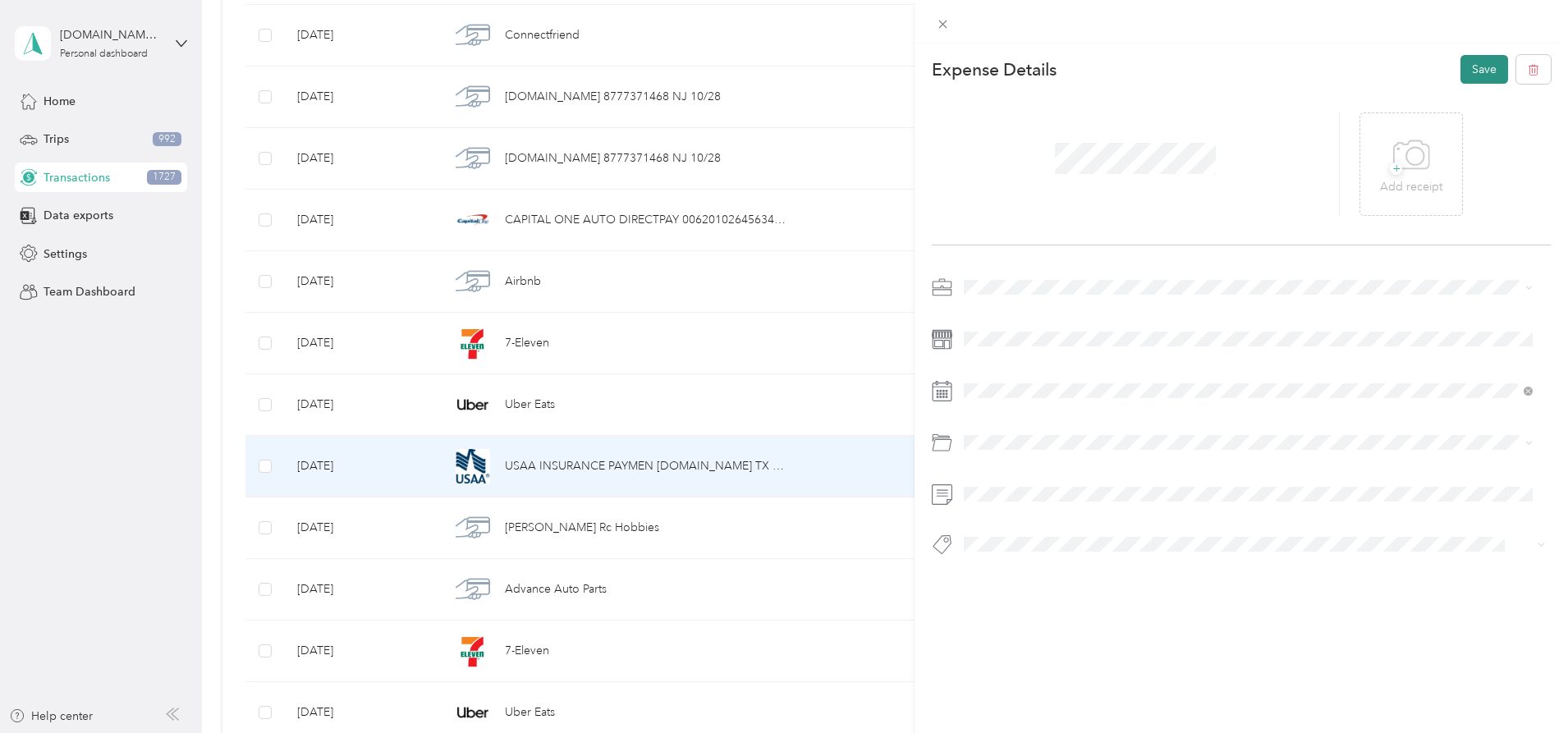
click at [1478, 58] on button "Save" at bounding box center [1484, 69] width 48 height 29
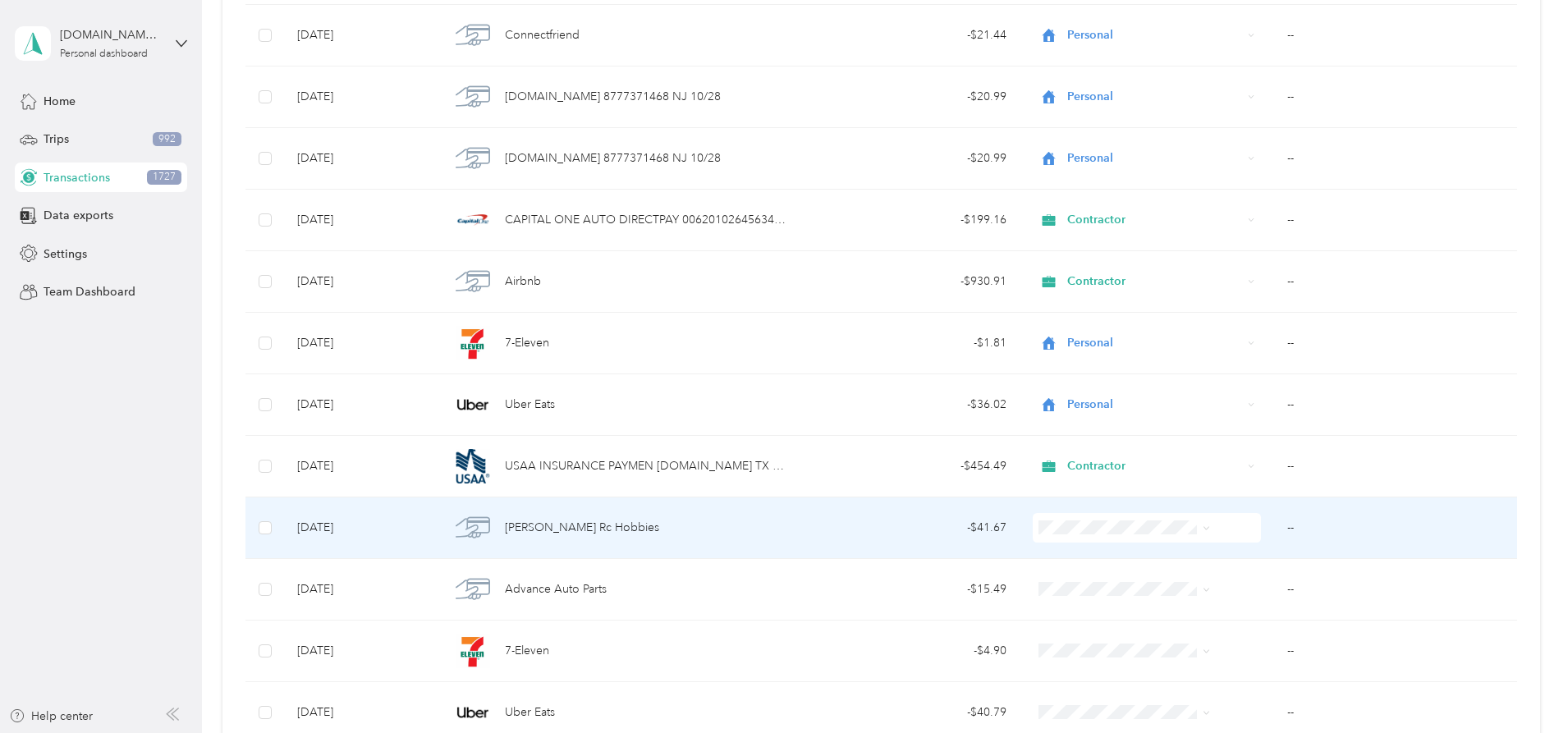
click at [1102, 319] on span "Personal" at bounding box center [1112, 325] width 131 height 17
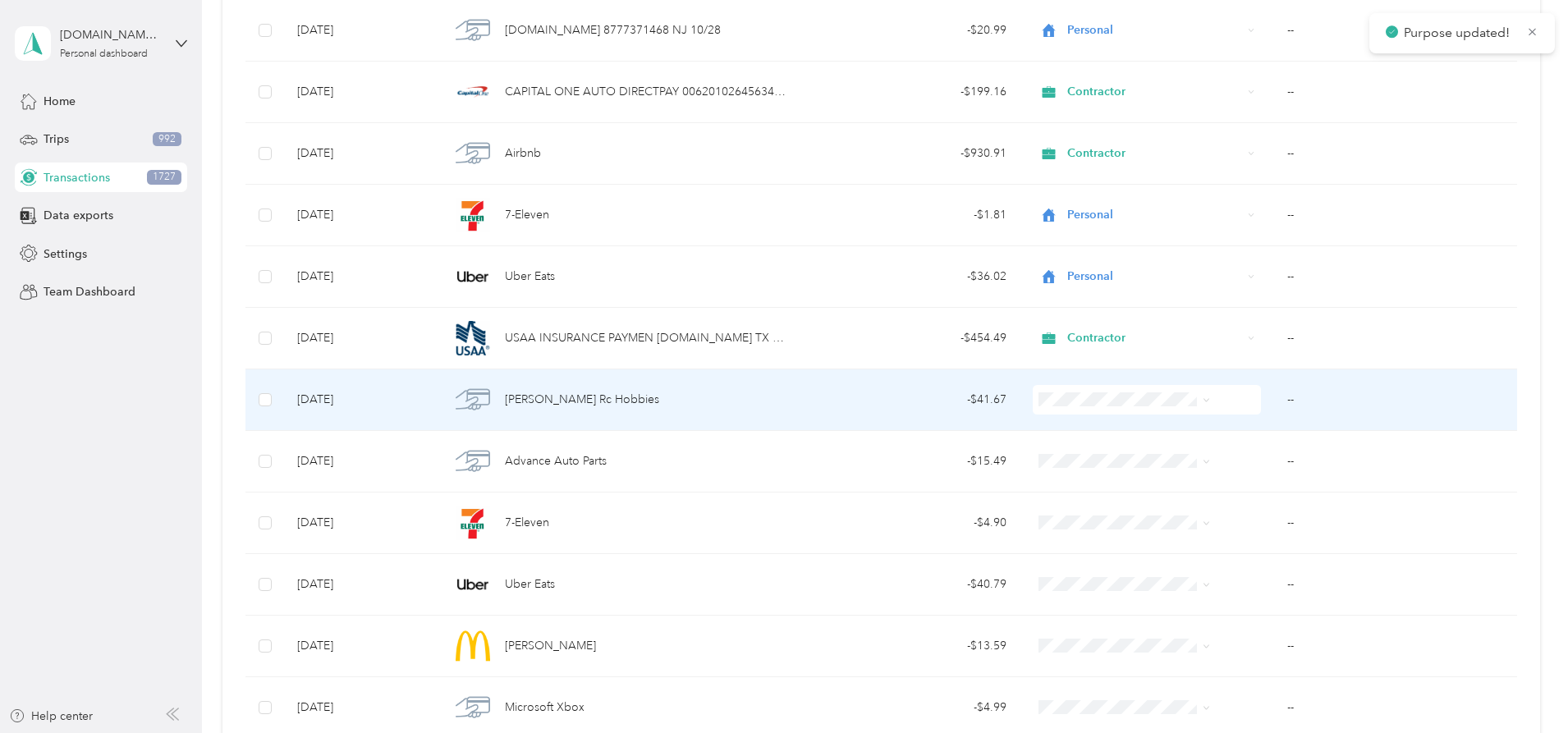
scroll to position [13585, 0]
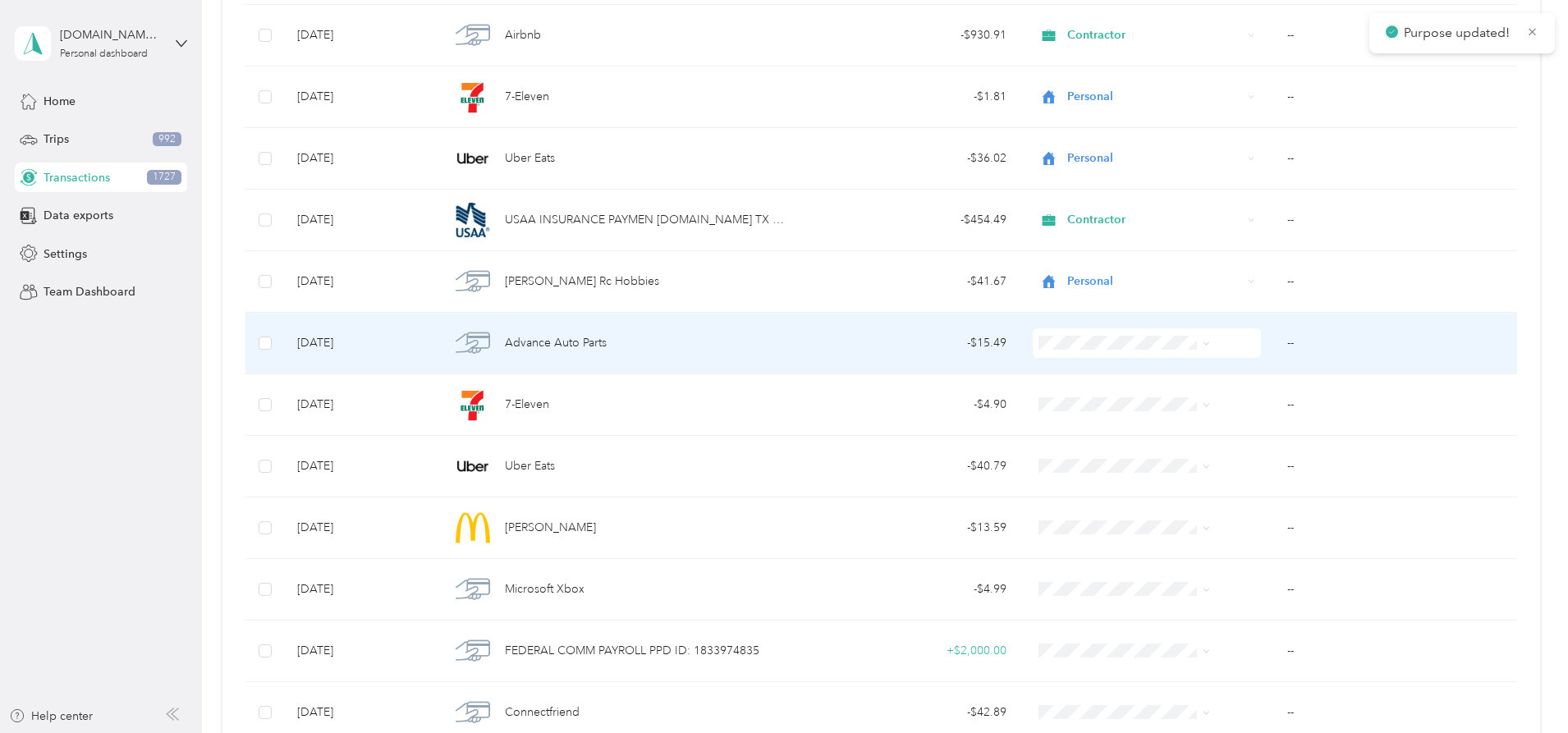
click at [1102, 333] on span at bounding box center [1146, 343] width 228 height 30
click at [1056, 403] on span "Personal" at bounding box center [1112, 403] width 131 height 17
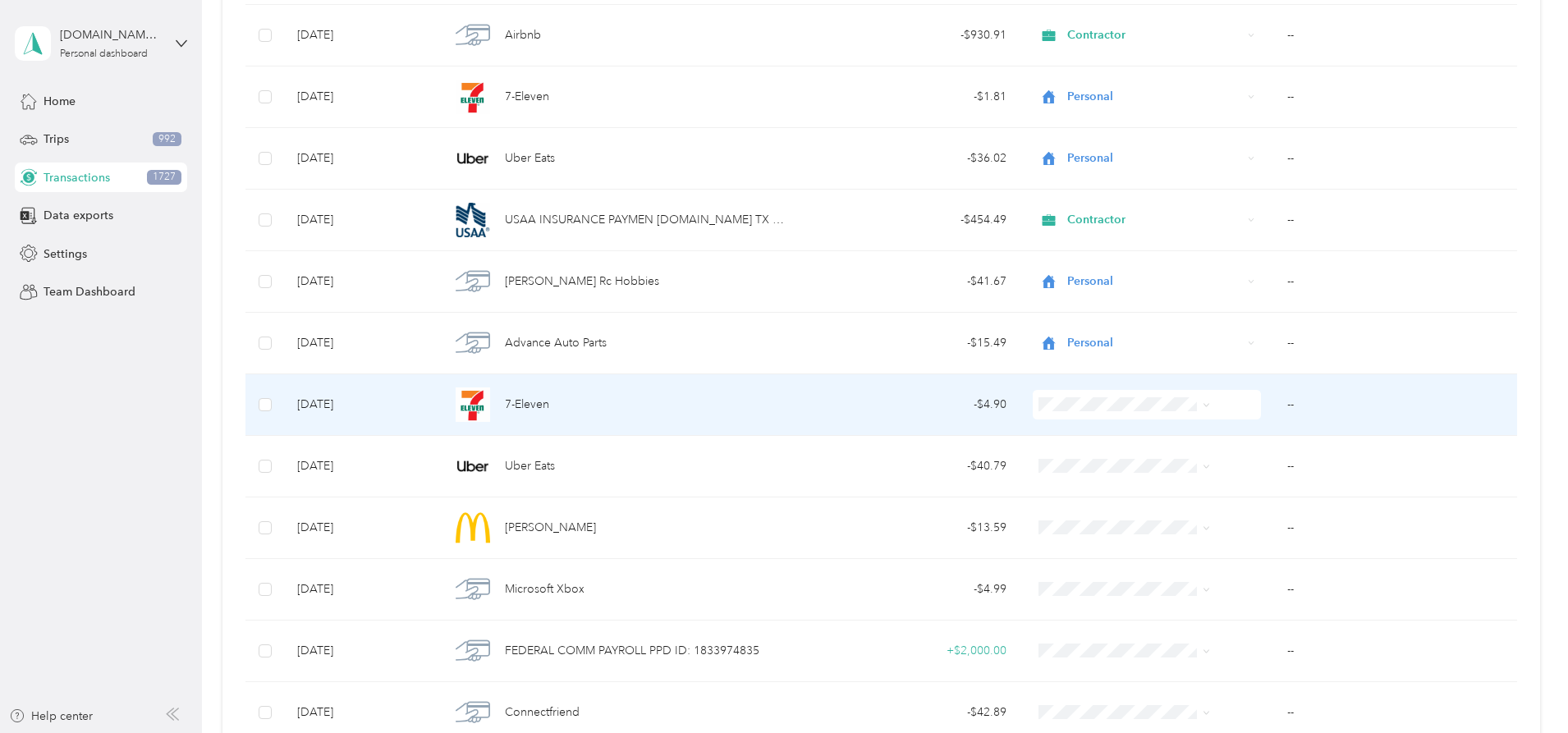
click at [1072, 459] on span "Personal" at bounding box center [1112, 464] width 131 height 17
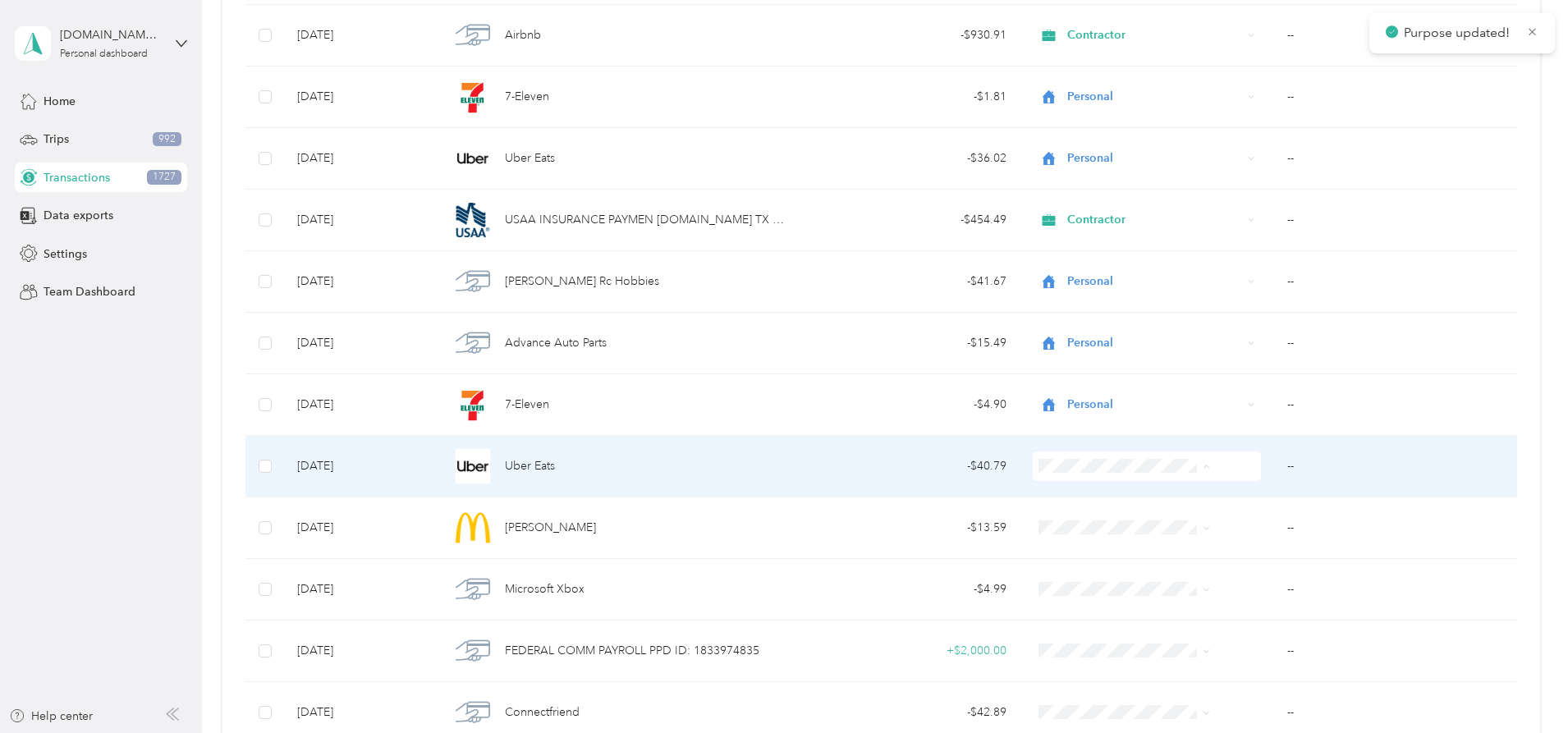
click at [1072, 525] on span "Personal" at bounding box center [1112, 526] width 131 height 17
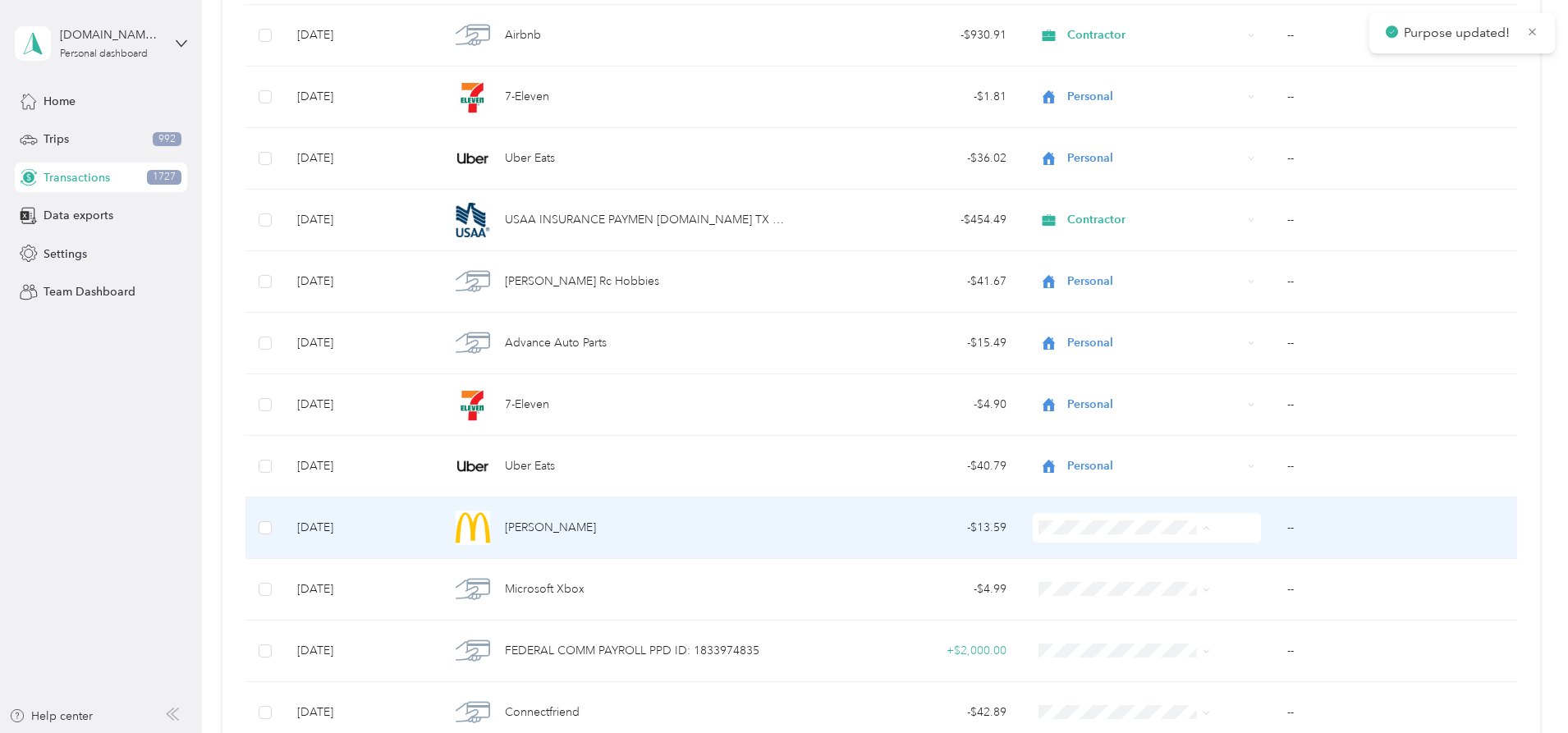
click at [1072, 324] on span "Personal" at bounding box center [1112, 325] width 131 height 17
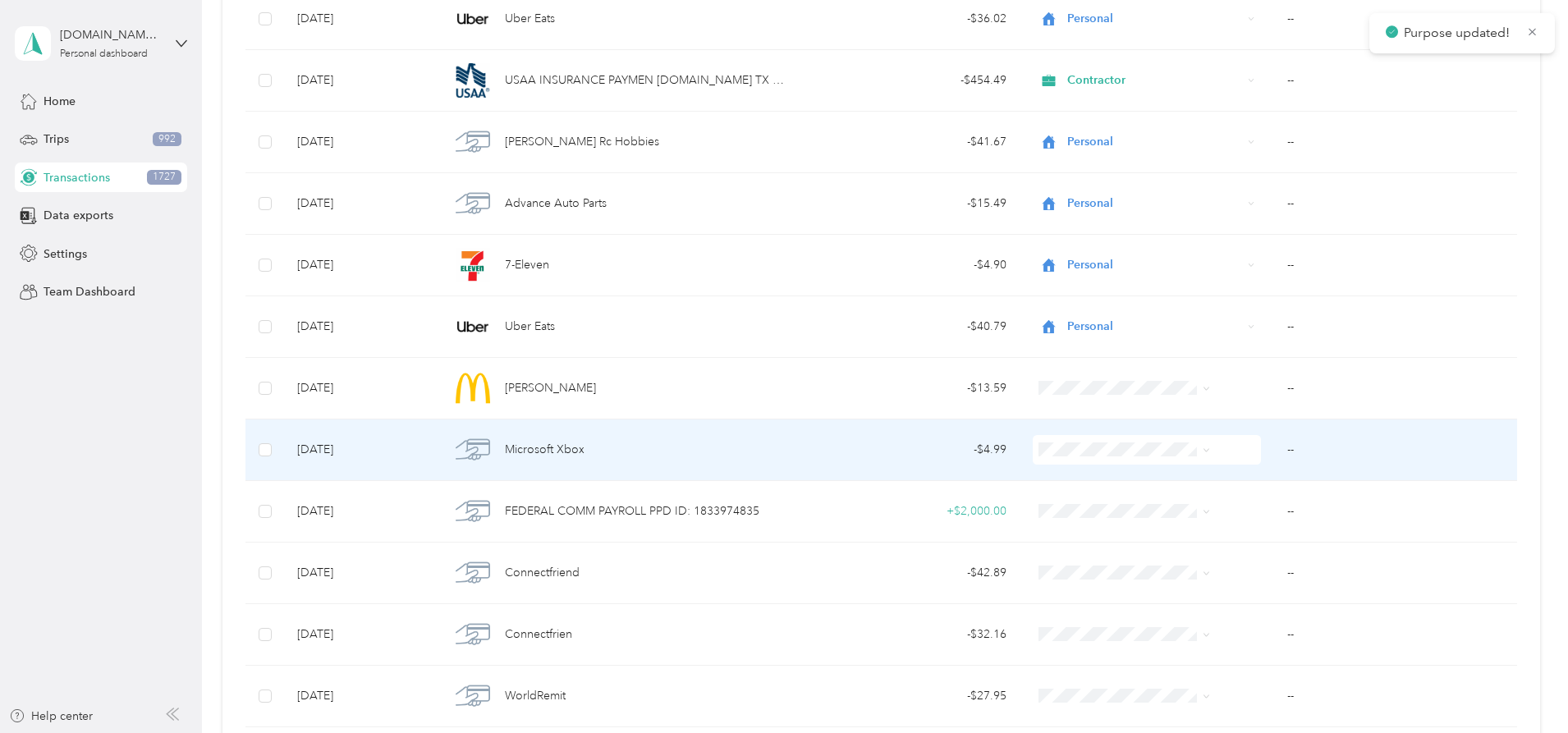
scroll to position [13750, 0]
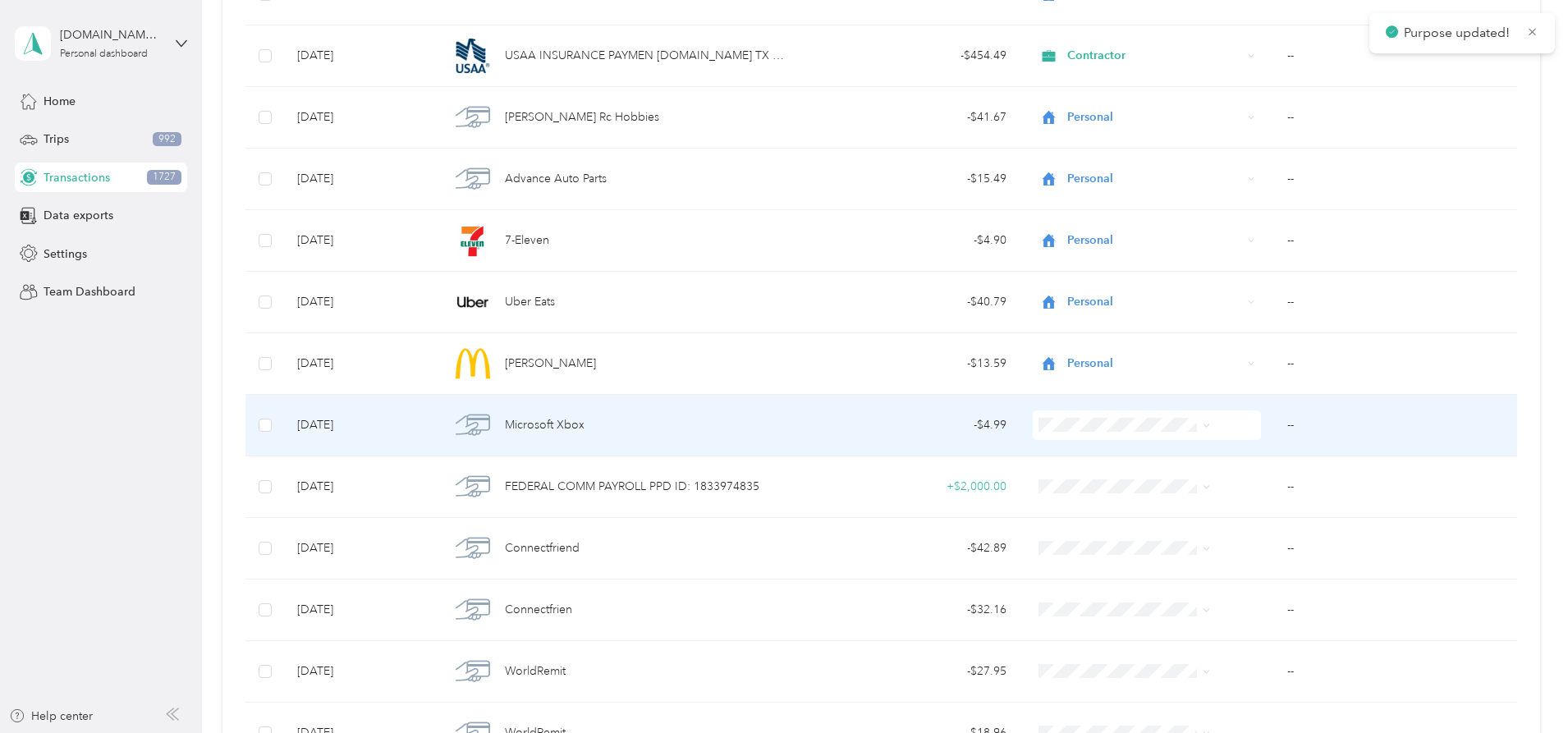
click at [1071, 489] on ol "Work Personal [DEMOGRAPHIC_DATA] Other Charity Medical Moving Commute" at bounding box center [1098, 550] width 184 height 230
click at [1071, 481] on span "Personal" at bounding box center [1112, 485] width 131 height 17
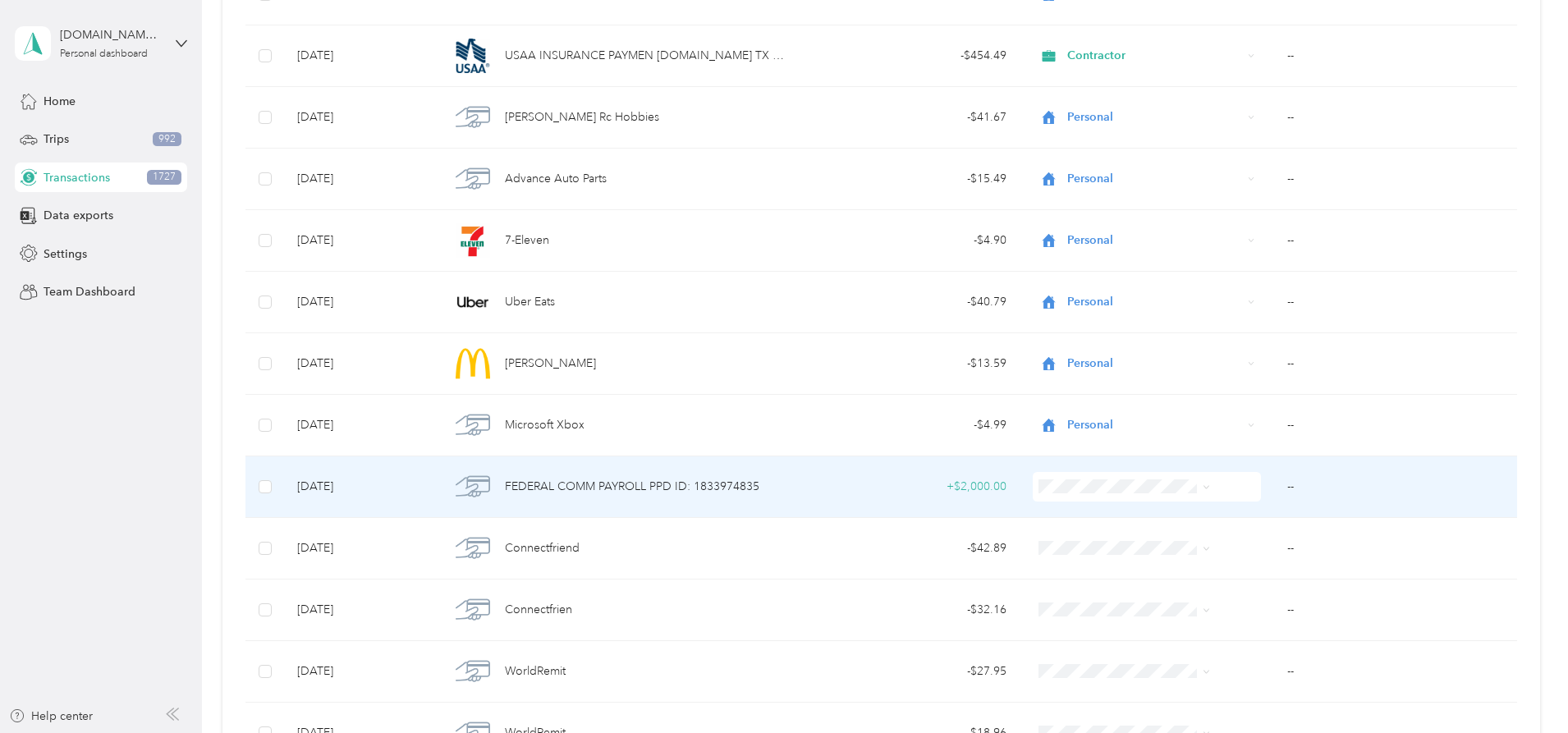
click at [1071, 564] on li "Contractor" at bounding box center [1098, 570] width 184 height 29
click at [1274, 487] on td "--" at bounding box center [1395, 488] width 243 height 61
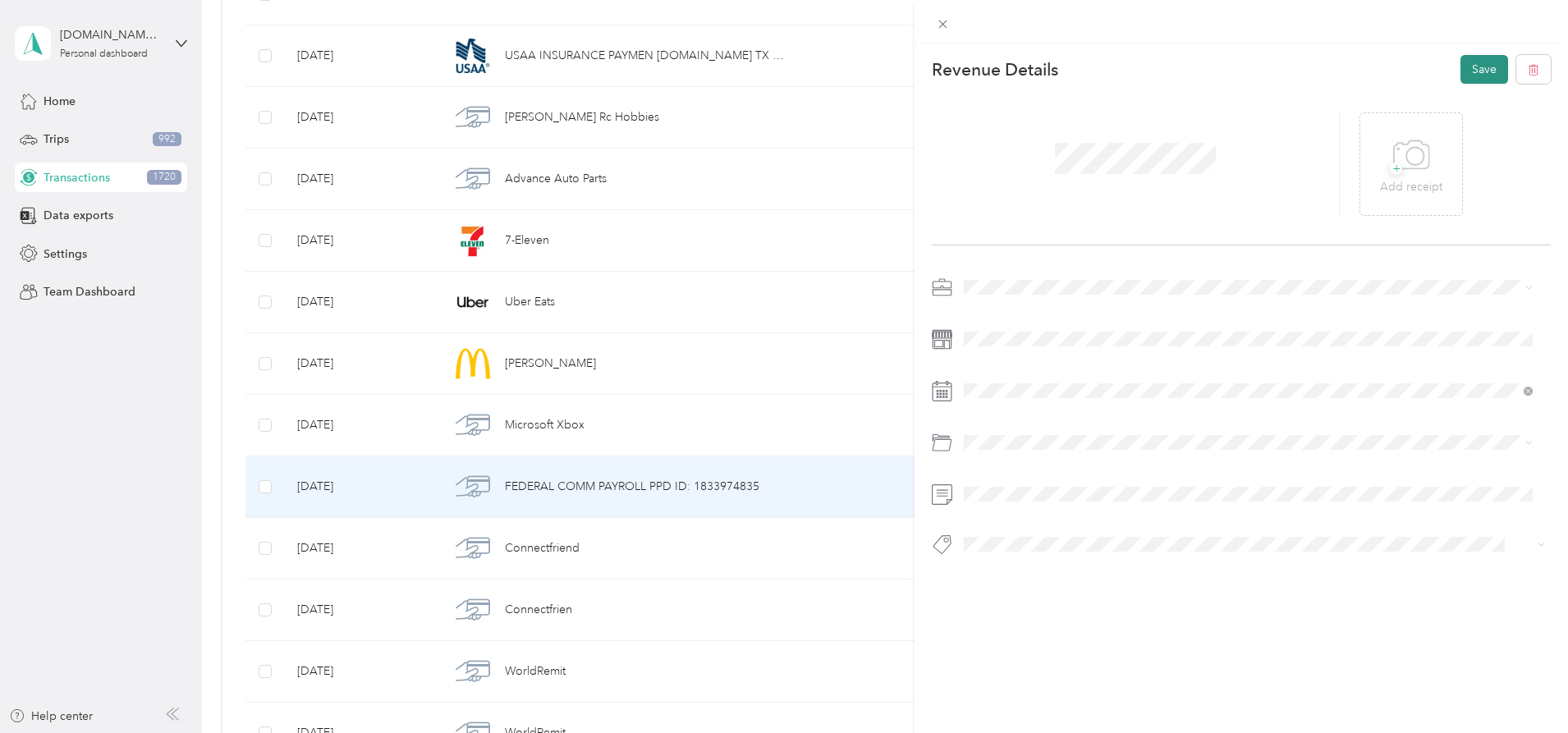
click at [1465, 72] on button "Save" at bounding box center [1484, 69] width 48 height 29
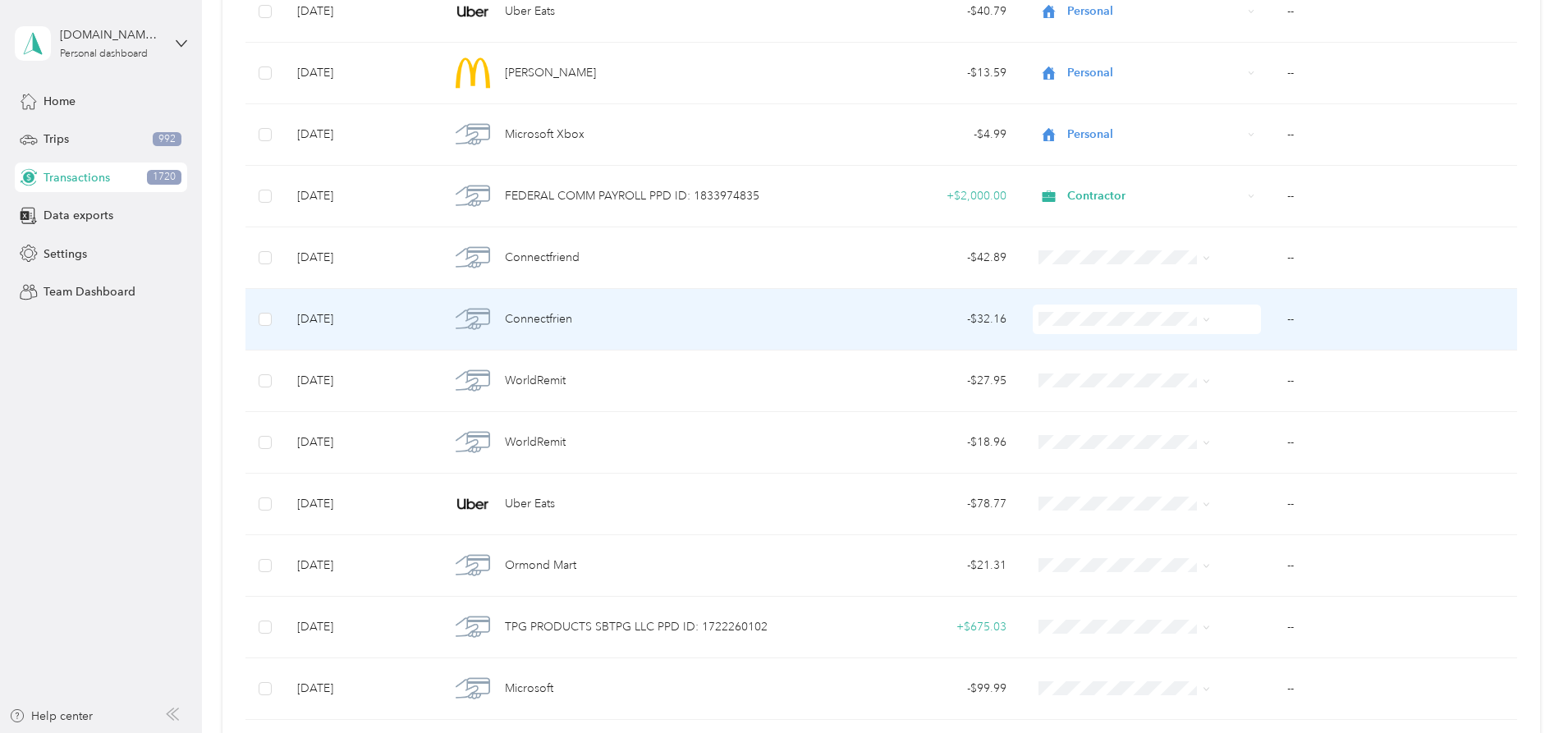
scroll to position [14078, 0]
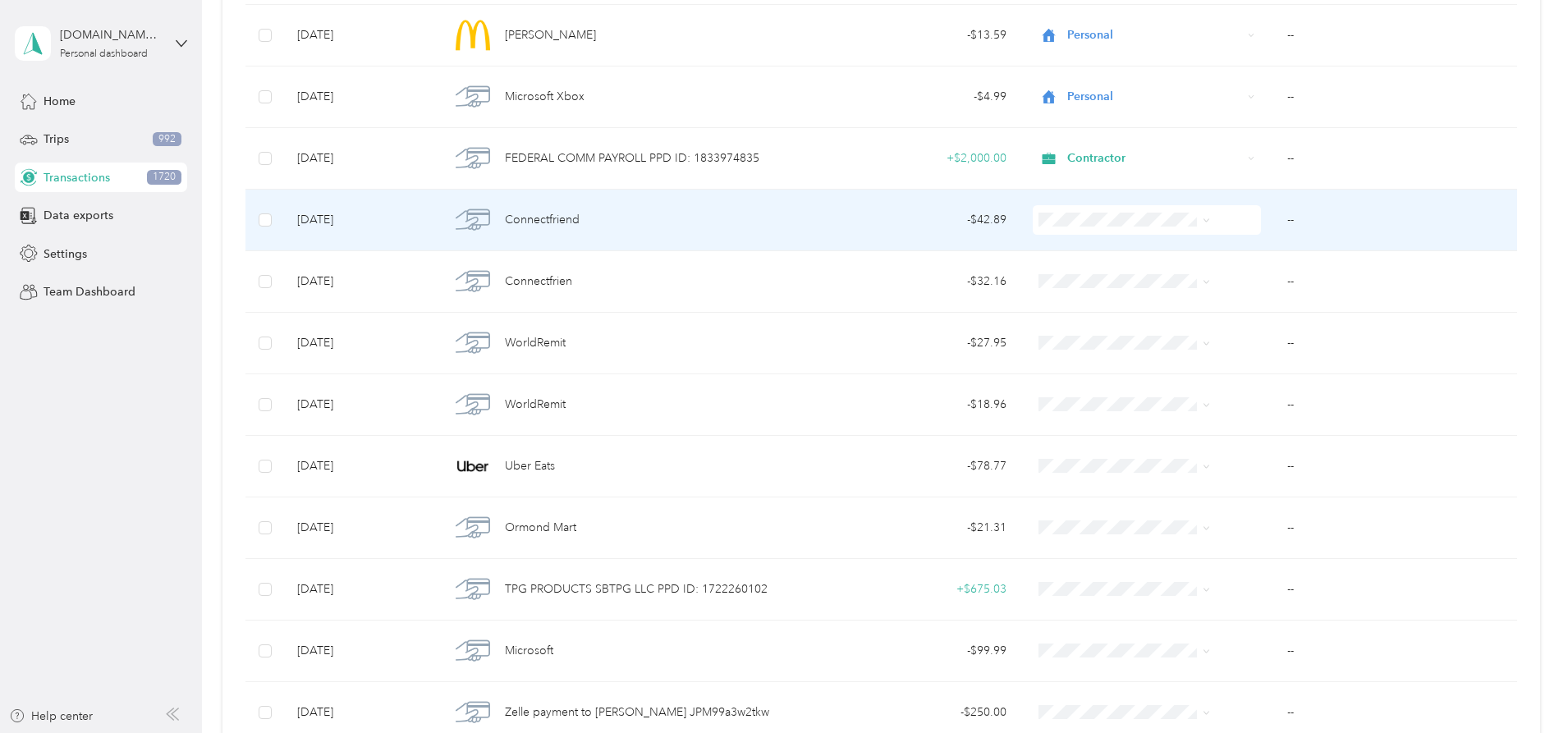
click at [1117, 273] on span "Personal" at bounding box center [1112, 280] width 131 height 17
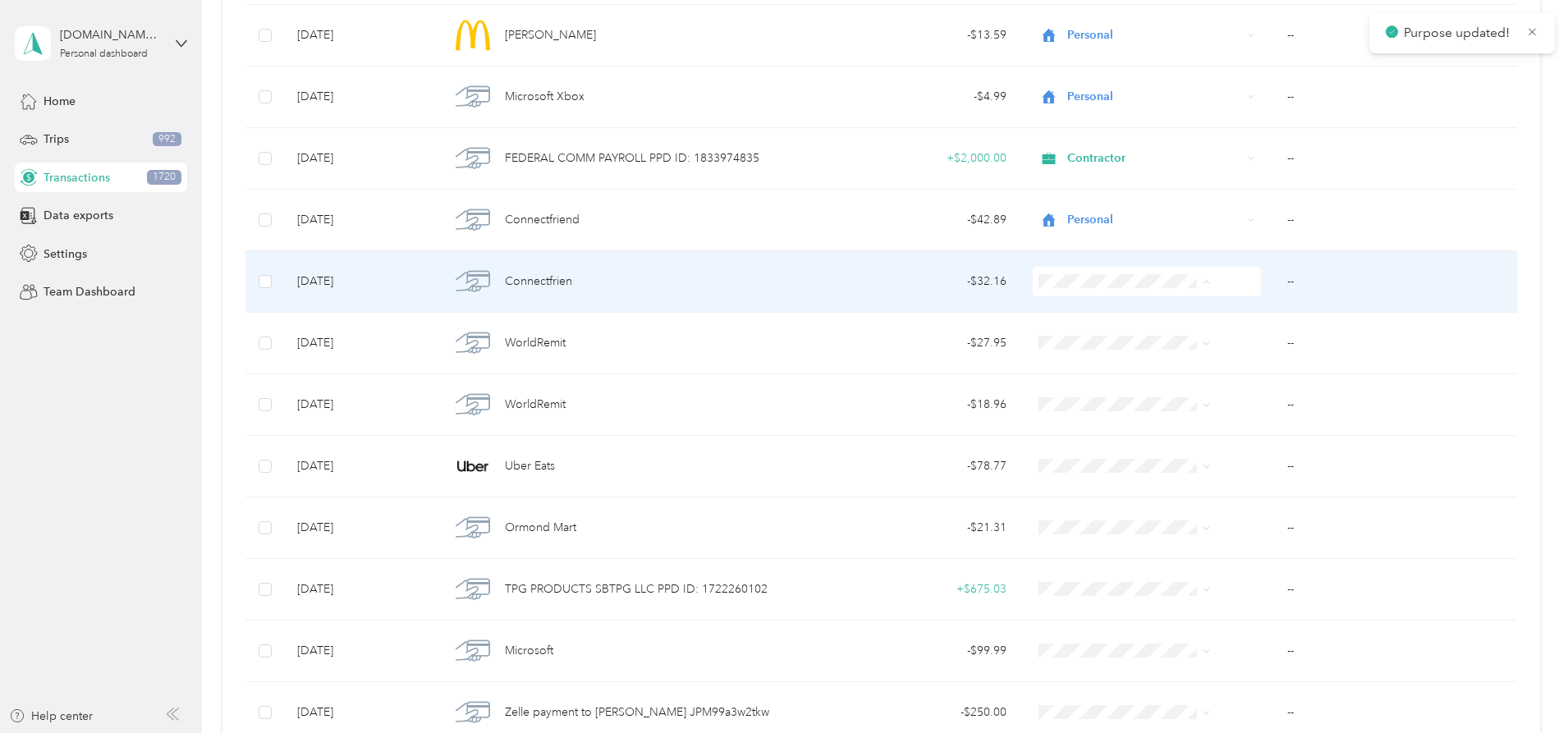
click at [1103, 328] on li "Personal" at bounding box center [1098, 341] width 184 height 29
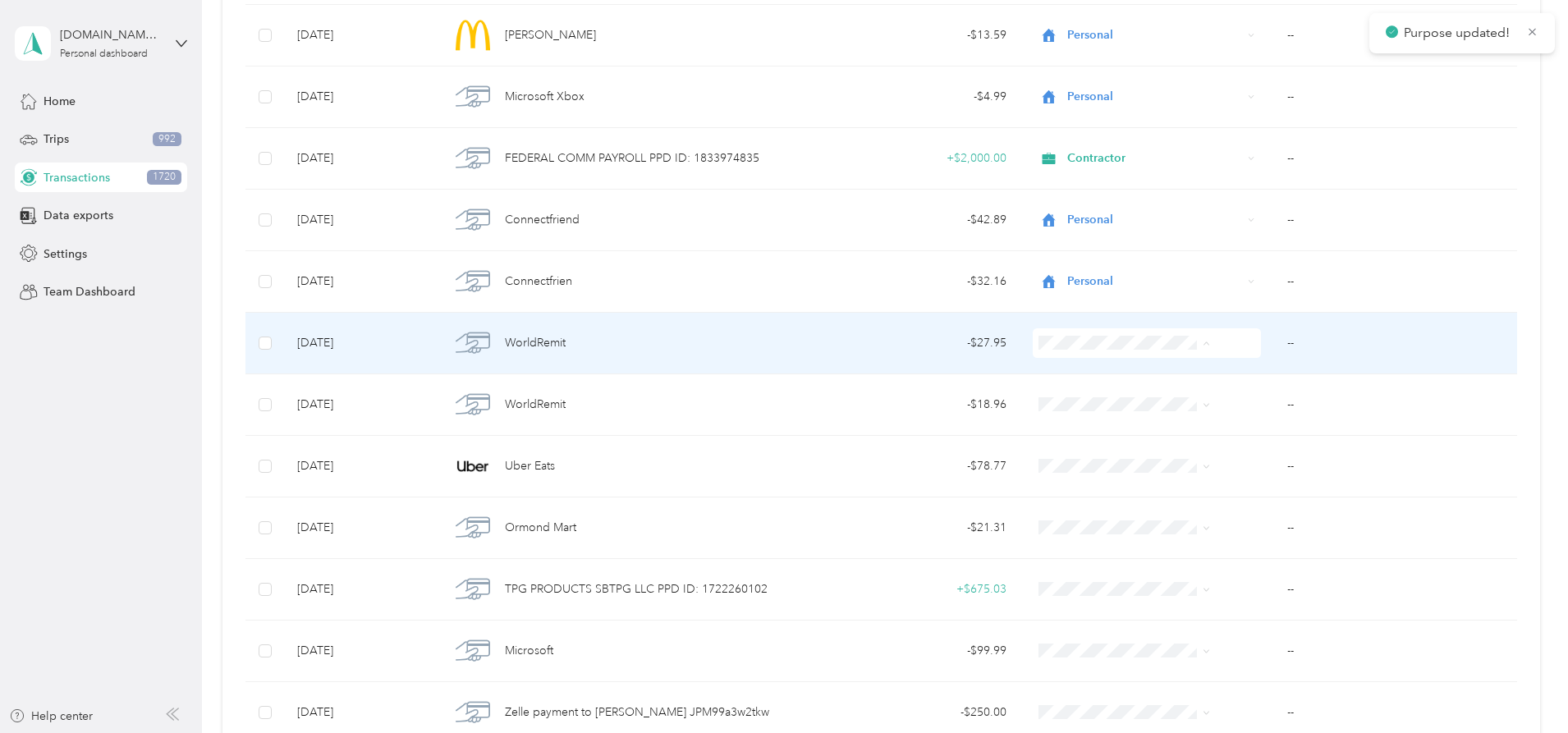
click at [1103, 408] on li "Personal" at bounding box center [1098, 403] width 184 height 29
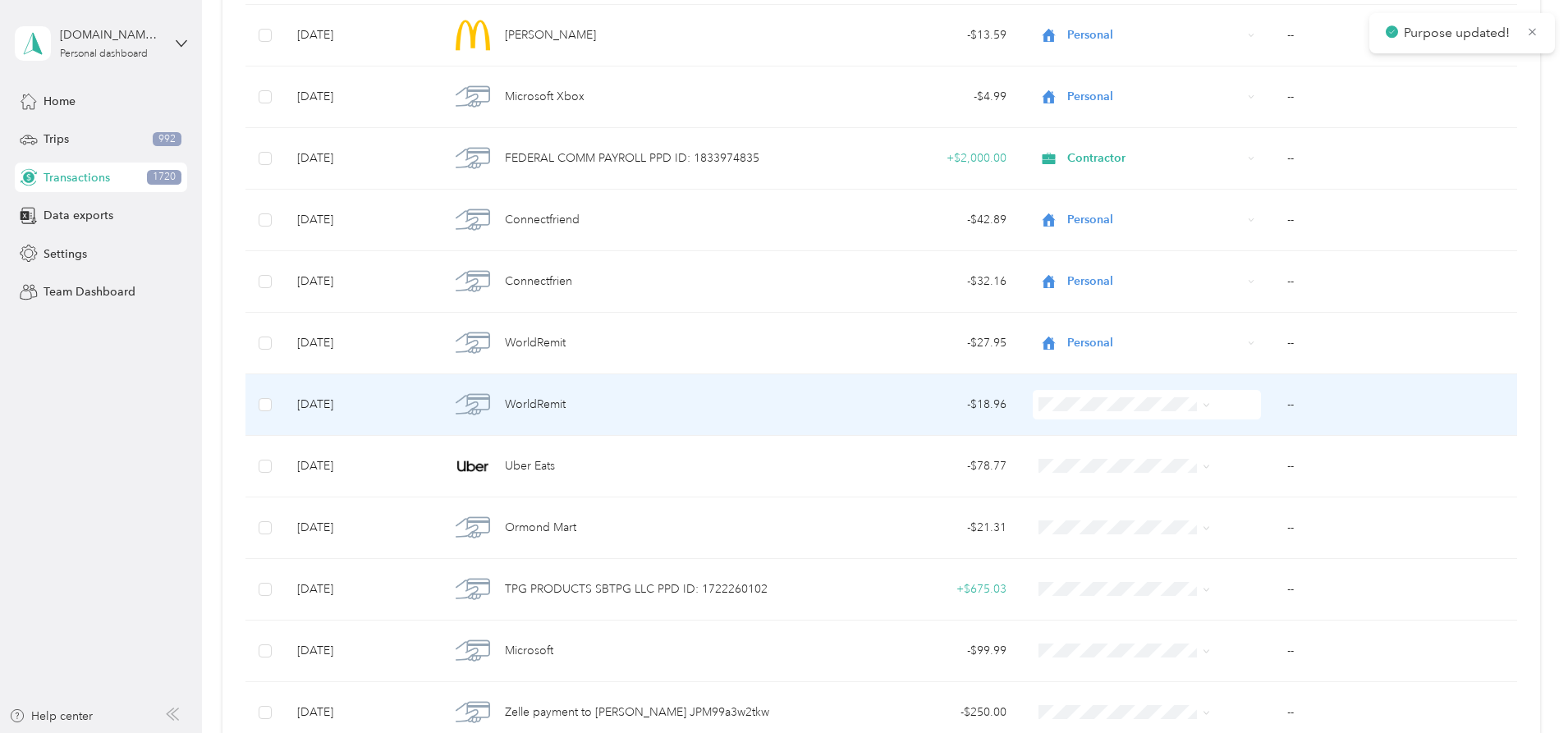
click at [1103, 464] on span "Personal" at bounding box center [1112, 457] width 131 height 17
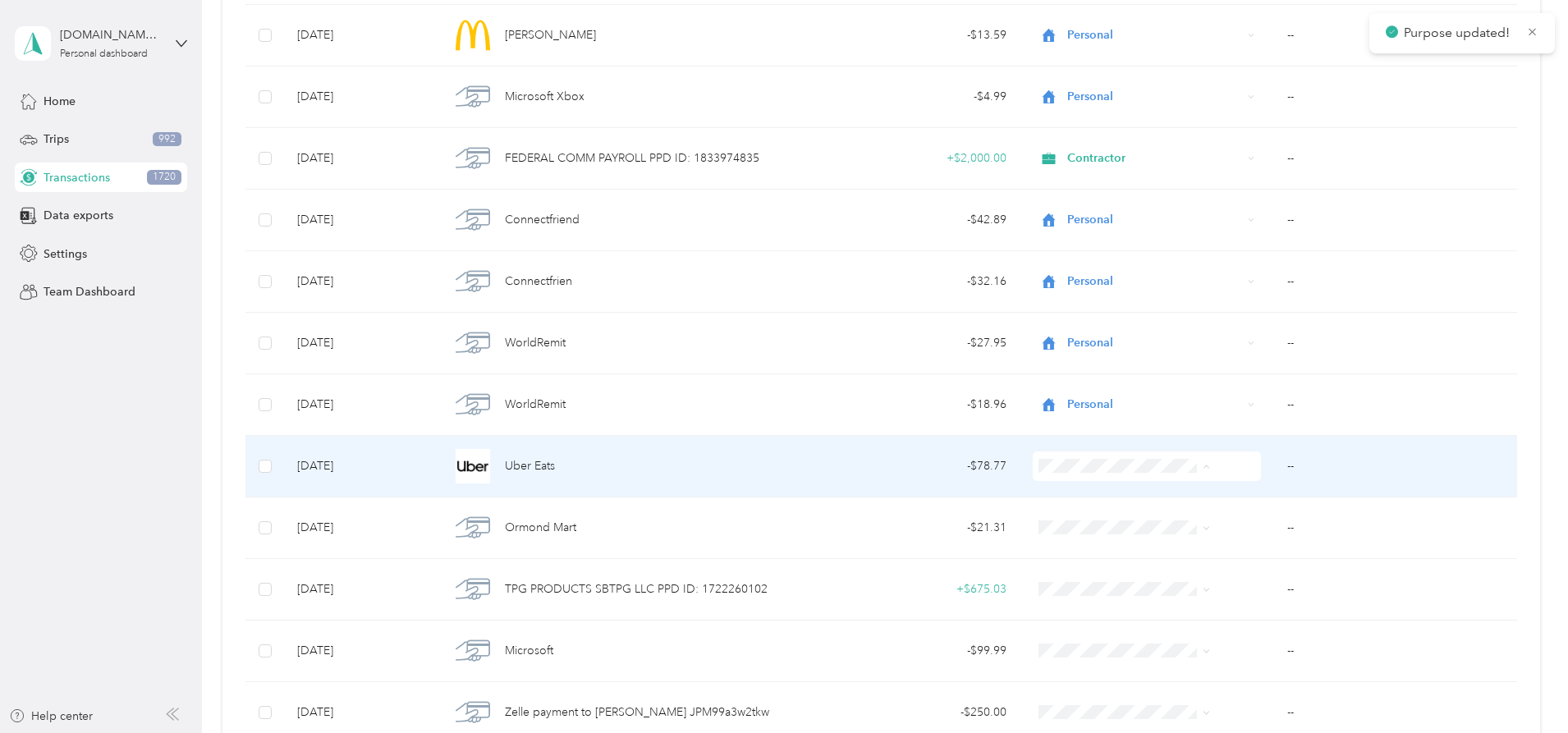
click at [1083, 521] on span "Personal" at bounding box center [1112, 526] width 131 height 17
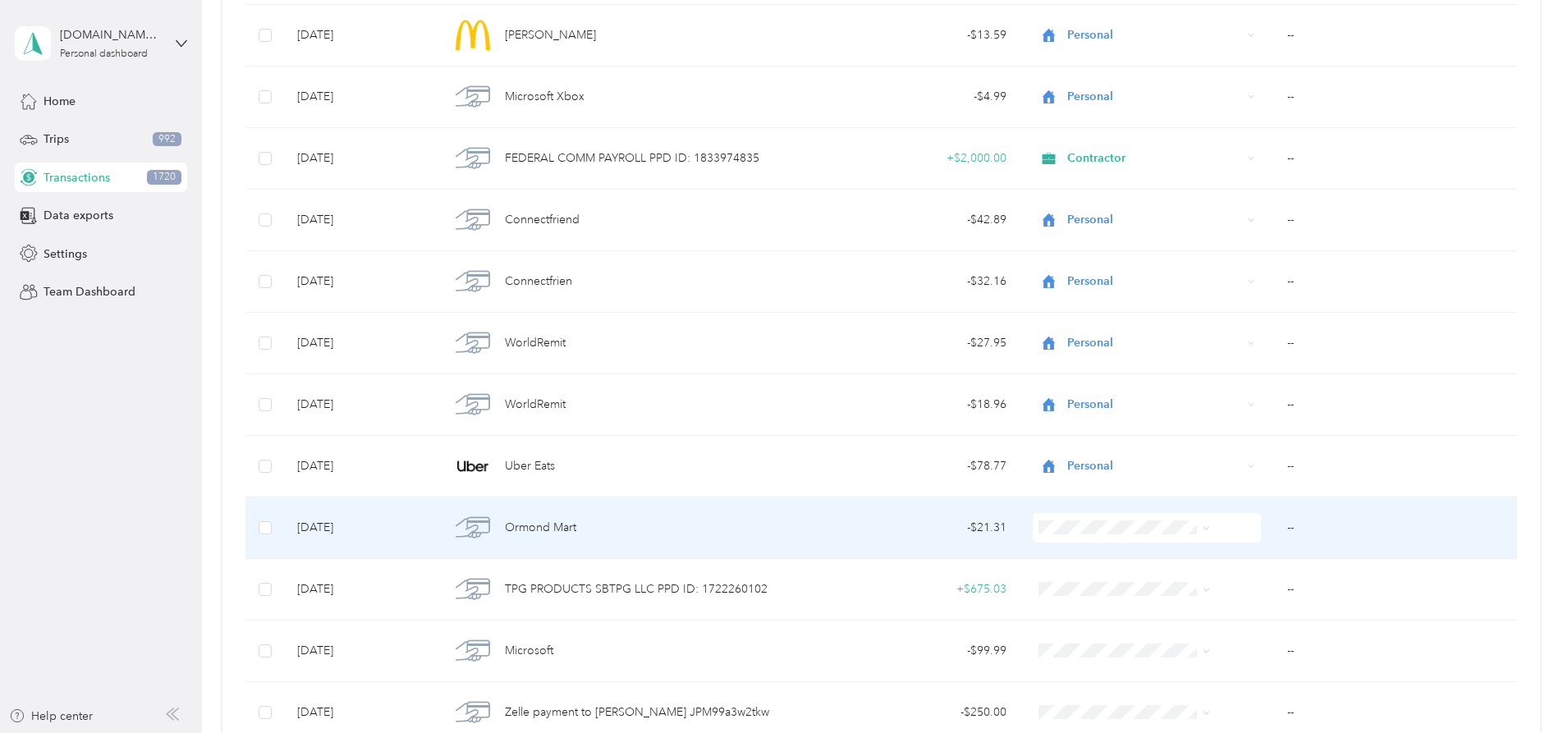
click at [1073, 328] on li "Personal" at bounding box center [1098, 321] width 184 height 29
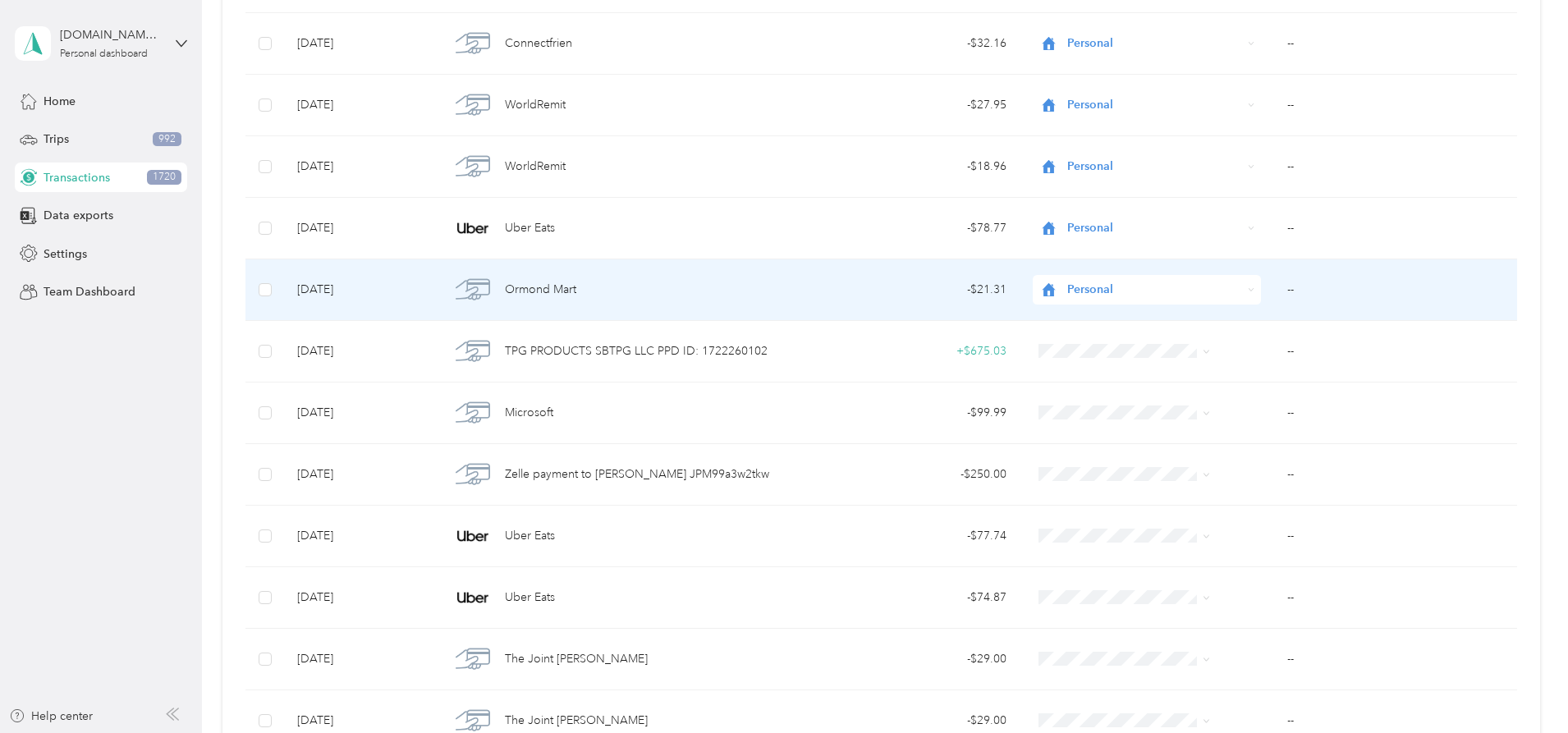
scroll to position [14325, 0]
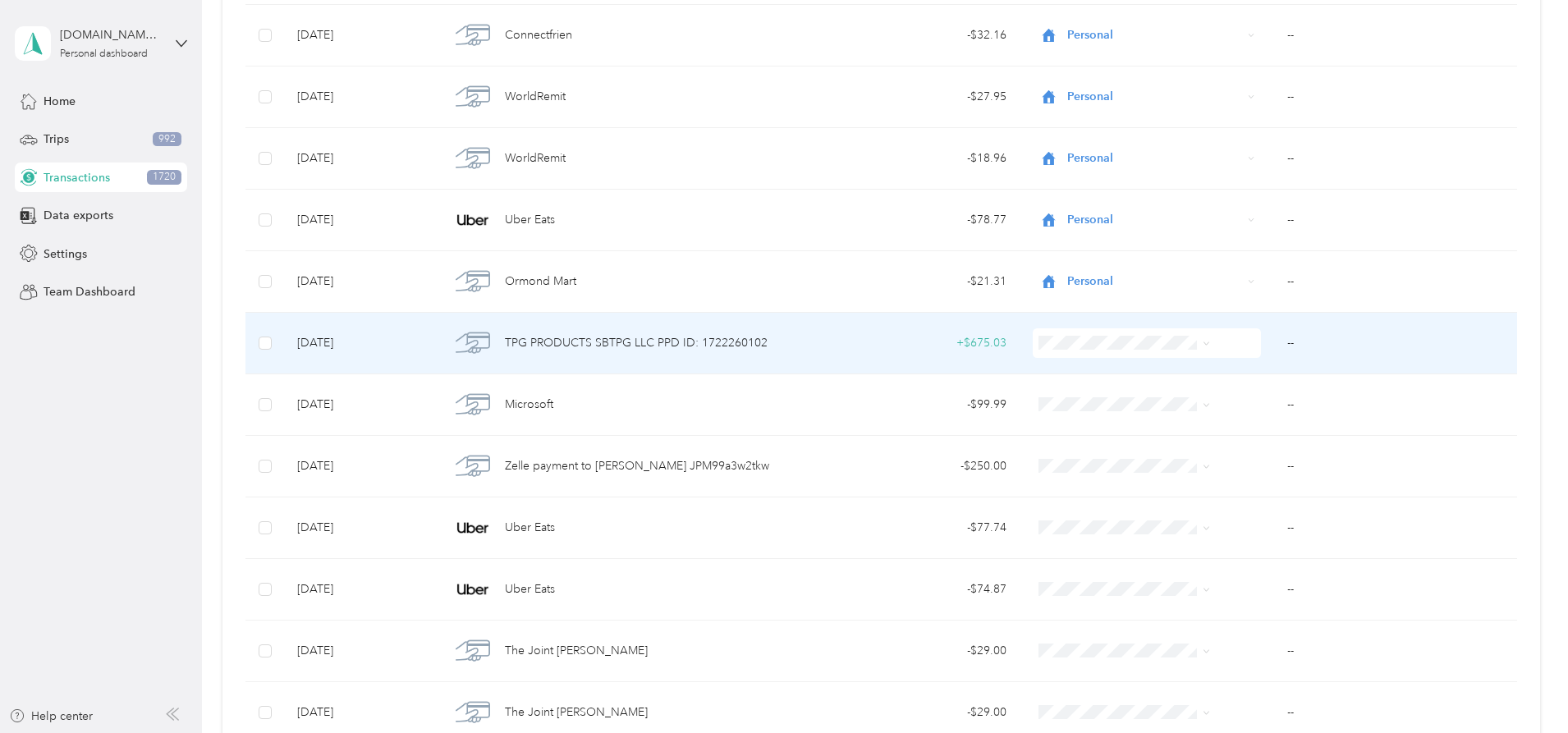
click at [743, 341] on span "TPG PRODUCTS SBTPG LLC PPD ID: 1722260102" at bounding box center [636, 342] width 263 height 18
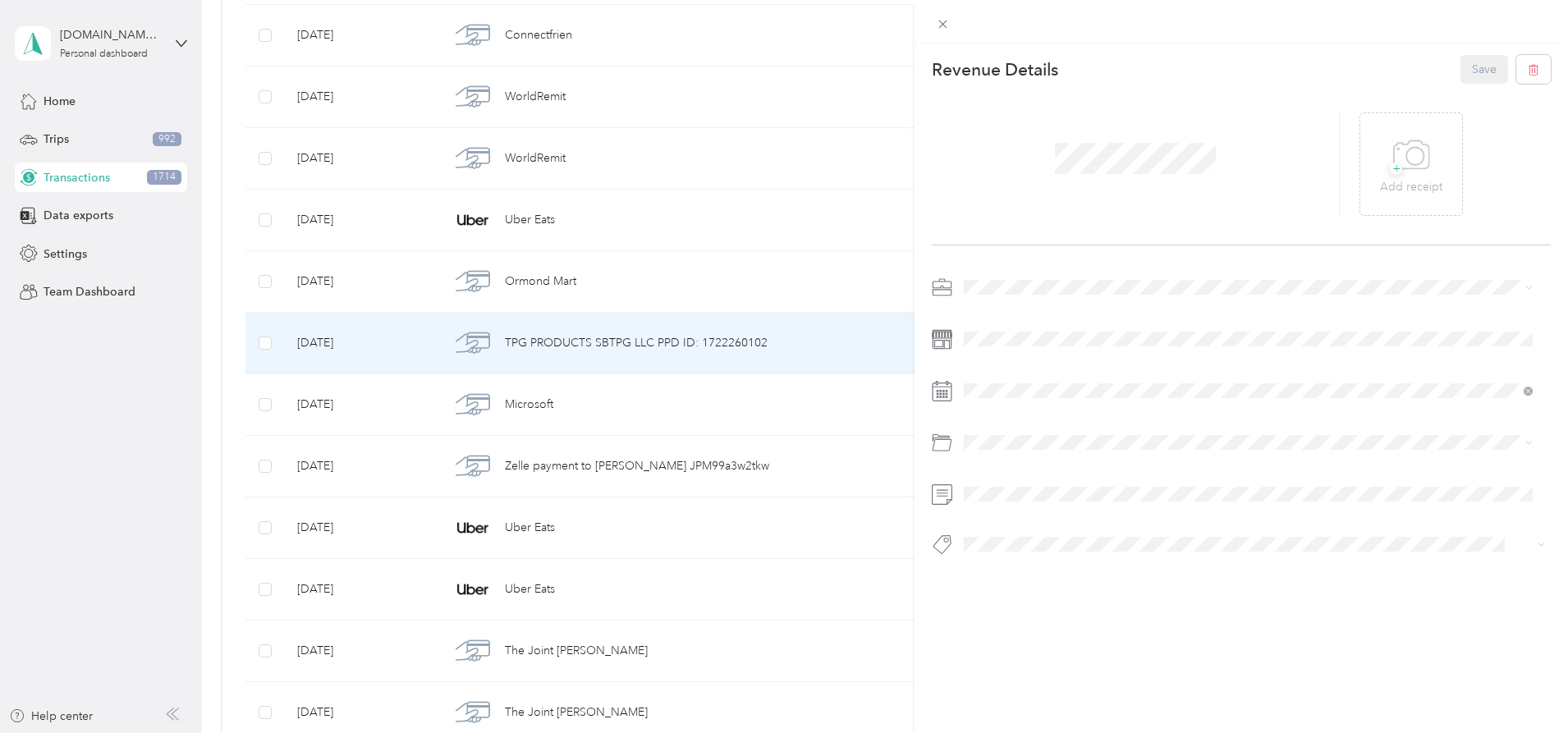
click at [878, 340] on div "This revenue cannot be edited because it is either under review, approved, or p…" at bounding box center [784, 366] width 1568 height 733
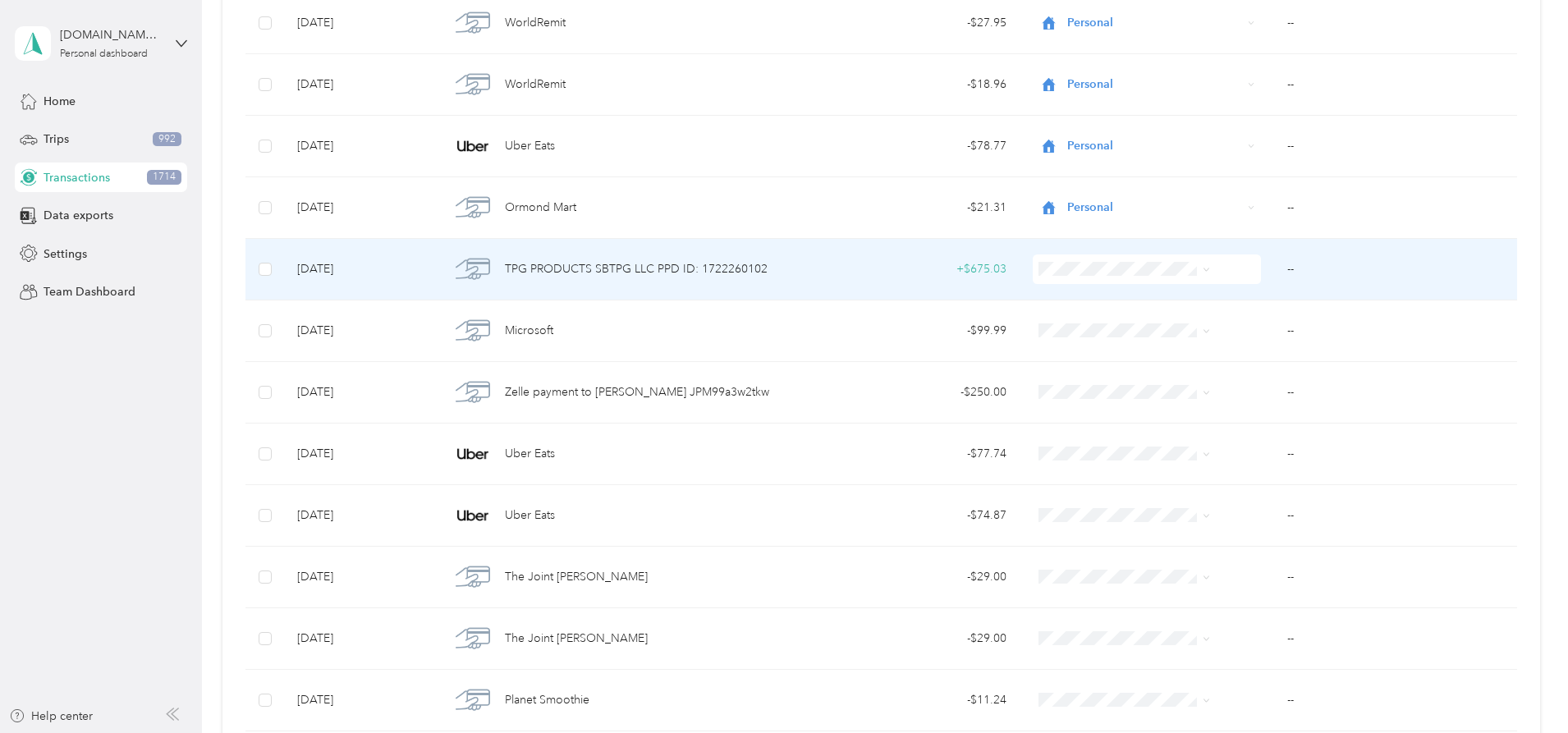
scroll to position [14407, 0]
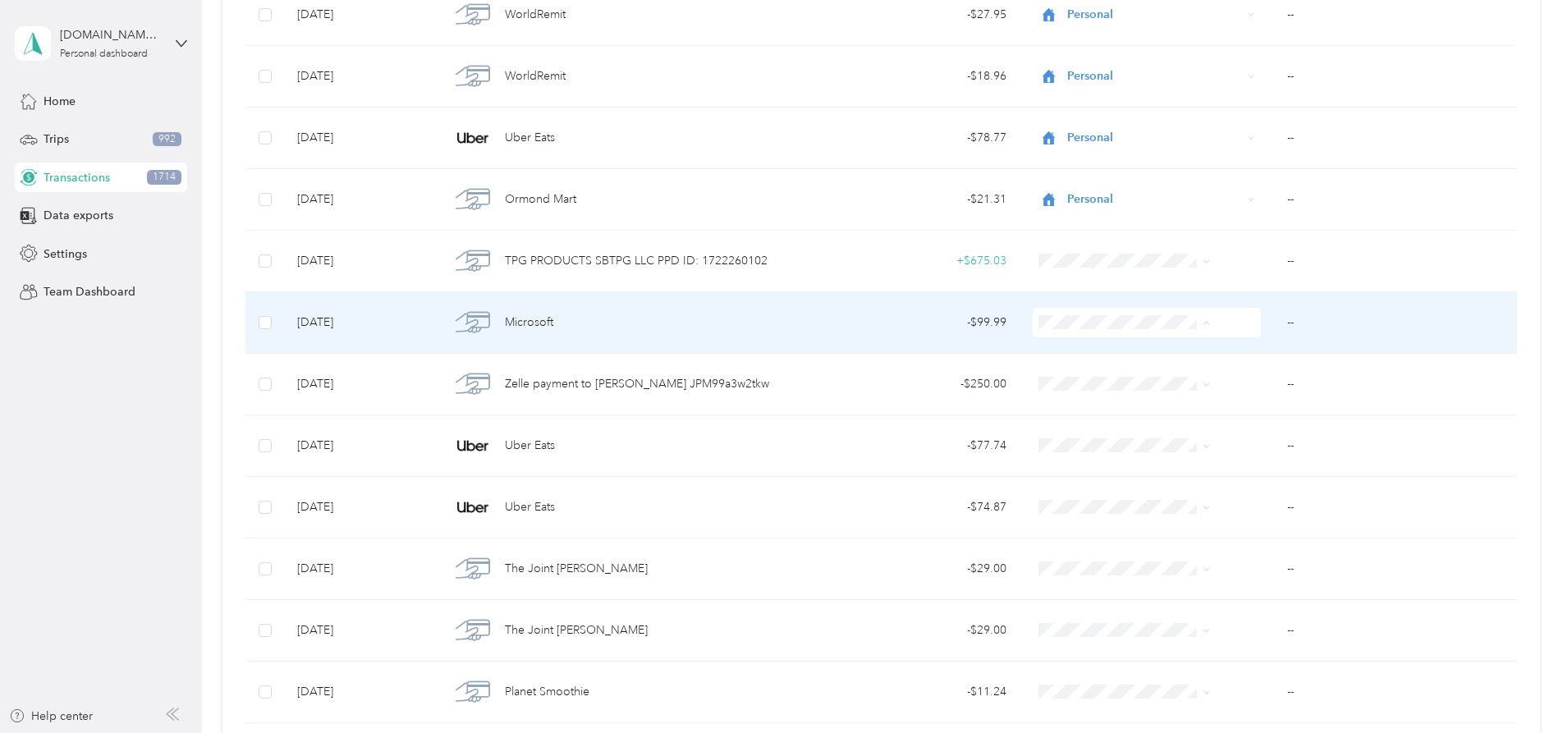
click at [1087, 377] on span "Personal" at bounding box center [1112, 383] width 131 height 17
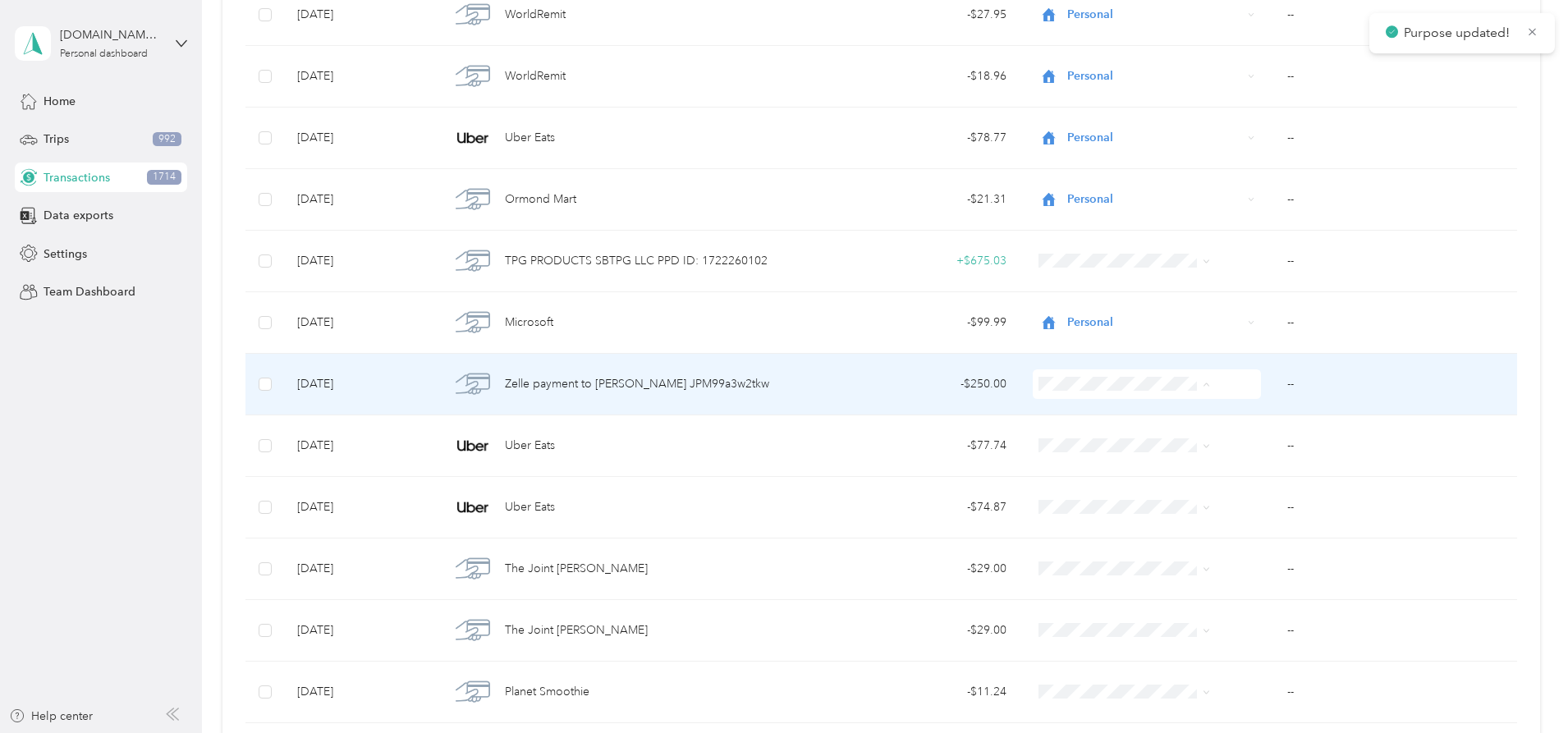
click at [1067, 446] on li "Personal" at bounding box center [1098, 443] width 184 height 29
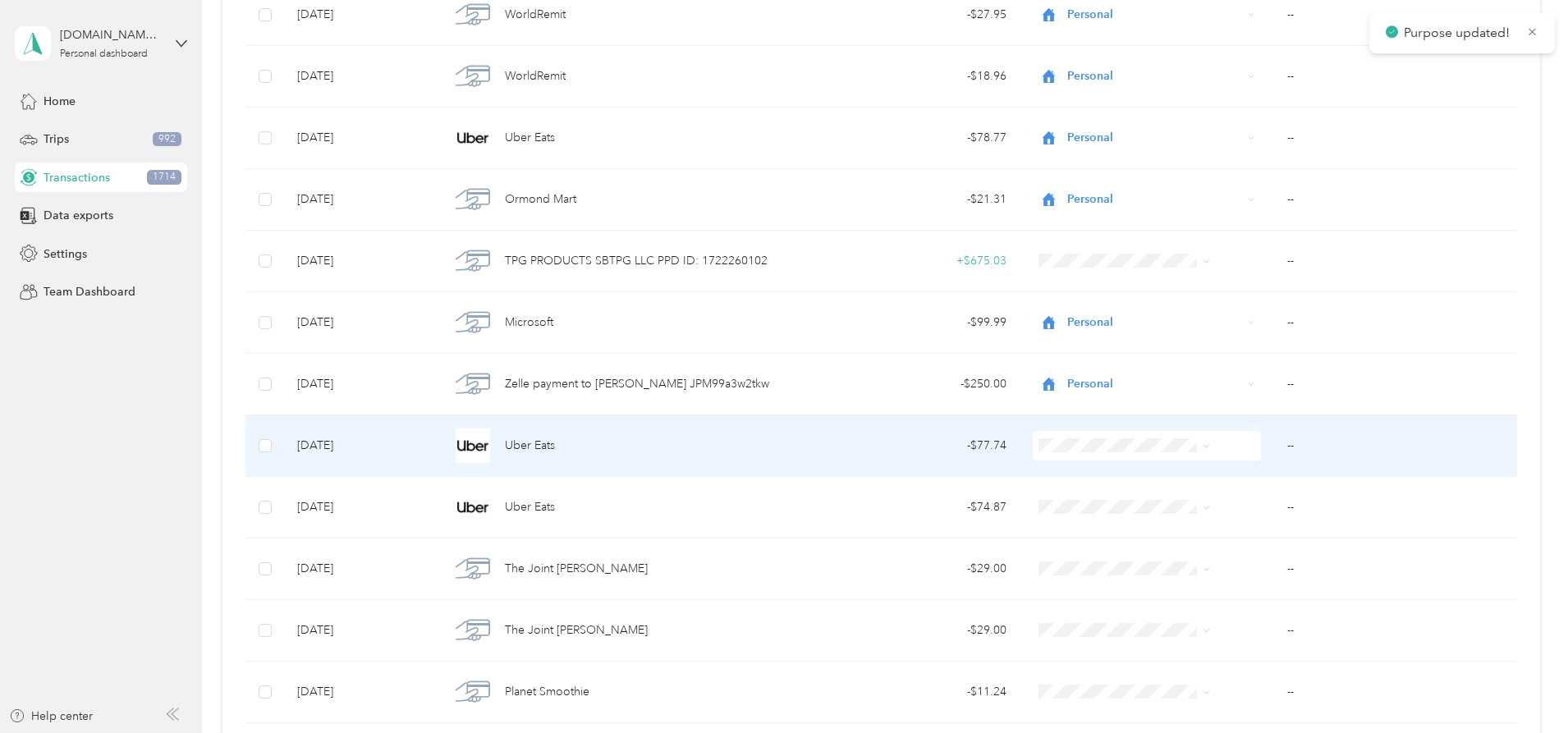
click at [1060, 501] on span "Personal" at bounding box center [1112, 498] width 131 height 17
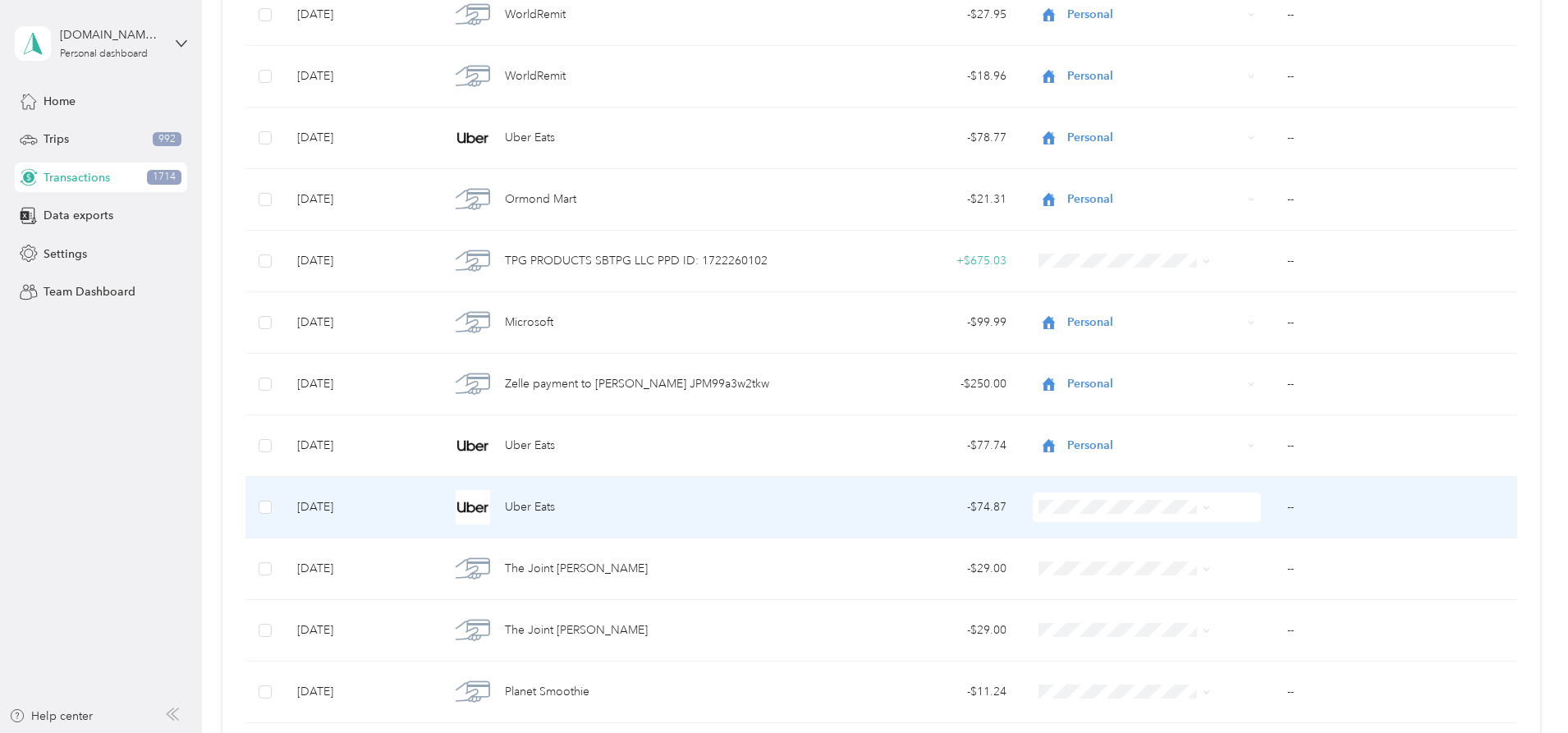
click at [1060, 307] on li "Personal" at bounding box center [1098, 296] width 184 height 29
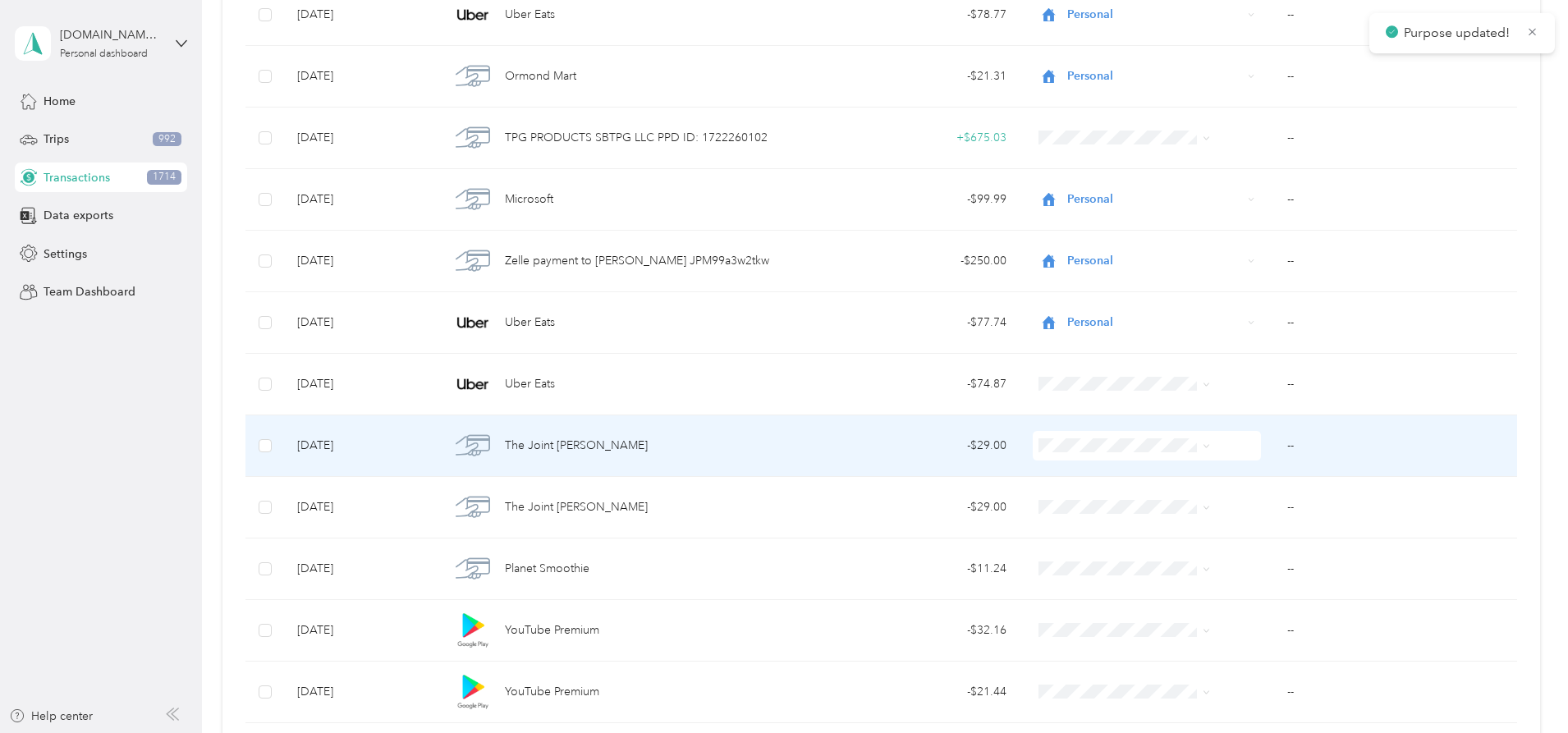
scroll to position [14653, 0]
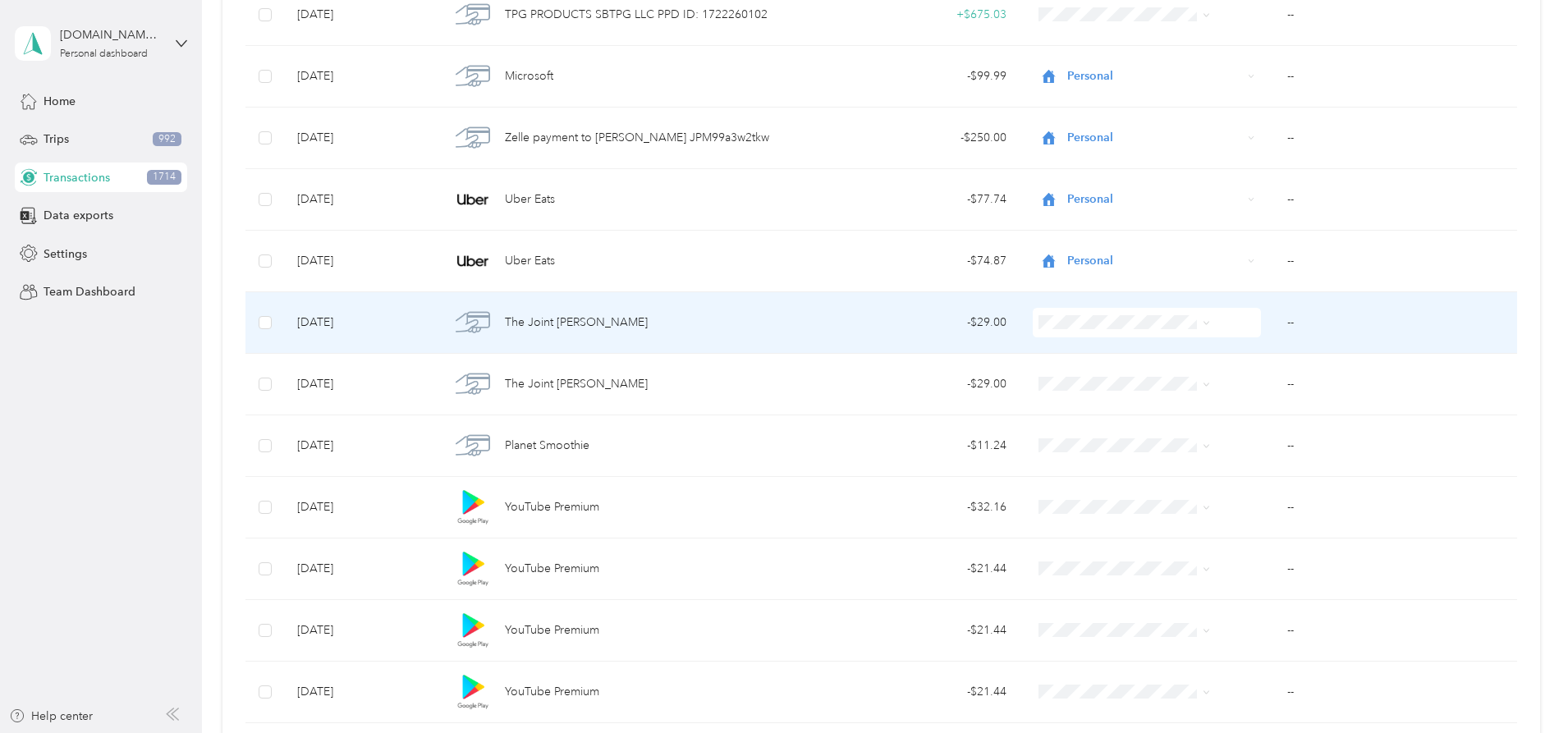
click at [1052, 378] on span "Personal" at bounding box center [1112, 380] width 131 height 17
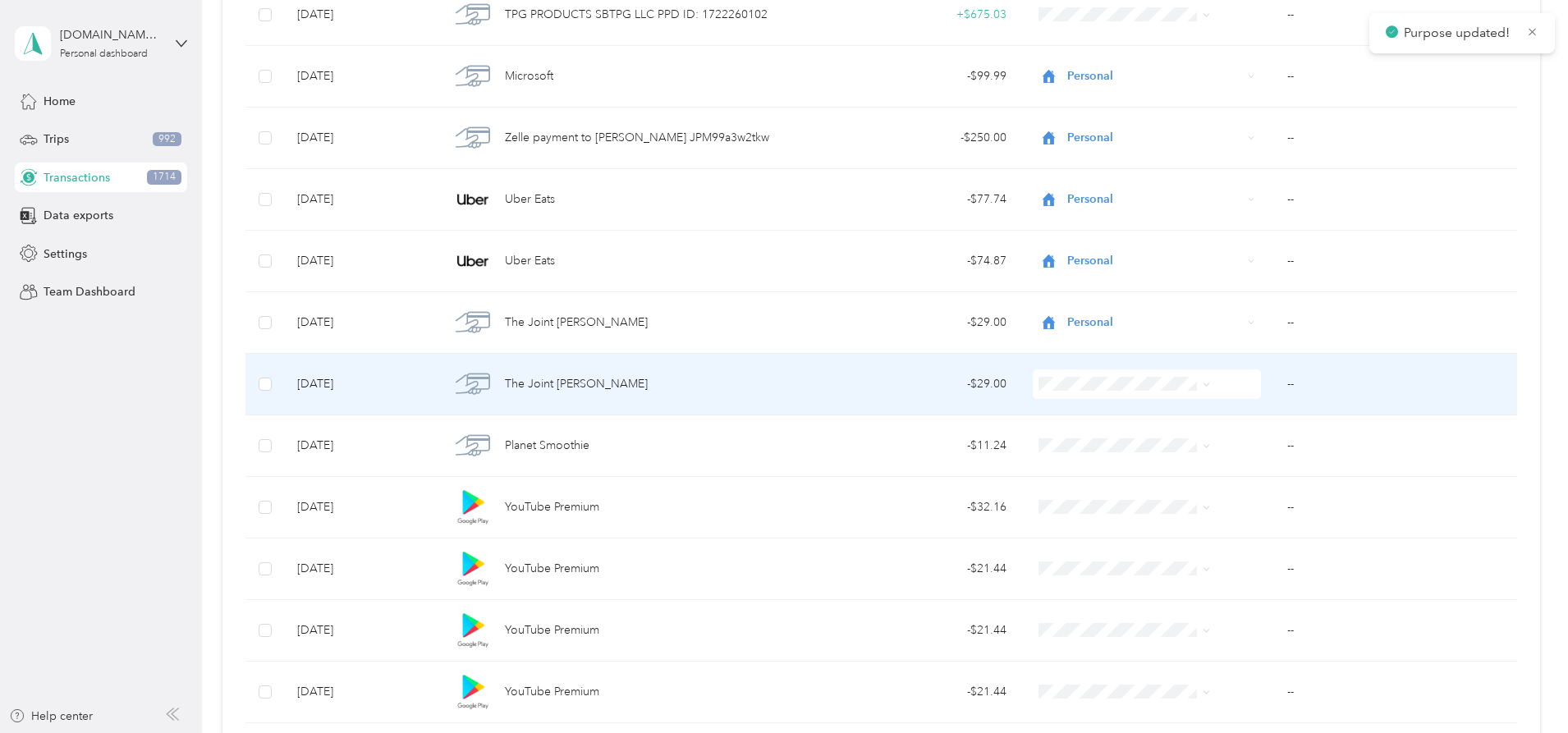
click at [1052, 451] on ol "Work Personal [DEMOGRAPHIC_DATA] Other Charity Medical Moving Commute" at bounding box center [1098, 512] width 184 height 230
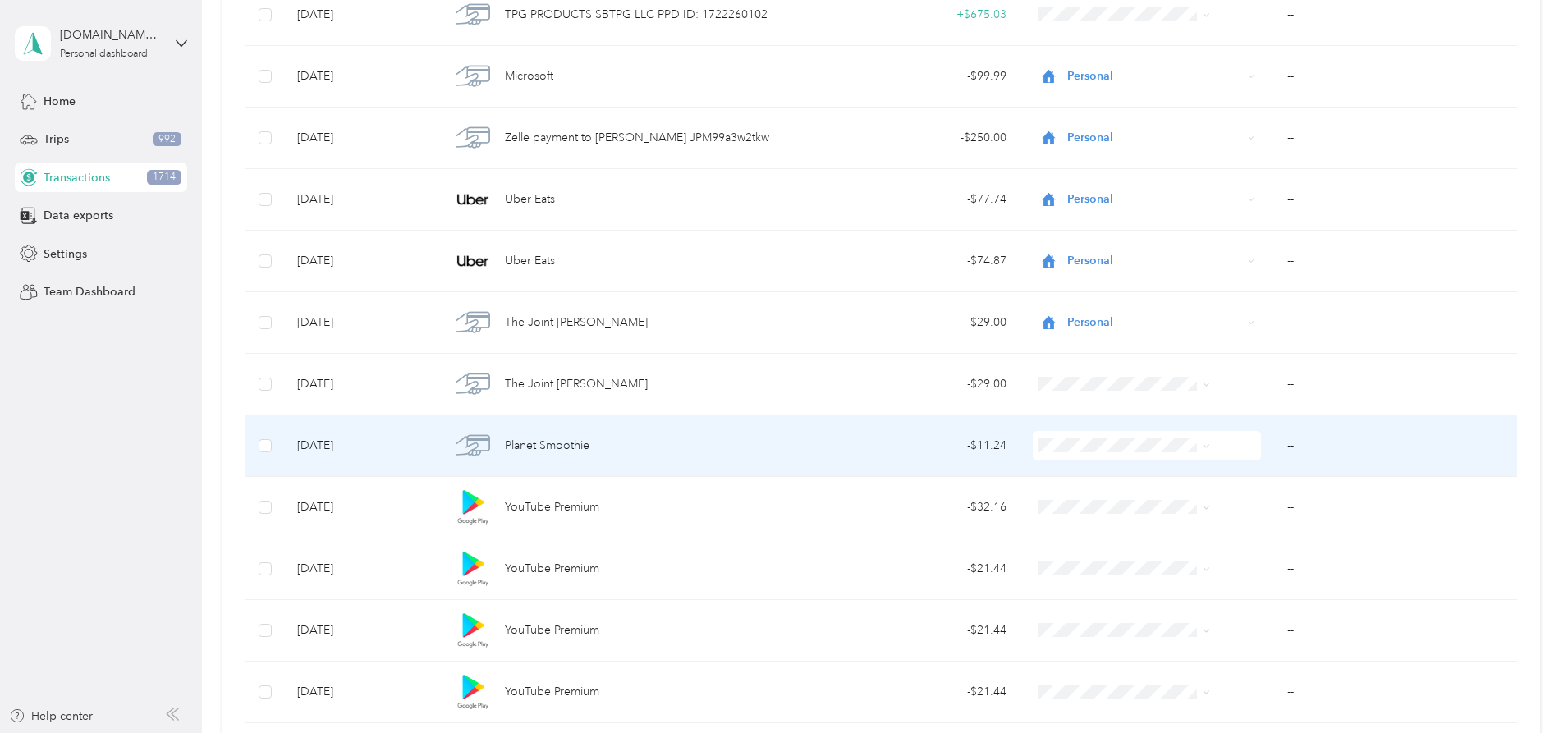
click at [1052, 501] on span "Personal" at bounding box center [1112, 506] width 131 height 17
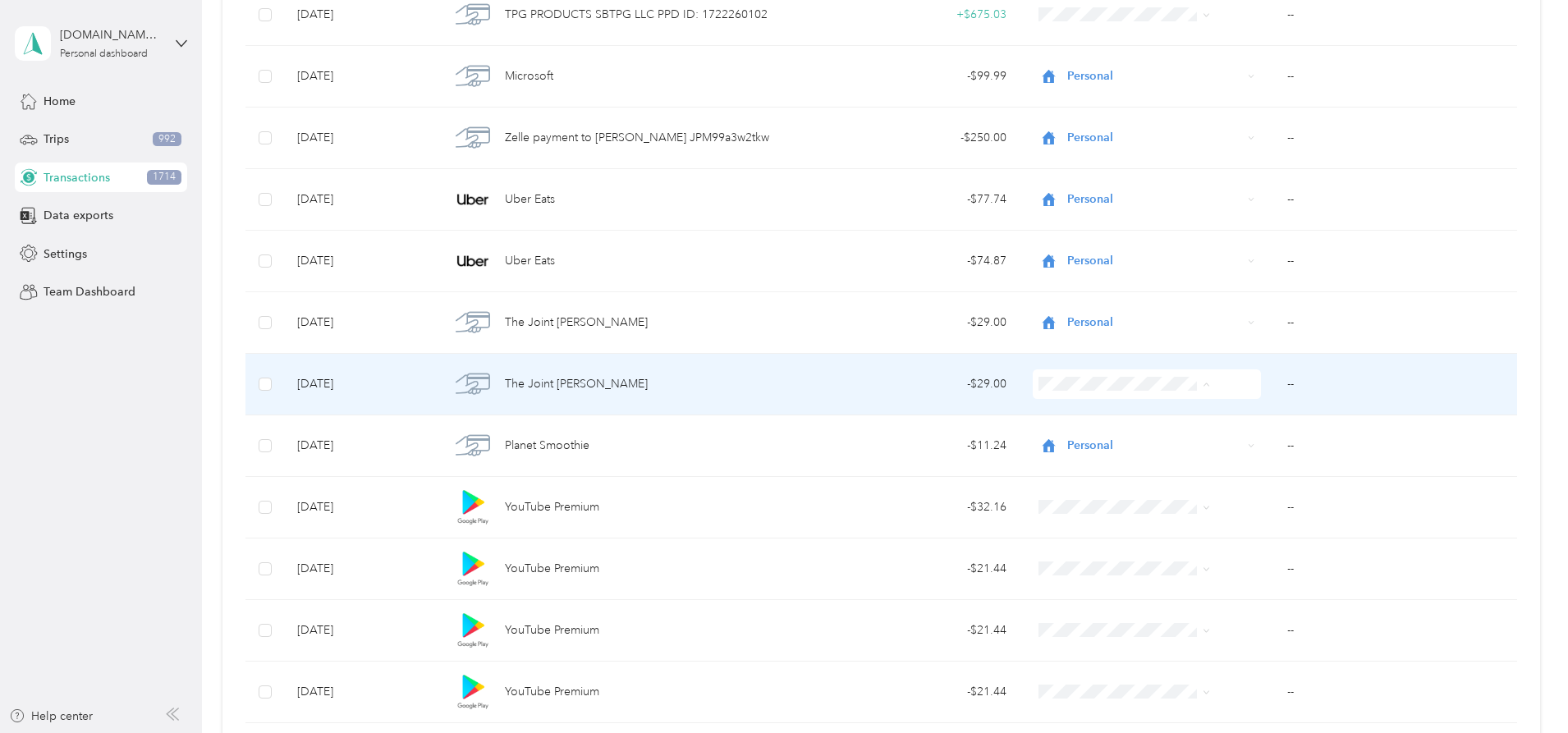
click at [1086, 449] on ol "Work Personal [DEMOGRAPHIC_DATA] Other Charity Medical Moving Commute" at bounding box center [1098, 515] width 184 height 230
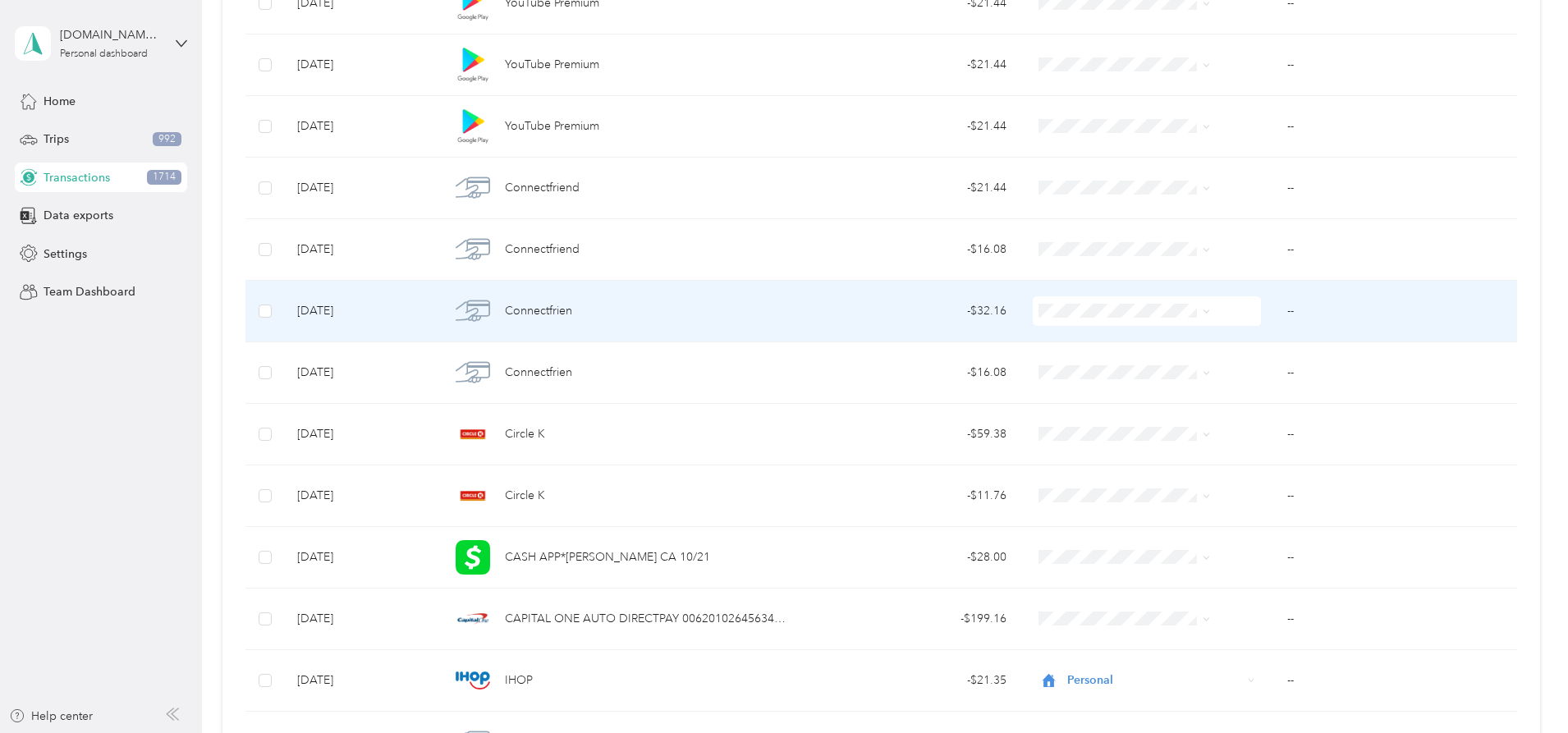
scroll to position [15392, 0]
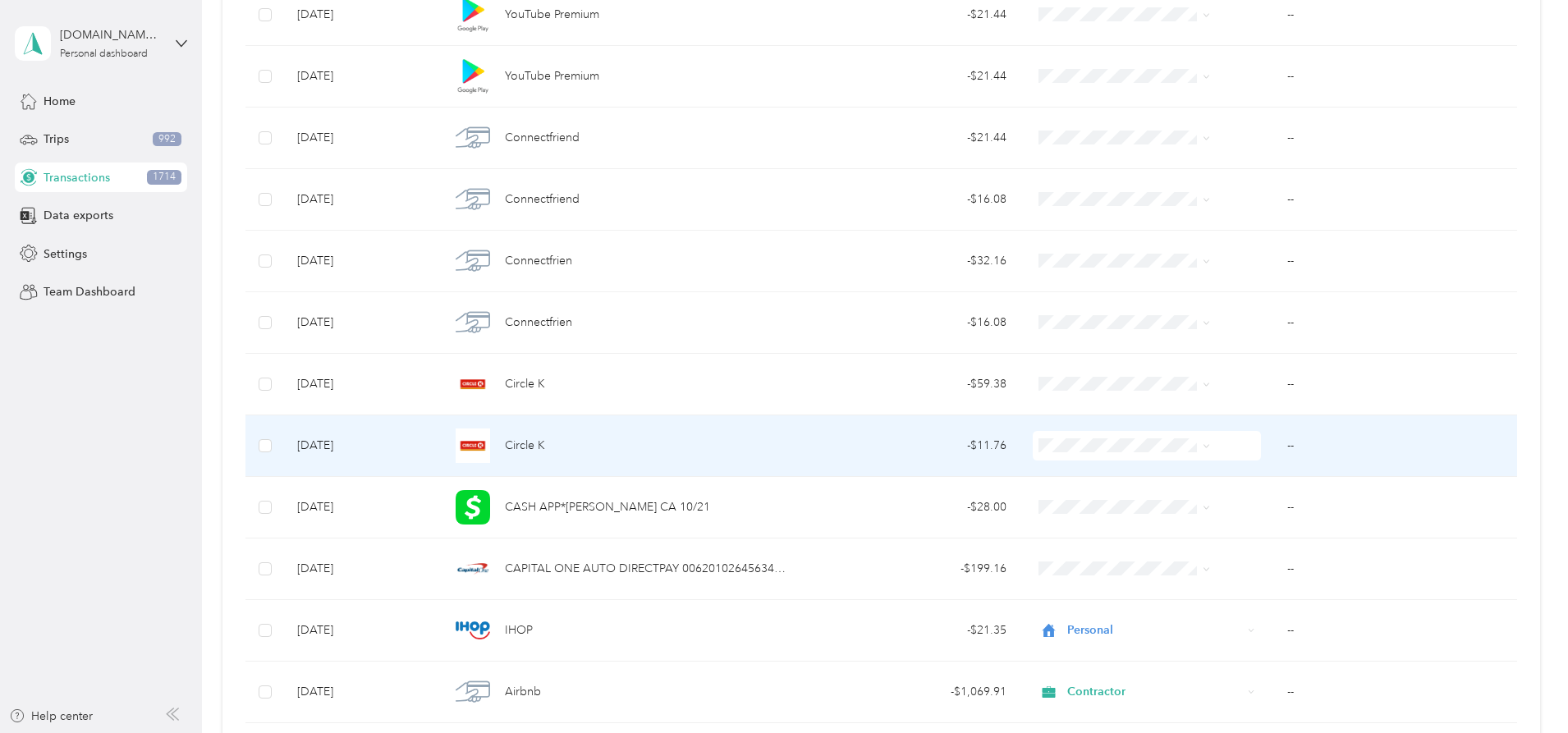
click at [1072, 501] on span "Personal" at bounding box center [1112, 502] width 131 height 17
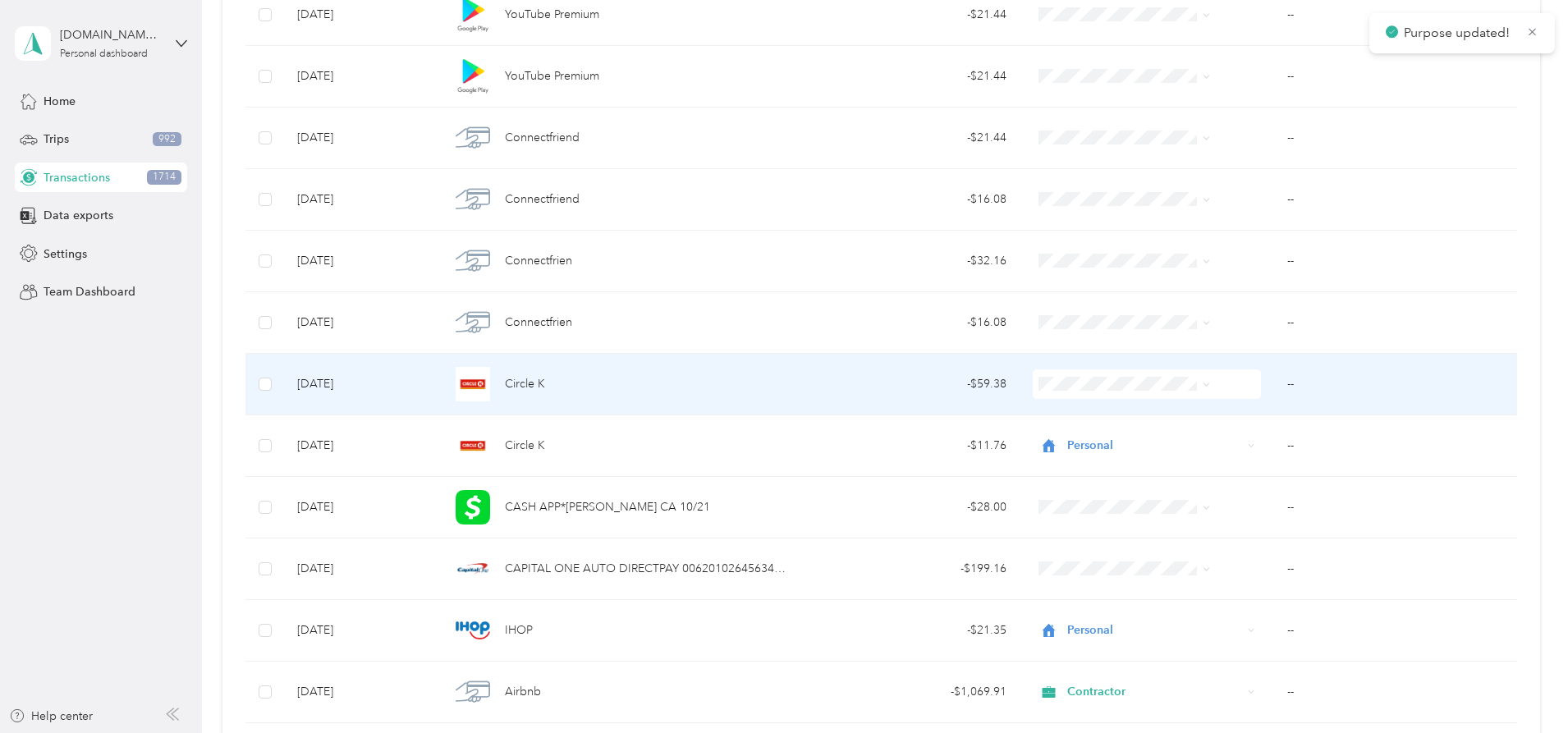
click at [1072, 375] on span at bounding box center [1146, 384] width 228 height 30
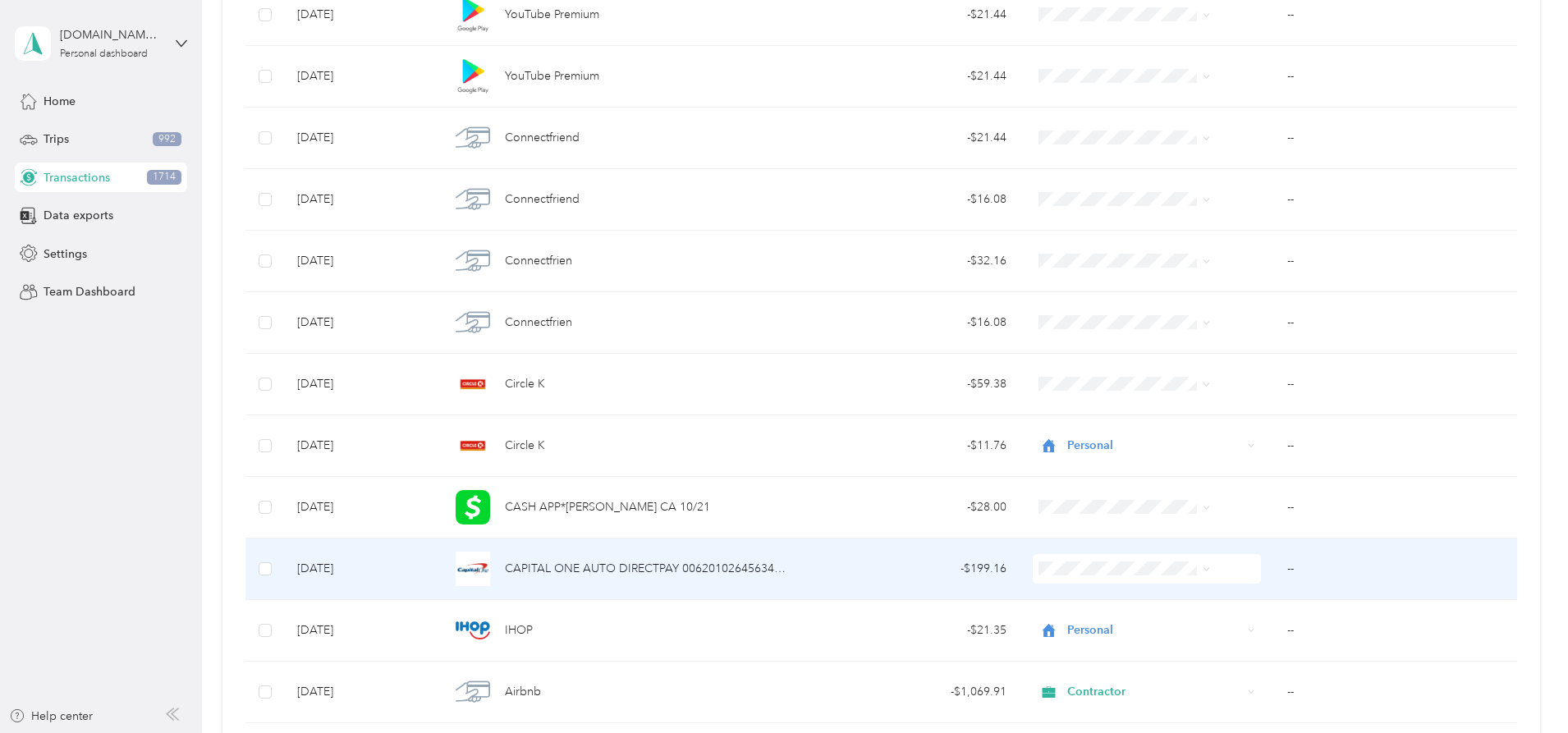
click at [1072, 560] on span at bounding box center [1146, 569] width 228 height 30
click at [1081, 392] on span "Contractor" at bounding box center [1112, 395] width 131 height 17
click at [1274, 571] on td "--" at bounding box center [1395, 569] width 243 height 61
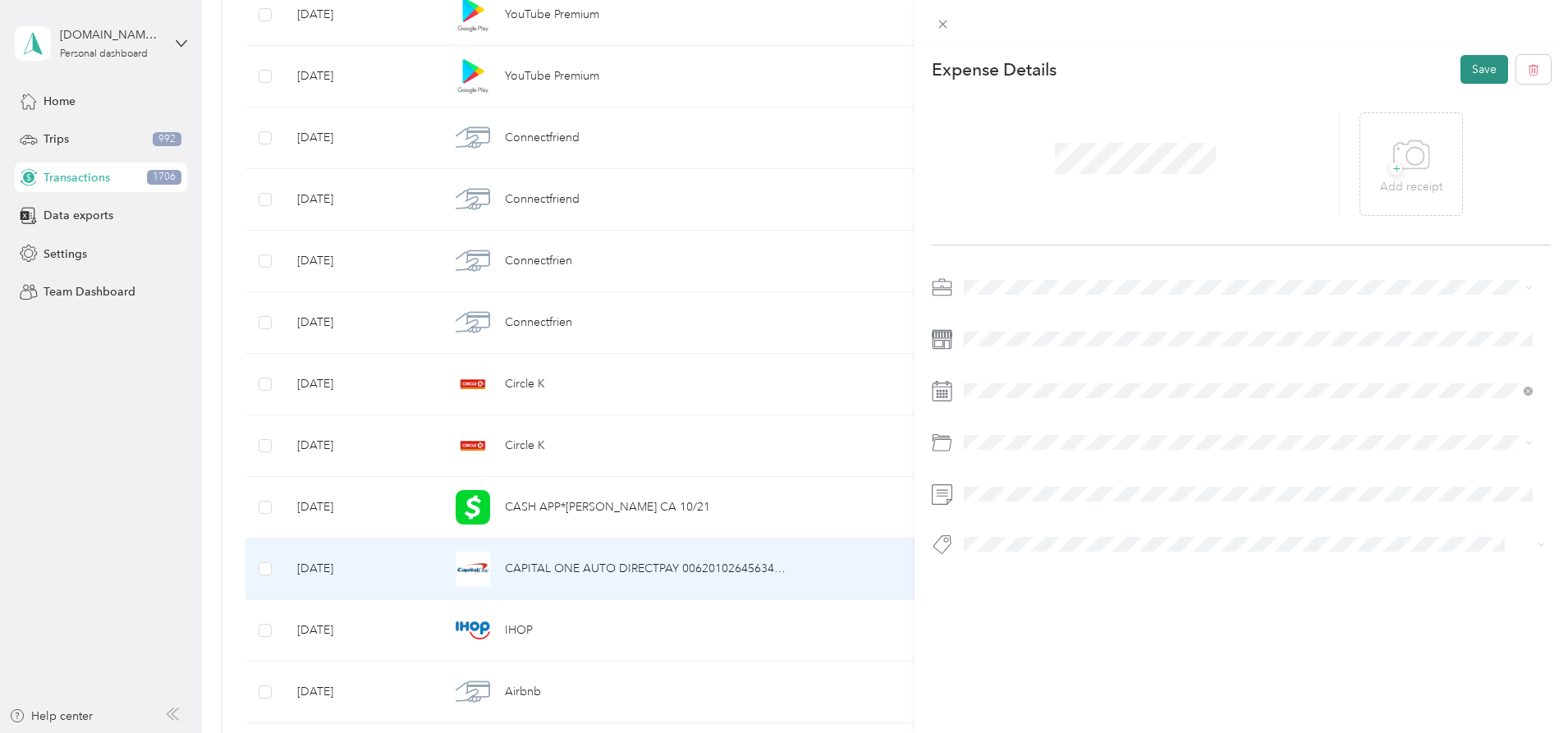
click at [1474, 61] on button "Save" at bounding box center [1484, 69] width 48 height 29
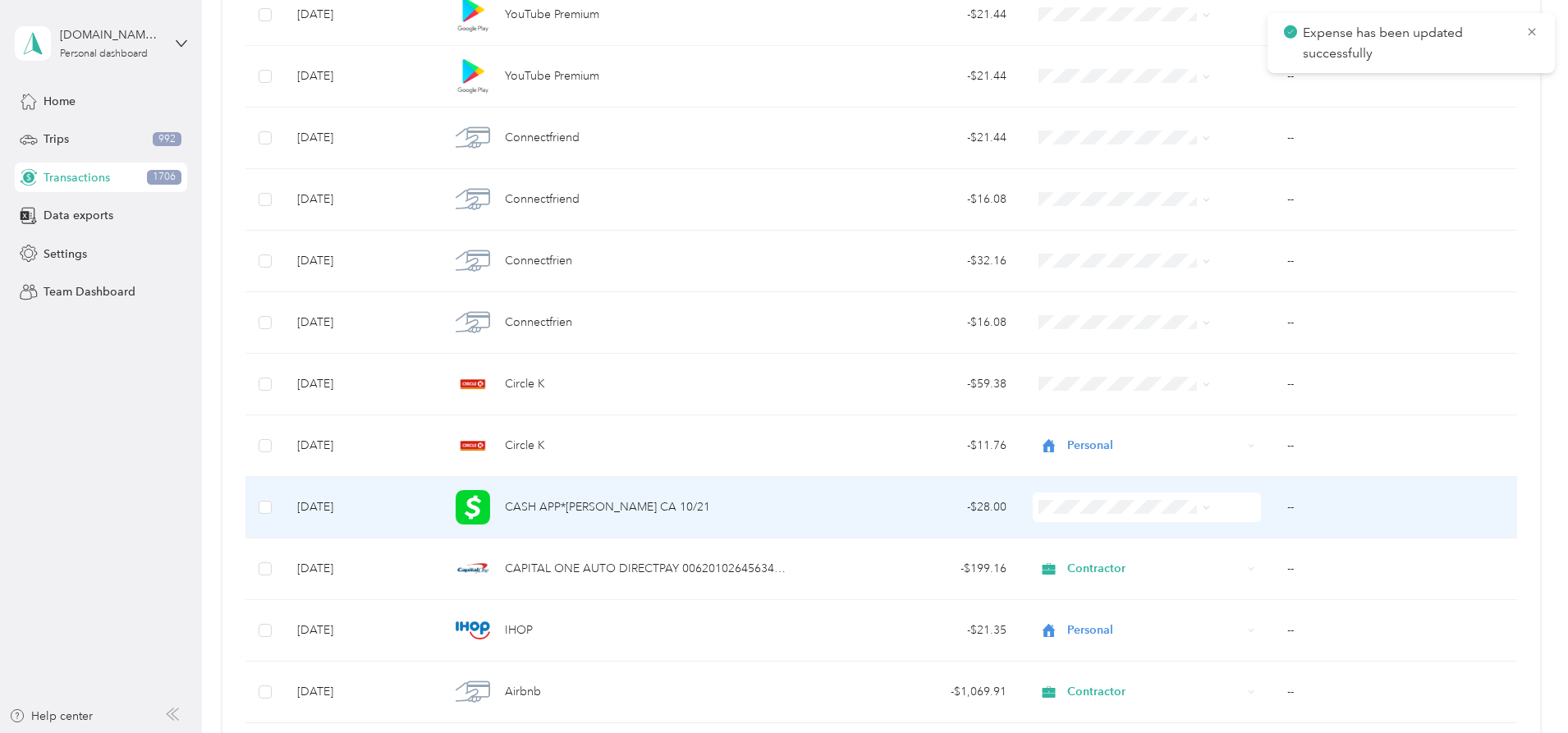
click at [1145, 517] on span at bounding box center [1146, 508] width 228 height 30
click at [1069, 294] on span "Personal" at bounding box center [1112, 301] width 131 height 17
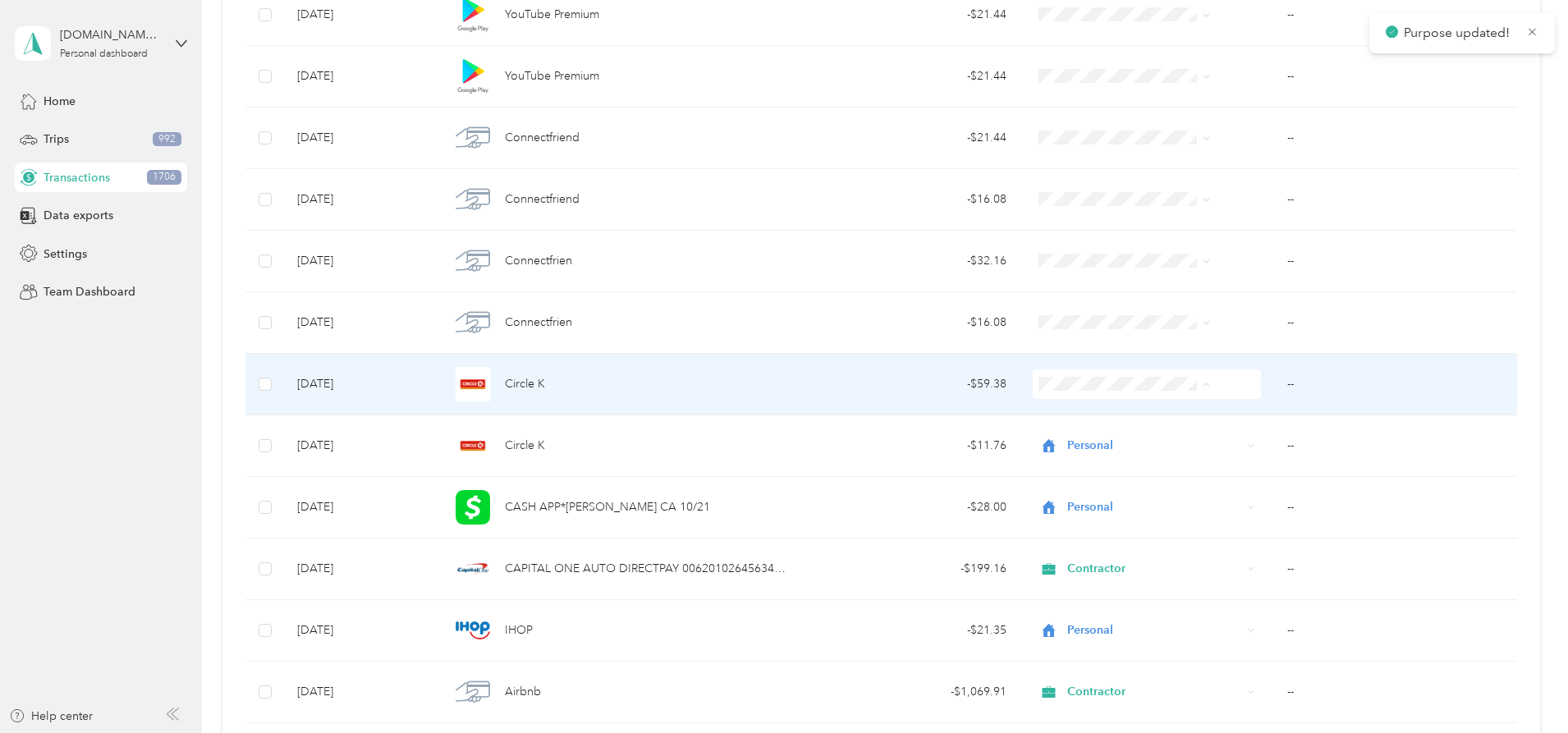
click at [1077, 473] on span "Contractor" at bounding box center [1112, 473] width 131 height 17
click at [1274, 384] on td "--" at bounding box center [1395, 384] width 243 height 61
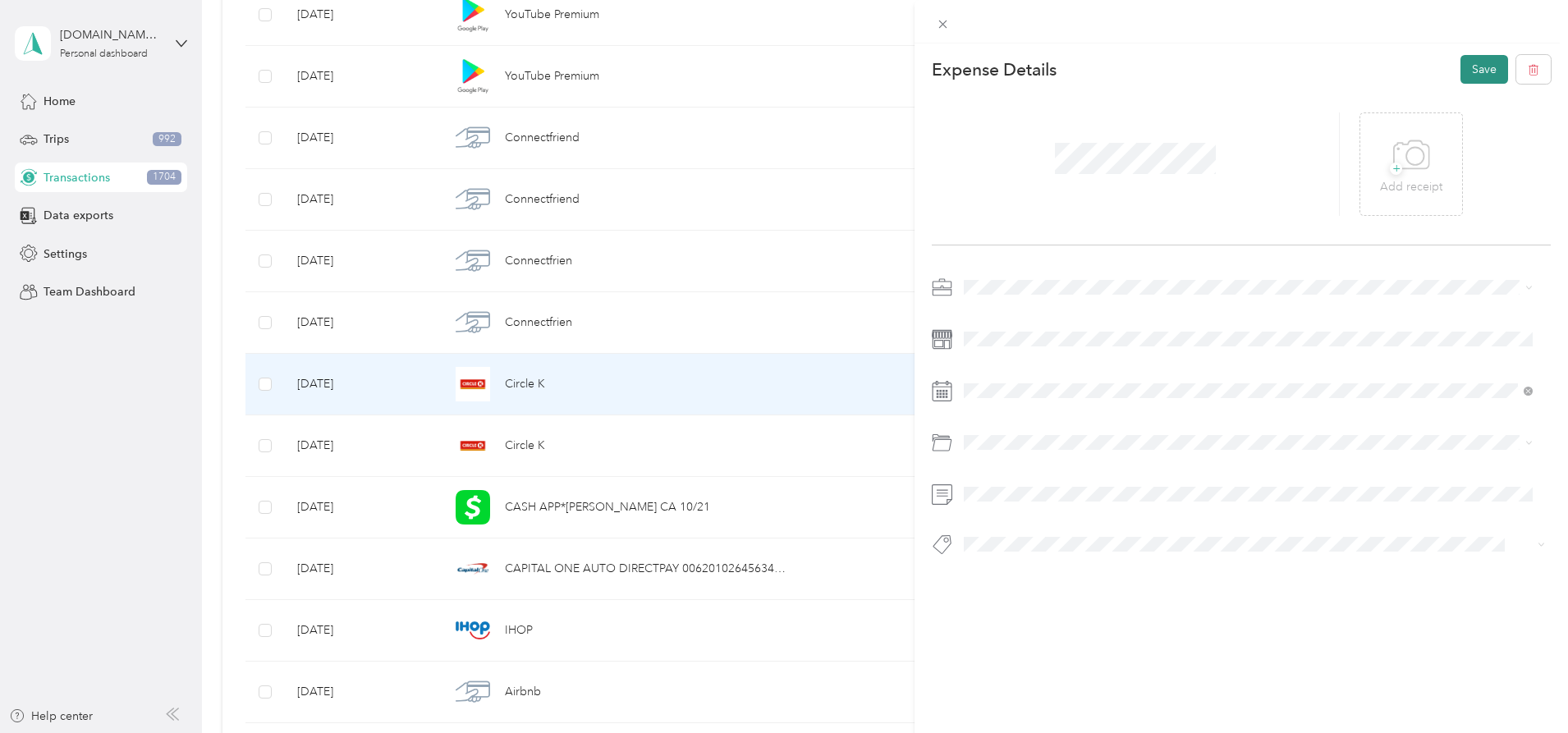
click at [1481, 70] on button "Save" at bounding box center [1484, 69] width 48 height 29
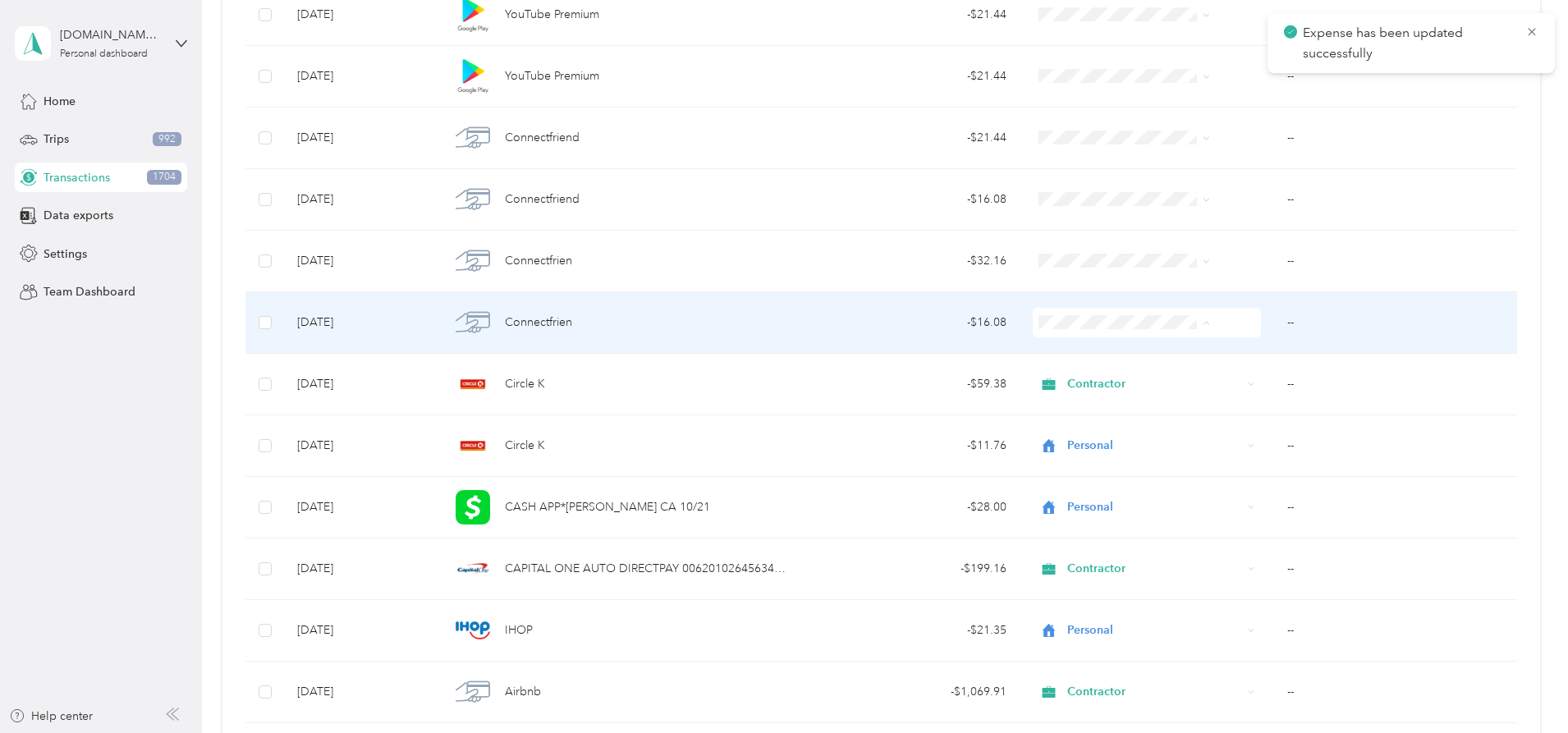
click at [1088, 391] on ol "Work Personal [DEMOGRAPHIC_DATA] Other Charity Medical Moving Commute" at bounding box center [1098, 453] width 184 height 230
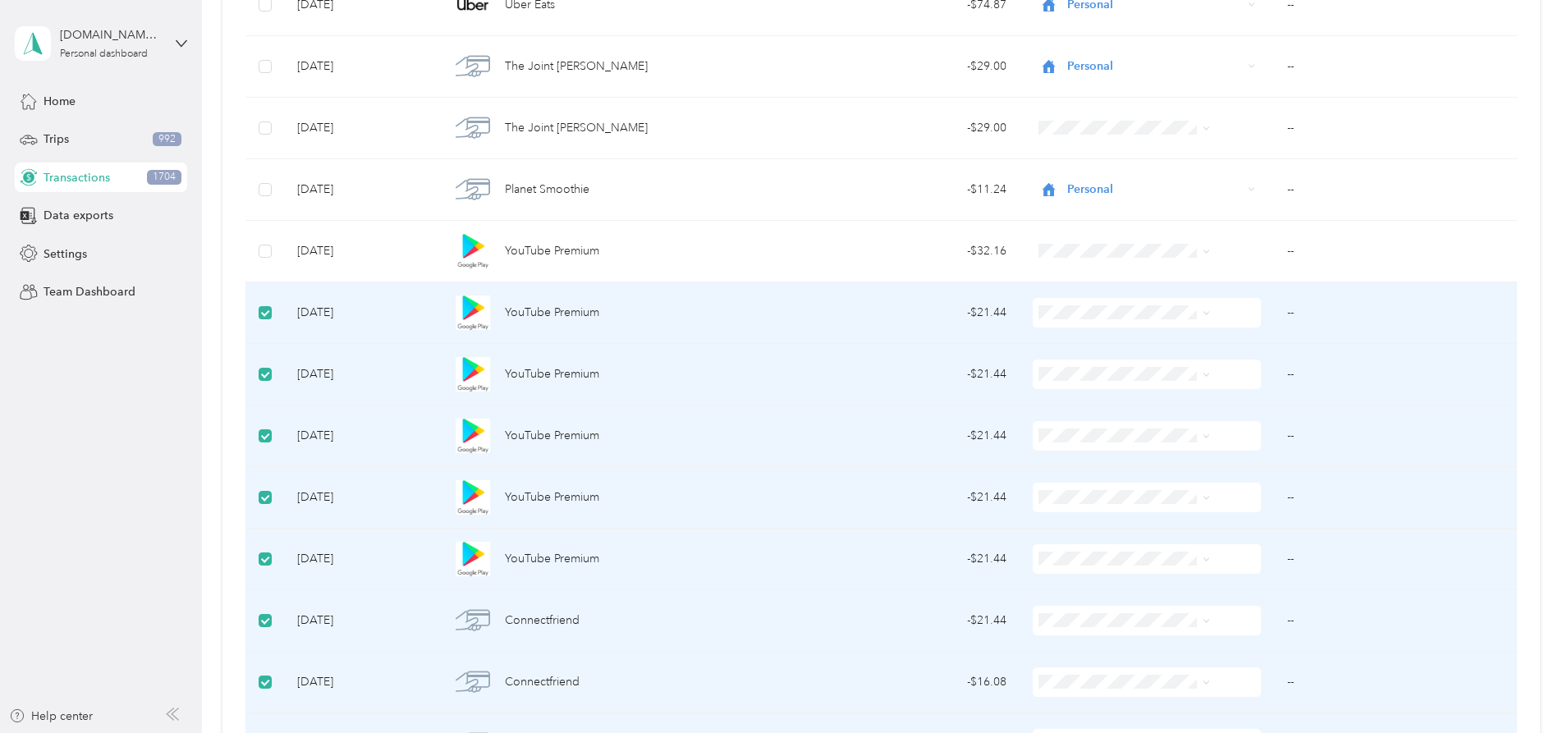
scroll to position [14899, 0]
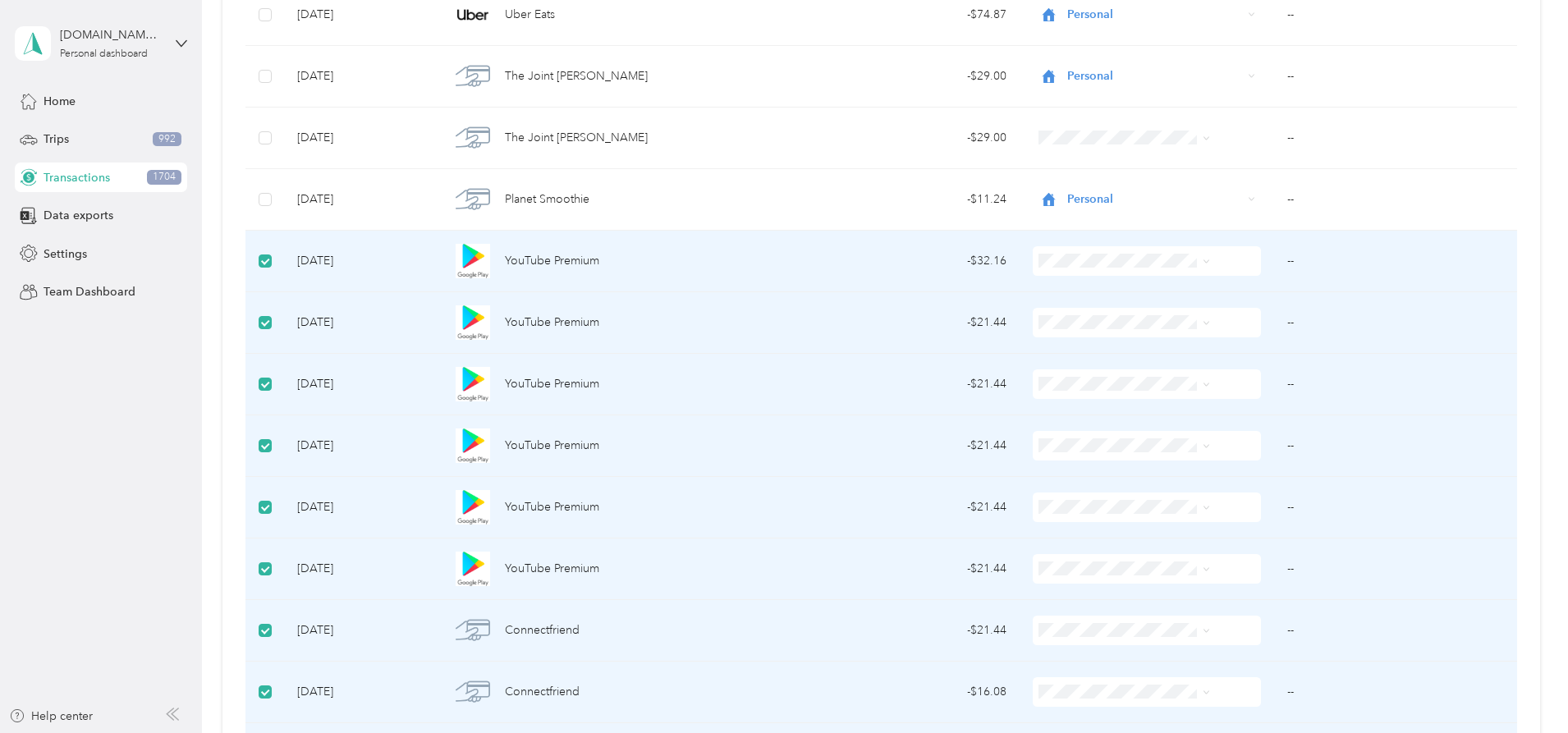
click at [1104, 267] on span at bounding box center [1146, 261] width 228 height 30
click at [1203, 253] on span at bounding box center [1206, 260] width 7 height 14
drag, startPoint x: 734, startPoint y: 273, endPoint x: 661, endPoint y: 273, distance: 73.0
drag, startPoint x: 661, startPoint y: 273, endPoint x: 1074, endPoint y: 273, distance: 413.0
drag, startPoint x: 1074, startPoint y: 268, endPoint x: 1206, endPoint y: 267, distance: 132.0
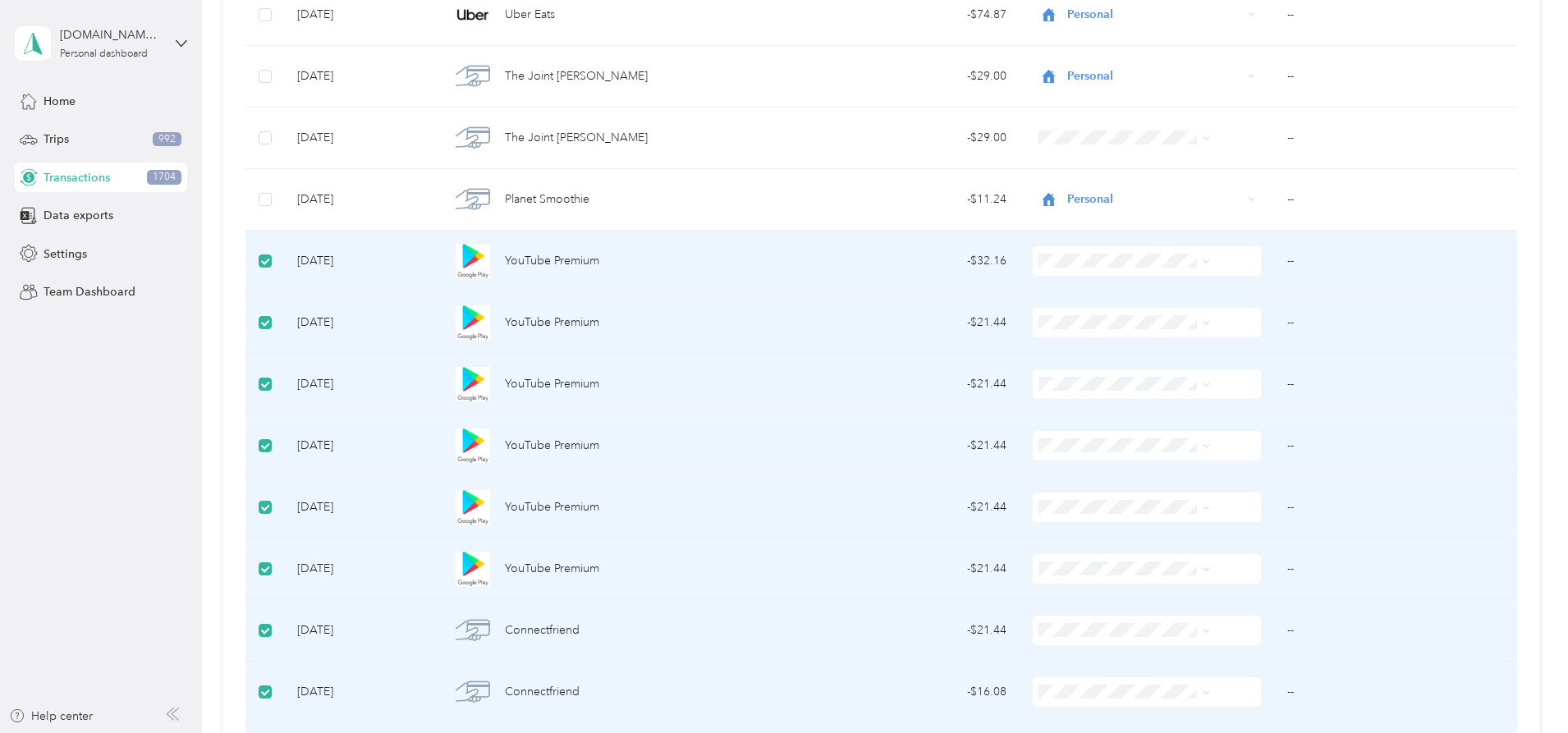
click at [1274, 267] on td "--" at bounding box center [1395, 261] width 243 height 61
click at [1203, 263] on icon at bounding box center [1206, 261] width 7 height 7
click at [1065, 322] on li "Personal" at bounding box center [1098, 318] width 184 height 29
click at [1166, 330] on span at bounding box center [1146, 322] width 228 height 30
click at [1203, 321] on icon at bounding box center [1206, 323] width 7 height 7
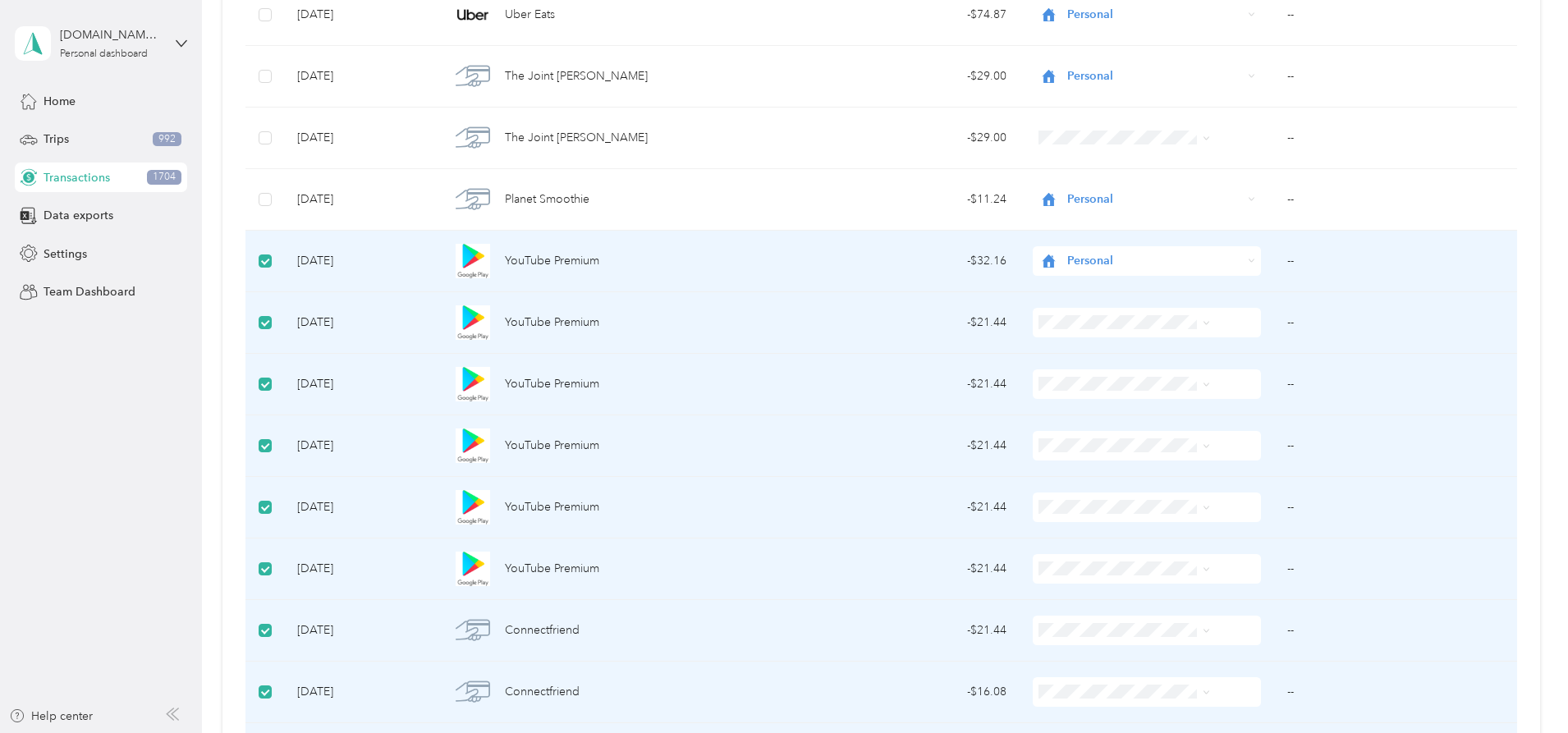
click at [1106, 379] on span "Personal" at bounding box center [1112, 381] width 131 height 17
click at [1067, 446] on li "Personal" at bounding box center [1098, 440] width 184 height 29
click at [1067, 443] on span "Personal" at bounding box center [1112, 444] width 131 height 17
click at [1067, 500] on span "Personal" at bounding box center [1112, 505] width 131 height 17
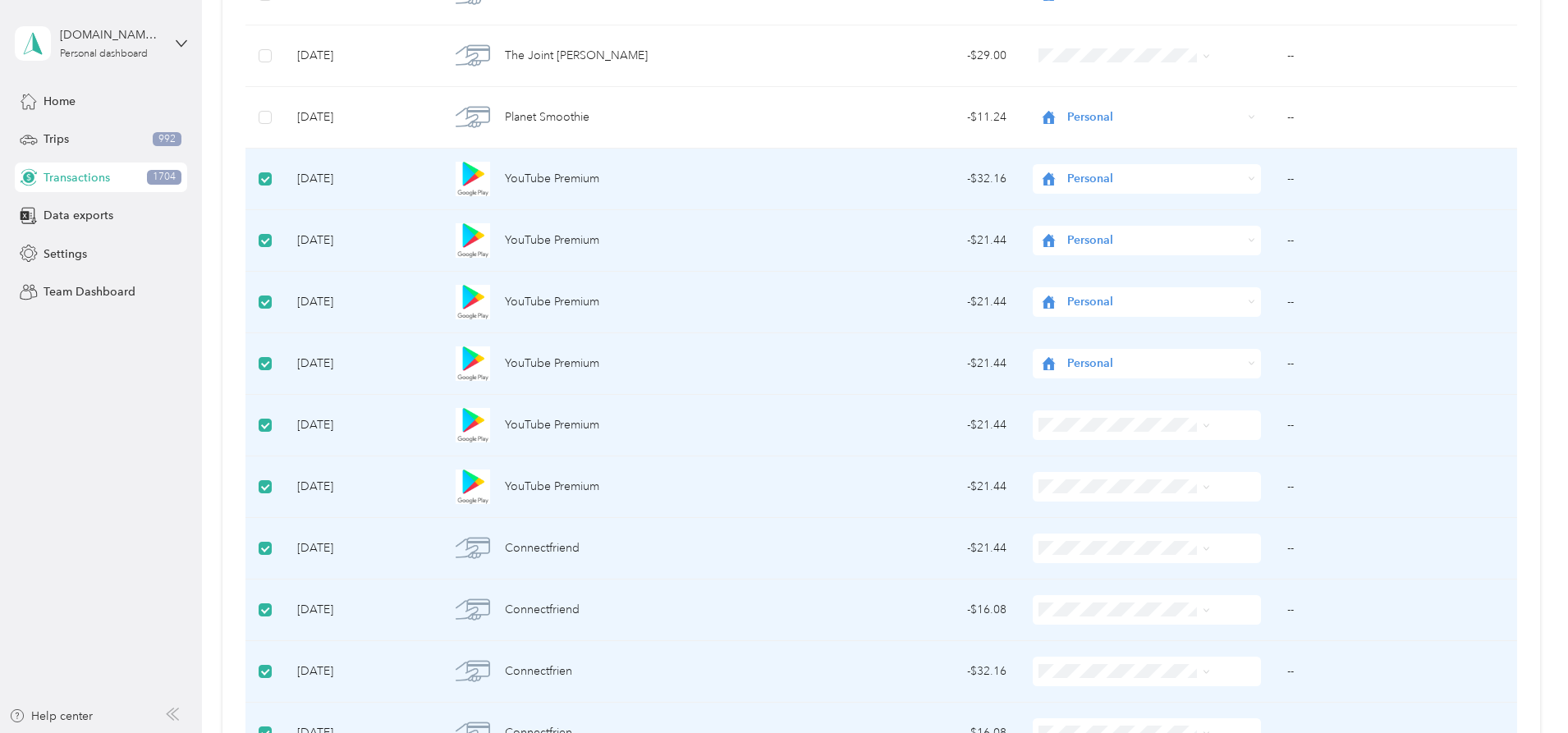
click at [1053, 482] on span "Personal" at bounding box center [1112, 479] width 131 height 17
click at [1053, 550] on li "Personal" at bounding box center [1098, 543] width 184 height 29
click at [1053, 348] on span "Personal" at bounding box center [1112, 344] width 131 height 17
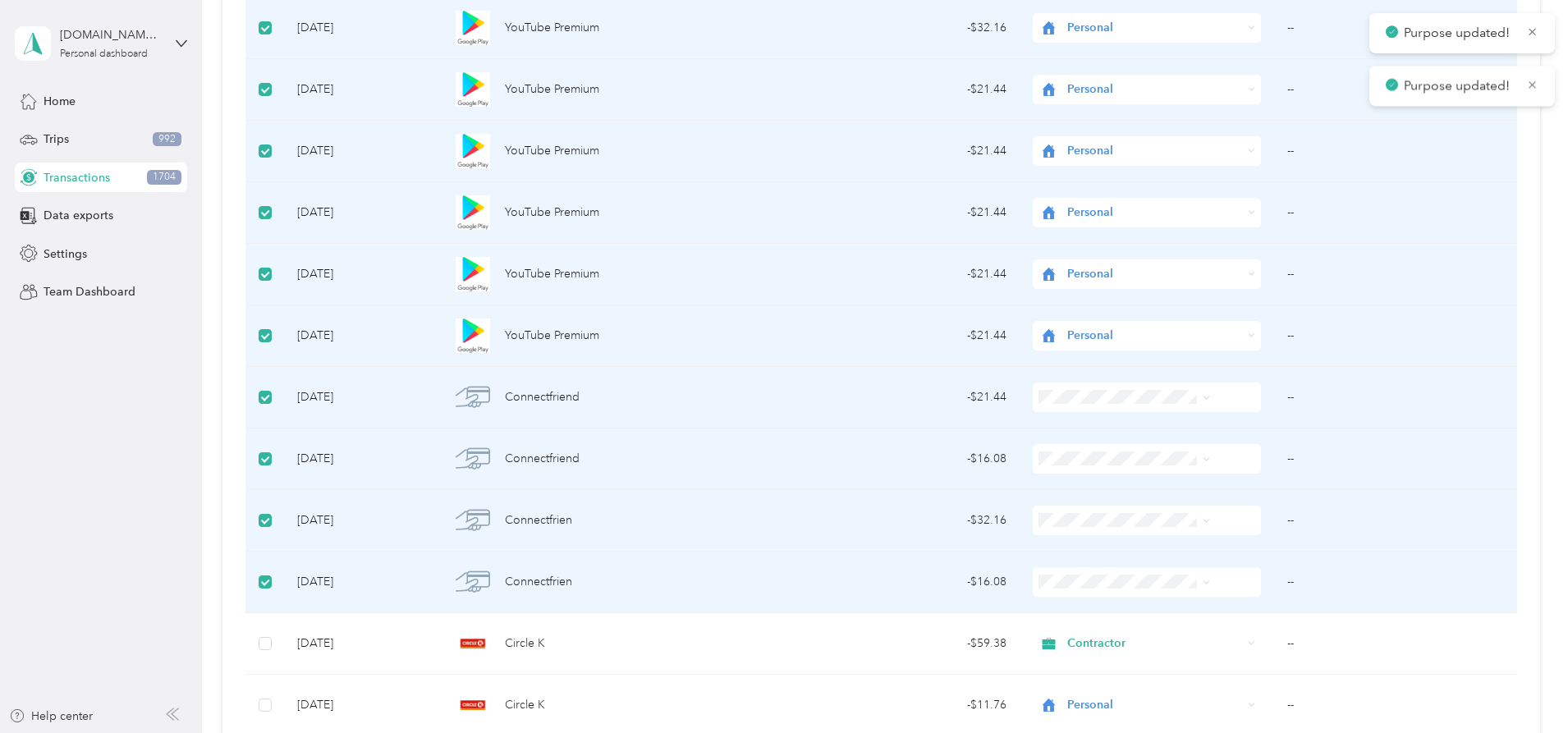
scroll to position [15146, 0]
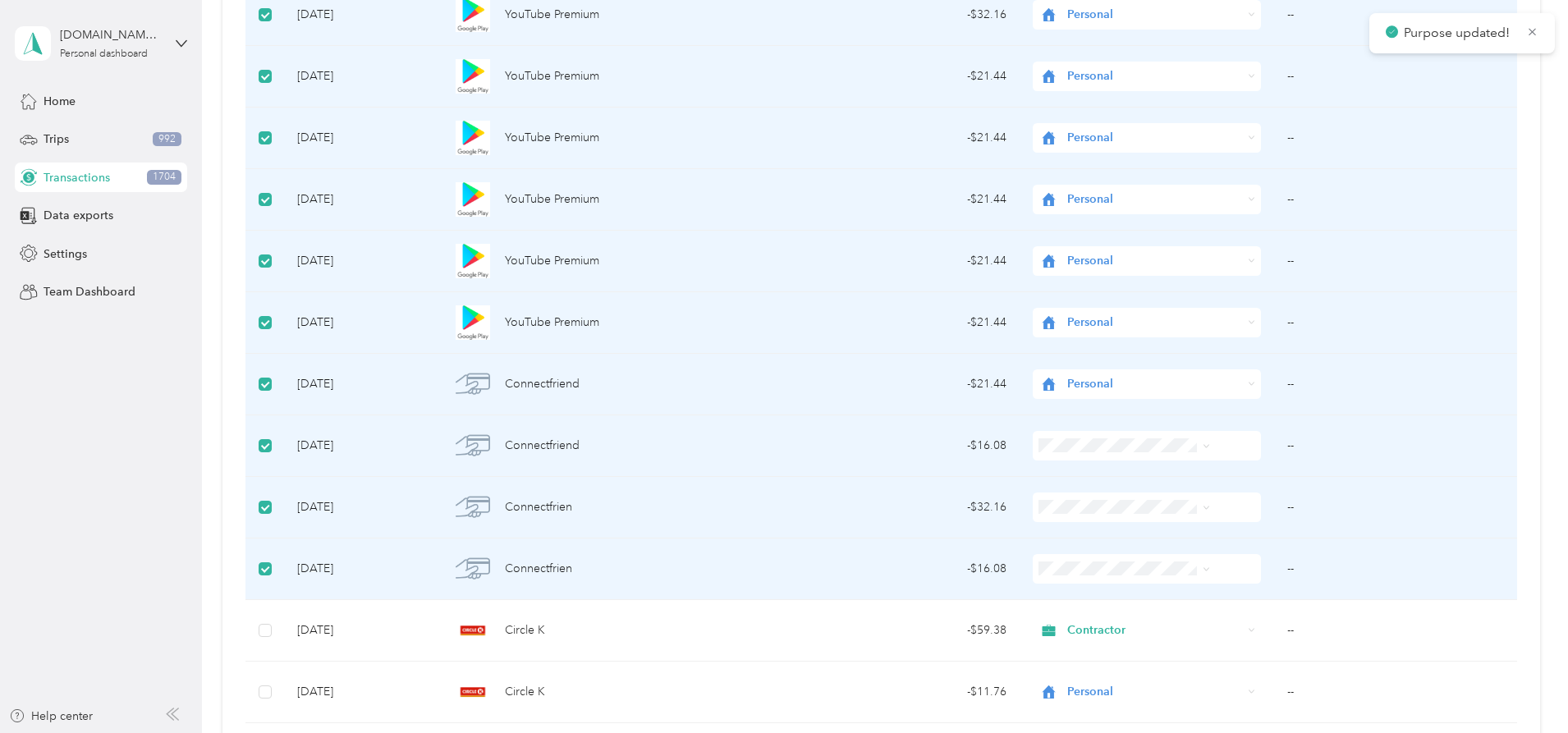
click at [1049, 497] on span "Personal" at bounding box center [1112, 501] width 131 height 17
click at [1049, 306] on span "Personal" at bounding box center [1112, 304] width 131 height 17
click at [1046, 368] on span "Personal" at bounding box center [1112, 366] width 131 height 17
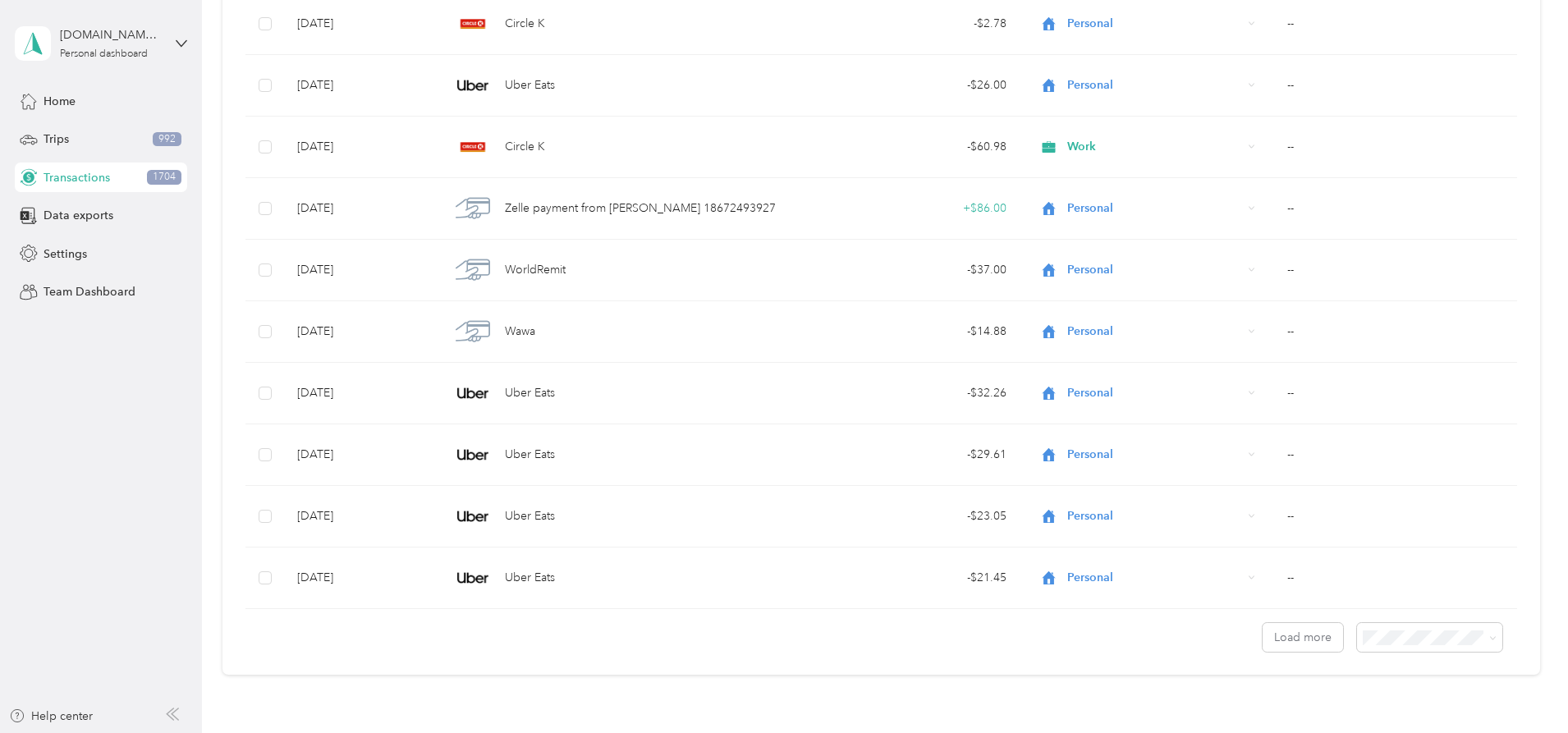
scroll to position [18266, 0]
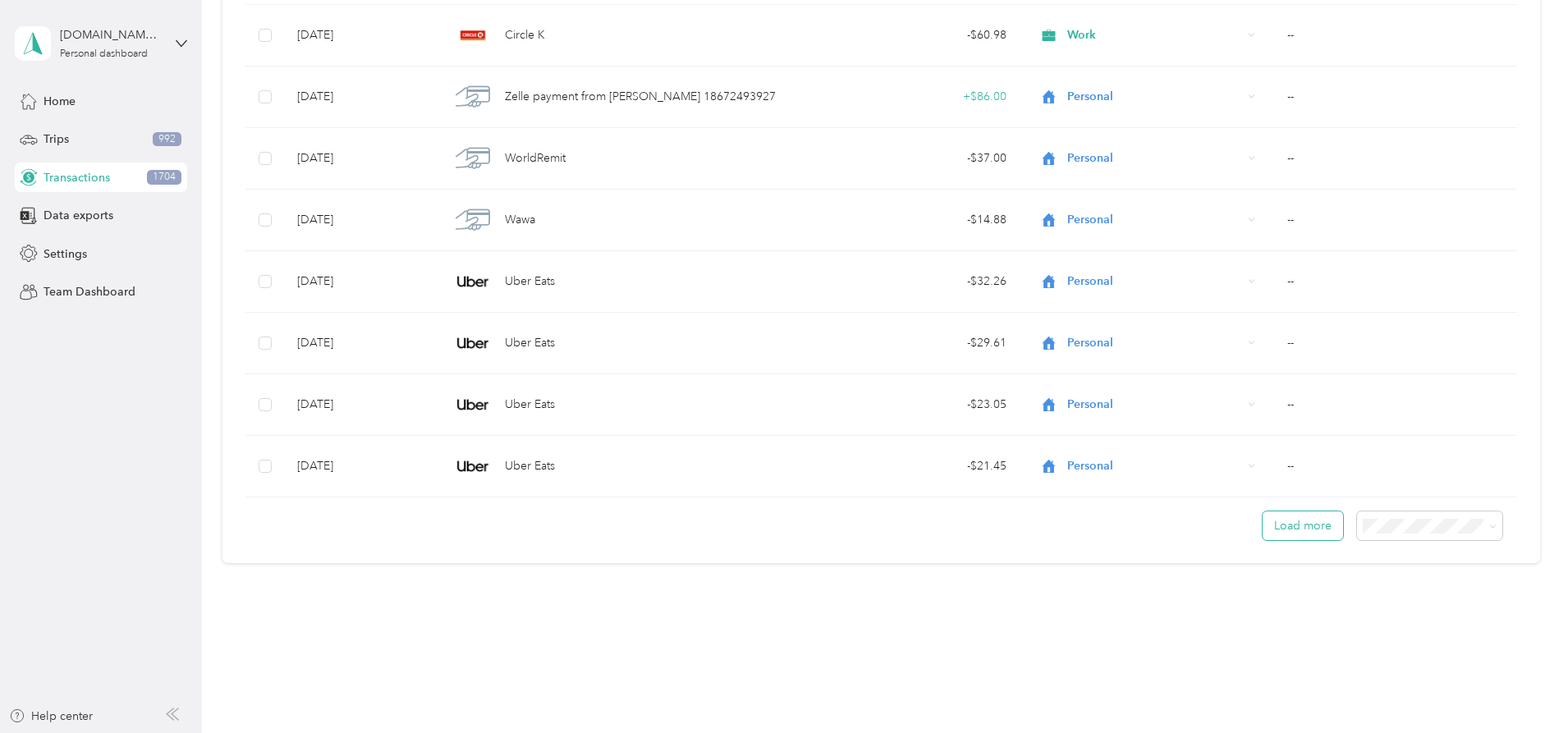
click at [1262, 521] on button "Load more" at bounding box center [1302, 525] width 80 height 29
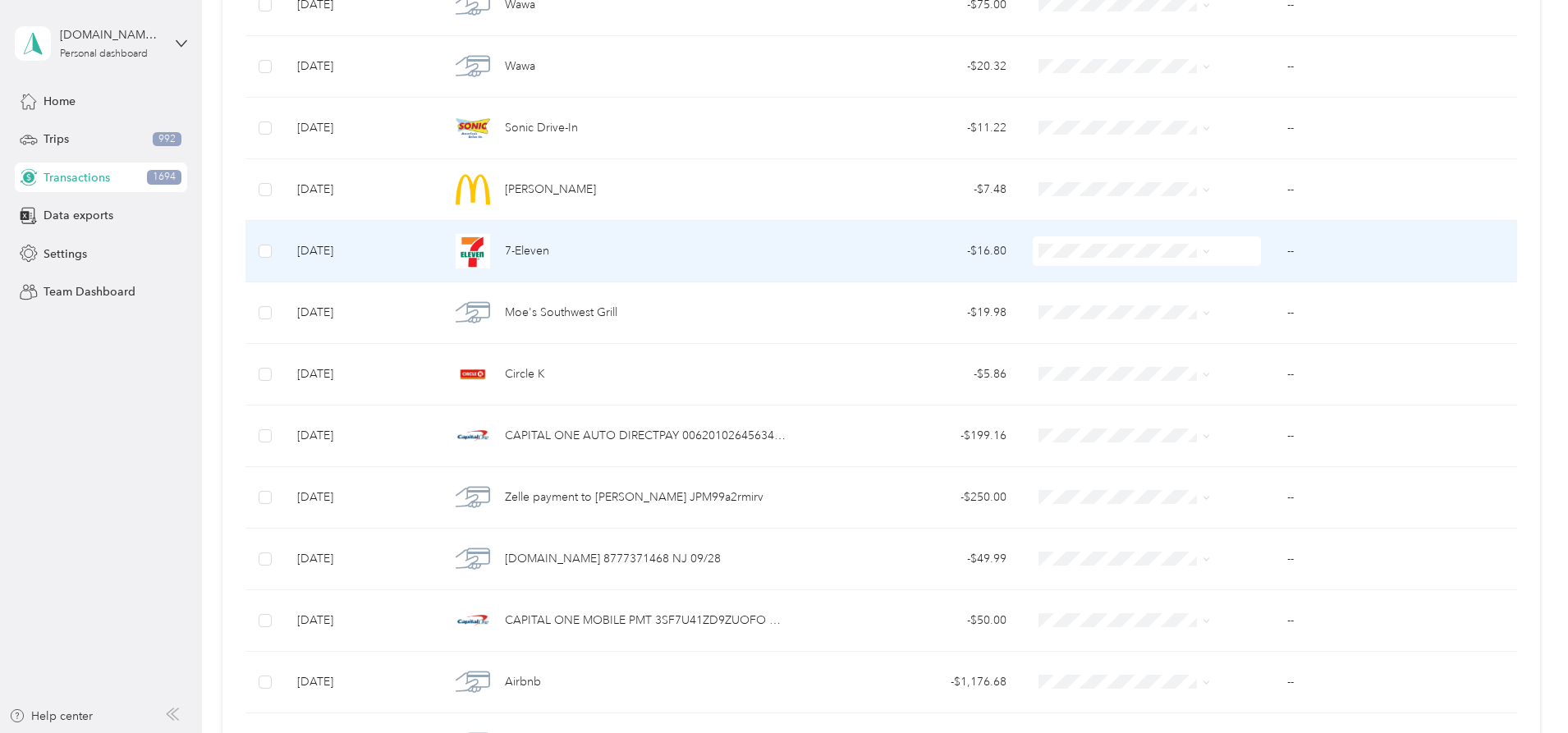
scroll to position [20400, 0]
